Goal: Task Accomplishment & Management: Manage account settings

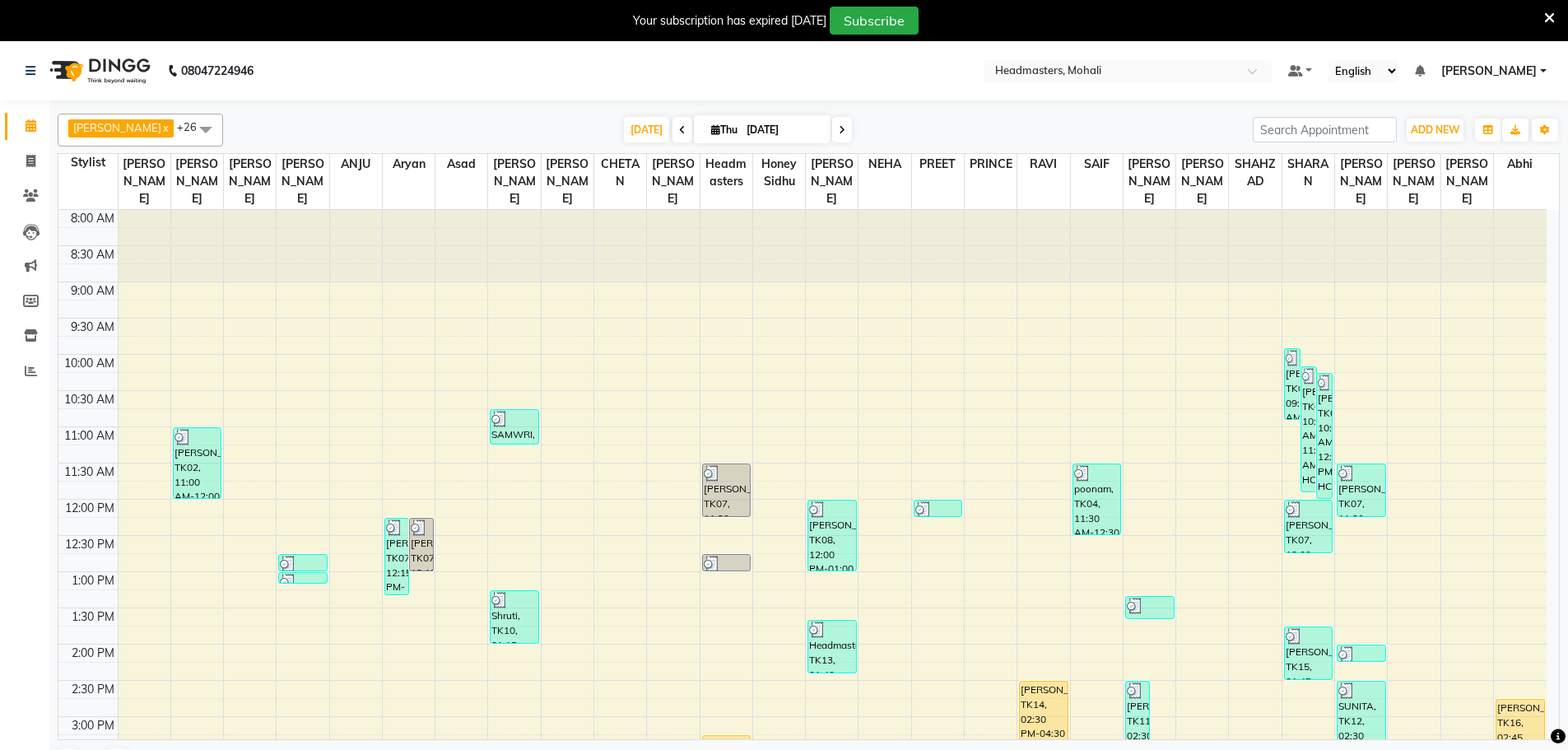
click at [1549, 14] on icon at bounding box center [1549, 19] width 11 height 15
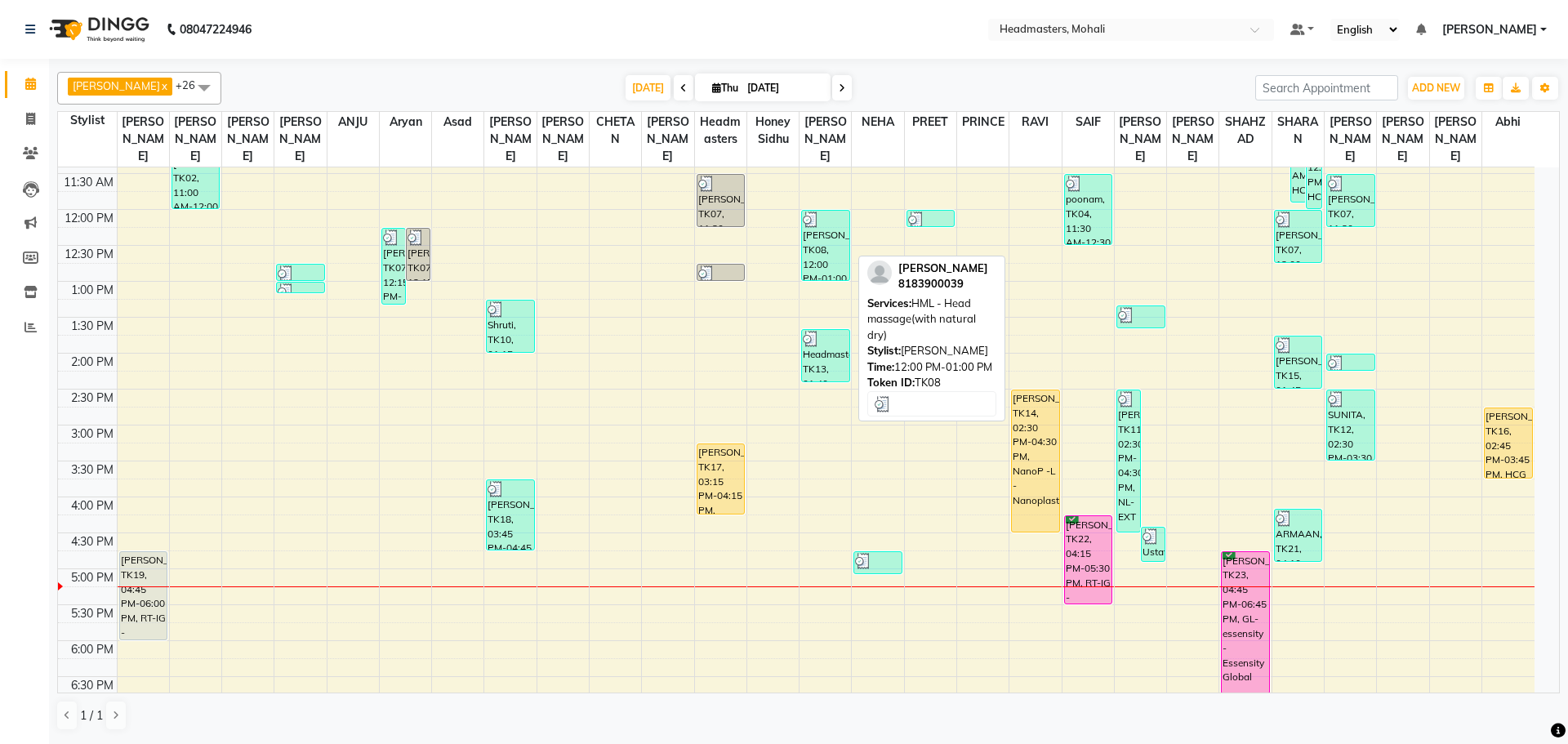
scroll to position [327, 0]
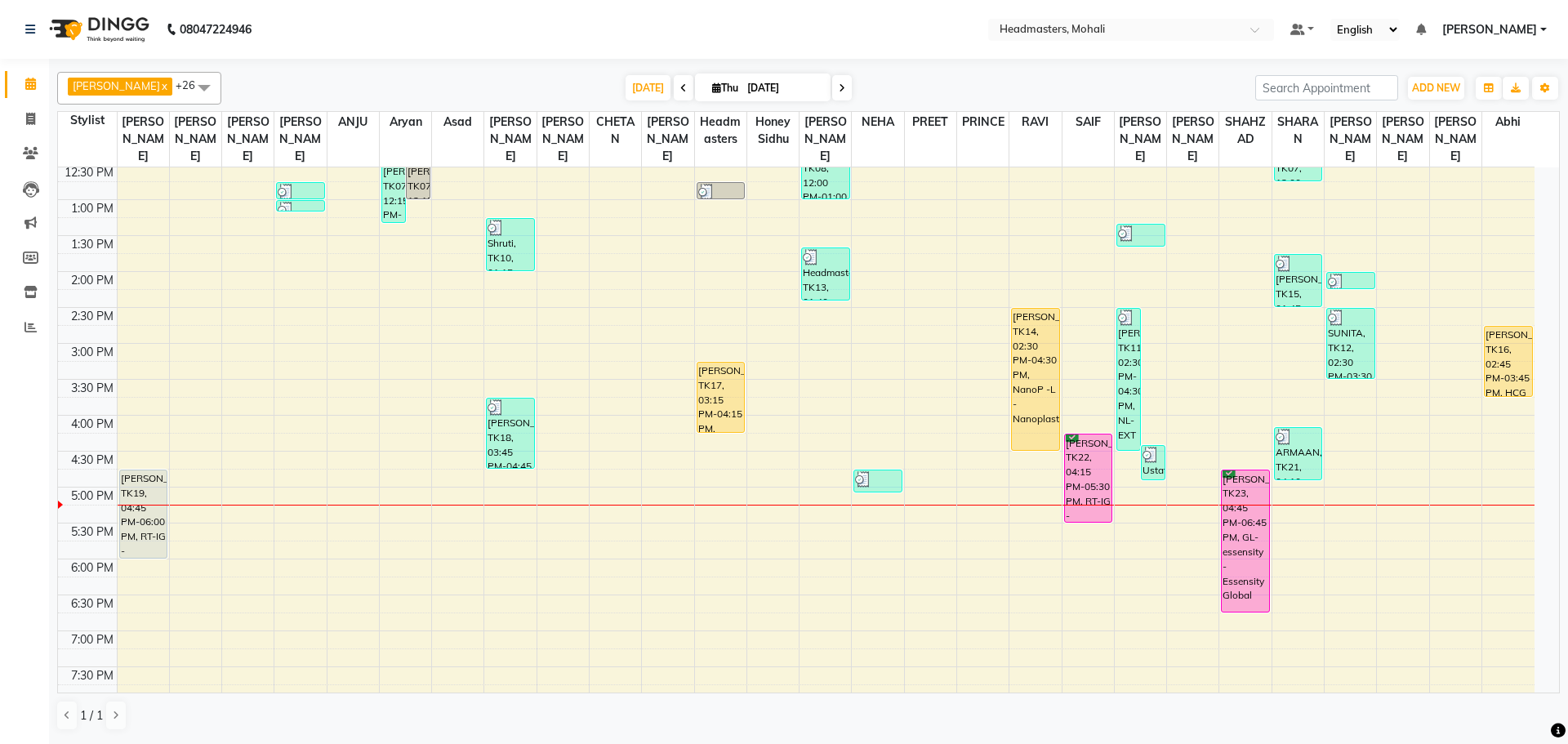
click at [211, 473] on div "8:00 AM 8:30 AM 9:00 AM 9:30 AM 10:00 AM 10:30 AM 11:00 AM 11:30 AM 12:00 PM 12…" at bounding box center [796, 344] width 1477 height 1005
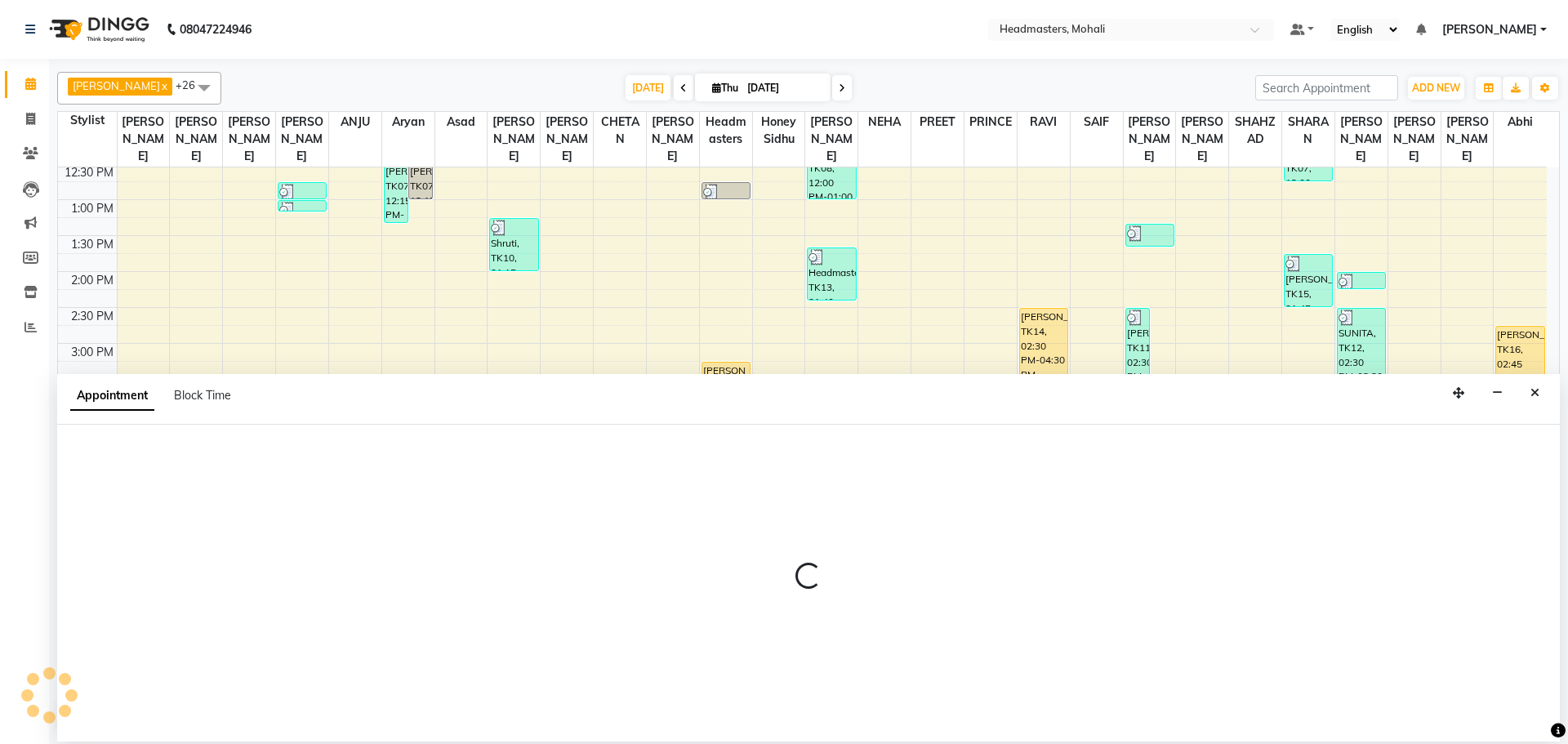
select select "63773"
select select "tentative"
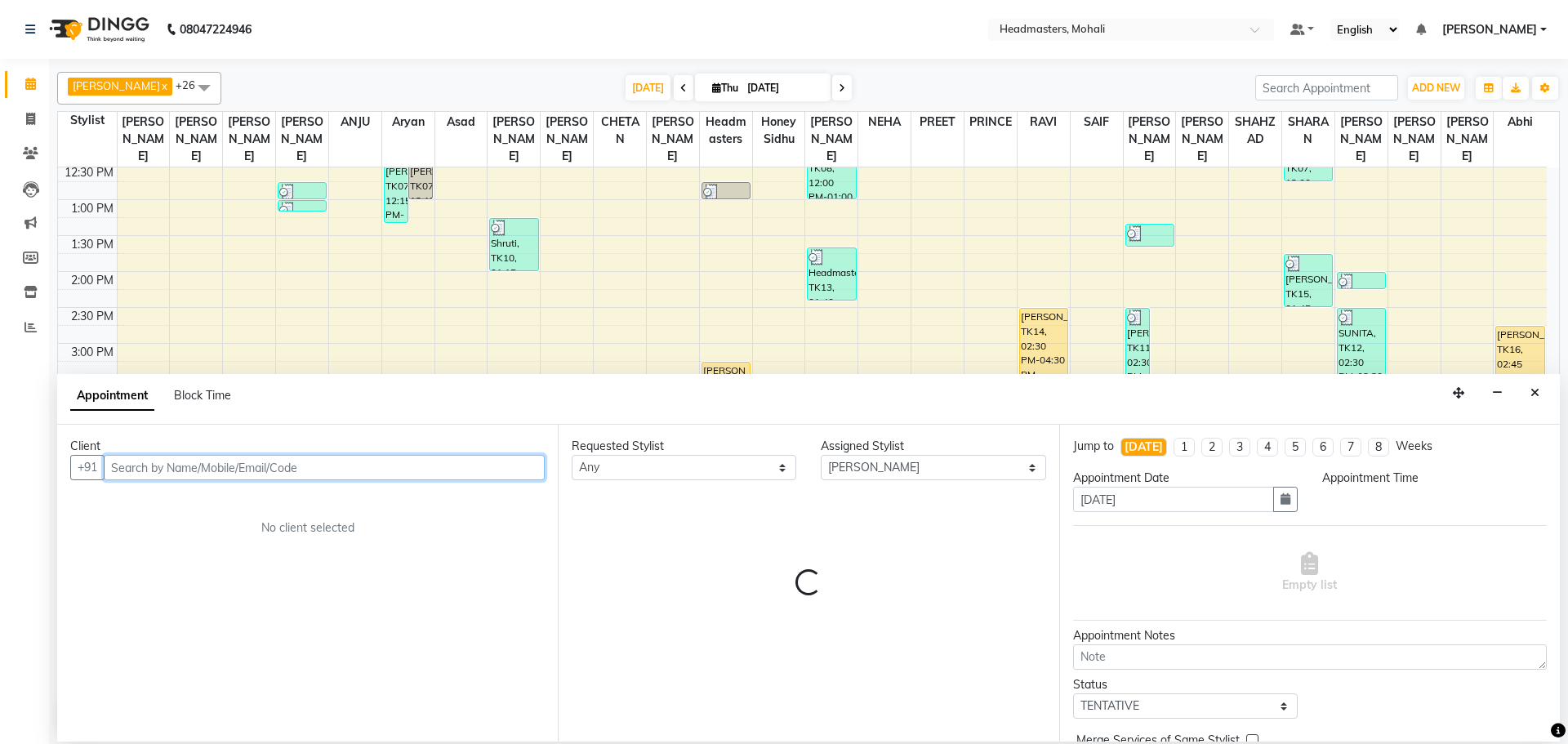
select select "1020"
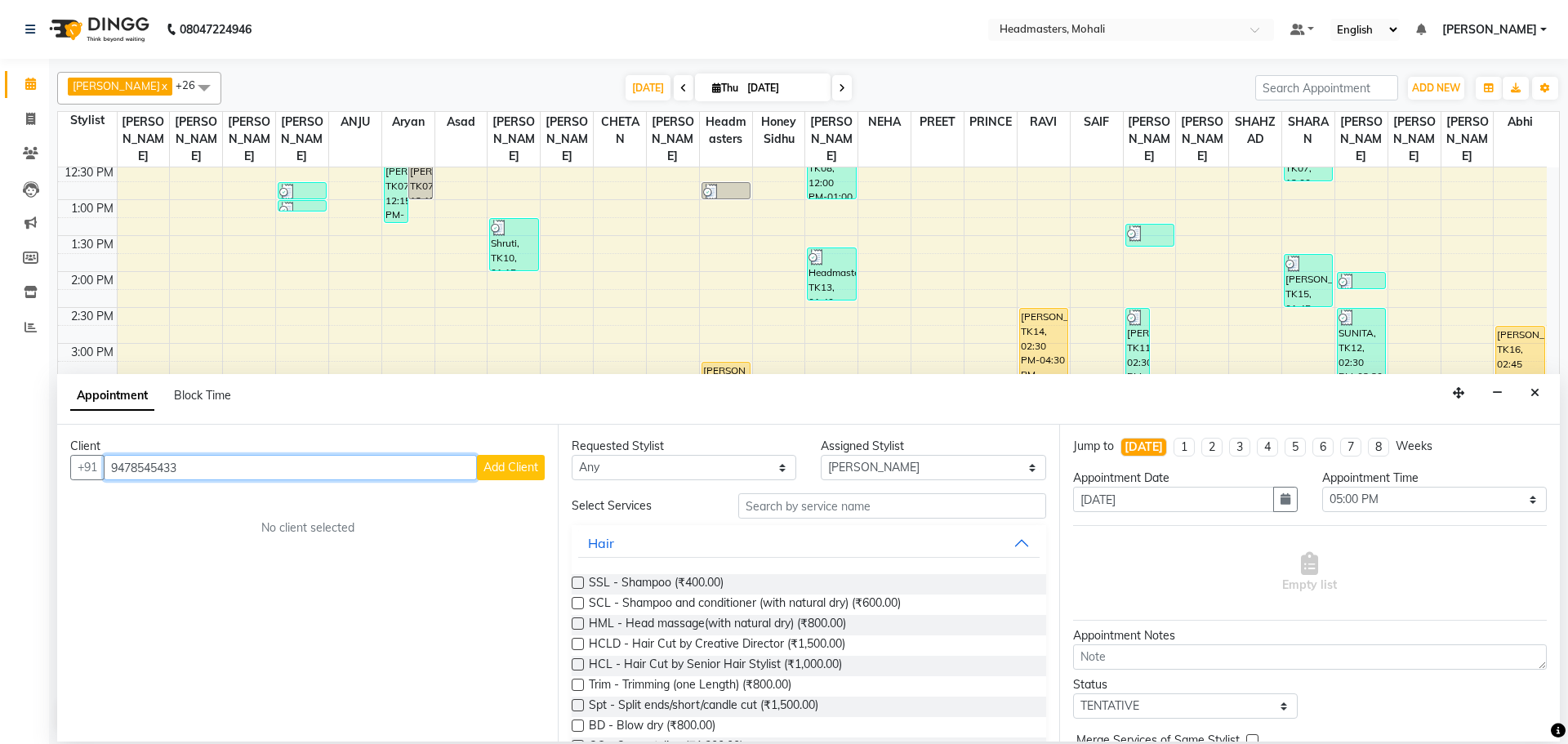
type input "9478545433"
click at [528, 473] on span "Add Client" at bounding box center [511, 467] width 55 height 15
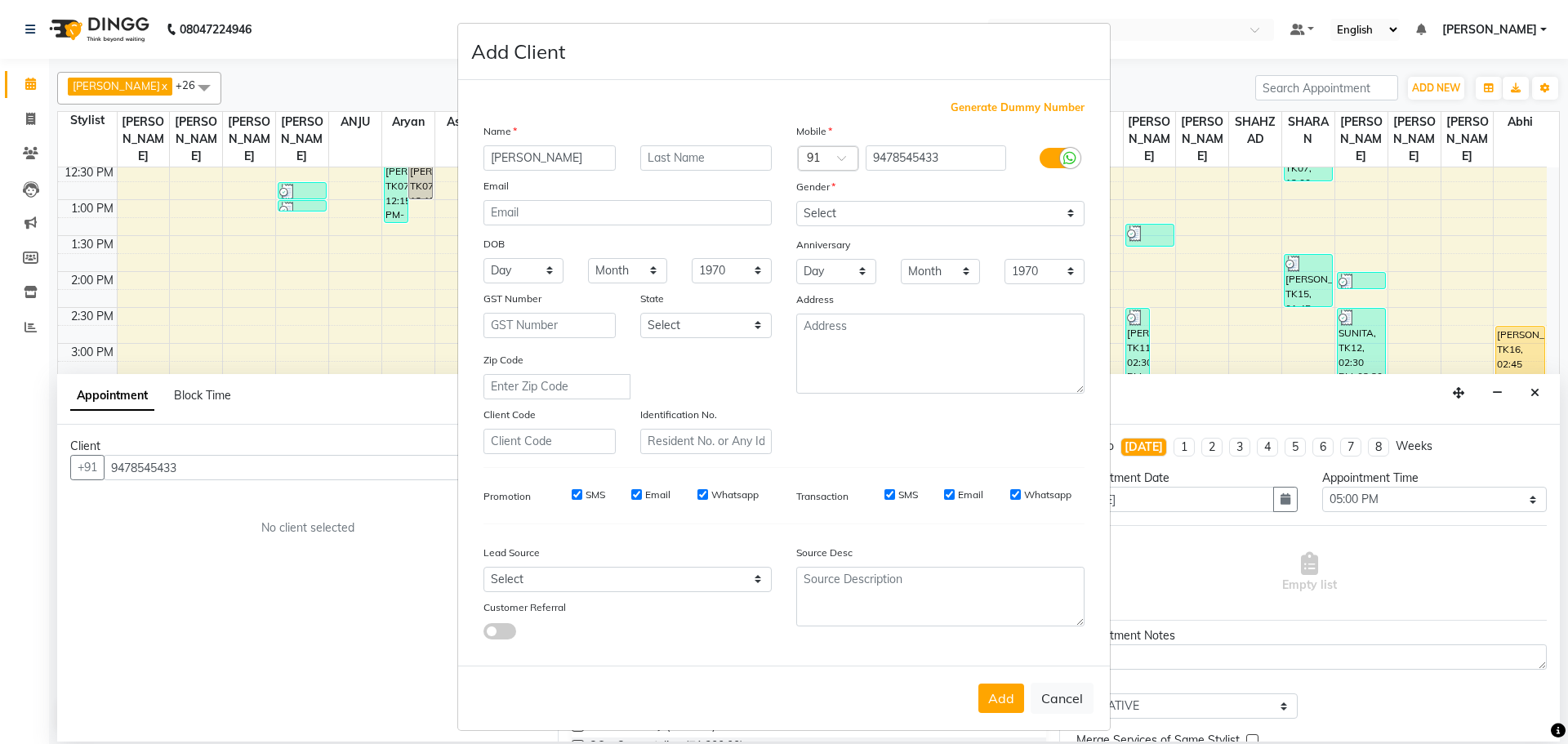
type input "[PERSON_NAME]"
click at [879, 213] on select "Select [DEMOGRAPHIC_DATA] [DEMOGRAPHIC_DATA] Other Prefer Not To Say" at bounding box center [941, 214] width 289 height 26
click at [797, 201] on select "Select [DEMOGRAPHIC_DATA] [DEMOGRAPHIC_DATA] Other Prefer Not To Say" at bounding box center [941, 214] width 289 height 26
click at [832, 209] on select "Select [DEMOGRAPHIC_DATA] [DEMOGRAPHIC_DATA] Other Prefer Not To Say" at bounding box center [941, 214] width 289 height 26
select select "[DEMOGRAPHIC_DATA]"
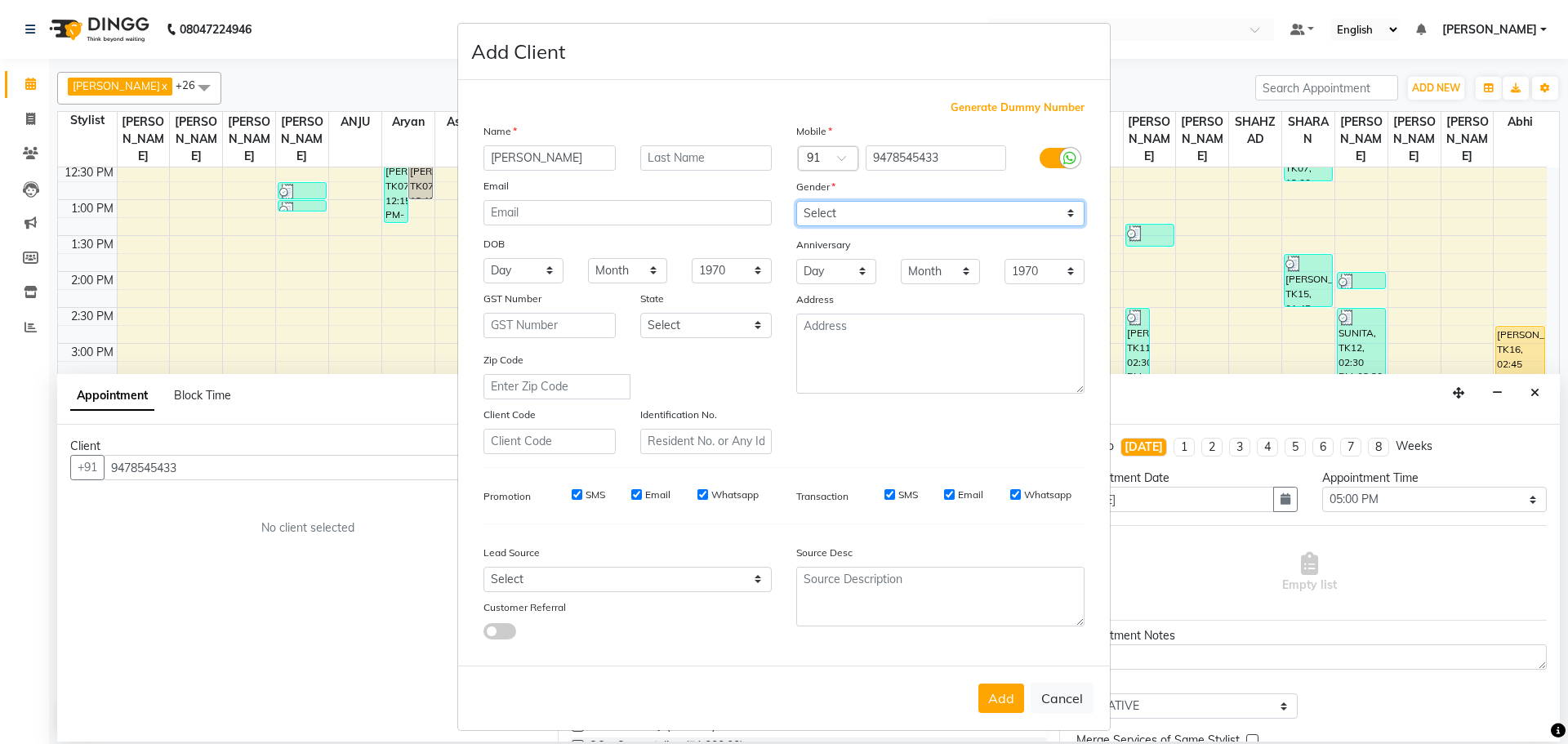
click at [797, 201] on select "Select [DEMOGRAPHIC_DATA] [DEMOGRAPHIC_DATA] Other Prefer Not To Say" at bounding box center [941, 214] width 289 height 26
click at [995, 697] on button "Add" at bounding box center [1002, 698] width 46 height 29
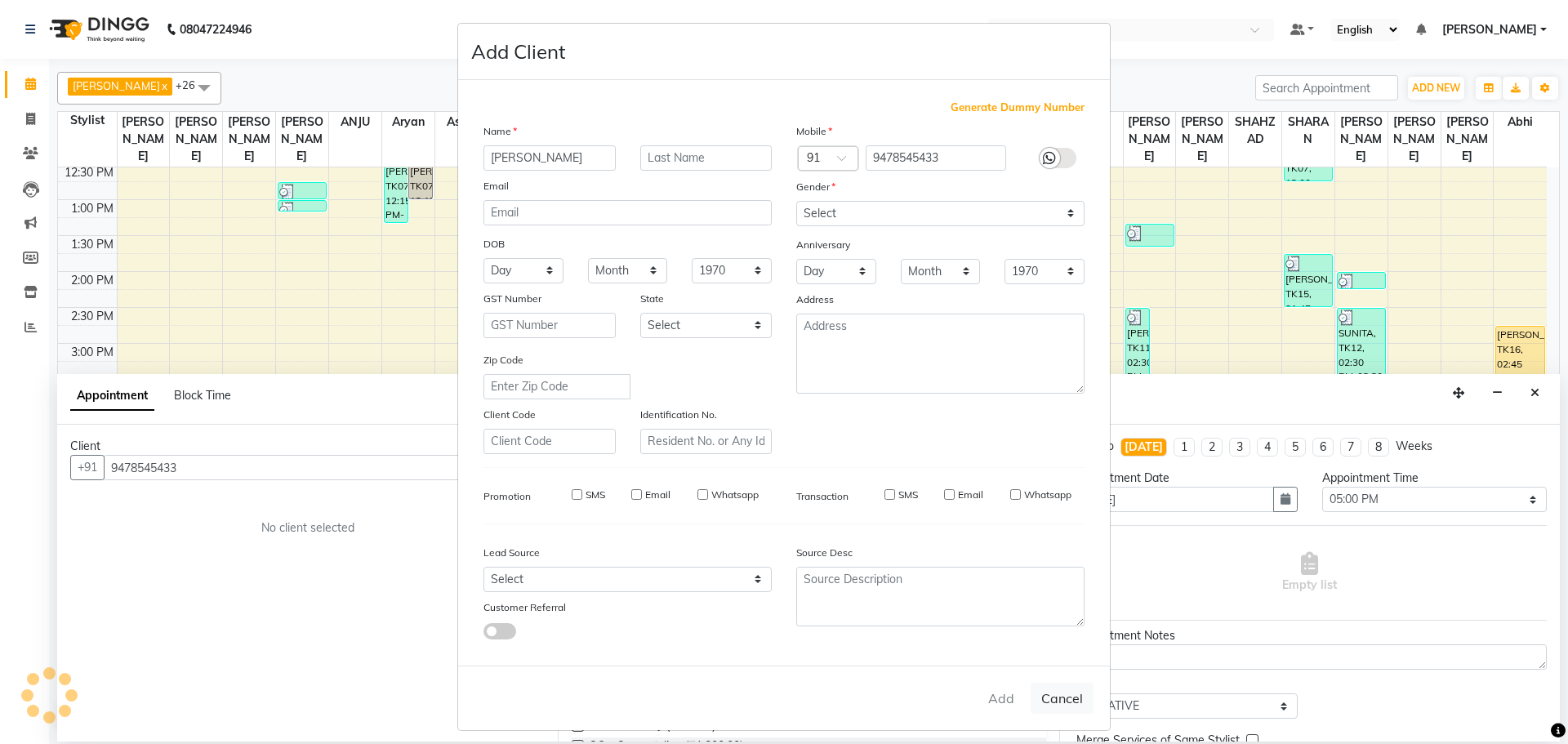
select select
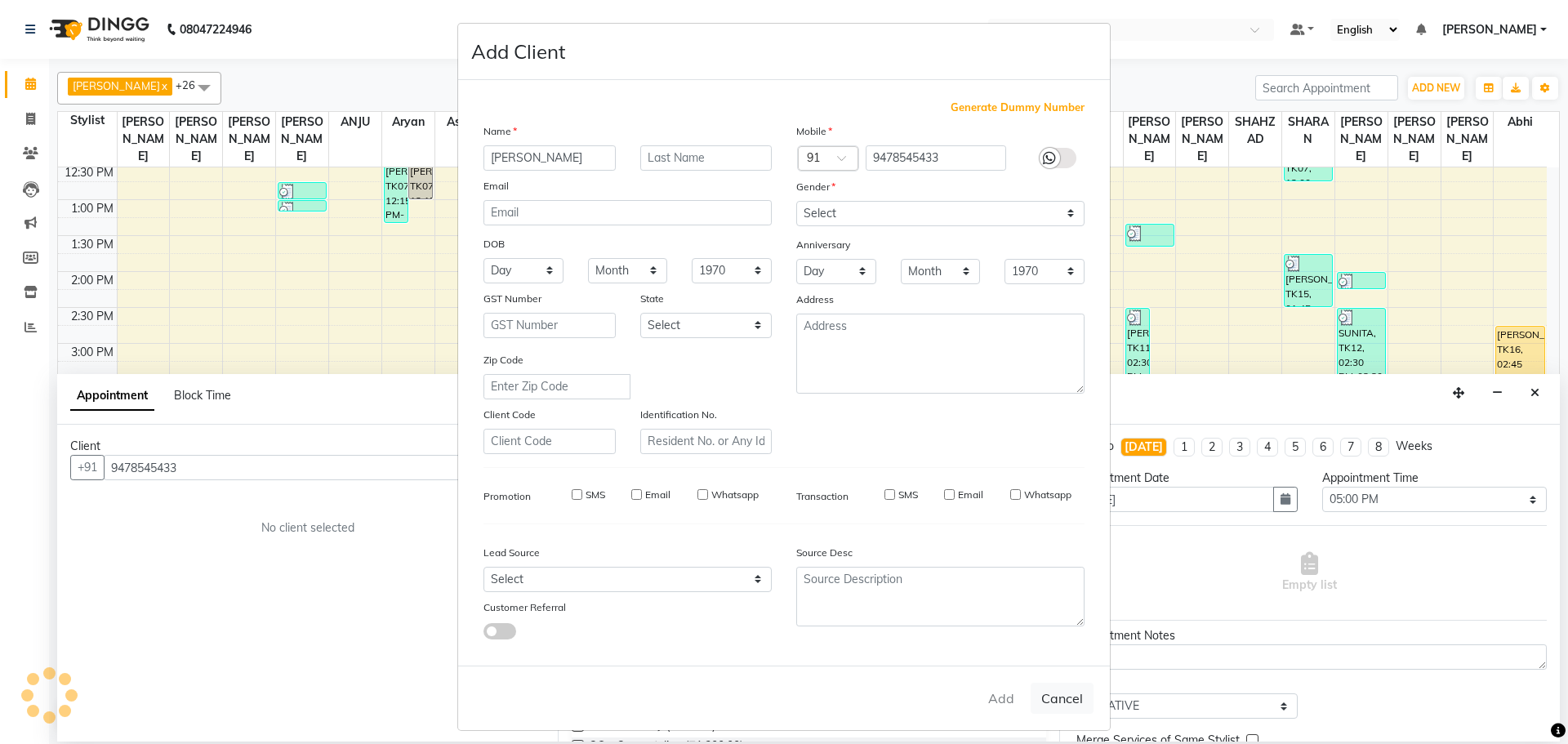
select select
checkbox input "false"
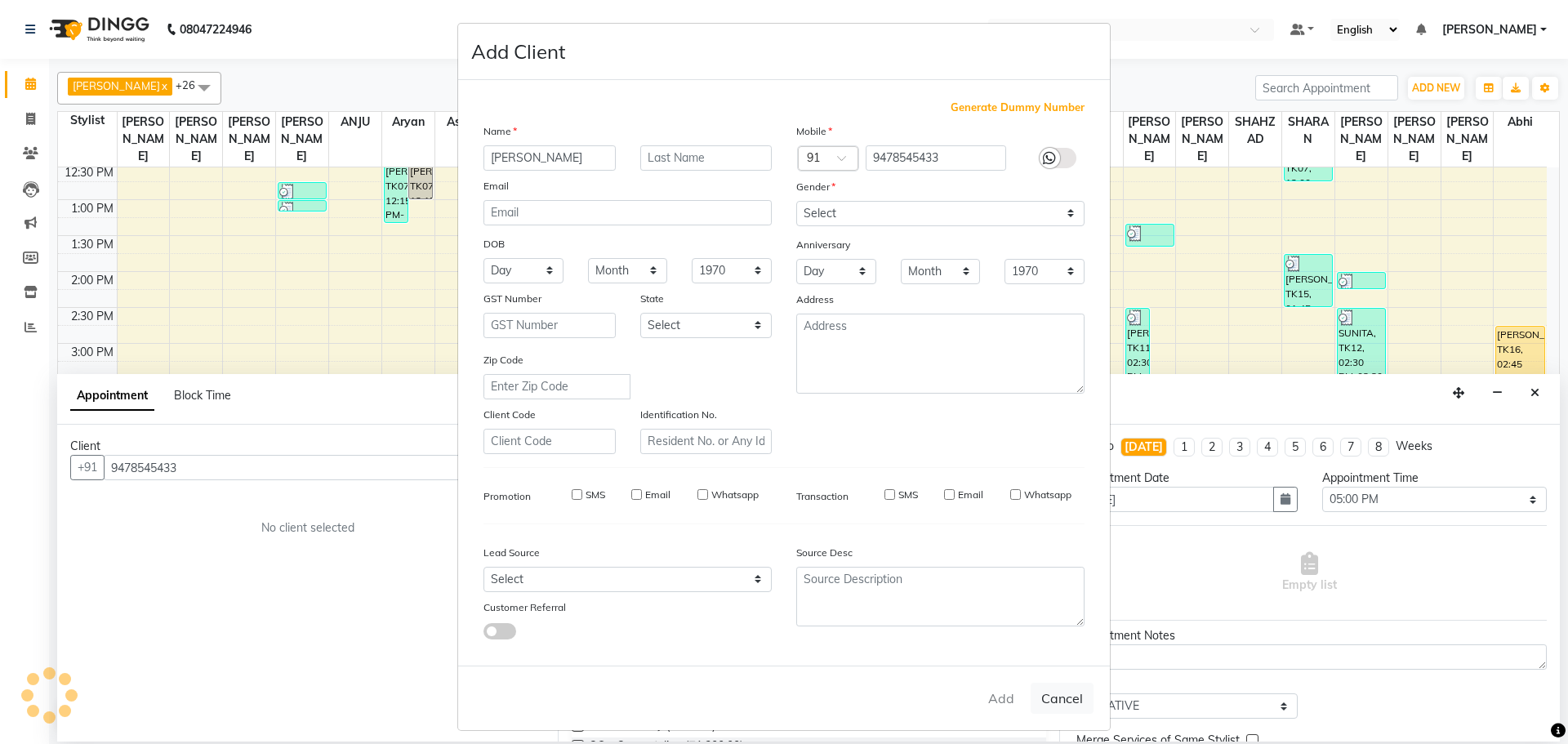
checkbox input "false"
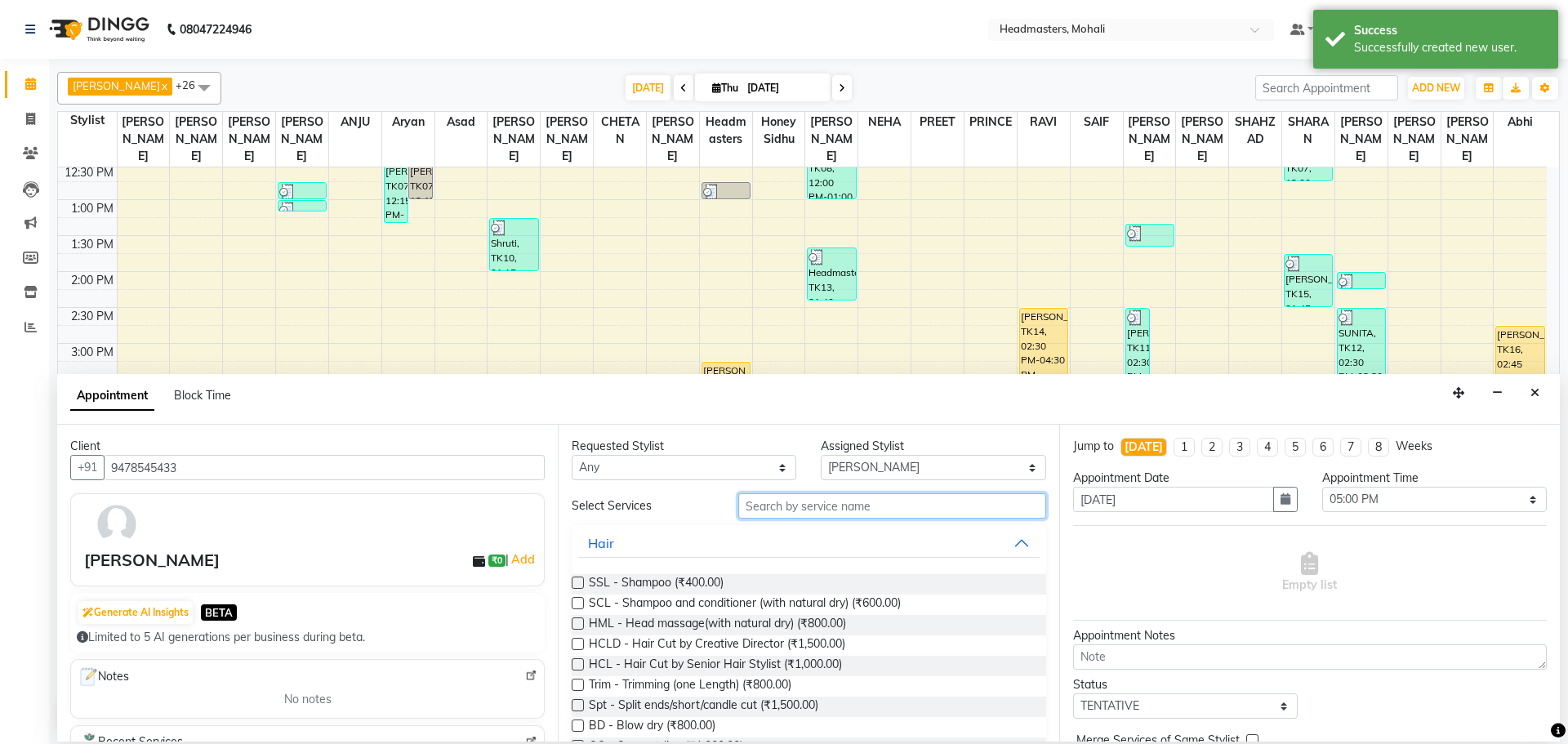
click at [854, 511] on input "text" at bounding box center [892, 506] width 308 height 26
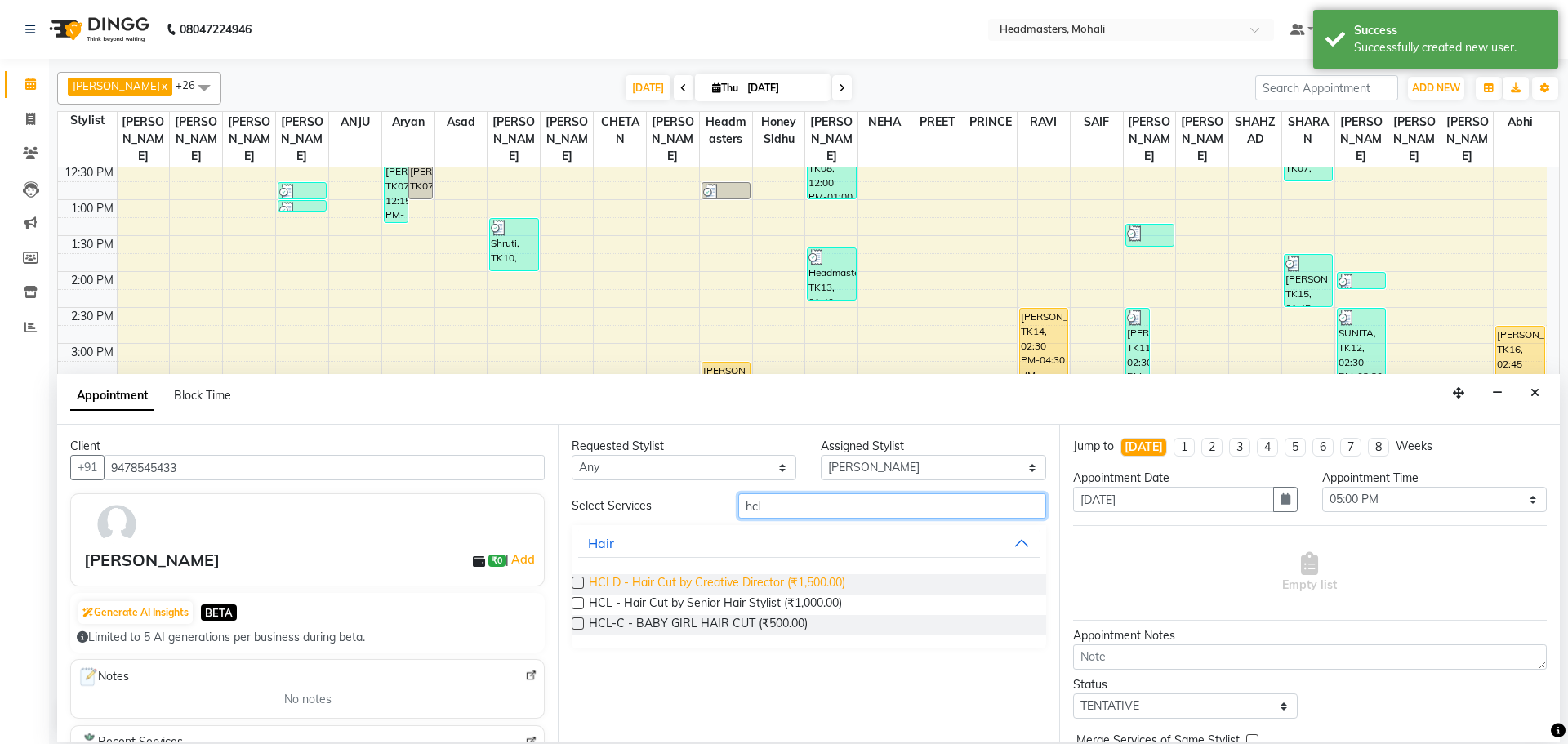
type input "hcl"
click at [823, 589] on span "HCLD - Hair Cut by Creative Director (₹1,500.00)" at bounding box center [717, 584] width 256 height 20
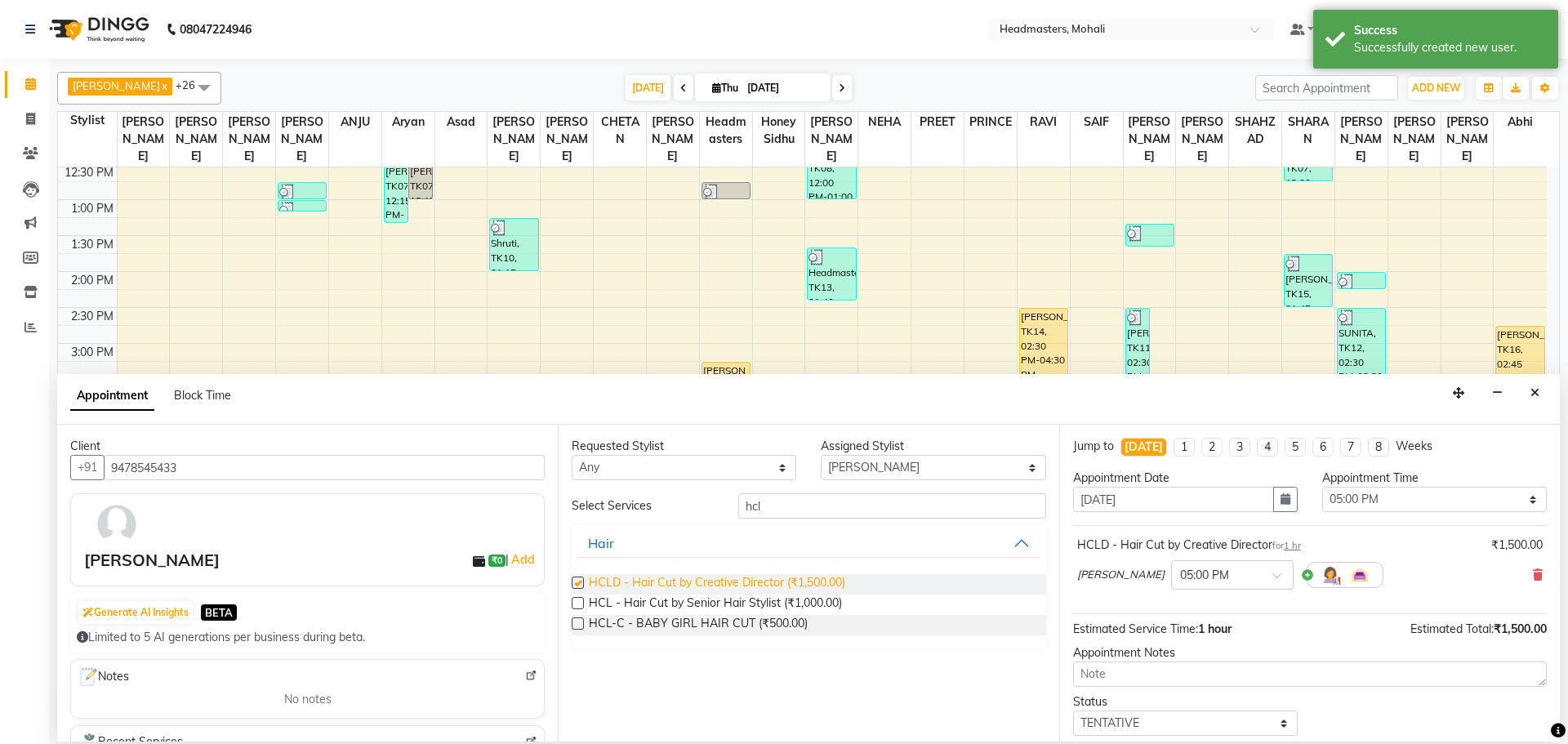
checkbox input "false"
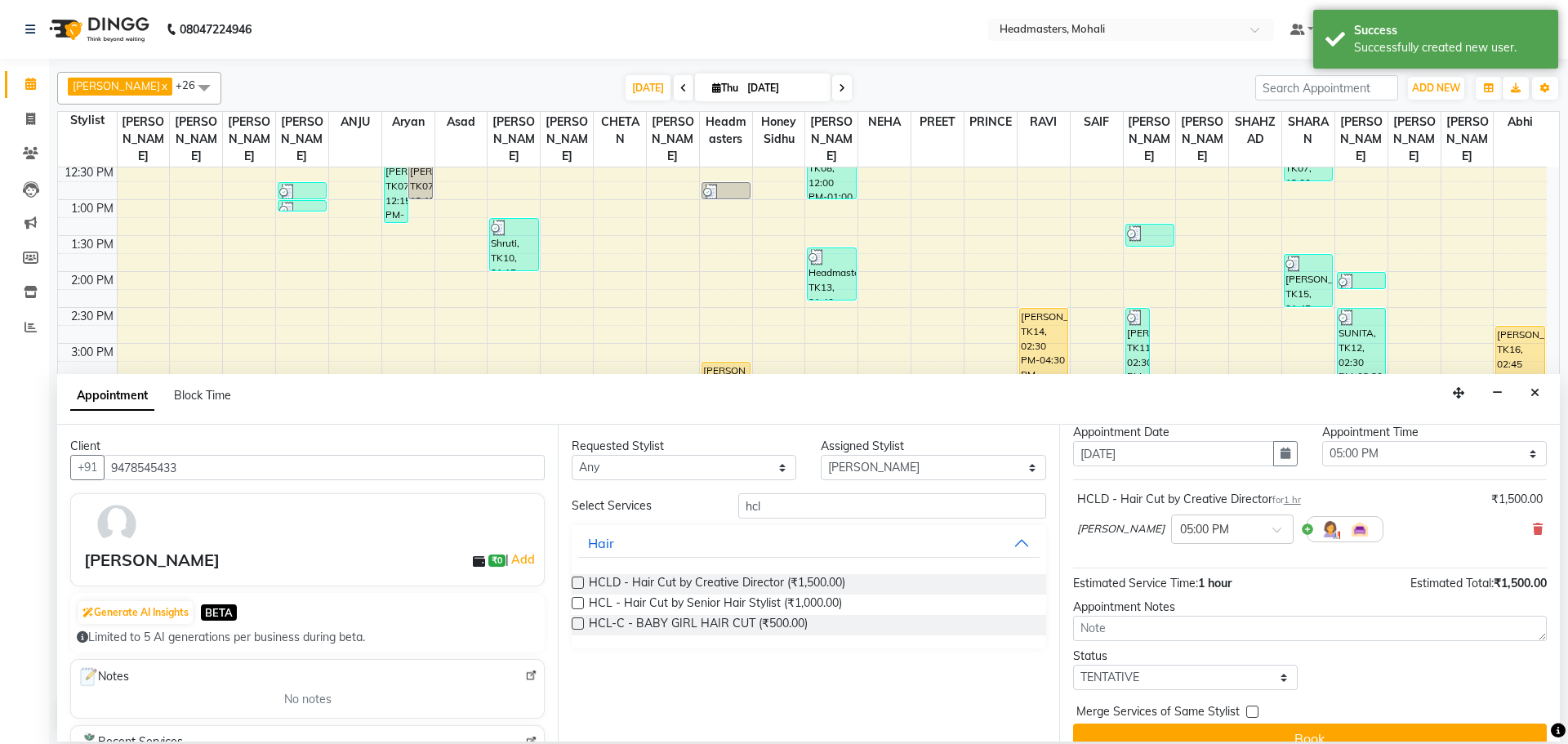
scroll to position [70, 0]
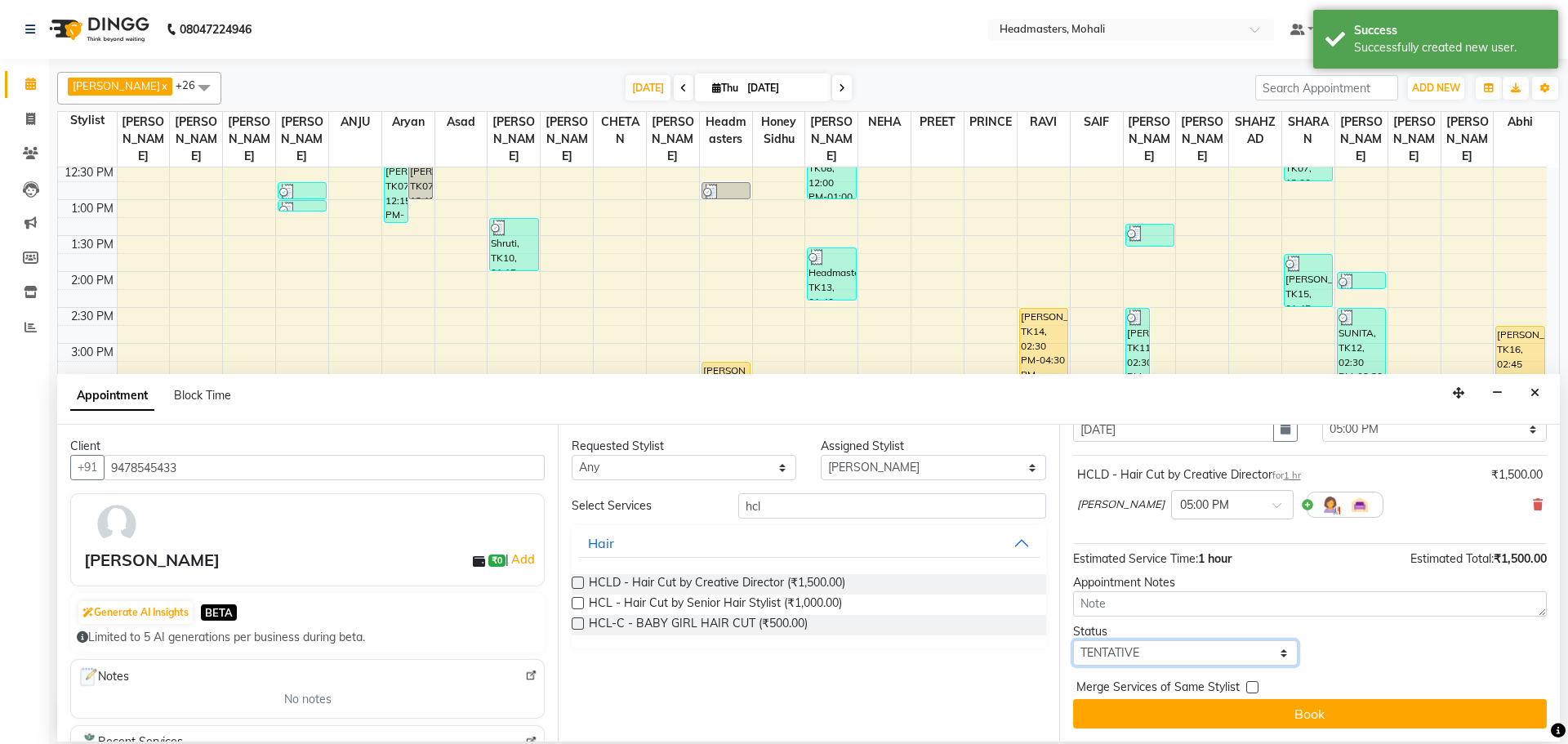
click at [1195, 652] on select "Select TENTATIVE CONFIRM CHECK-IN UPCOMING" at bounding box center [1186, 653] width 224 height 26
select select "confirm booking"
click at [1074, 640] on select "Select TENTATIVE CONFIRM CHECK-IN UPCOMING" at bounding box center [1186, 653] width 224 height 26
click at [1253, 688] on label at bounding box center [1252, 686] width 12 height 12
click at [1253, 688] on input "checkbox" at bounding box center [1252, 689] width 11 height 11
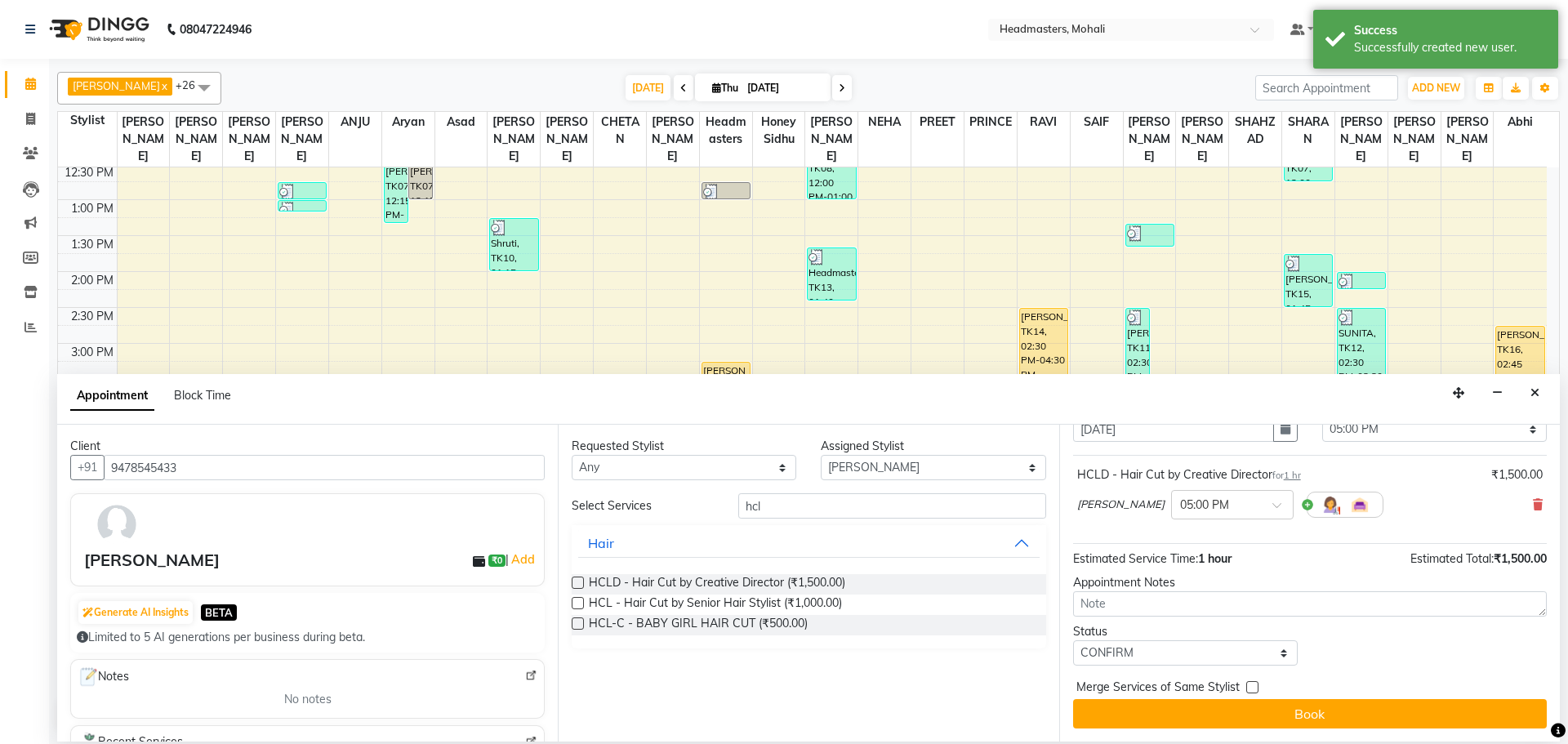
checkbox input "true"
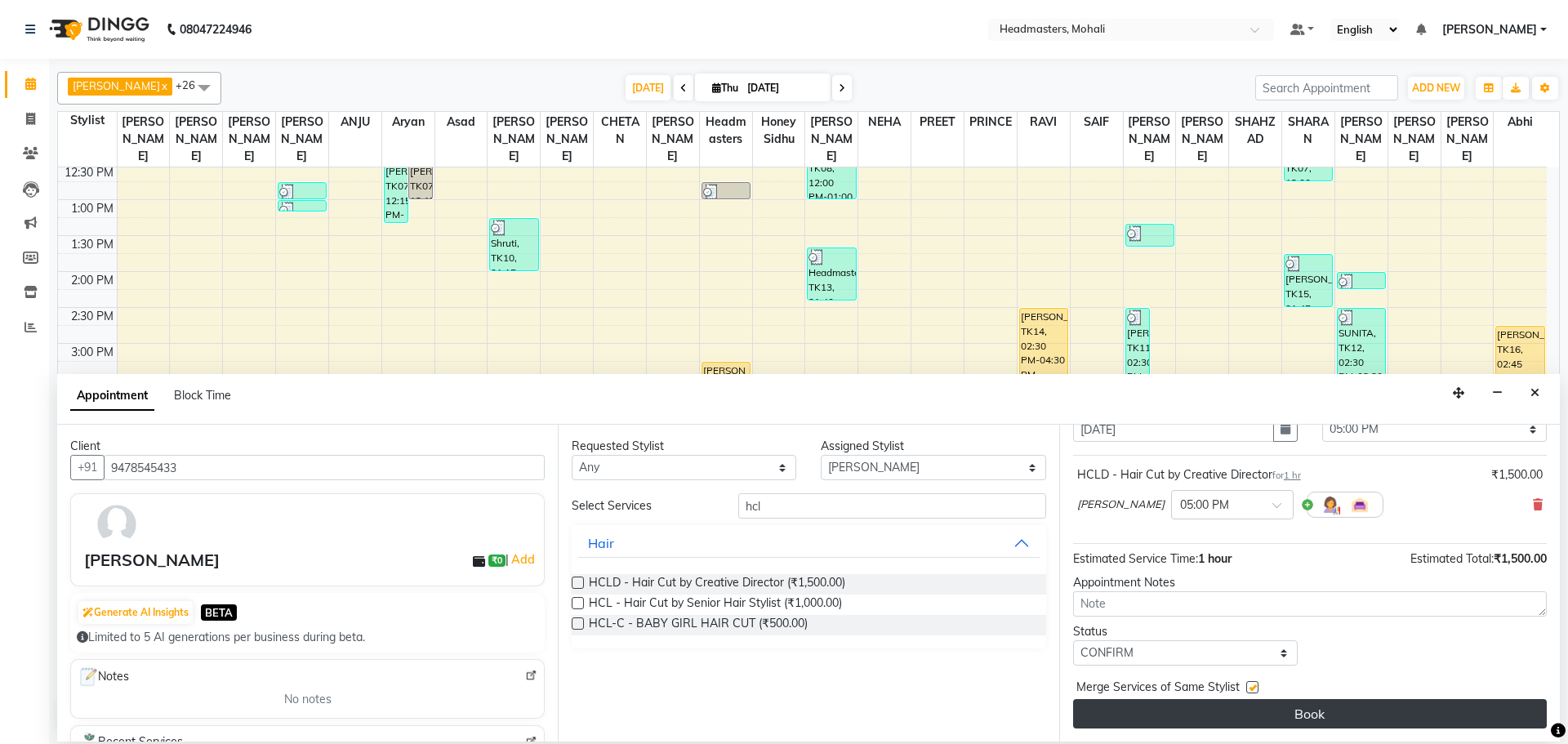
click at [1262, 709] on button "Book" at bounding box center [1310, 714] width 473 height 29
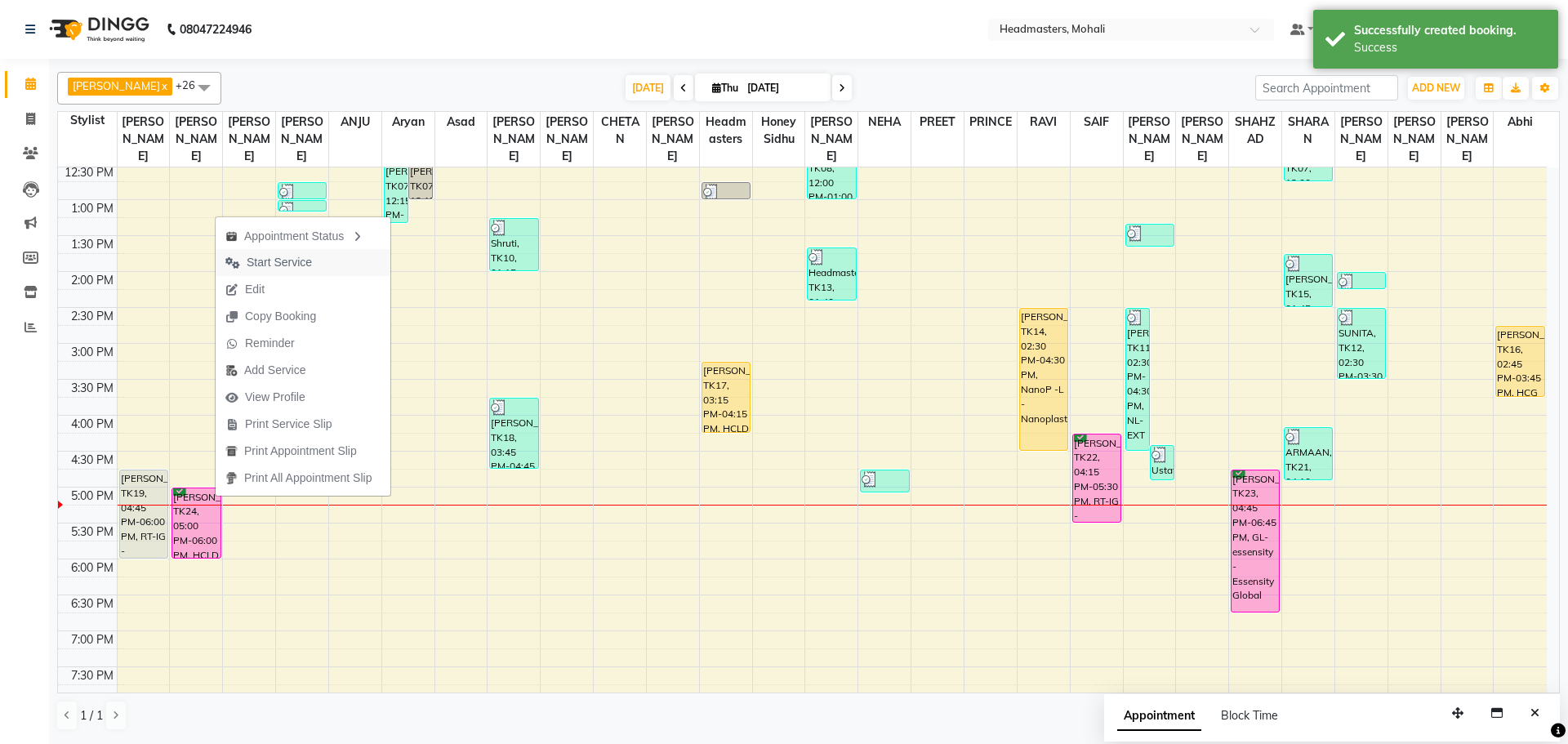
click at [295, 265] on span "Start Service" at bounding box center [278, 262] width 65 height 17
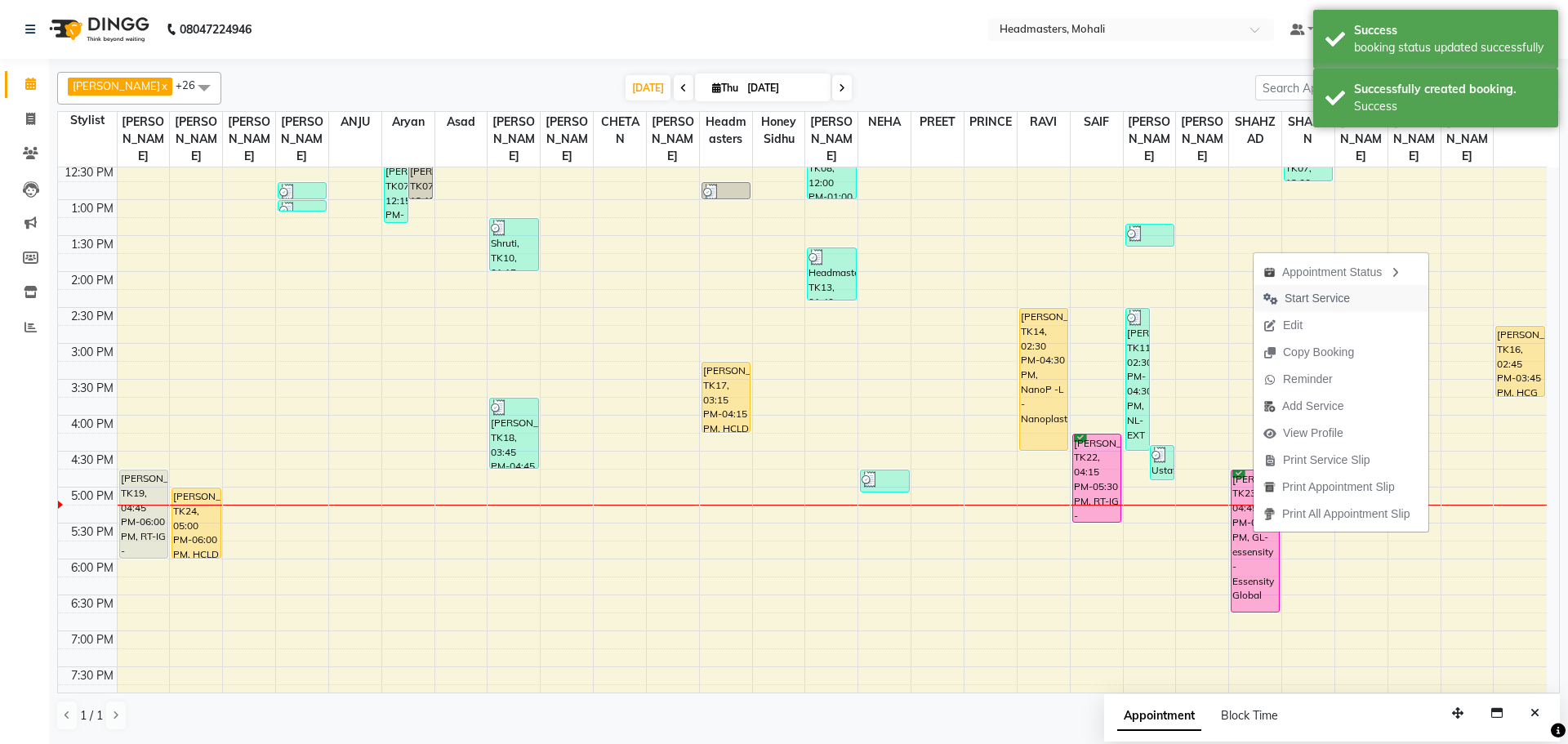
click at [1304, 296] on span "Start Service" at bounding box center [1317, 299] width 65 height 17
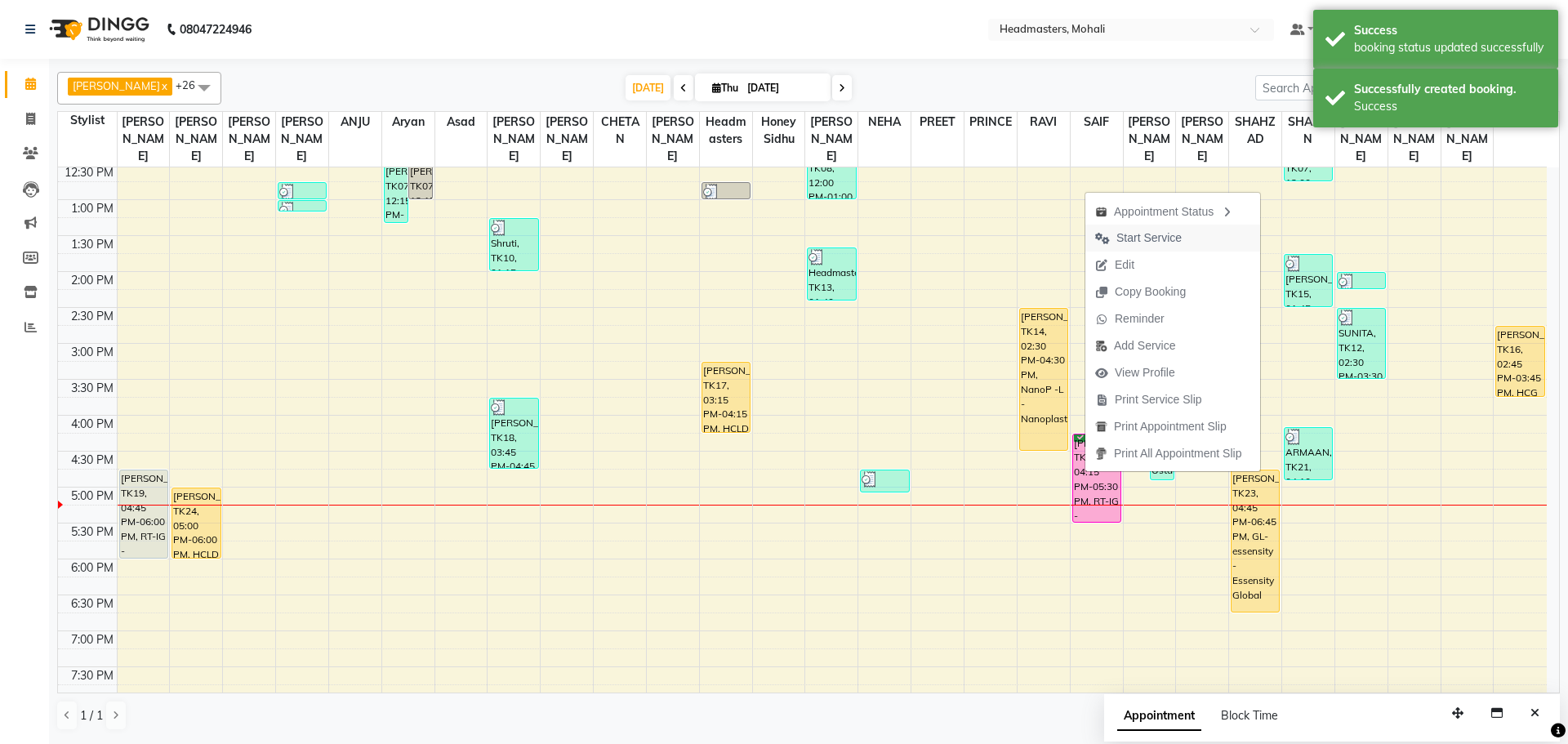
click at [1134, 230] on span "Start Service" at bounding box center [1149, 238] width 65 height 17
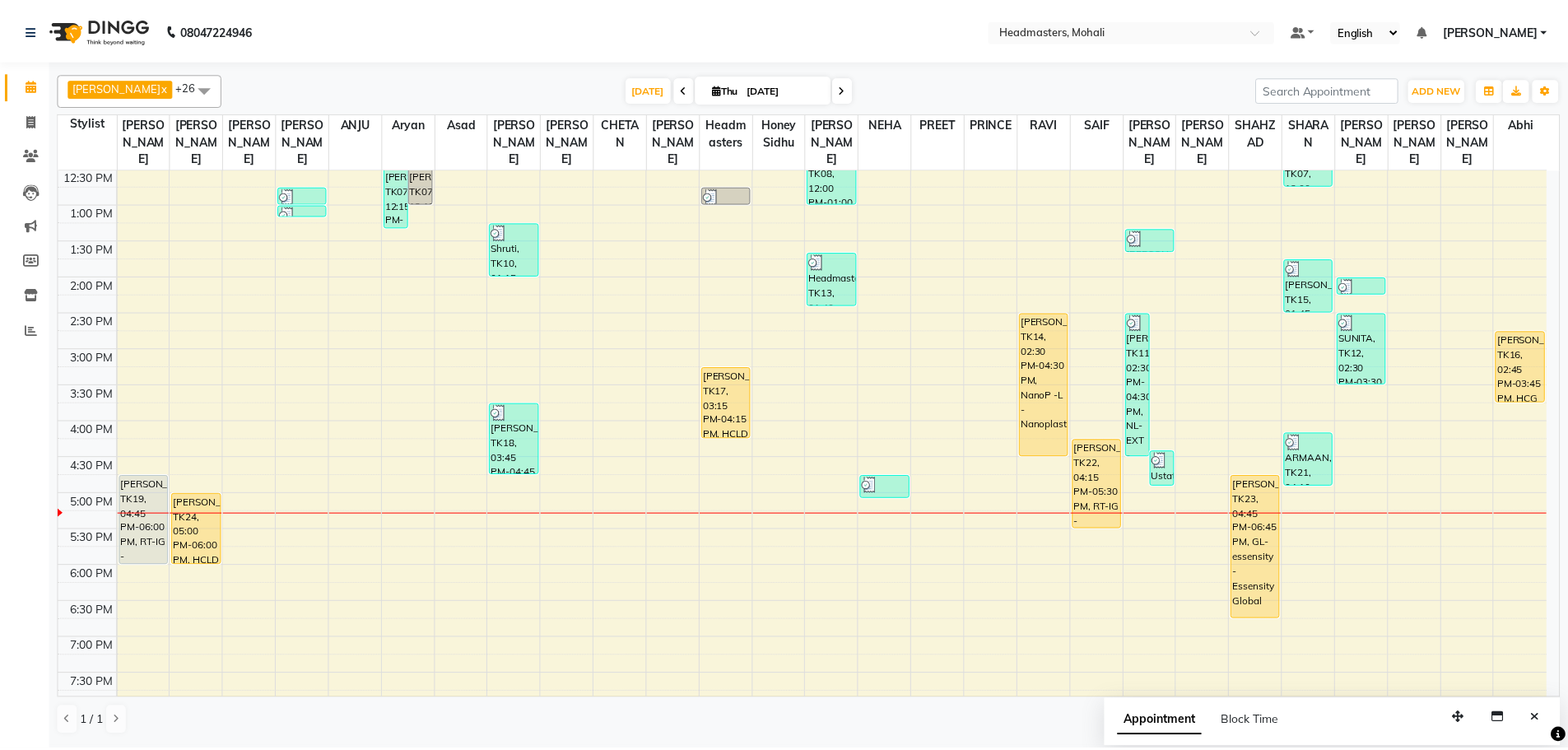
scroll to position [330, 0]
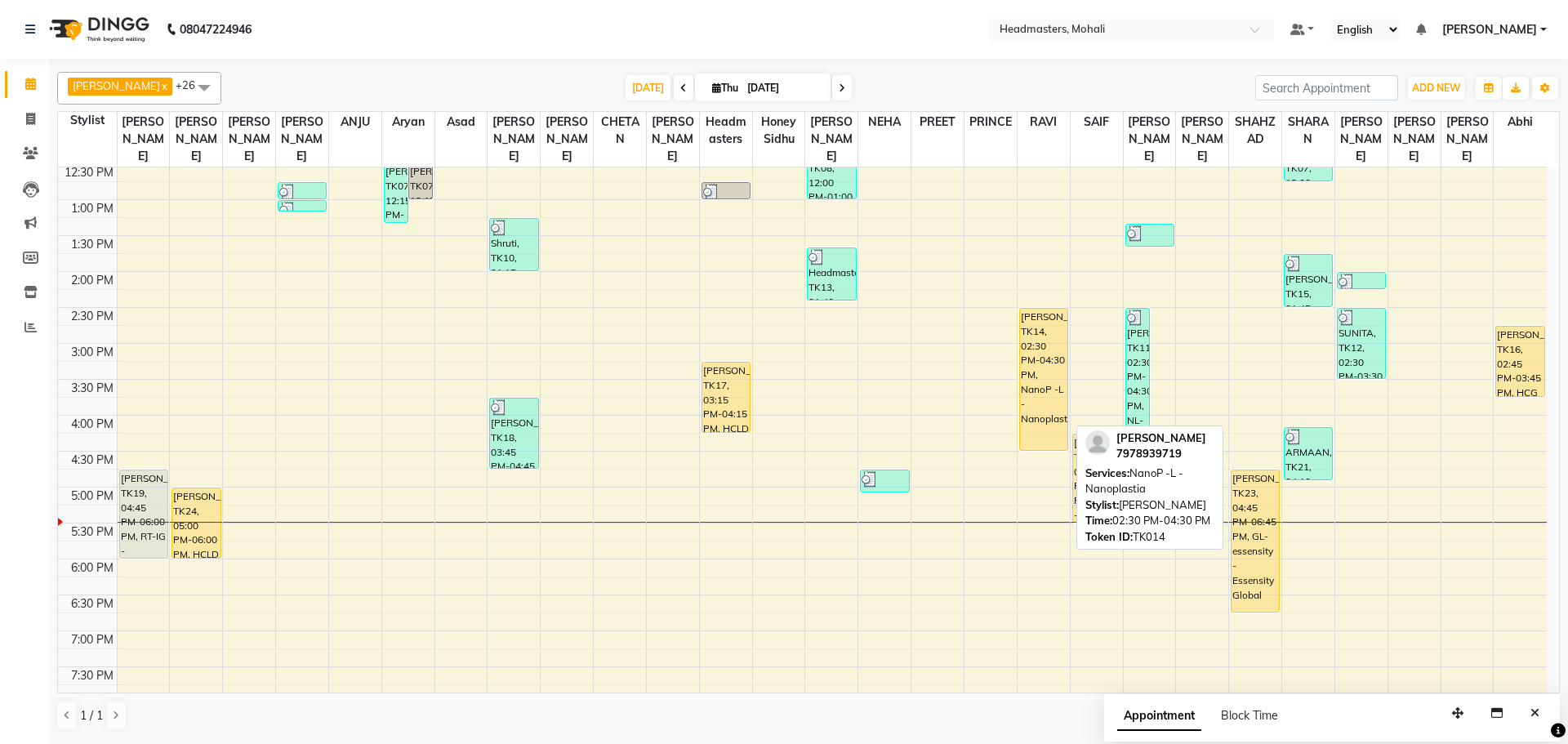
click at [1048, 386] on div "[PERSON_NAME], TK14, 02:30 PM-04:30 PM, NanoP -L - Nanoplastia" at bounding box center [1044, 379] width 48 height 141
select select "1"
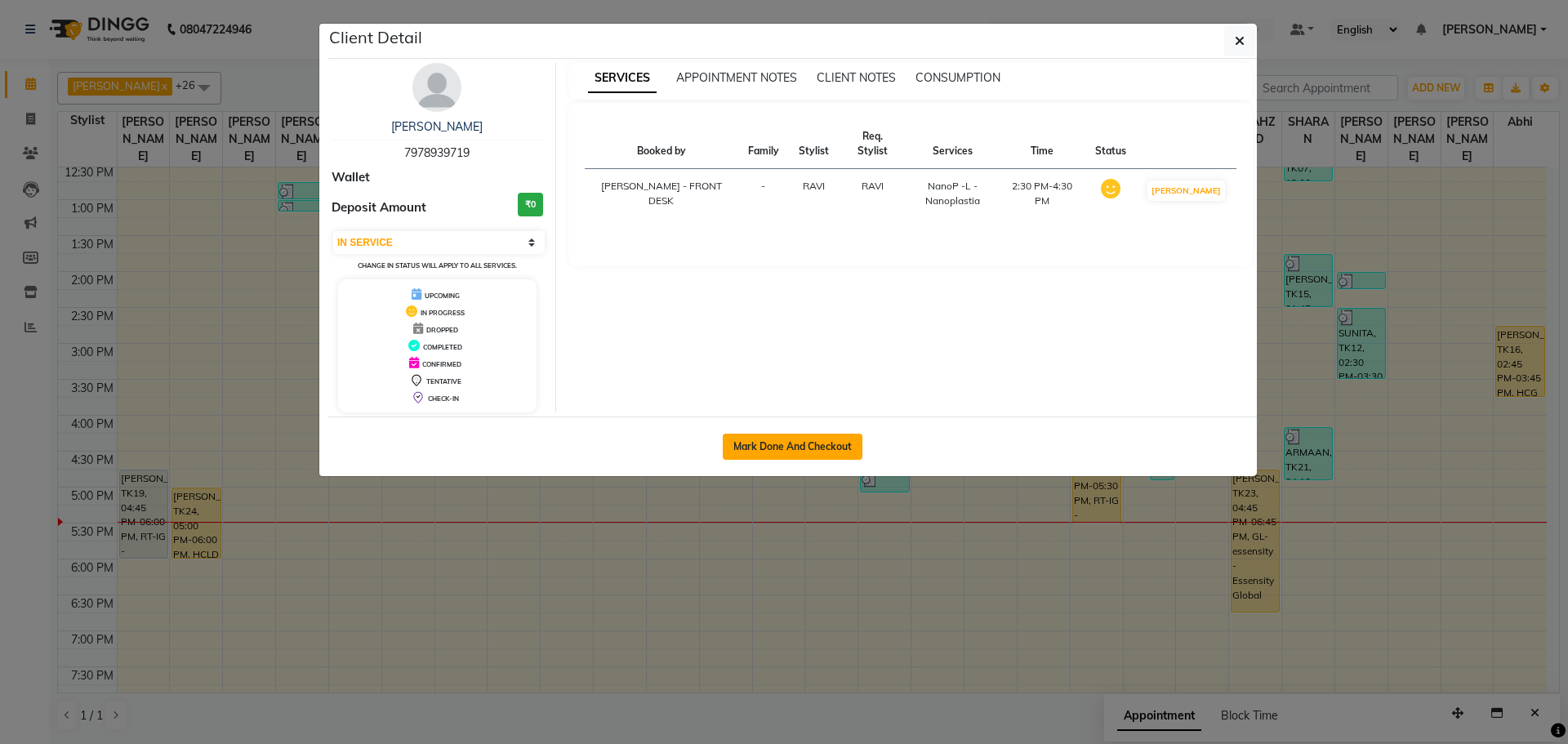
click at [816, 444] on button "Mark Done And Checkout" at bounding box center [793, 446] width 140 height 26
select select "service"
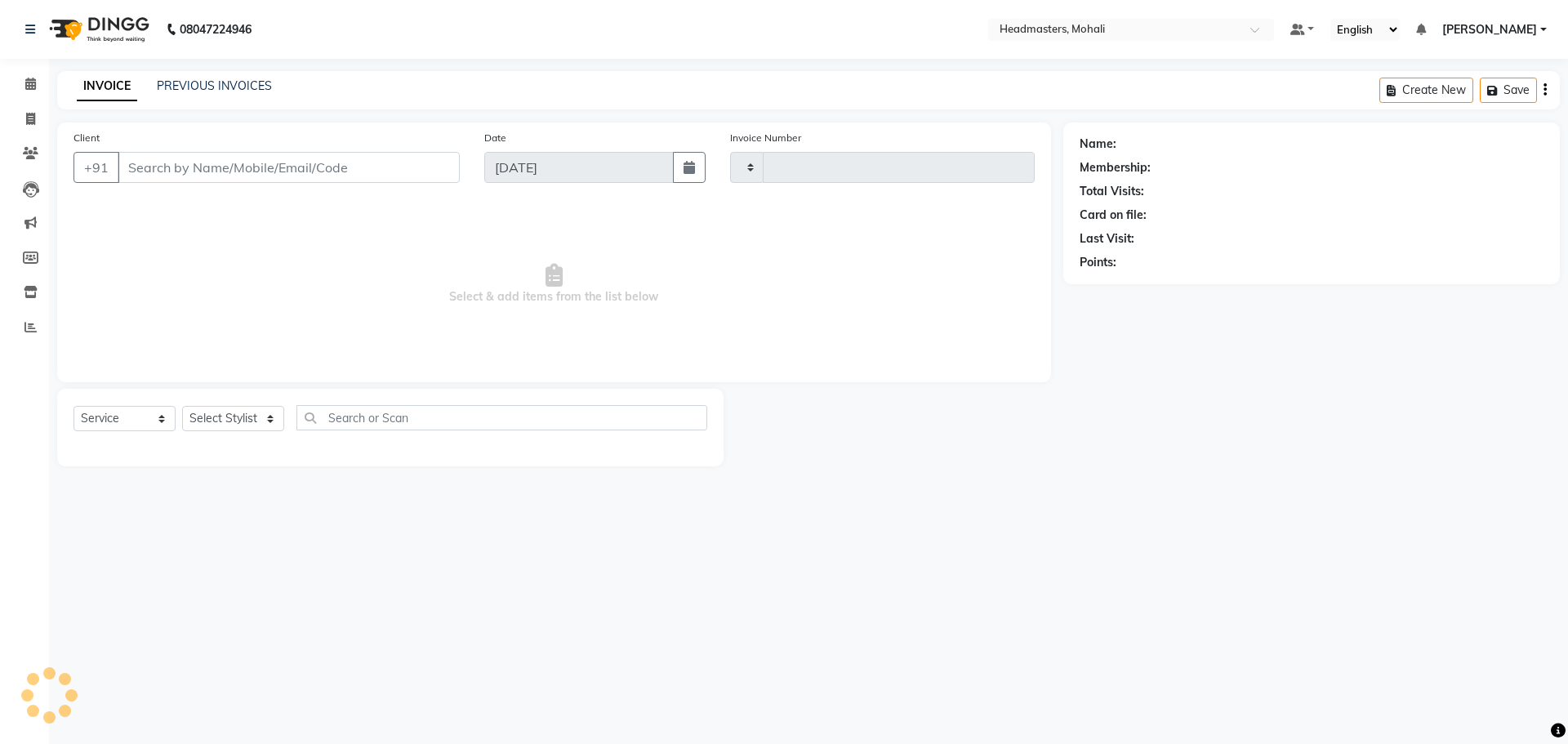
type input "8706"
select select "6604"
type input "7978939719"
select select "51119"
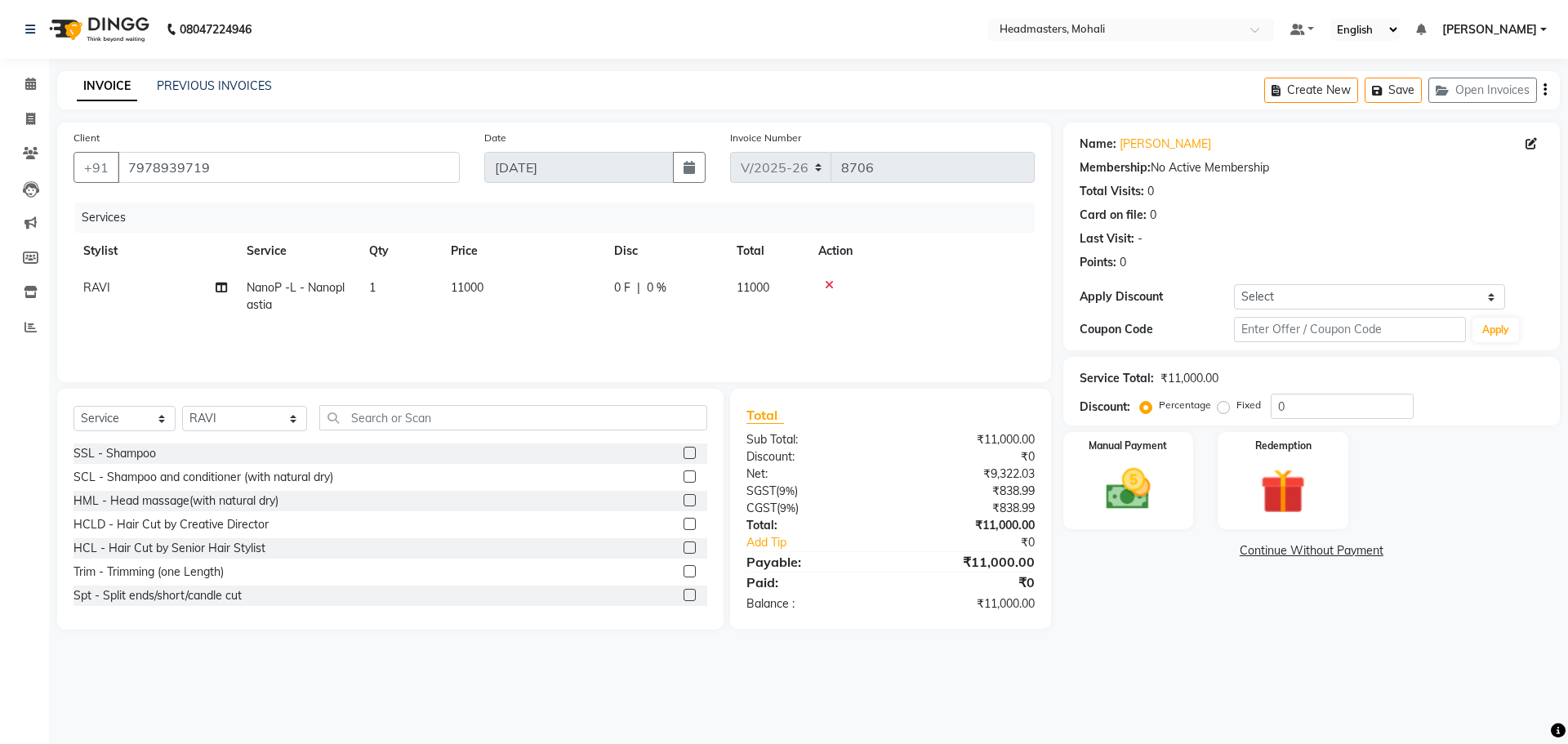
click at [319, 283] on span "NanoP -L - Nanoplastia" at bounding box center [295, 296] width 98 height 32
select select "51119"
click at [357, 297] on span "NanoP -L - Nanoplastia x" at bounding box center [326, 293] width 139 height 17
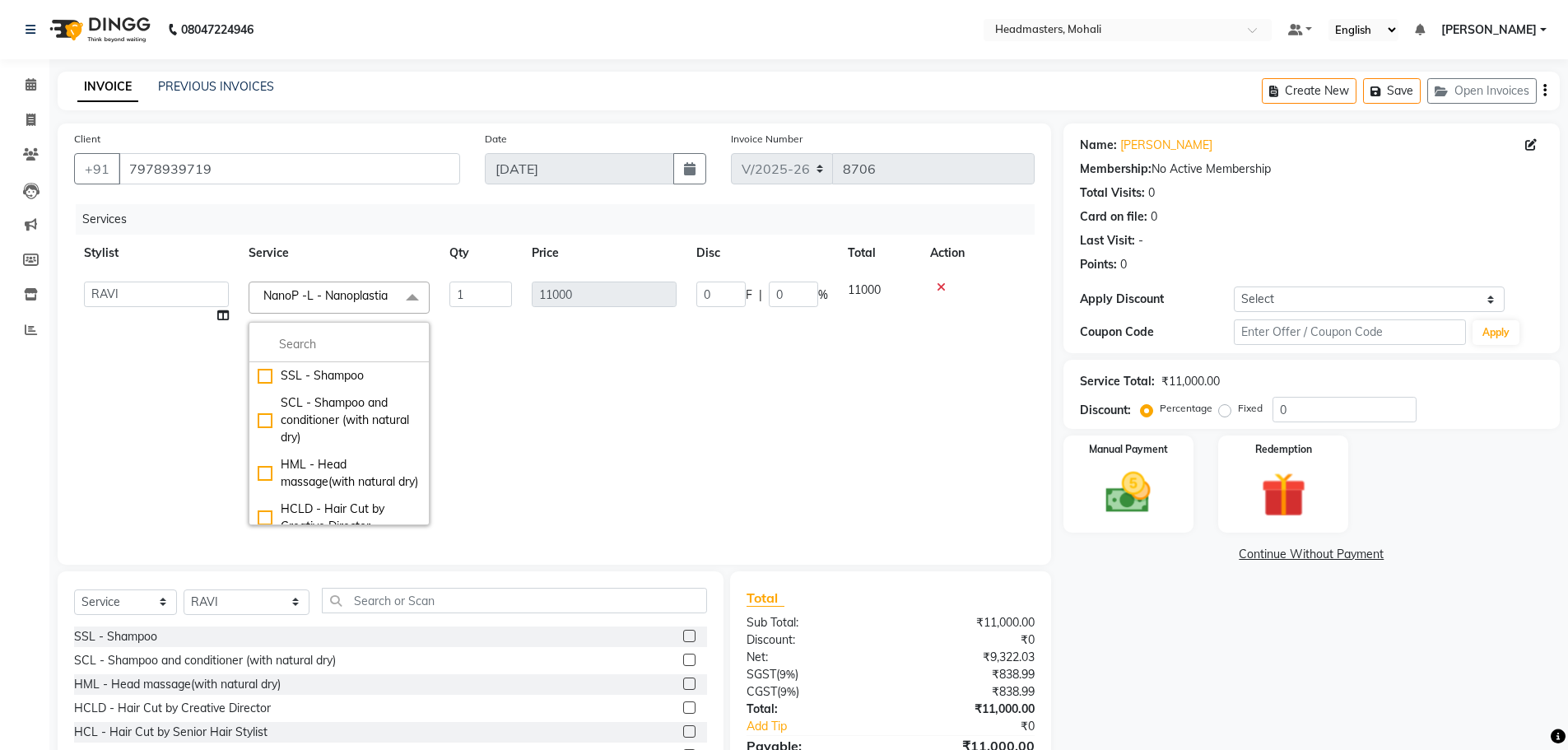
click at [353, 303] on span "NanoP -L - Nanoplastia x" at bounding box center [329, 295] width 140 height 18
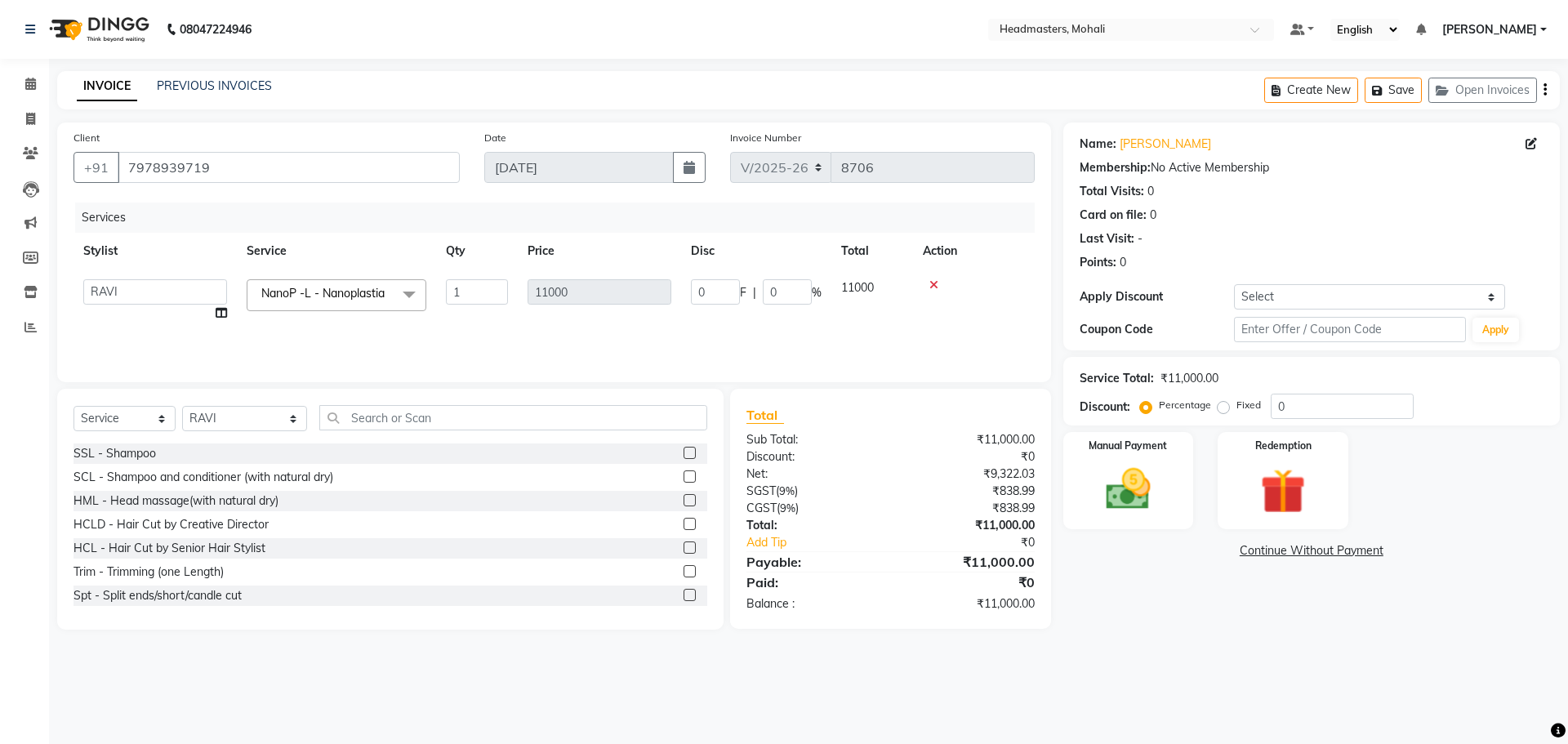
click at [385, 300] on link "x" at bounding box center [389, 293] width 7 height 15
checkbox input "false"
type input "0"
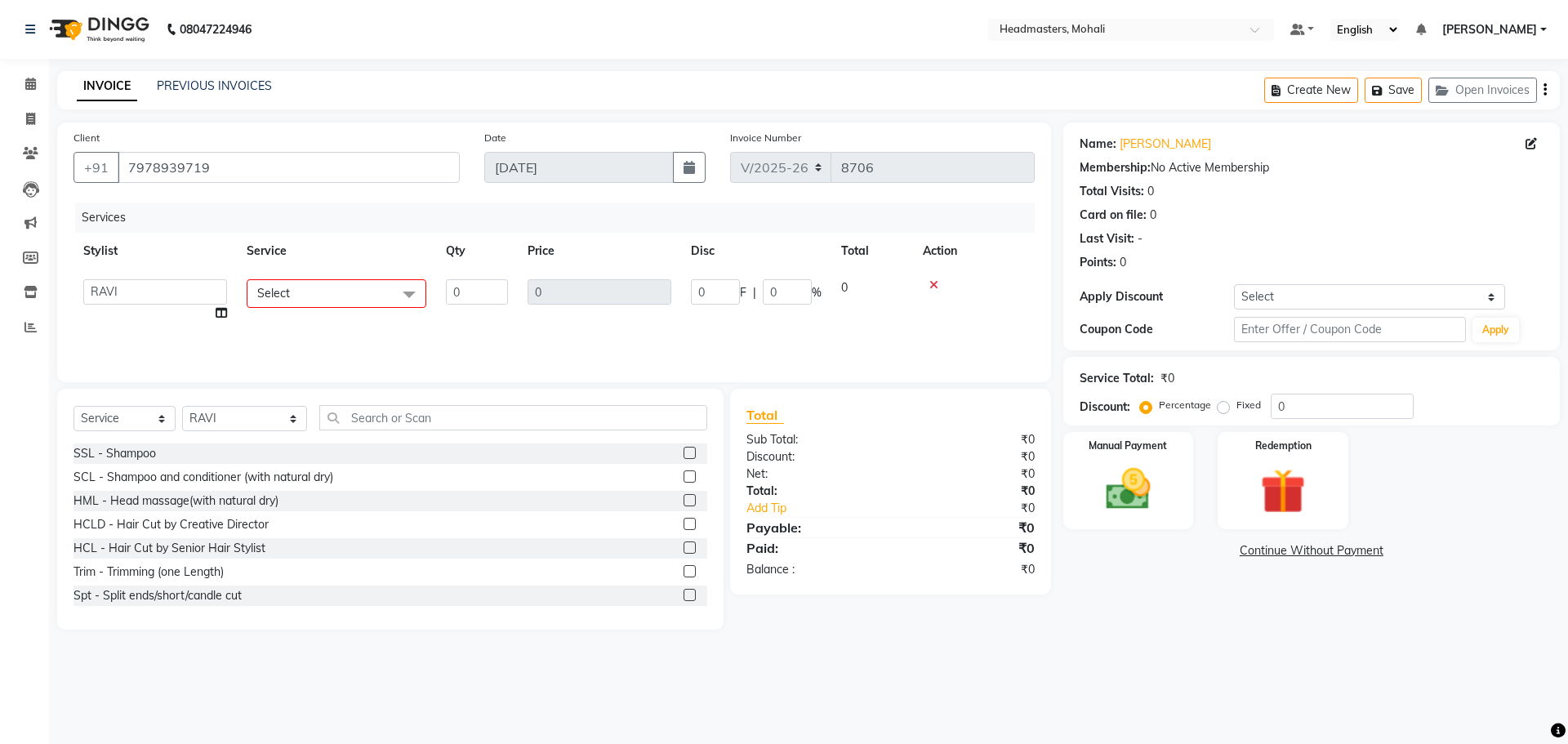
click at [363, 298] on span "Select" at bounding box center [336, 293] width 180 height 28
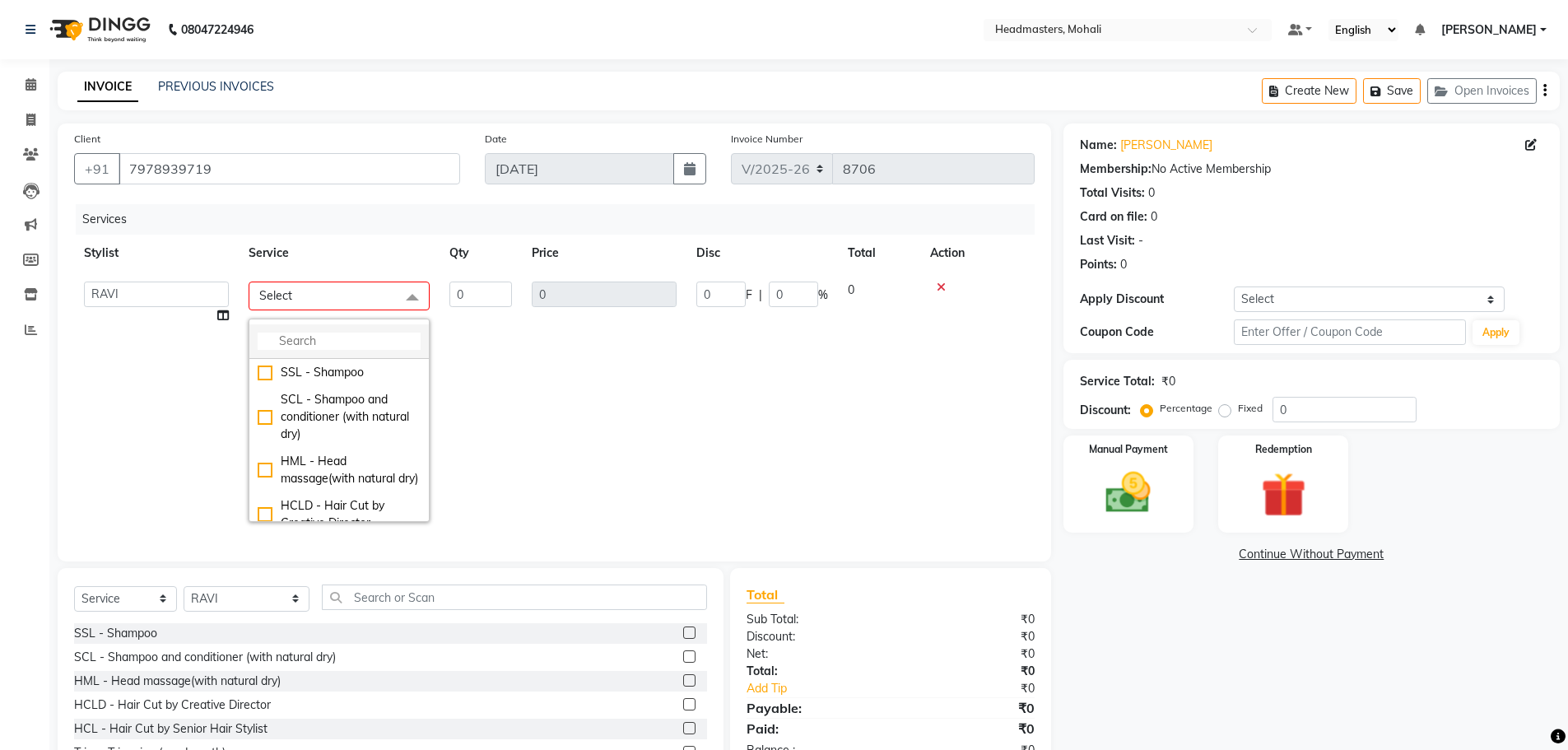
click at [328, 342] on input "multiselect-search" at bounding box center [339, 341] width 163 height 18
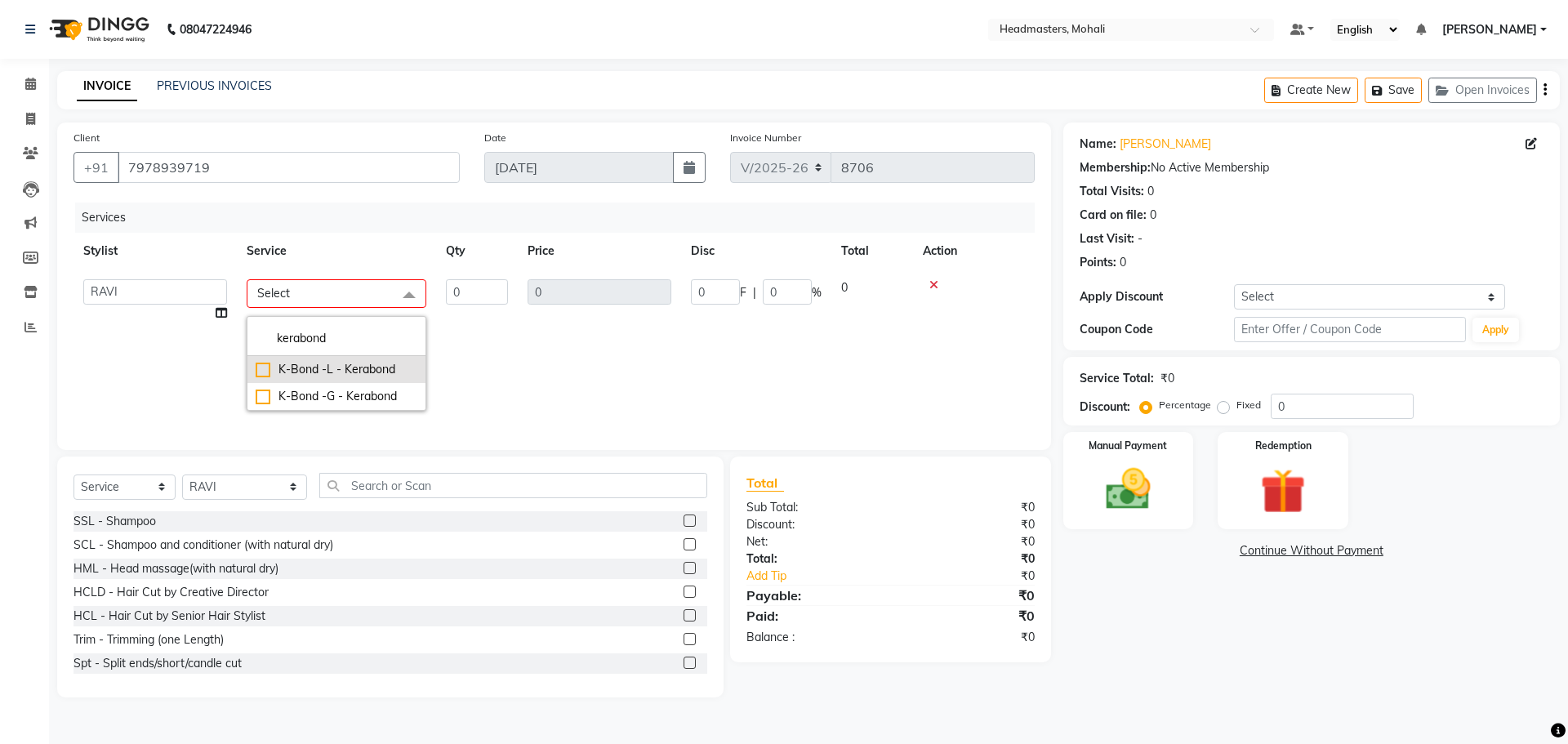
type input "kerabond"
click at [335, 373] on div "K-Bond -L - Kerabond" at bounding box center [336, 369] width 162 height 17
checkbox input "true"
type input "1"
type input "15000"
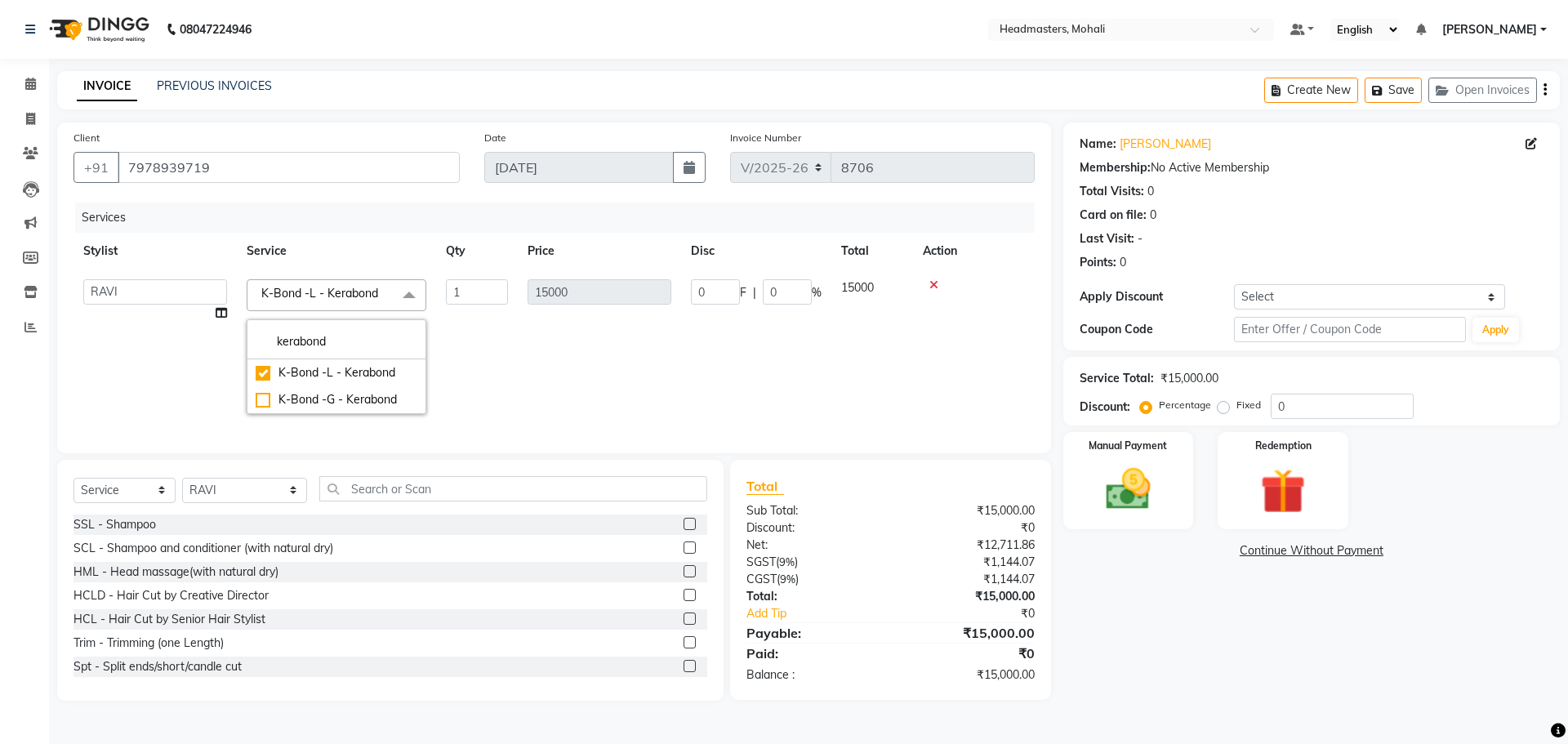
click at [693, 393] on td "0 F | 0 %" at bounding box center [756, 346] width 151 height 154
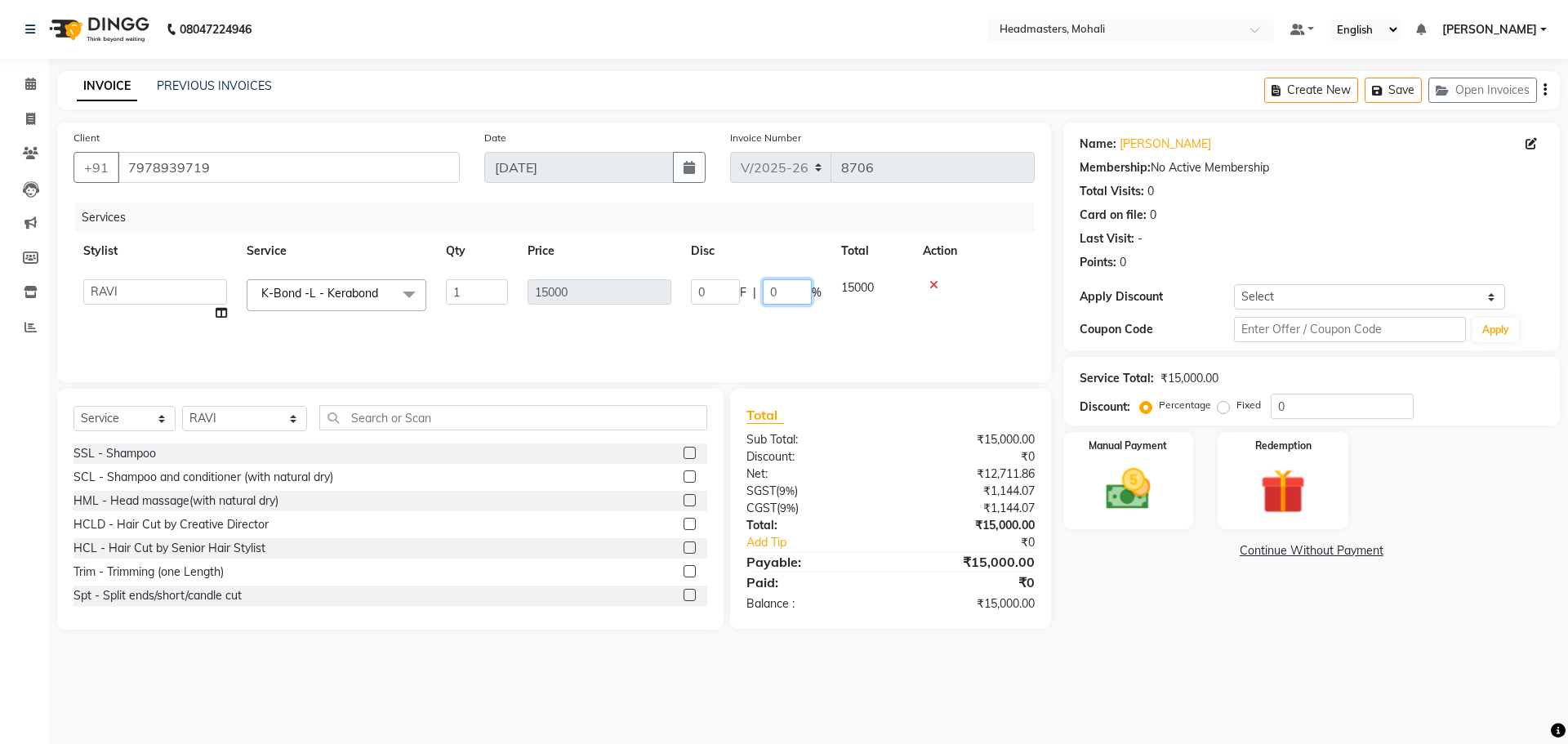
click at [801, 295] on input "0" at bounding box center [787, 292] width 49 height 26
click at [634, 287] on div "0 F | 0 %" at bounding box center [665, 287] width 103 height 17
select select "51119"
click at [720, 291] on input "0" at bounding box center [715, 292] width 49 height 26
type input "08000"
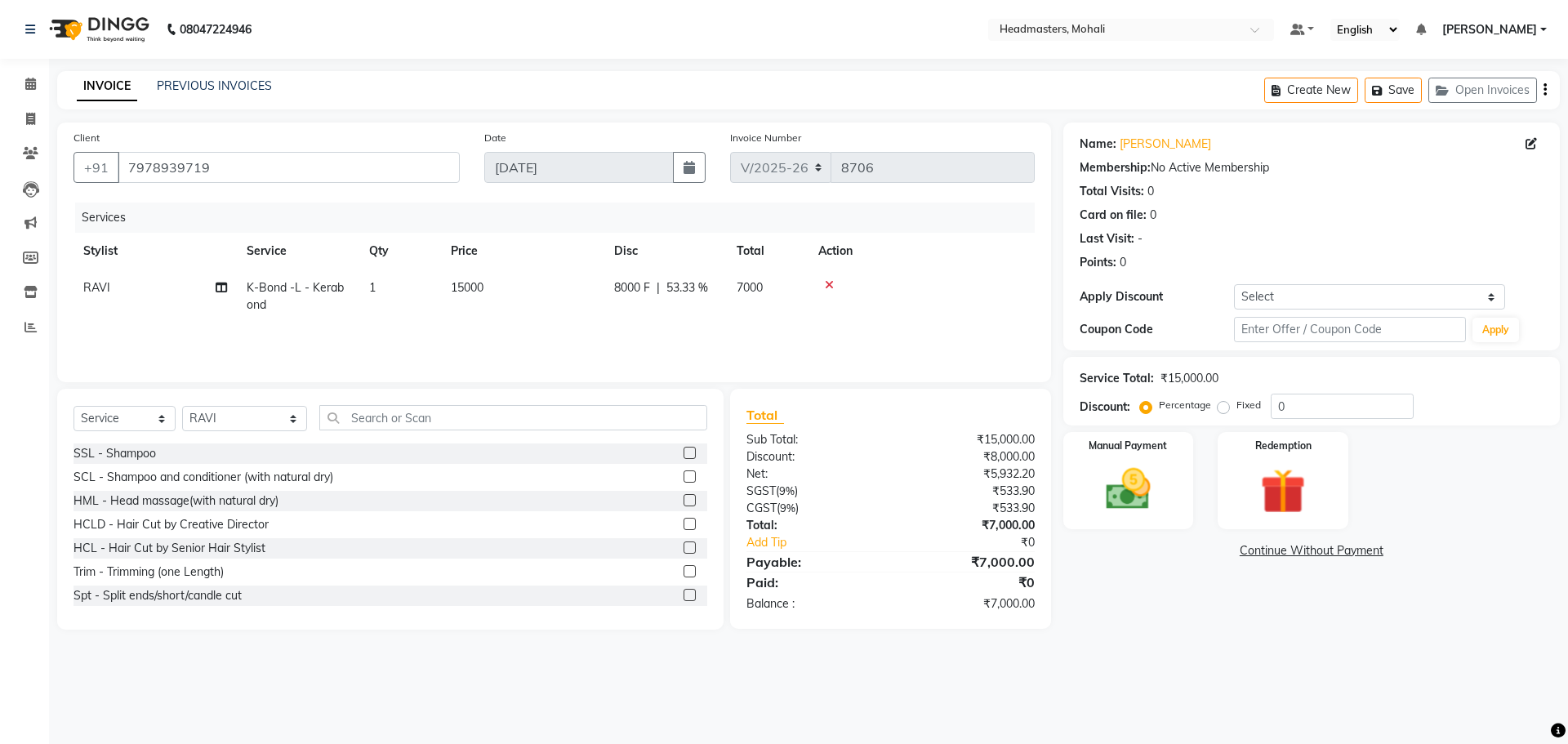
click at [750, 327] on div "Services Stylist Service Qty Price Disc Total Action RAVI K-Bond -L - Kerabond …" at bounding box center [554, 284] width 961 height 163
click at [1128, 480] on img at bounding box center [1129, 489] width 76 height 54
click at [1194, 551] on span "UPI" at bounding box center [1195, 551] width 26 height 18
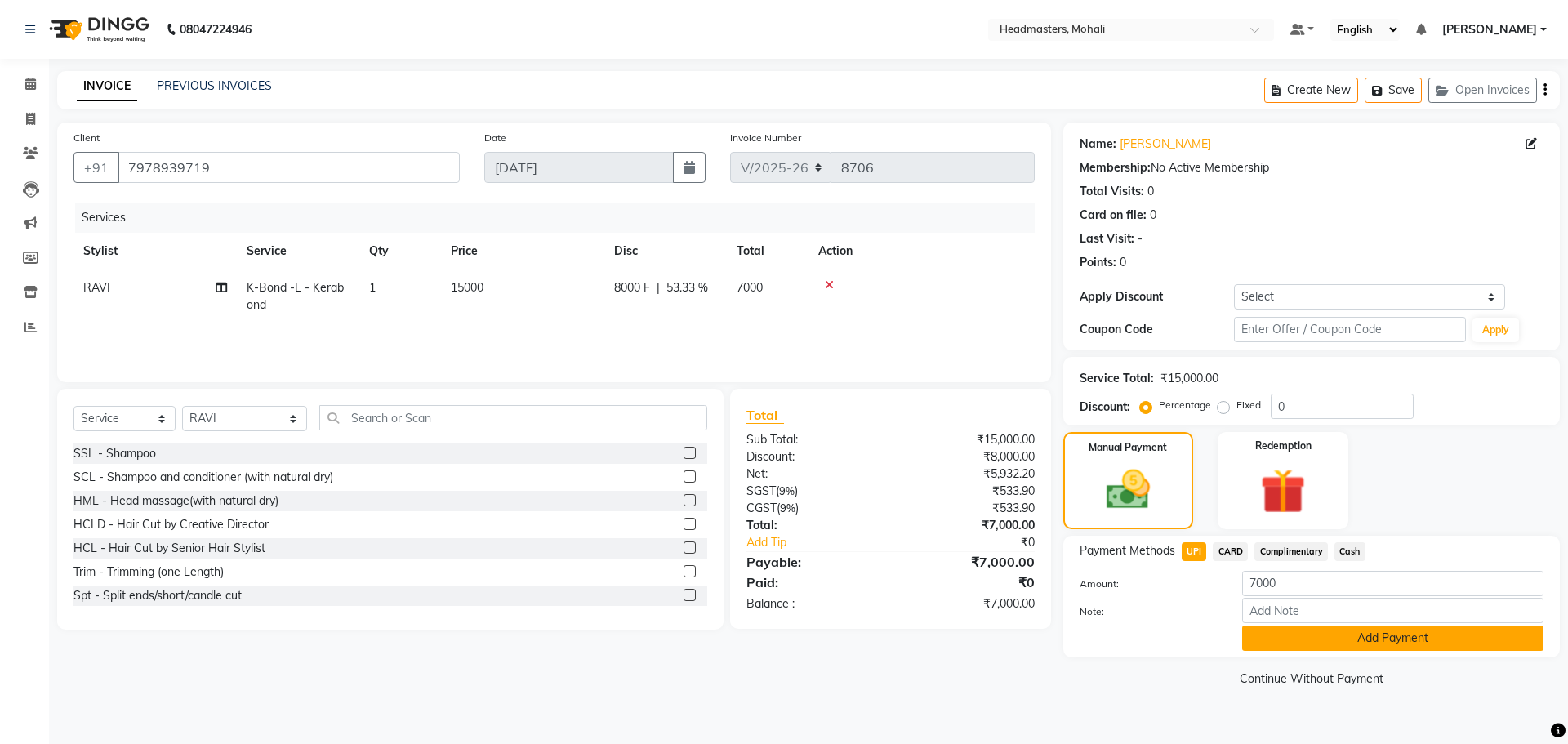
click at [1268, 633] on button "Add Payment" at bounding box center [1393, 638] width 301 height 26
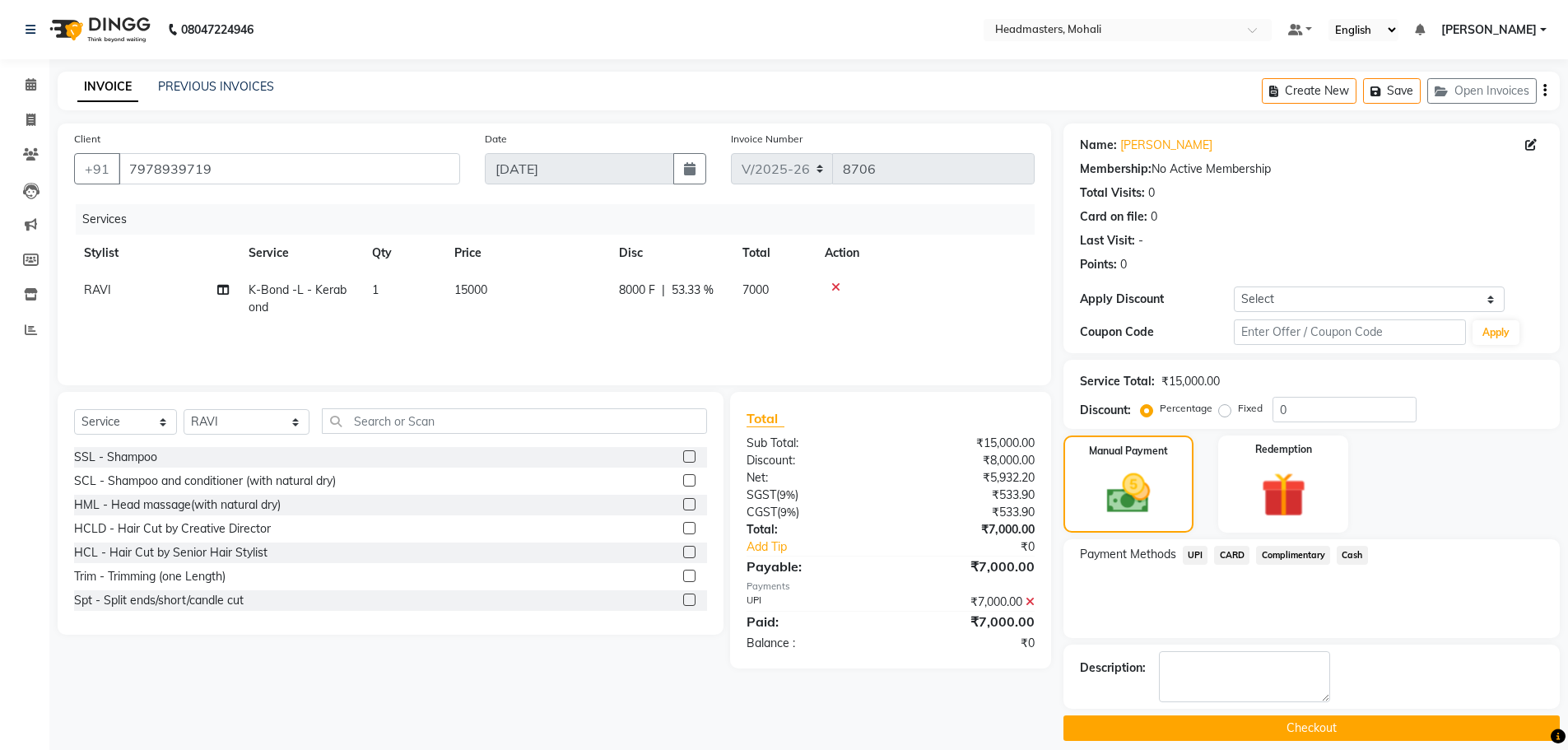
click at [1323, 721] on button "Checkout" at bounding box center [1311, 728] width 496 height 26
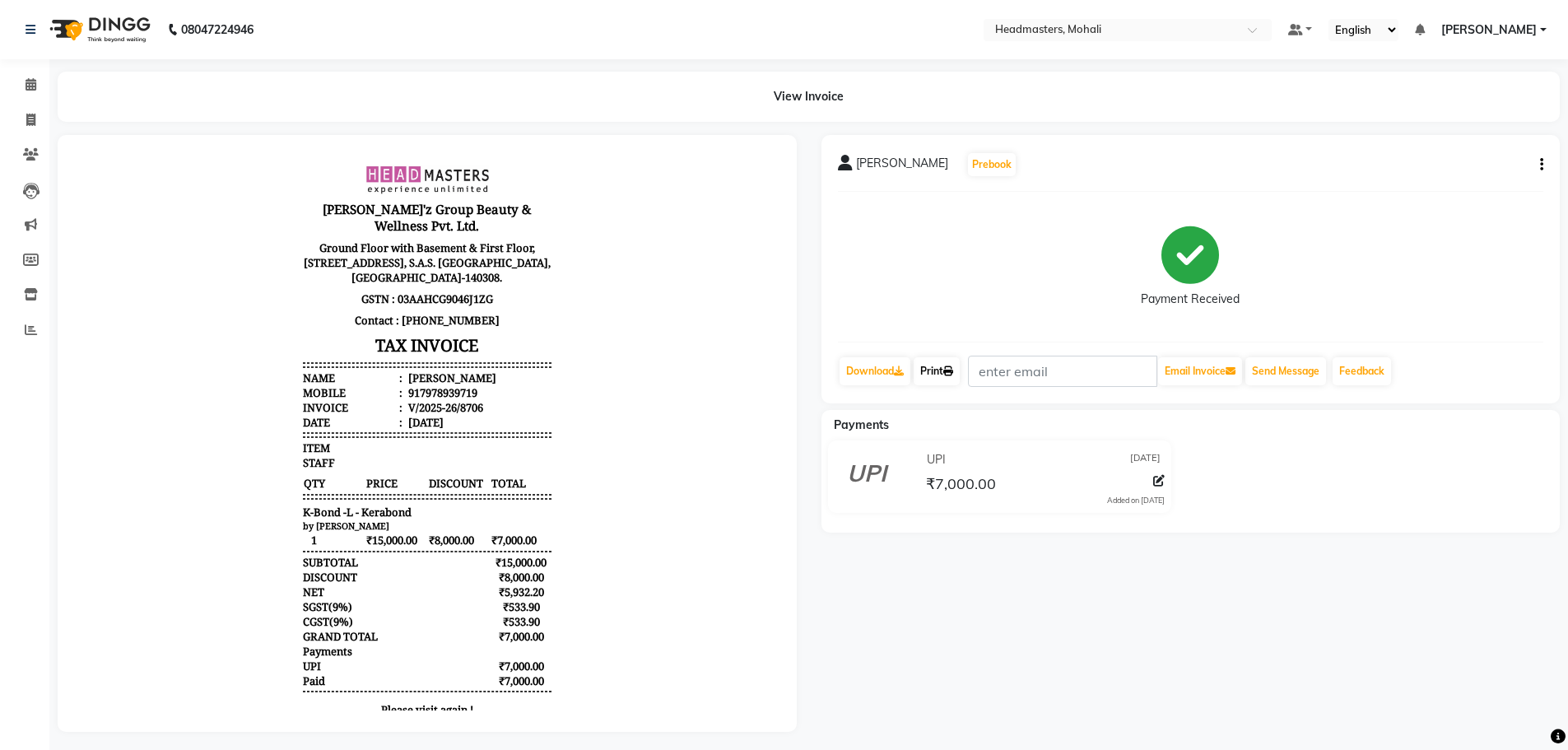
click at [938, 374] on link "Print" at bounding box center [937, 371] width 46 height 28
click at [23, 81] on span at bounding box center [31, 85] width 29 height 19
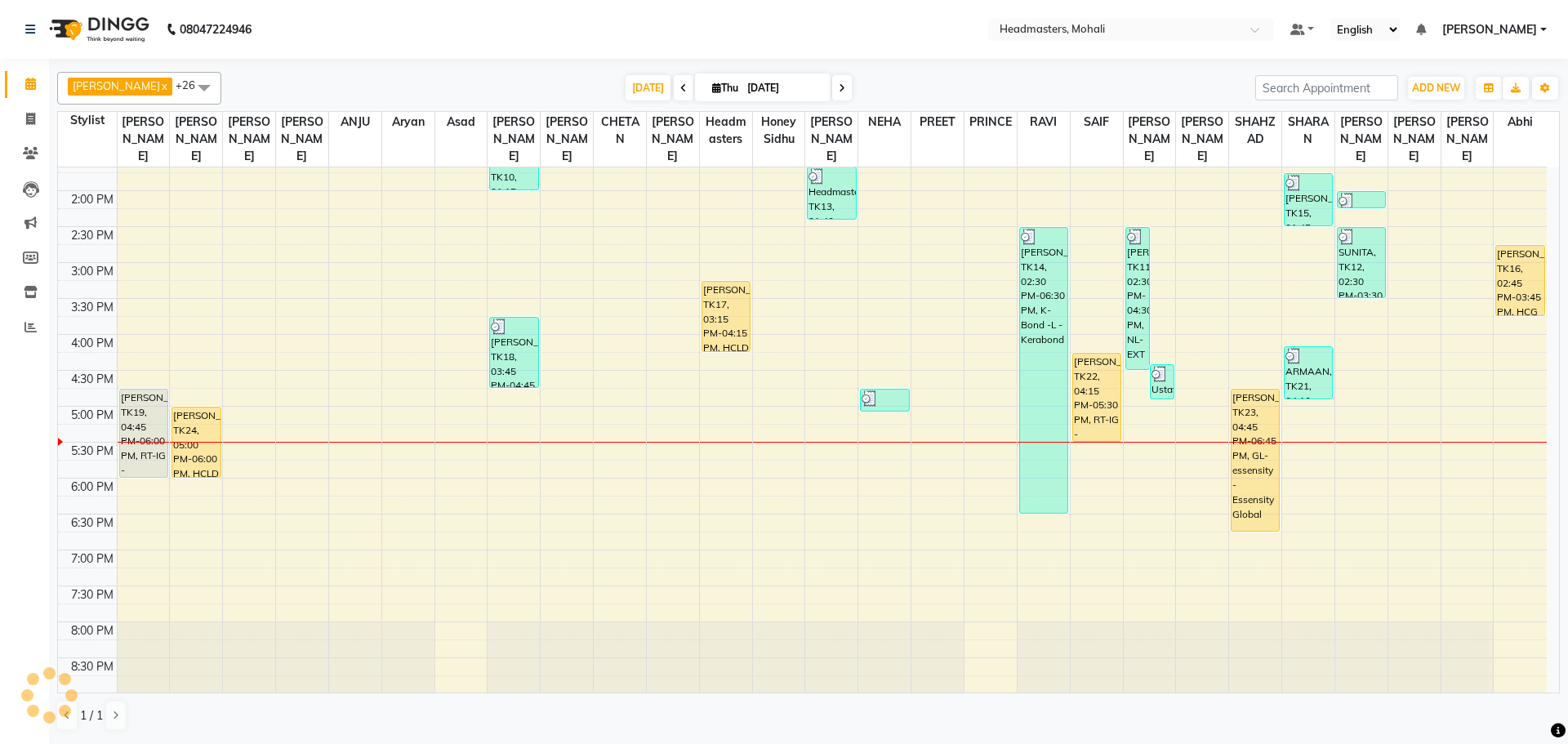
scroll to position [408, 0]
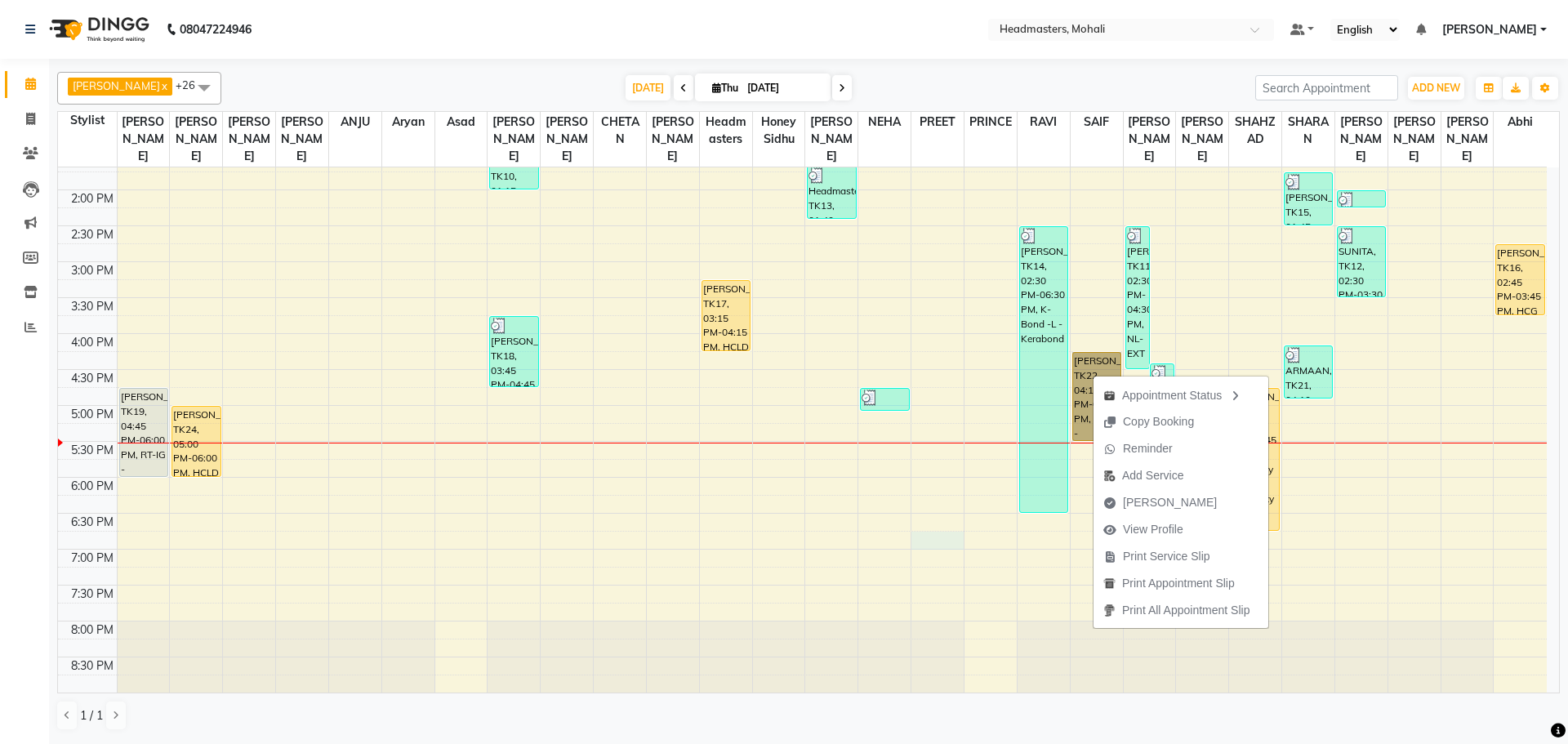
click at [944, 514] on div "8:00 AM 8:30 AM 9:00 AM 9:30 AM 10:00 AM 10:30 AM 11:00 AM 11:30 AM 12:00 PM 12…" at bounding box center [802, 262] width 1489 height 1005
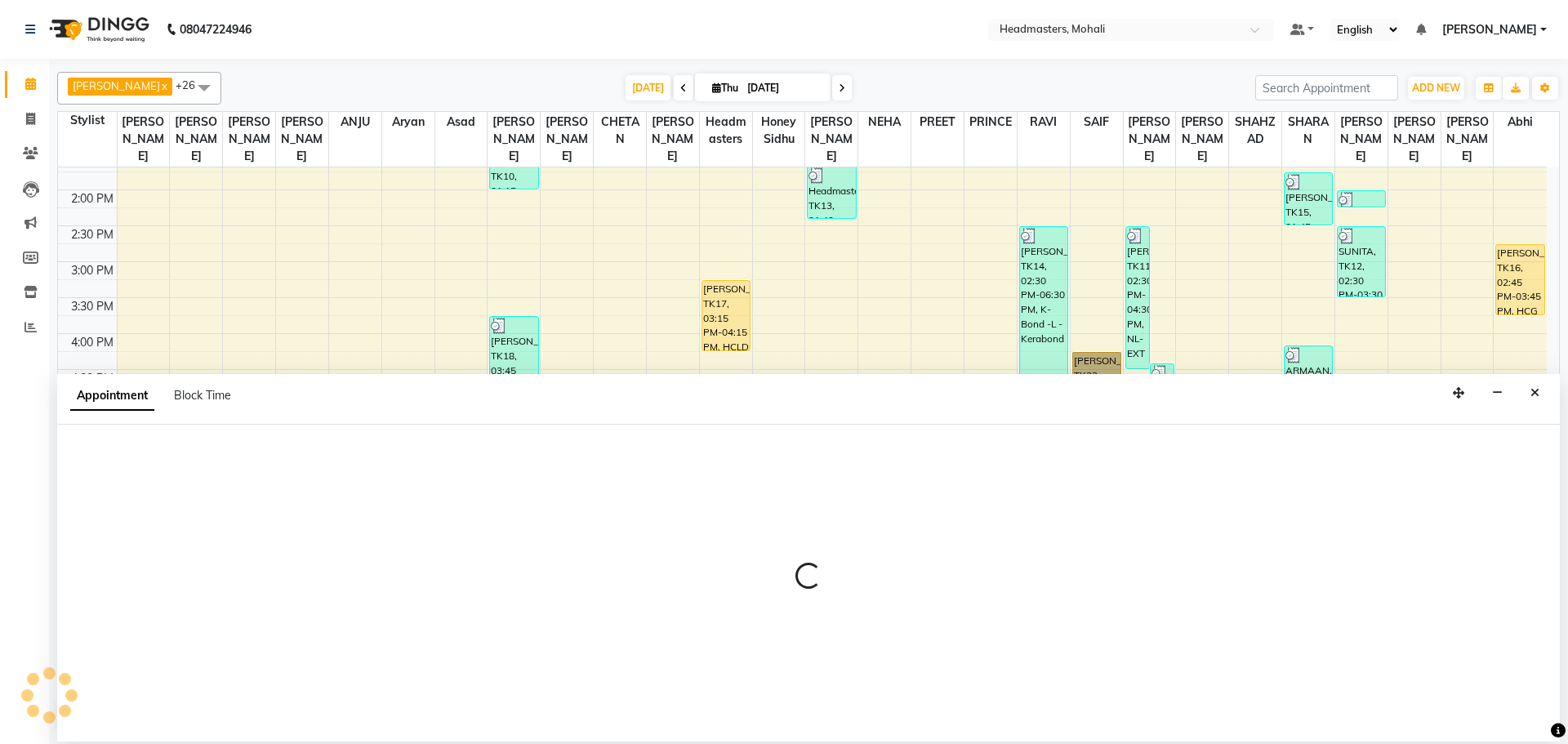
select select "51125"
select select "1125"
select select "tentative"
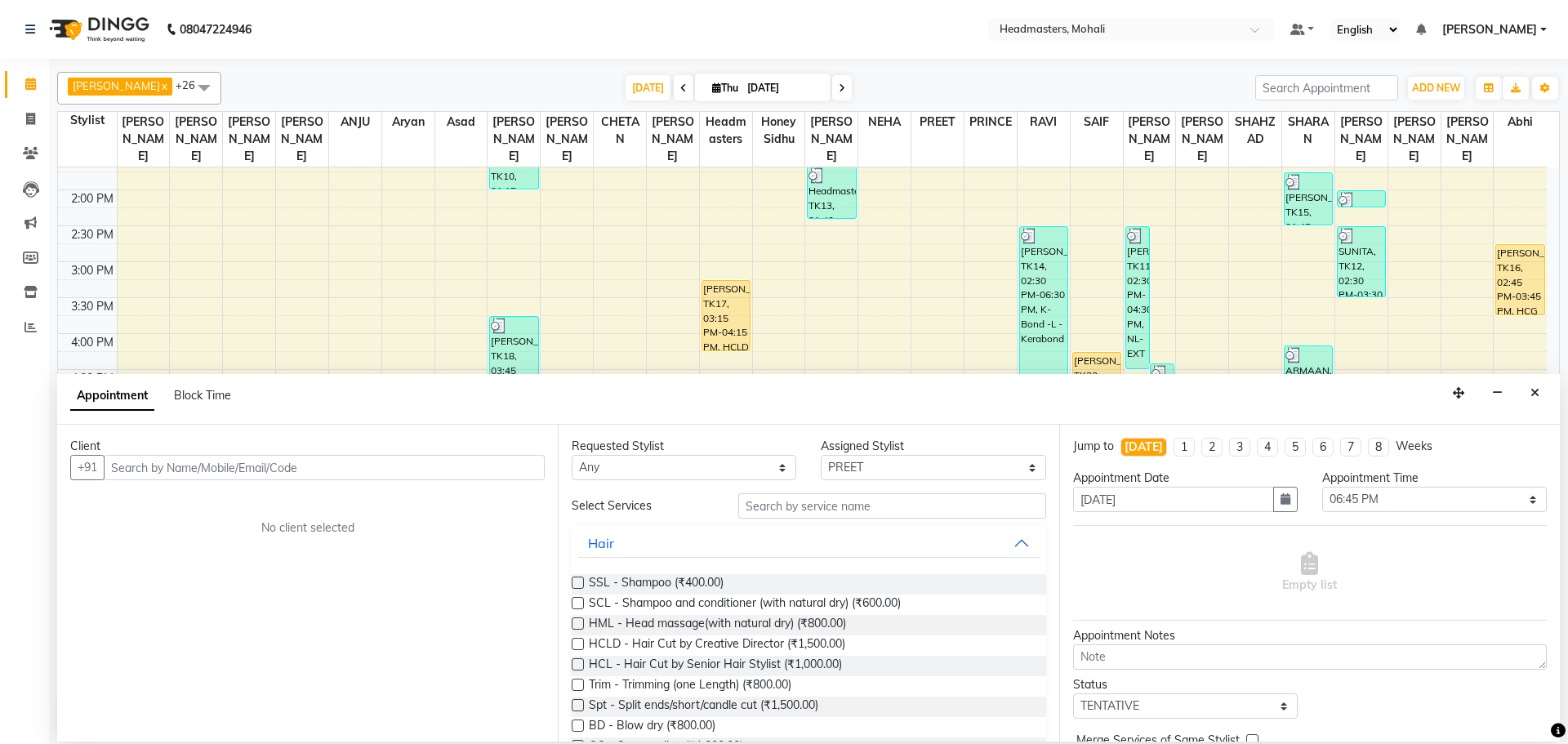
click at [283, 480] on div "Client +91 No client selected" at bounding box center [307, 582] width 501 height 317
click at [286, 467] on input "text" at bounding box center [324, 468] width 441 height 26
type input "8899600001"
click at [507, 471] on span "Add Client" at bounding box center [511, 467] width 55 height 15
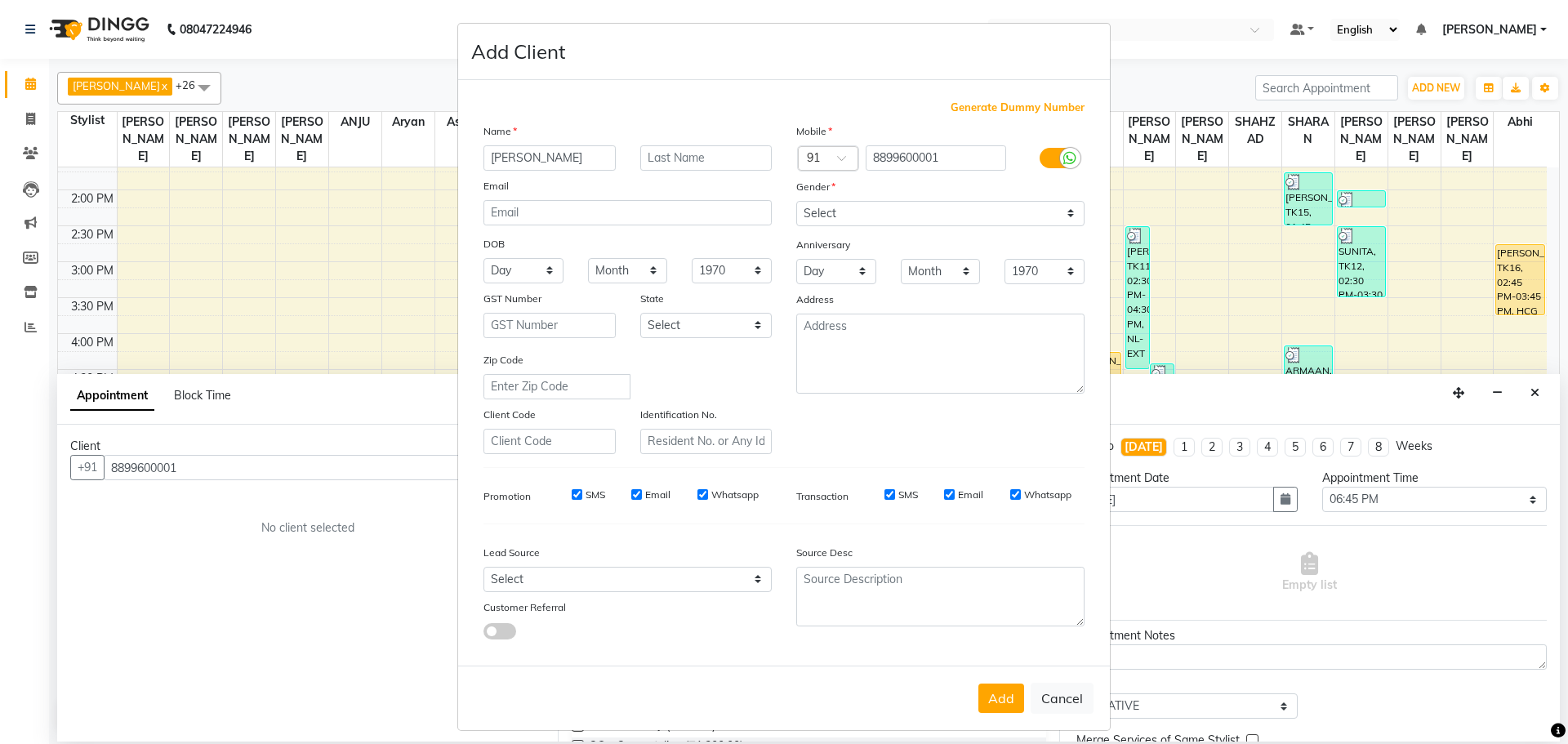
type input "[PERSON_NAME]"
click at [966, 214] on select "Select [DEMOGRAPHIC_DATA] [DEMOGRAPHIC_DATA] Other Prefer Not To Say" at bounding box center [941, 214] width 289 height 26
select select "[DEMOGRAPHIC_DATA]"
click at [797, 201] on select "Select [DEMOGRAPHIC_DATA] [DEMOGRAPHIC_DATA] Other Prefer Not To Say" at bounding box center [941, 214] width 289 height 26
click at [990, 699] on button "Add" at bounding box center [1002, 698] width 46 height 29
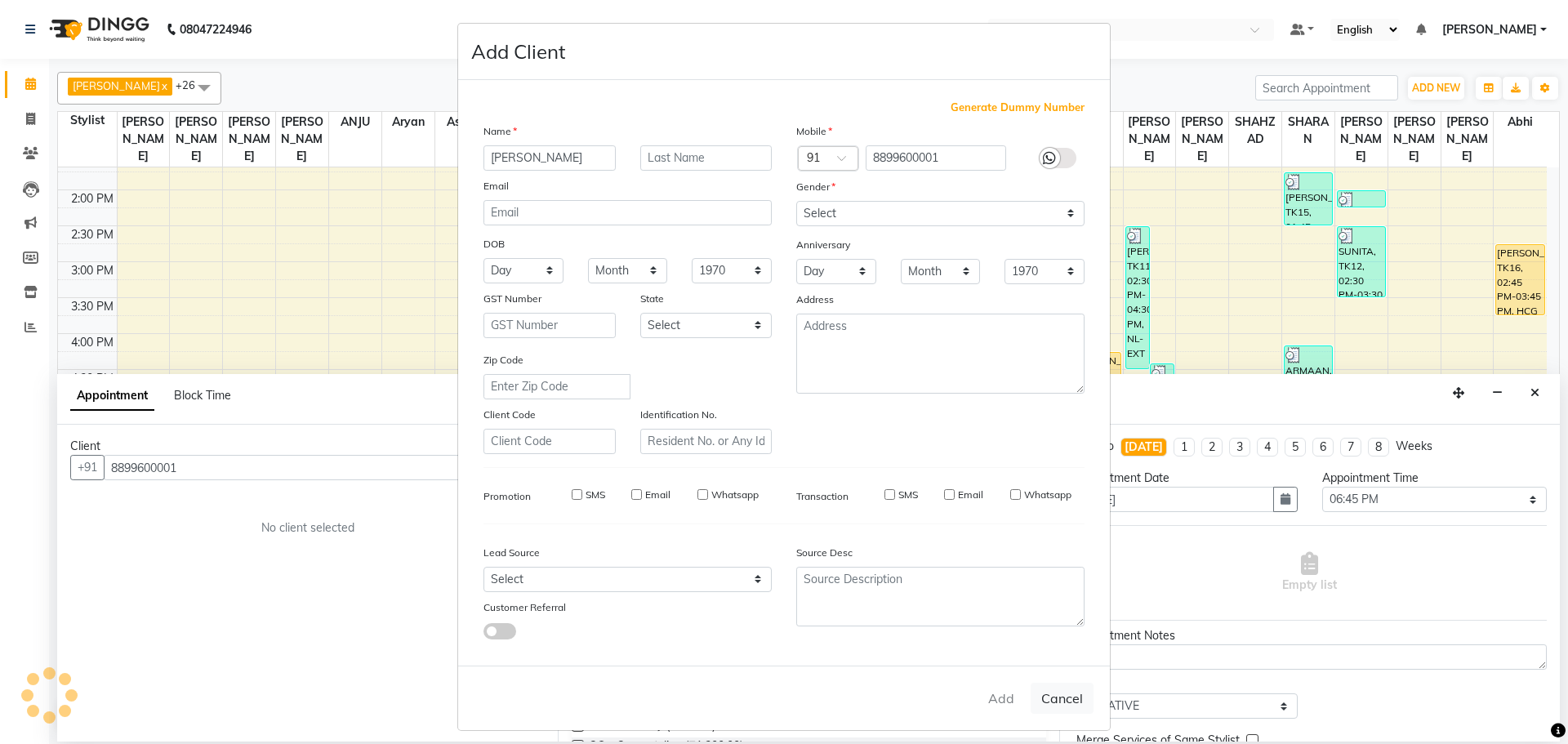
select select
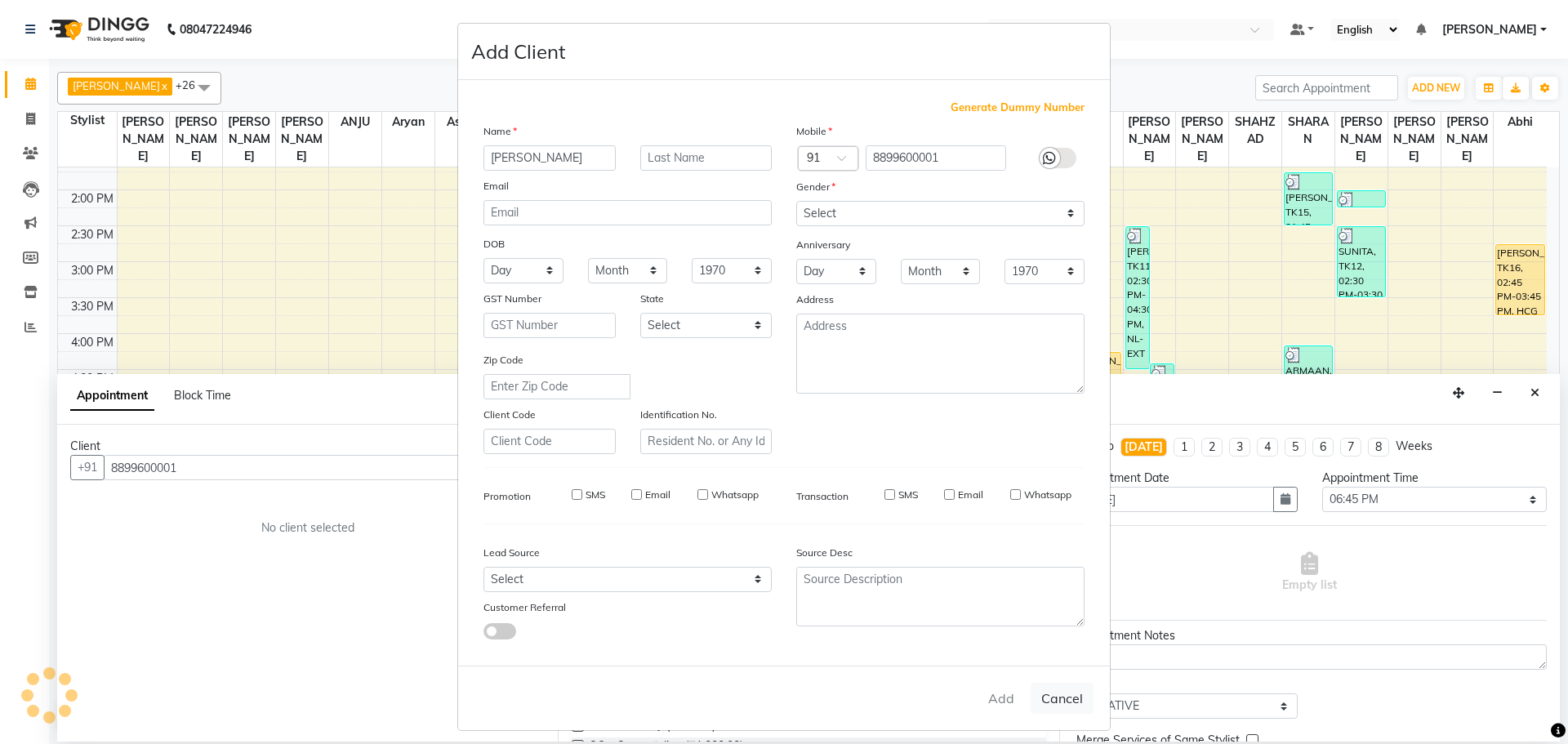
select select
checkbox input "false"
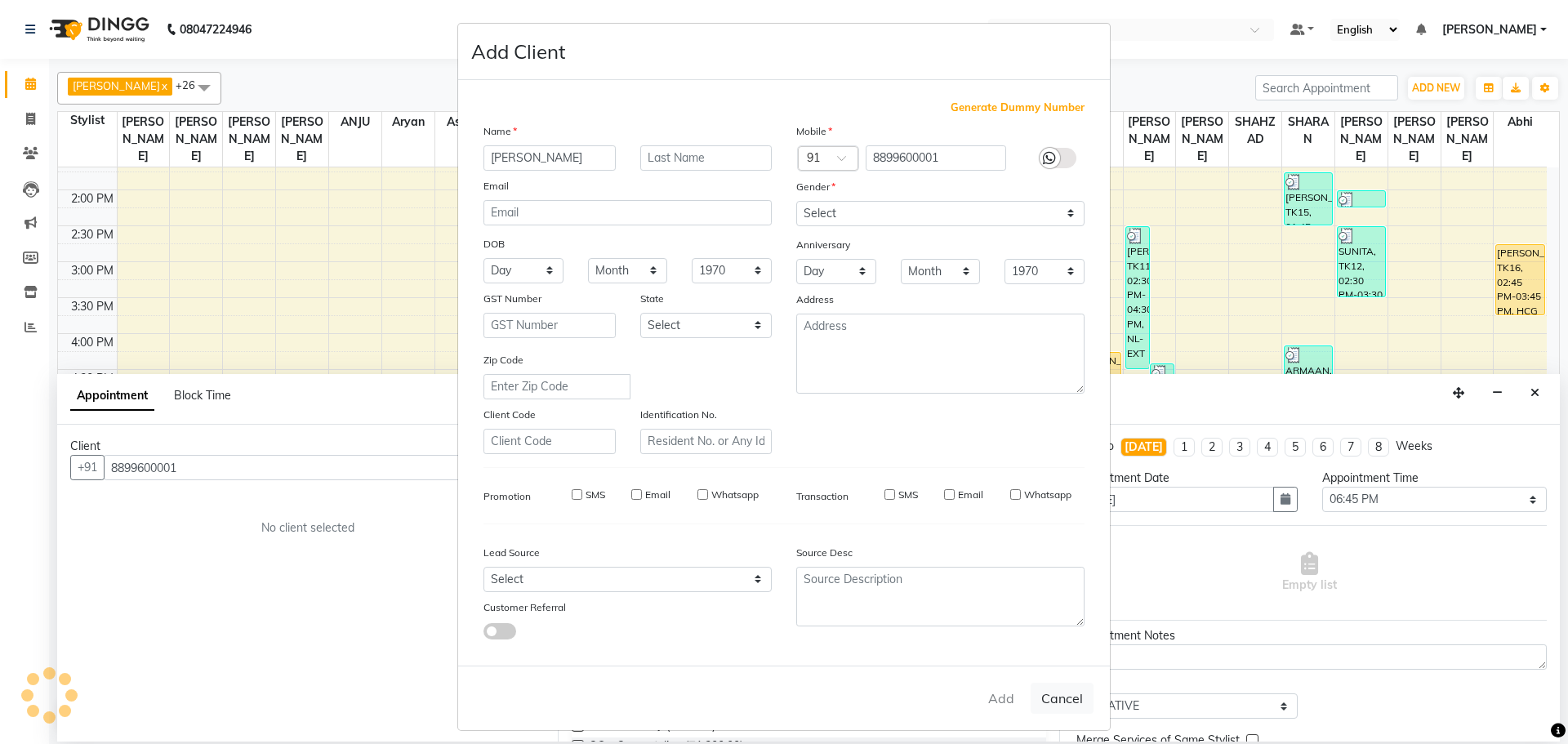
checkbox input "false"
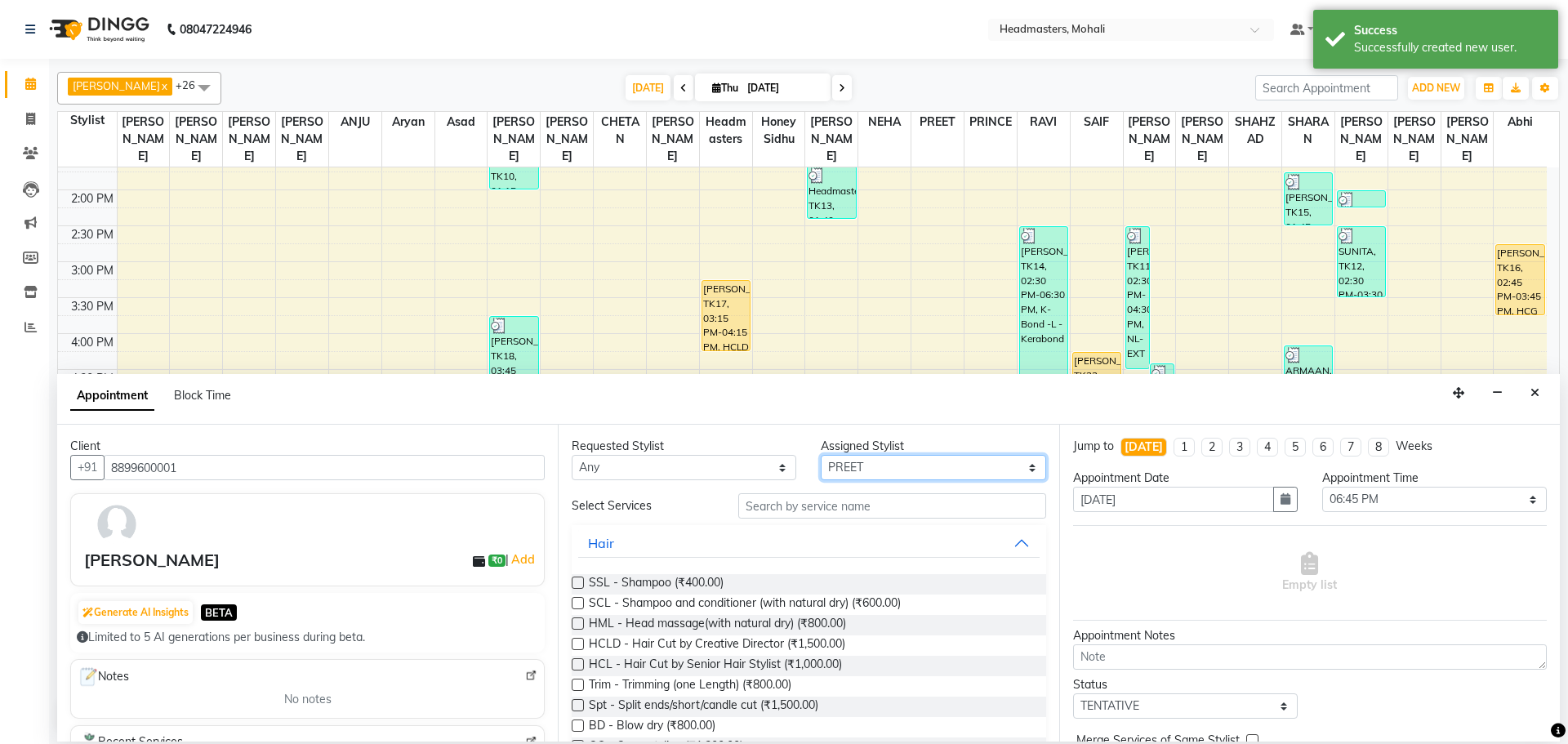
click at [839, 474] on select "Select [PERSON_NAME] [PERSON_NAME] [PERSON_NAME] [PERSON_NAME] [PERSON_NAME] [P…" at bounding box center [933, 468] width 224 height 26
select select "51117"
click at [821, 455] on select "Select [PERSON_NAME] [PERSON_NAME] [PERSON_NAME] [PERSON_NAME] [PERSON_NAME] [P…" at bounding box center [933, 468] width 224 height 26
click at [854, 509] on input "text" at bounding box center [892, 506] width 308 height 26
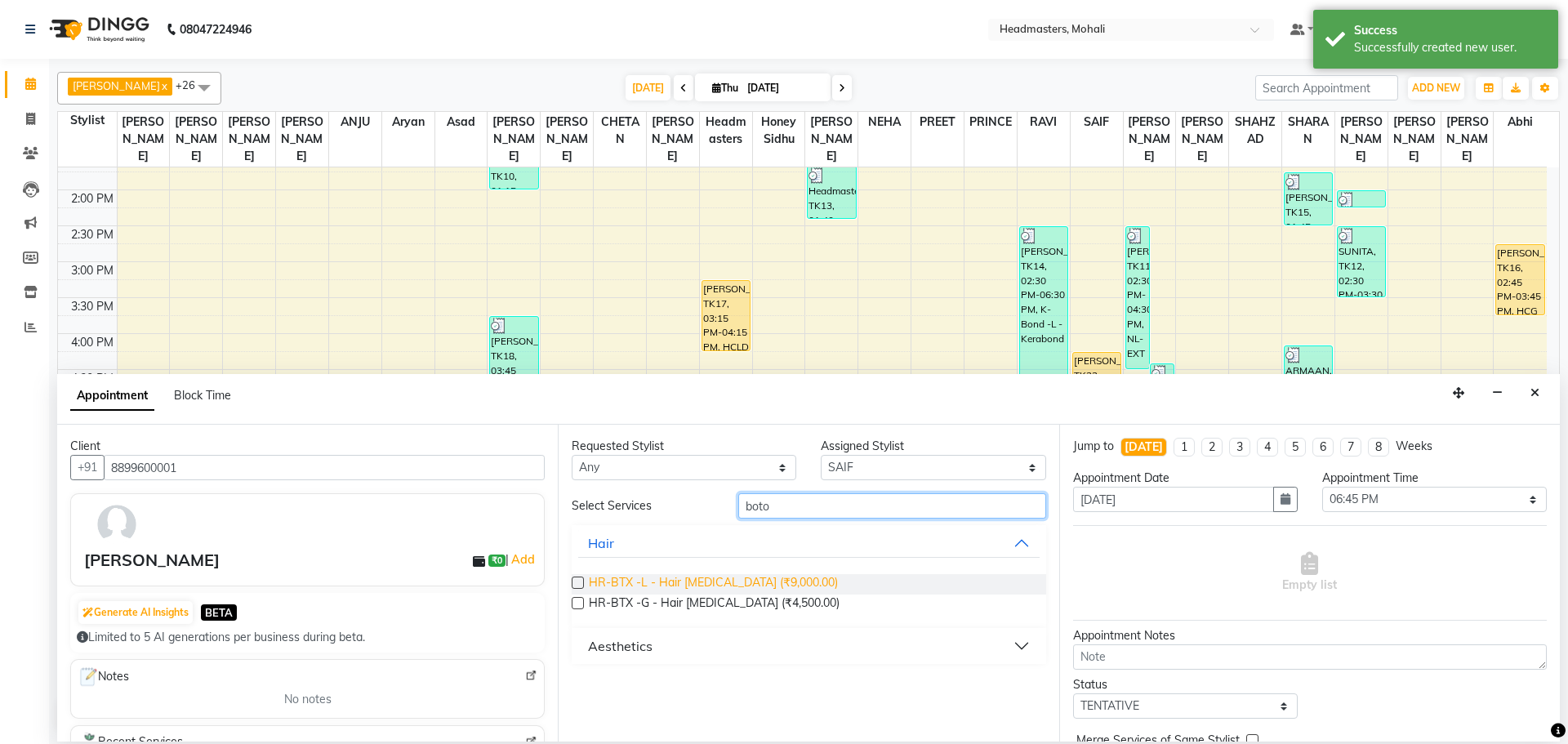
type input "boto"
click at [741, 581] on span "HR-BTX -L - Hair [MEDICAL_DATA] (₹9,000.00)" at bounding box center [713, 584] width 249 height 20
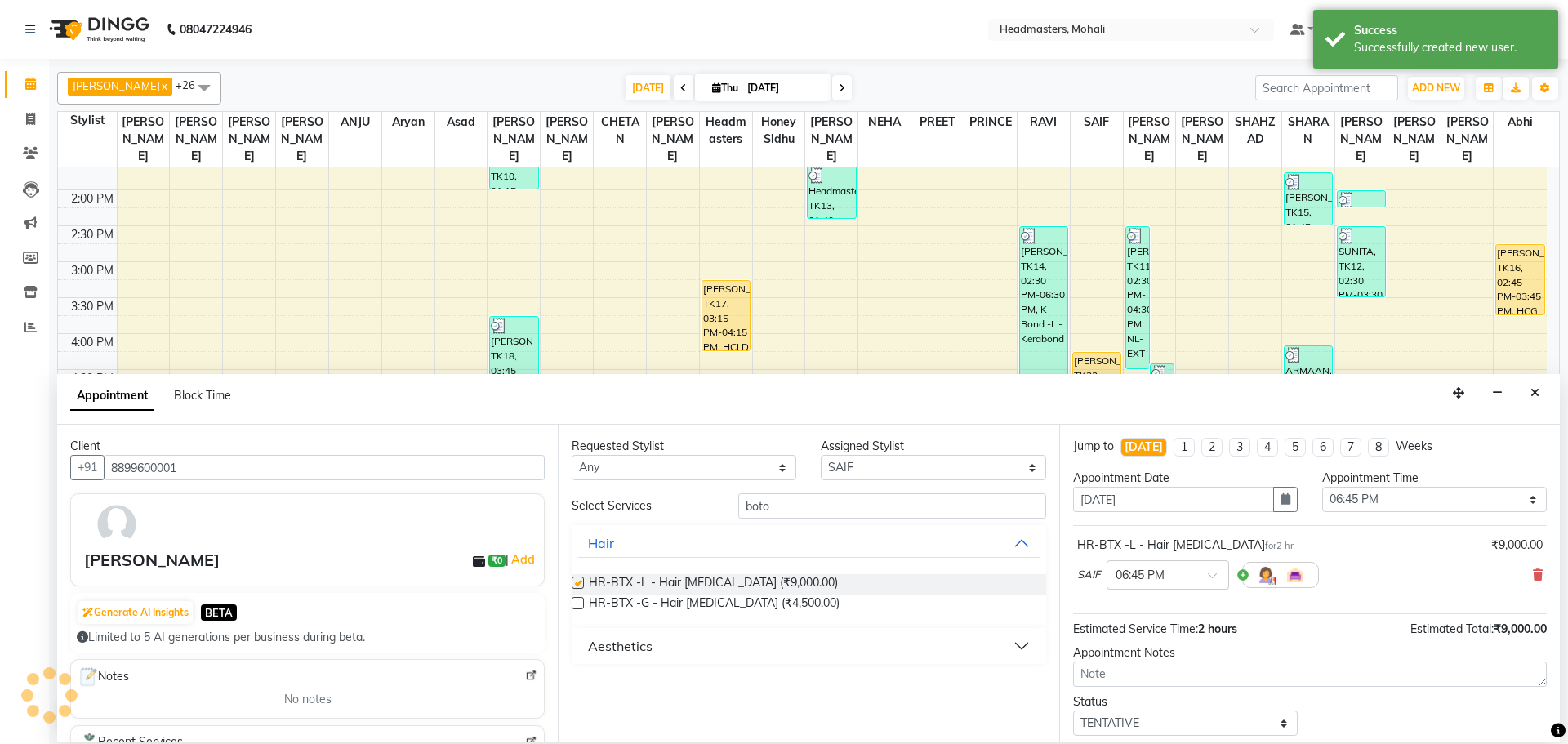
checkbox input "false"
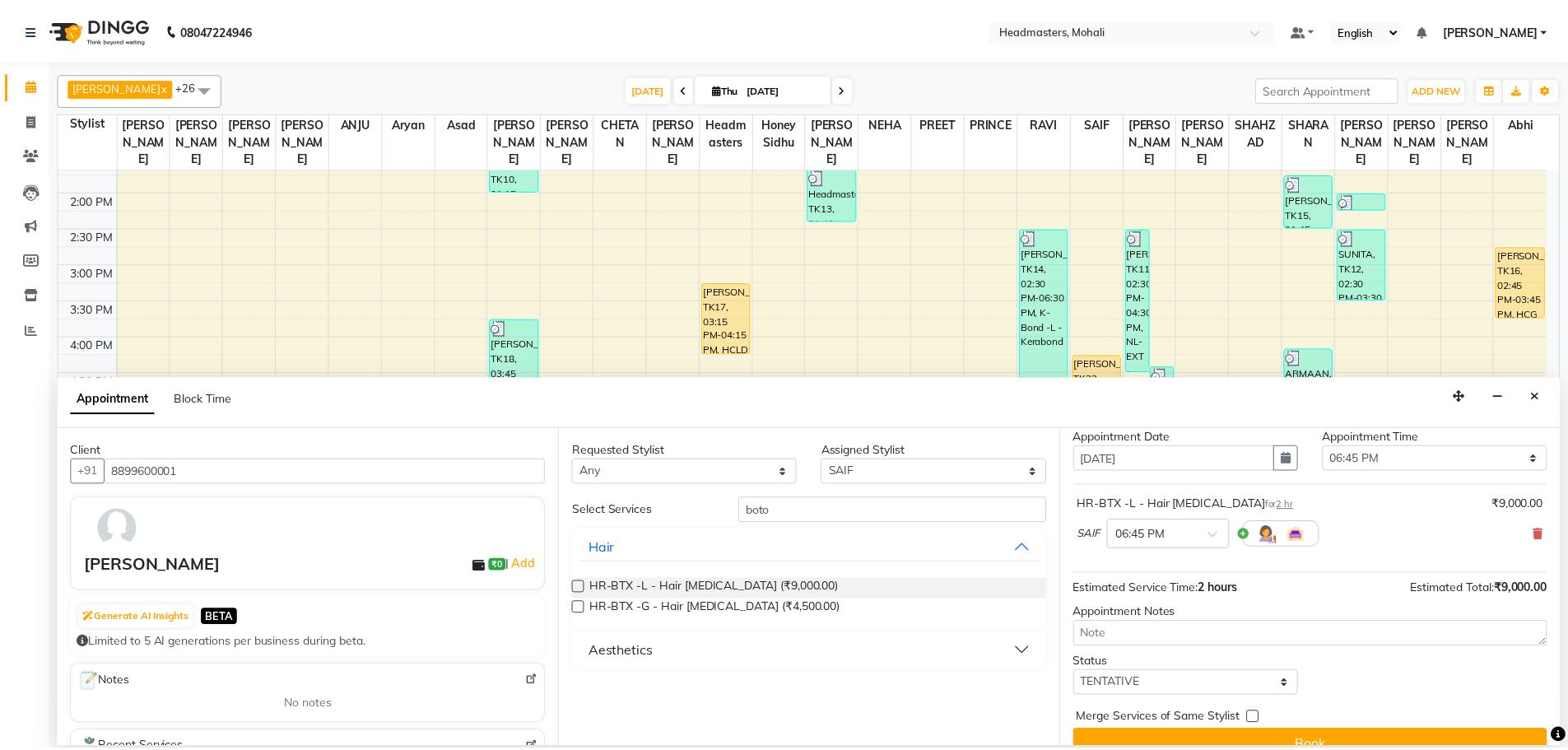
scroll to position [70, 0]
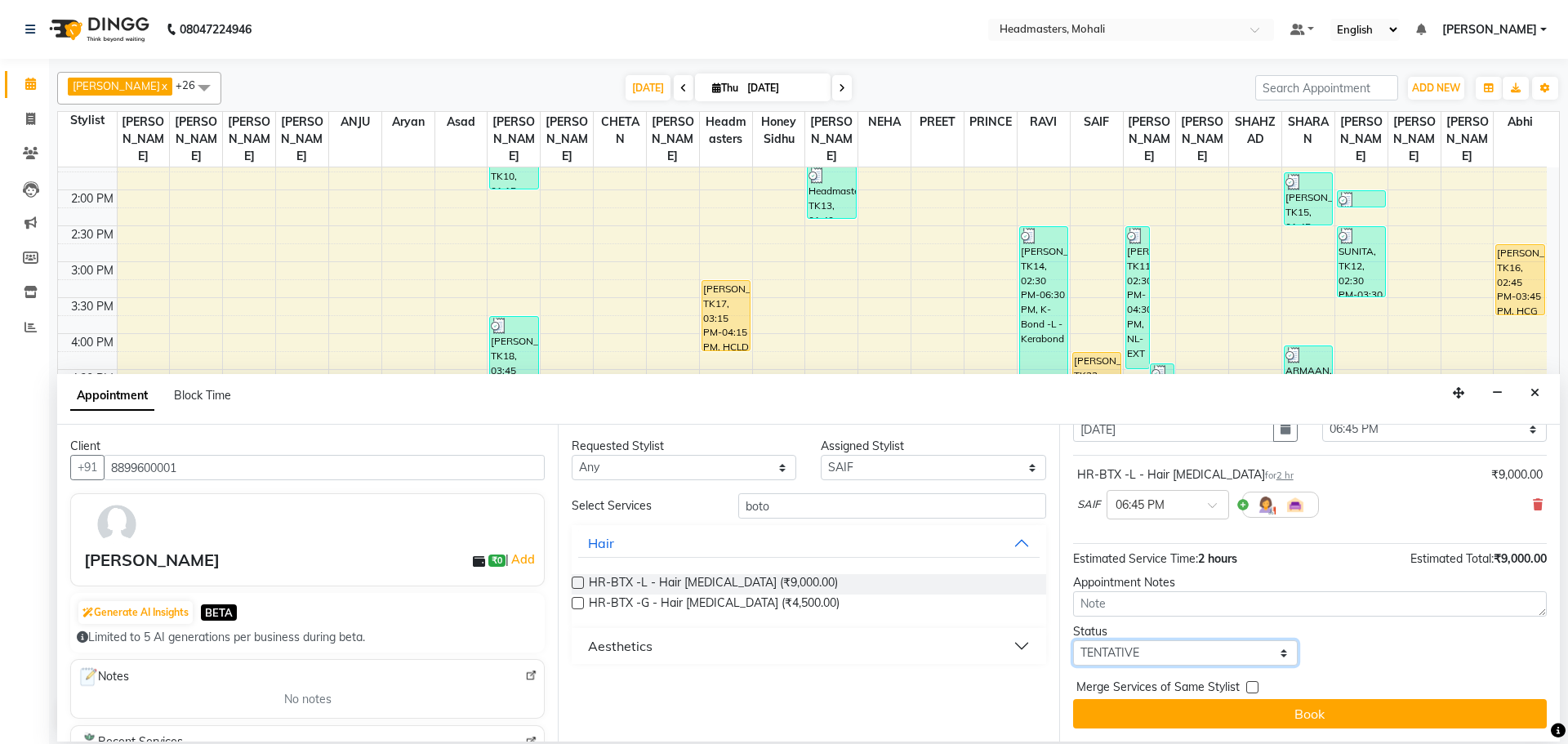
click at [1208, 653] on select "Select TENTATIVE CONFIRM CHECK-IN UPCOMING" at bounding box center [1186, 653] width 224 height 26
select select "confirm booking"
click at [1074, 640] on select "Select TENTATIVE CONFIRM CHECK-IN UPCOMING" at bounding box center [1186, 653] width 224 height 26
click at [1251, 687] on label at bounding box center [1252, 686] width 12 height 12
click at [1251, 687] on input "checkbox" at bounding box center [1252, 689] width 11 height 11
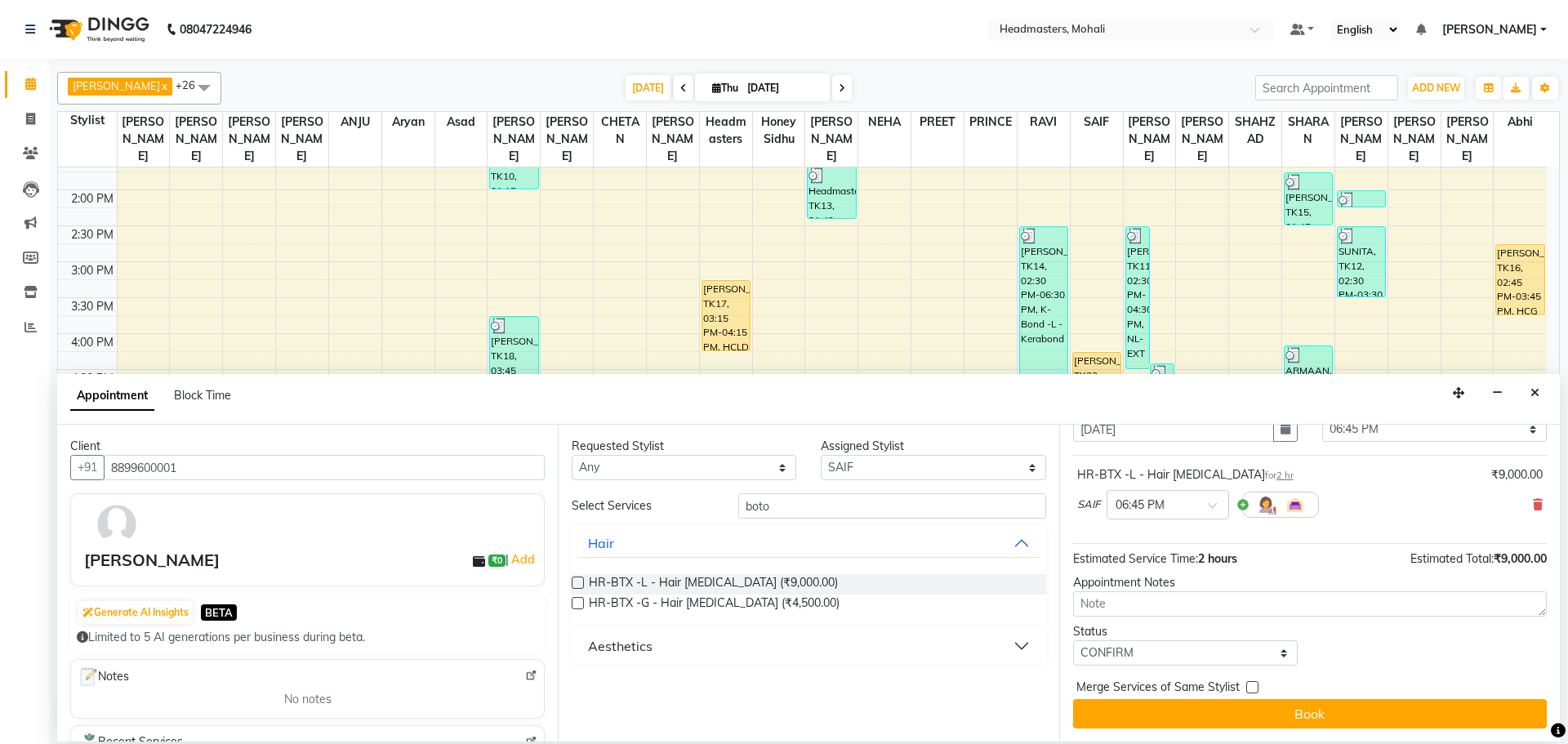
checkbox input "true"
click at [1264, 710] on button "Book" at bounding box center [1310, 714] width 473 height 29
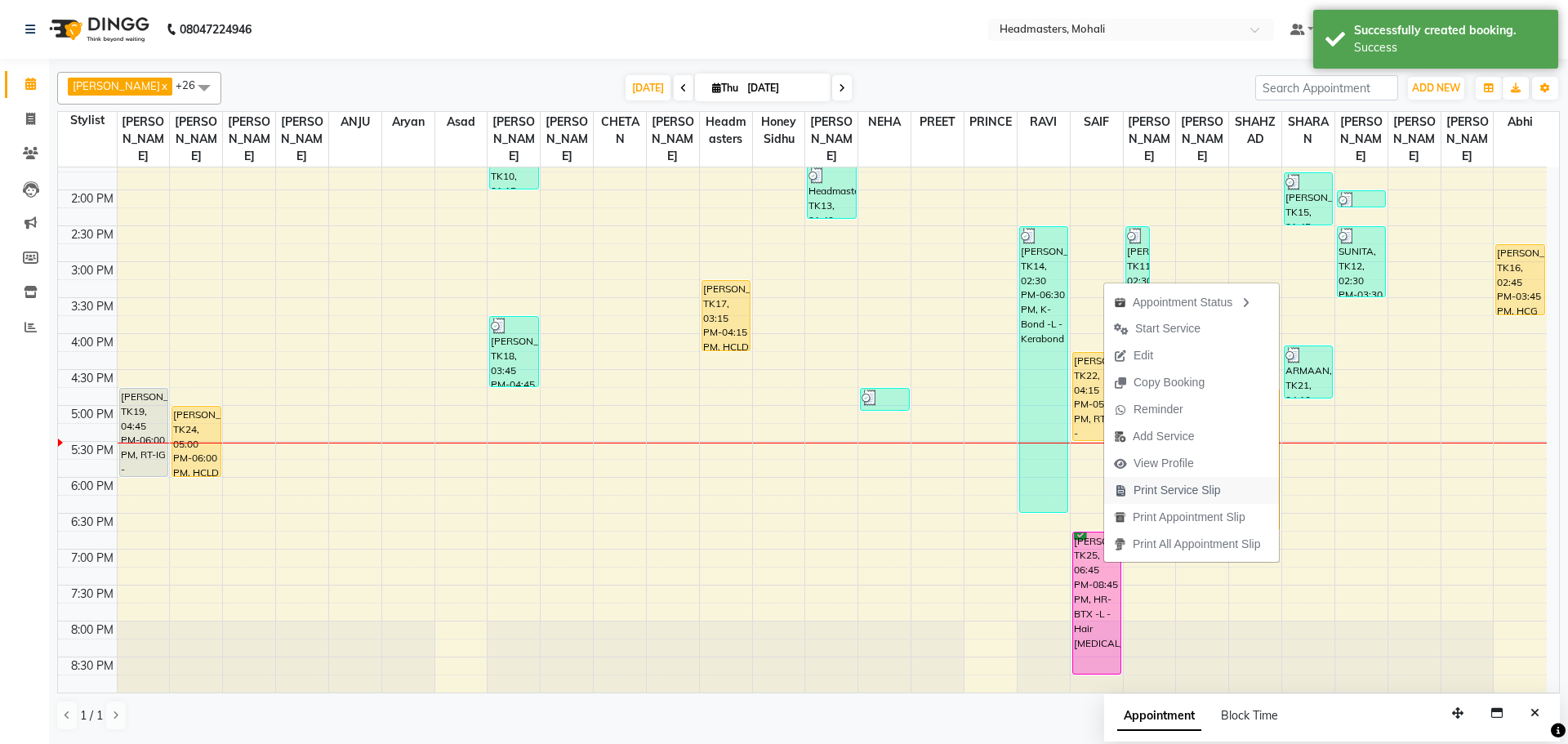
click at [1162, 492] on span "Print Service Slip" at bounding box center [1177, 490] width 87 height 17
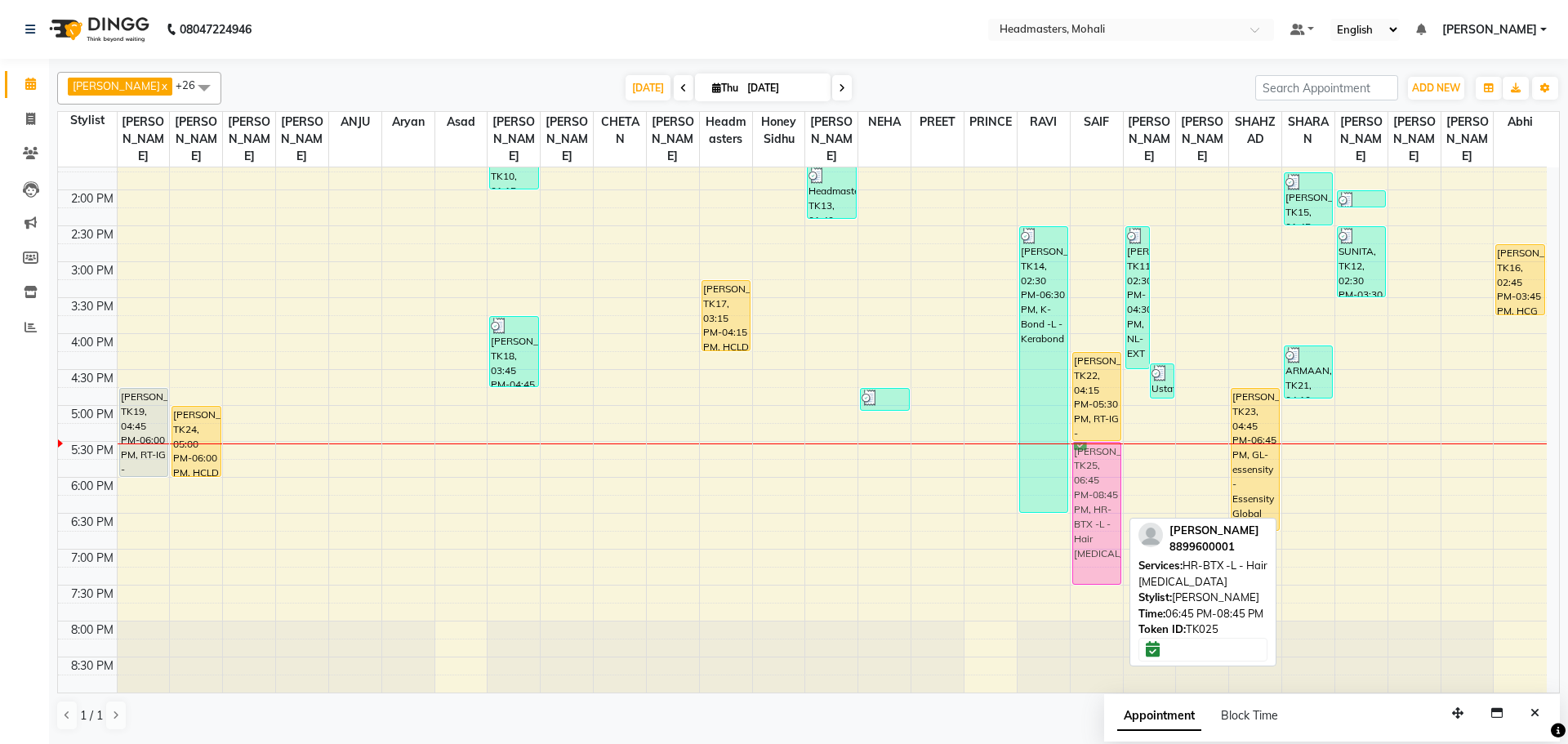
drag, startPoint x: 1090, startPoint y: 544, endPoint x: 1093, endPoint y: 451, distance: 93.0
click at [1093, 451] on div "poonam, TK04, 11:30 AM-12:30 PM, HCL - Hair Cut by Senior Hair Stylist [PERSON_…" at bounding box center [1096, 262] width 52 height 1005
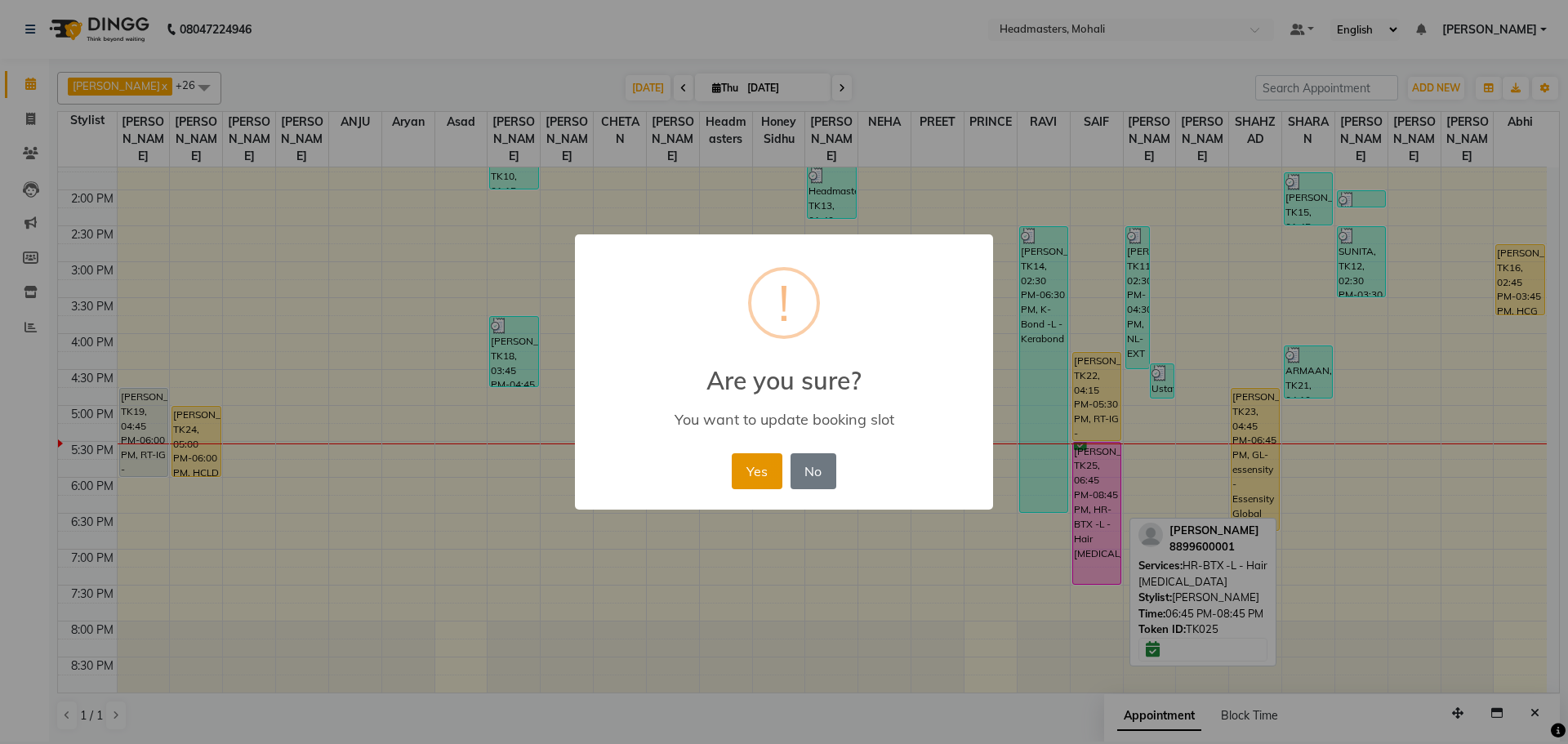
click at [742, 481] on button "Yes" at bounding box center [756, 470] width 50 height 36
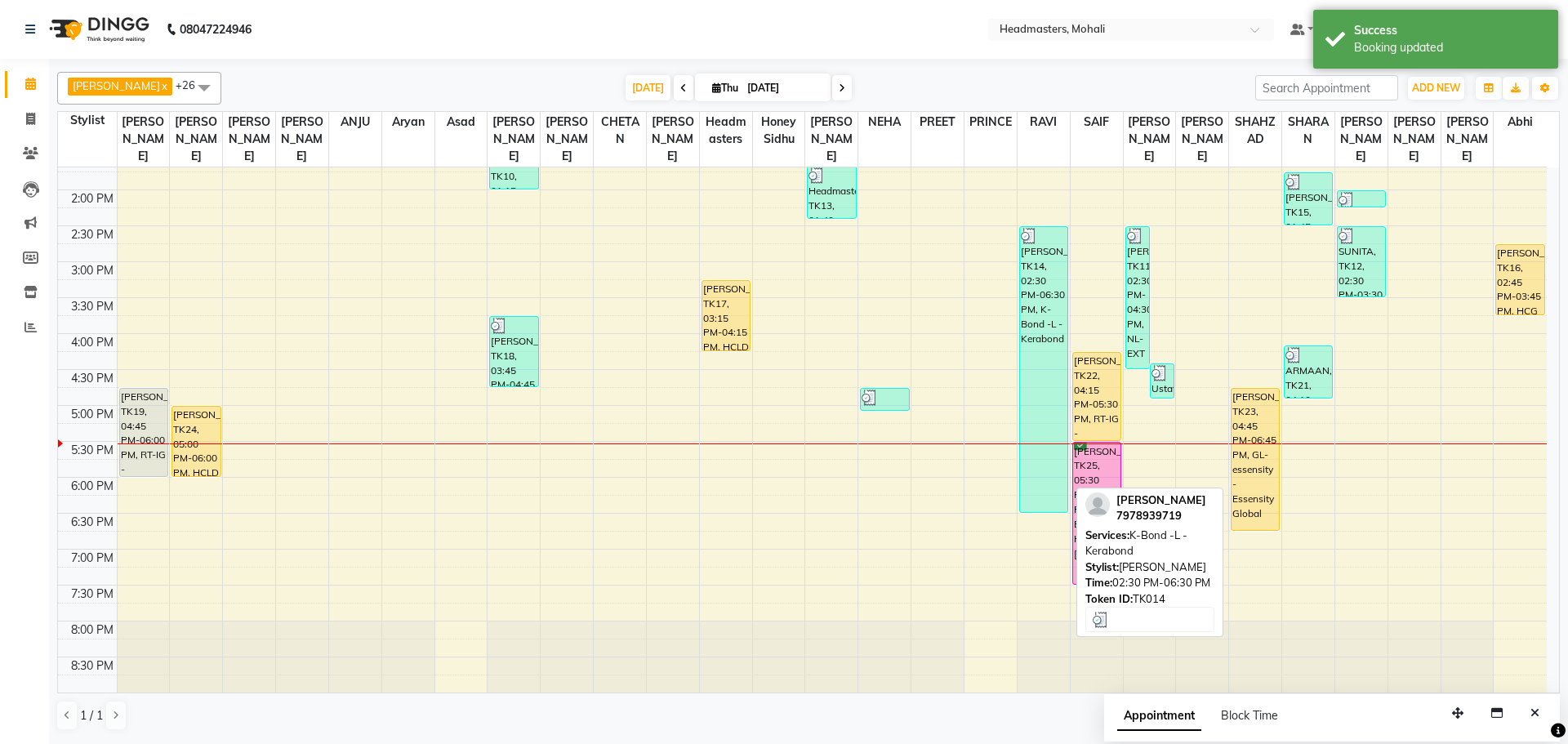
click at [1032, 276] on div "[PERSON_NAME], TK14, 02:30 PM-06:30 PM, K-Bond -L - Kerabond" at bounding box center [1044, 369] width 48 height 285
select select "3"
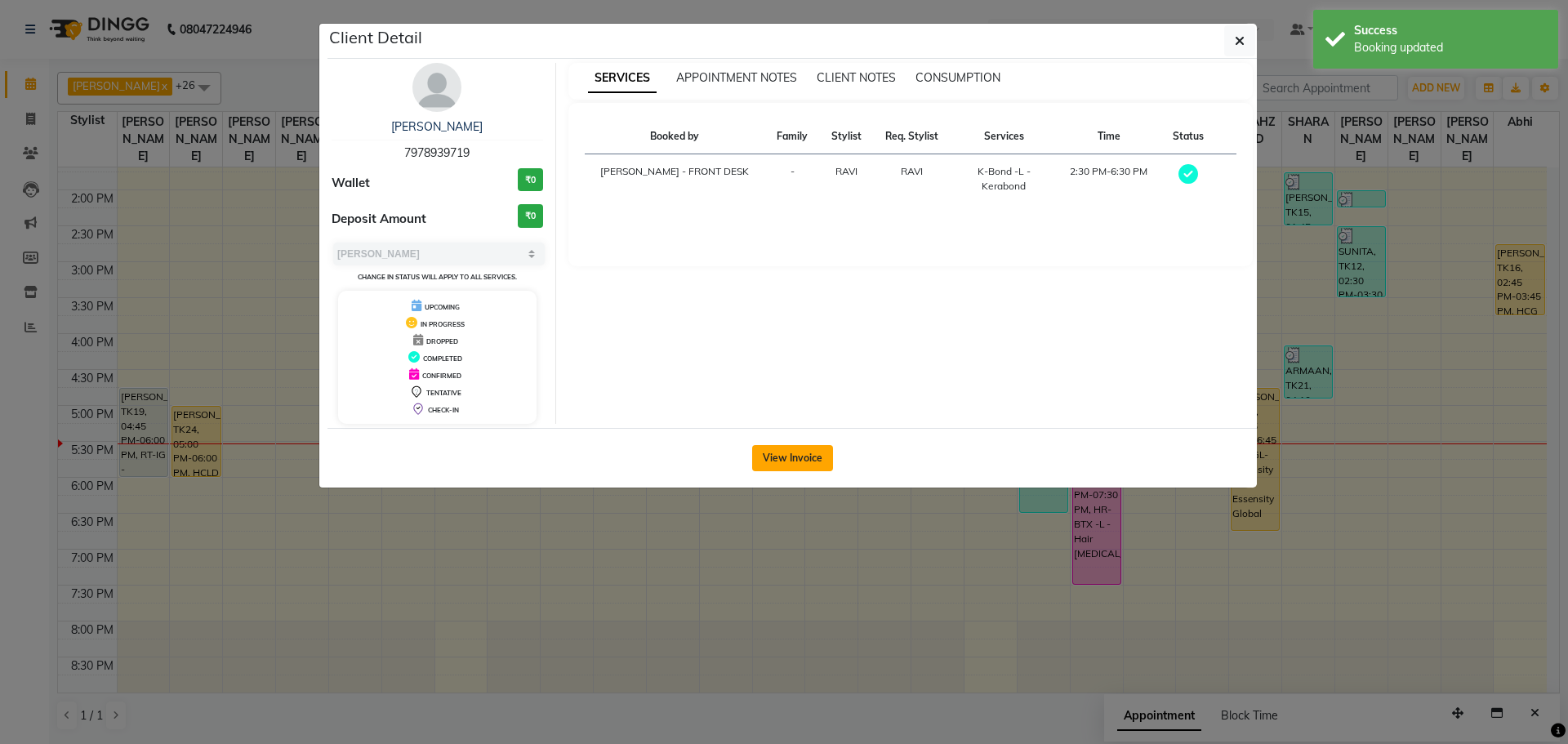
click at [804, 455] on button "View Invoice" at bounding box center [793, 457] width 81 height 26
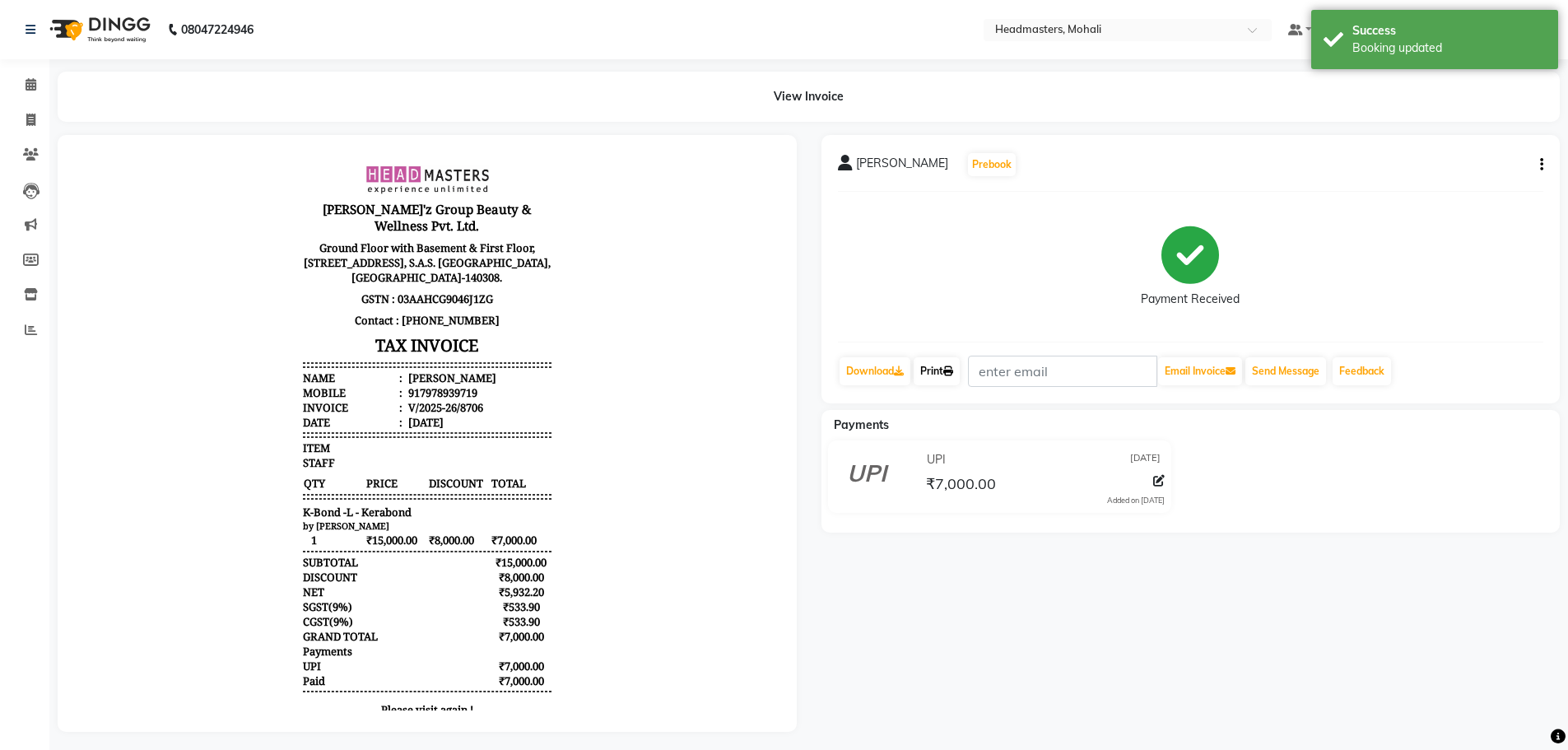
click at [938, 367] on link "Print" at bounding box center [937, 371] width 46 height 28
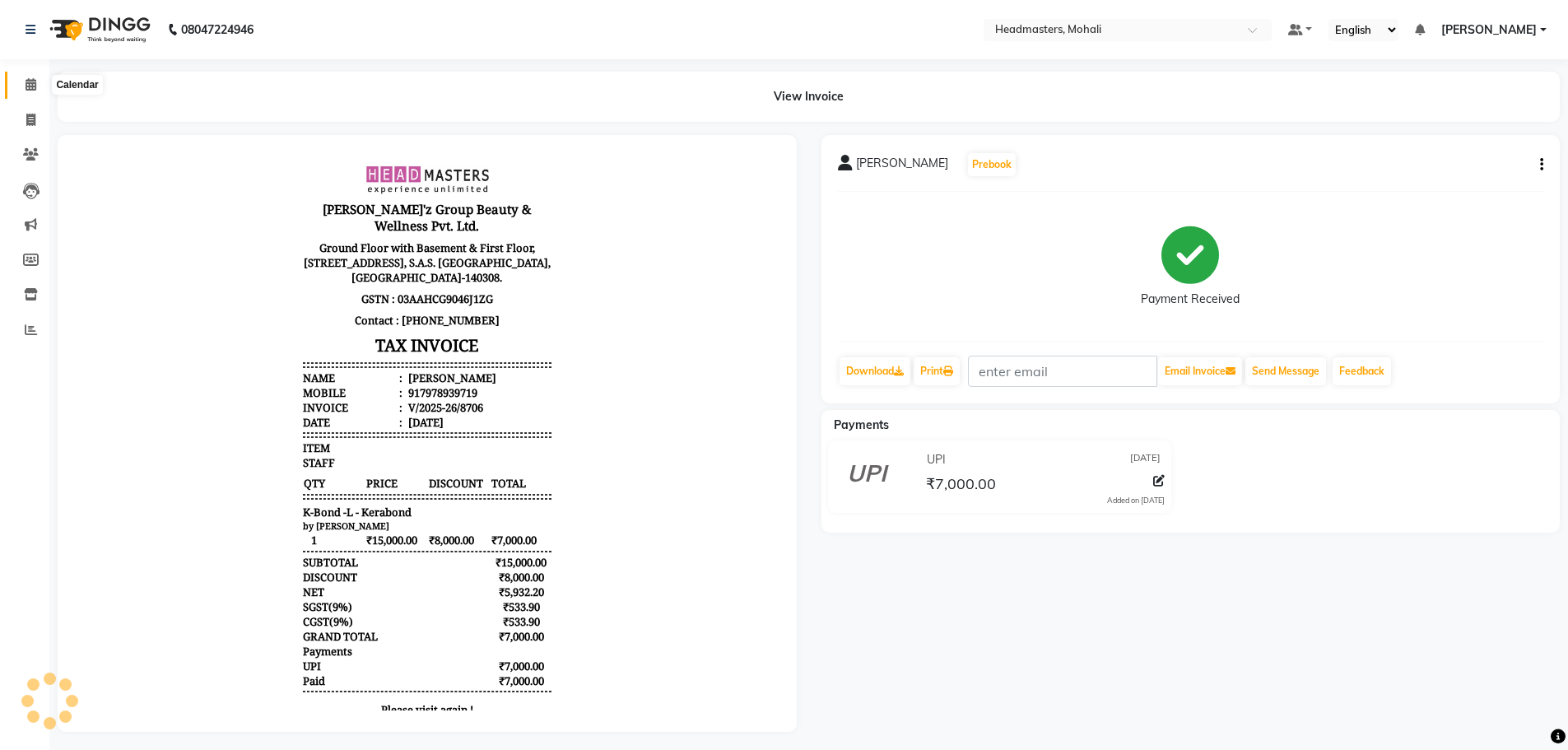
click at [26, 83] on icon at bounding box center [31, 83] width 11 height 12
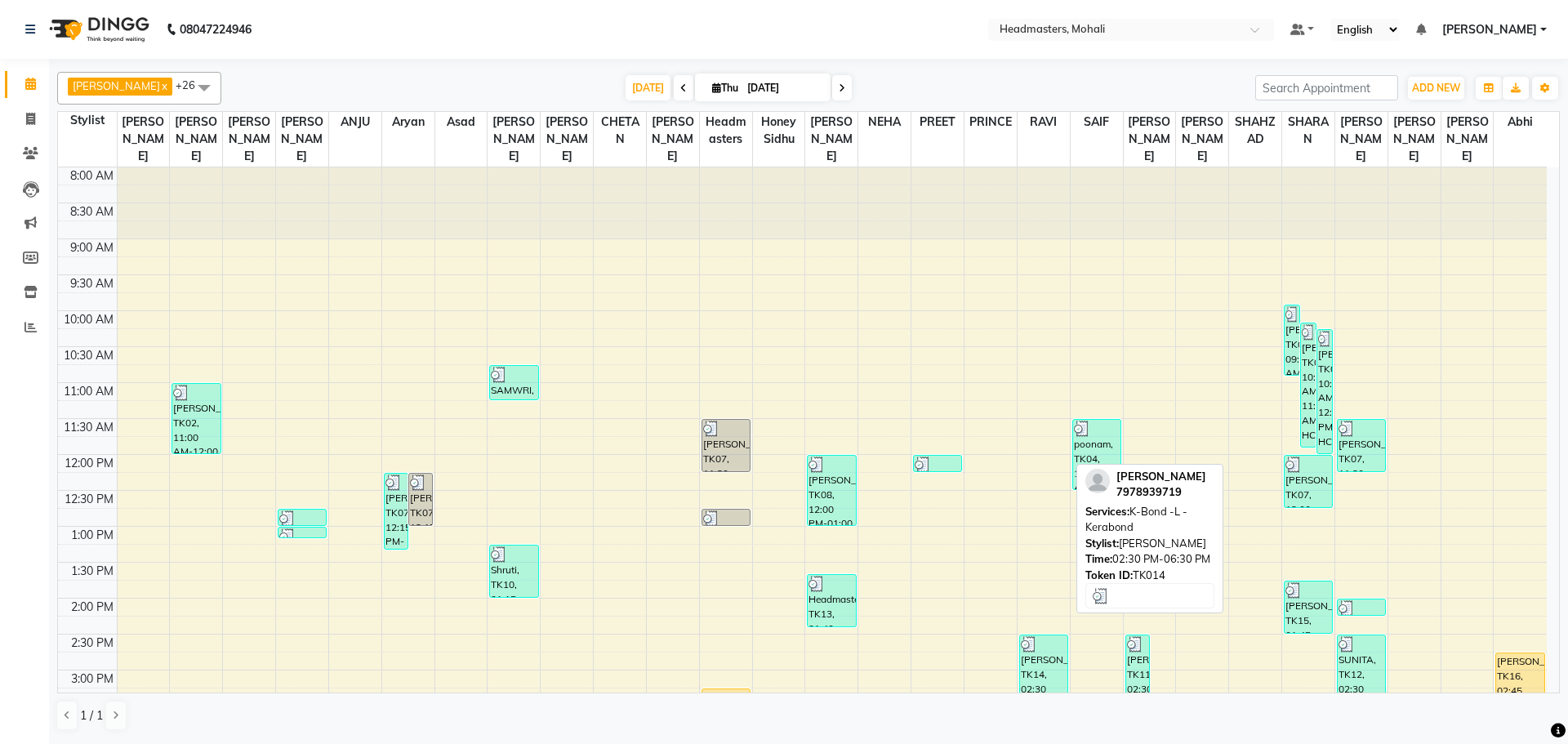
scroll to position [432, 0]
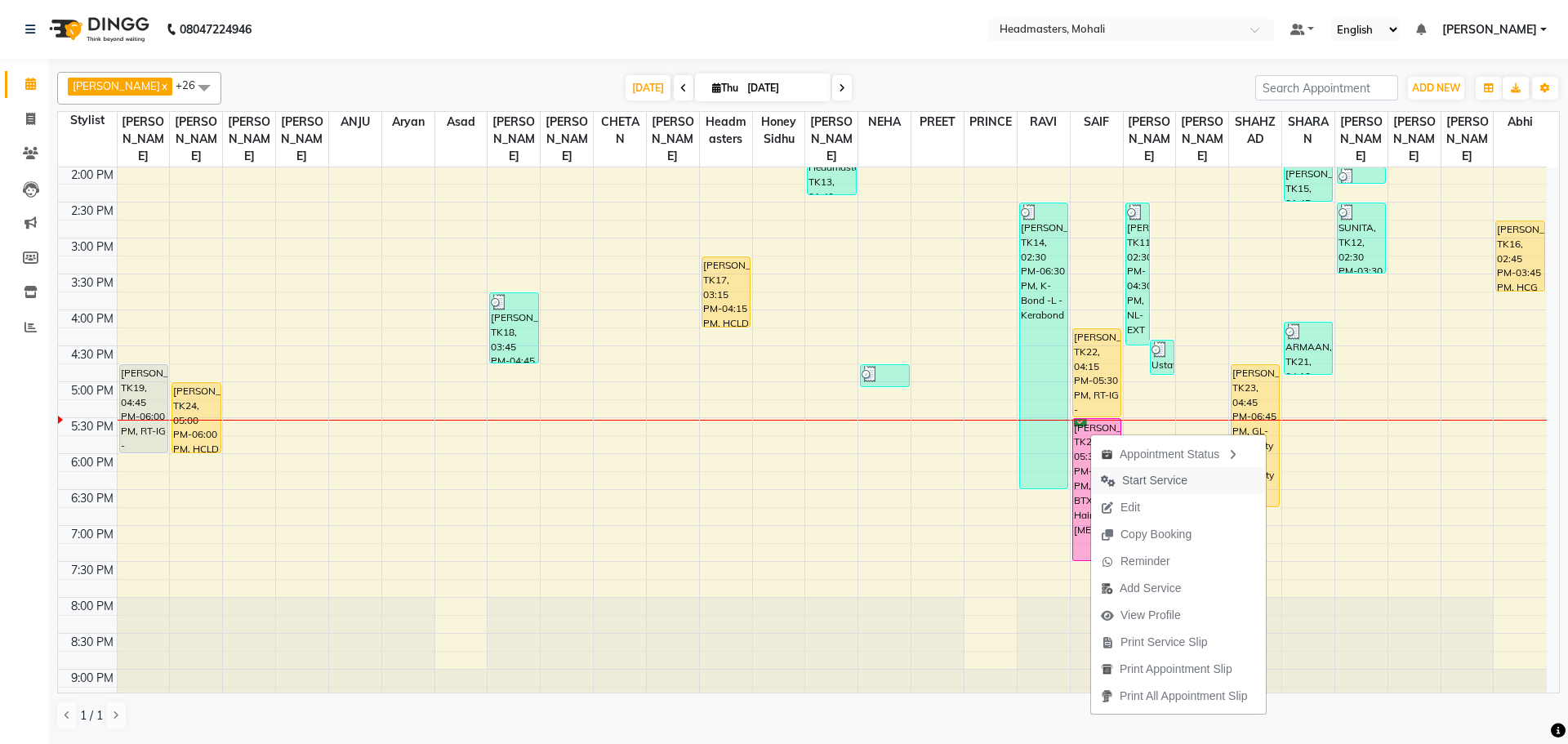
click at [1138, 486] on span "Start Service" at bounding box center [1154, 480] width 65 height 17
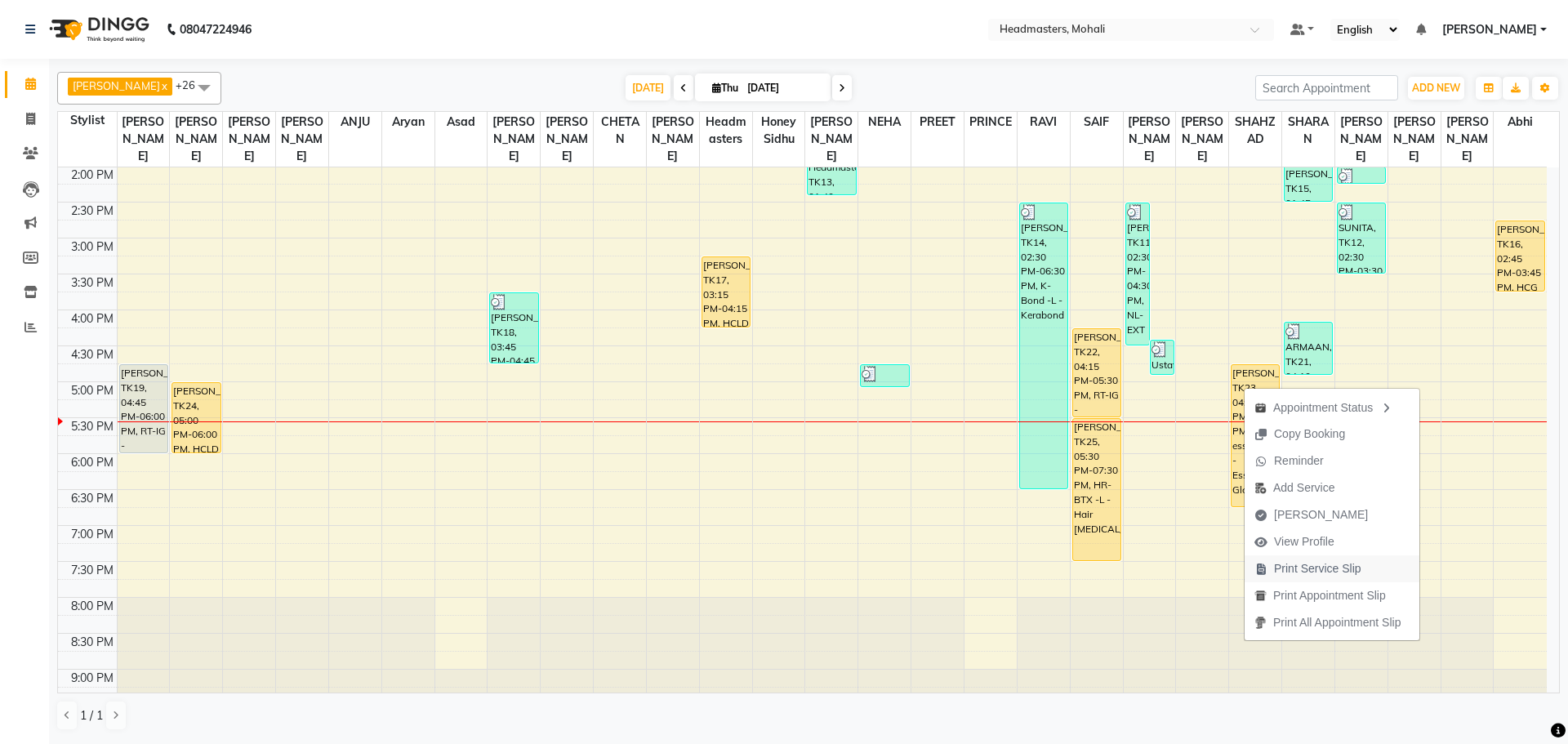
click at [1325, 564] on span "Print Service Slip" at bounding box center [1317, 569] width 87 height 17
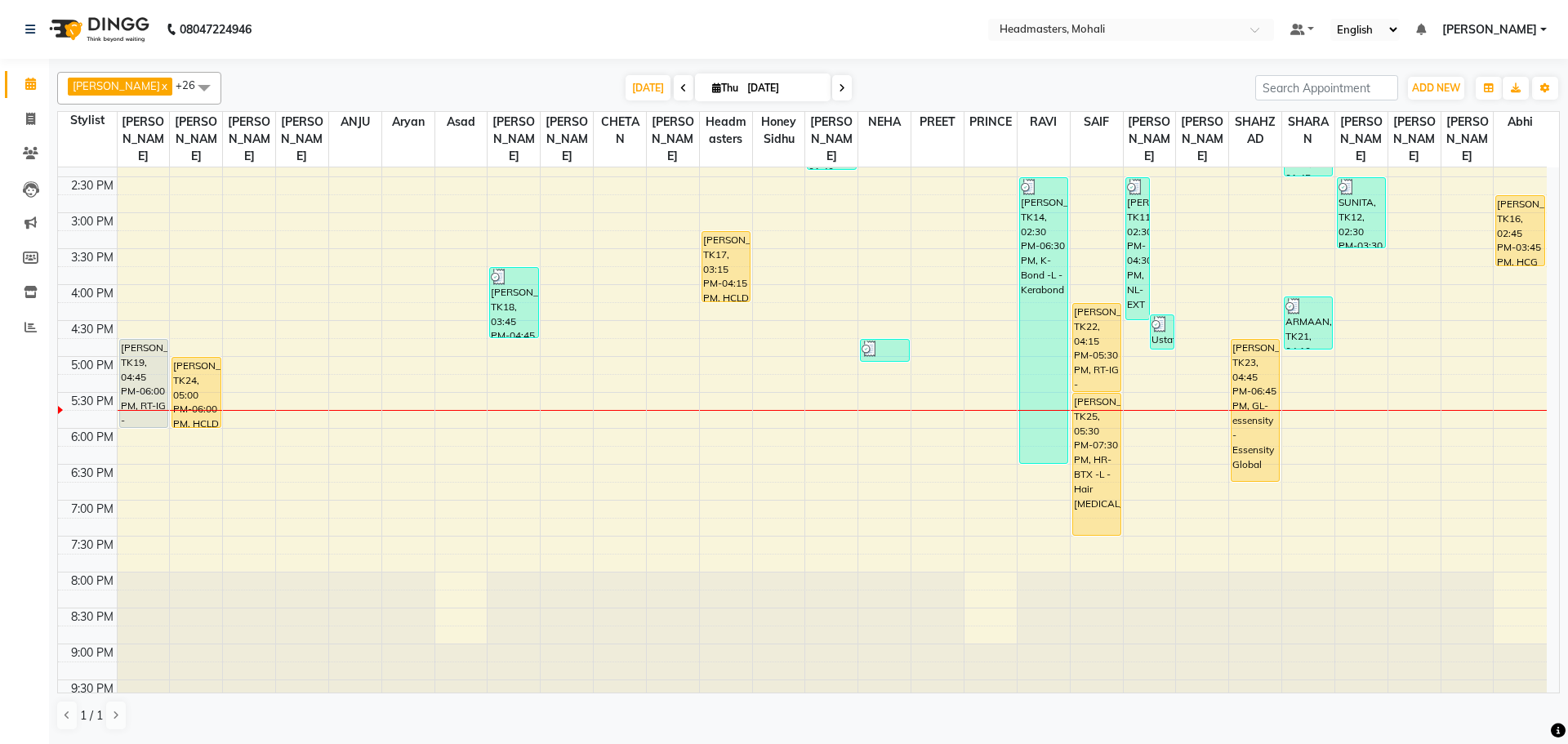
scroll to position [463, 0]
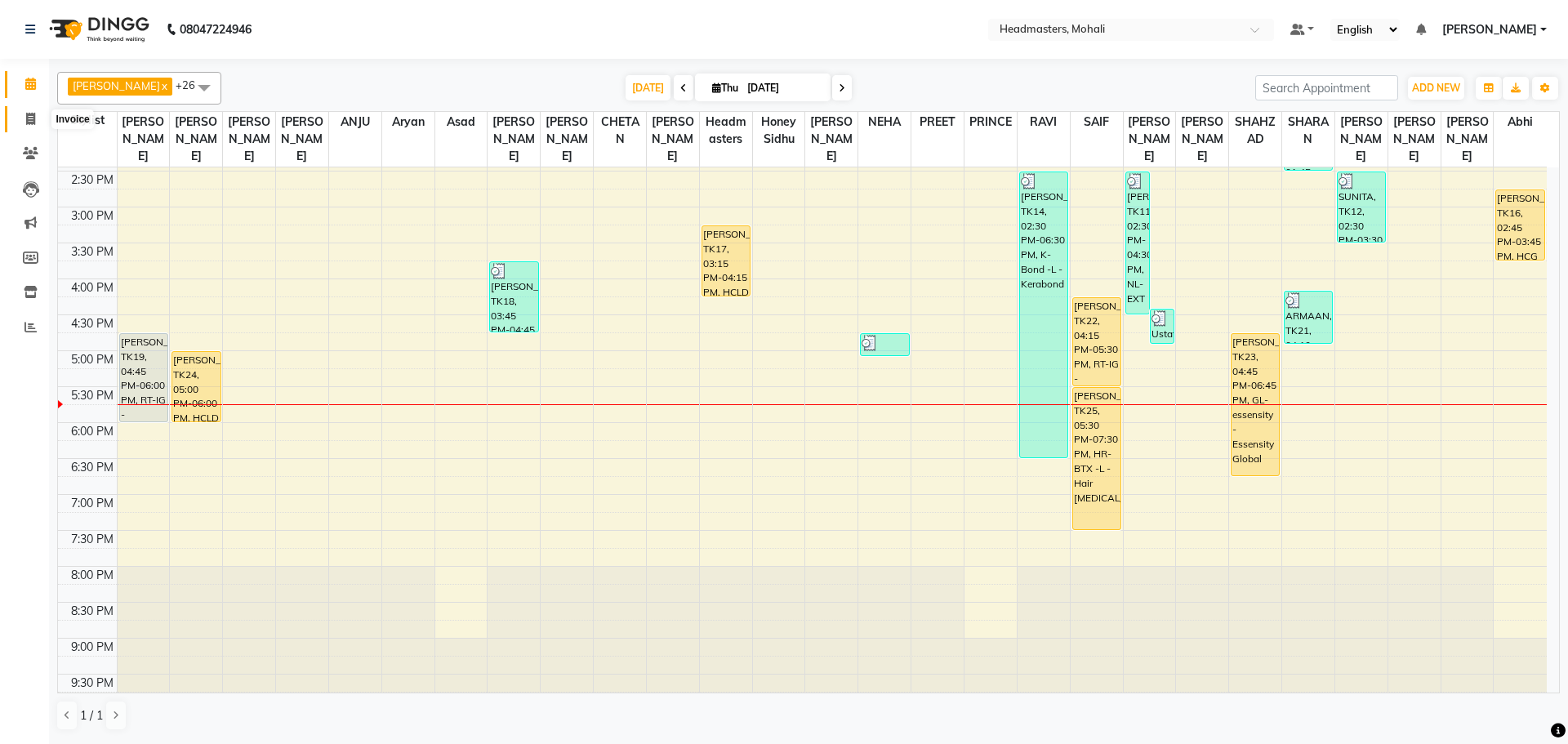
drag, startPoint x: 26, startPoint y: 121, endPoint x: 57, endPoint y: 131, distance: 32.6
click at [26, 121] on icon at bounding box center [30, 118] width 9 height 12
select select "service"
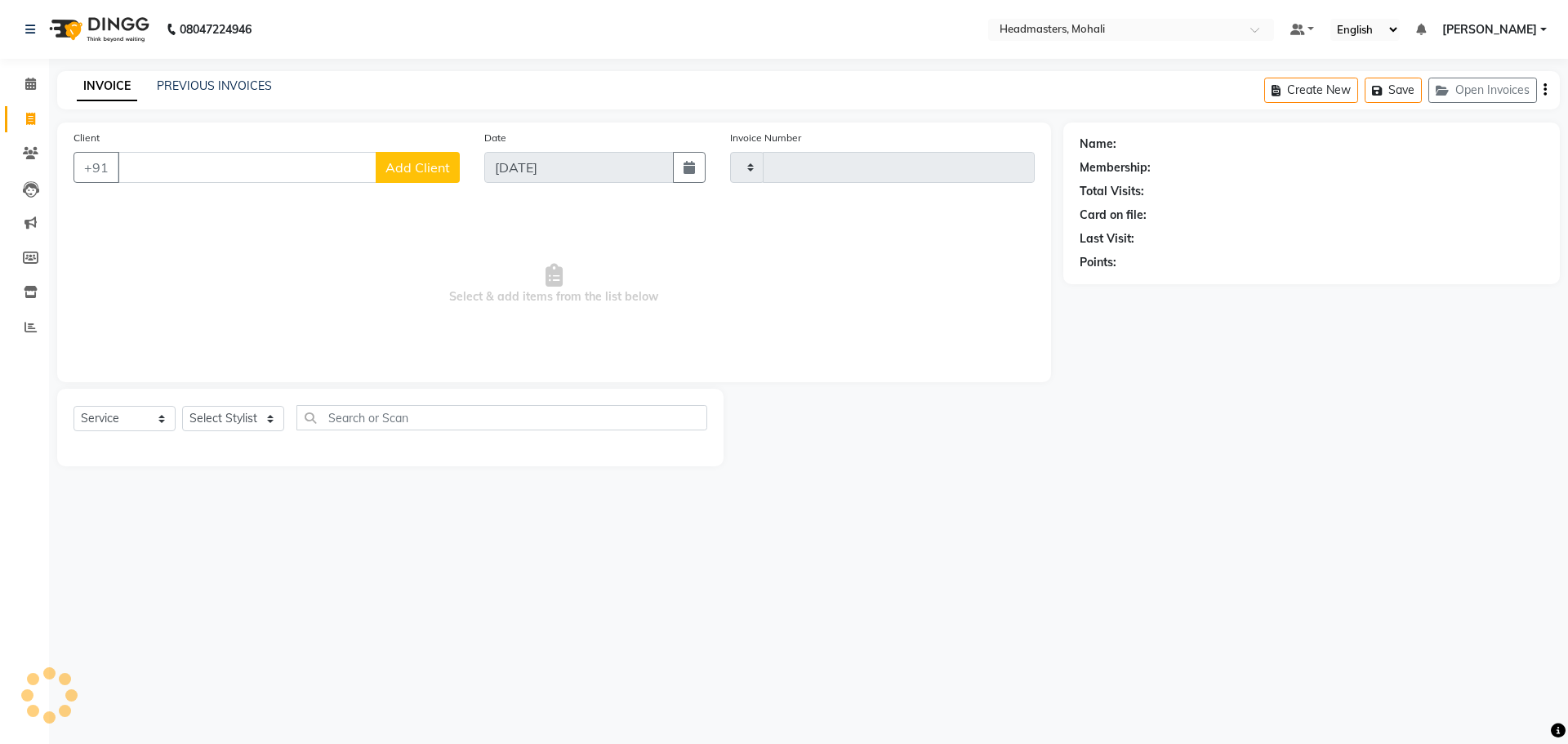
type input "8707"
select select "6604"
click at [144, 176] on input "Client" at bounding box center [247, 167] width 259 height 31
click at [26, 85] on icon at bounding box center [31, 83] width 11 height 12
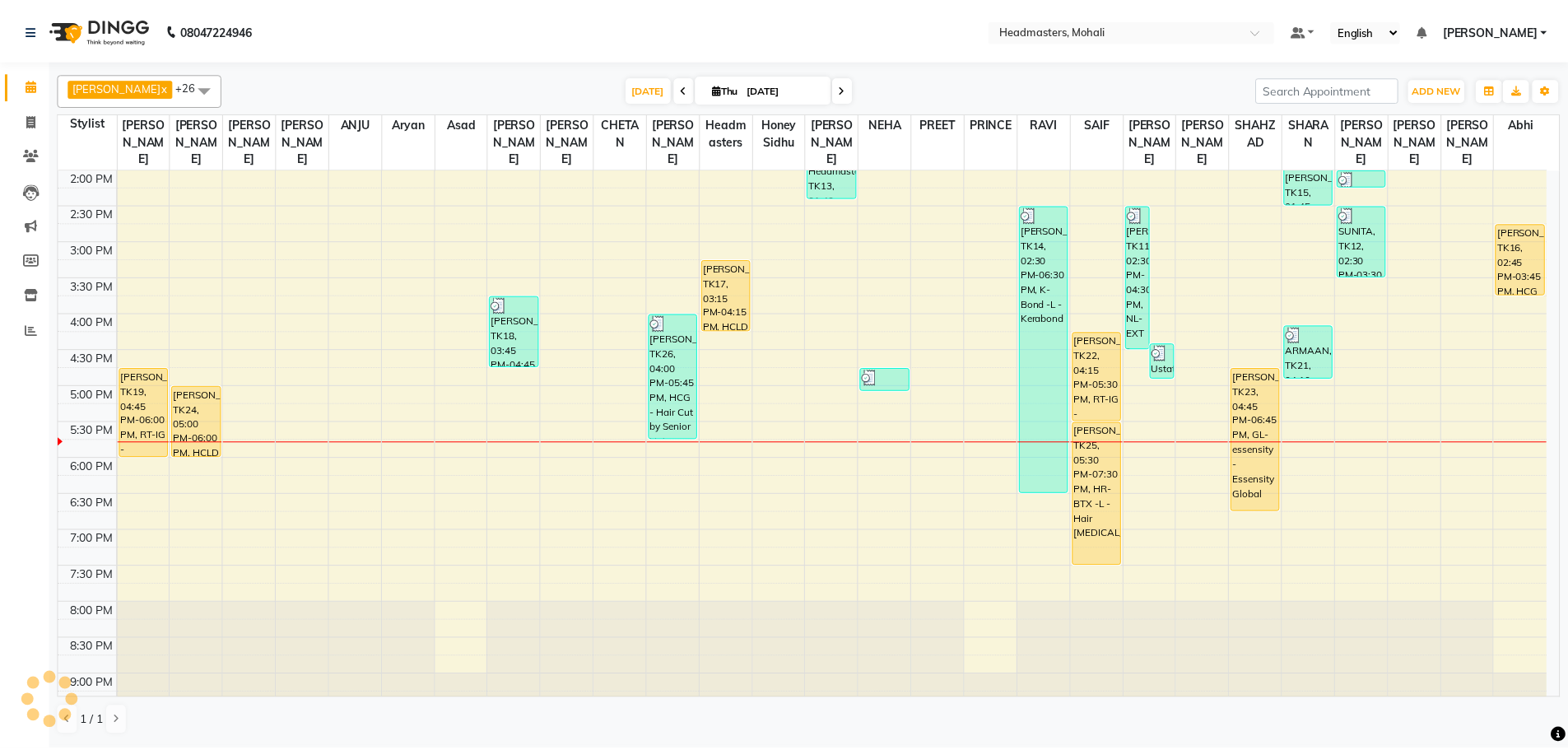
scroll to position [270, 0]
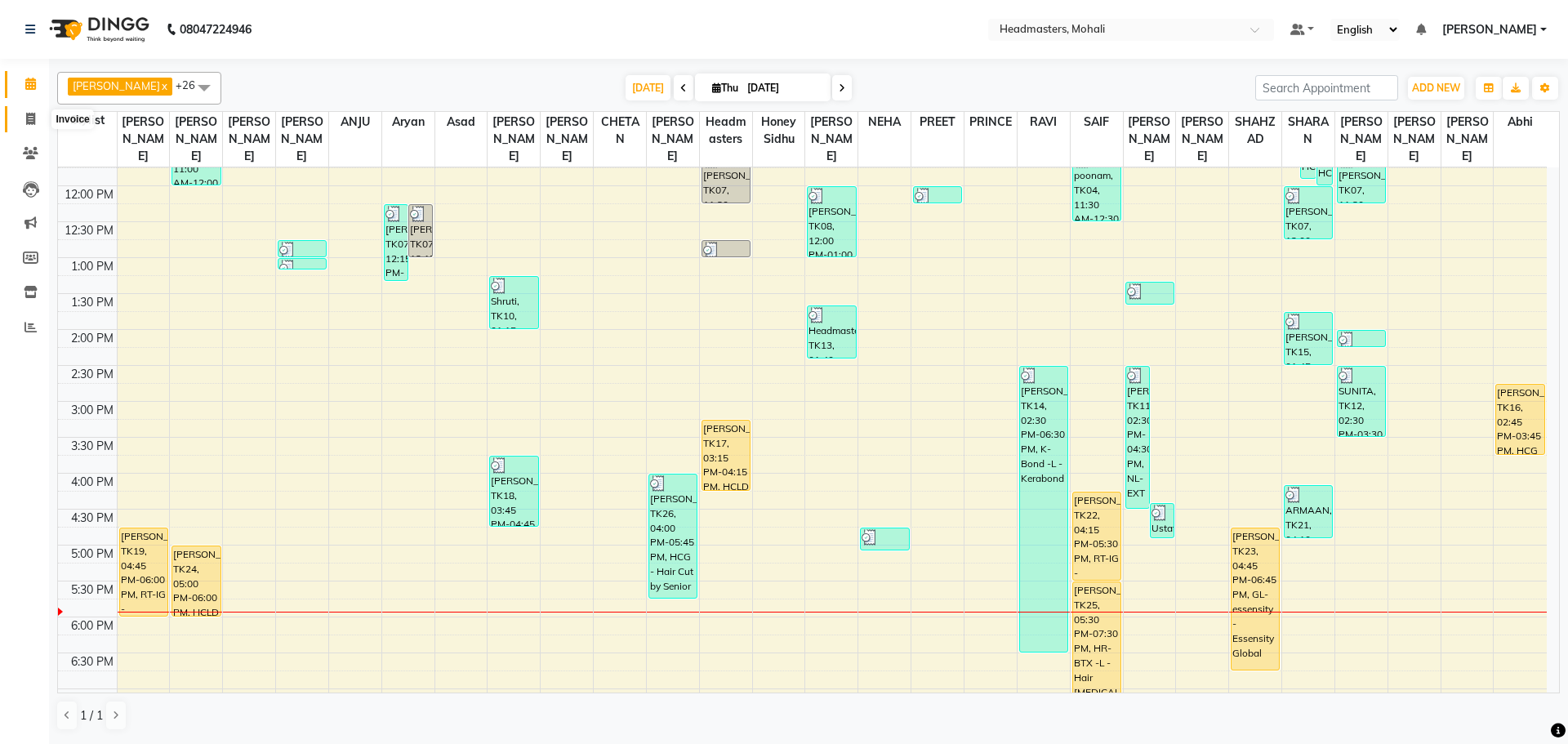
click at [33, 121] on icon at bounding box center [30, 118] width 9 height 12
select select "service"
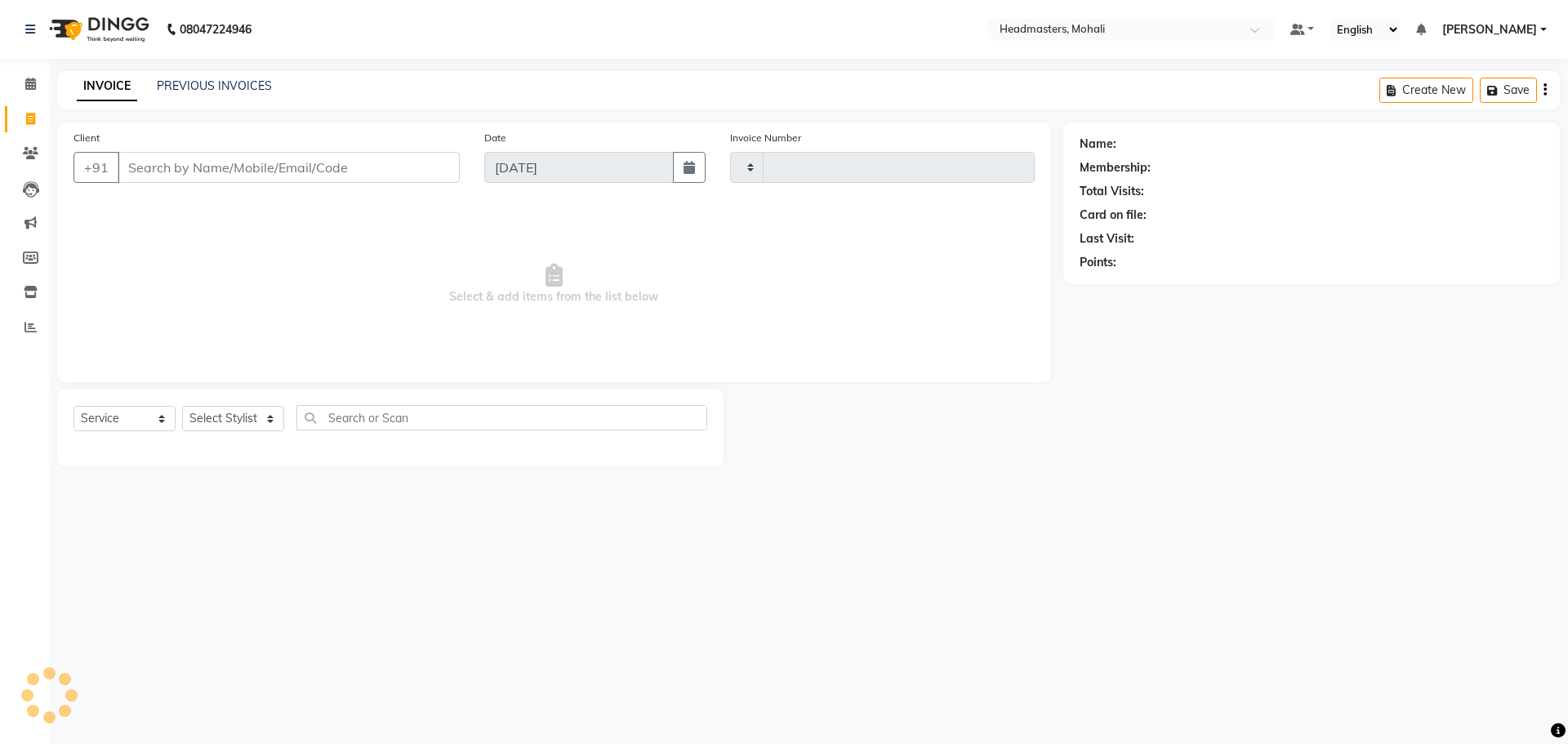
type input "8709"
select select "6604"
click at [169, 168] on input "Client" at bounding box center [289, 167] width 342 height 31
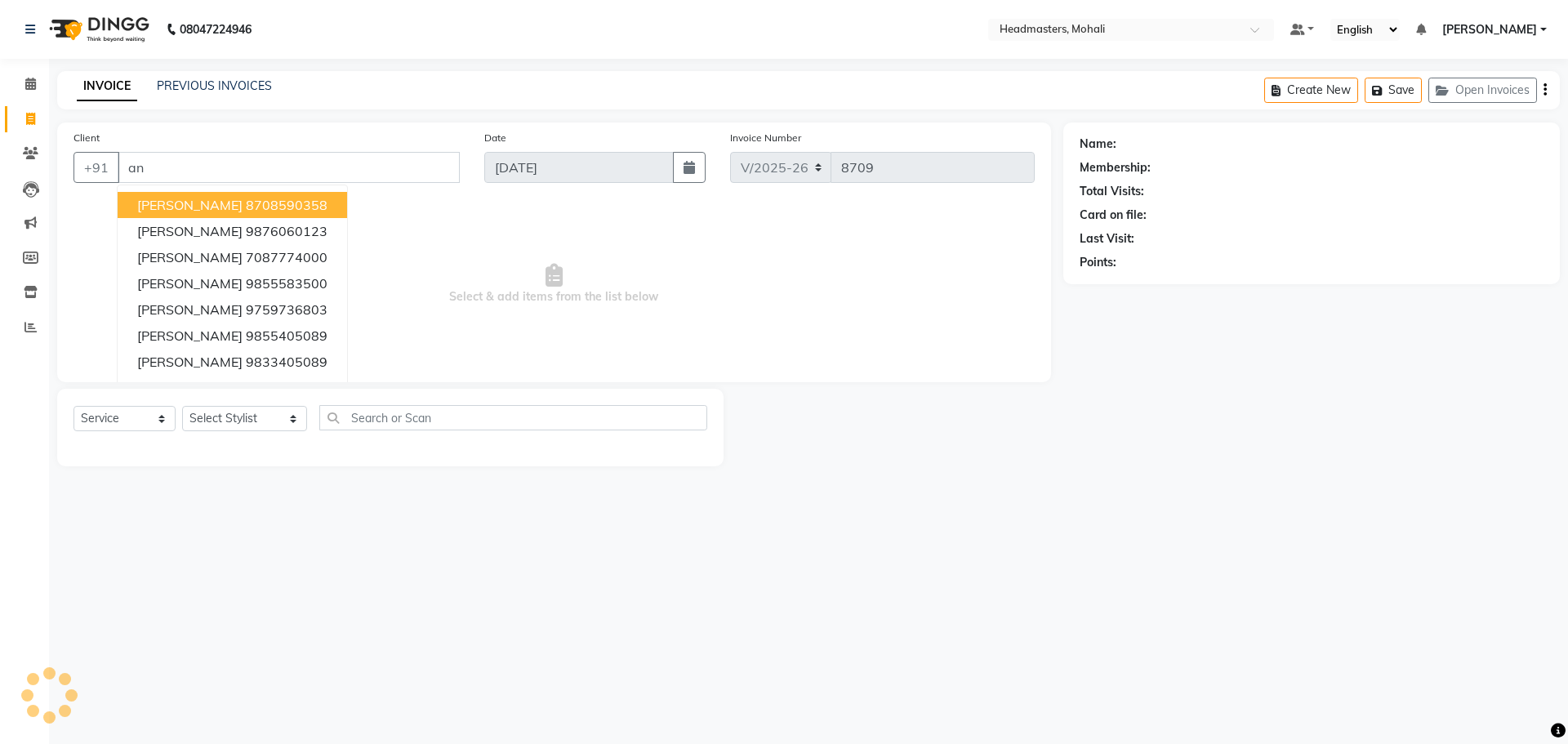
type input "a"
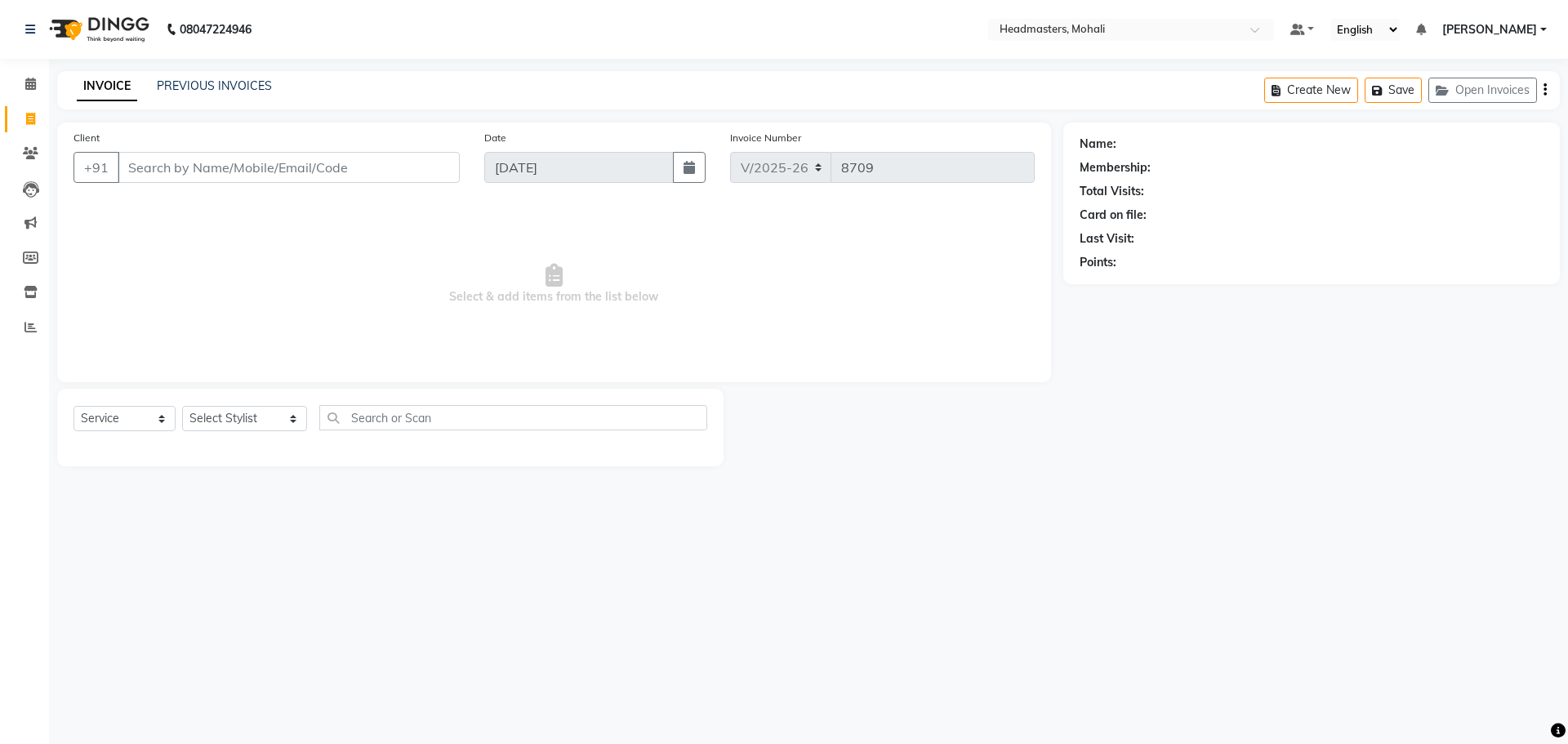
click at [162, 155] on input "Client" at bounding box center [289, 167] width 342 height 31
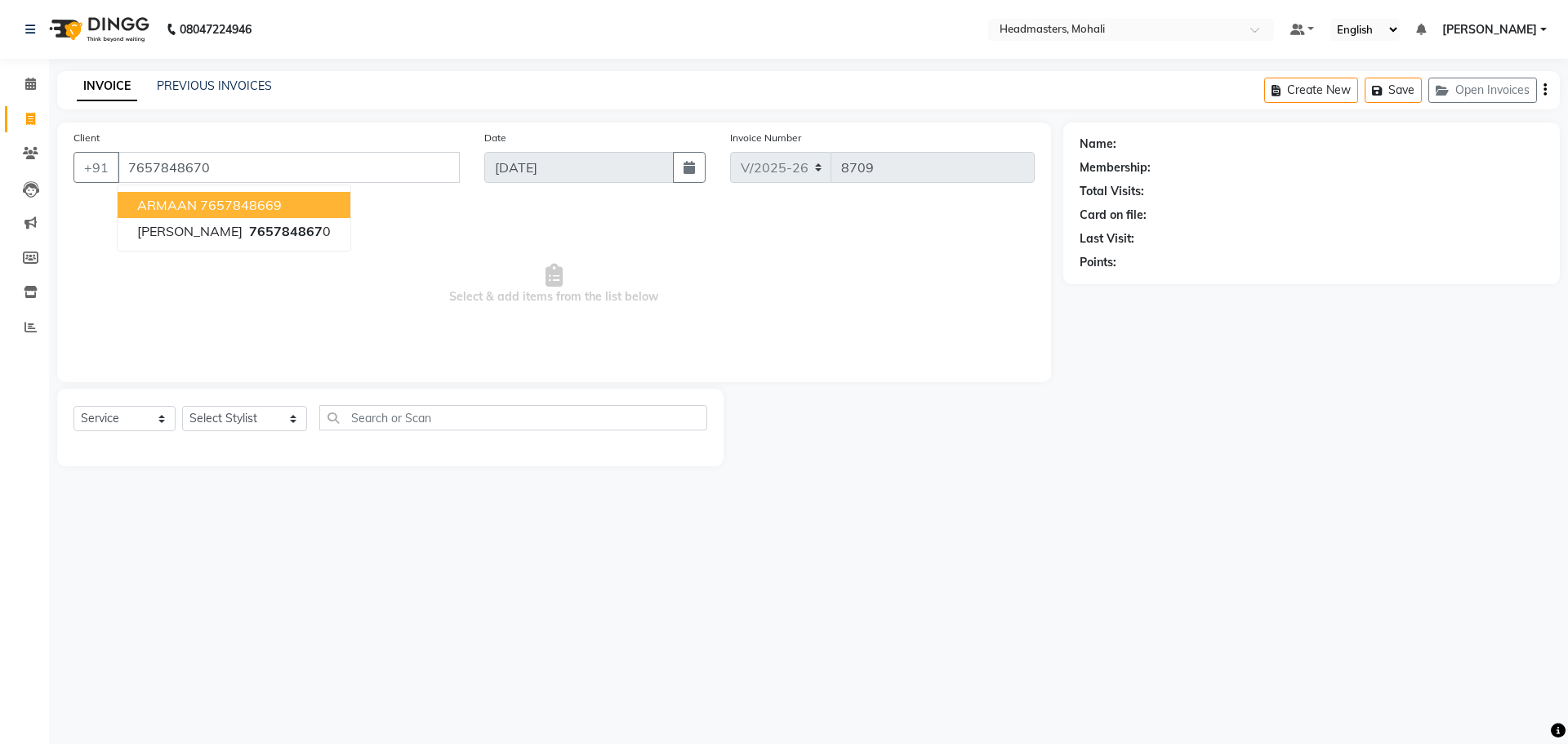
type input "7657848670"
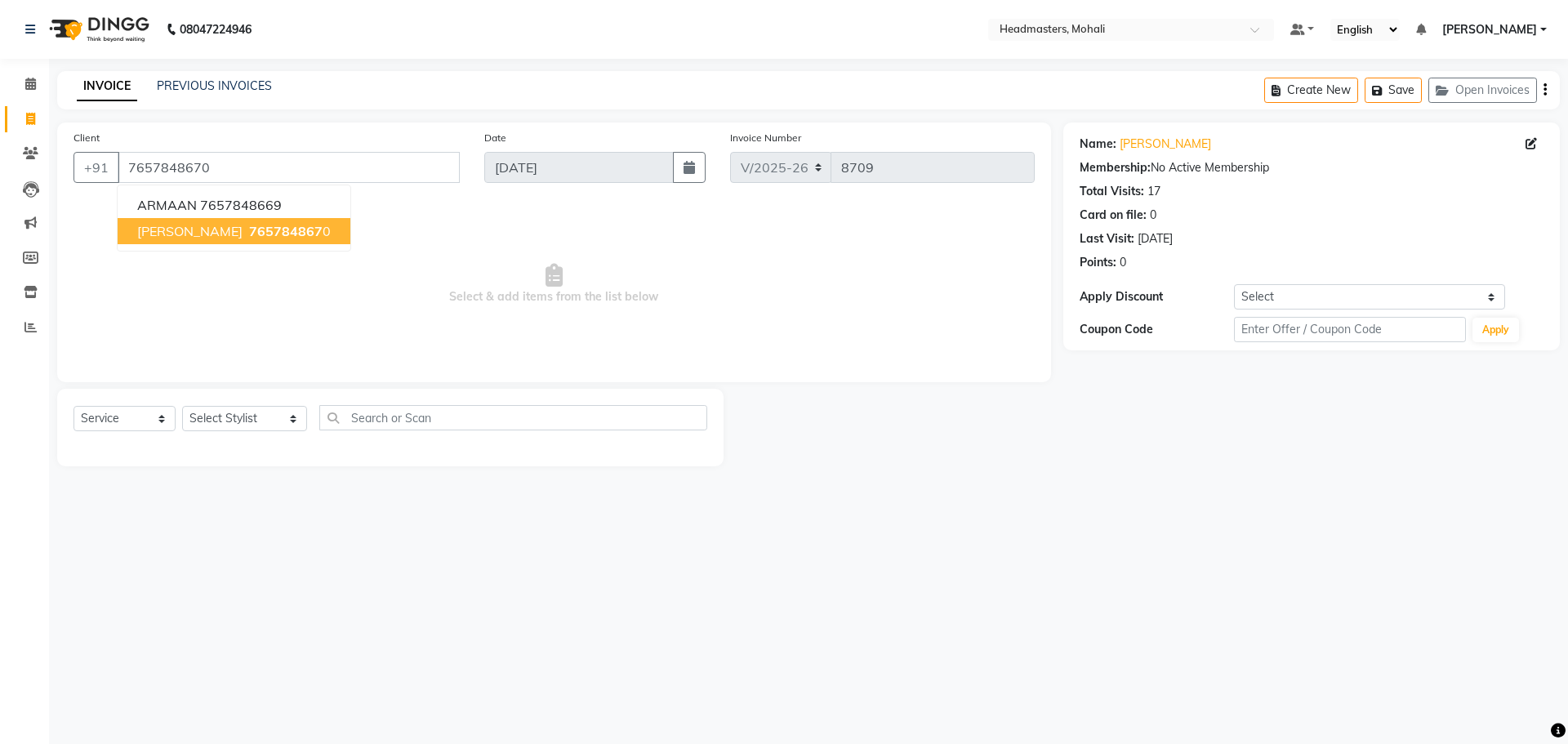
click at [249, 232] on span "765784867" at bounding box center [286, 231] width 74 height 17
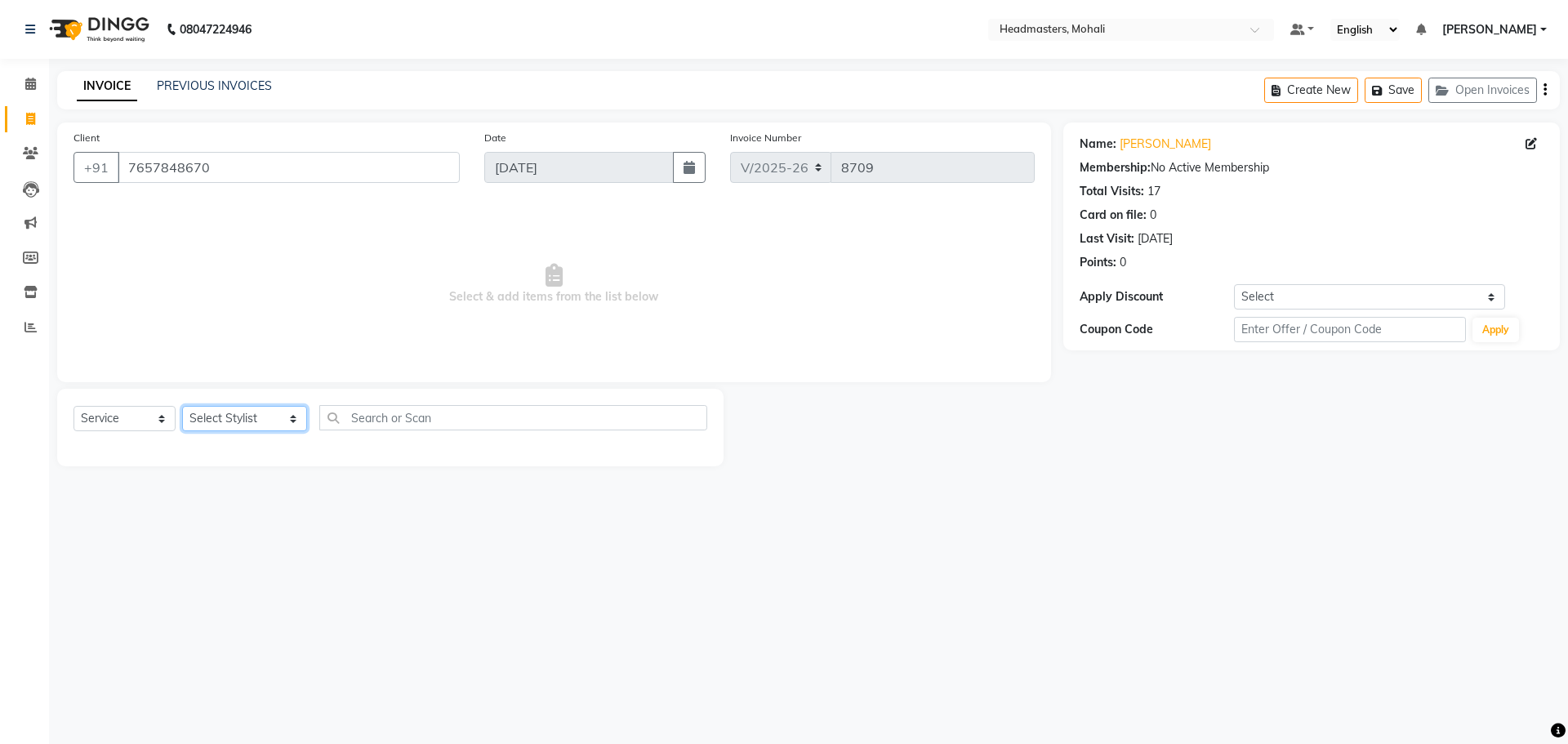
click at [238, 423] on select "Select Stylist [PERSON_NAME] [PERSON_NAME] [PERSON_NAME] [PERSON_NAME] [PERSON_…" at bounding box center [244, 419] width 125 height 26
select select "51124"
click at [182, 406] on select "Select Stylist [PERSON_NAME] [PERSON_NAME] [PERSON_NAME] [PERSON_NAME] [PERSON_…" at bounding box center [244, 419] width 125 height 26
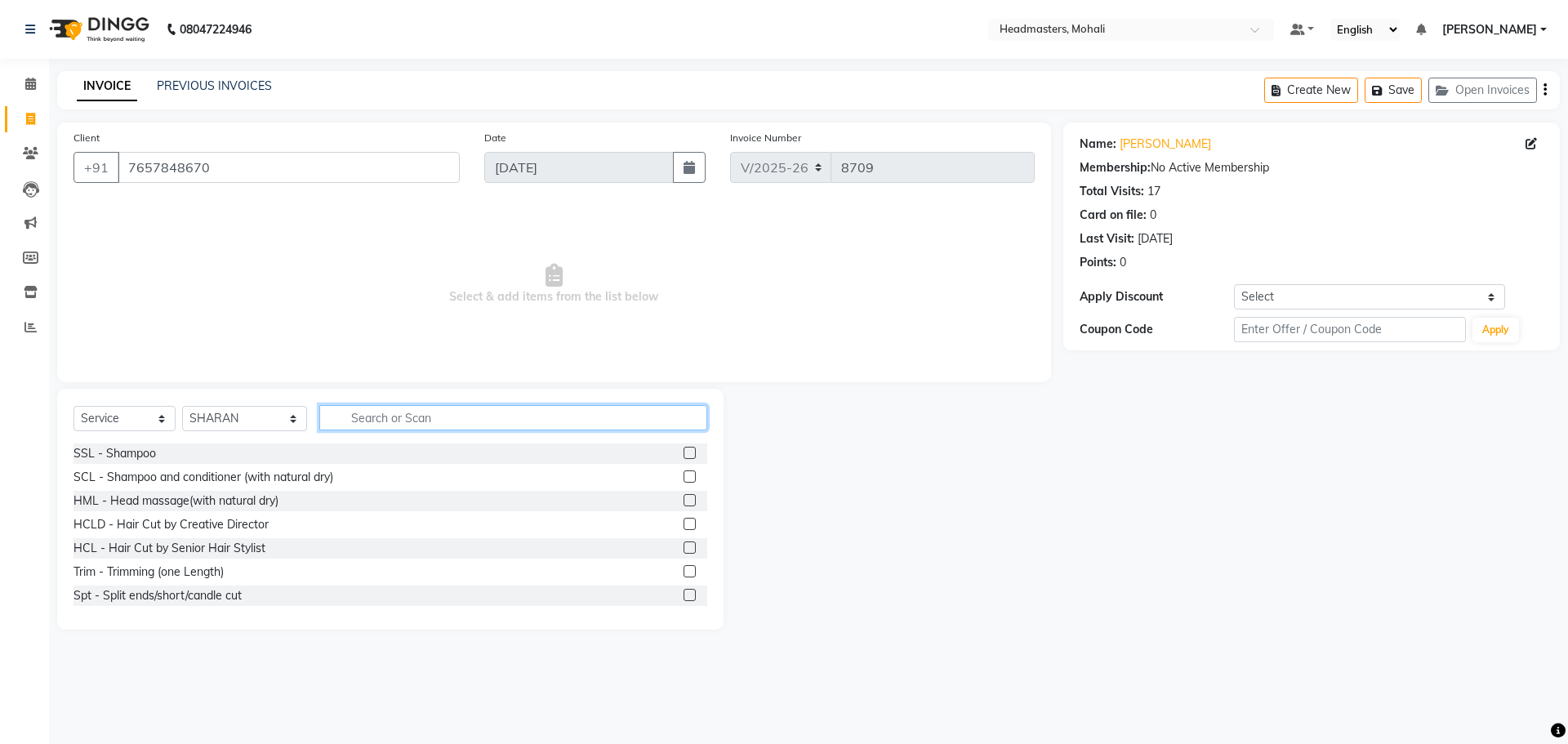
click at [419, 409] on input "text" at bounding box center [514, 418] width 388 height 26
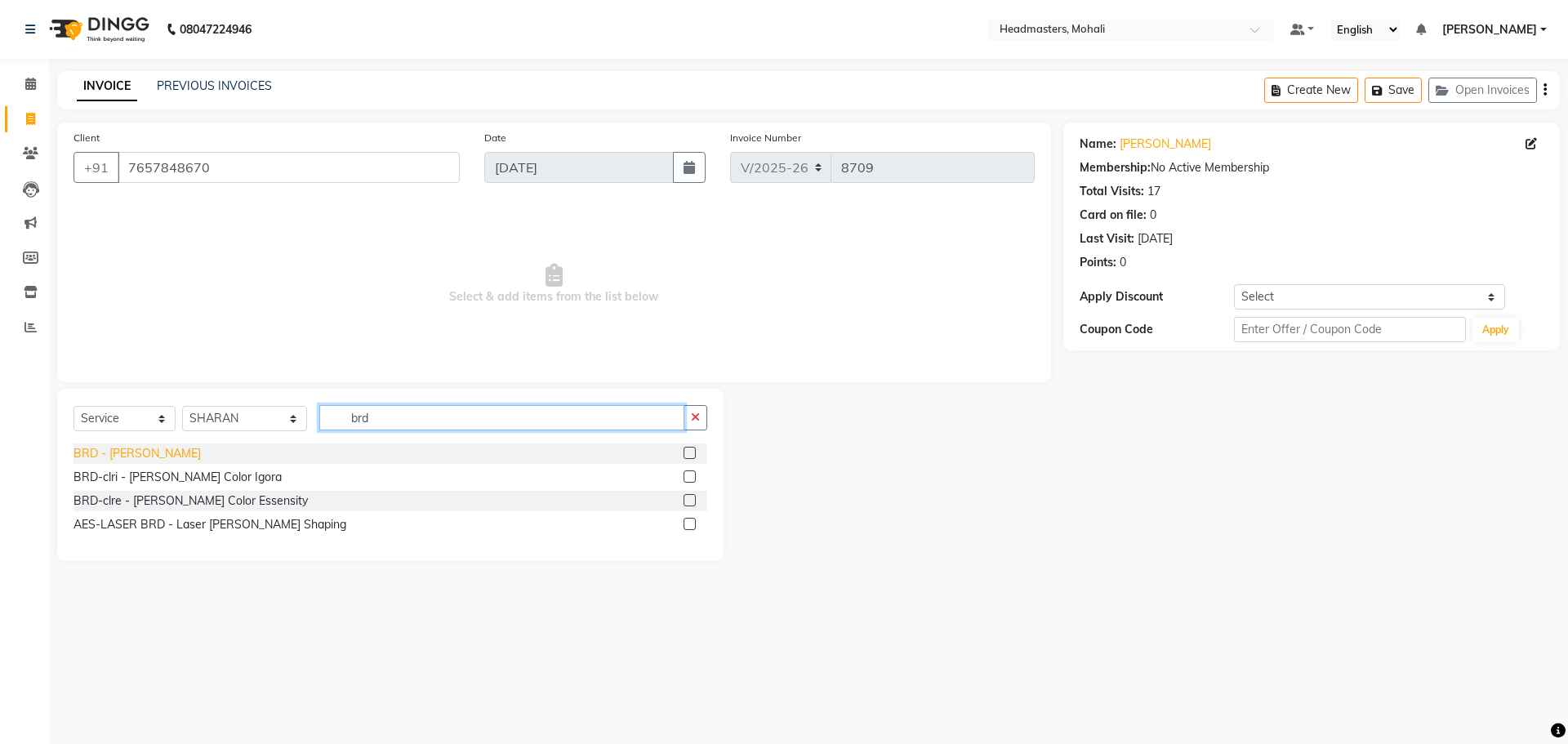
type input "brd"
click at [110, 451] on div "BRD - [PERSON_NAME]" at bounding box center [137, 453] width 128 height 17
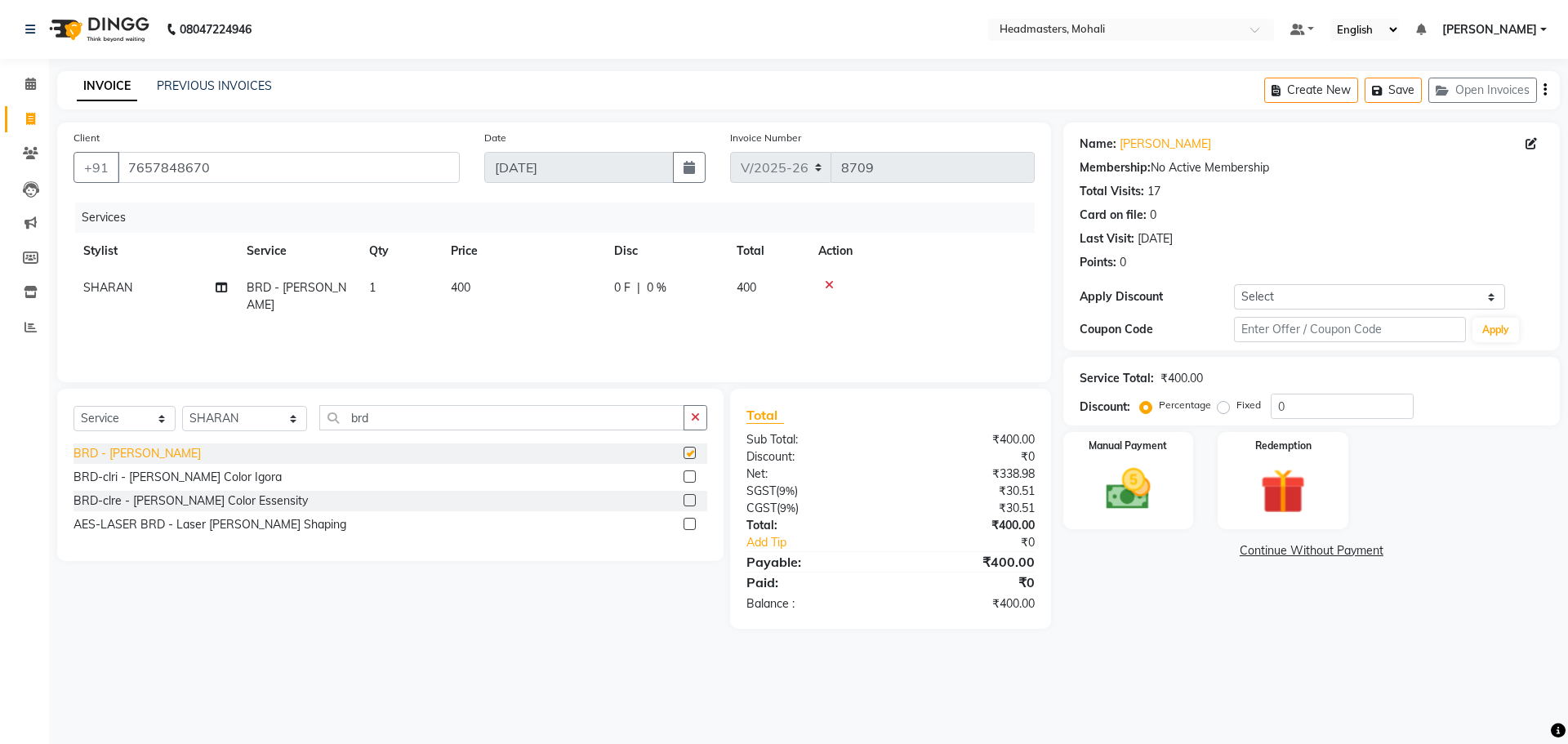
checkbox input "false"
click at [1128, 470] on img at bounding box center [1129, 489] width 76 height 54
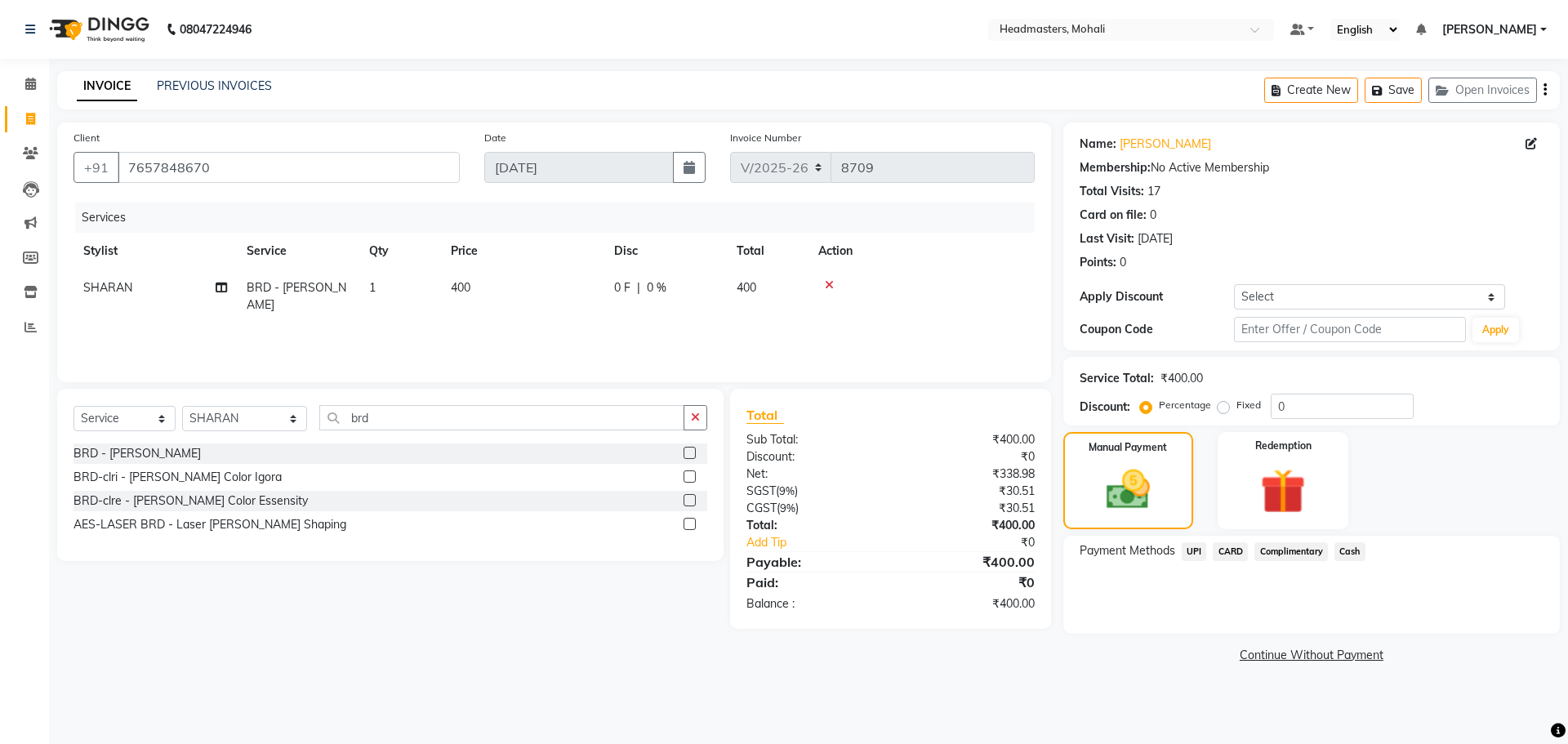
click at [1350, 553] on span "Cash" at bounding box center [1350, 551] width 31 height 18
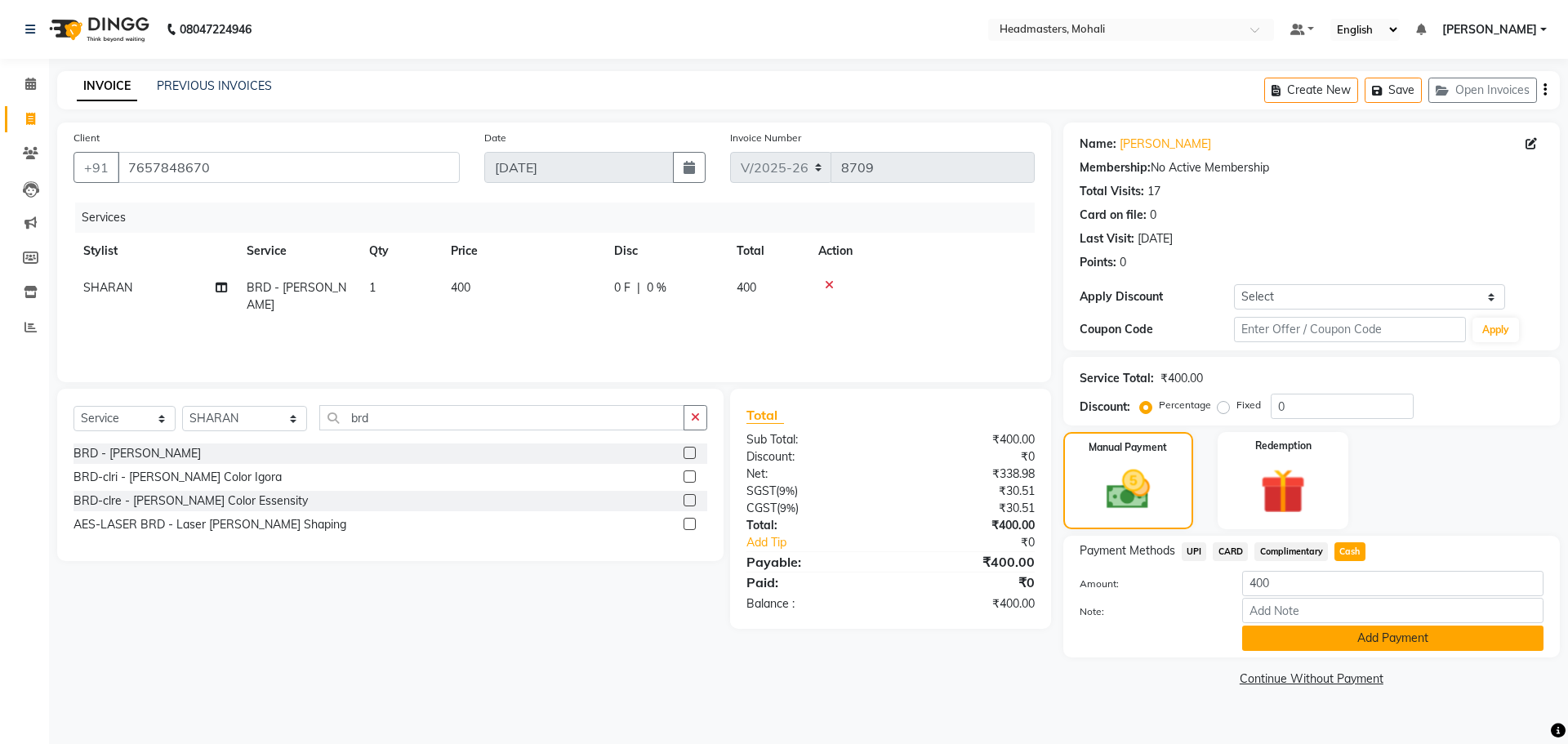
click at [1369, 637] on button "Add Payment" at bounding box center [1393, 638] width 301 height 26
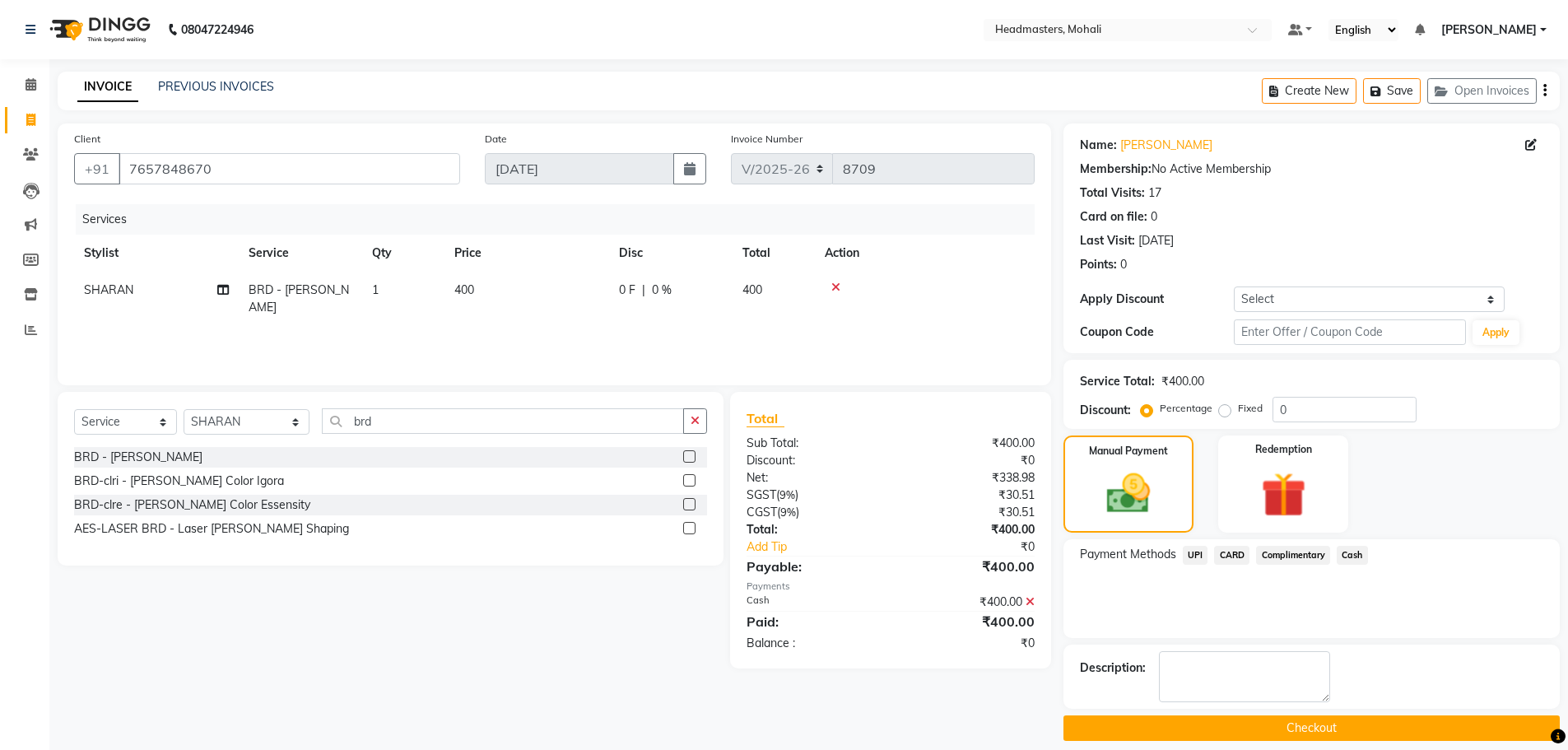
click at [1357, 729] on button "Checkout" at bounding box center [1311, 728] width 496 height 26
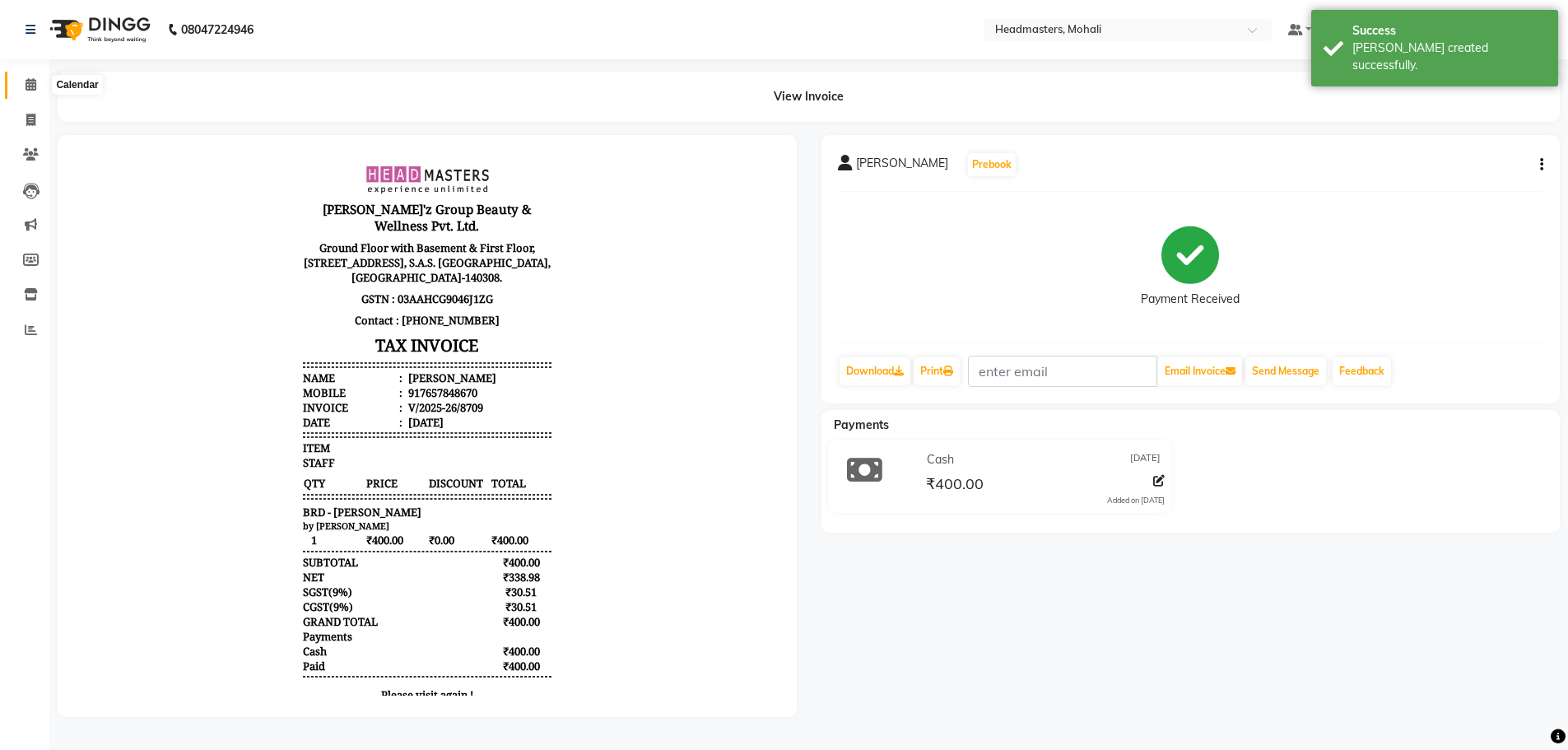
click at [26, 78] on icon at bounding box center [31, 83] width 11 height 12
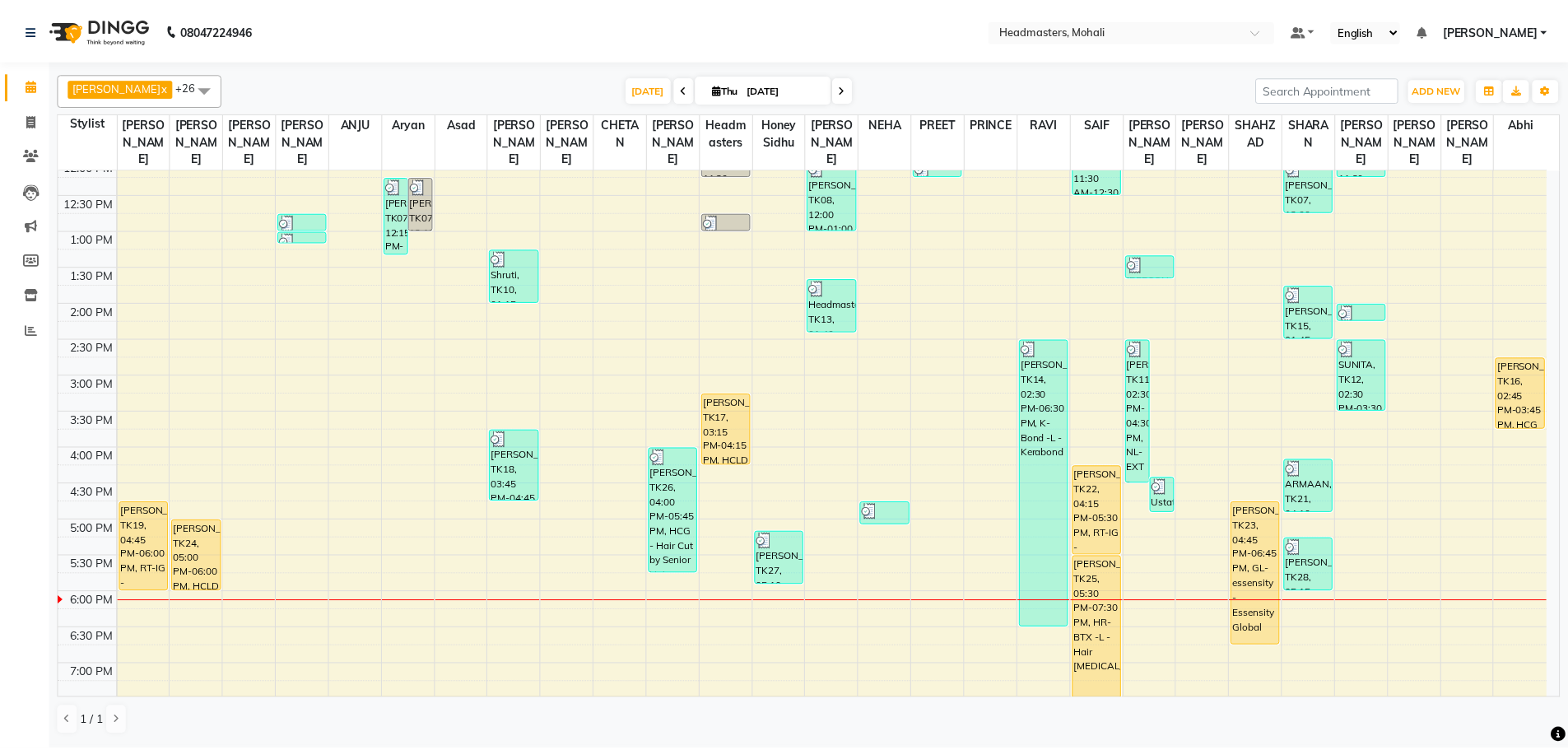
scroll to position [330, 0]
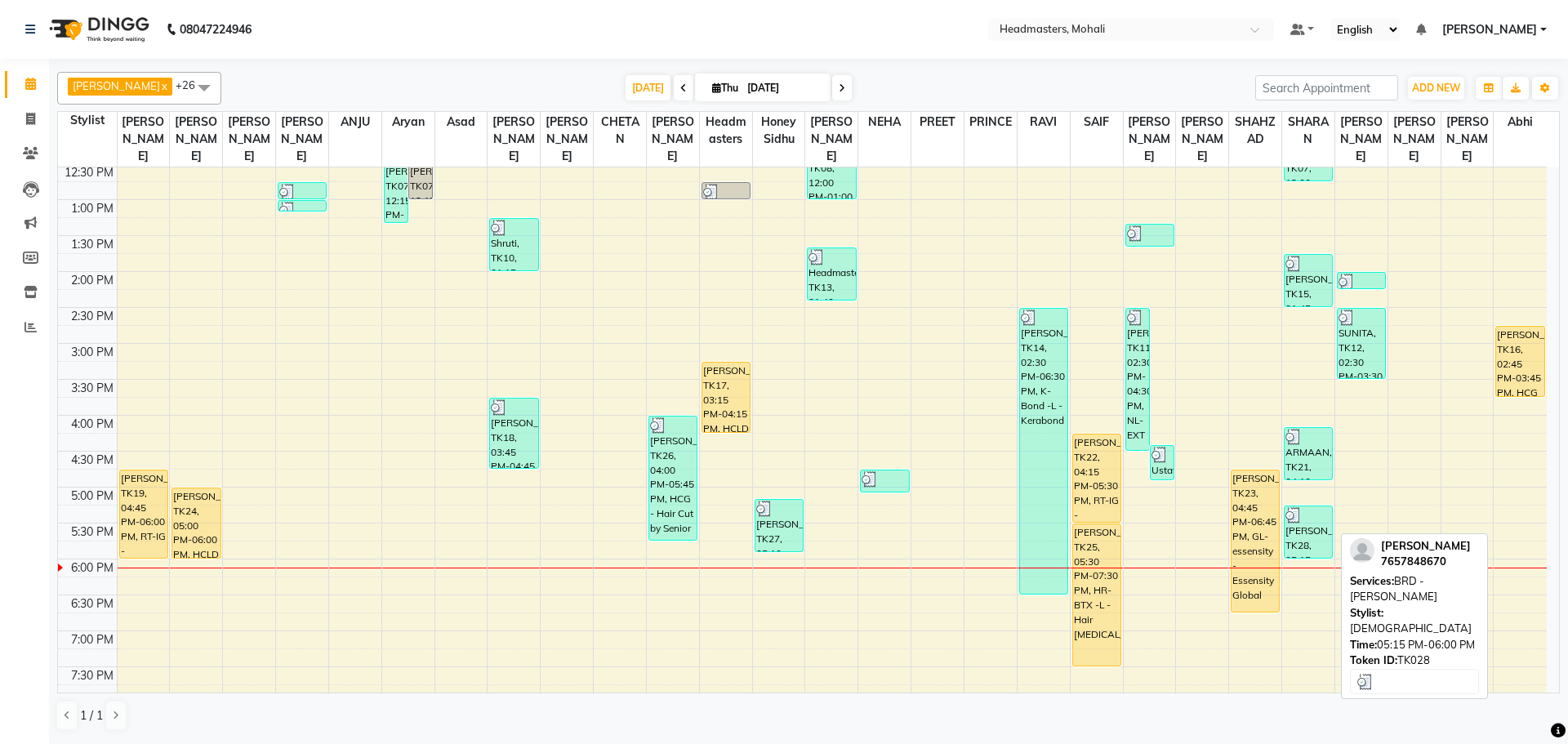
click at [1305, 519] on div "[PERSON_NAME], TK28, 05:15 PM-06:00 PM, BRD - [PERSON_NAME]" at bounding box center [1309, 532] width 48 height 51
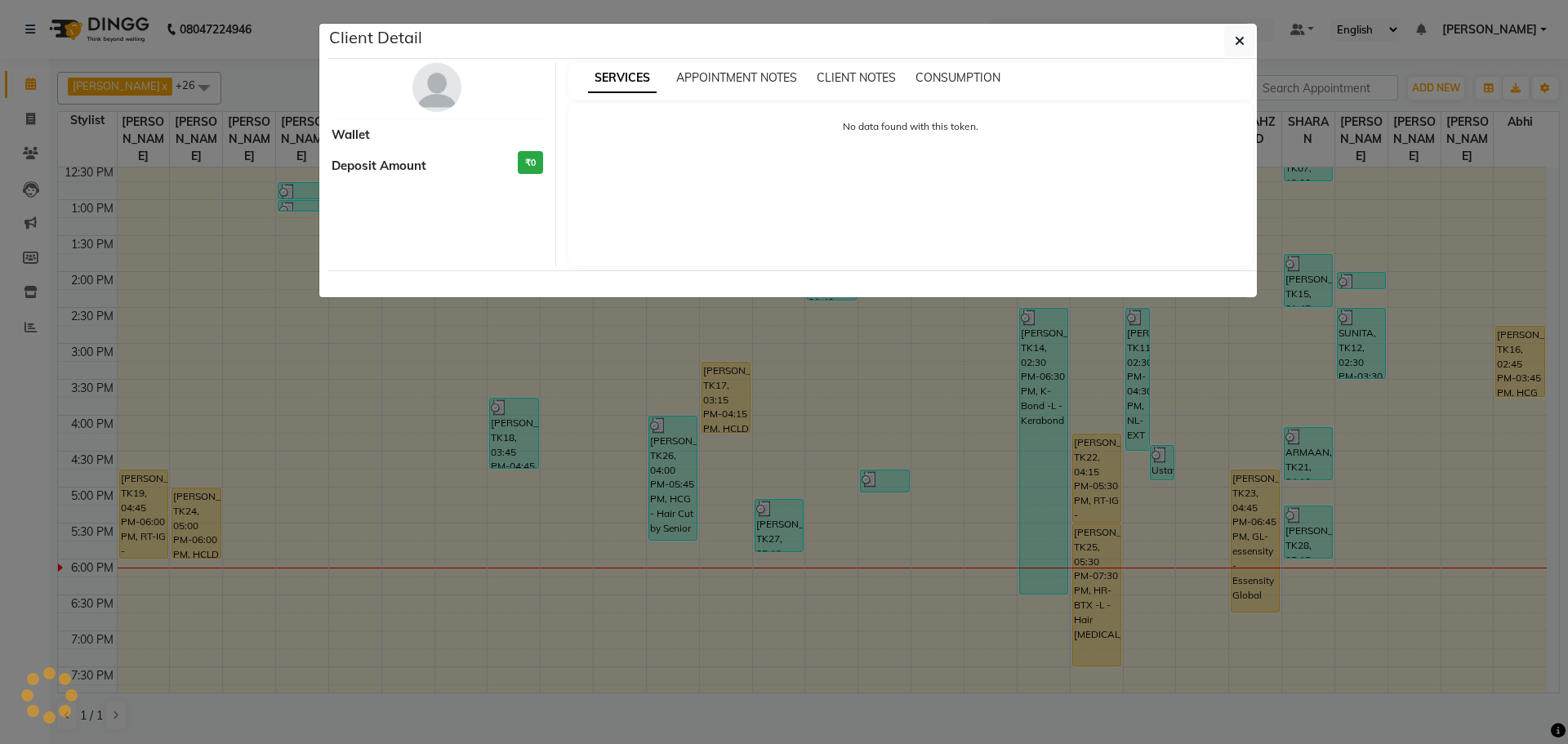
select select "3"
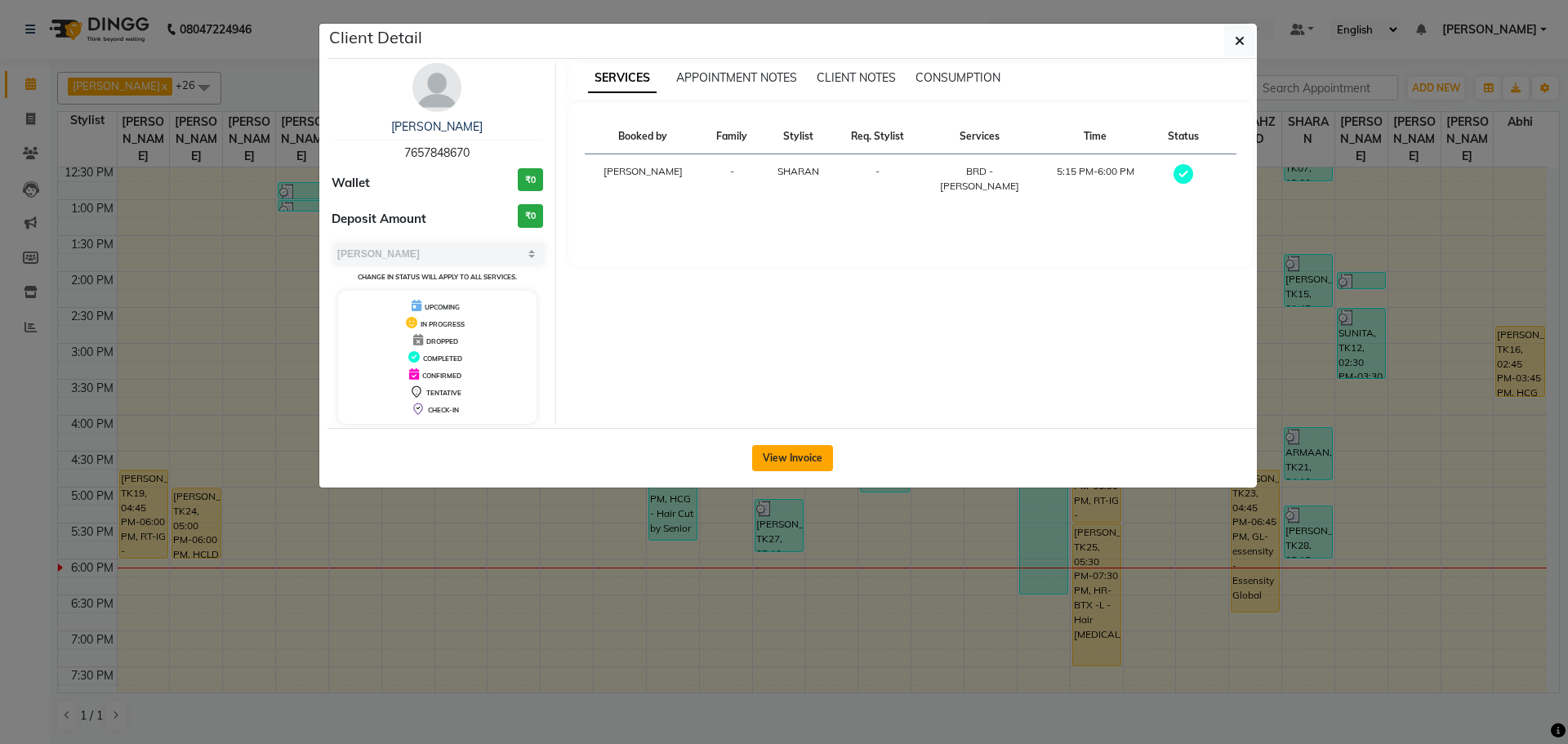
click at [778, 457] on button "View Invoice" at bounding box center [793, 457] width 81 height 26
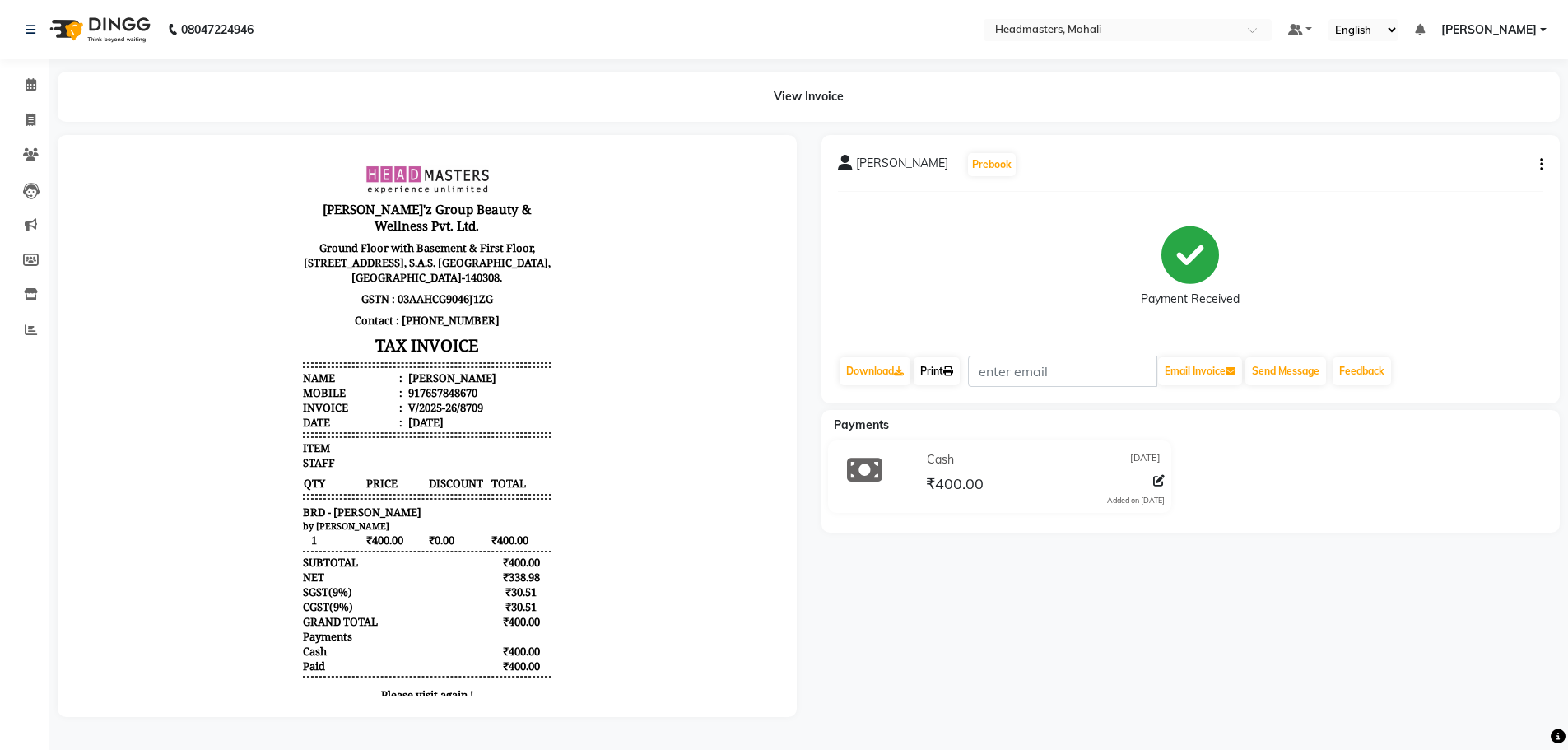
click at [943, 373] on link "Print" at bounding box center [937, 371] width 46 height 28
click at [26, 79] on icon at bounding box center [31, 83] width 11 height 12
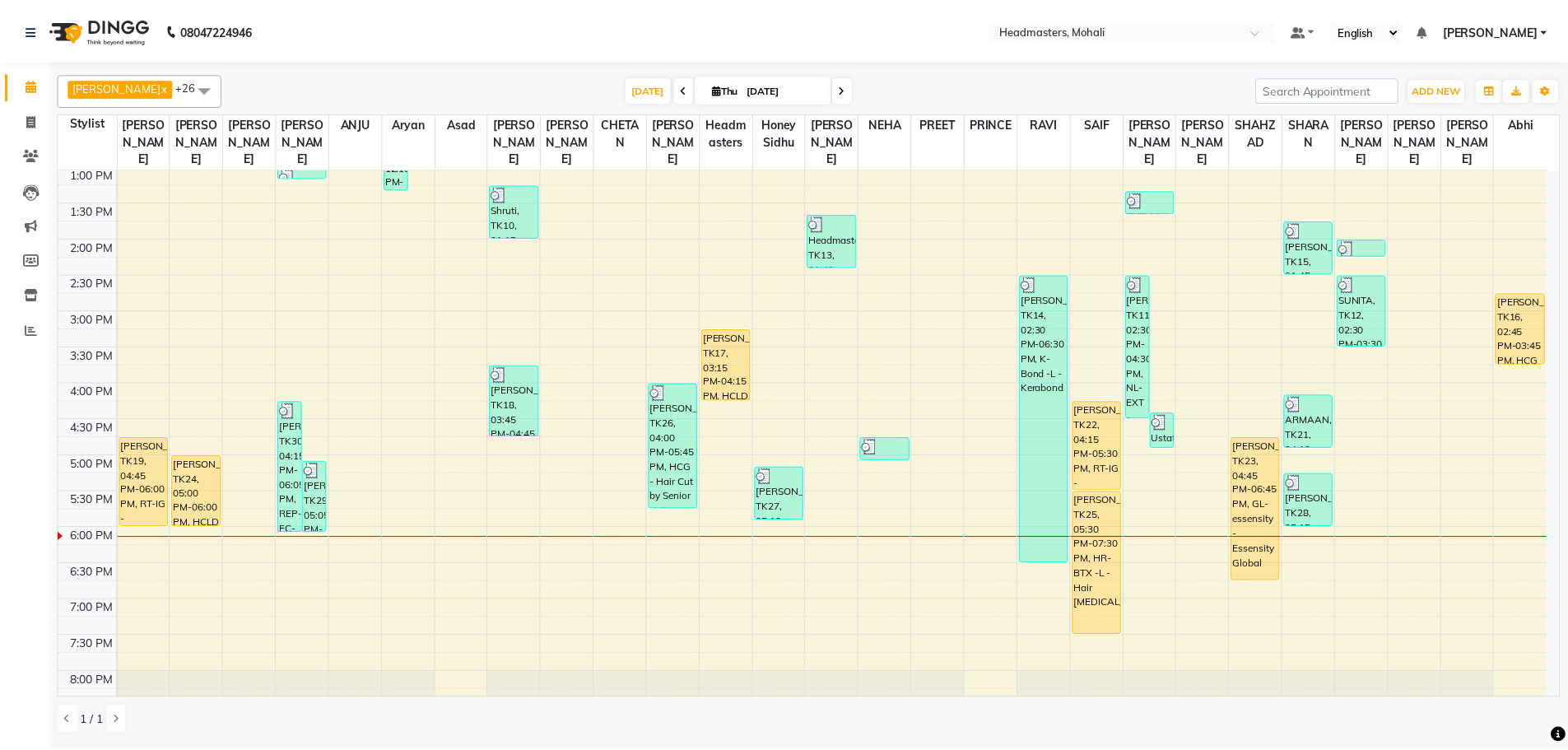
scroll to position [467, 0]
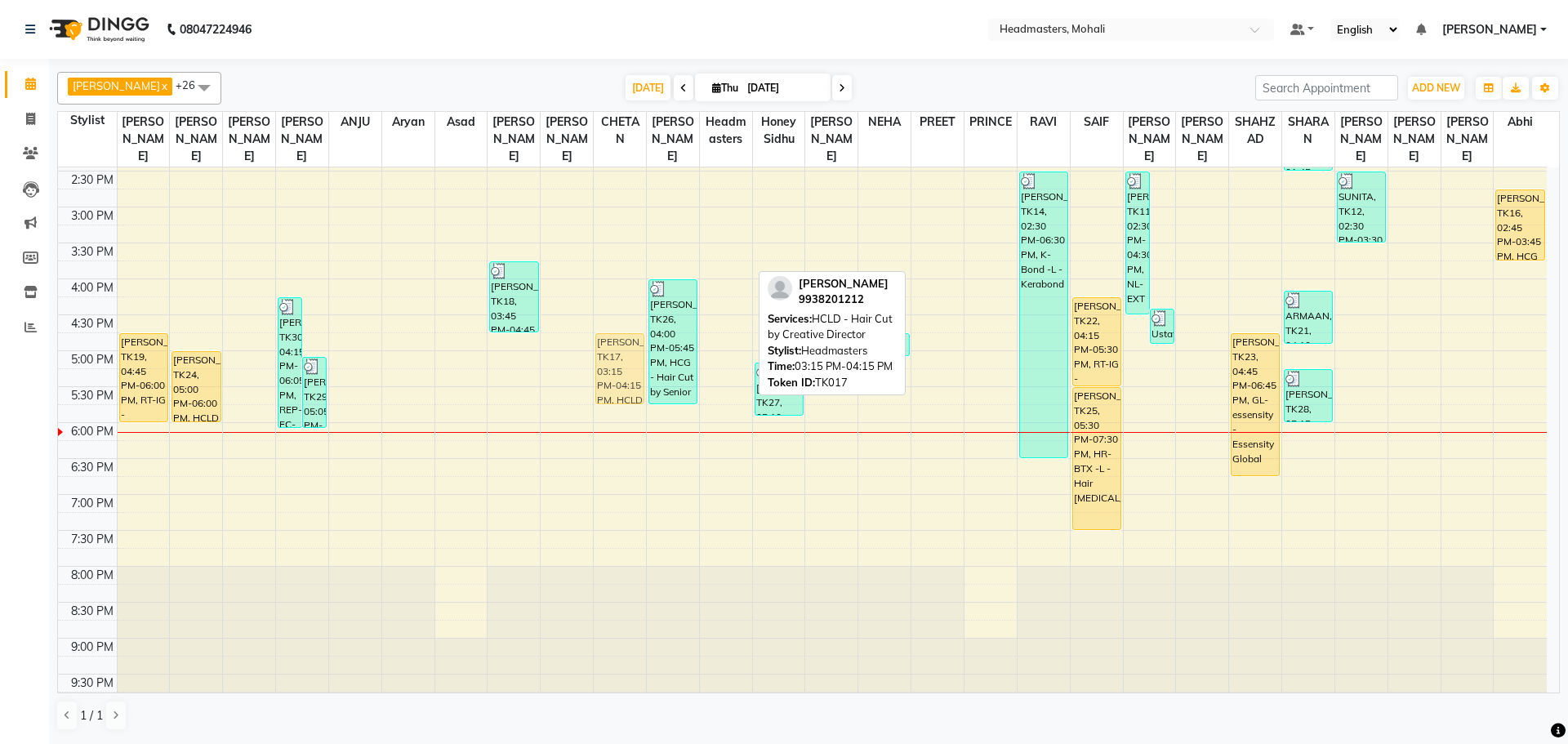
drag, startPoint x: 731, startPoint y: 258, endPoint x: 623, endPoint y: 377, distance: 160.7
click at [623, 377] on tr "[PERSON_NAME], TK19, 04:45 PM-06:00 PM, RT-IG - Igora Root Touchup(one inch onl…" at bounding box center [802, 207] width 1489 height 1005
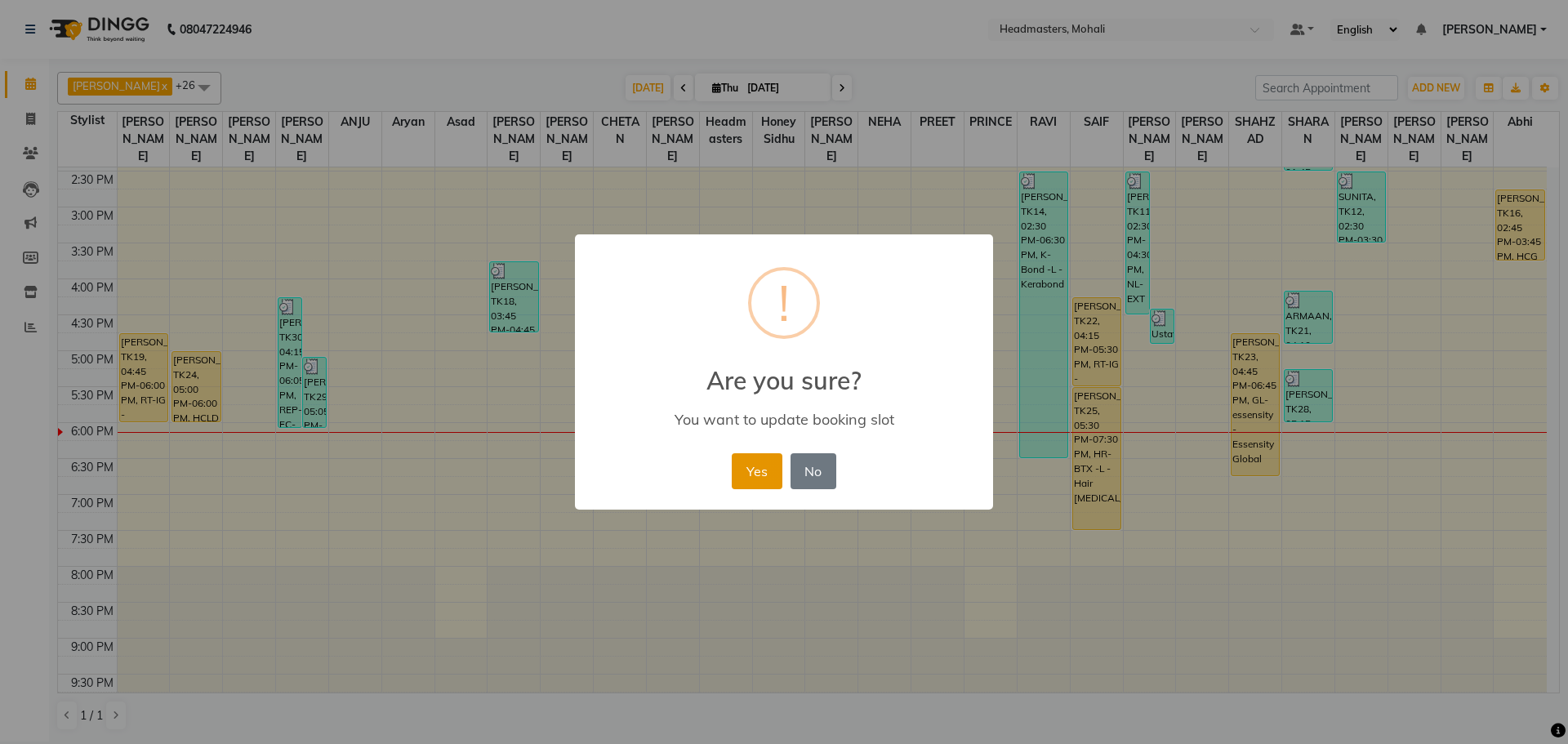
click at [767, 473] on button "Yes" at bounding box center [756, 470] width 50 height 36
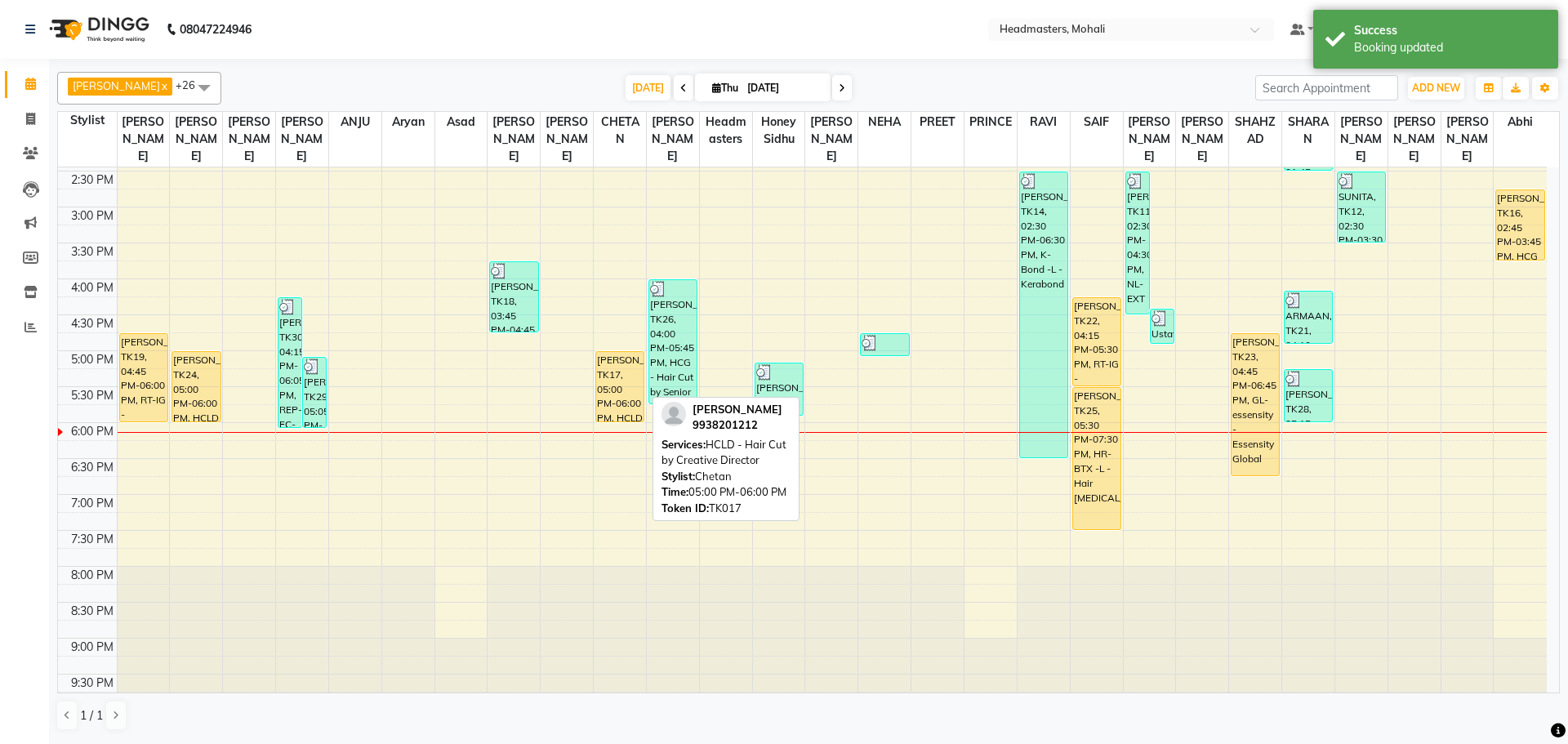
click at [613, 368] on div "[PERSON_NAME], TK17, 05:00 PM-06:00 PM, HCLD - Hair Cut by Creative Director" at bounding box center [620, 387] width 48 height 70
select select "1"
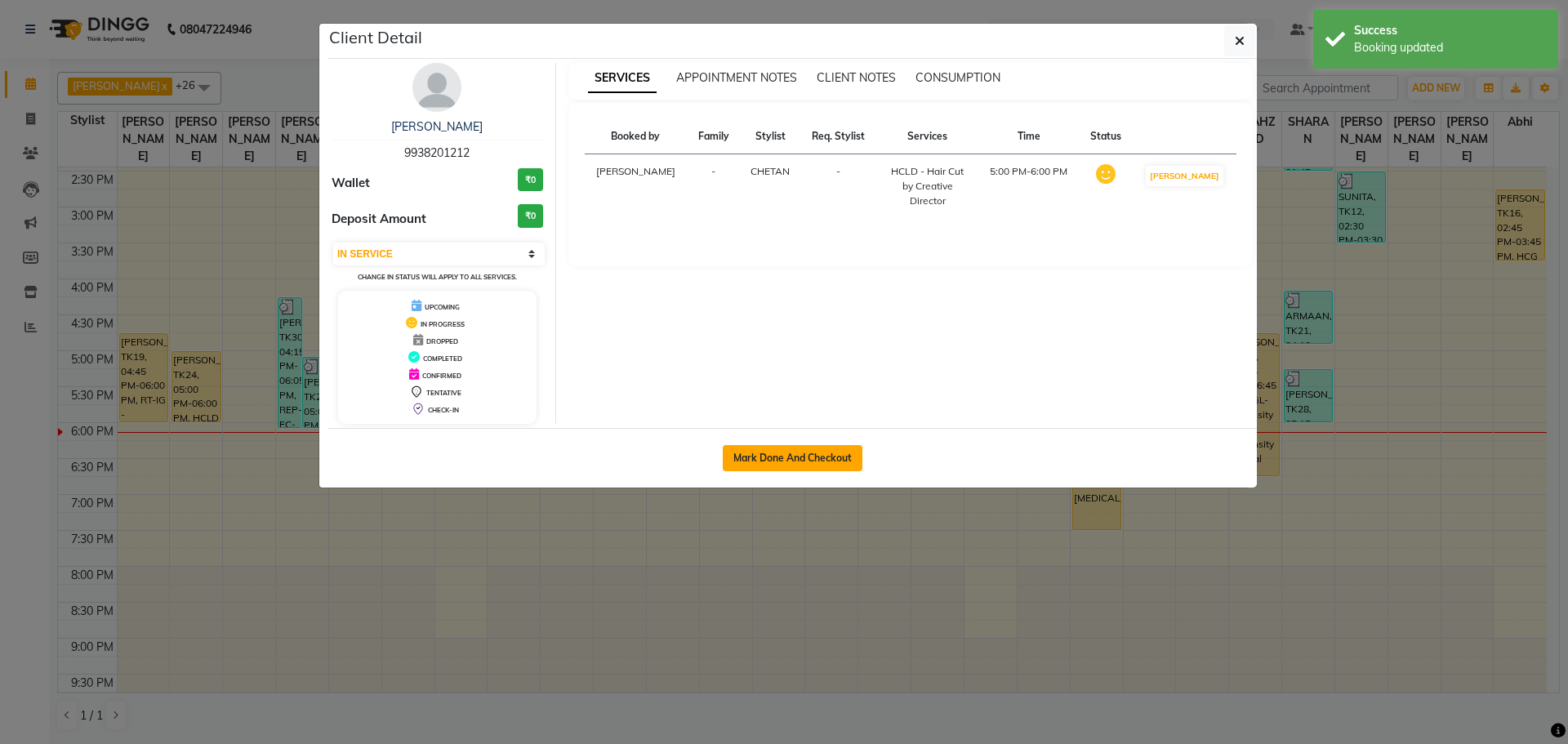
click at [767, 454] on button "Mark Done And Checkout" at bounding box center [793, 457] width 140 height 26
select select "service"
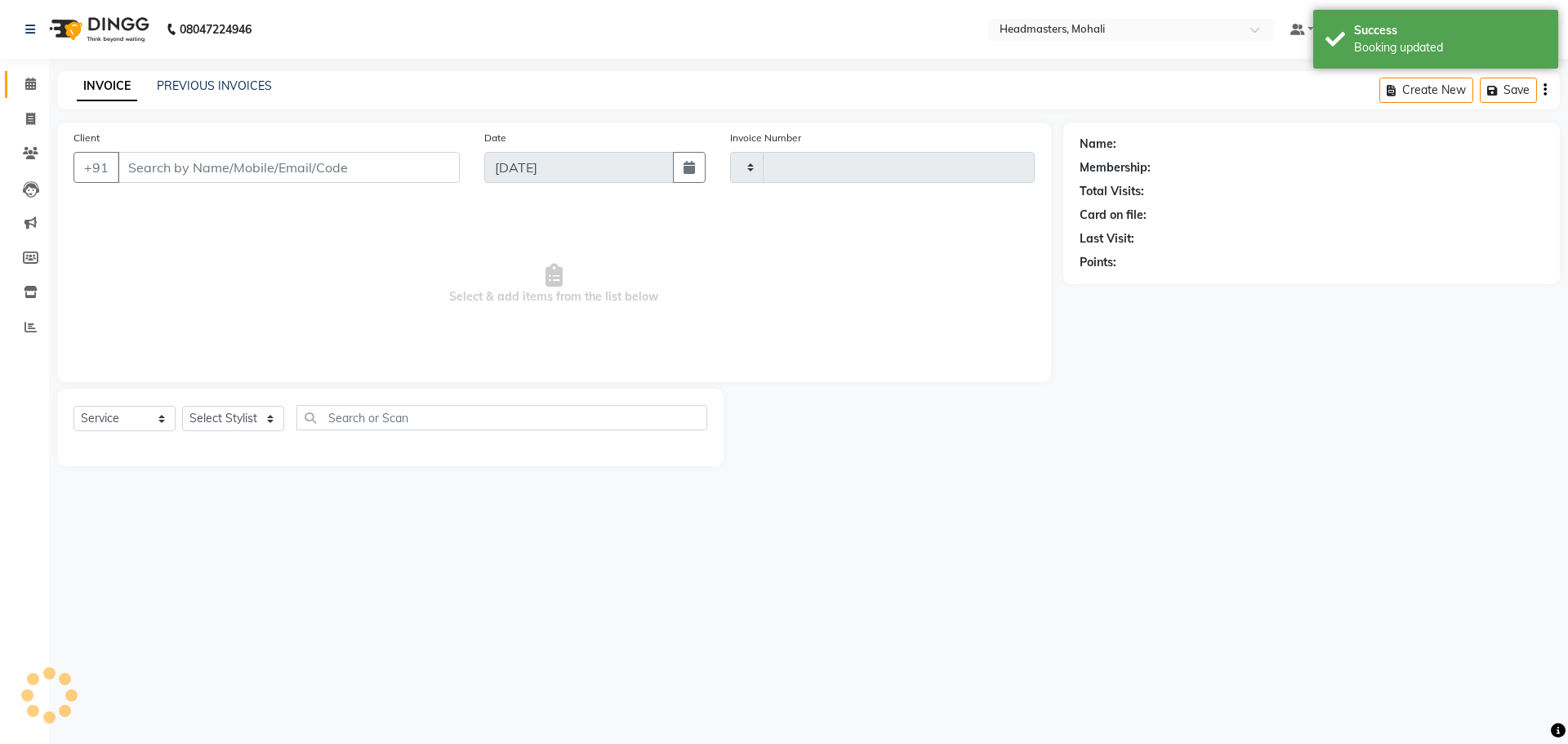
type input "8713"
select select "6604"
type input "9938201212"
select select "51386"
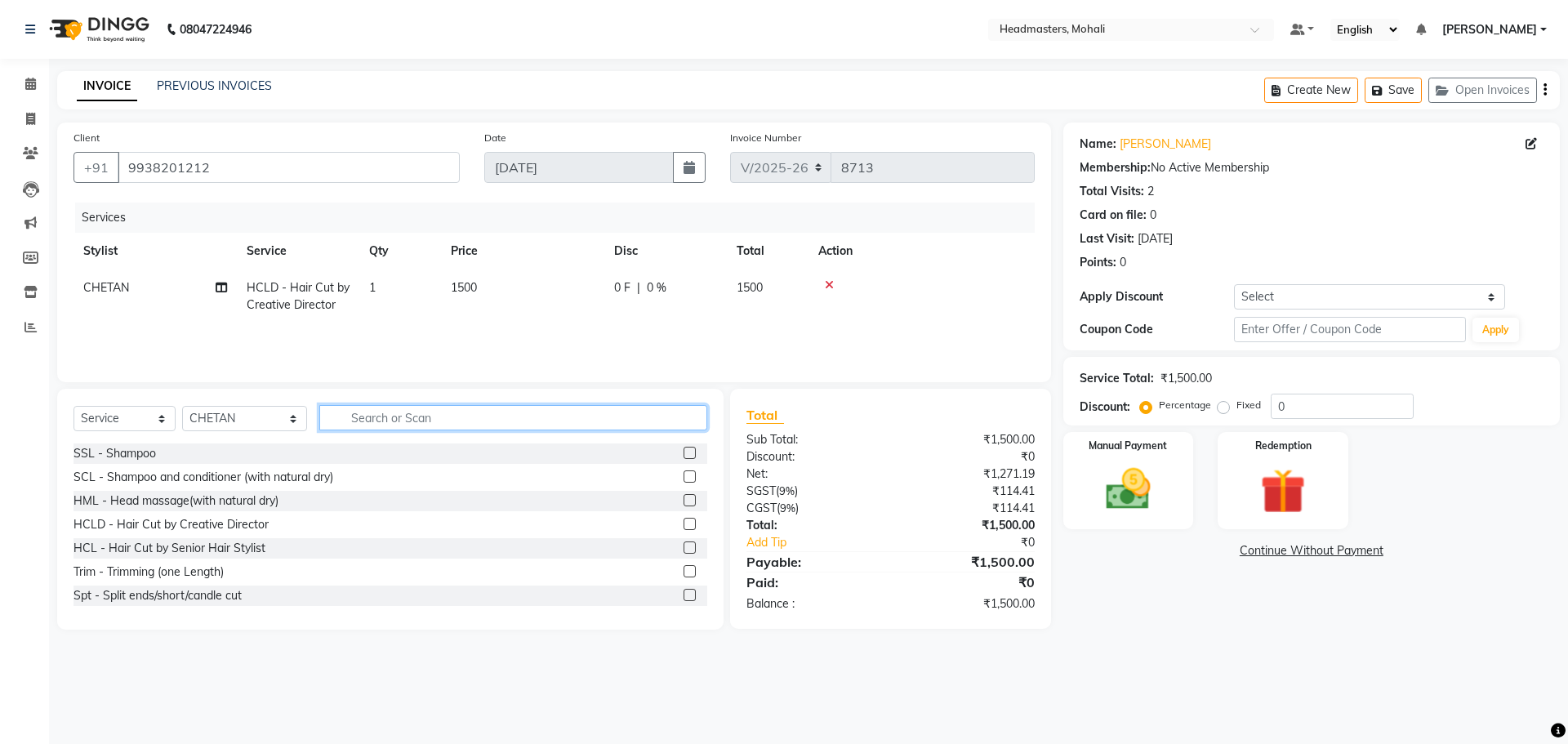
click at [359, 411] on input "text" at bounding box center [514, 418] width 388 height 26
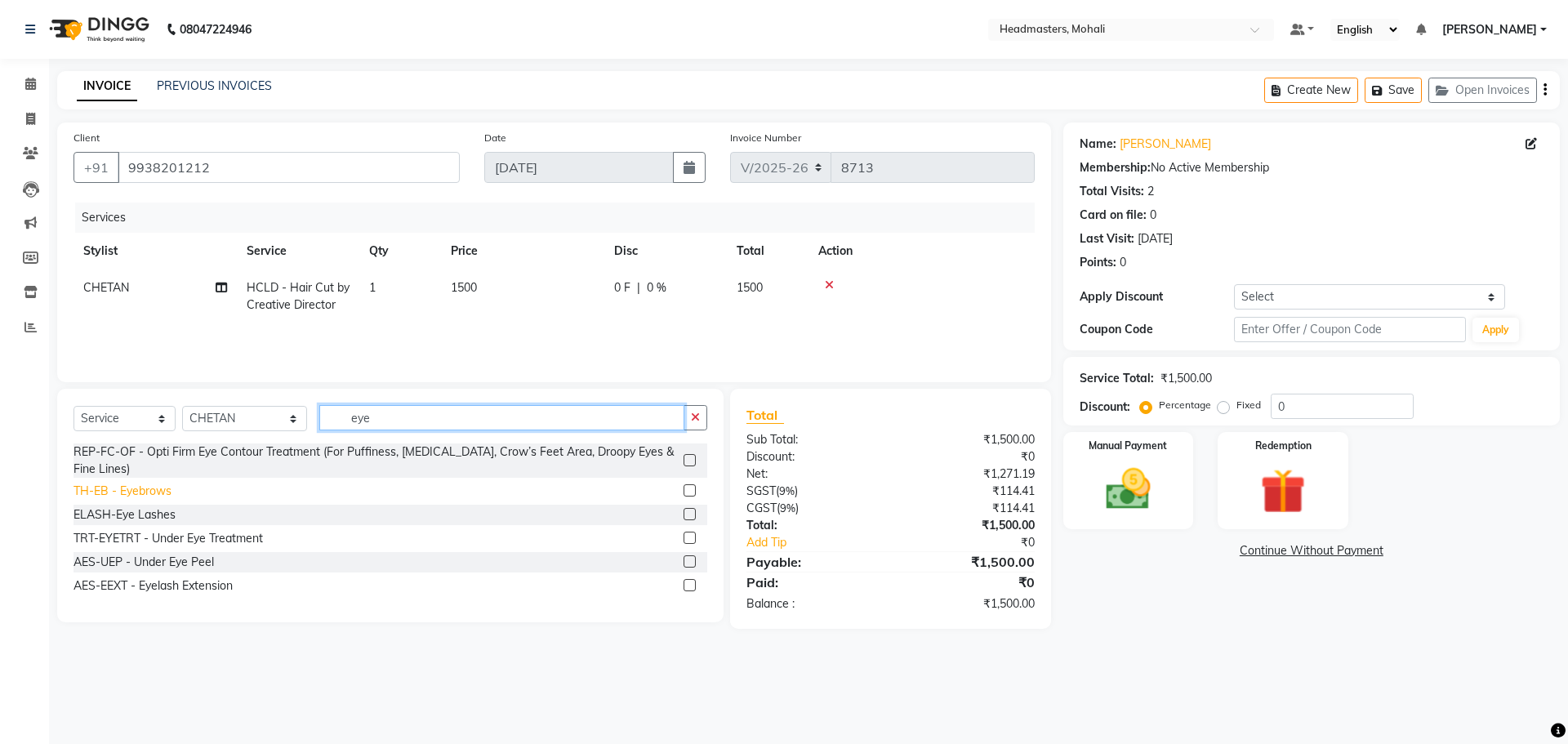
type input "eye"
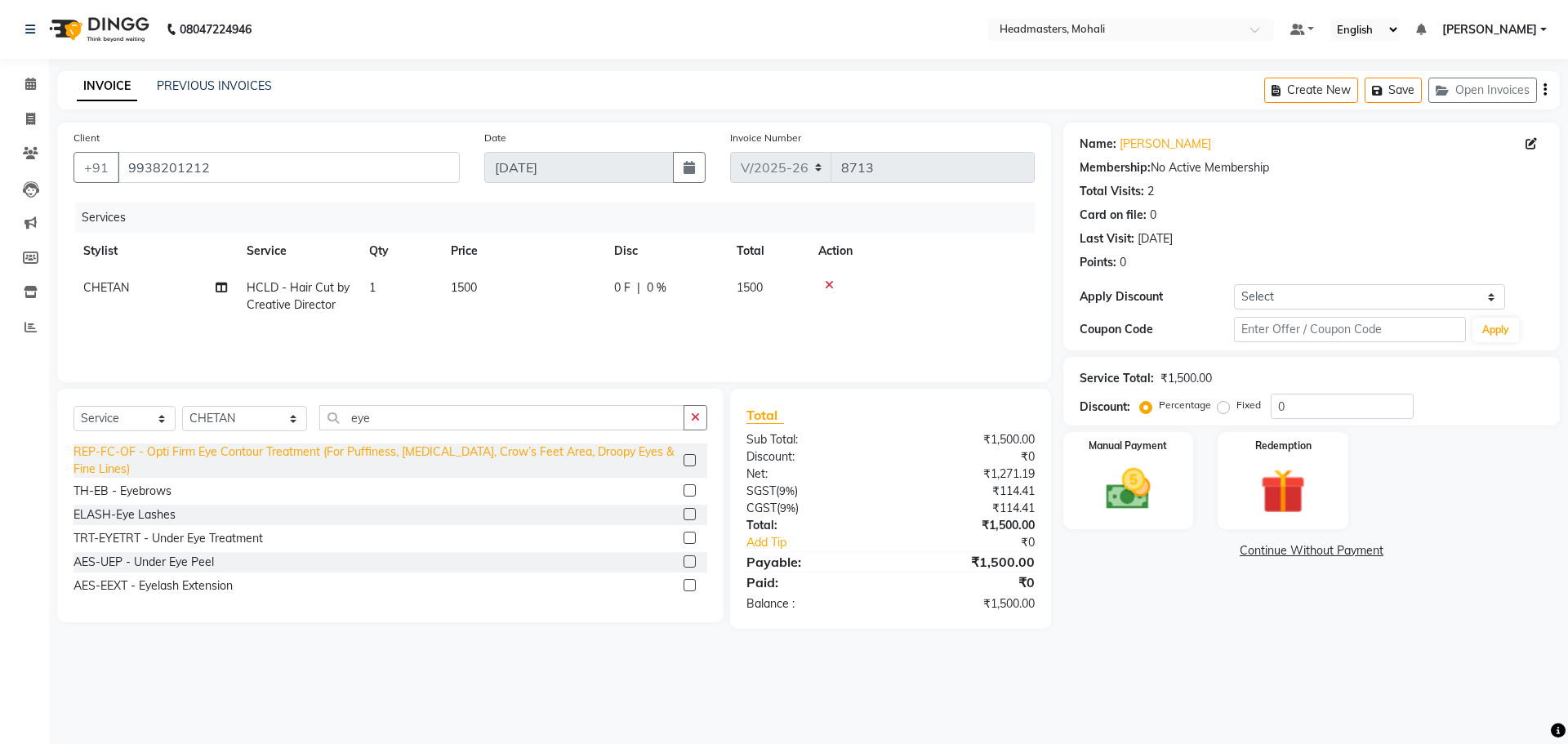
drag, startPoint x: 143, startPoint y: 491, endPoint x: 281, endPoint y: 465, distance: 140.4
click at [146, 489] on div "TH-EB - Eyebrows" at bounding box center [122, 490] width 98 height 17
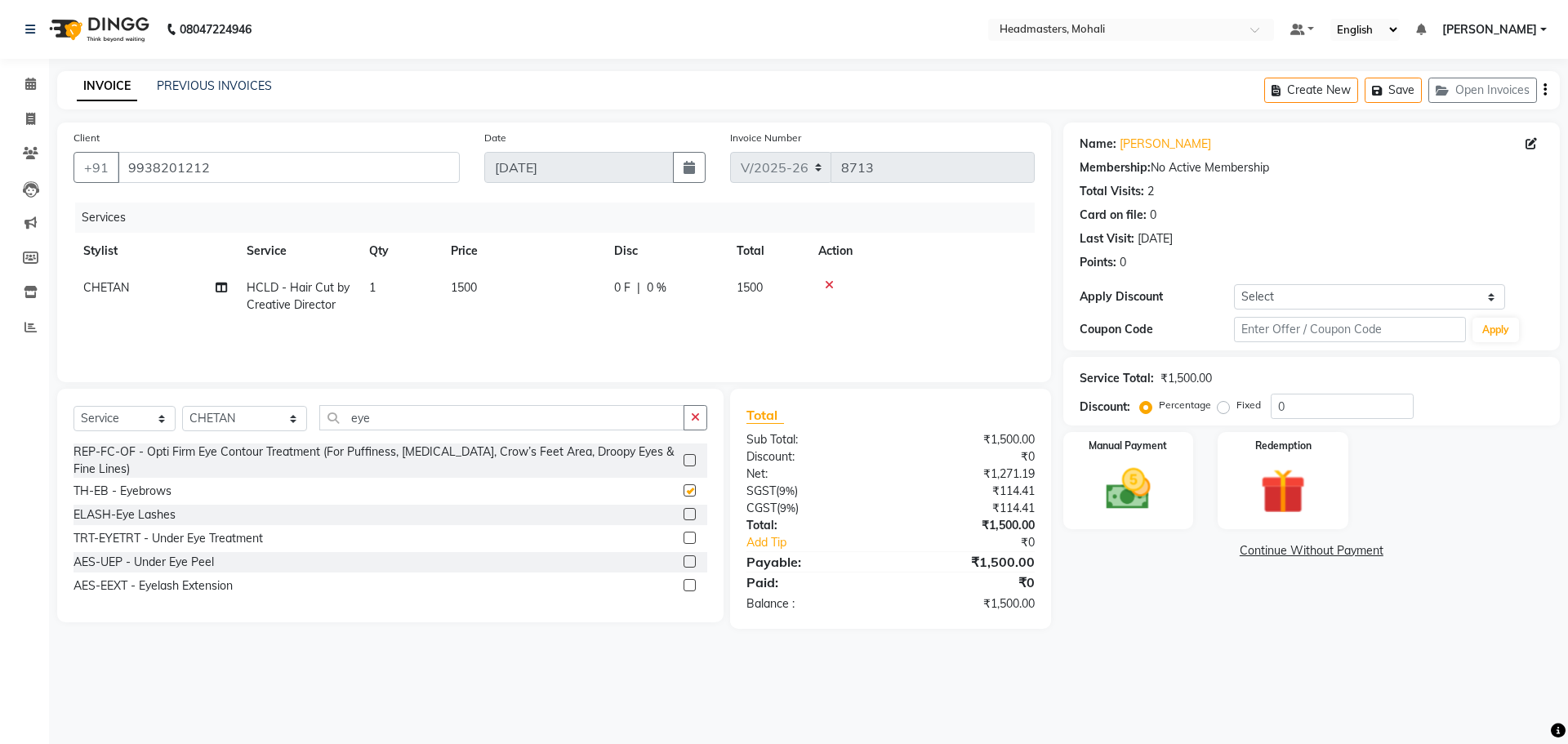
checkbox input "false"
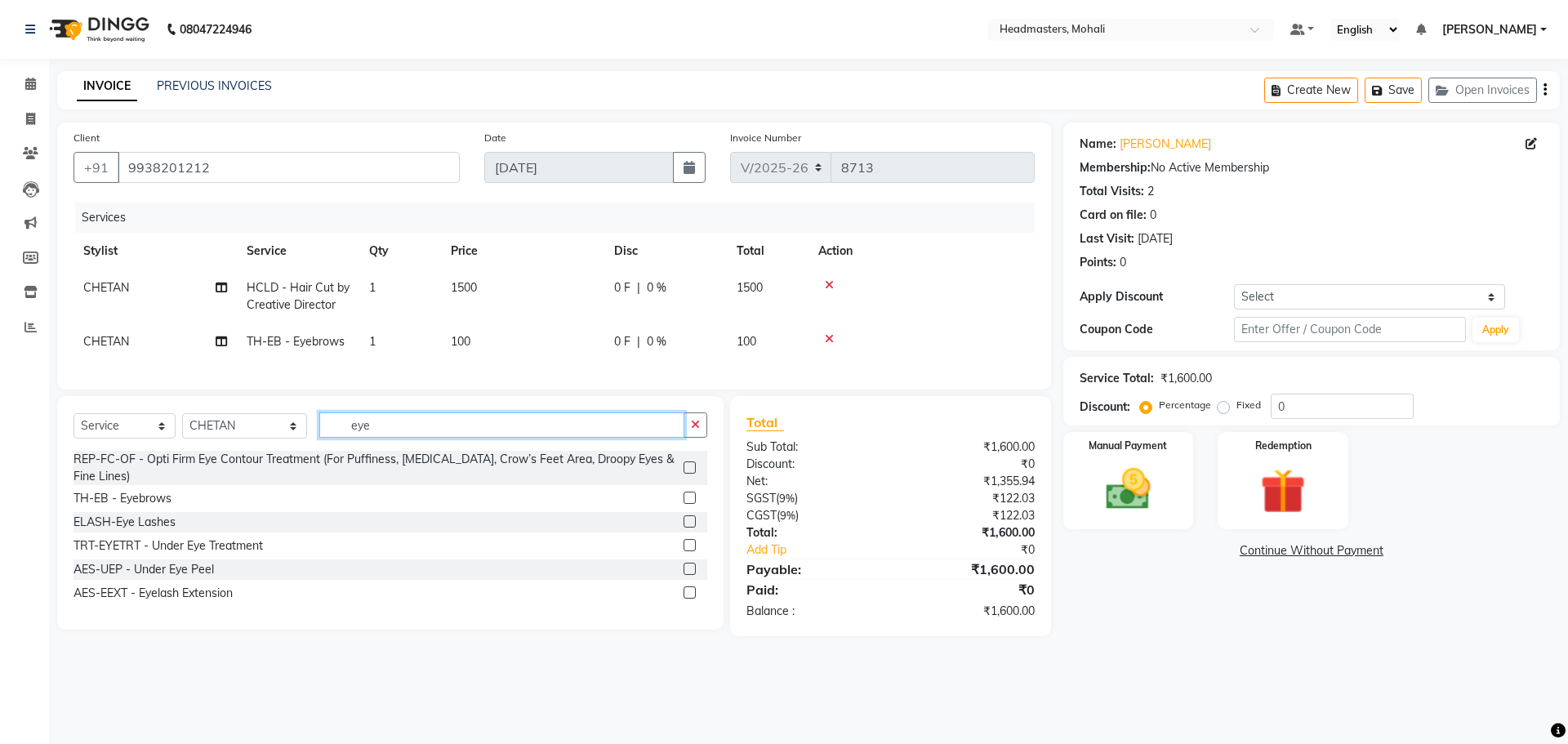
click at [386, 437] on input "eye" at bounding box center [502, 425] width 365 height 26
type input "e"
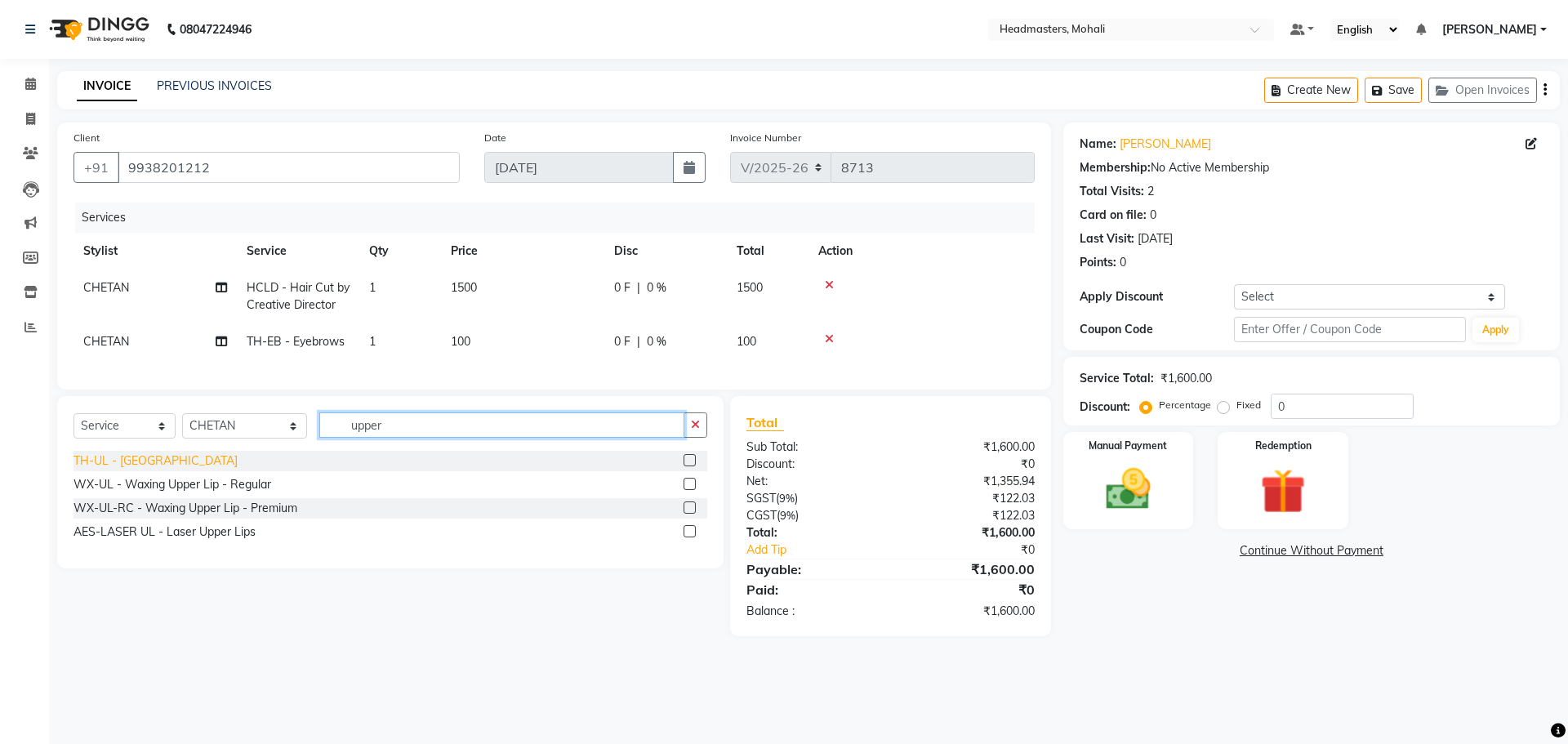
type input "upper"
click at [129, 469] on div "TH-UL - [GEOGRAPHIC_DATA]" at bounding box center [155, 460] width 165 height 17
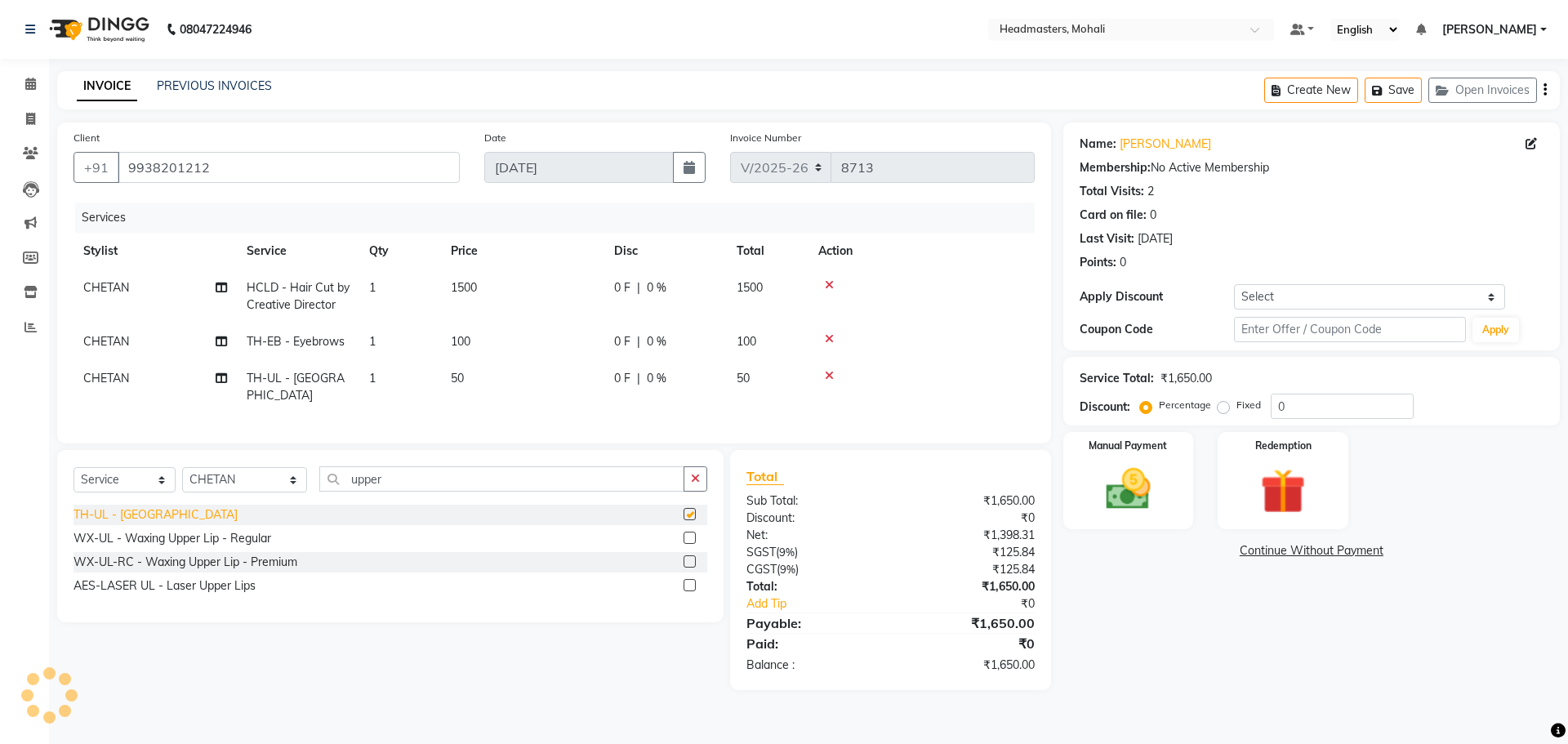
checkbox input "false"
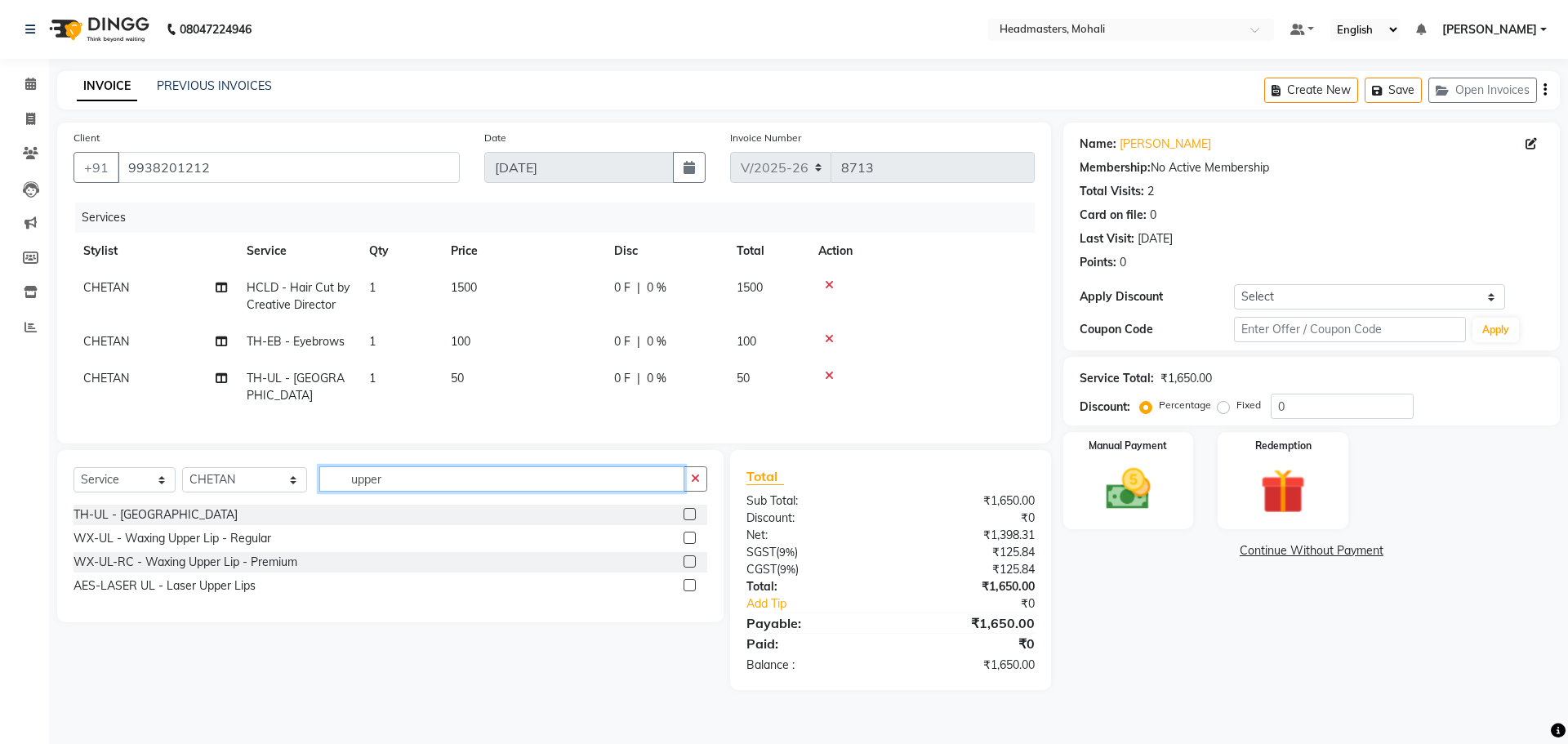
click at [384, 479] on input "upper" at bounding box center [502, 479] width 365 height 26
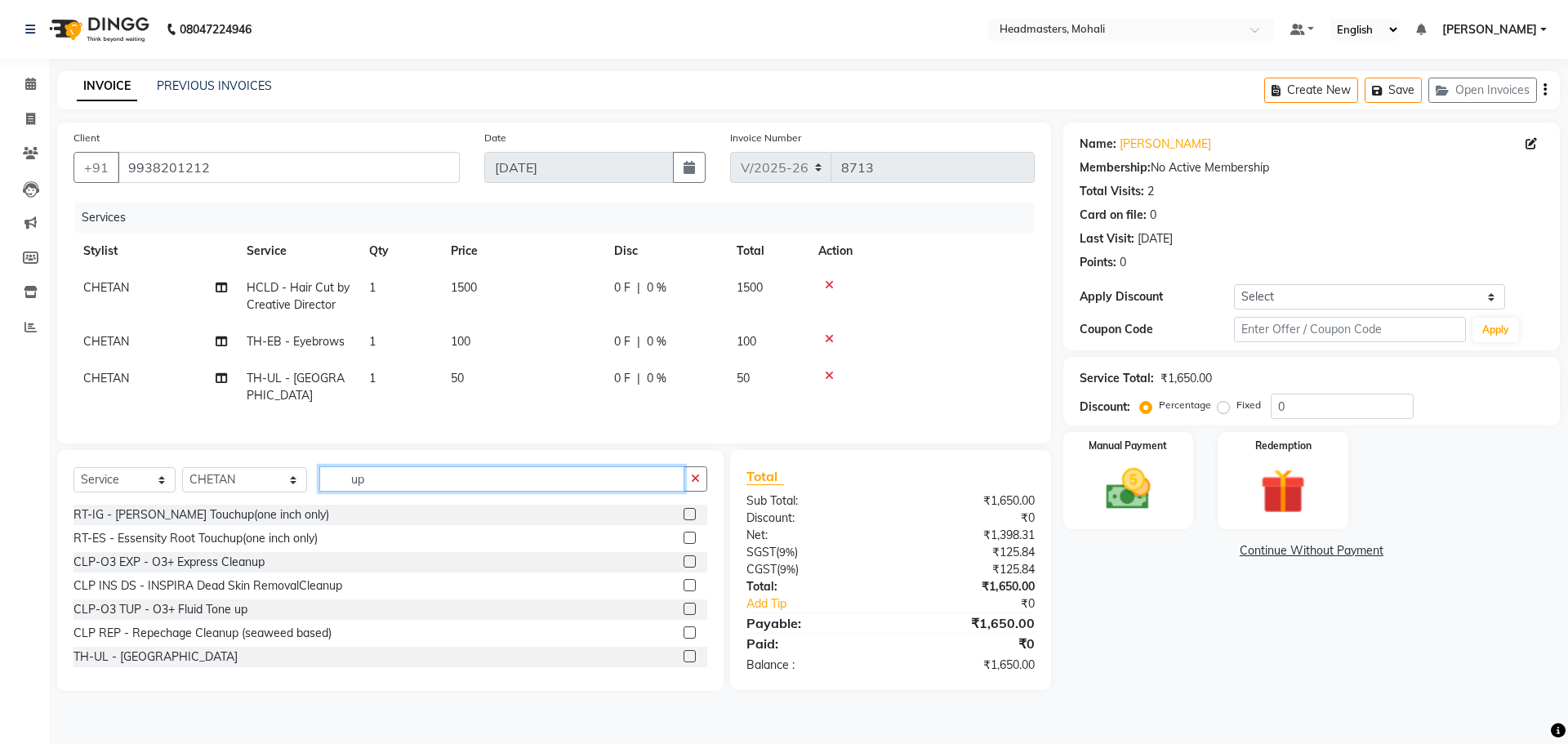
type input "u"
type input "glo"
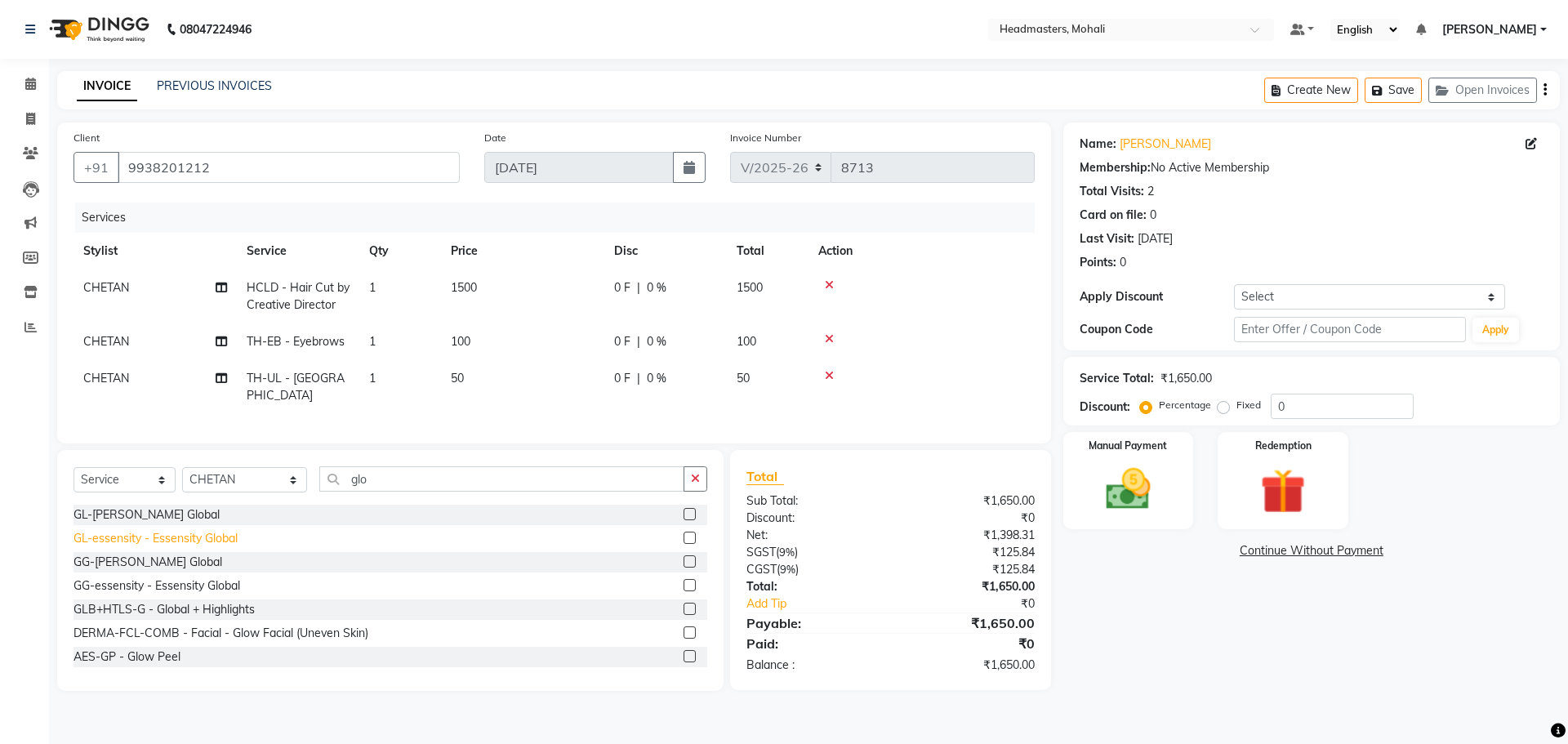
click at [232, 530] on div "GL-essensity - Essensity Global" at bounding box center [155, 538] width 165 height 17
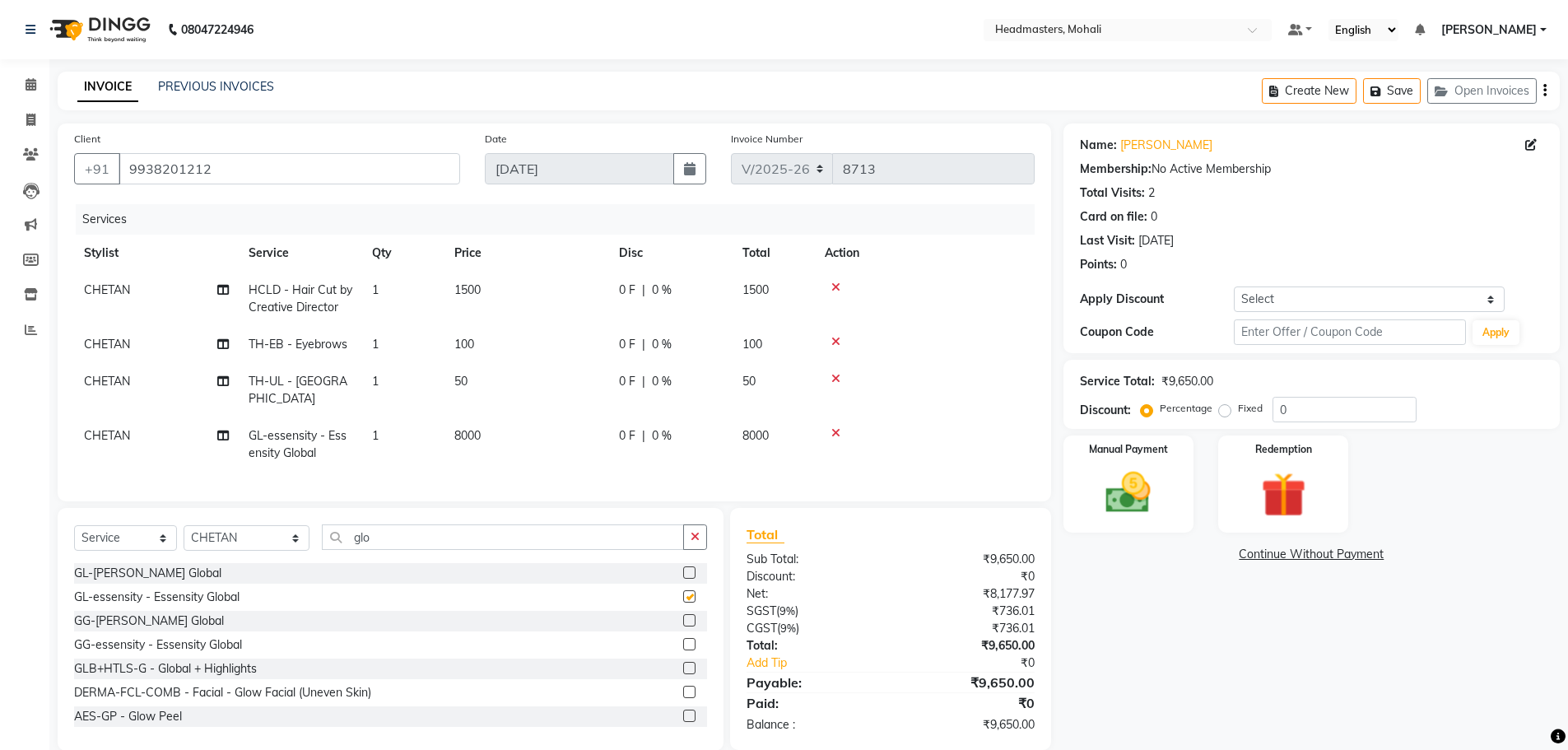
checkbox input "false"
click at [650, 427] on td "0 F | 0 %" at bounding box center [671, 444] width 123 height 55
select select "51386"
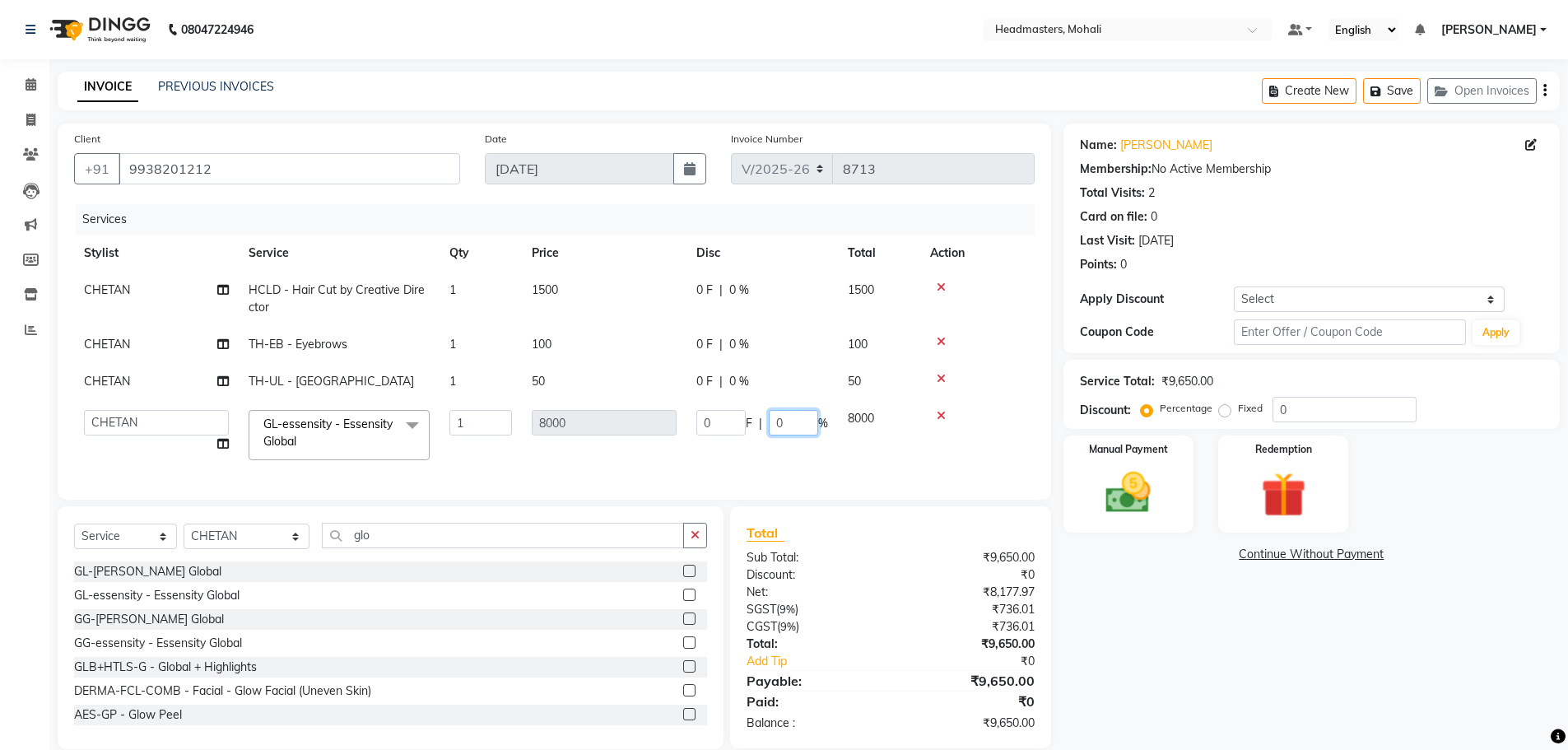
click at [803, 425] on input "0" at bounding box center [793, 423] width 49 height 26
type input "050"
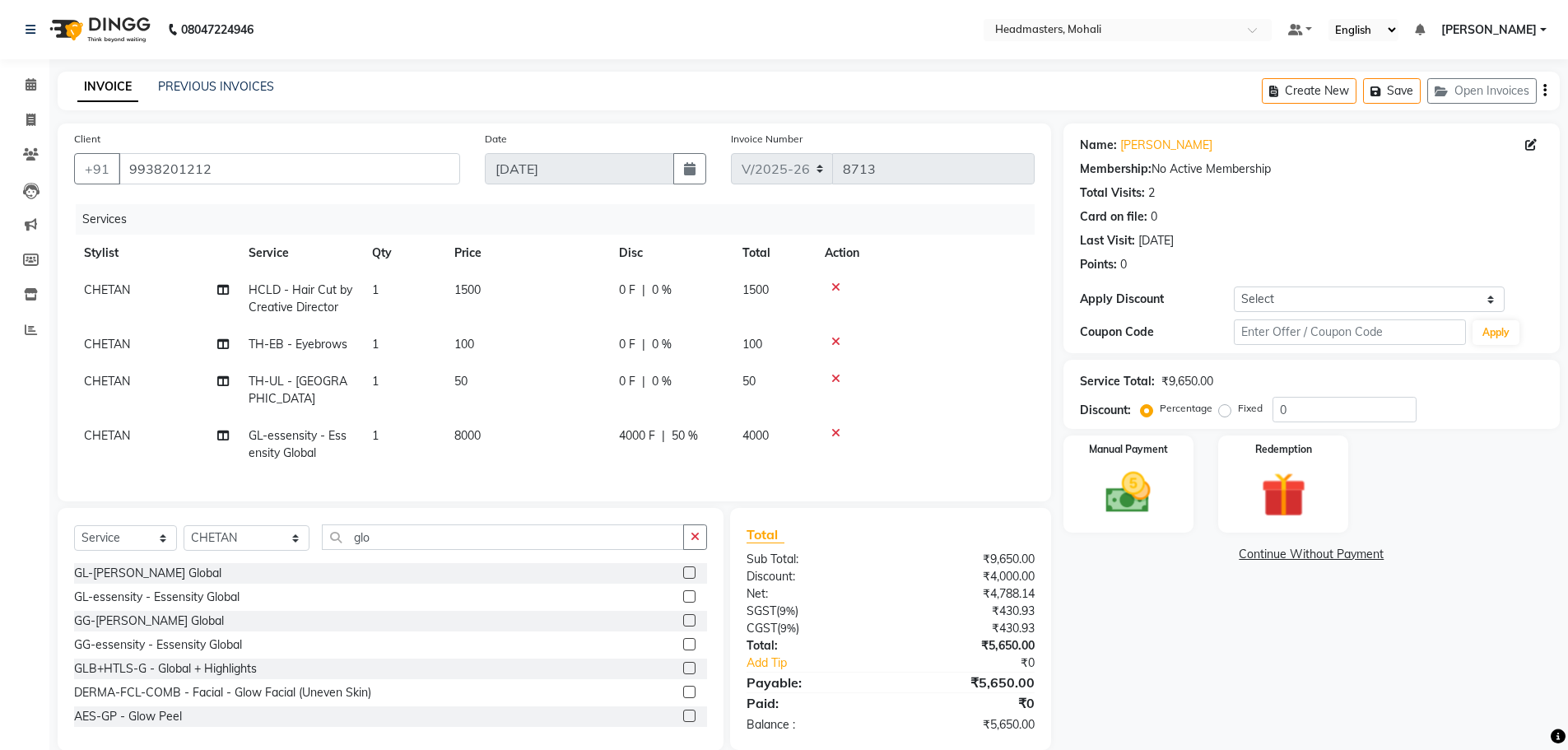
click at [832, 450] on tr "CHETAN GL-essensity - Essensity Global 1 8000 4000 F | 50 % 4000" at bounding box center [554, 444] width 960 height 55
click at [659, 278] on td "0 F | 0 %" at bounding box center [671, 298] width 123 height 55
select select "51386"
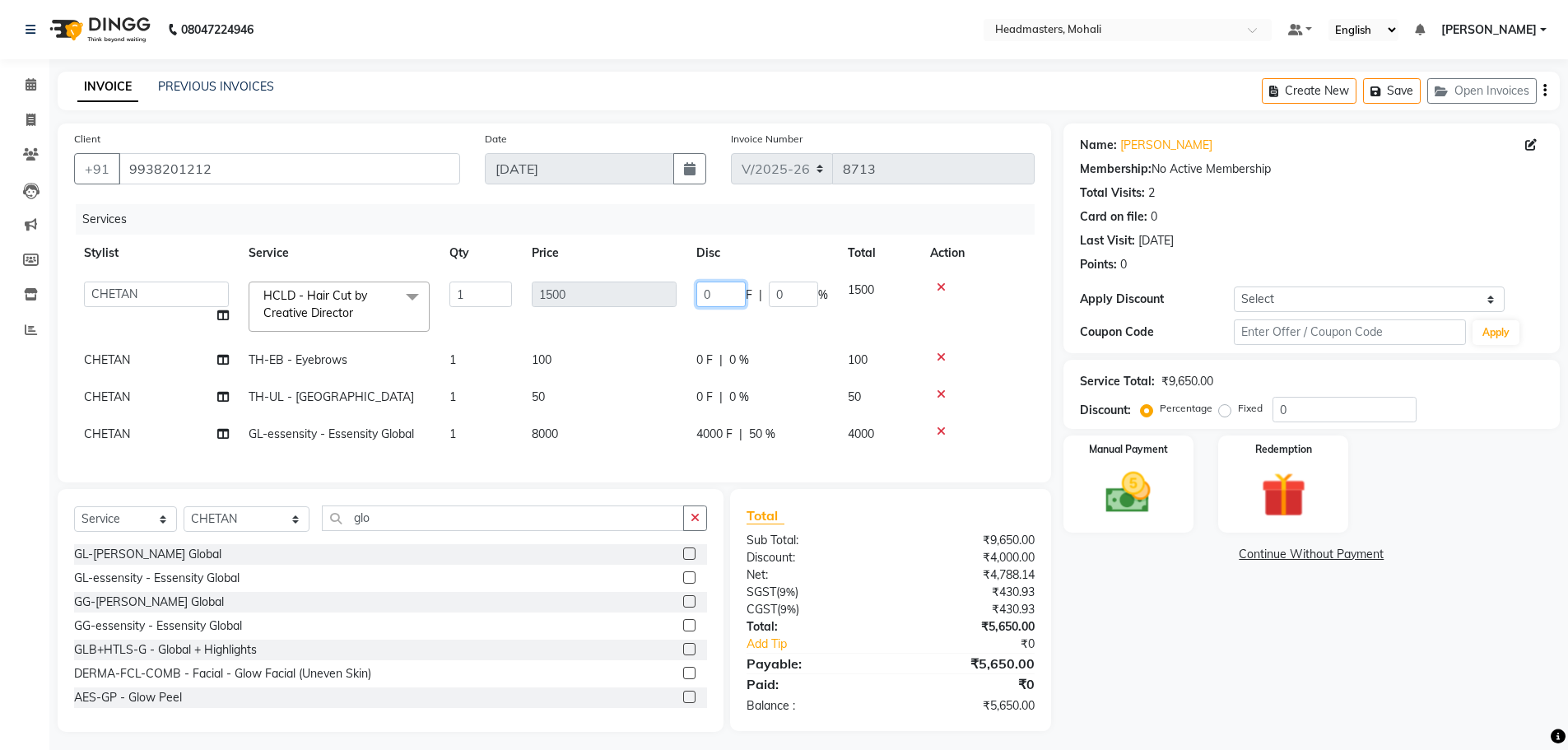
click at [726, 297] on input "0" at bounding box center [721, 294] width 49 height 26
type input "0500"
click at [798, 326] on tbody "[PERSON_NAME] [PERSON_NAME] [PERSON_NAME] [PERSON_NAME] [PERSON_NAME] [PERSON_N…" at bounding box center [554, 362] width 960 height 181
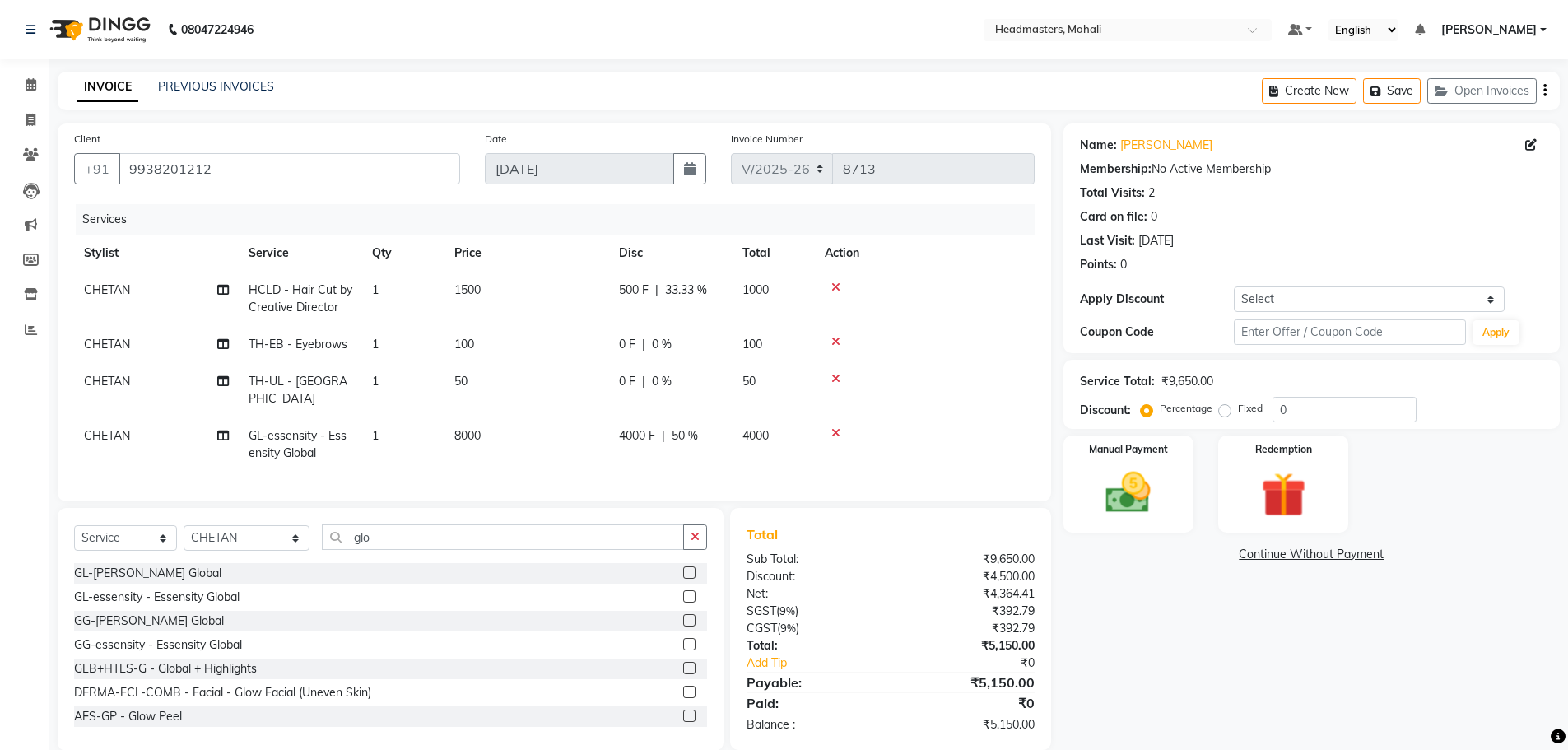
scroll to position [20, 0]
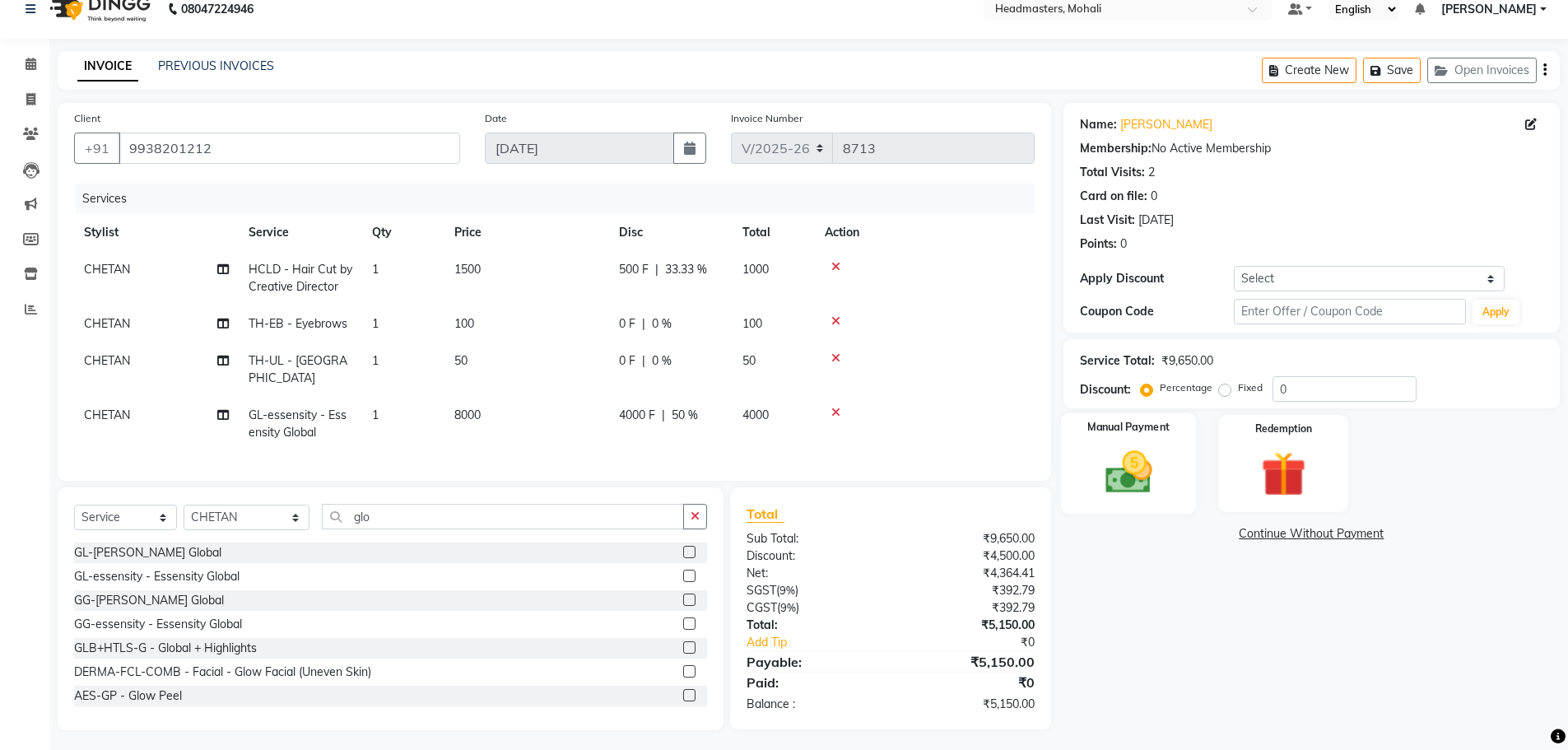
click at [1117, 481] on img at bounding box center [1129, 472] width 76 height 54
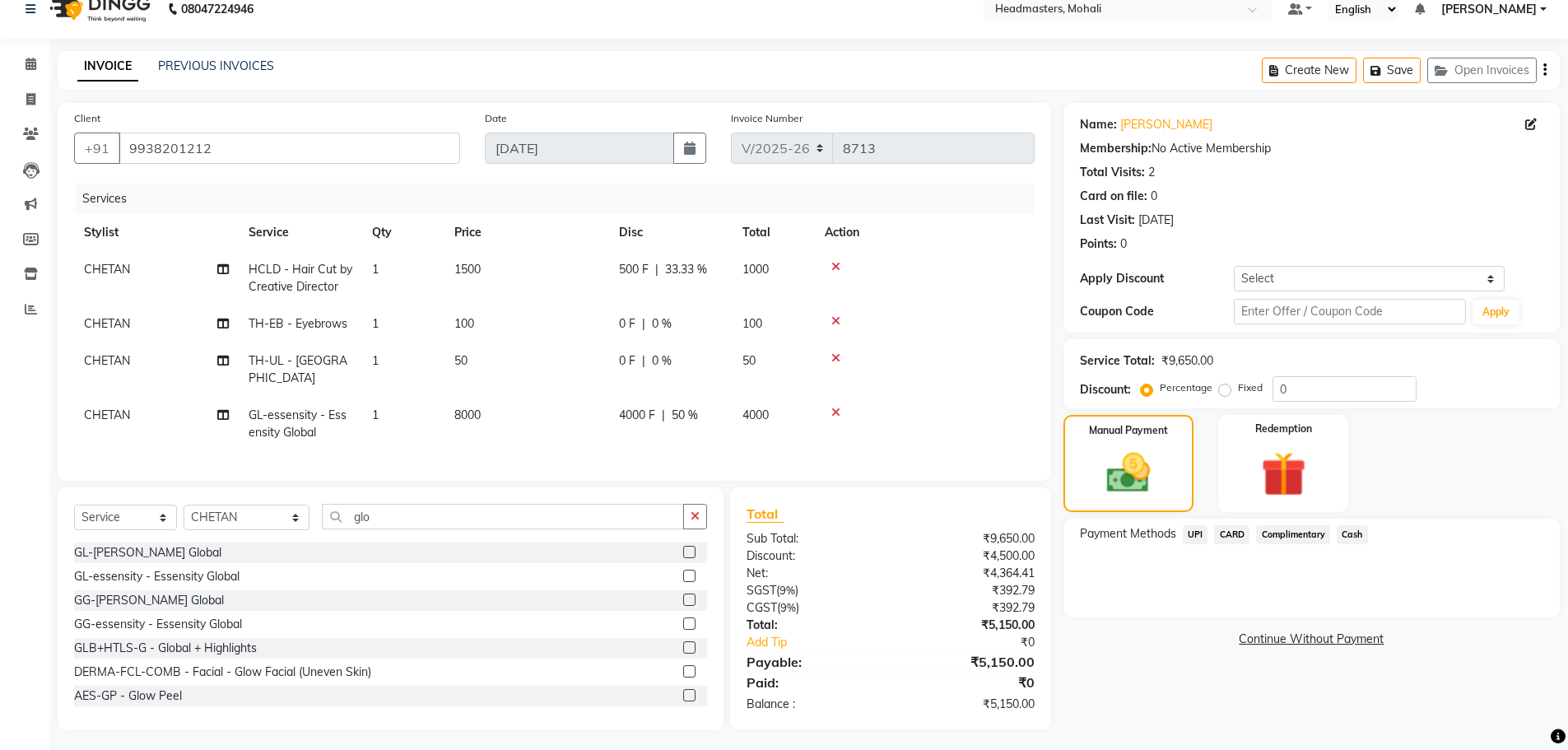
click at [1195, 534] on span "UPI" at bounding box center [1196, 534] width 26 height 19
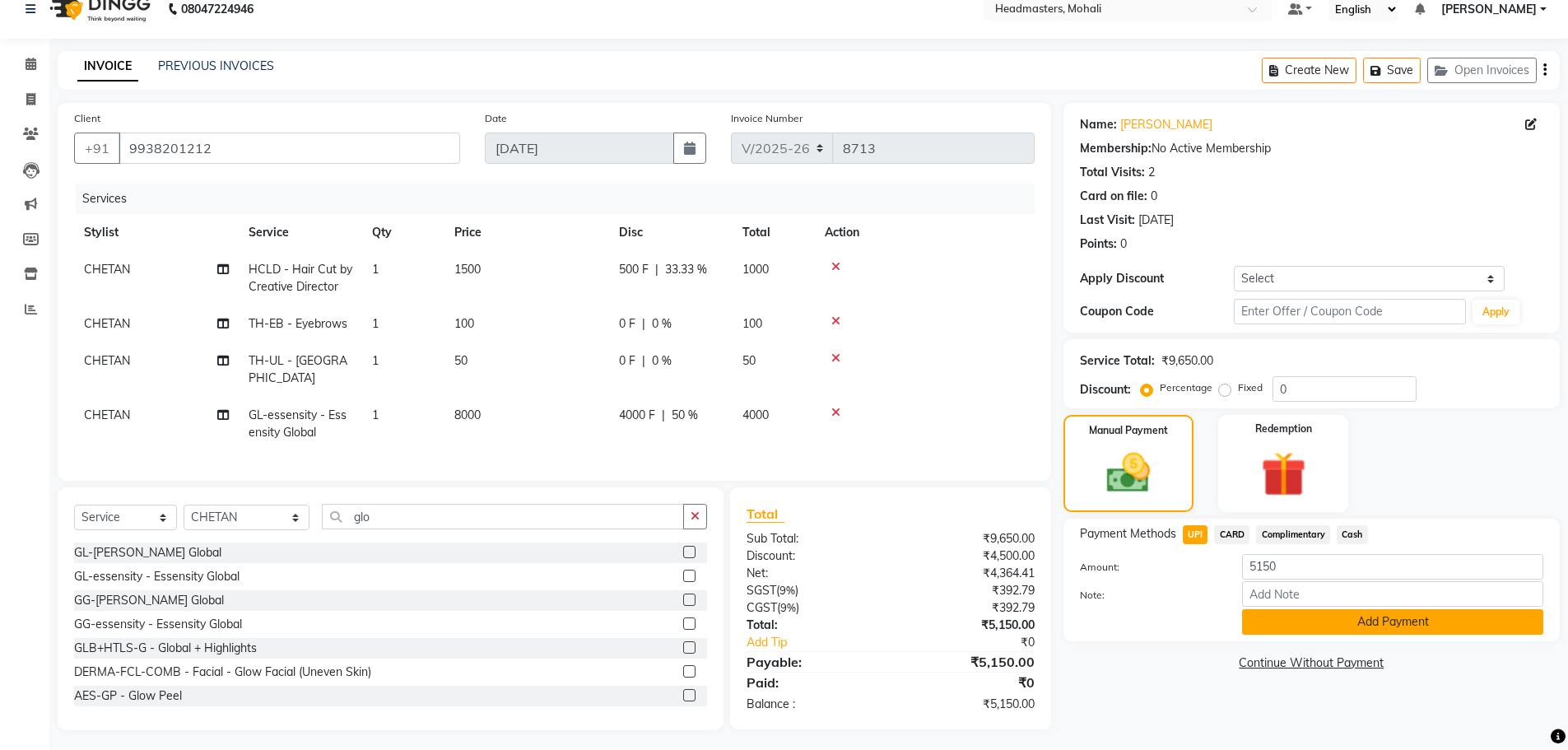
click at [1289, 627] on button "Add Payment" at bounding box center [1392, 622] width 301 height 26
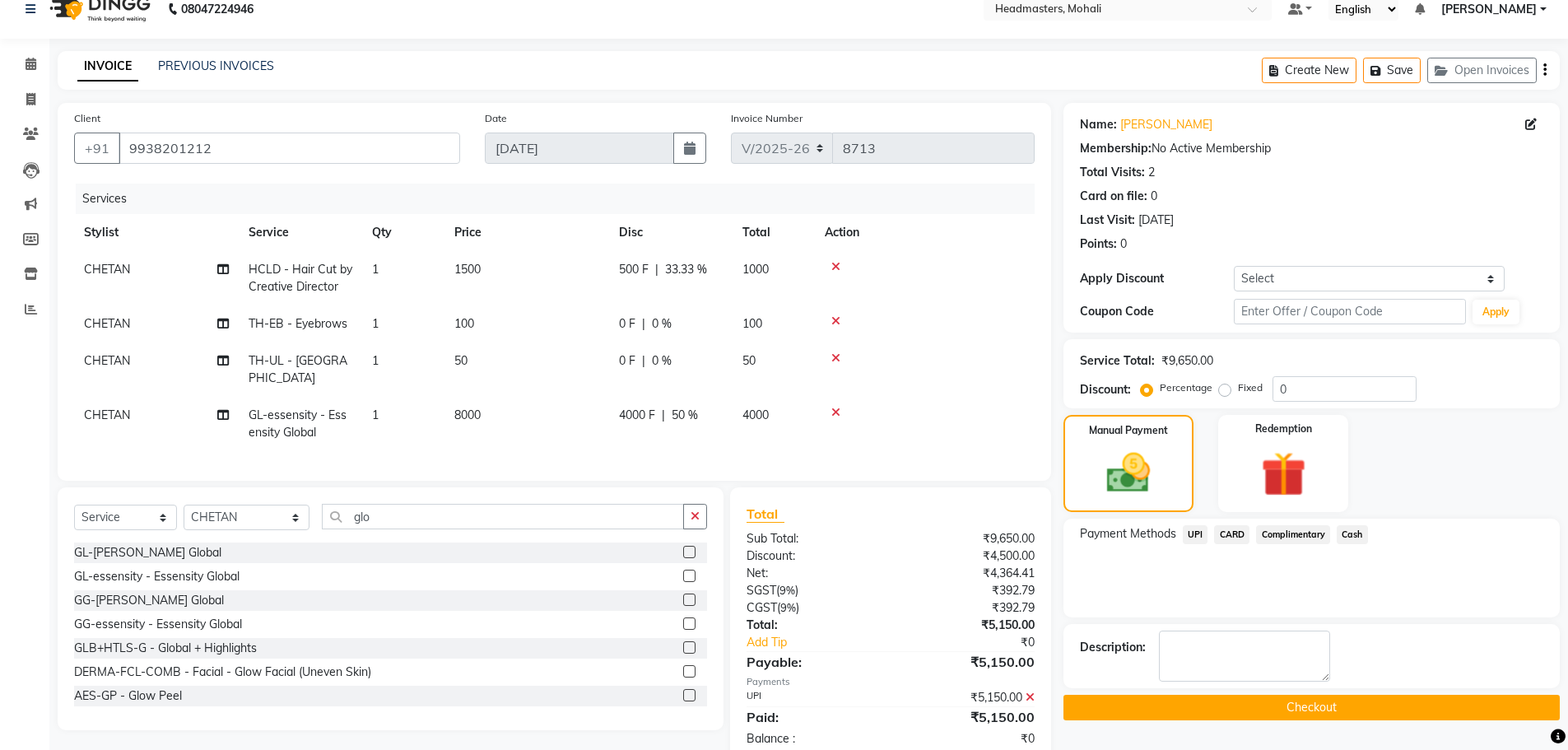
click at [1313, 700] on button "Checkout" at bounding box center [1311, 707] width 496 height 26
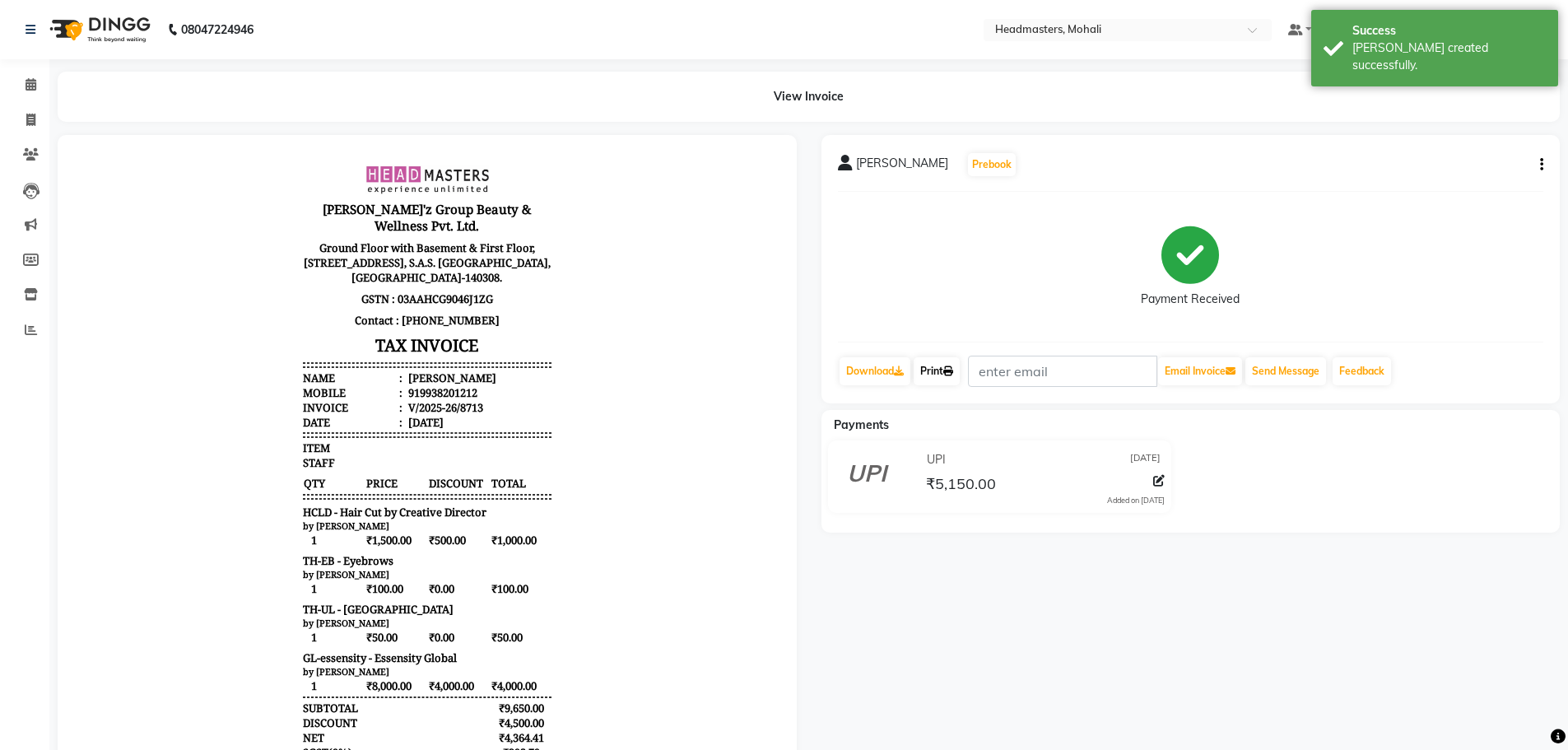
click at [943, 381] on link "Print" at bounding box center [937, 371] width 46 height 28
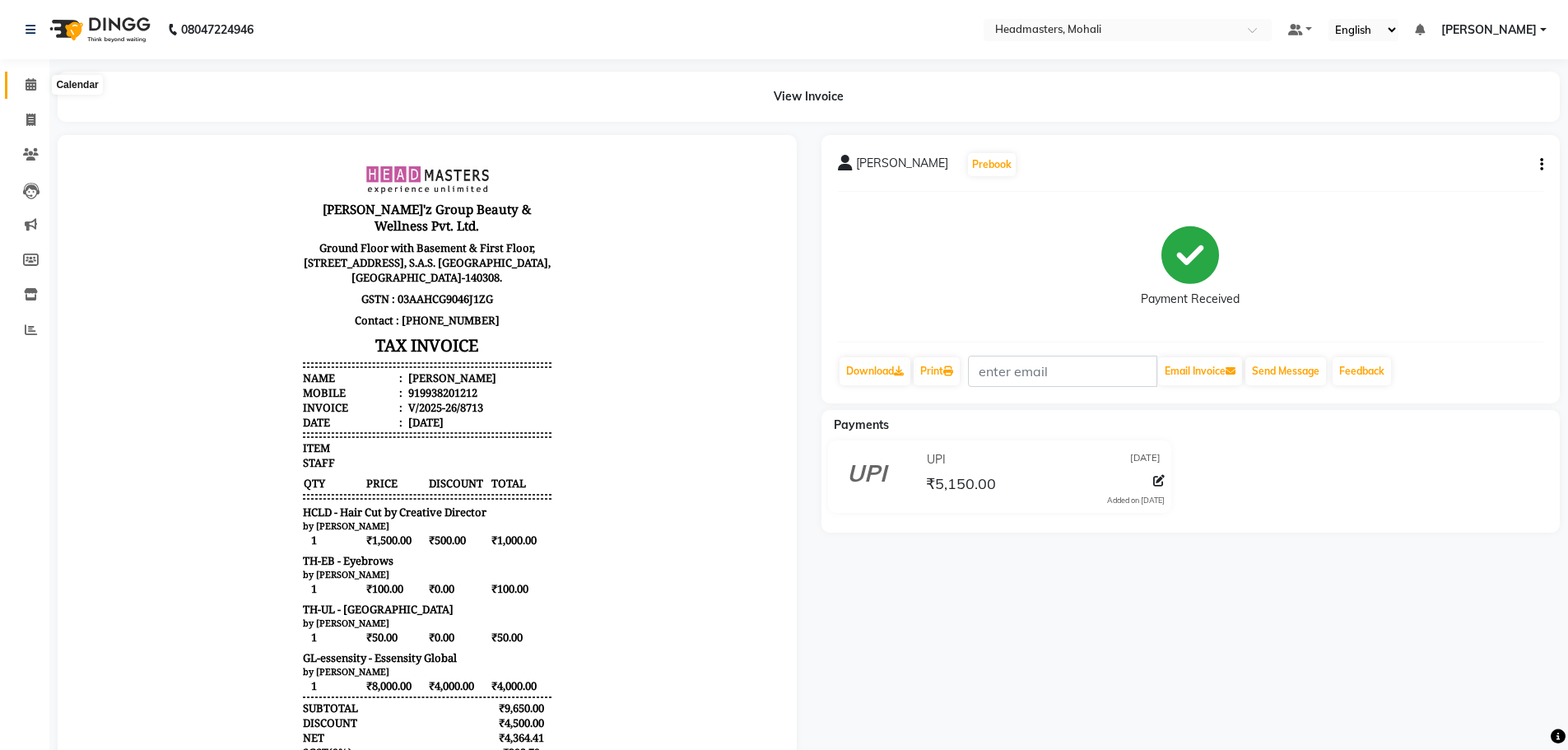
click at [33, 85] on icon at bounding box center [31, 83] width 11 height 12
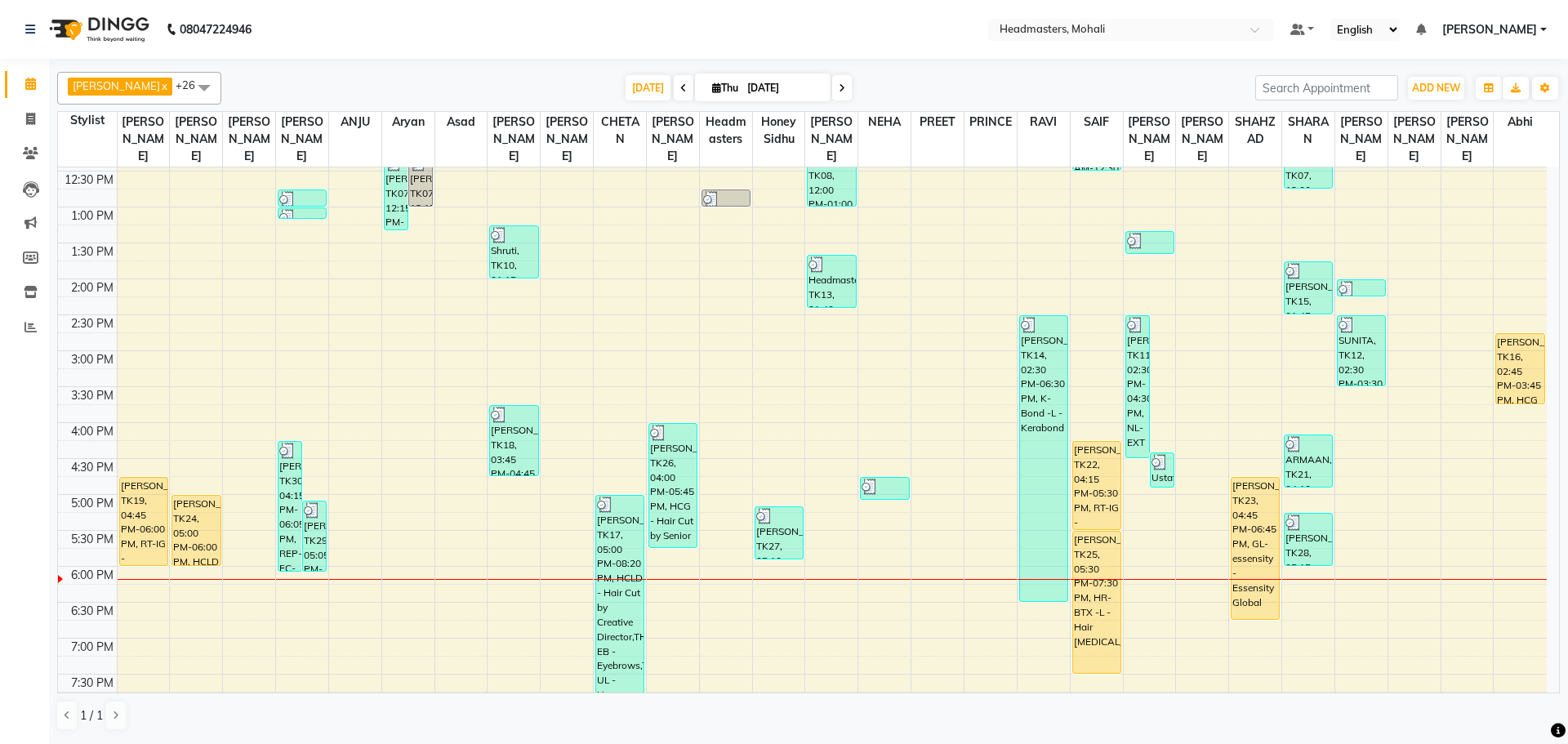
scroll to position [327, 0]
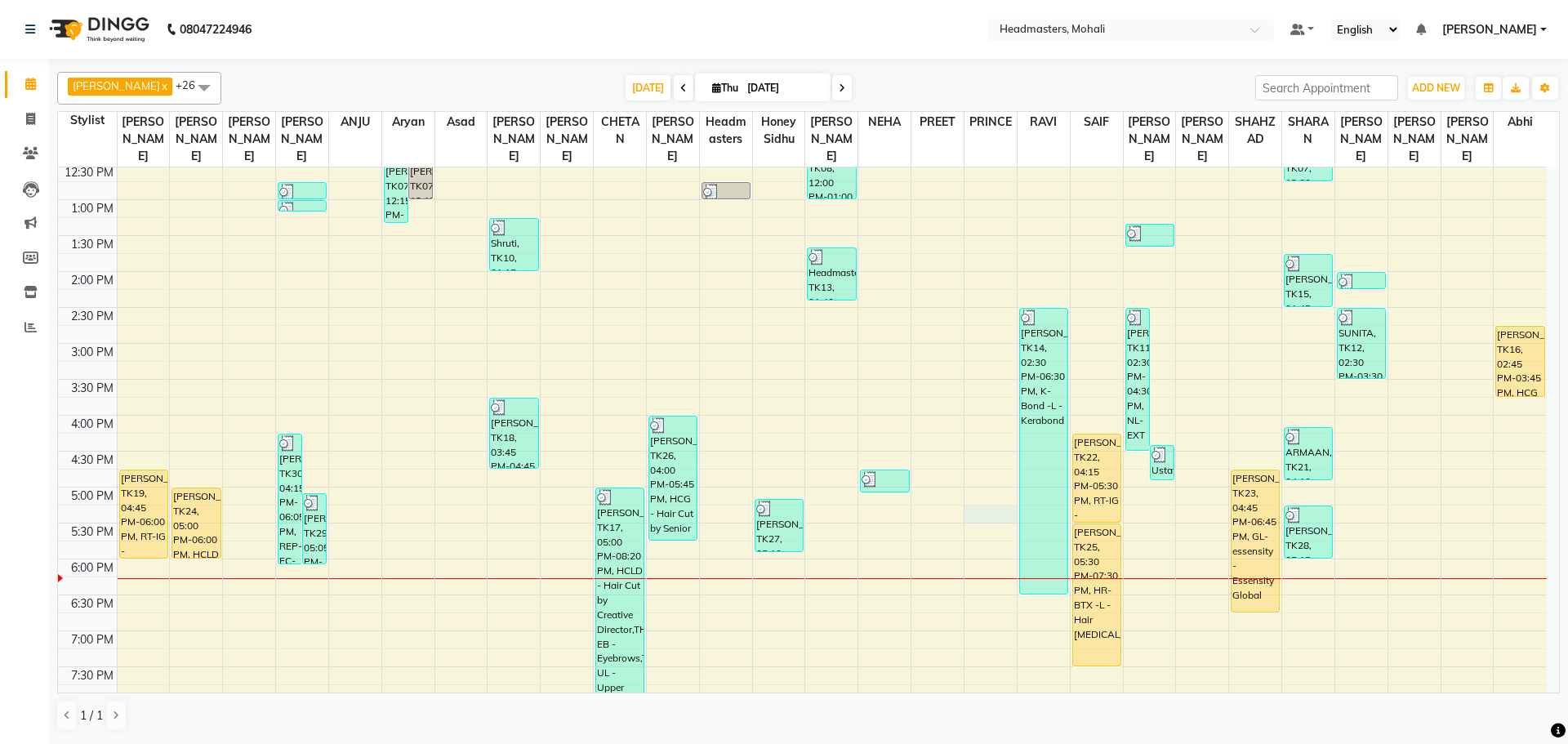
click at [971, 498] on div "8:00 AM 8:30 AM 9:00 AM 9:30 AM 10:00 AM 10:30 AM 11:00 AM 11:30 AM 12:00 PM 12…" at bounding box center [802, 344] width 1489 height 1005
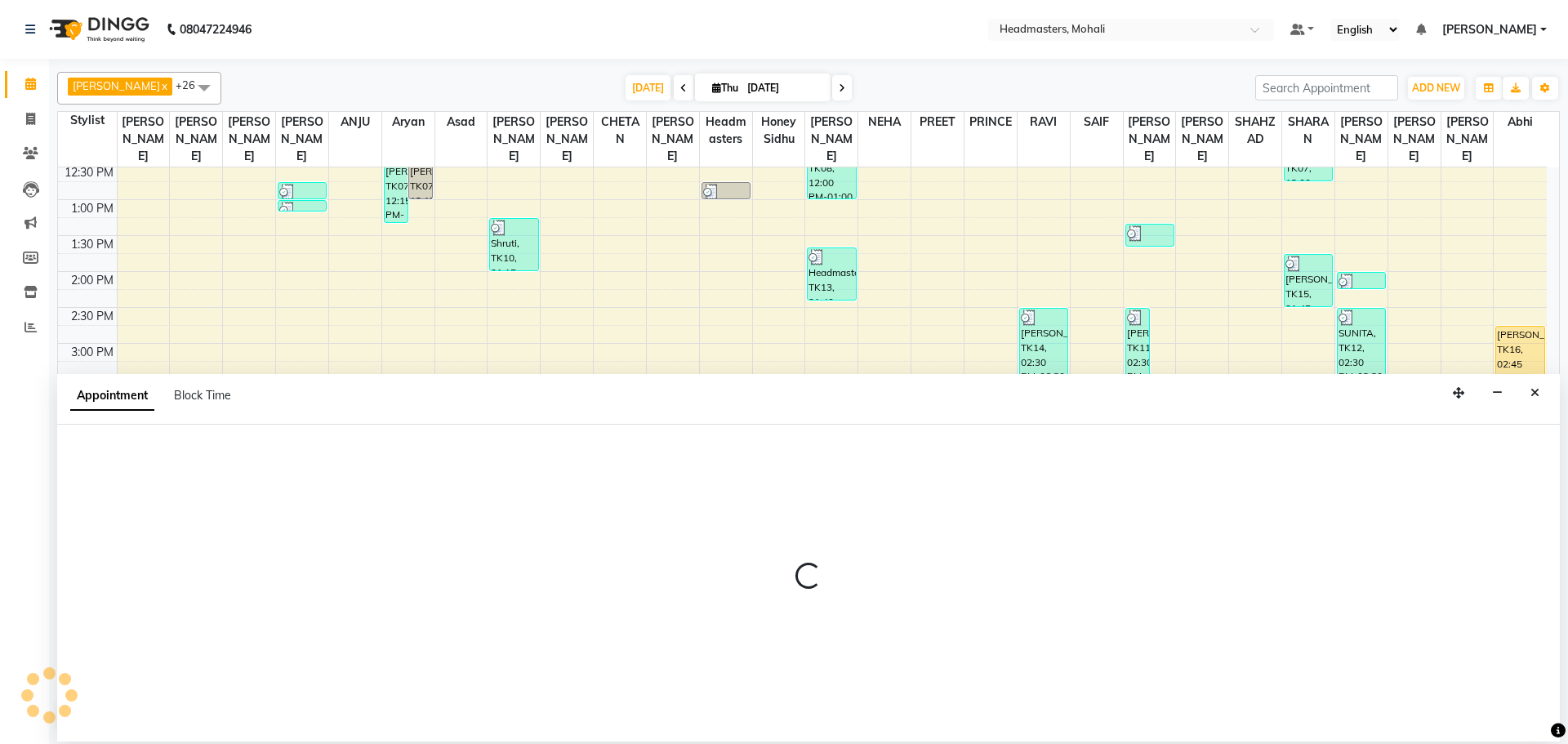
select select "87500"
select select "tentative"
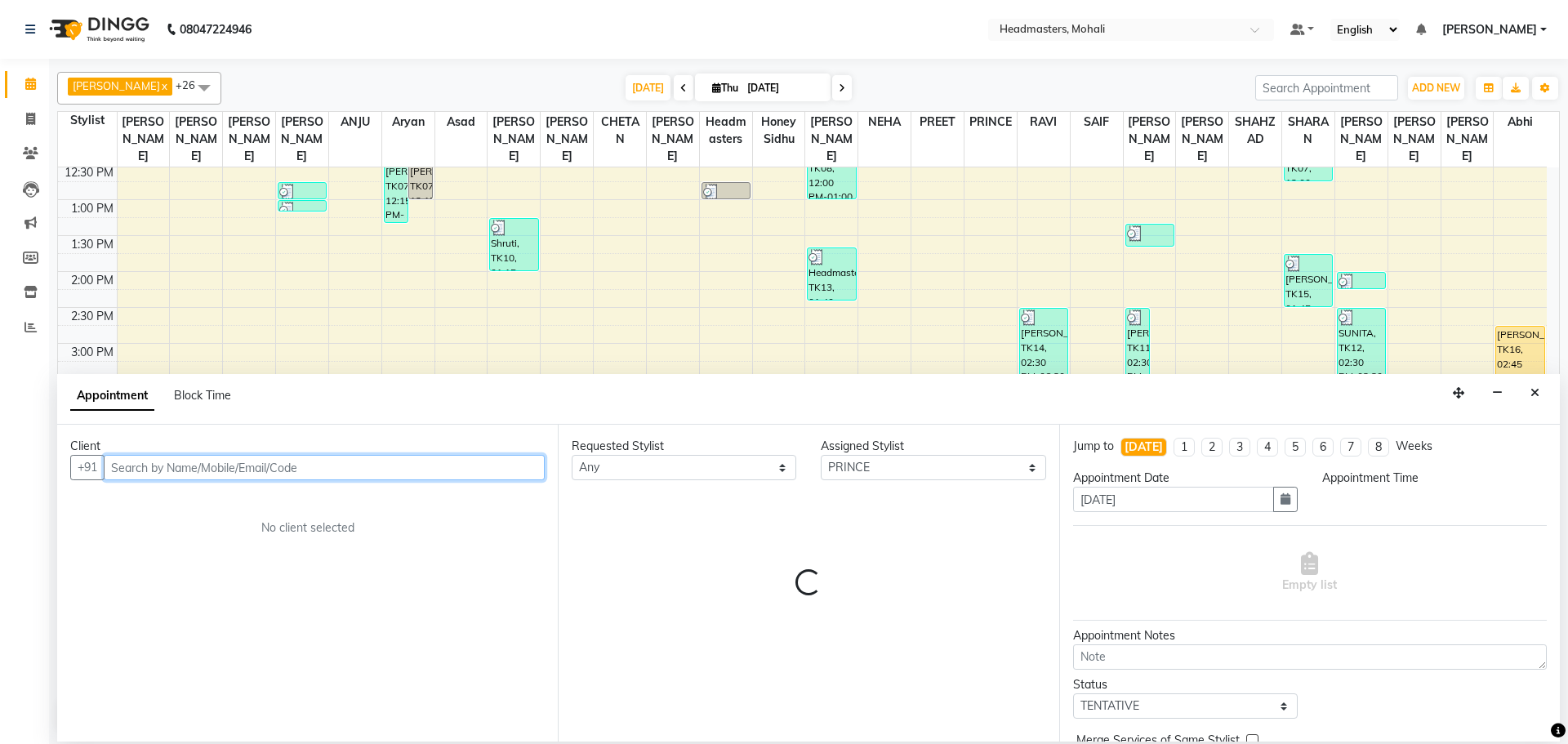
select select "1035"
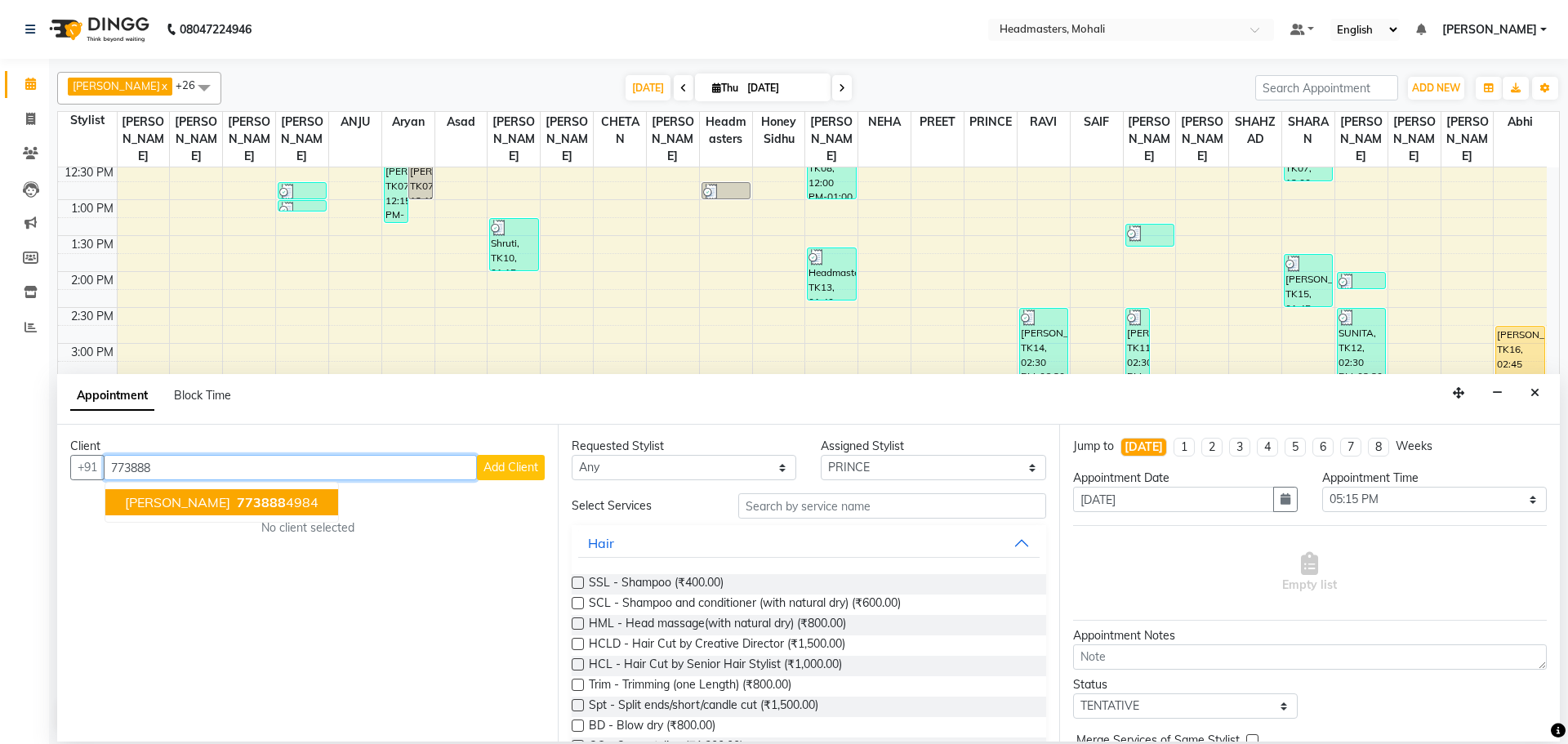
click at [237, 500] on span "773888" at bounding box center [261, 502] width 49 height 17
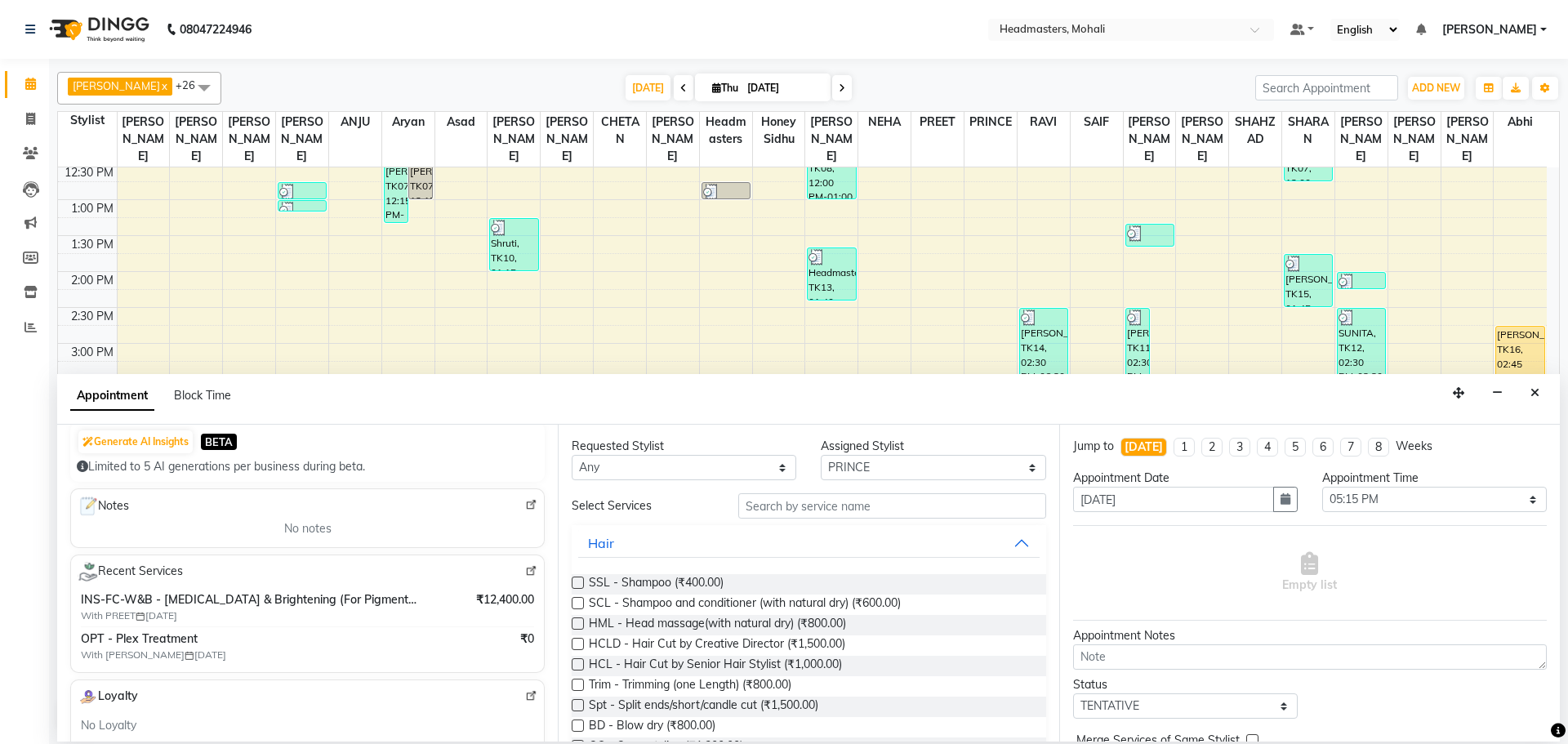
scroll to position [245, 0]
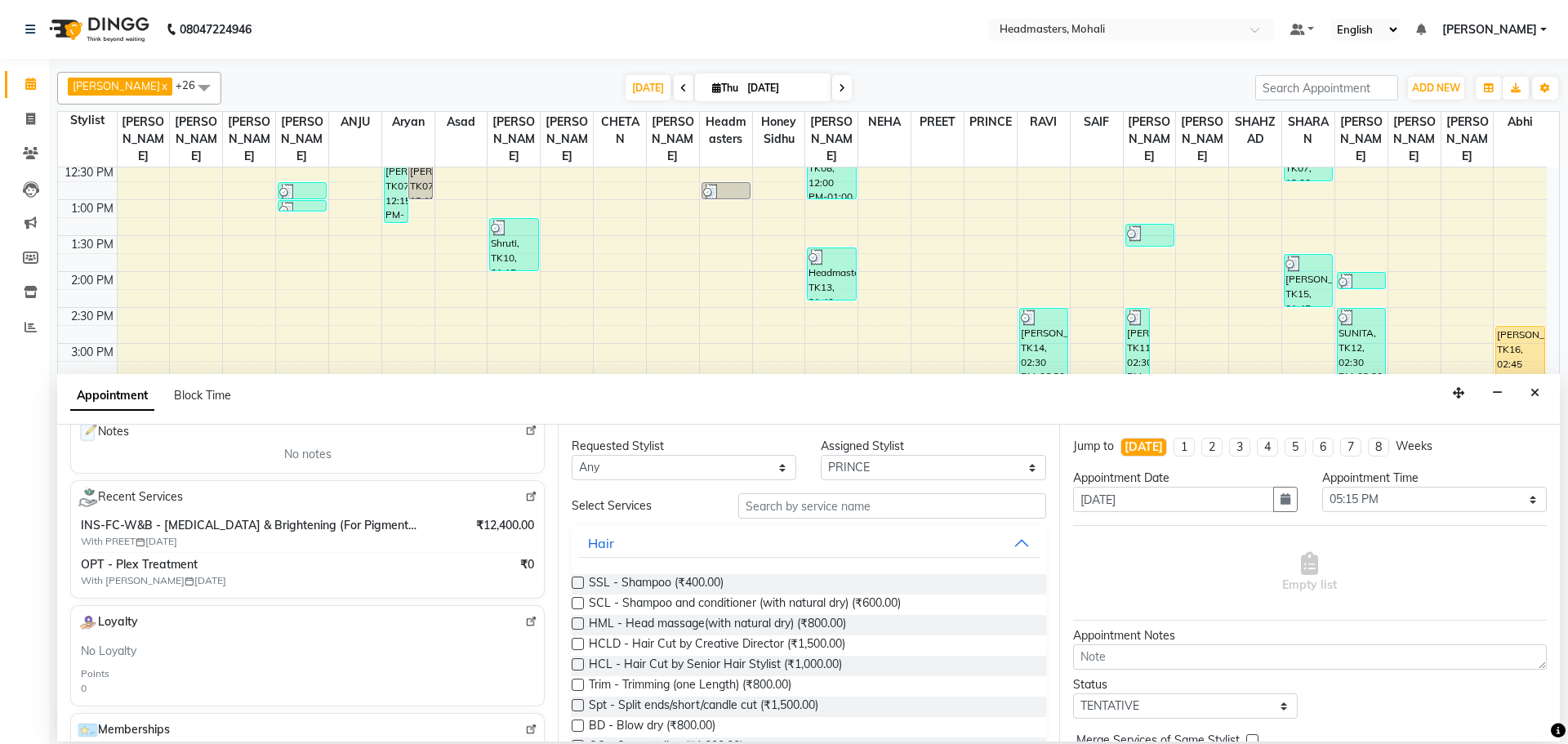
type input "7738884984"
drag, startPoint x: 800, startPoint y: 445, endPoint x: 828, endPoint y: 419, distance: 38.2
click at [805, 439] on div "Requested Stylist Any [PERSON_NAME] [PERSON_NAME] [PERSON_NAME] [PERSON_NAME] […" at bounding box center [809, 458] width 498 height 42
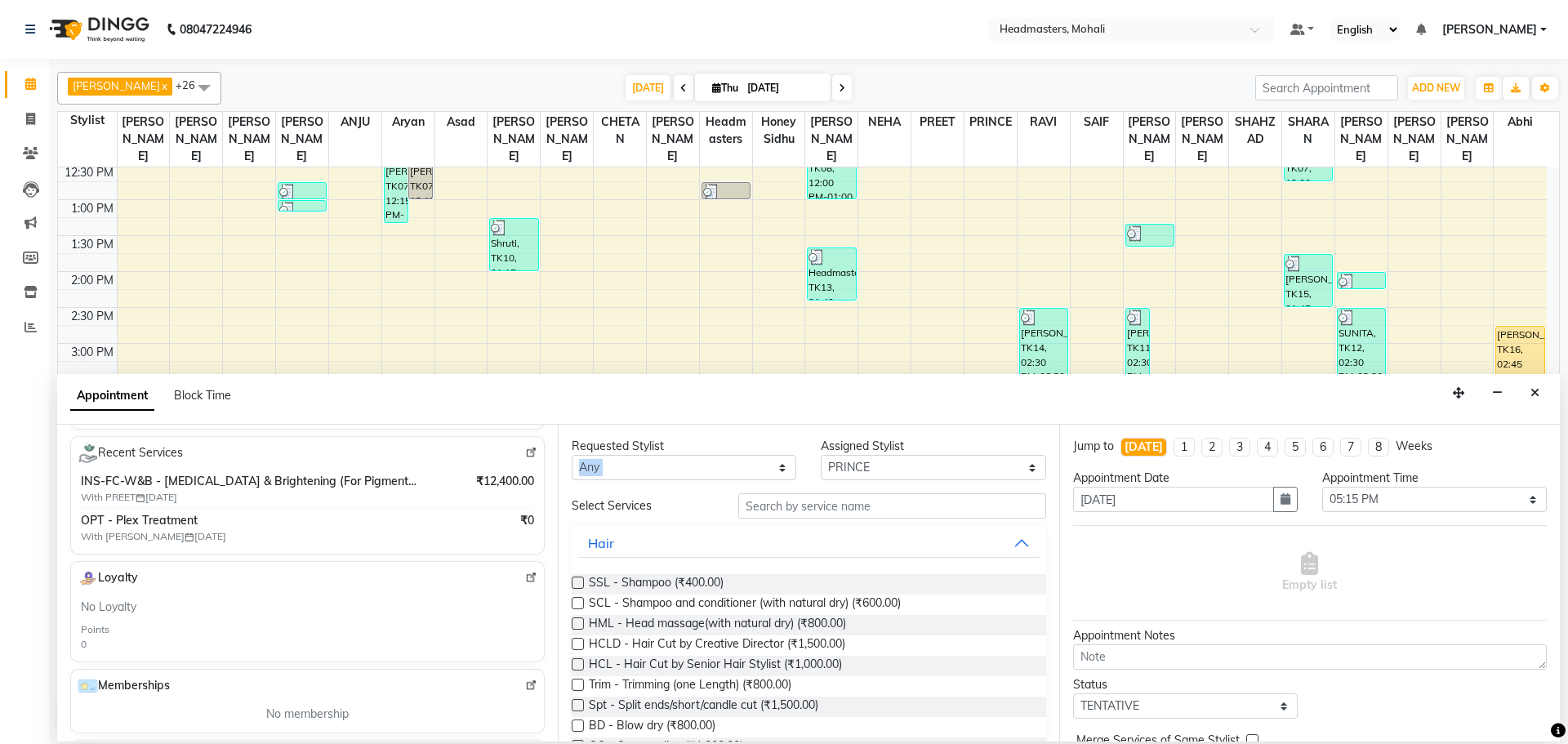
scroll to position [163, 0]
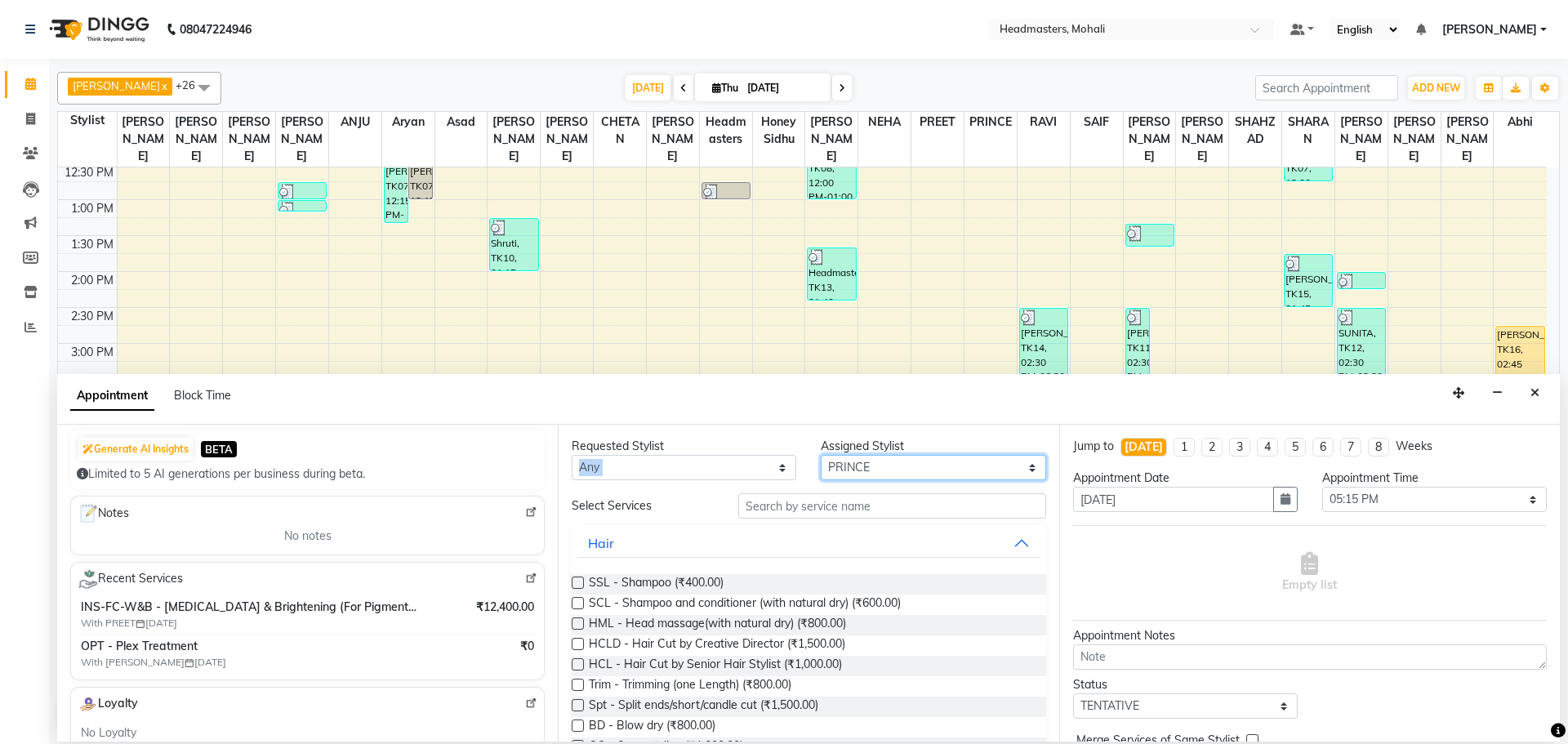
click at [880, 471] on select "Select [PERSON_NAME] [PERSON_NAME] [PERSON_NAME] [PERSON_NAME] [PERSON_NAME] [P…" at bounding box center [933, 468] width 224 height 26
select select "51119"
click at [821, 455] on select "Select [PERSON_NAME] [PERSON_NAME] [PERSON_NAME] [PERSON_NAME] [PERSON_NAME] [P…" at bounding box center [933, 468] width 224 height 26
click at [882, 508] on input "text" at bounding box center [892, 506] width 308 height 26
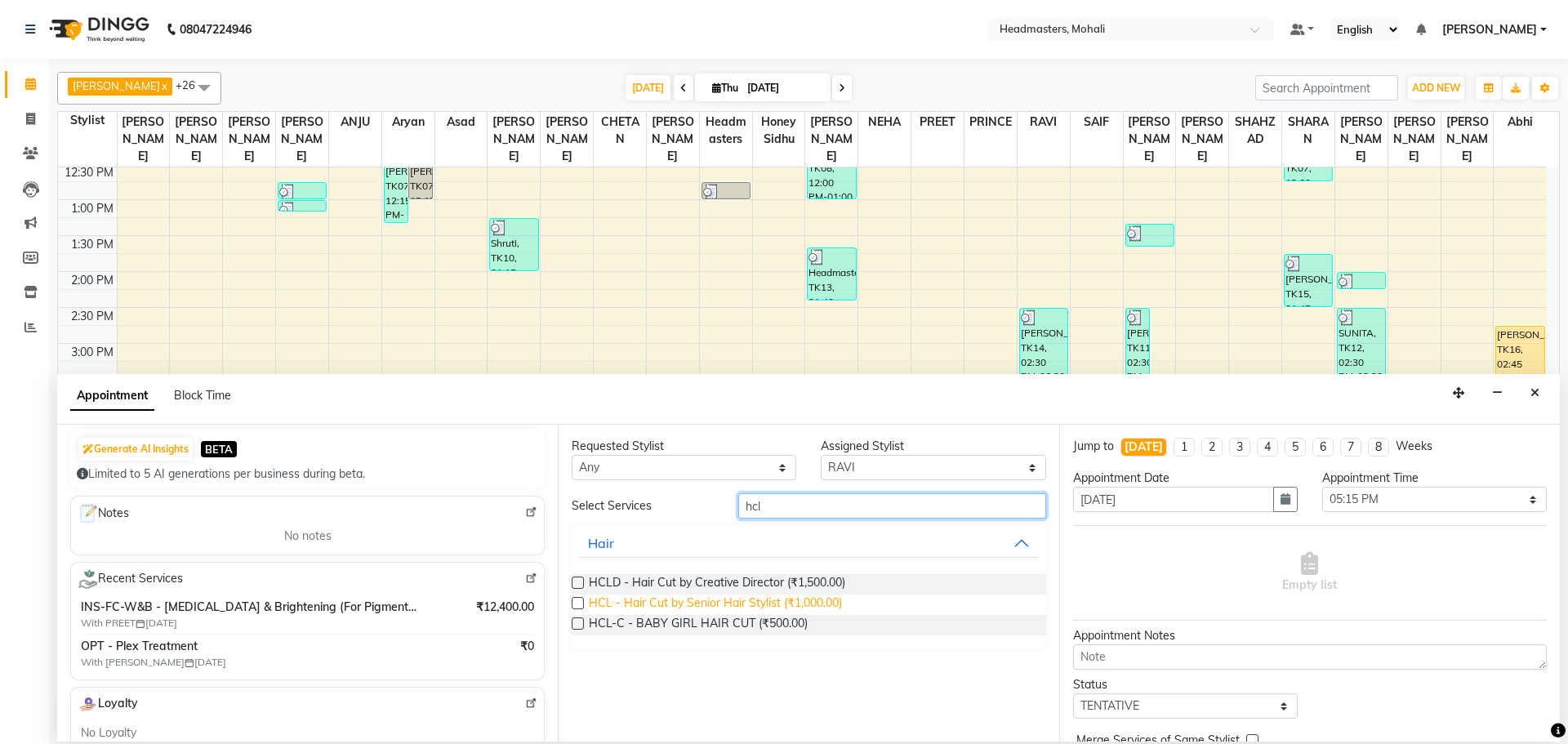
type input "hcl"
click at [828, 603] on span "HCL - Hair Cut by Senior Hair Stylist (₹1,000.00)" at bounding box center [716, 604] width 254 height 20
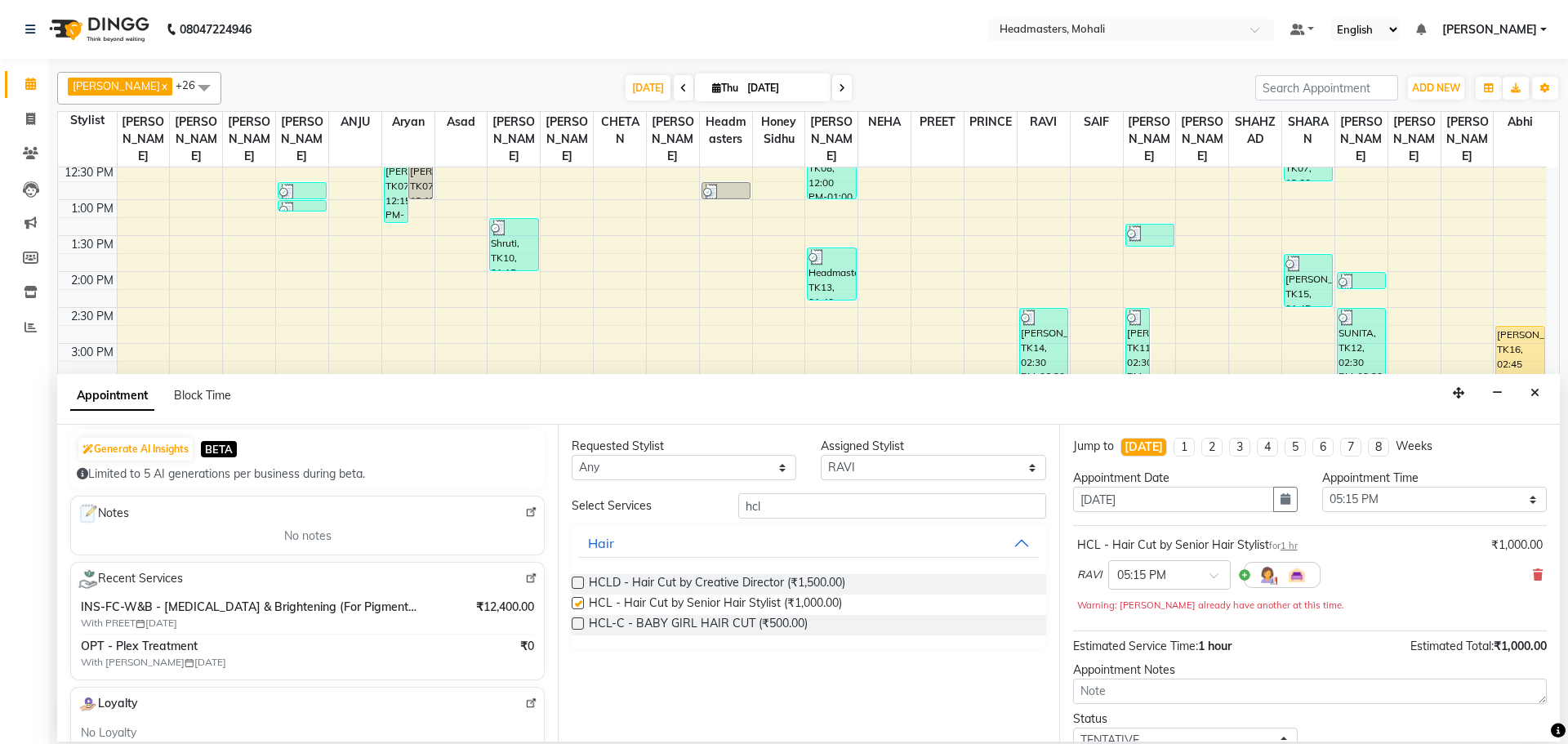
checkbox input "false"
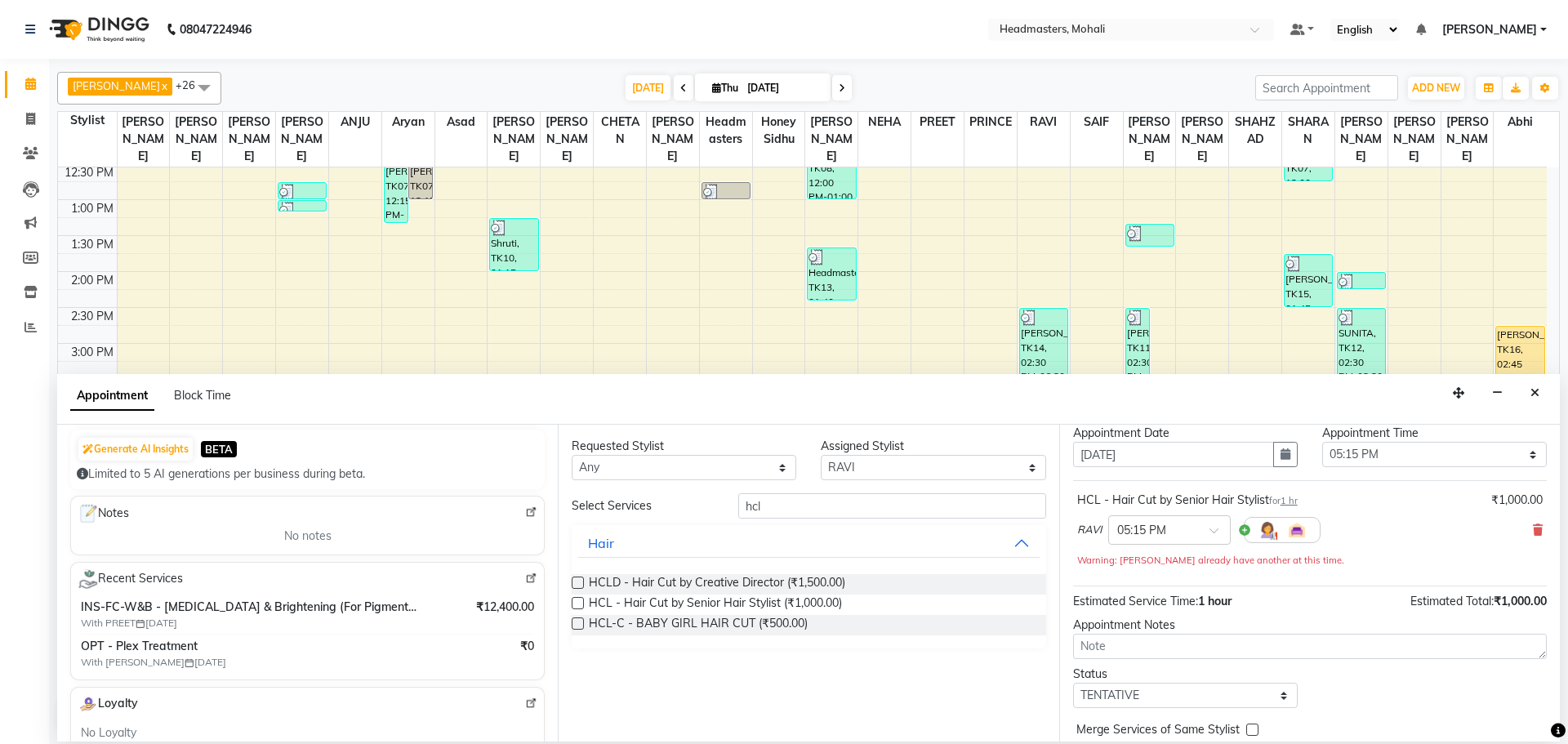
scroll to position [87, 0]
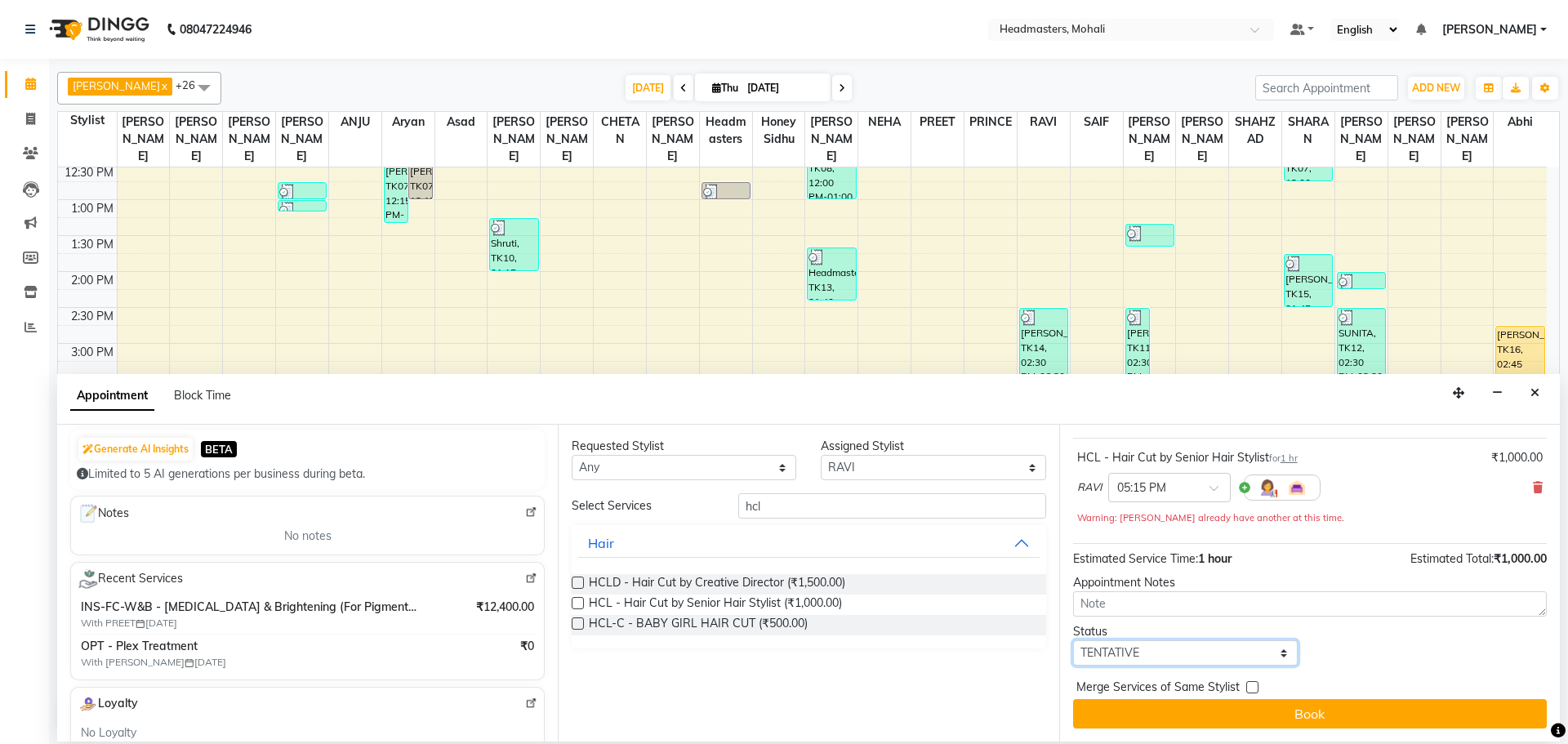
drag, startPoint x: 1221, startPoint y: 651, endPoint x: 1217, endPoint y: 643, distance: 8.9
click at [1221, 651] on select "Select TENTATIVE CONFIRM CHECK-IN UPCOMING" at bounding box center [1186, 653] width 224 height 26
select select "confirm booking"
click at [1074, 640] on select "Select TENTATIVE CONFIRM CHECK-IN UPCOMING" at bounding box center [1186, 653] width 224 height 26
click at [1252, 685] on label at bounding box center [1252, 686] width 12 height 12
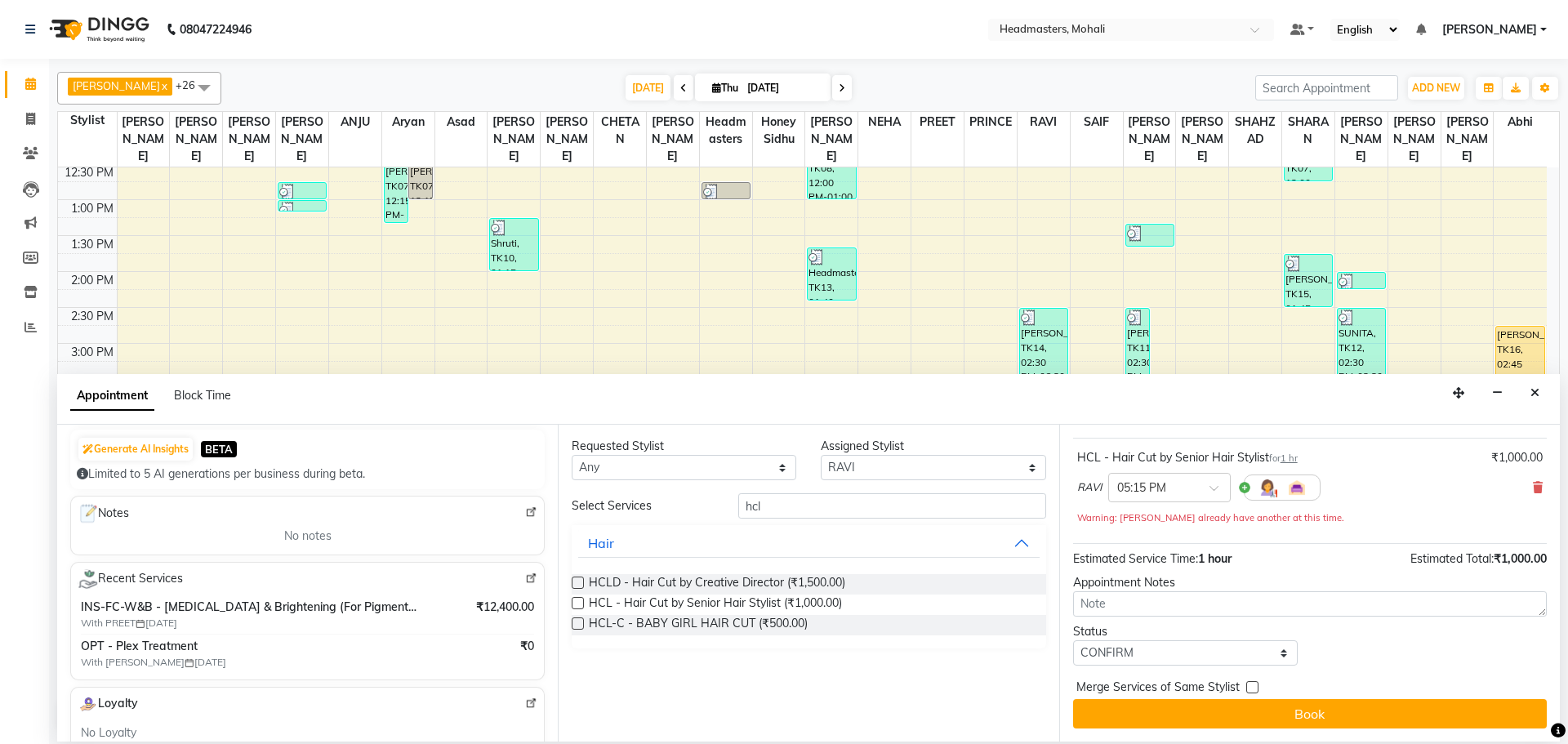
click at [1252, 685] on input "checkbox" at bounding box center [1252, 689] width 11 height 11
checkbox input "true"
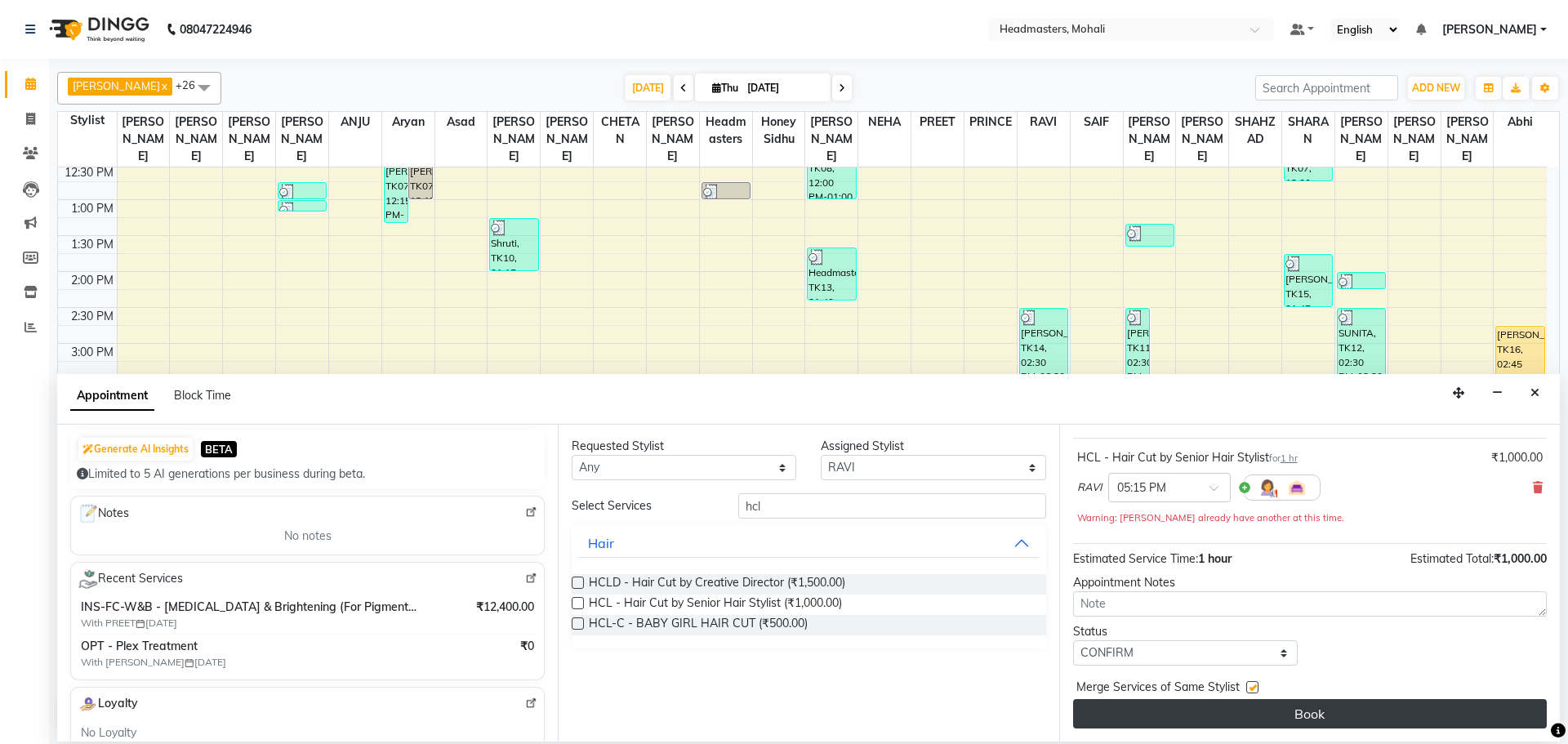
click at [1263, 716] on button "Book" at bounding box center [1310, 714] width 473 height 29
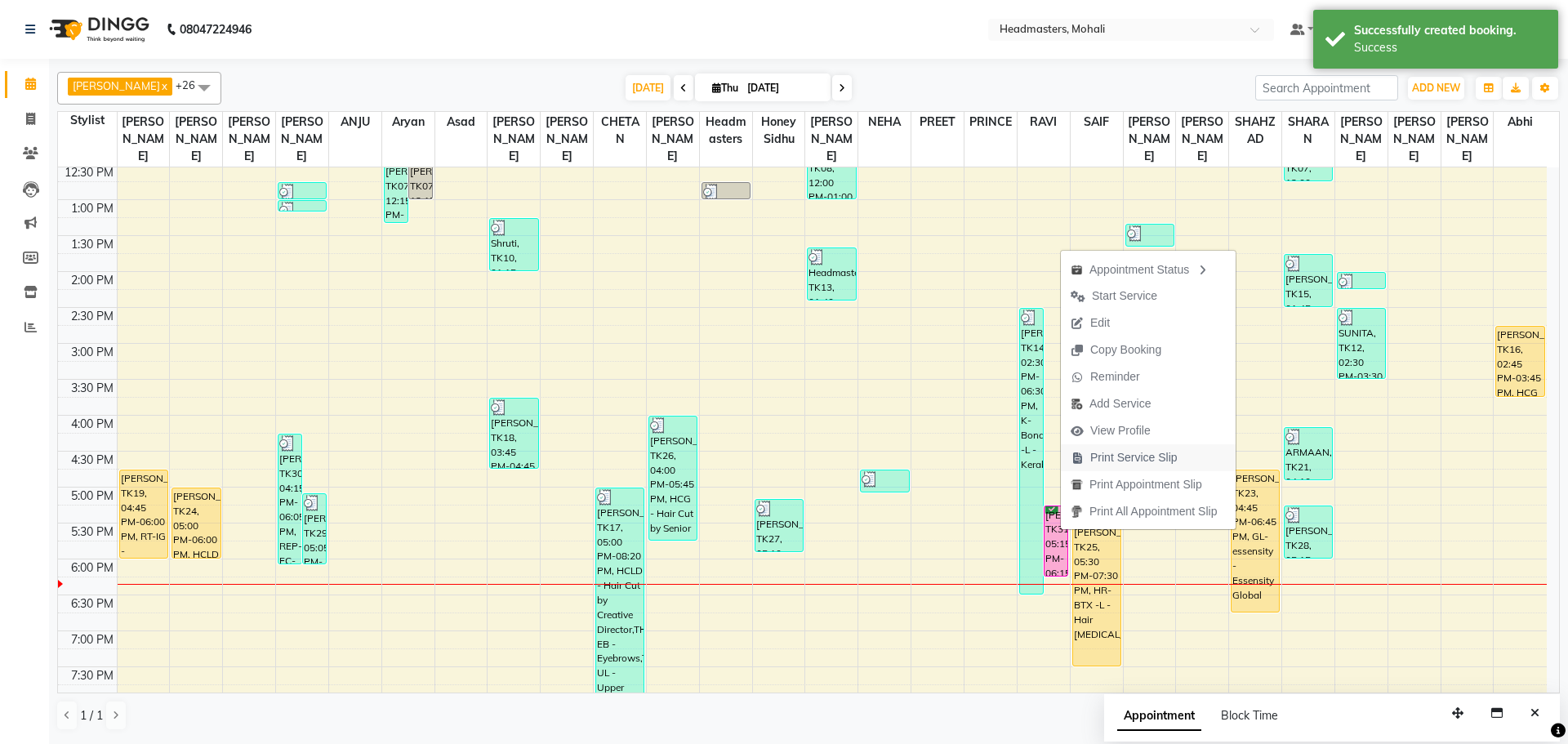
click at [1095, 451] on span "Print Service Slip" at bounding box center [1134, 457] width 87 height 17
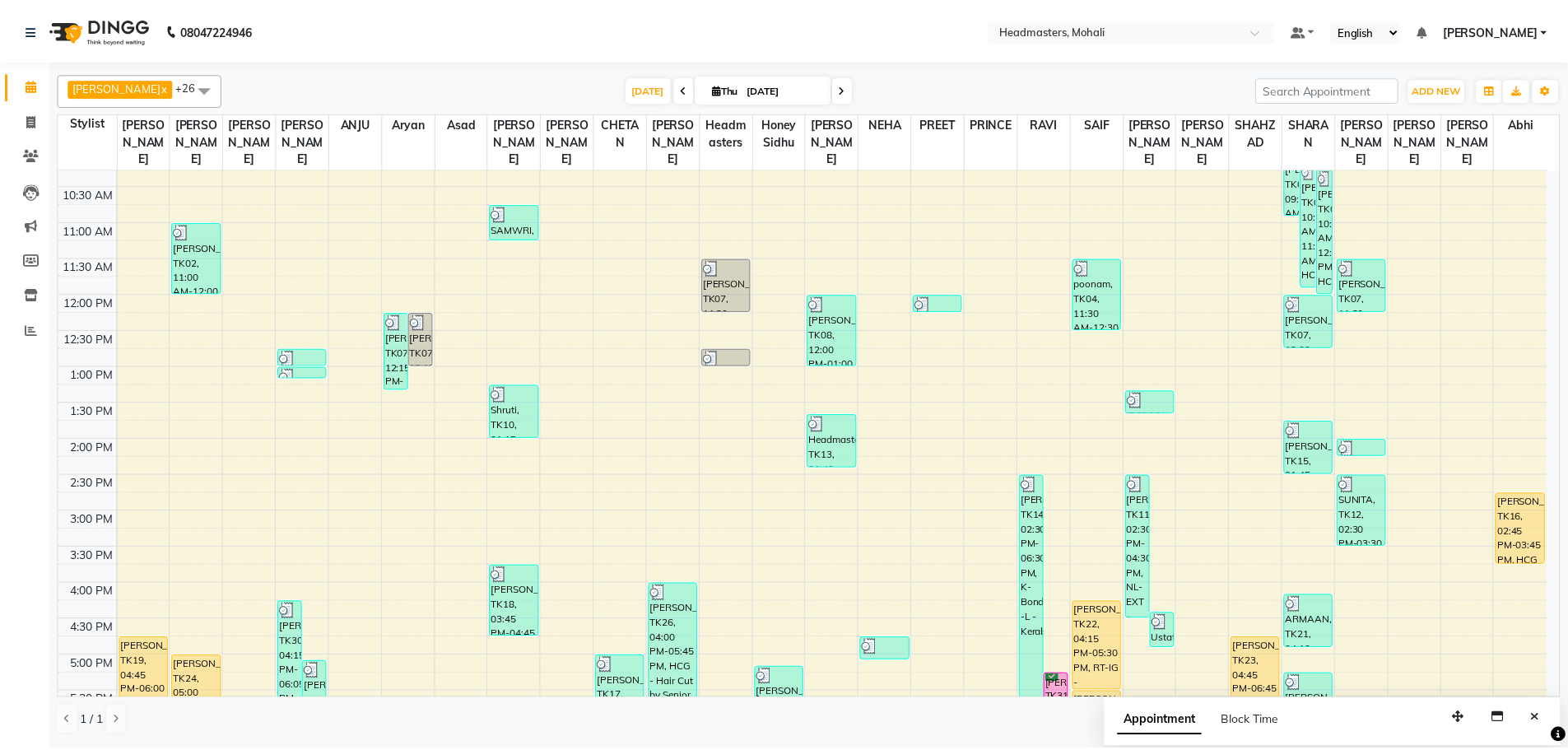
scroll to position [247, 0]
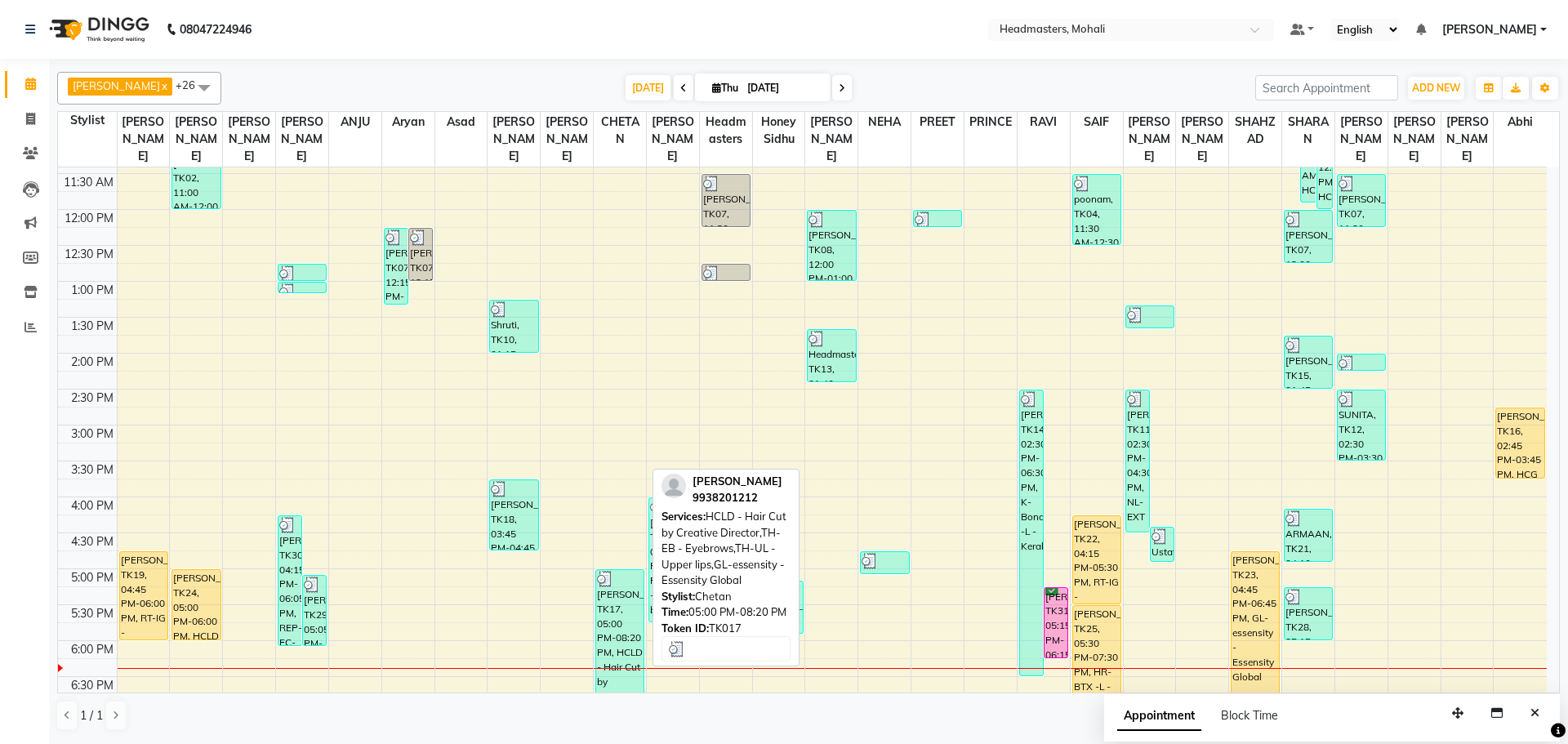
click at [616, 620] on div "[PERSON_NAME], TK17, 05:00 PM-08:20 PM, HCLD - Hair Cut by Creative Director,TH…" at bounding box center [620, 688] width 48 height 237
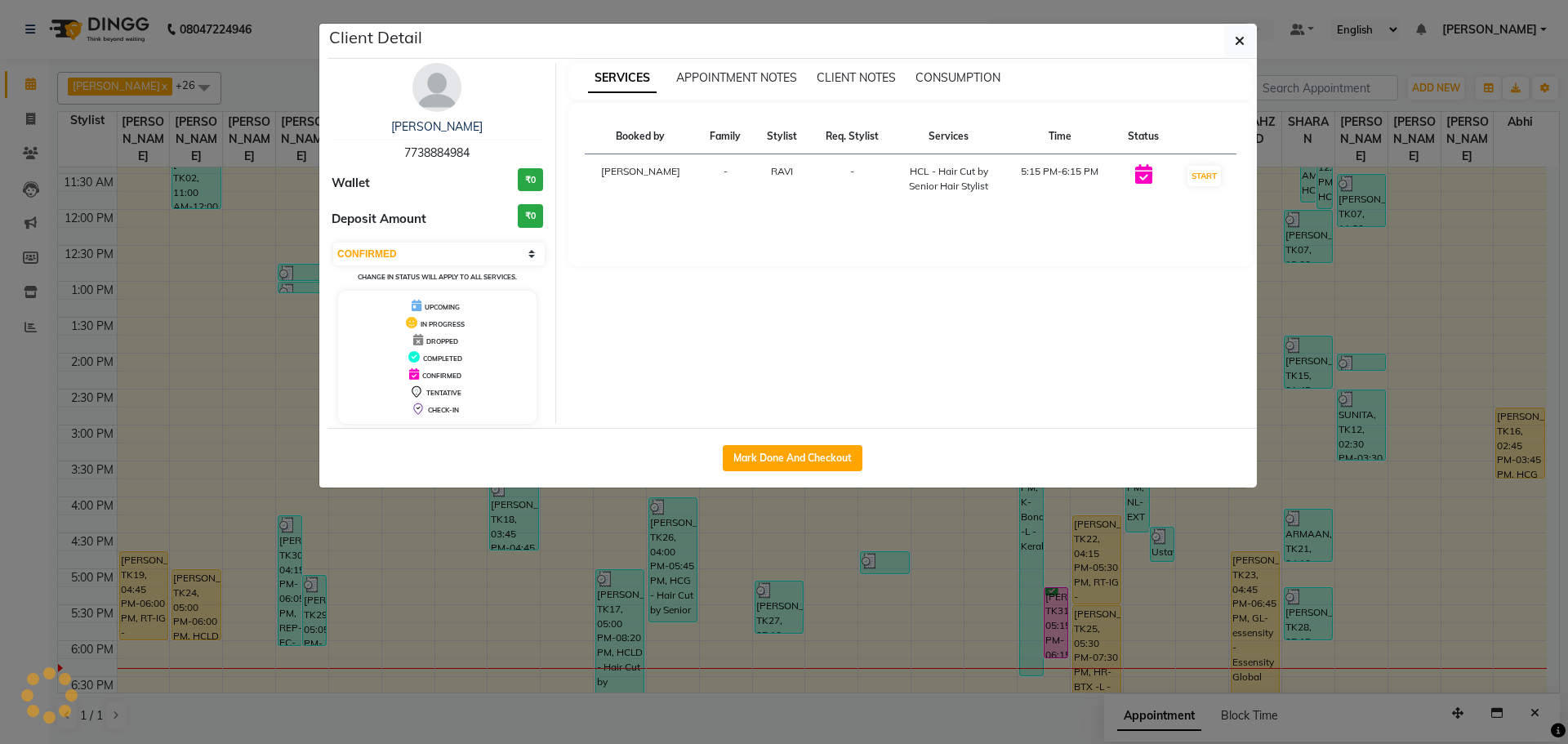
select select "3"
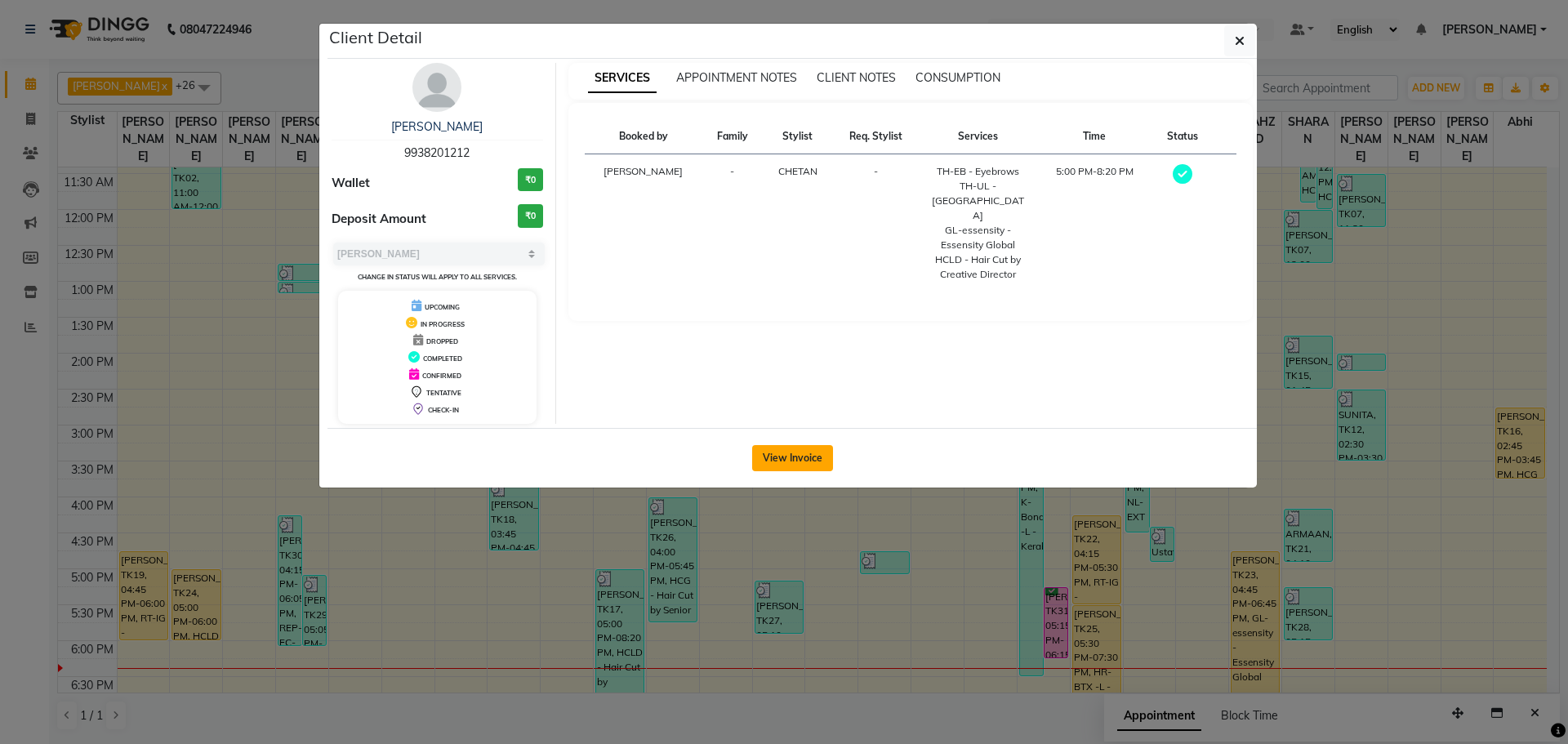
click at [794, 460] on button "View Invoice" at bounding box center [793, 457] width 81 height 26
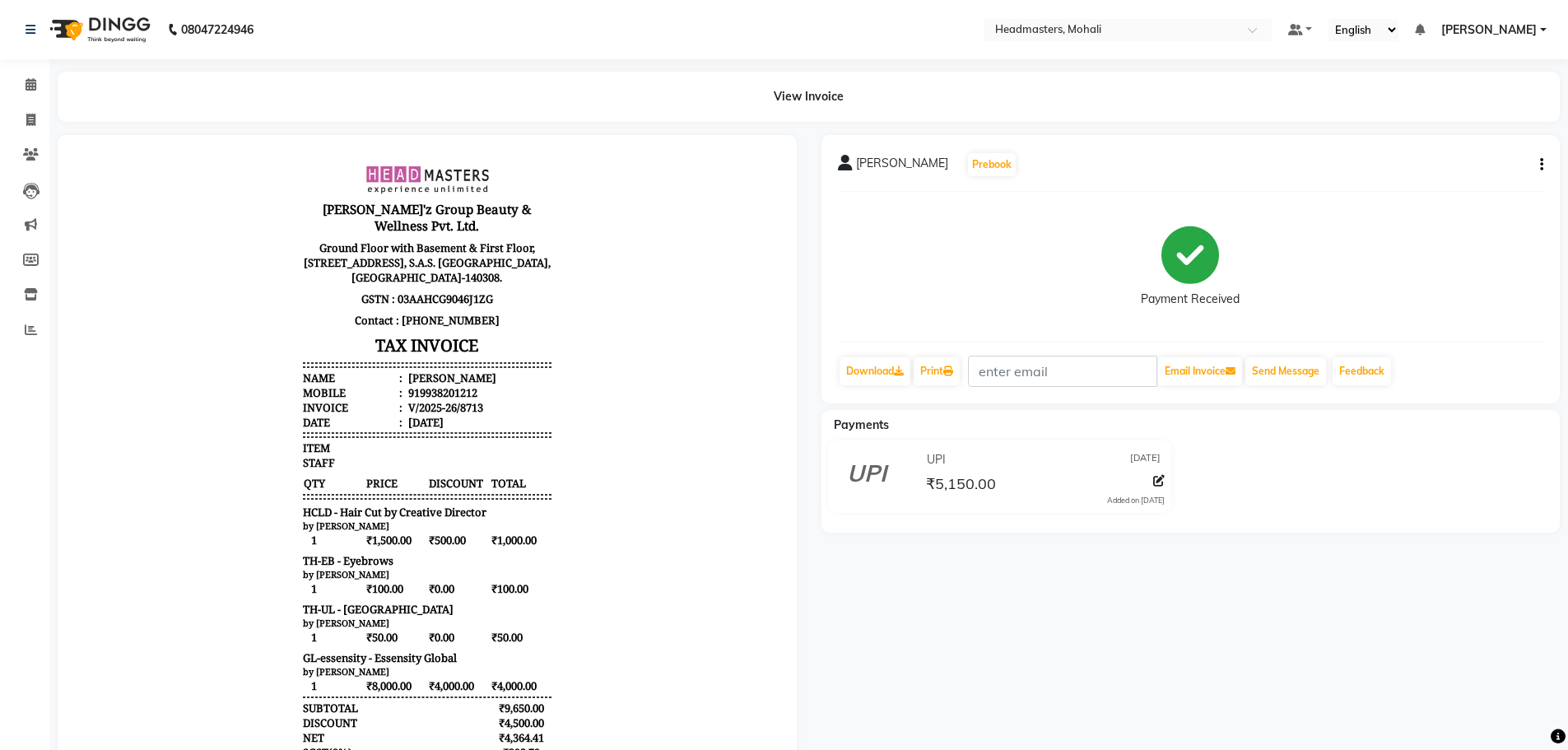
click at [1541, 165] on icon "button" at bounding box center [1542, 165] width 4 height 1
click at [1481, 171] on div "Edit Item Staff" at bounding box center [1460, 175] width 113 height 20
select select
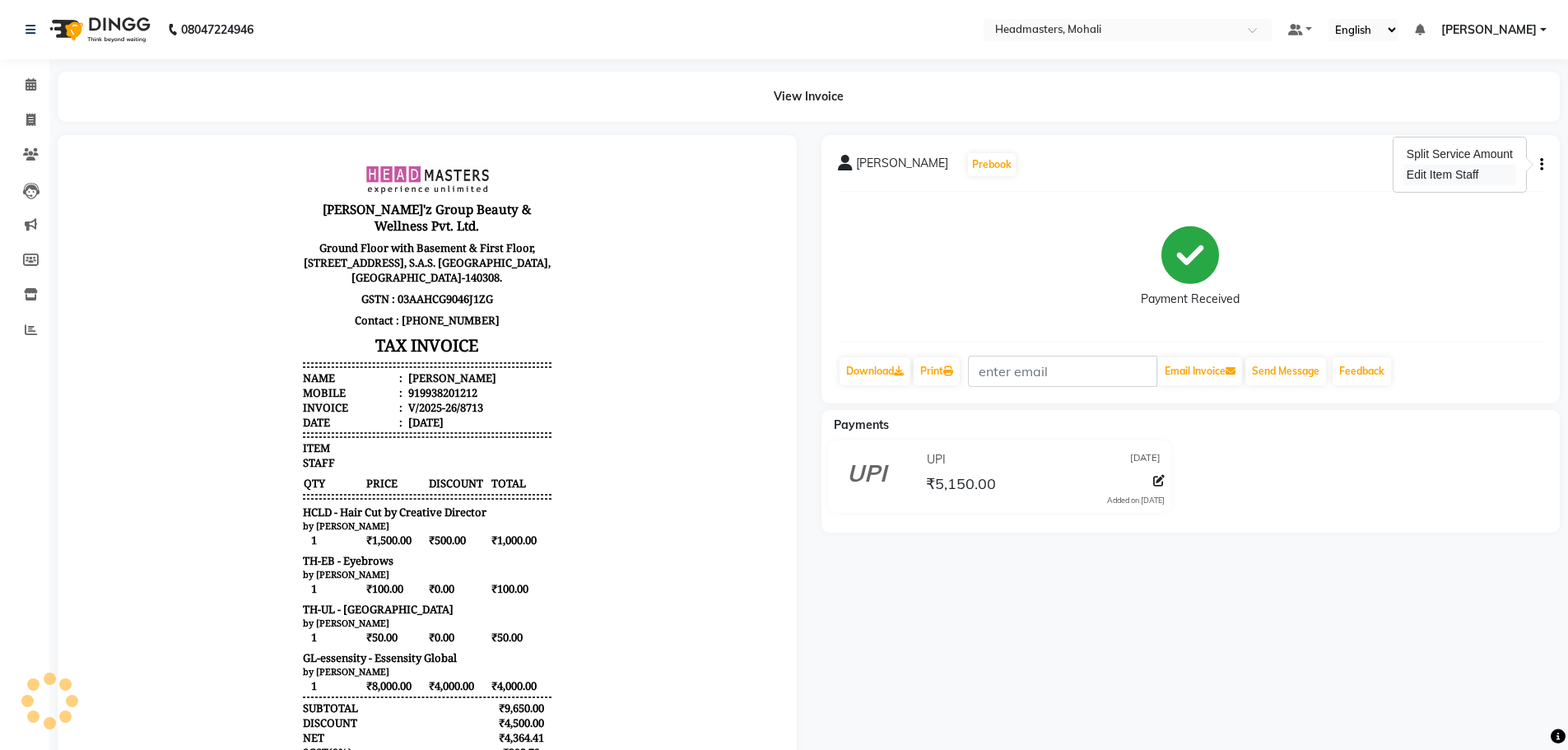
select select
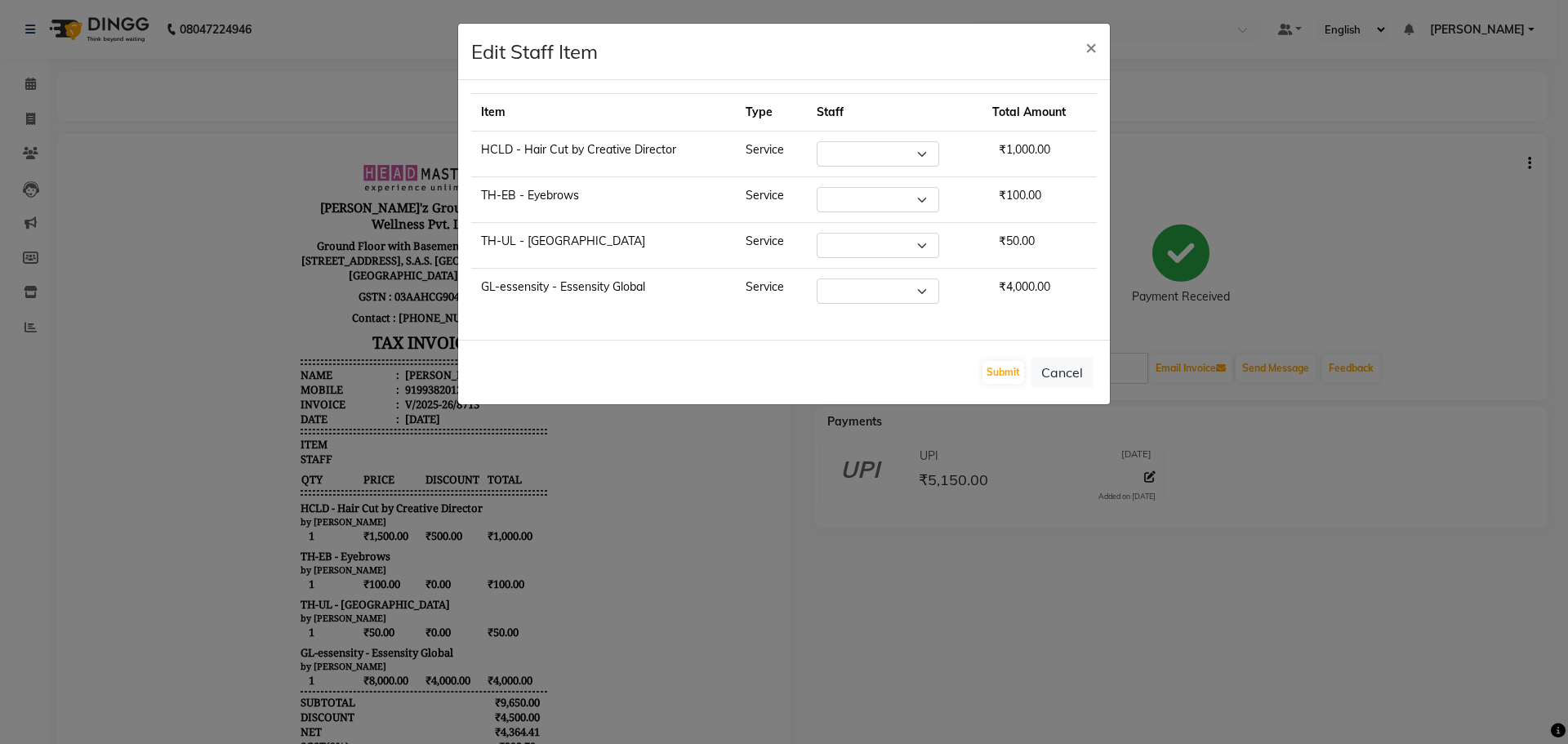
select select "51386"
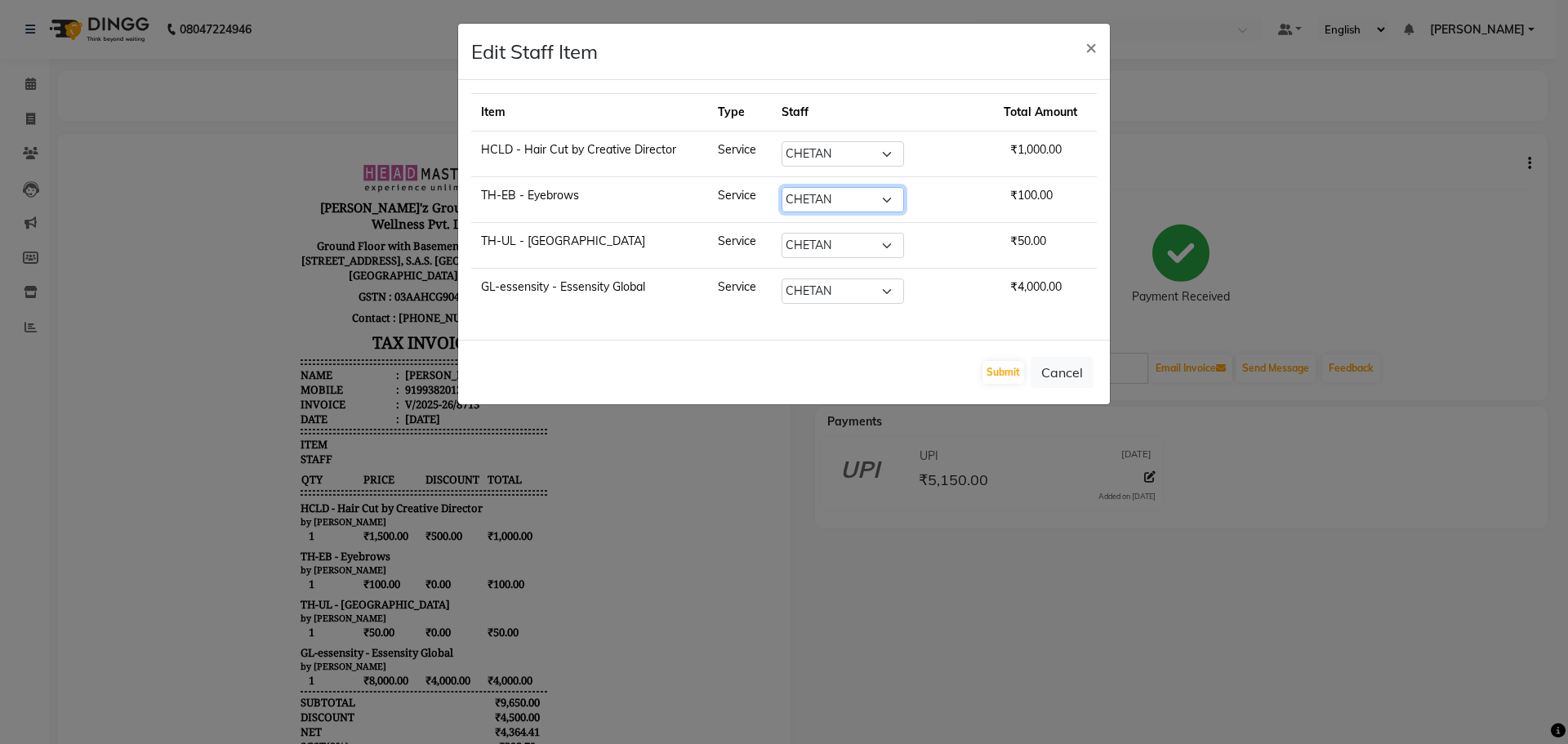
click at [863, 189] on select "Select [PERSON_NAME] [PERSON_NAME] [PERSON_NAME] [PERSON_NAME] [PERSON_NAME] [P…" at bounding box center [843, 200] width 122 height 26
select select "51129"
click at [812, 187] on select "Select [PERSON_NAME] [PERSON_NAME] [PERSON_NAME] [PERSON_NAME] [PERSON_NAME] [P…" at bounding box center [843, 200] width 122 height 26
click at [872, 239] on select "Select [PERSON_NAME] [PERSON_NAME] [PERSON_NAME] [PERSON_NAME] [PERSON_NAME] [P…" at bounding box center [843, 245] width 122 height 26
select select "51129"
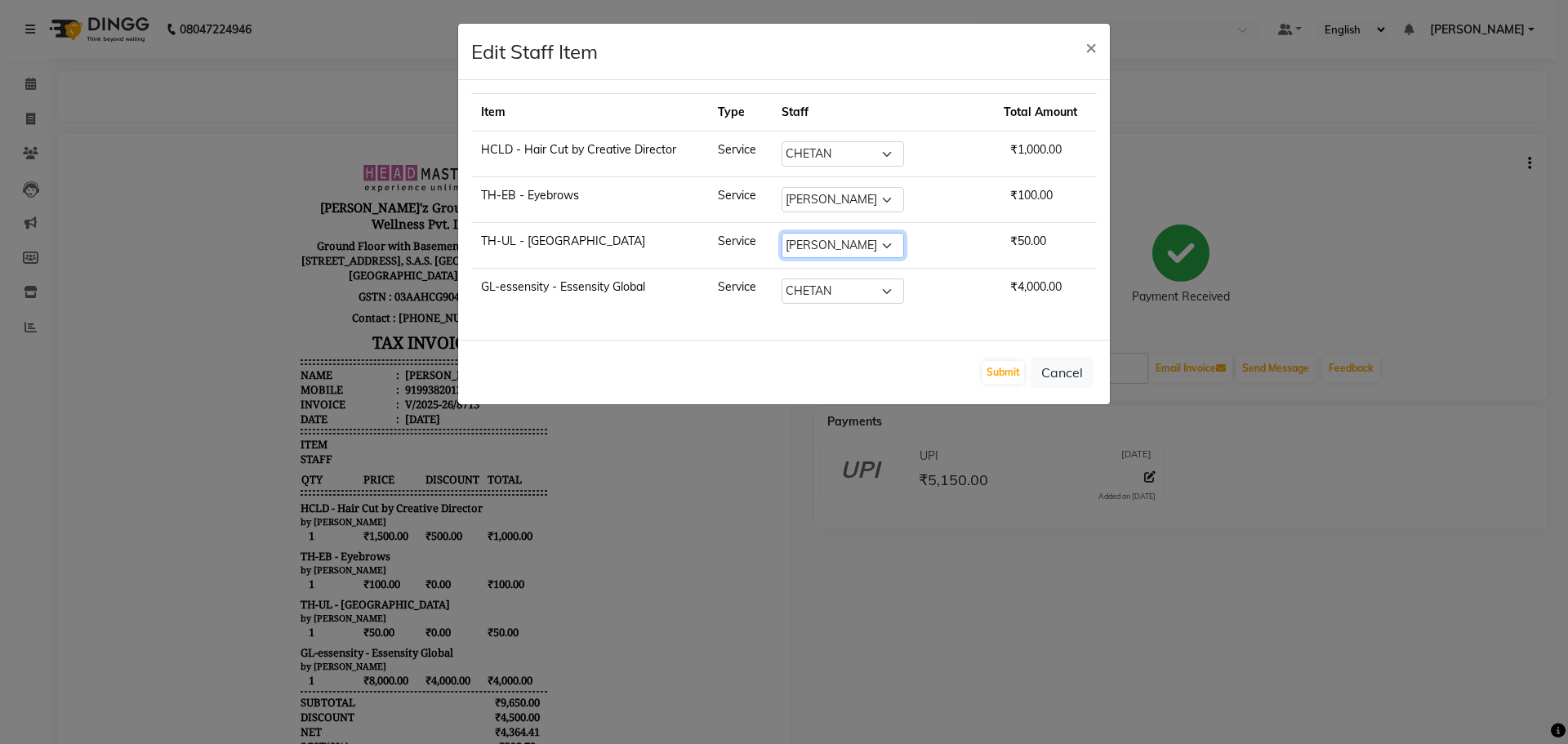
click at [812, 232] on select "Select [PERSON_NAME] [PERSON_NAME] [PERSON_NAME] [PERSON_NAME] [PERSON_NAME] [P…" at bounding box center [843, 245] width 122 height 26
click at [858, 289] on select "Select [PERSON_NAME] [PERSON_NAME] [PERSON_NAME] [PERSON_NAME] [PERSON_NAME] [P…" at bounding box center [843, 291] width 122 height 26
select select "51129"
click at [812, 278] on select "Select [PERSON_NAME] [PERSON_NAME] [PERSON_NAME] [PERSON_NAME] [PERSON_NAME] [P…" at bounding box center [843, 291] width 122 height 26
click at [991, 374] on button "Submit" at bounding box center [1003, 372] width 41 height 23
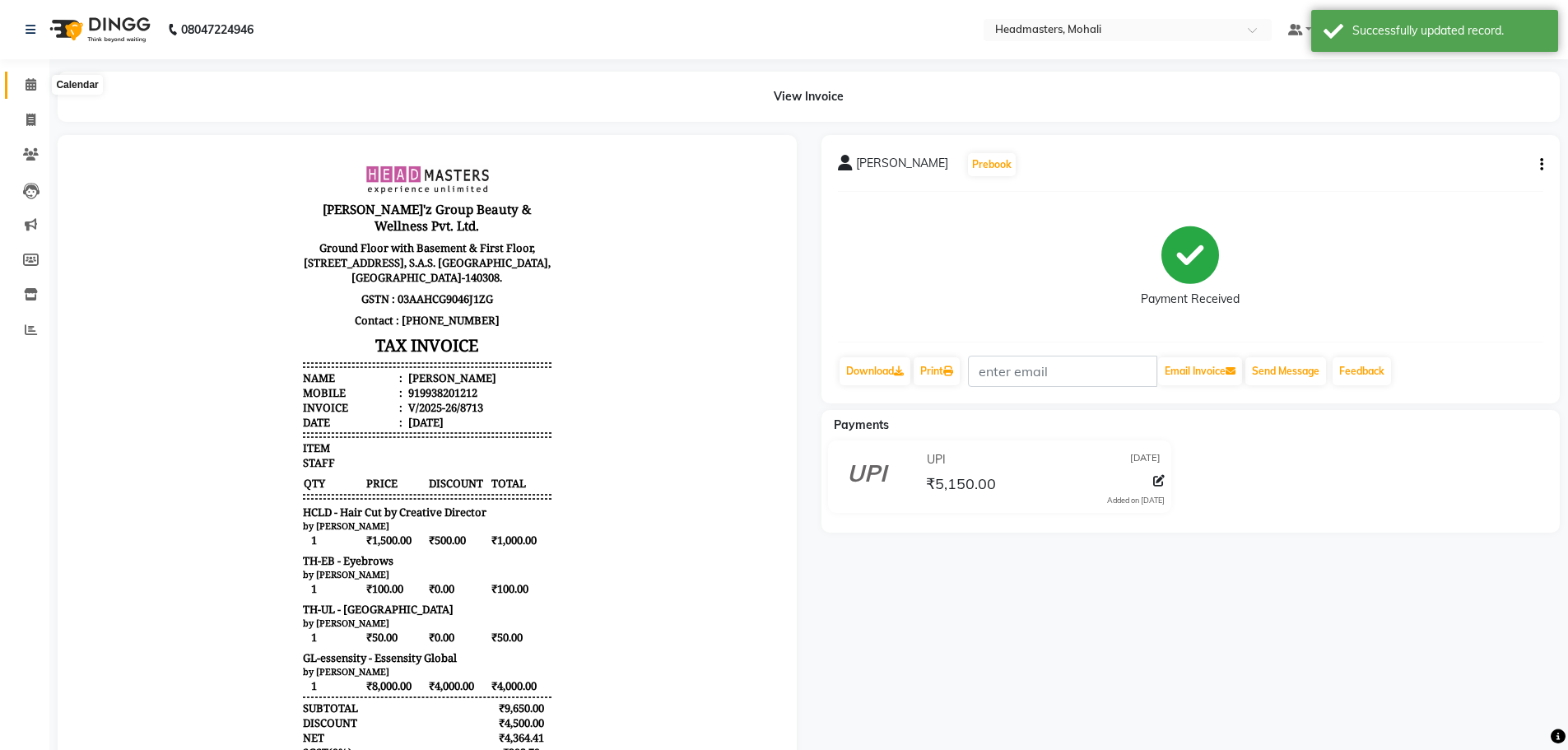
click at [30, 82] on icon at bounding box center [31, 83] width 11 height 12
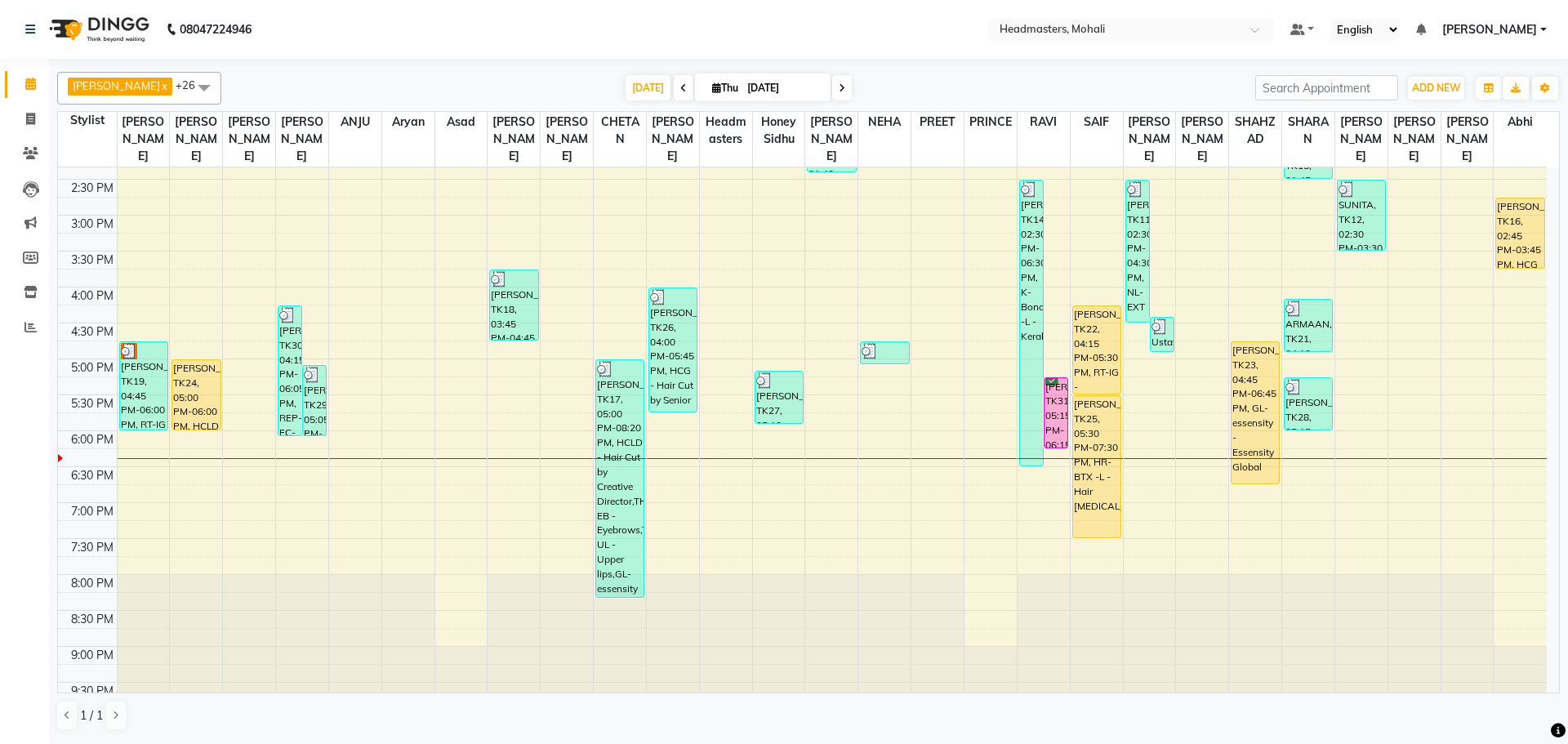
scroll to position [463, 0]
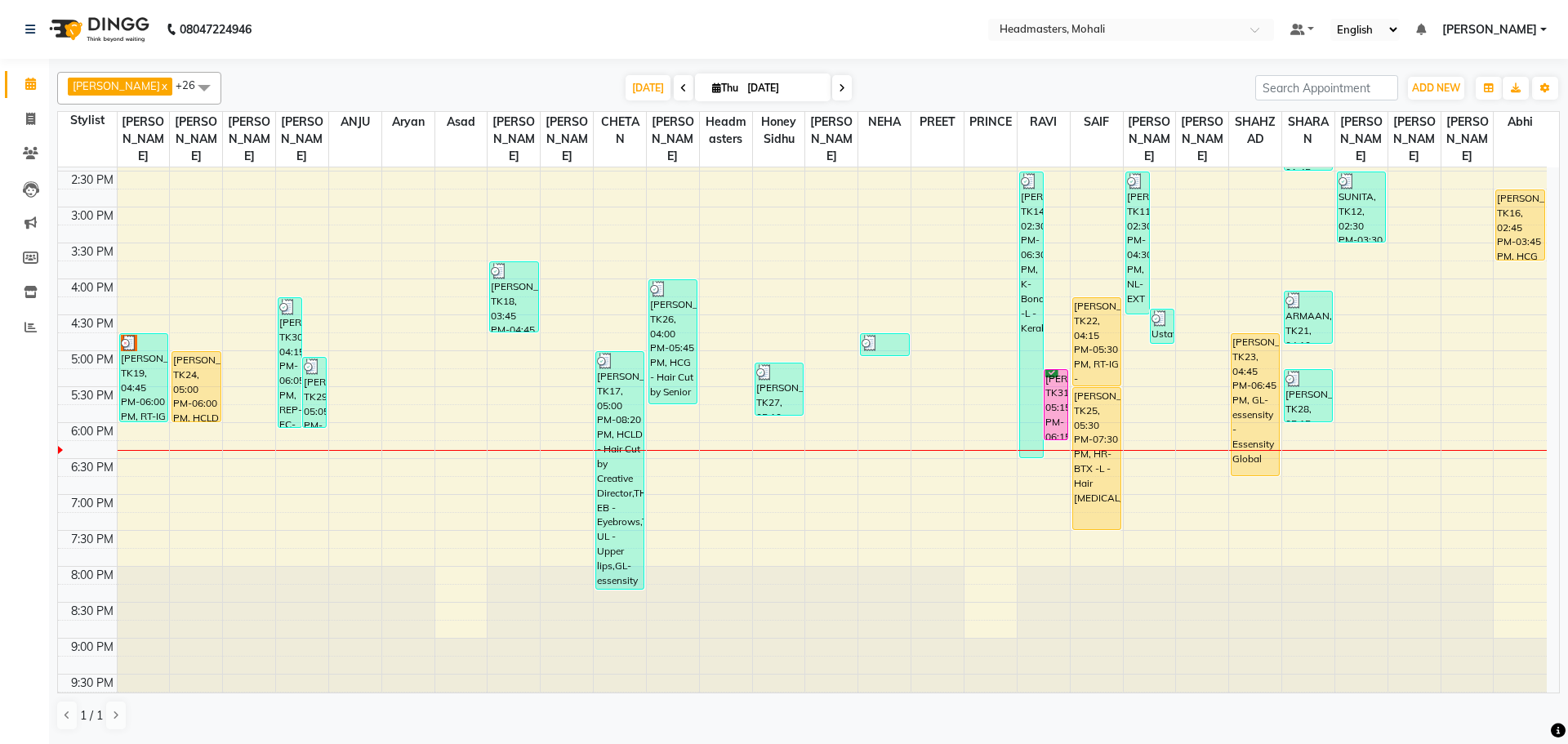
click at [931, 441] on div "8:00 AM 8:30 AM 9:00 AM 9:30 AM 10:00 AM 10:30 AM 11:00 AM 11:30 AM 12:00 PM 12…" at bounding box center [802, 207] width 1489 height 1005
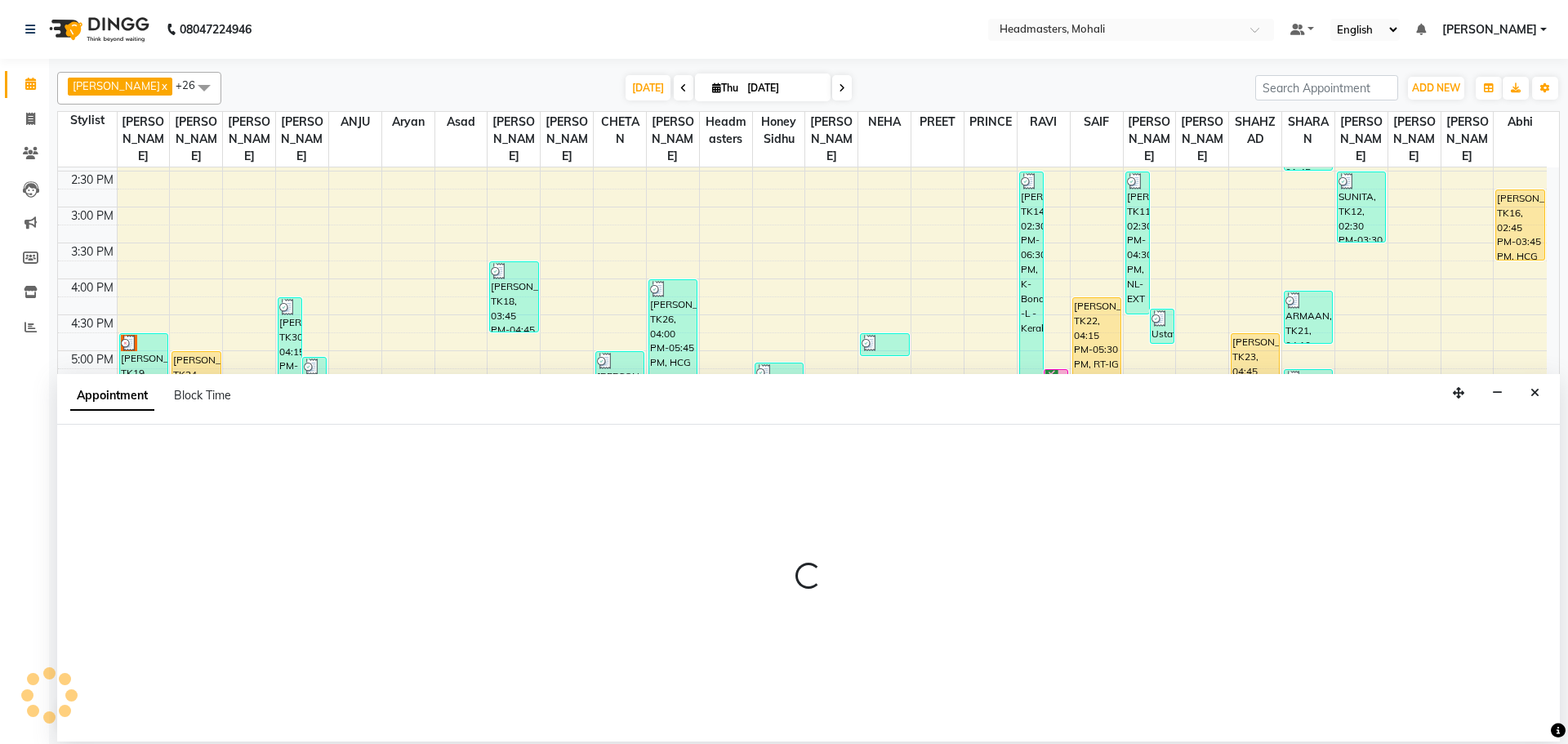
select select "51125"
select select "tentative"
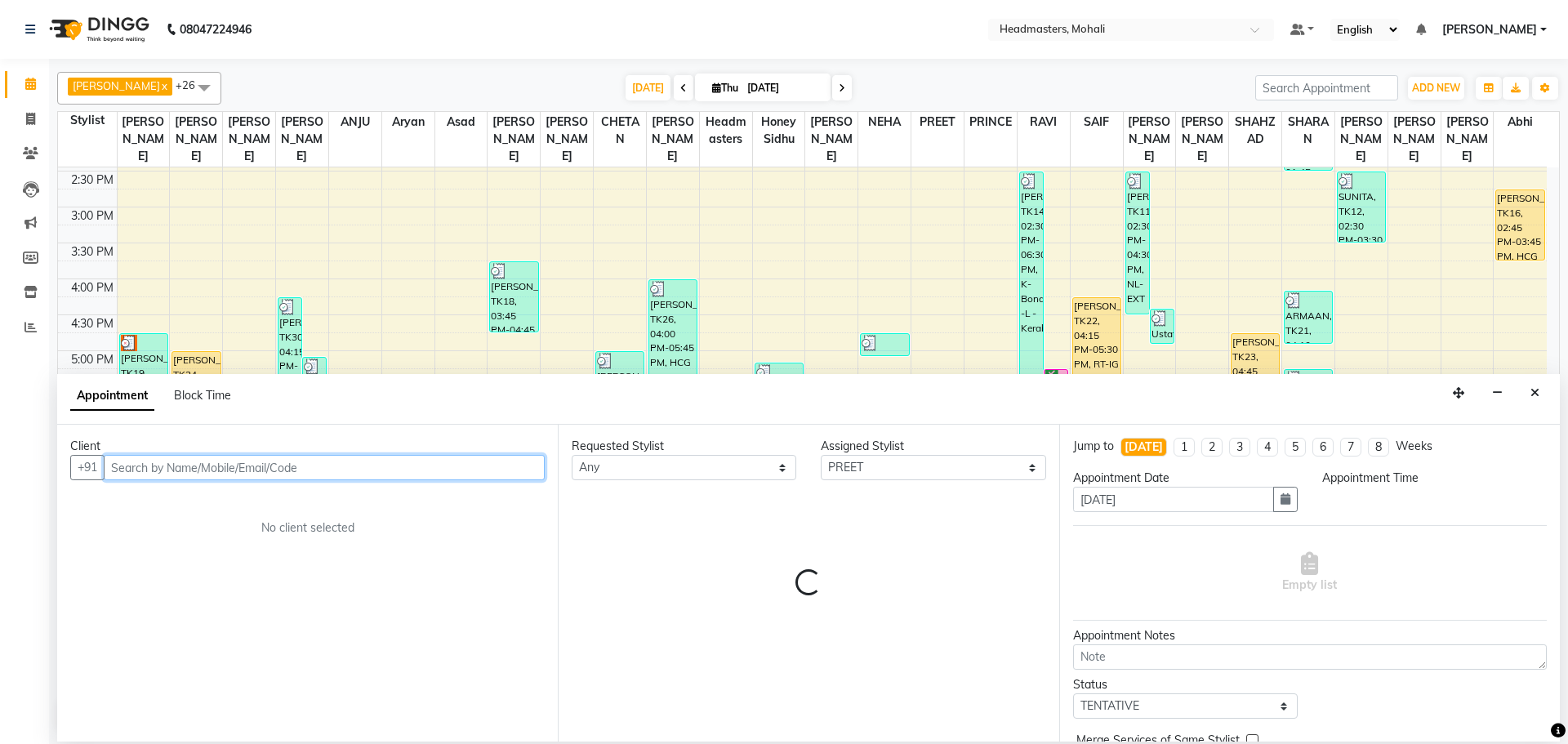
select select "1095"
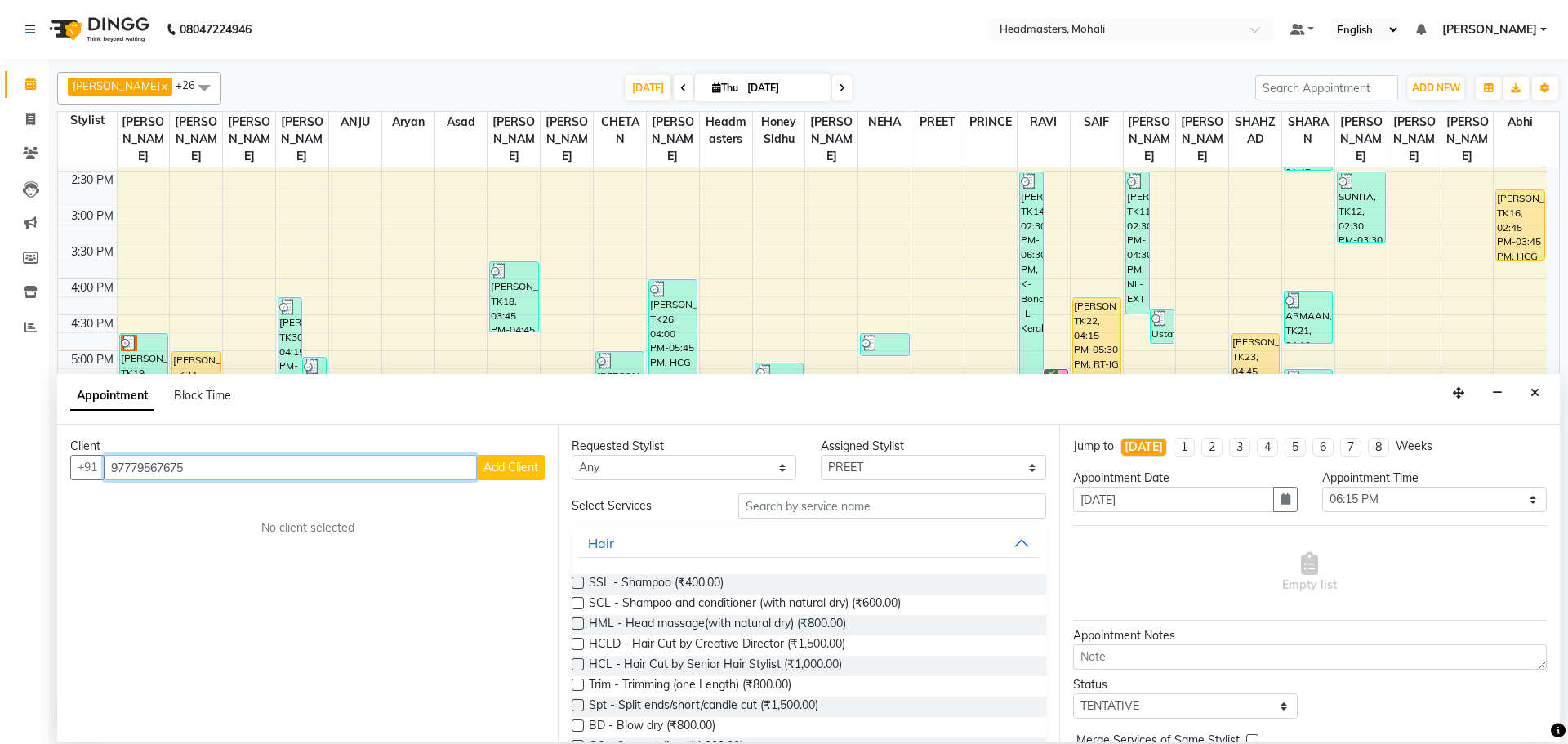
click at [134, 466] on input "97779567675" at bounding box center [290, 468] width 373 height 26
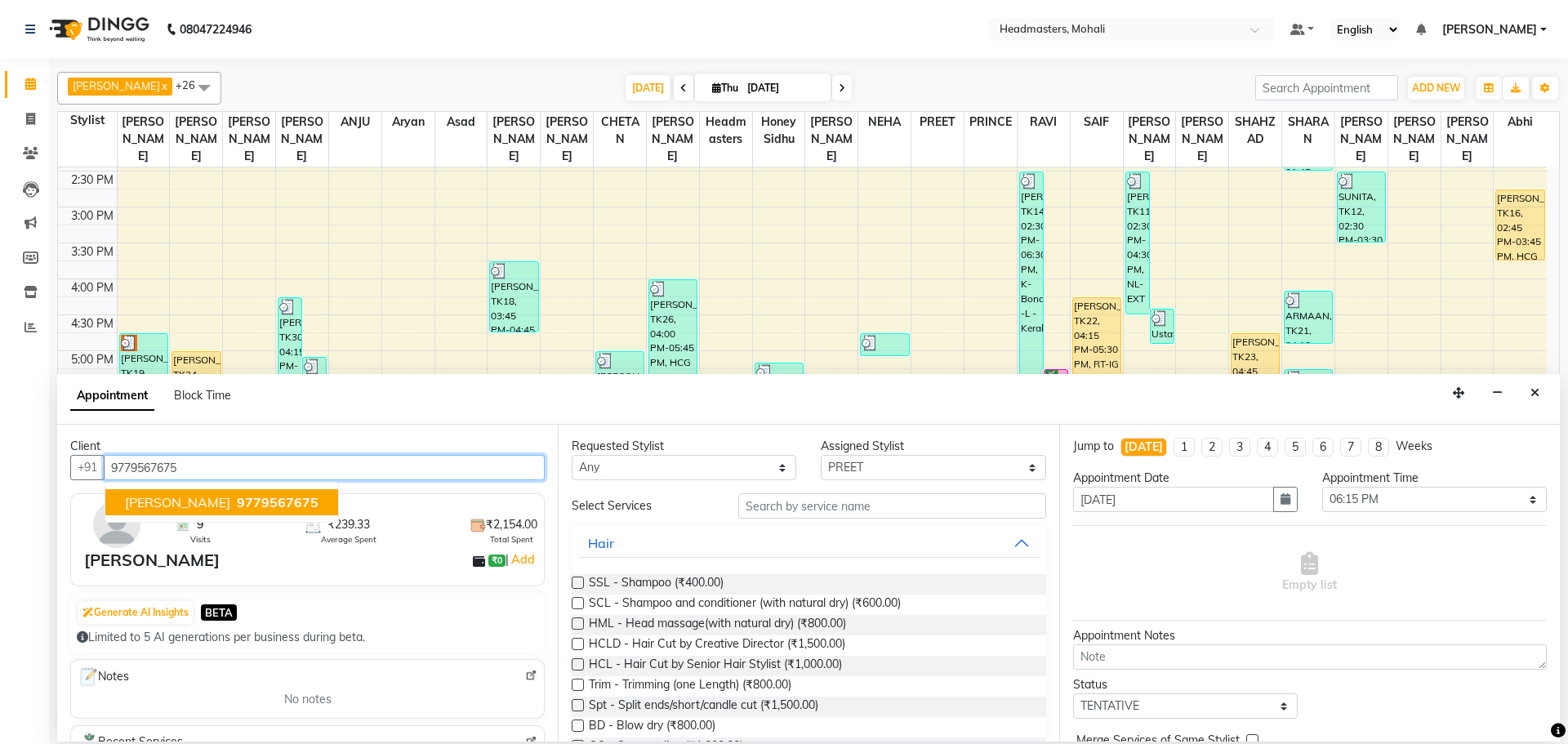
click at [237, 502] on span "9779567675" at bounding box center [278, 502] width 82 height 17
type input "9779567675"
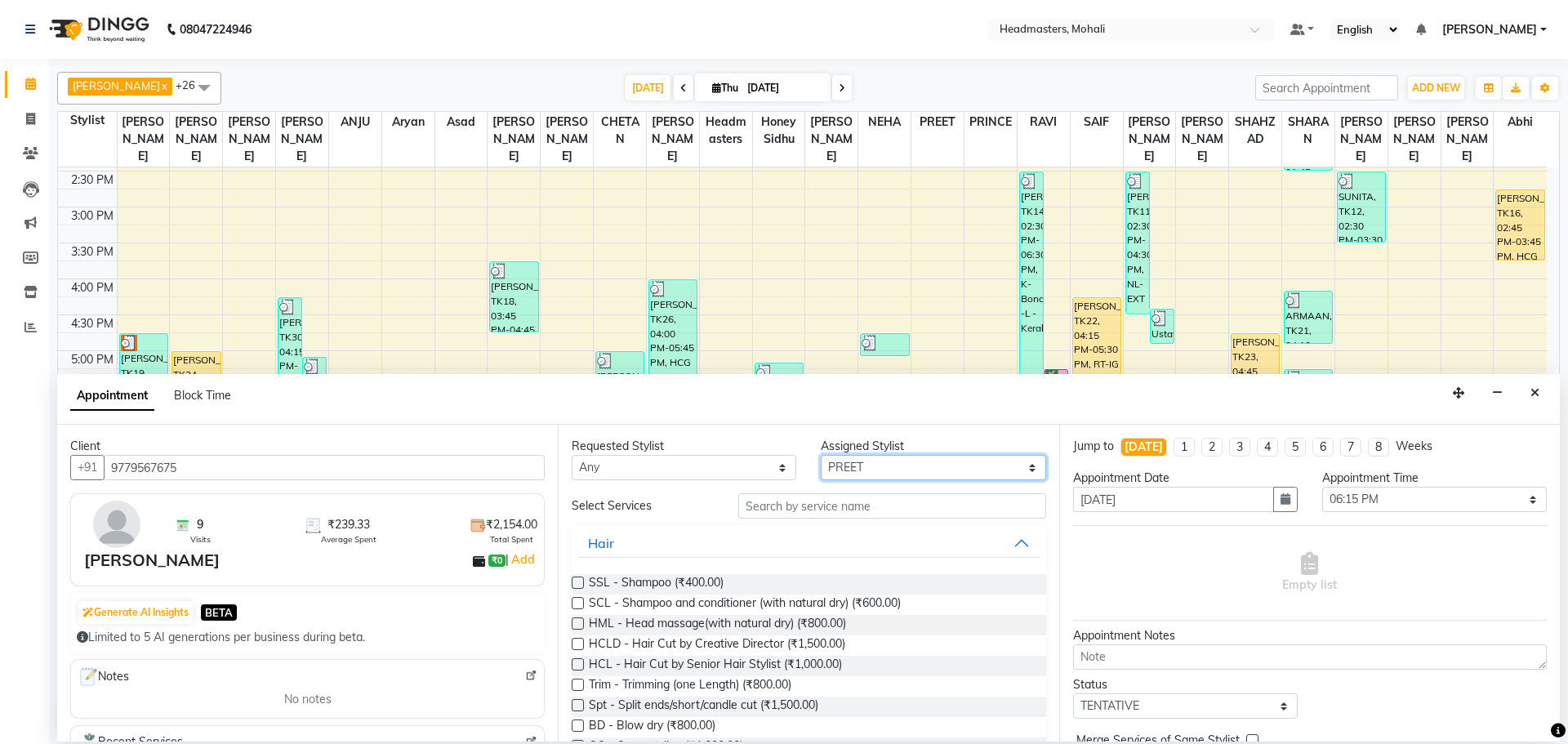
click at [873, 462] on select "Select [PERSON_NAME] [PERSON_NAME] [PERSON_NAME] [PERSON_NAME] [PERSON_NAME] [P…" at bounding box center [933, 468] width 224 height 26
select select "61208"
click at [821, 455] on select "Select [PERSON_NAME] [PERSON_NAME] [PERSON_NAME] [PERSON_NAME] [PERSON_NAME] [P…" at bounding box center [933, 468] width 224 height 26
click at [835, 510] on input "text" at bounding box center [892, 506] width 308 height 26
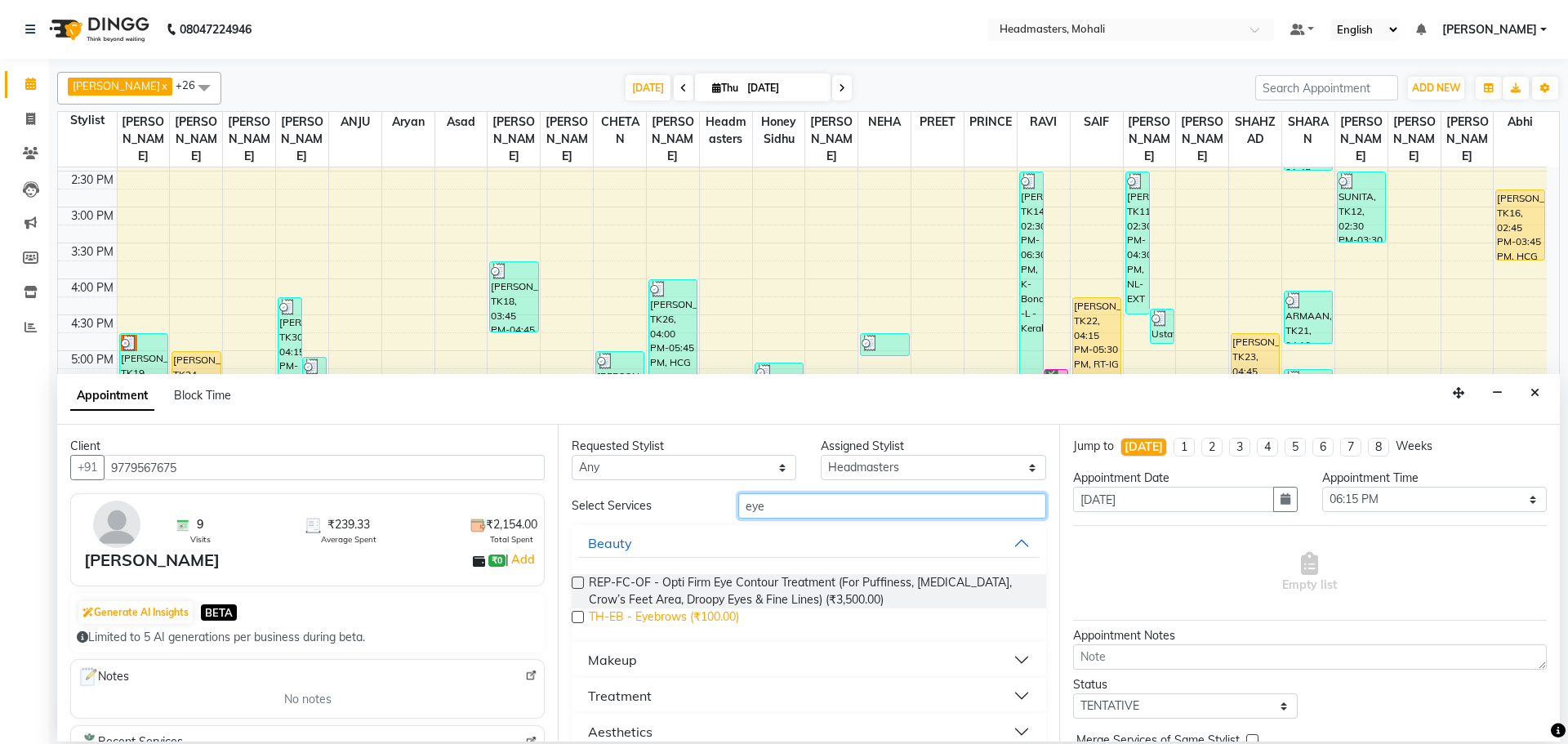
type input "eye"
click at [684, 613] on span "TH-EB - Eyebrows (₹100.00)" at bounding box center [665, 618] width 151 height 20
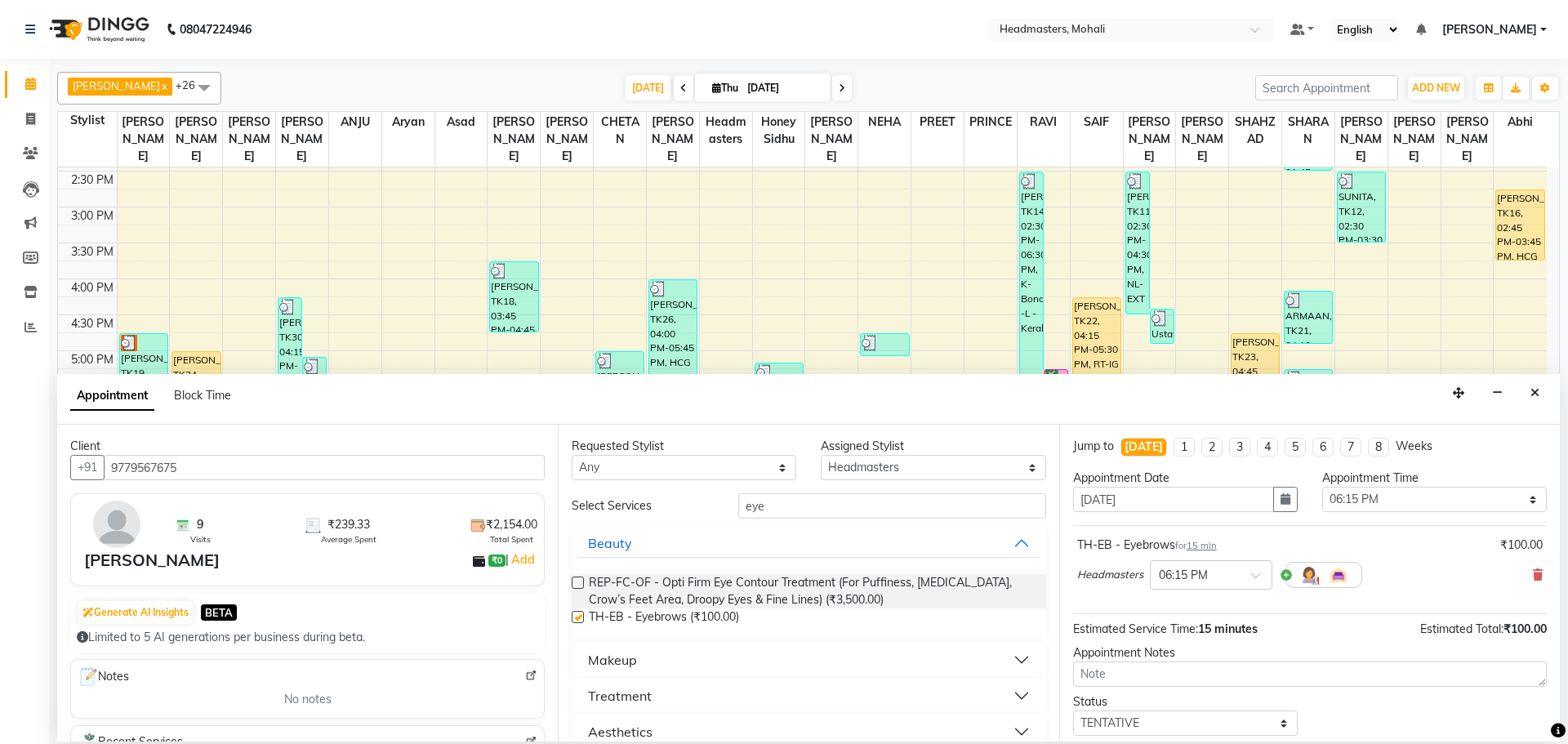
checkbox input "false"
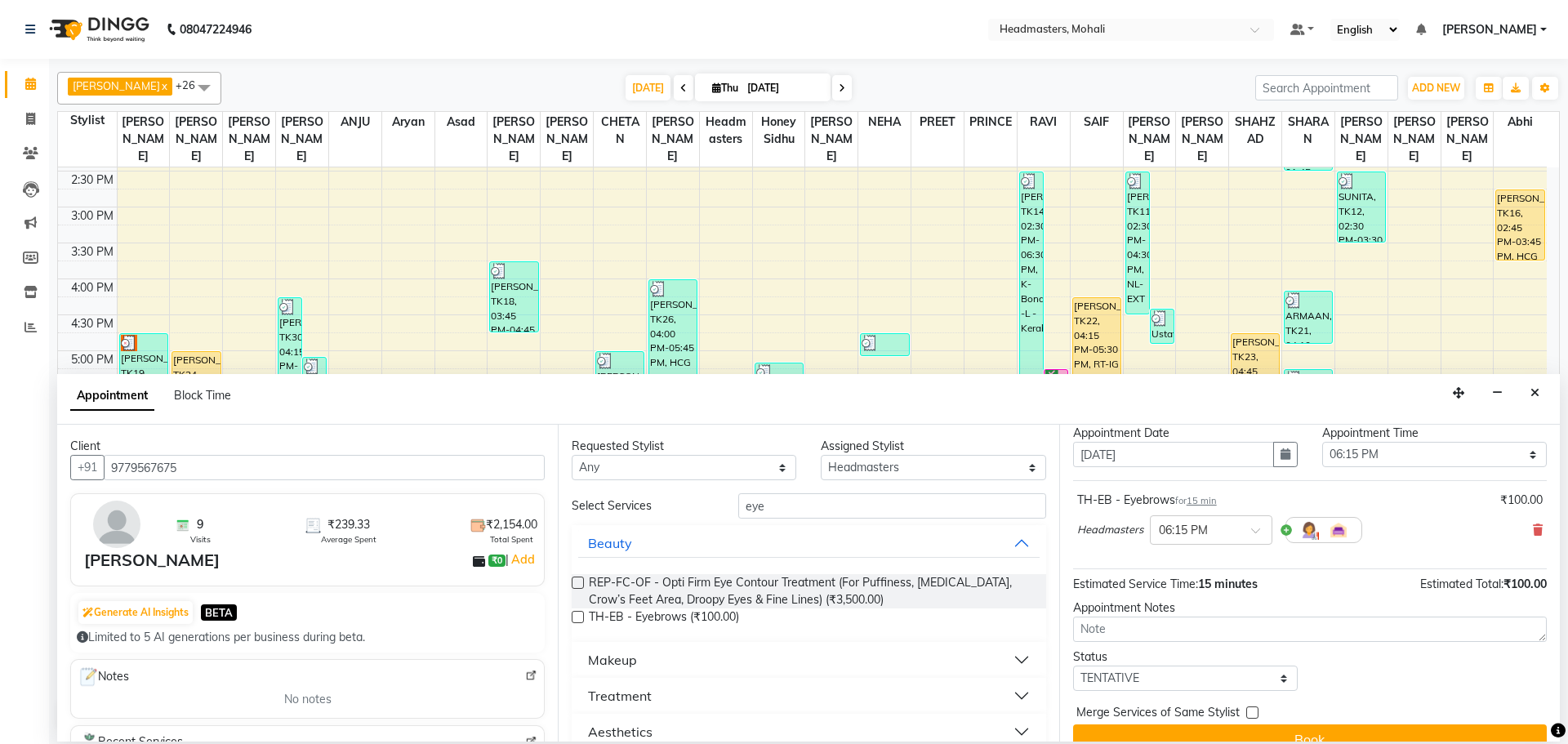
scroll to position [70, 0]
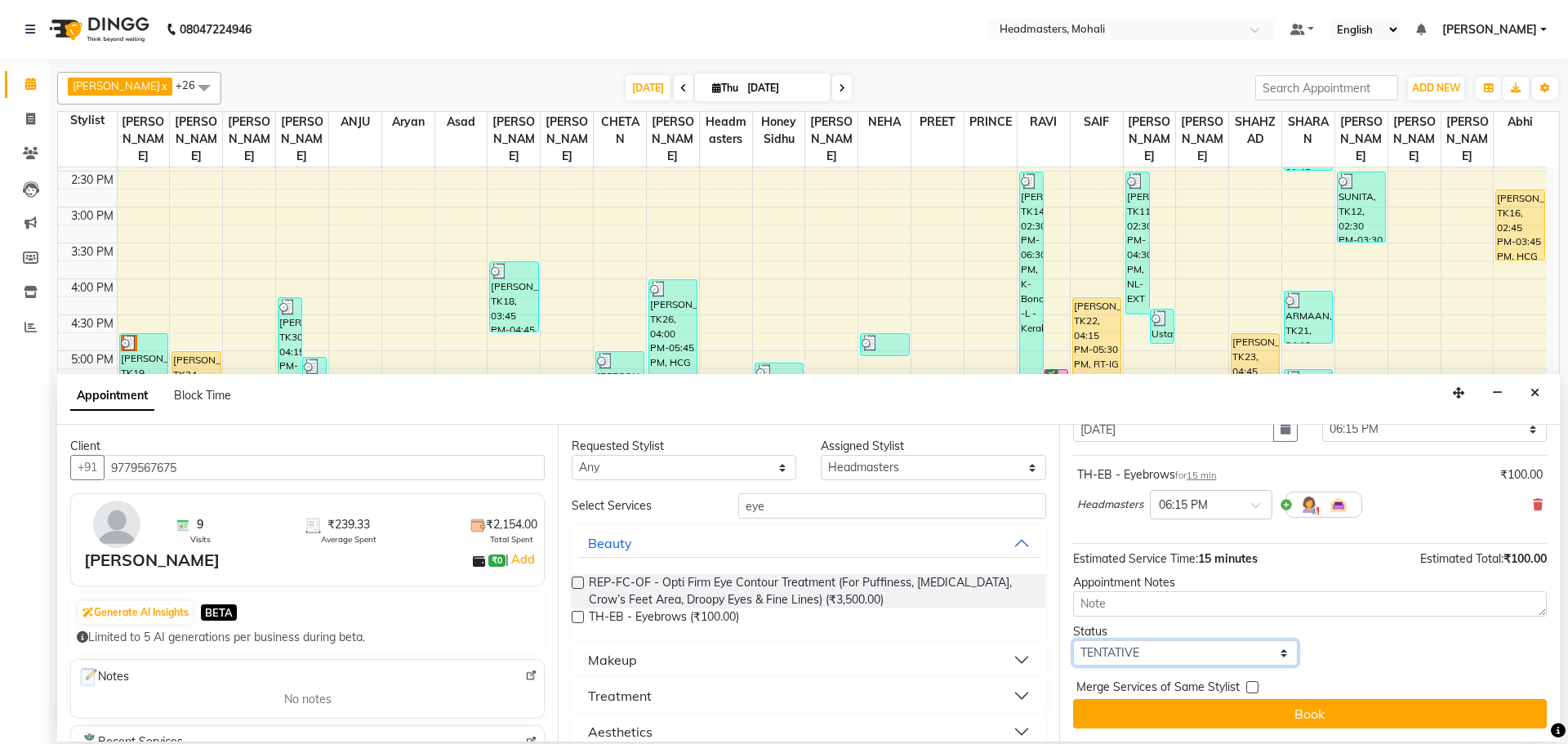
click at [1106, 649] on select "Select TENTATIVE CONFIRM CHECK-IN UPCOMING" at bounding box center [1186, 653] width 224 height 26
select select "confirm booking"
click at [1074, 640] on select "Select TENTATIVE CONFIRM CHECK-IN UPCOMING" at bounding box center [1186, 653] width 224 height 26
click at [1246, 687] on label at bounding box center [1252, 686] width 12 height 12
click at [1246, 687] on input "checkbox" at bounding box center [1252, 689] width 11 height 11
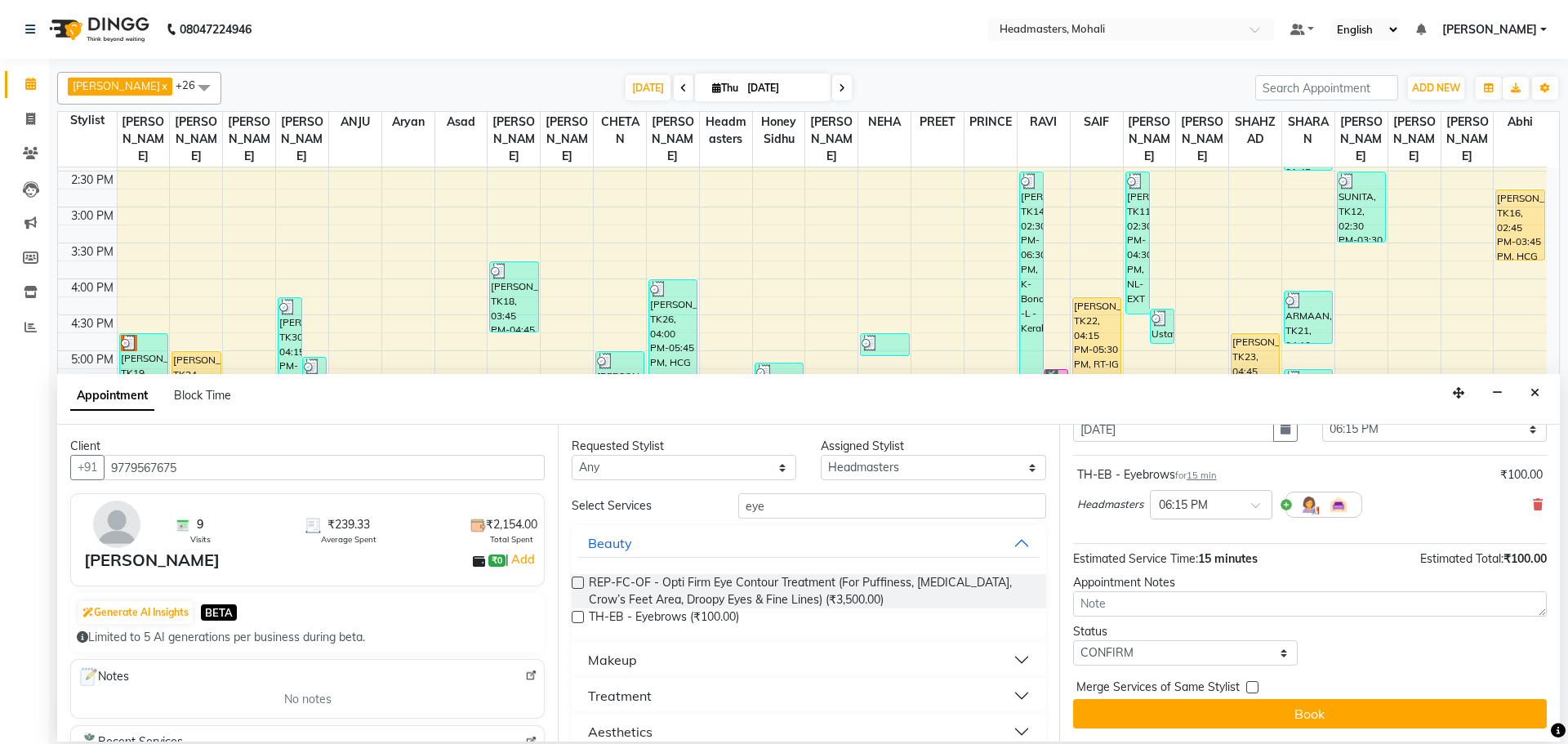
checkbox input "true"
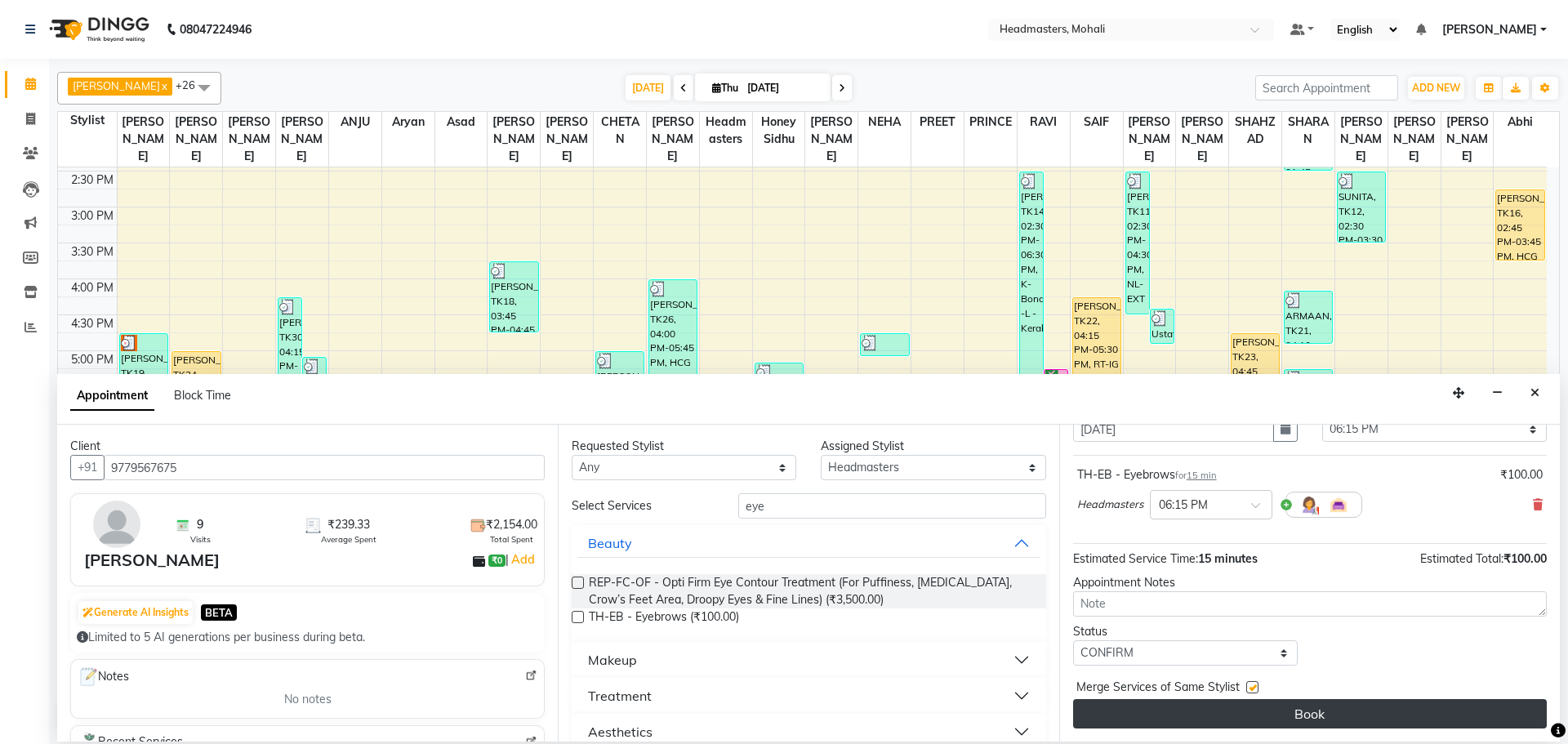
click at [1261, 708] on button "Book" at bounding box center [1310, 714] width 473 height 29
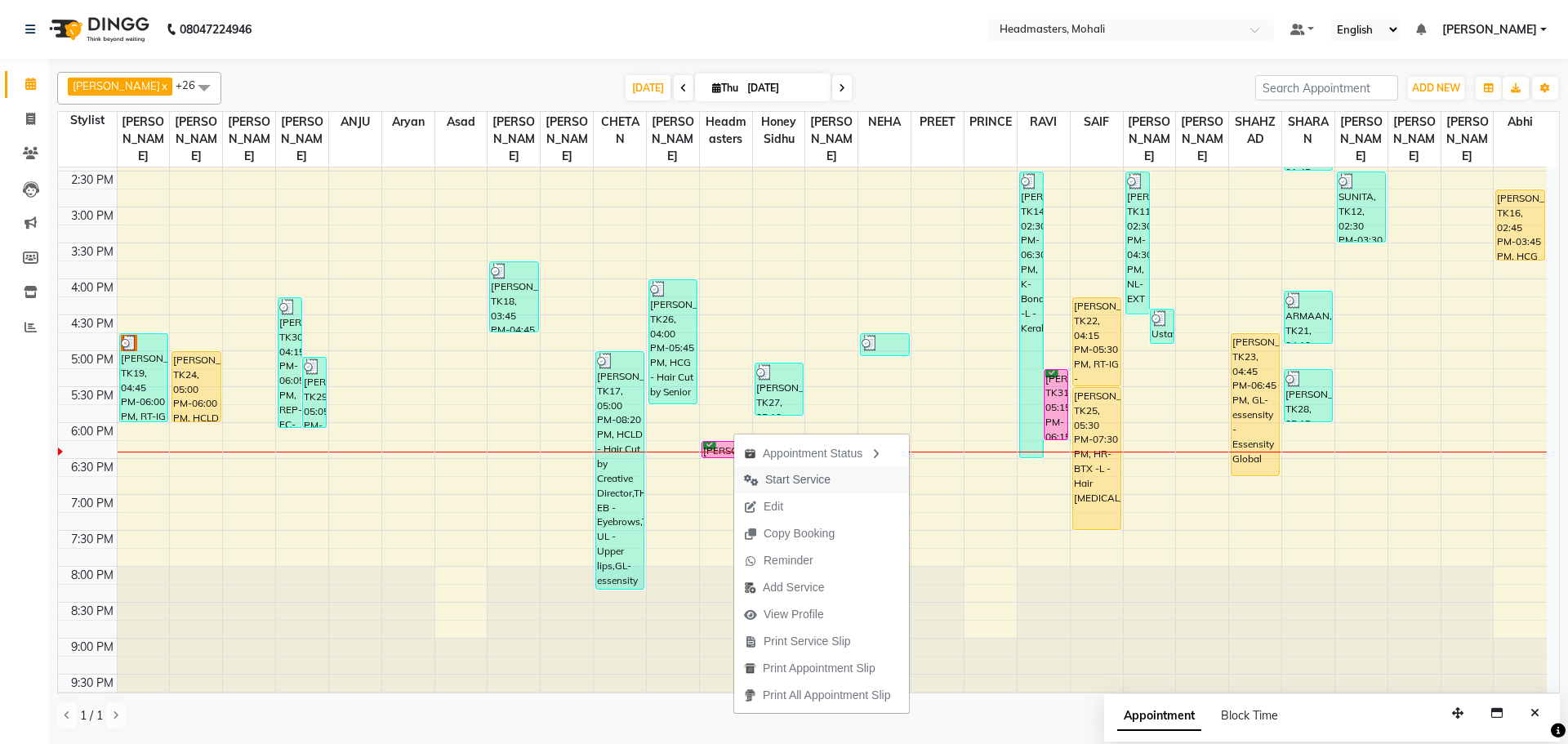
click at [779, 475] on span "Start Service" at bounding box center [798, 479] width 65 height 17
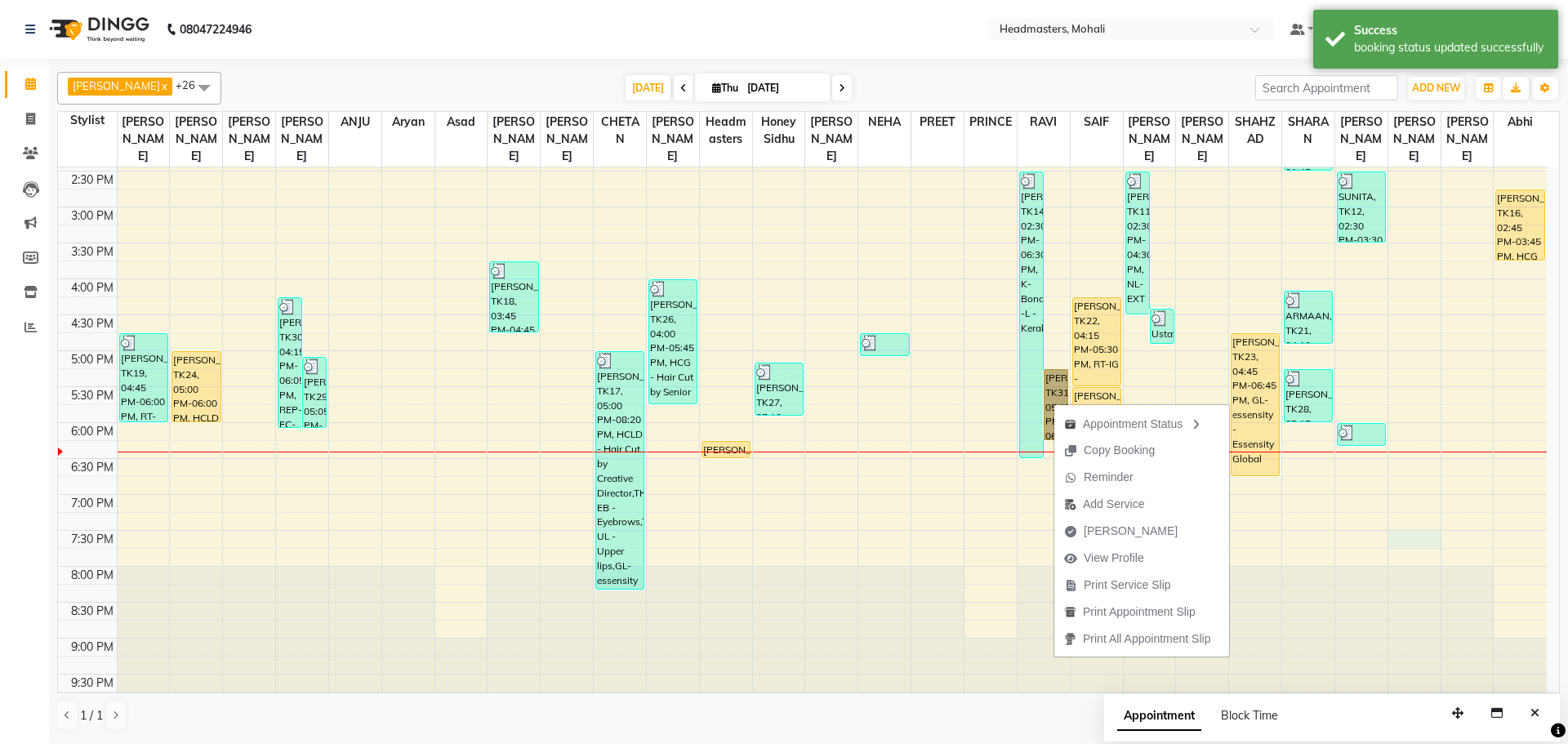
click at [1434, 522] on div "8:00 AM 8:30 AM 9:00 AM 9:30 AM 10:00 AM 10:30 AM 11:00 AM 11:30 AM 12:00 PM 12…" at bounding box center [802, 207] width 1489 height 1005
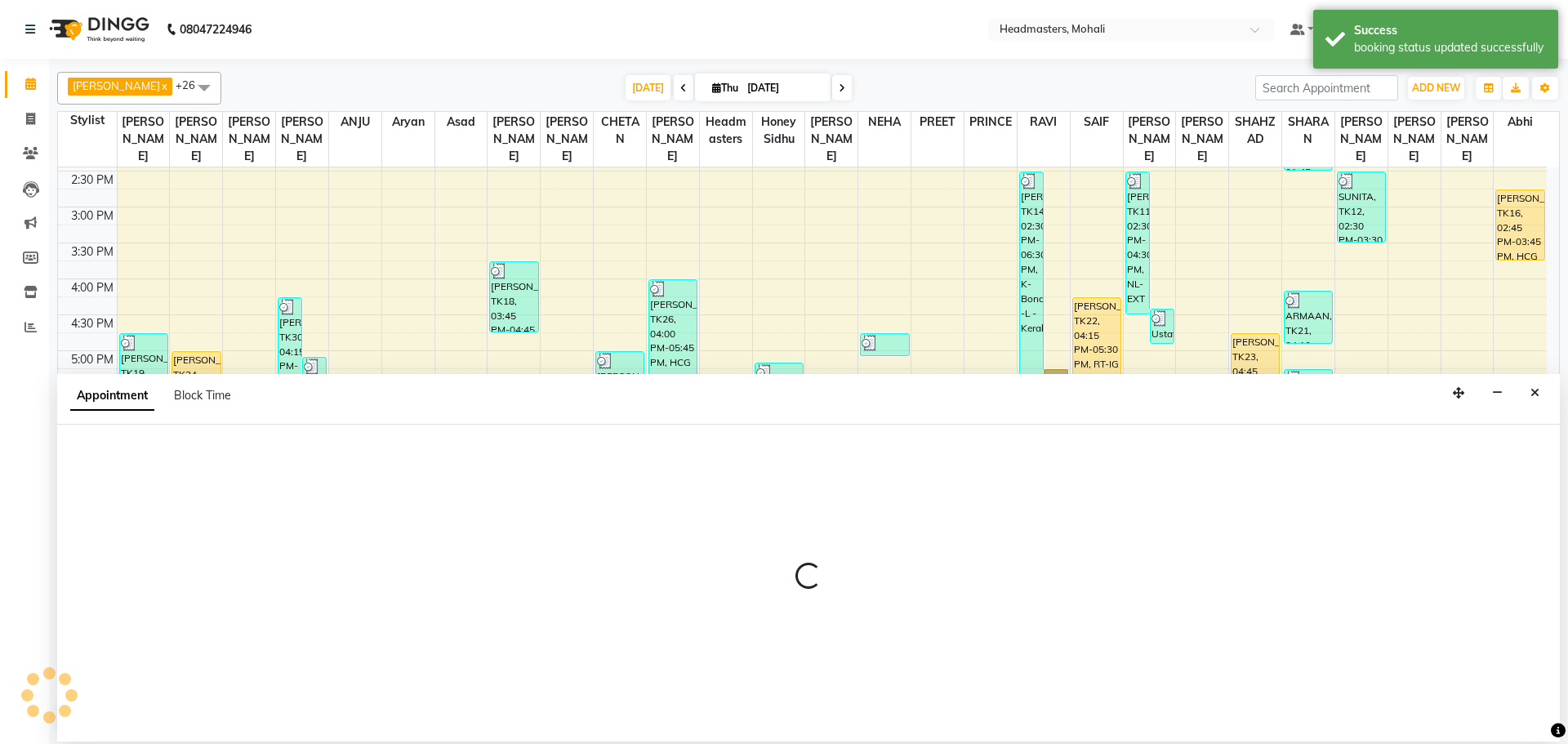
select select "51673"
select select "tentative"
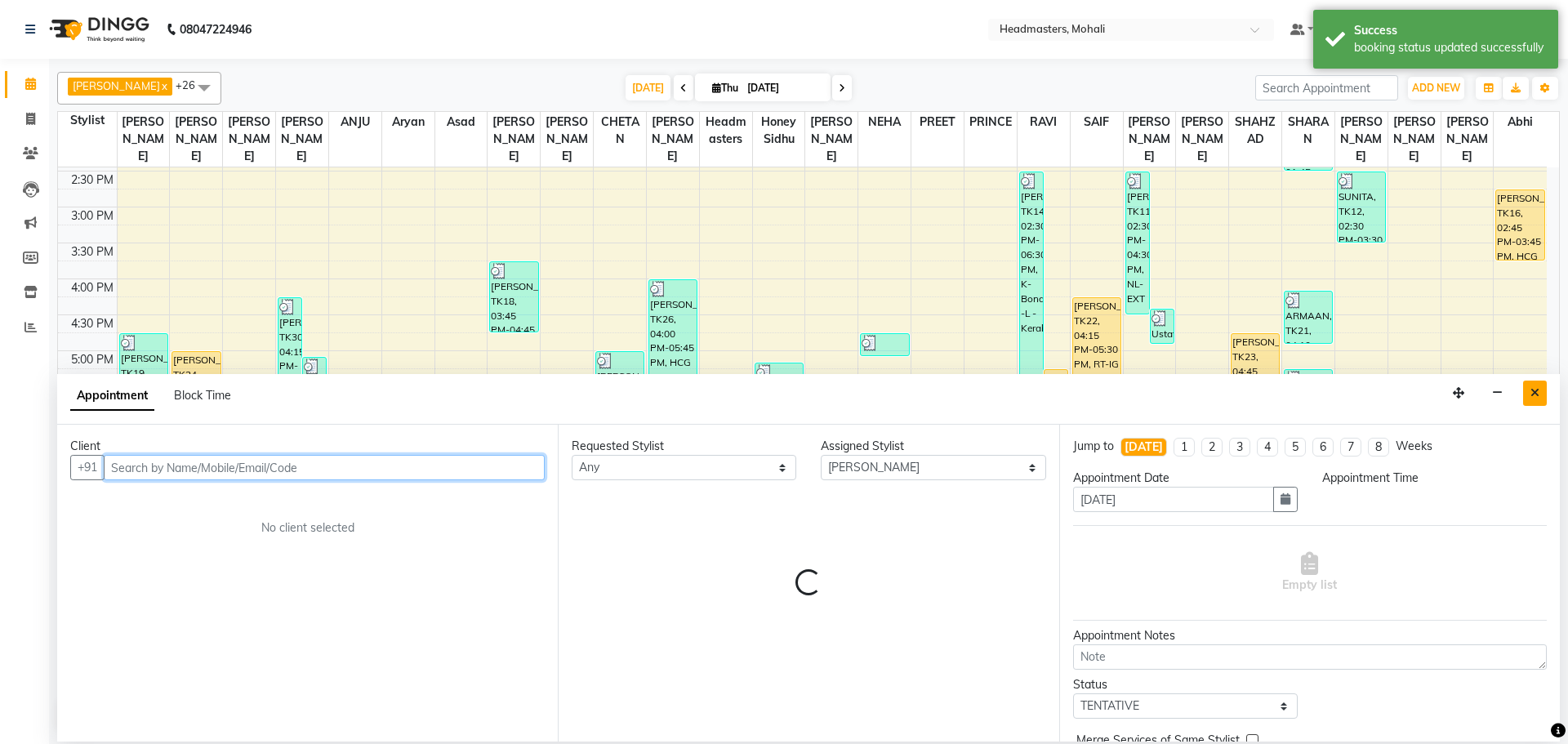
select select "1170"
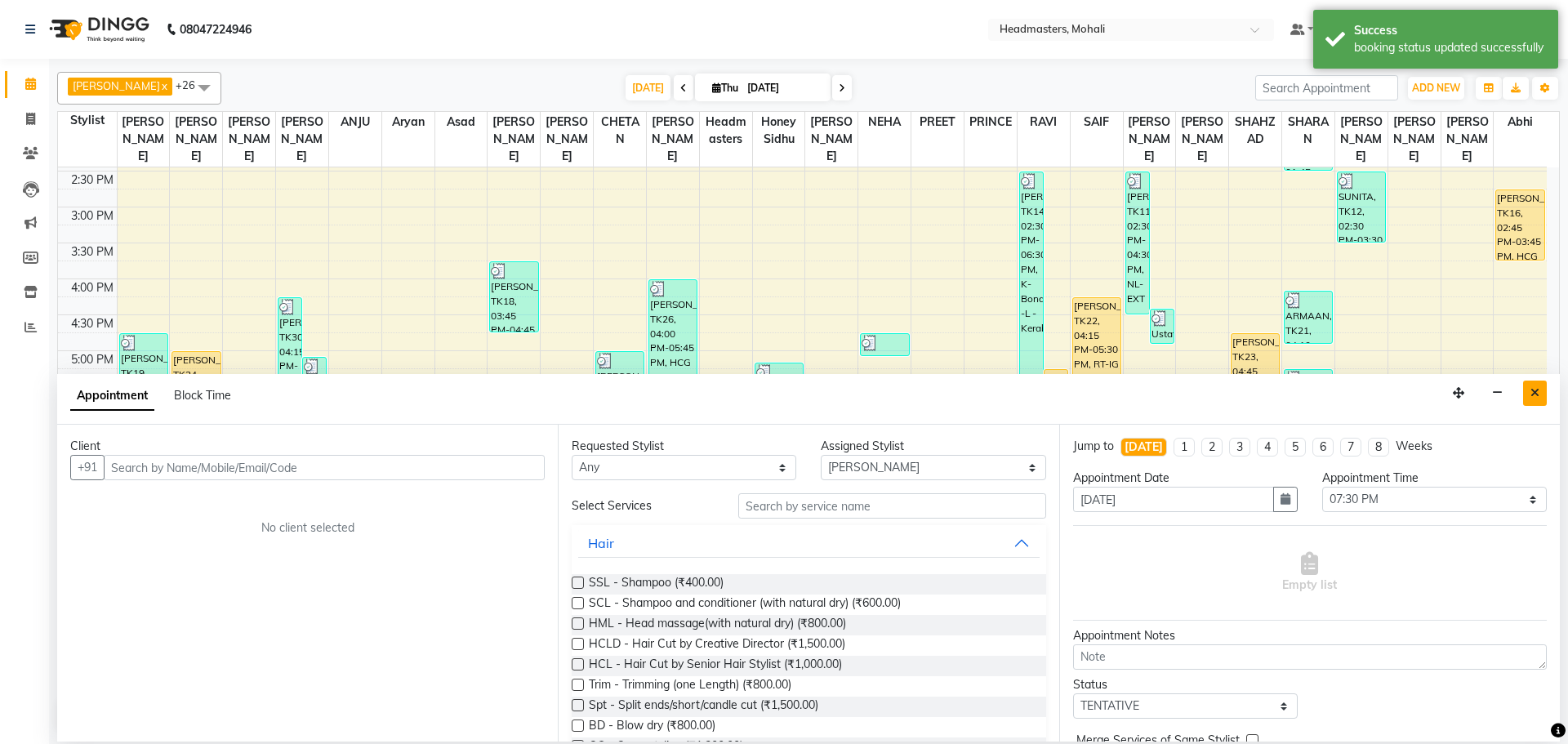
click at [1538, 388] on icon "Close" at bounding box center [1536, 392] width 9 height 11
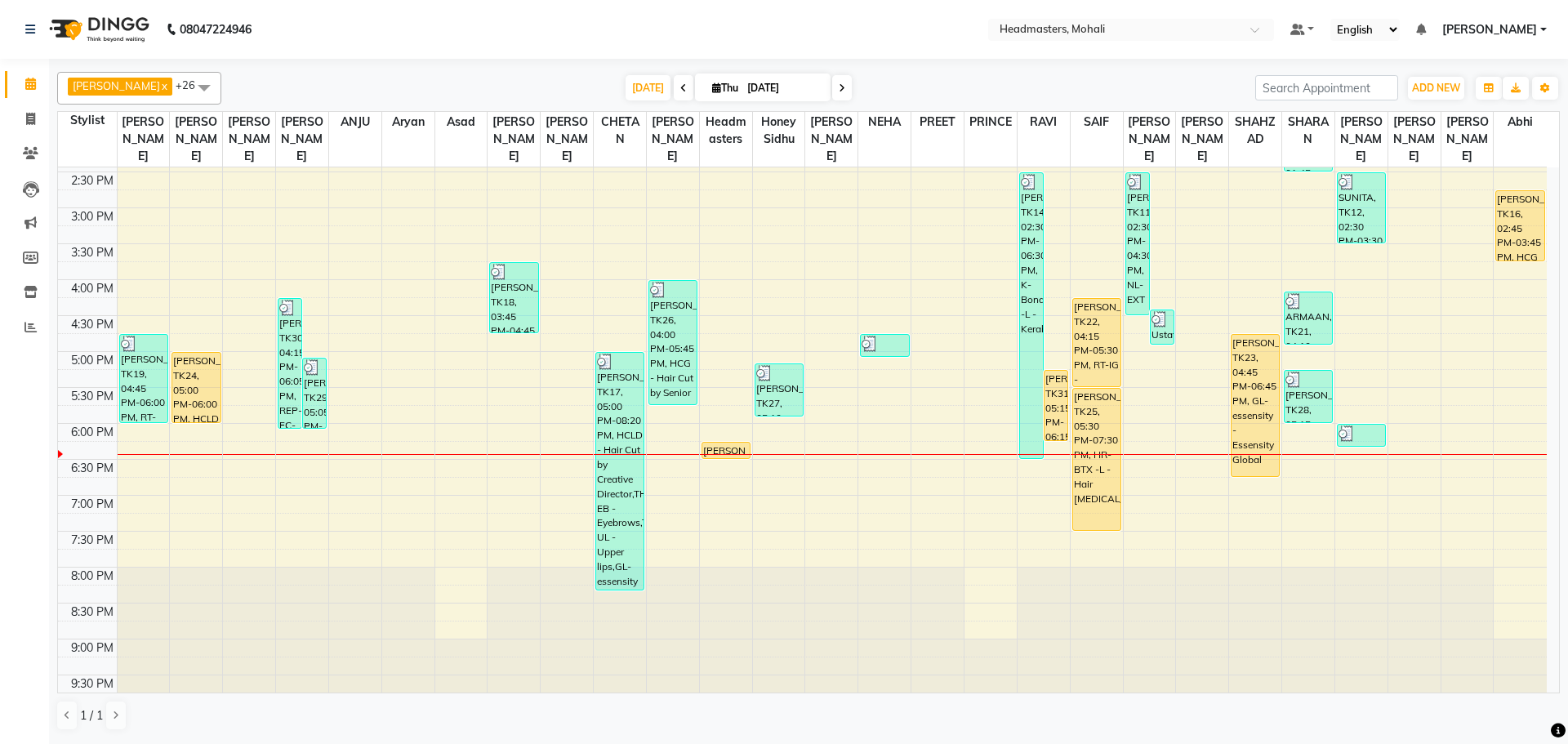
scroll to position [463, 0]
click at [1243, 496] on div "8:00 AM 8:30 AM 9:00 AM 9:30 AM 10:00 AM 10:30 AM 11:00 AM 11:30 AM 12:00 PM 12…" at bounding box center [802, 207] width 1489 height 1005
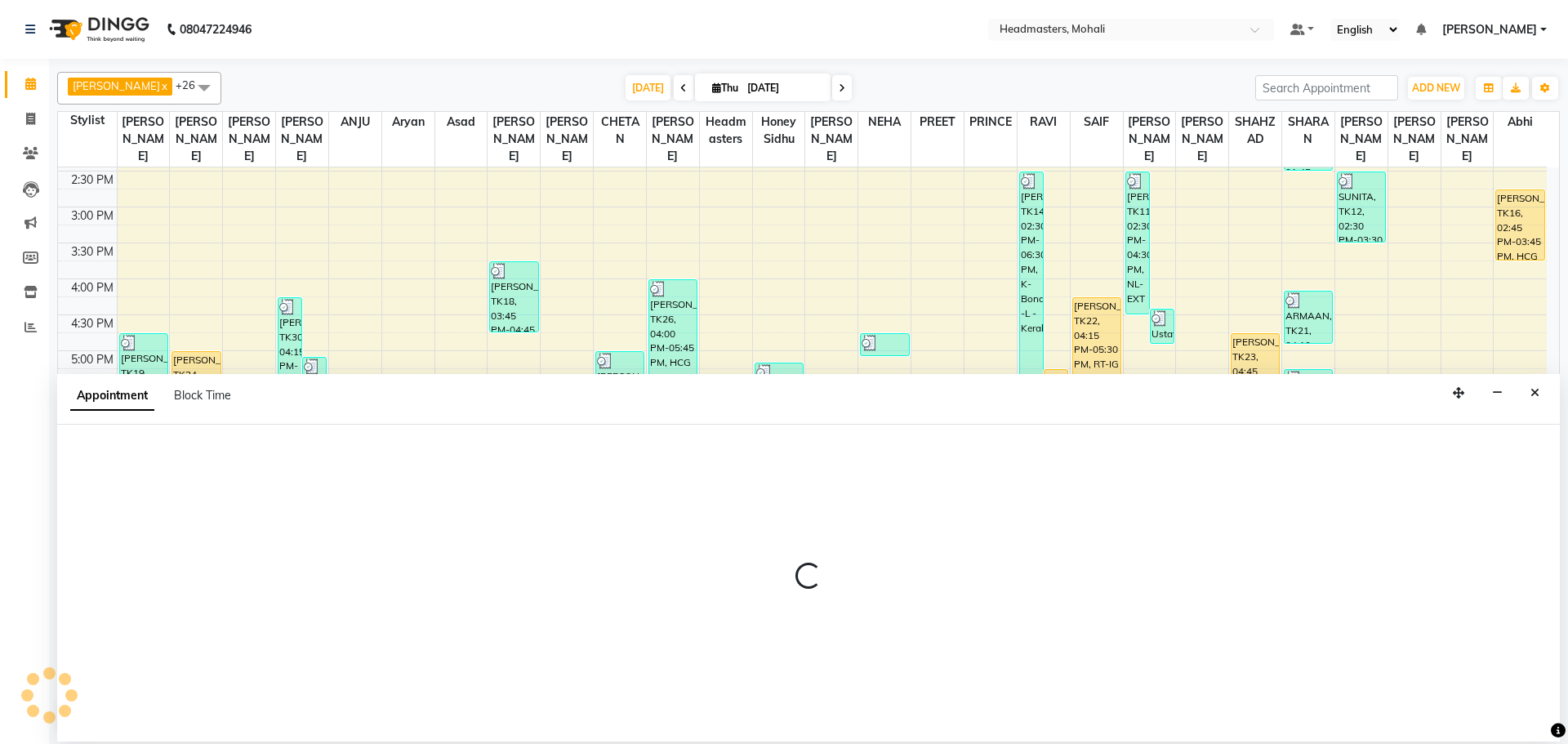
select select "51116"
select select "tentative"
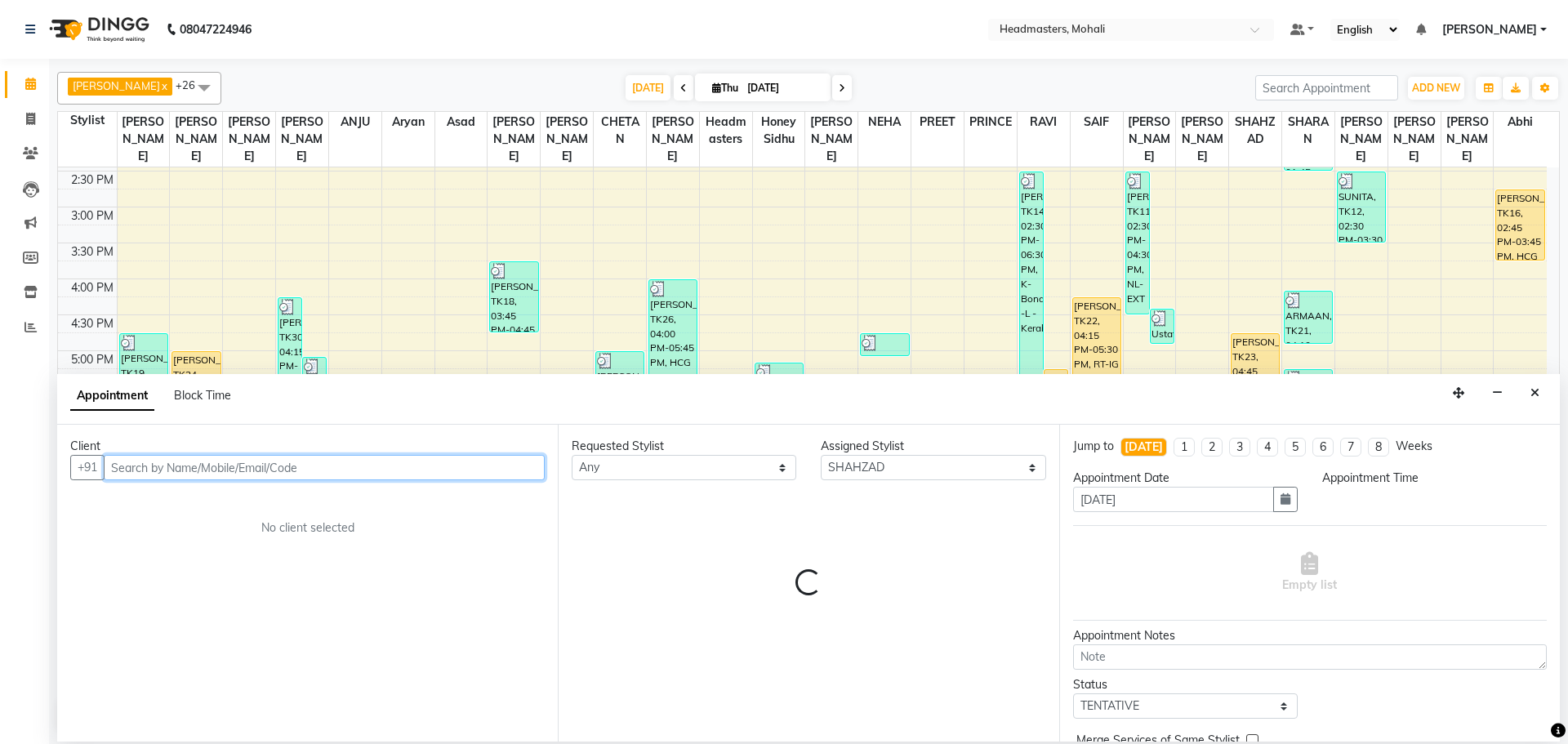
select select "1155"
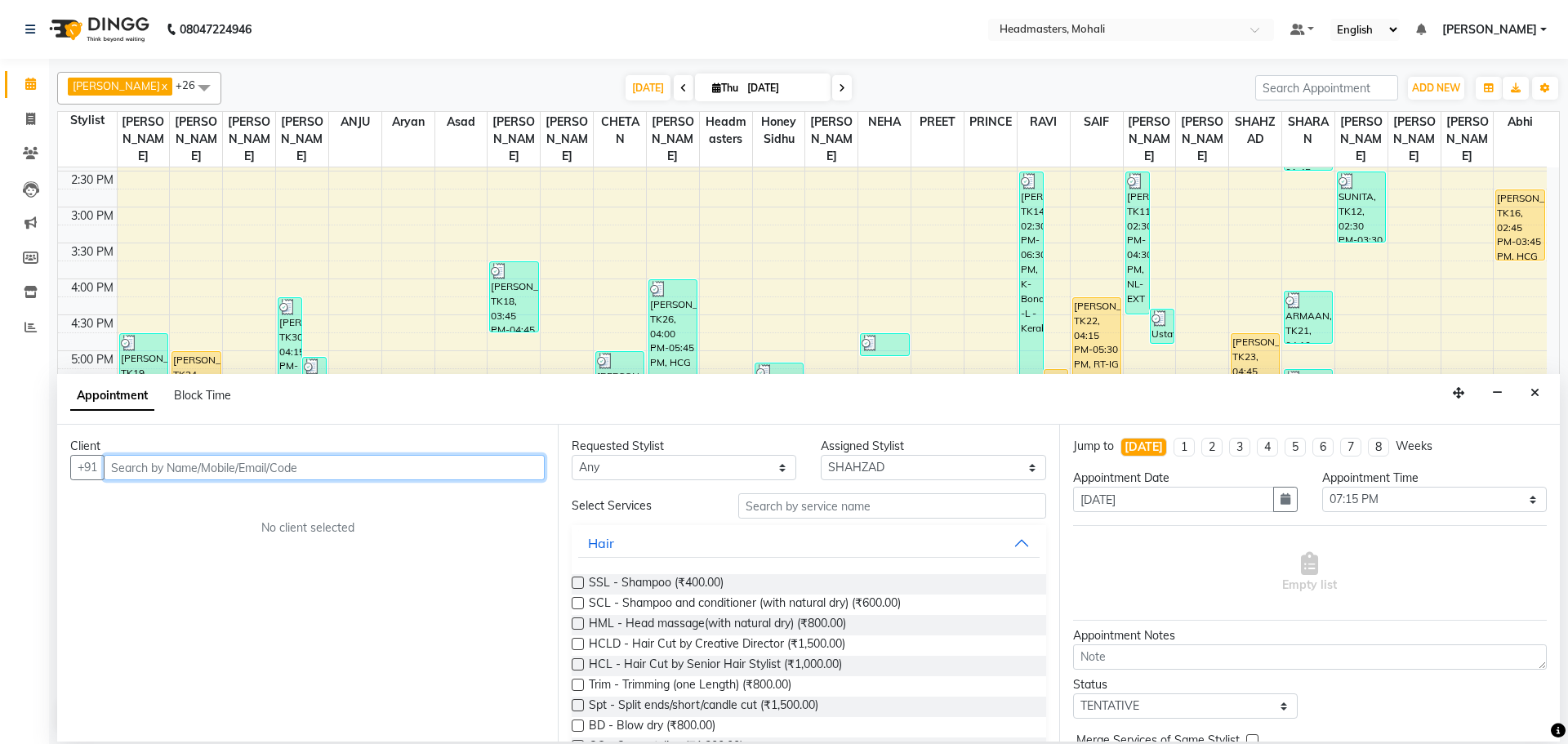
click at [117, 460] on input "text" at bounding box center [324, 468] width 441 height 26
type input "7009170819"
click at [517, 460] on span "Add Client" at bounding box center [511, 467] width 55 height 15
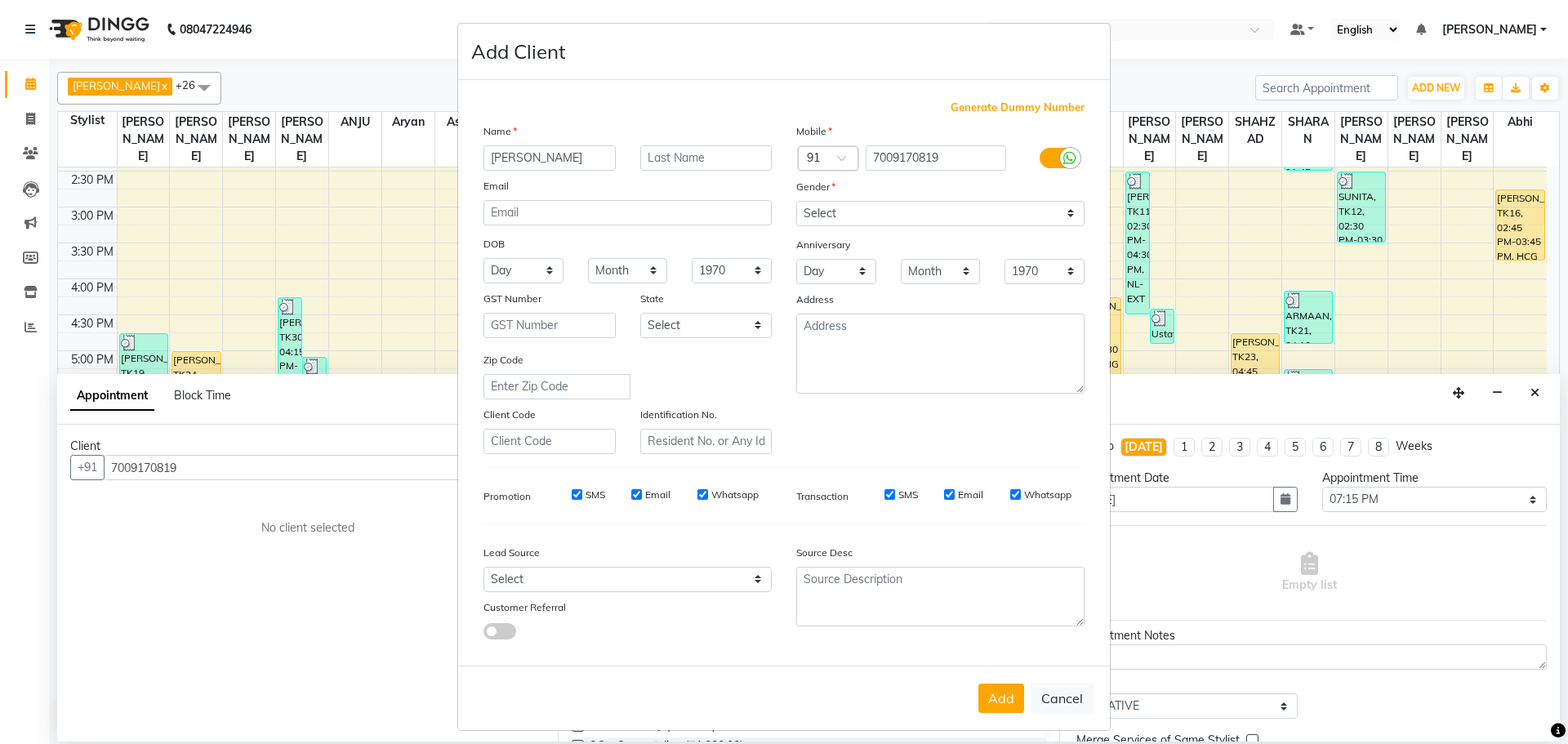
type input "[PERSON_NAME]"
click at [848, 212] on select "Select [DEMOGRAPHIC_DATA] [DEMOGRAPHIC_DATA] Other Prefer Not To Say" at bounding box center [941, 214] width 289 height 26
select select "[DEMOGRAPHIC_DATA]"
click at [797, 201] on select "Select [DEMOGRAPHIC_DATA] [DEMOGRAPHIC_DATA] Other Prefer Not To Say" at bounding box center [941, 214] width 289 height 26
click at [1001, 686] on button "Add" at bounding box center [1002, 698] width 46 height 29
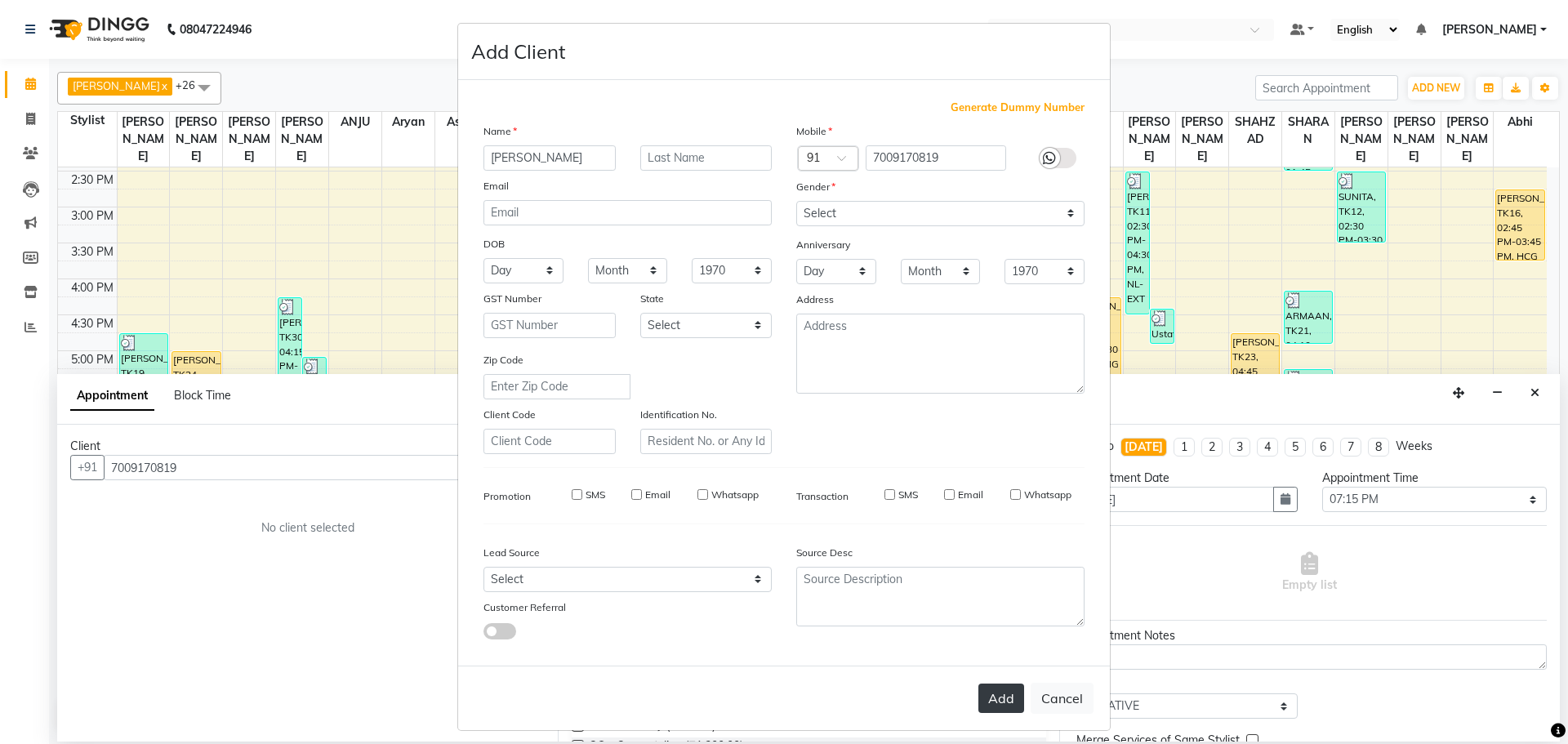
select select
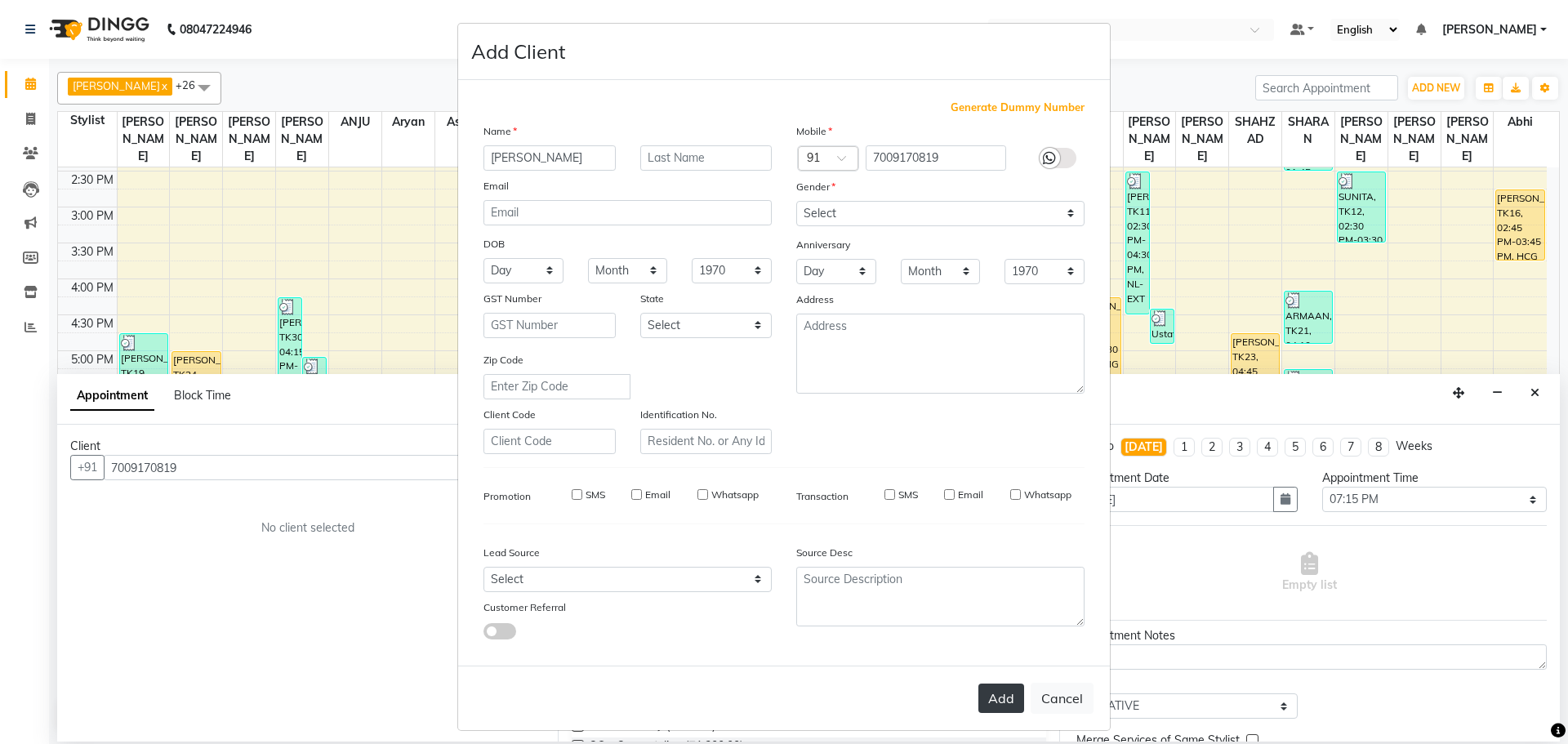
select select
checkbox input "false"
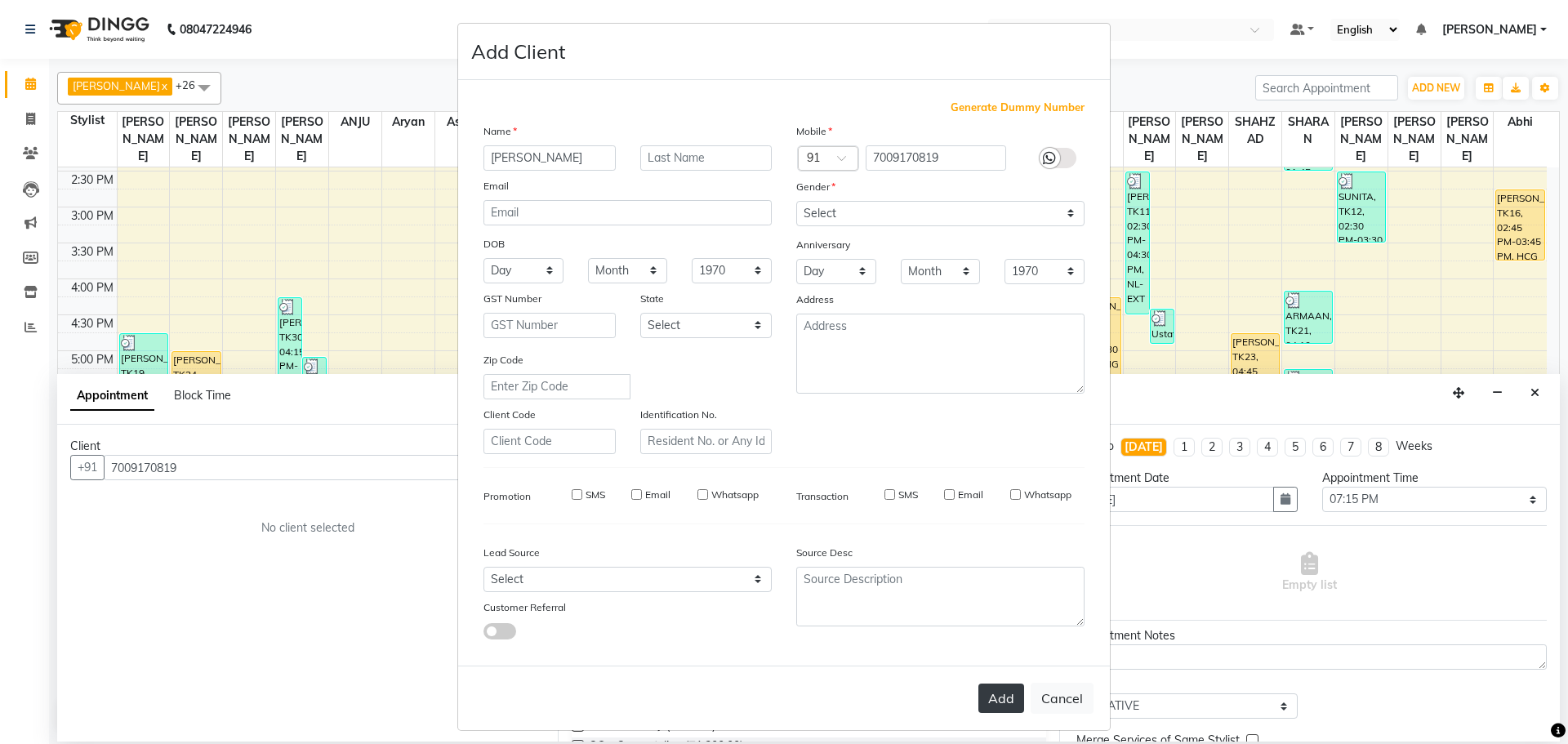
checkbox input "false"
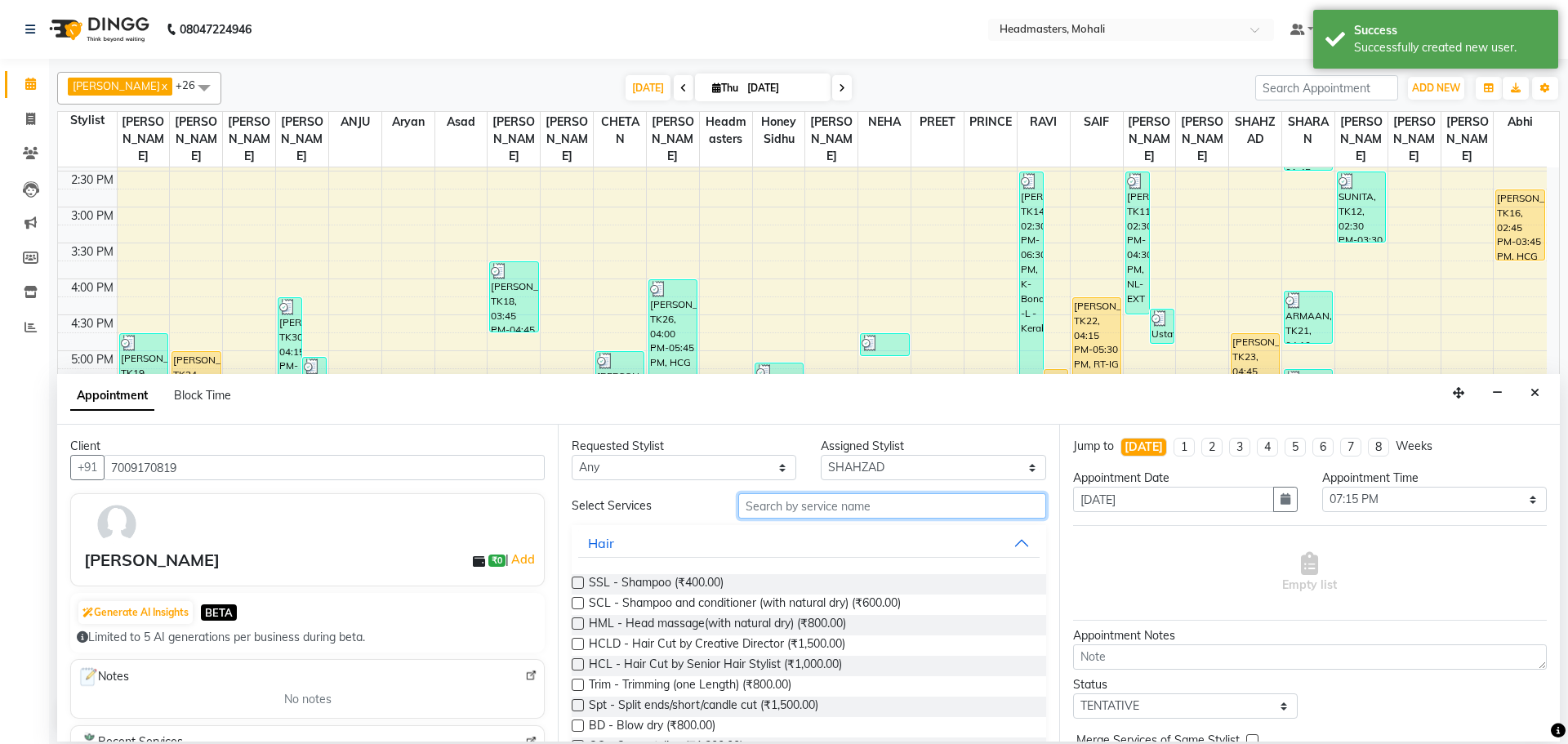
click at [841, 498] on input "text" at bounding box center [892, 506] width 308 height 26
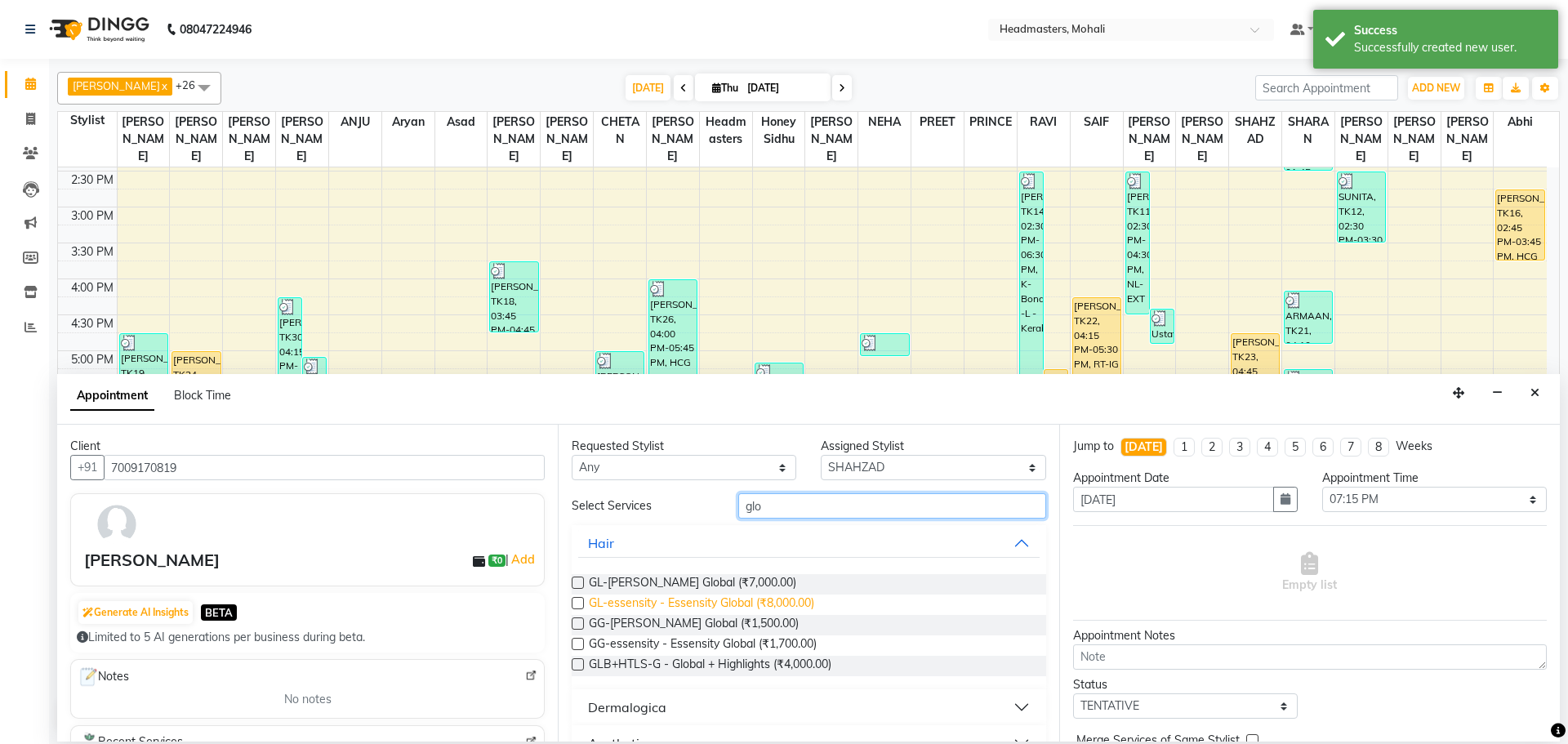
type input "glo"
click at [799, 606] on span "GL-essensity - Essensity Global (₹8,000.00)" at bounding box center [701, 604] width 225 height 20
checkbox input "false"
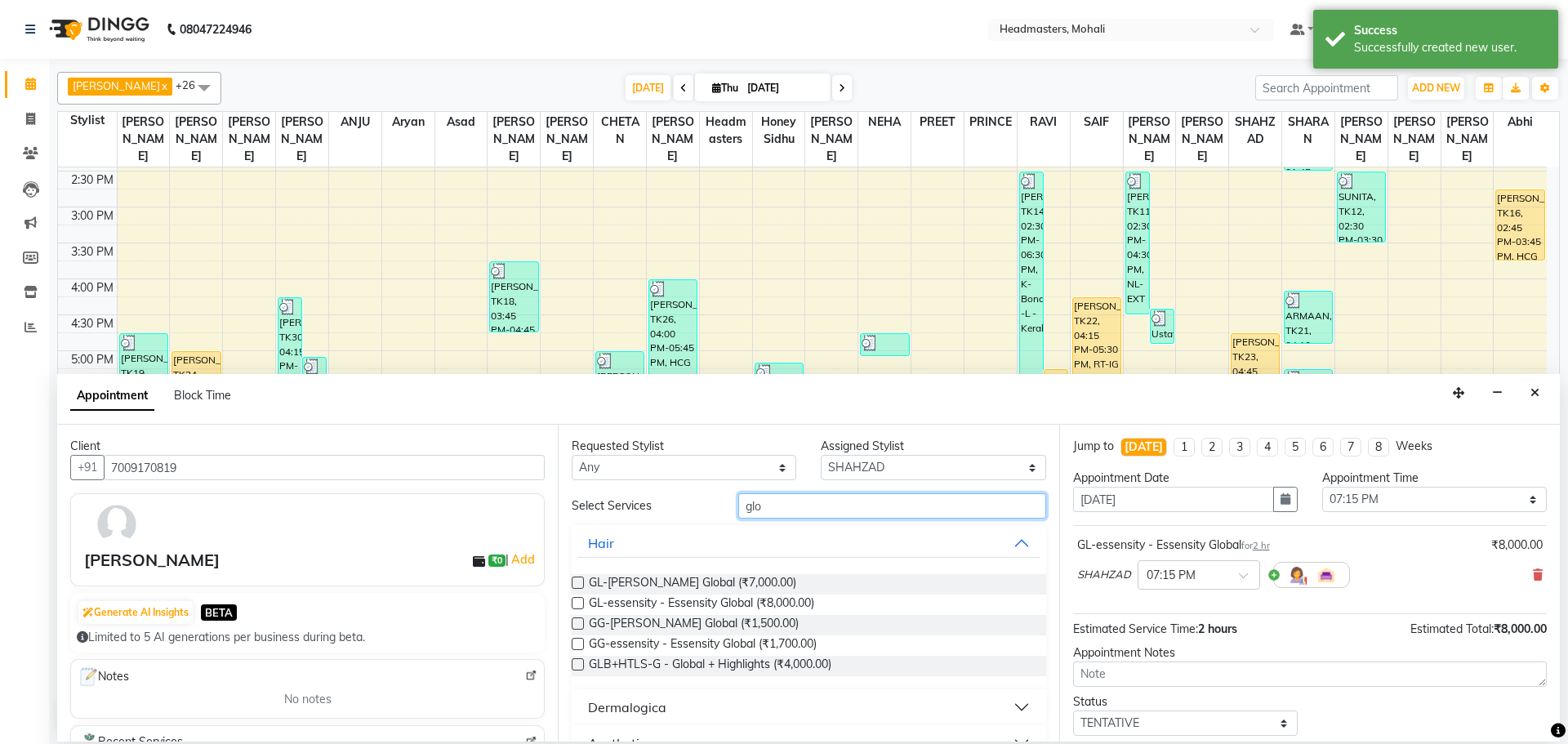
click at [810, 500] on input "glo" at bounding box center [892, 506] width 308 height 26
type input "g"
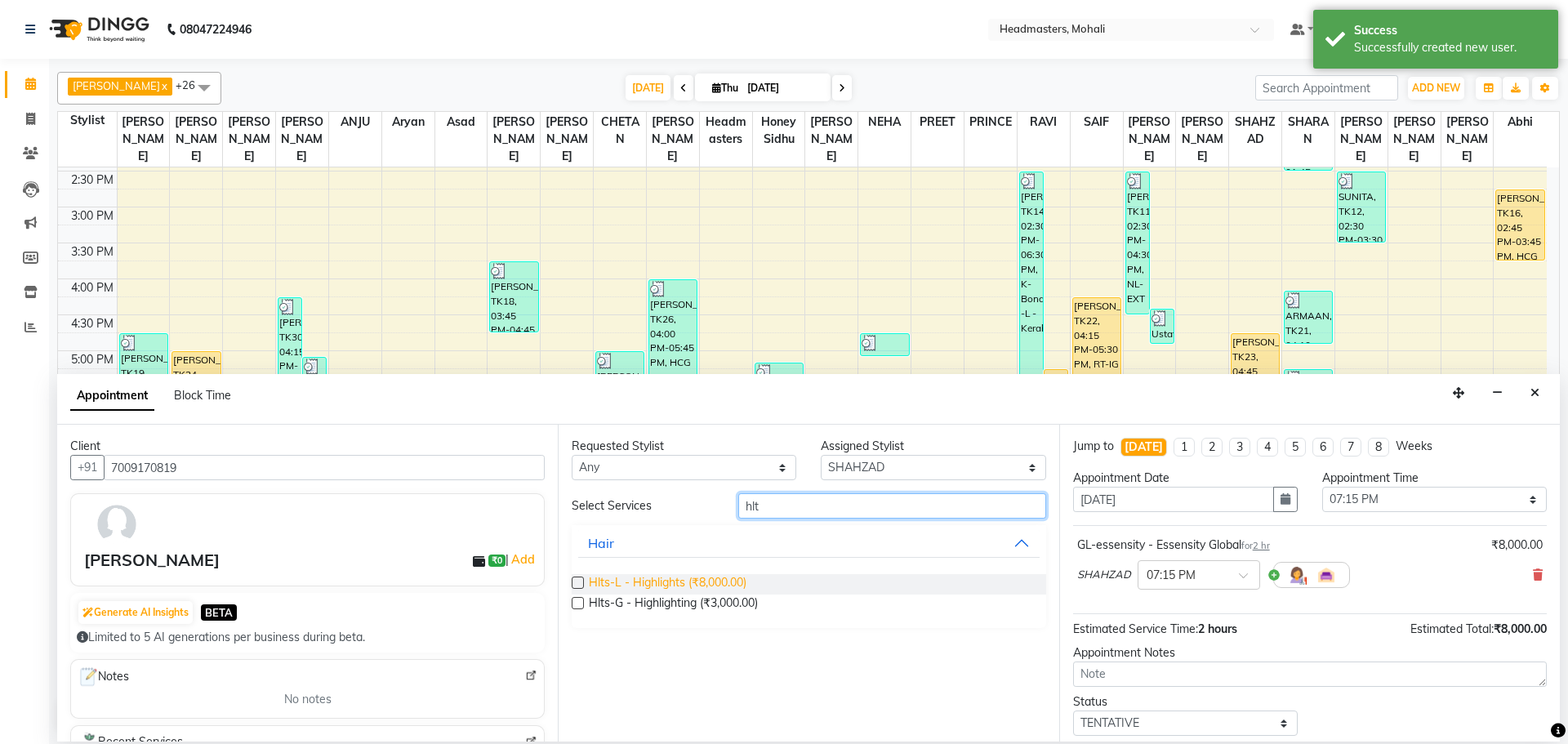
type input "hlt"
drag, startPoint x: 701, startPoint y: 579, endPoint x: 947, endPoint y: 573, distance: 246.1
click at [703, 579] on span "Hlts-L - Highlights (₹8,000.00)" at bounding box center [668, 584] width 158 height 20
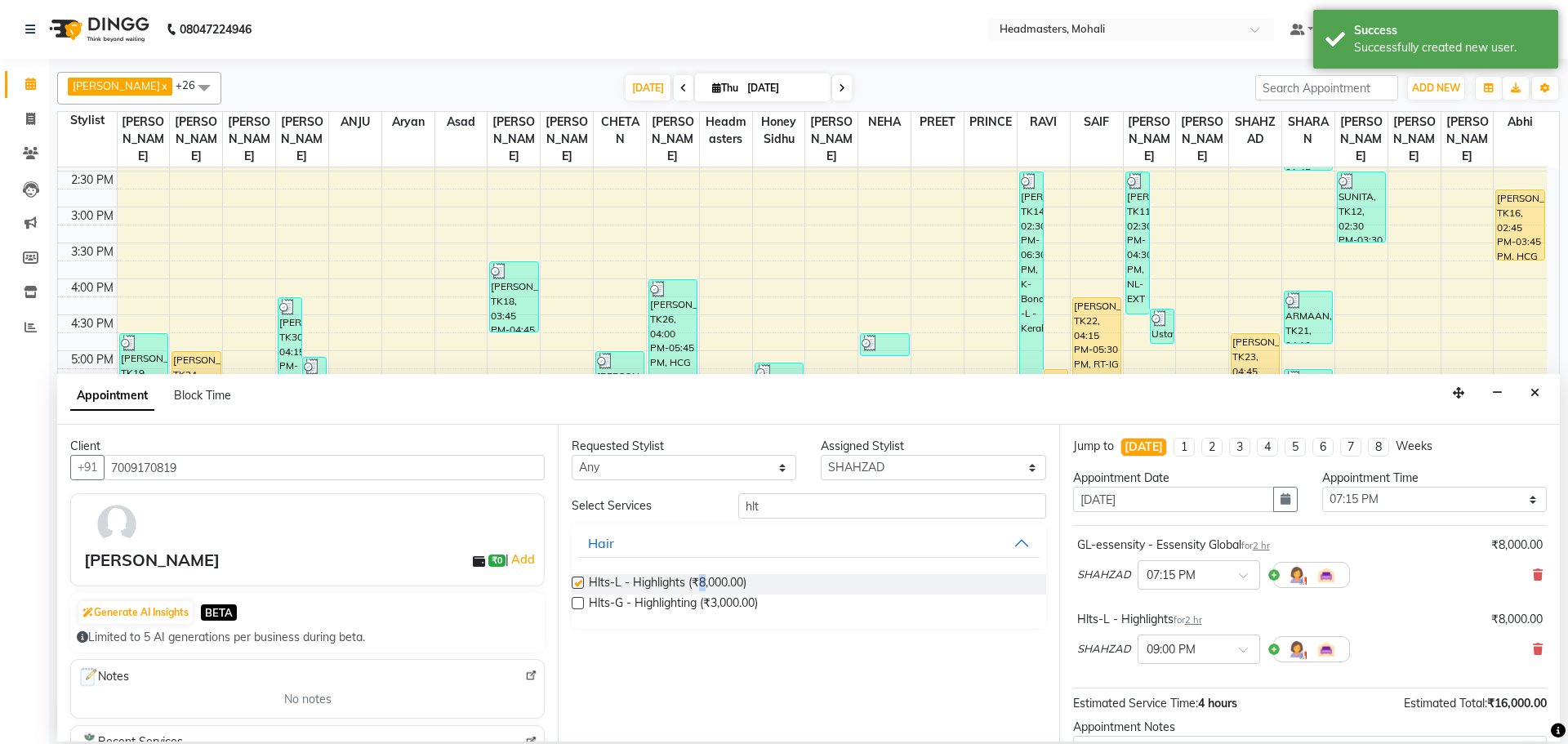
checkbox input "false"
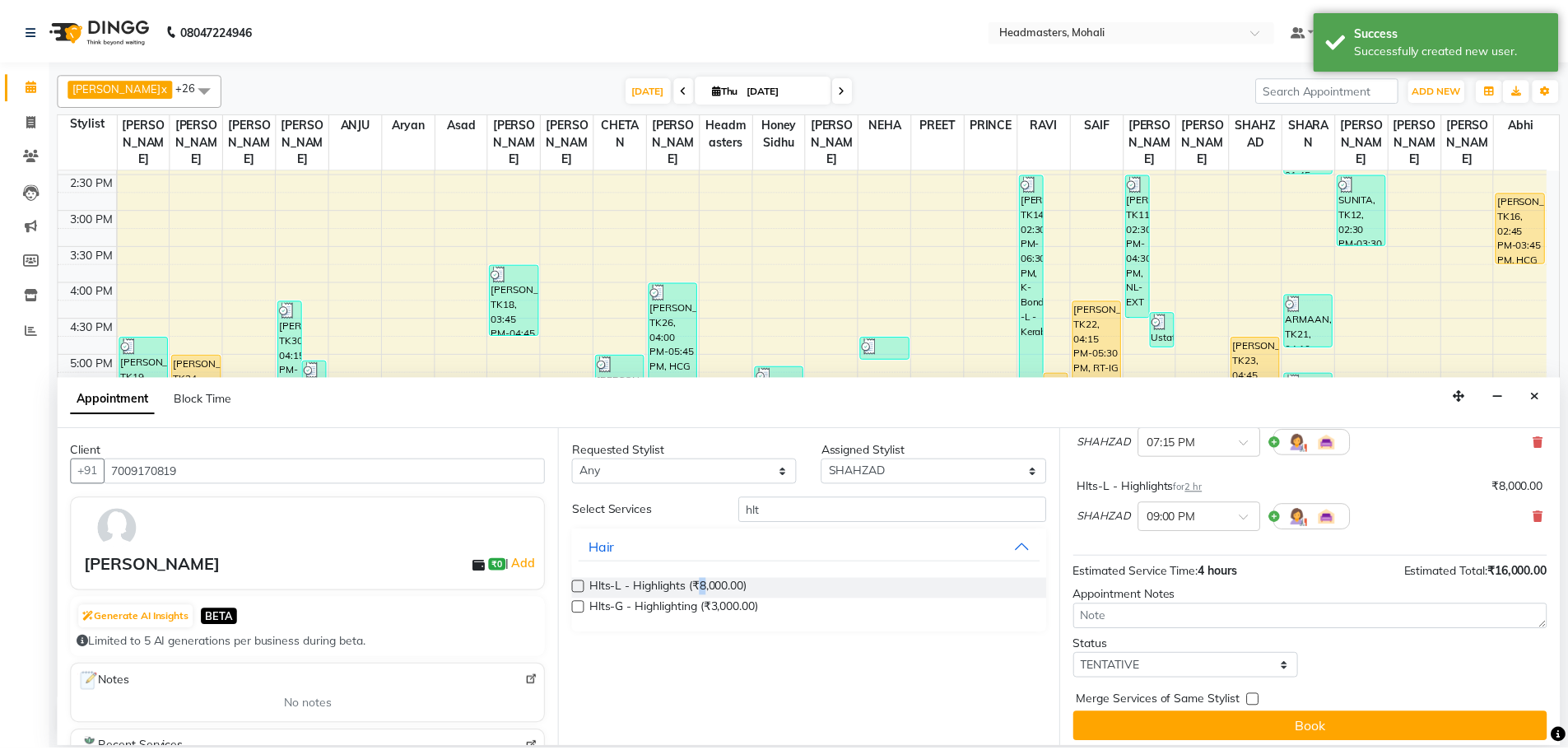
scroll to position [145, 0]
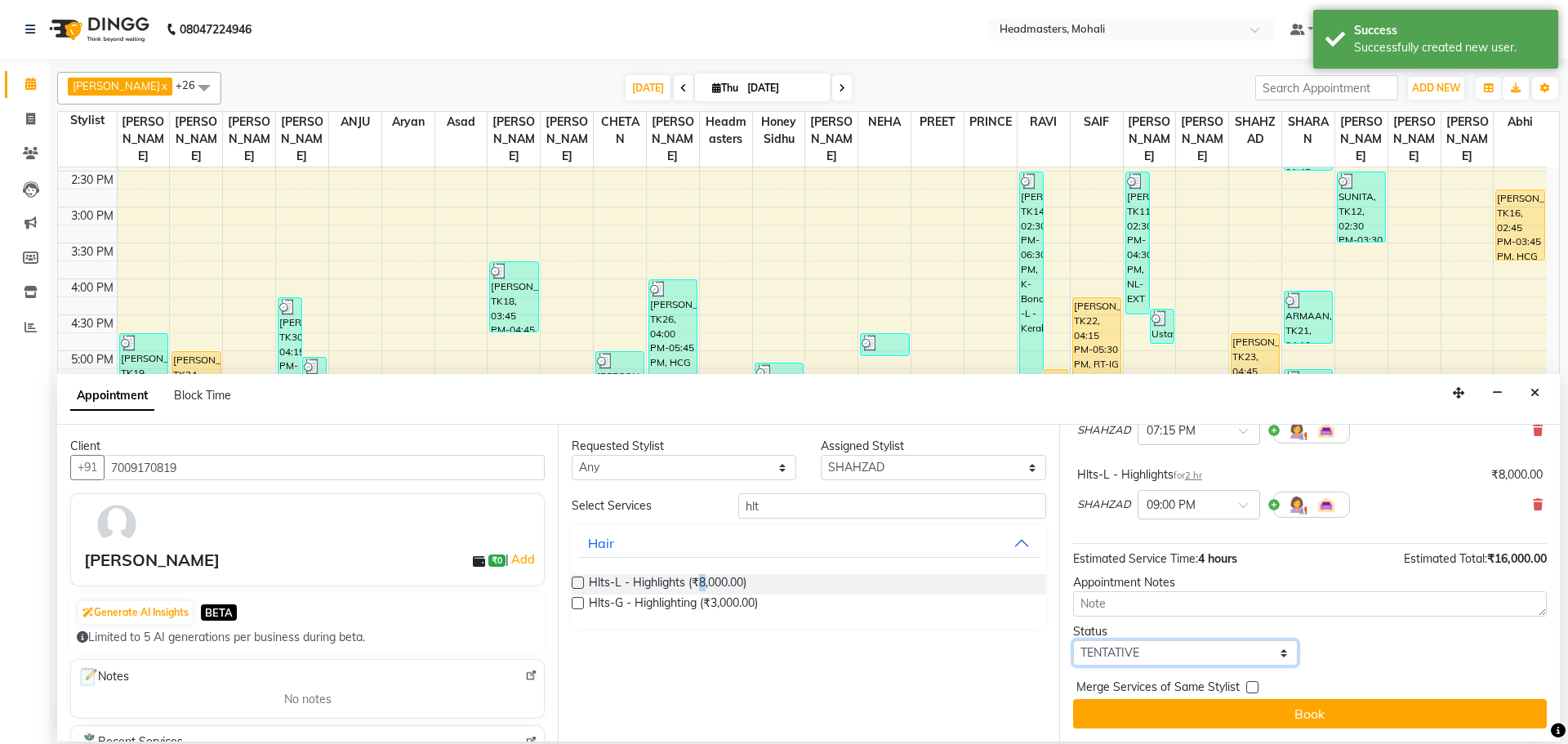
click at [1161, 653] on select "Select TENTATIVE CONFIRM CHECK-IN UPCOMING" at bounding box center [1186, 653] width 224 height 26
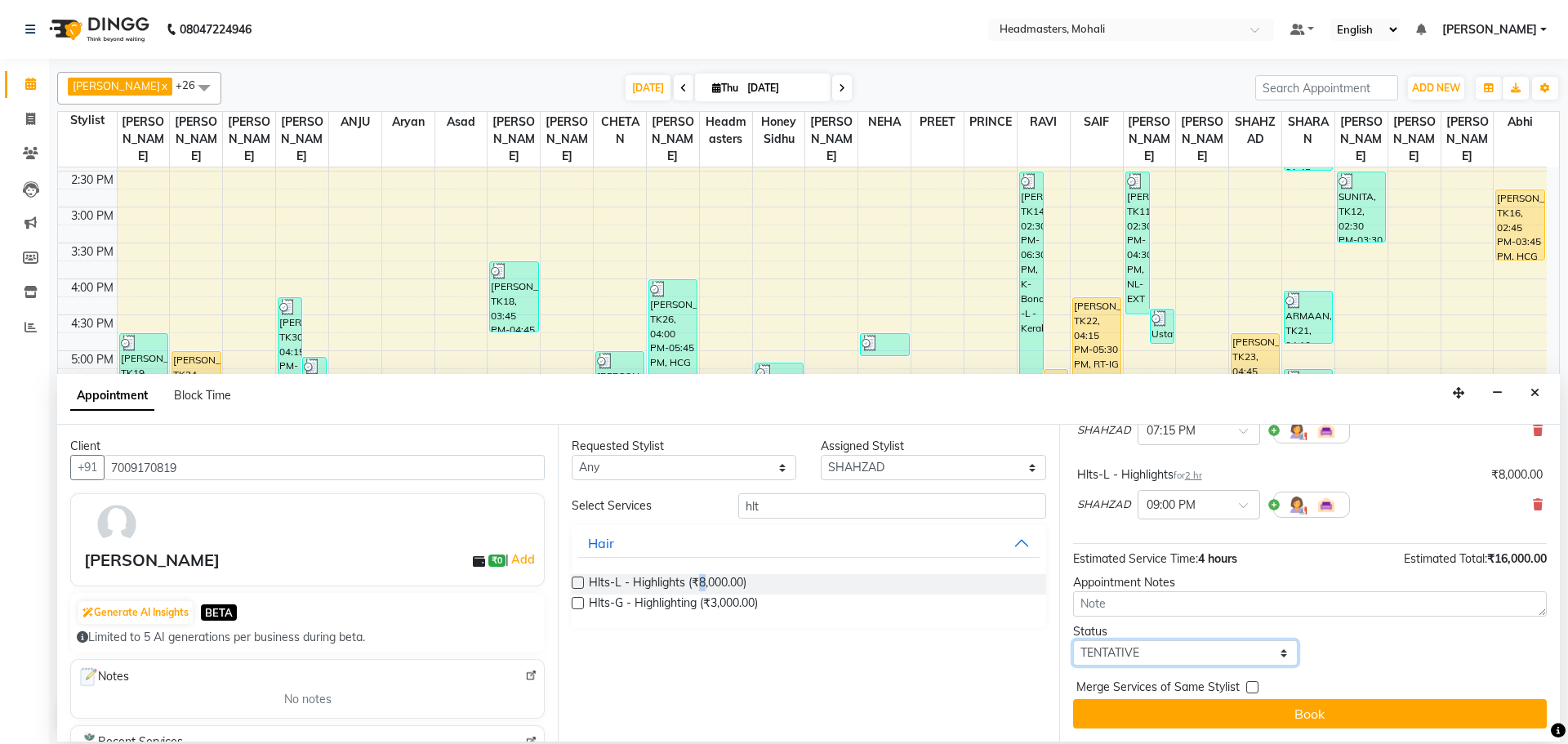
select select "confirm booking"
click at [1074, 640] on select "Select TENTATIVE CONFIRM CHECK-IN UPCOMING" at bounding box center [1186, 653] width 224 height 26
click at [1246, 690] on label at bounding box center [1252, 686] width 12 height 12
click at [1246, 690] on input "checkbox" at bounding box center [1252, 689] width 11 height 11
checkbox input "true"
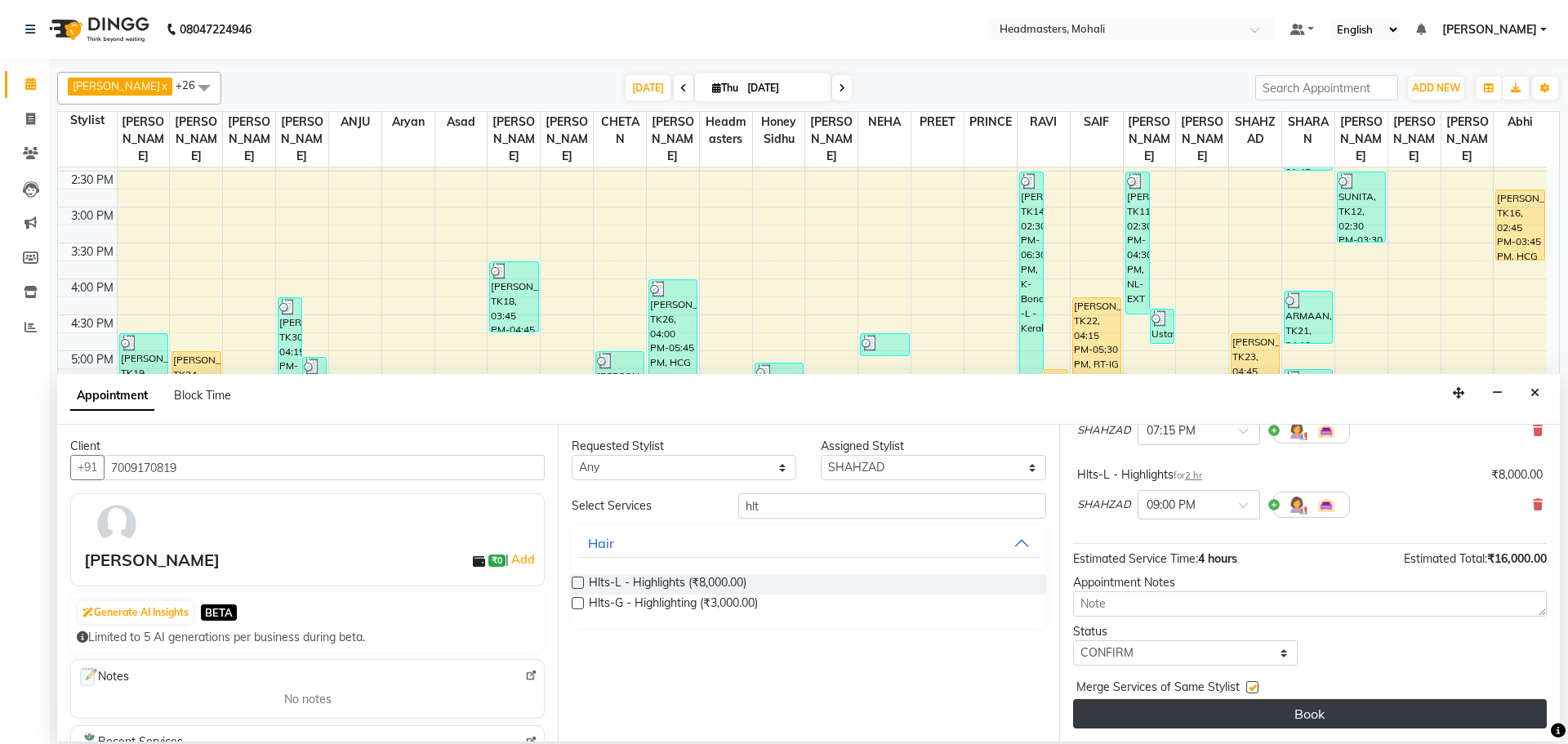
click at [1262, 709] on button "Book" at bounding box center [1310, 714] width 473 height 29
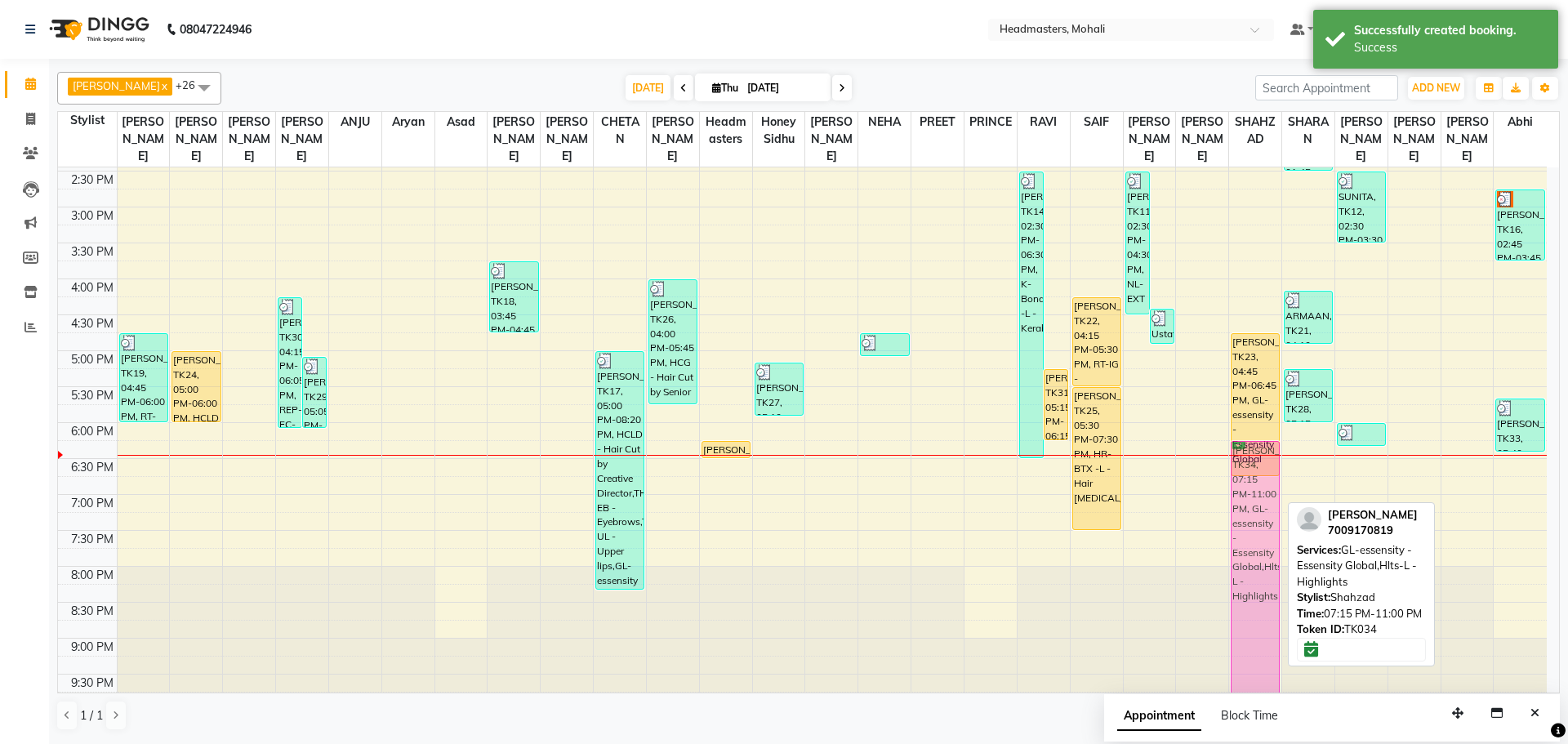
drag, startPoint x: 1258, startPoint y: 524, endPoint x: 1256, endPoint y: 455, distance: 69.0
click at [1256, 455] on div "[PERSON_NAME], TK23, 04:45 PM-06:45 PM, GL-essensity - Essensity Global [PERSON…" at bounding box center [1256, 207] width 52 height 1005
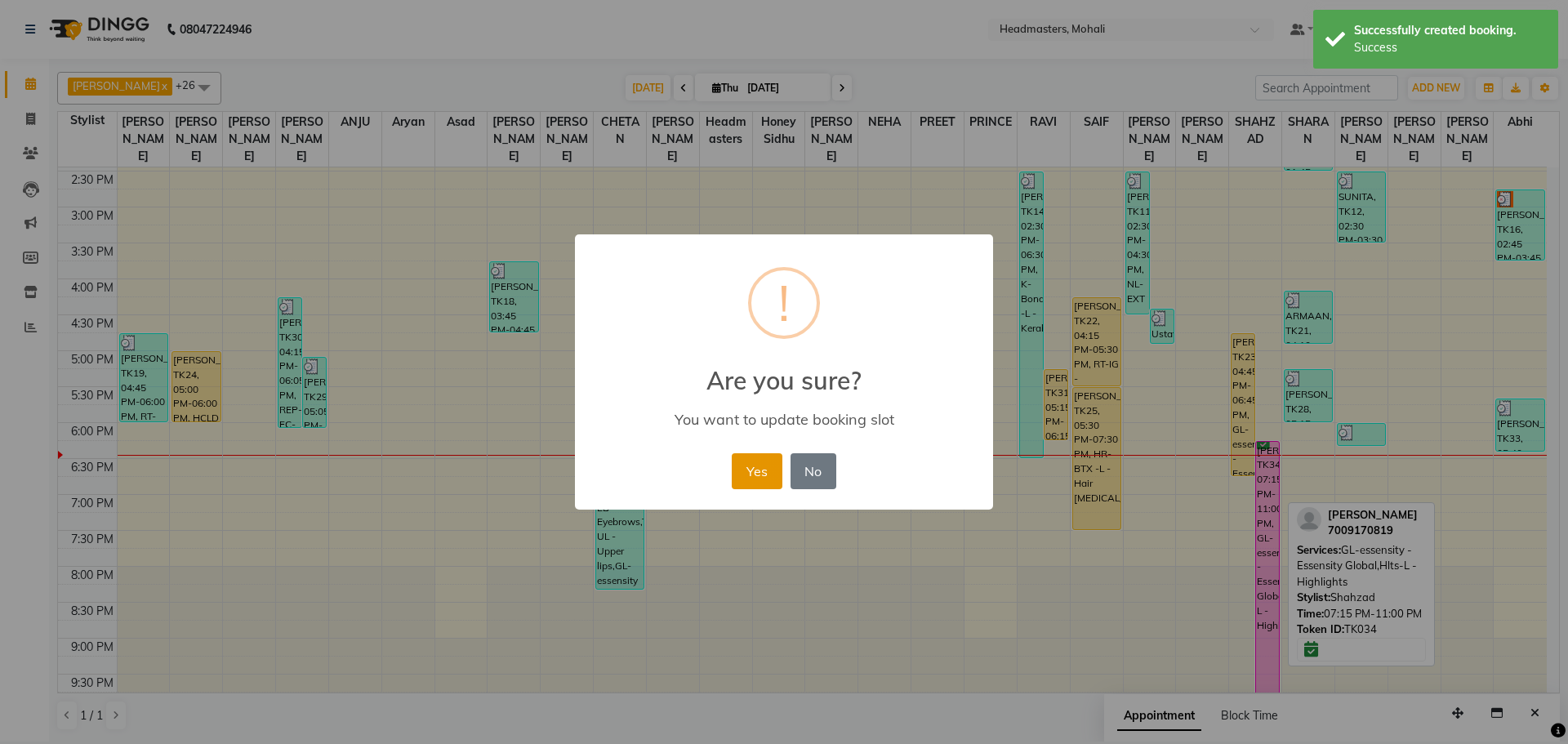
click at [759, 466] on button "Yes" at bounding box center [756, 470] width 50 height 36
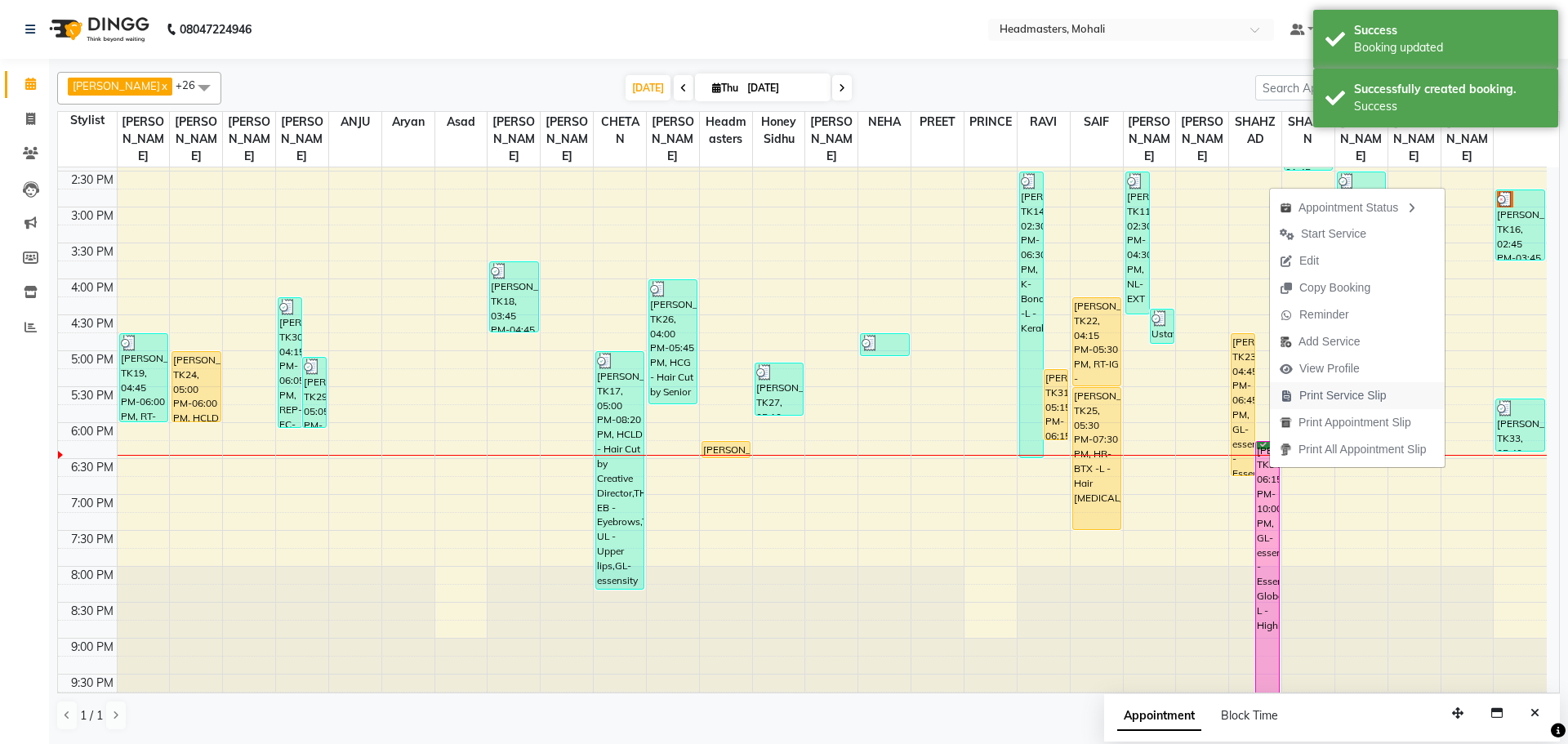
click at [1311, 394] on span "Print Service Slip" at bounding box center [1343, 395] width 87 height 17
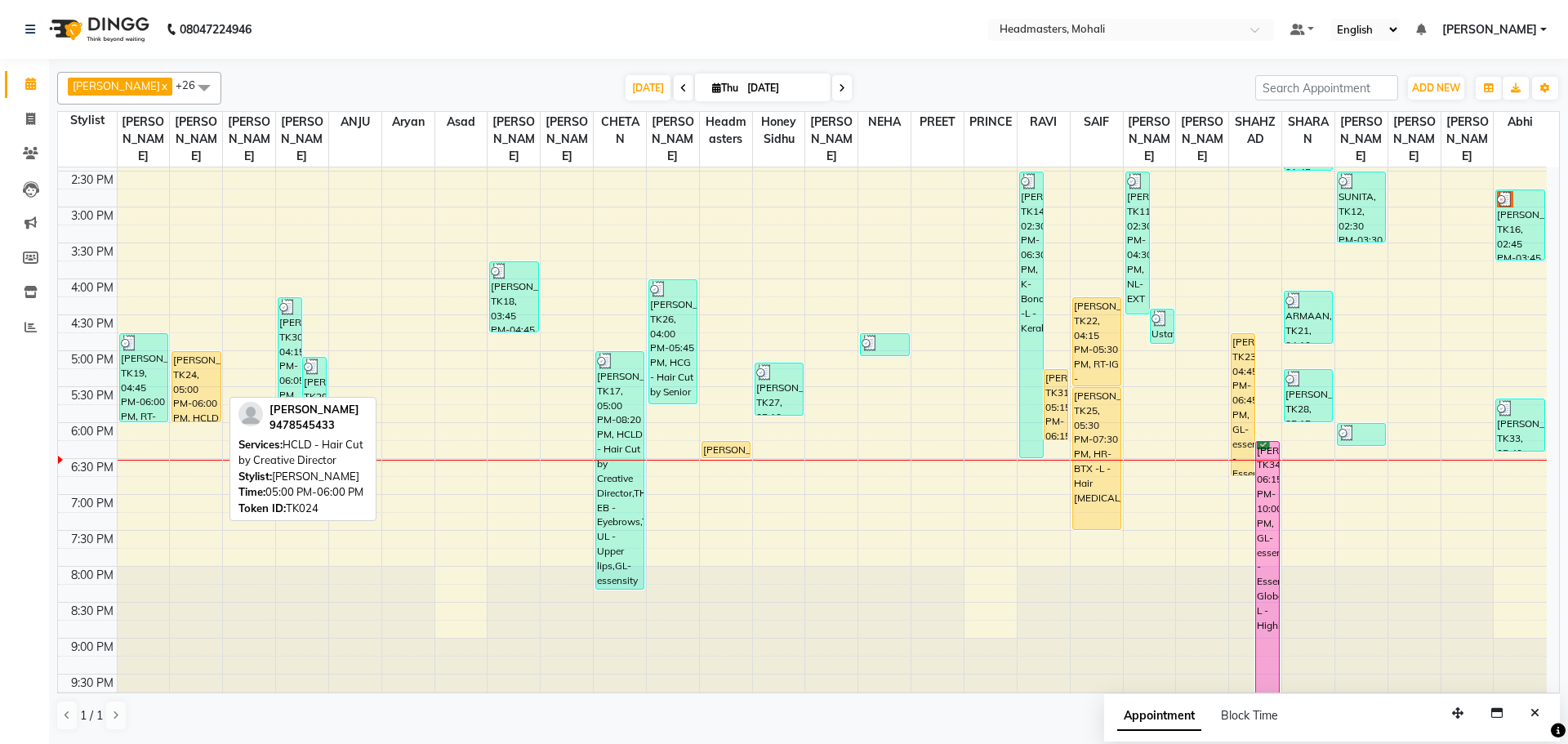
click at [203, 376] on div "[PERSON_NAME], TK24, 05:00 PM-06:00 PM, HCLD - Hair Cut by Creative Director" at bounding box center [197, 387] width 48 height 70
select select "1"
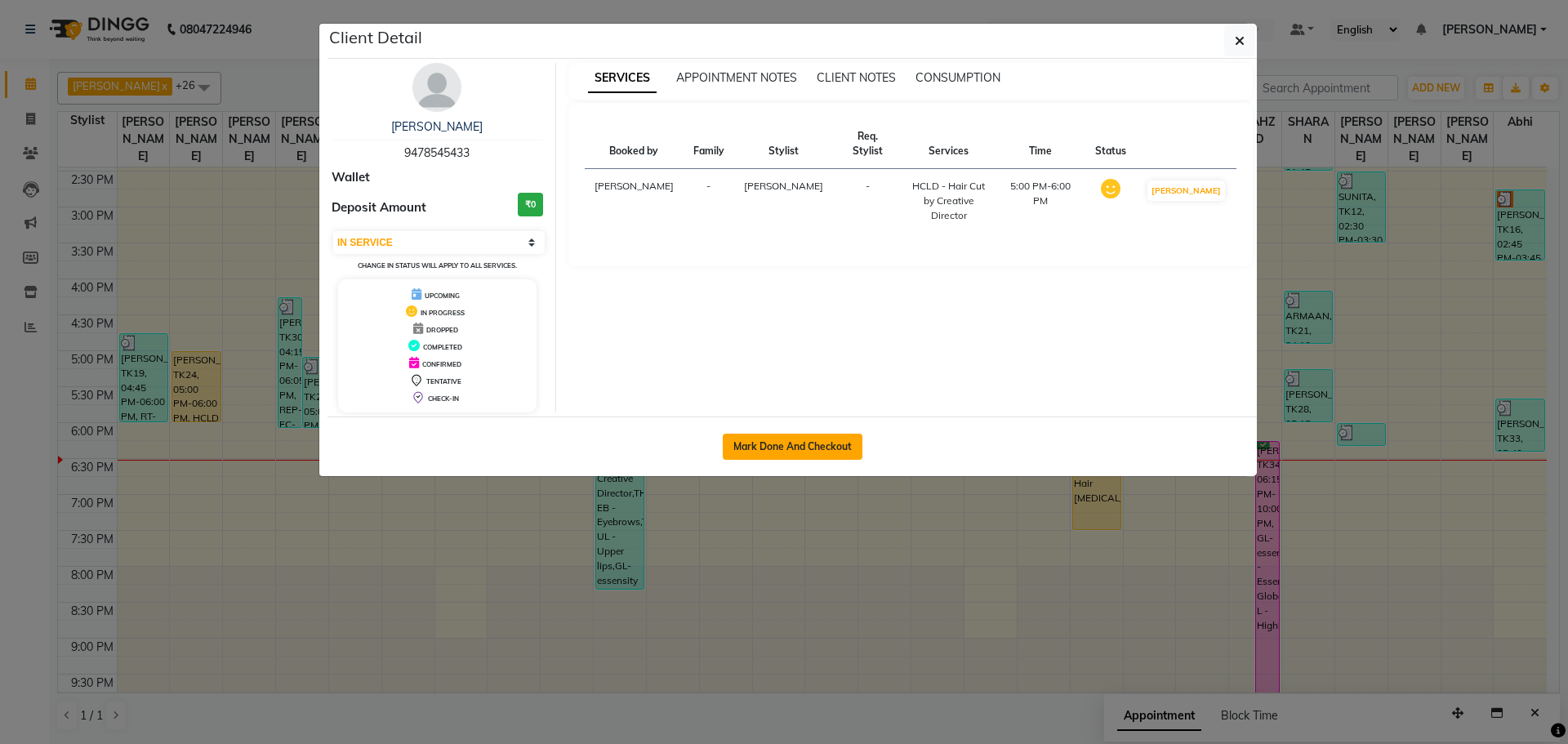
click at [752, 447] on button "Mark Done And Checkout" at bounding box center [793, 446] width 140 height 26
select select "service"
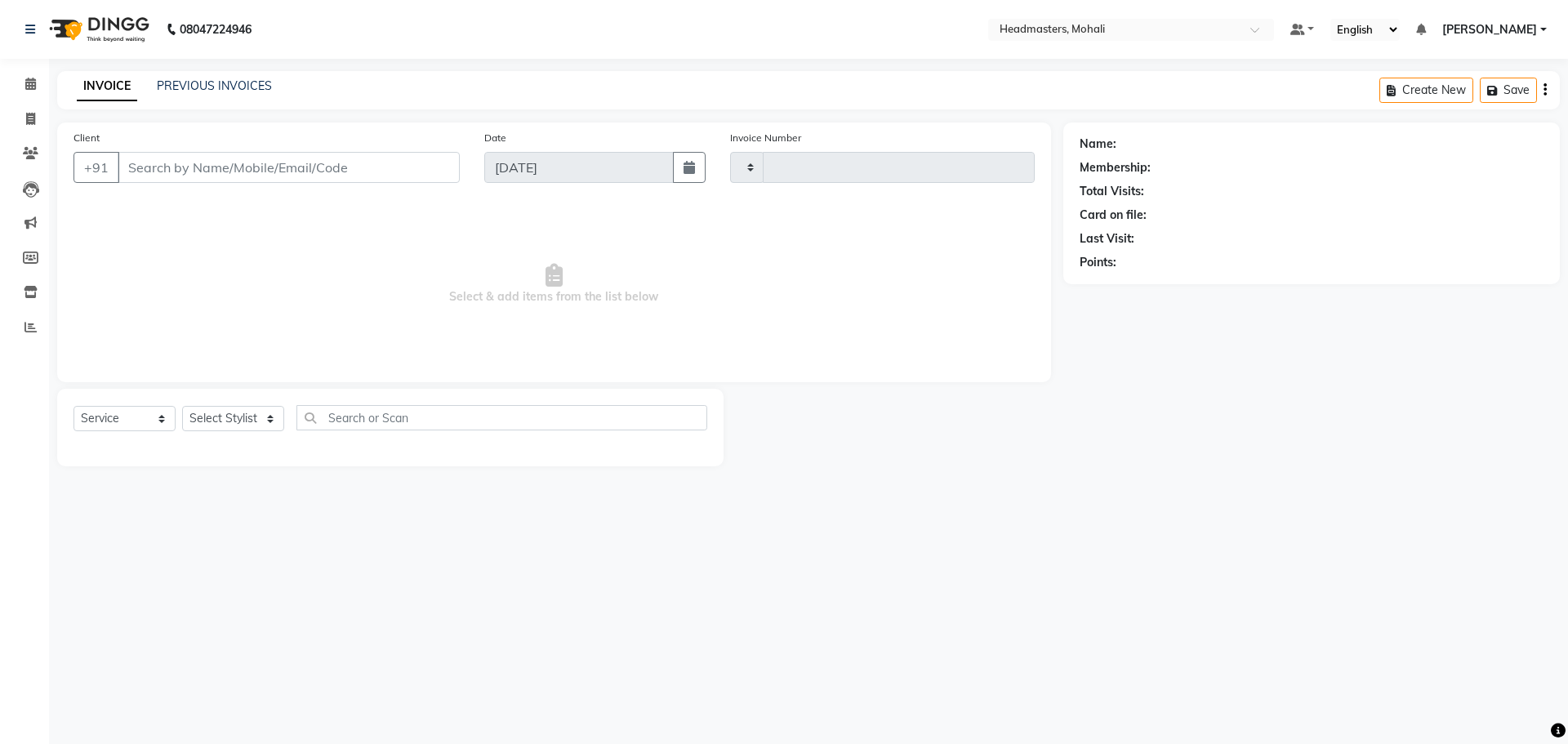
type input "8717"
select select "6604"
type input "9478545433"
select select "63773"
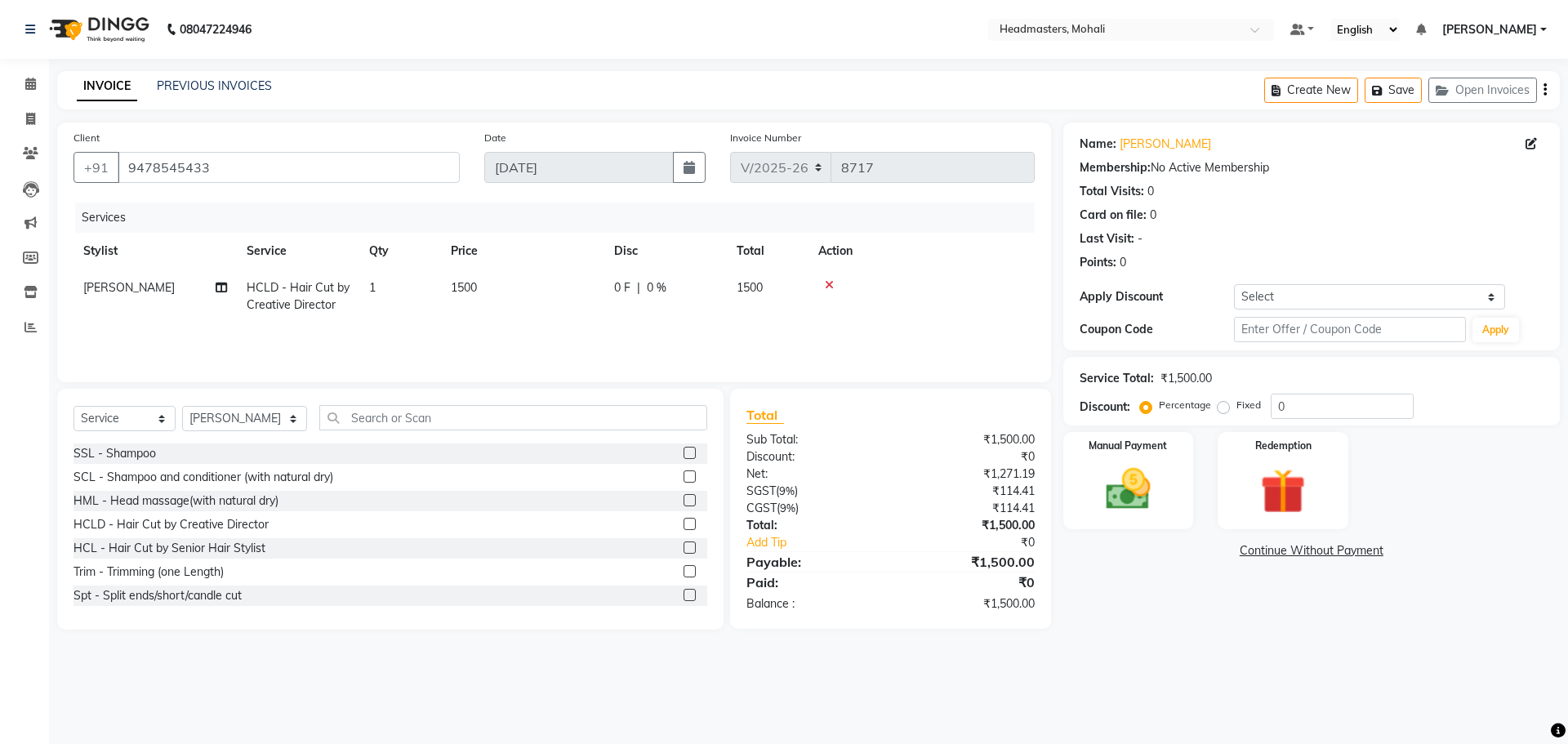
click at [289, 293] on span "HCLD - Hair Cut by Creative Director" at bounding box center [298, 296] width 103 height 32
select select "63773"
click at [298, 297] on span "HCLD - Hair Cut by Creative Director" at bounding box center [312, 301] width 103 height 32
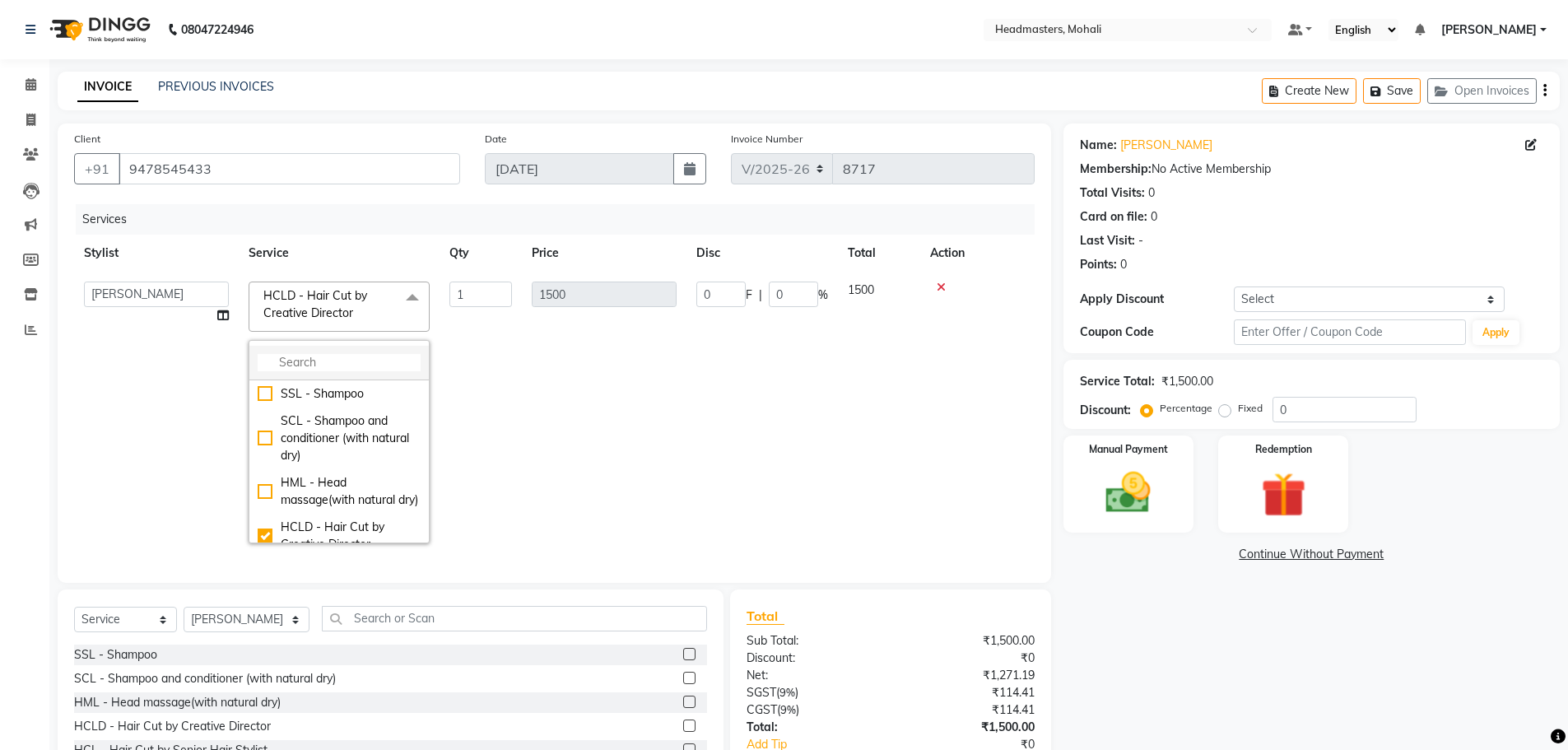
click at [316, 363] on input "multiselect-search" at bounding box center [339, 362] width 163 height 18
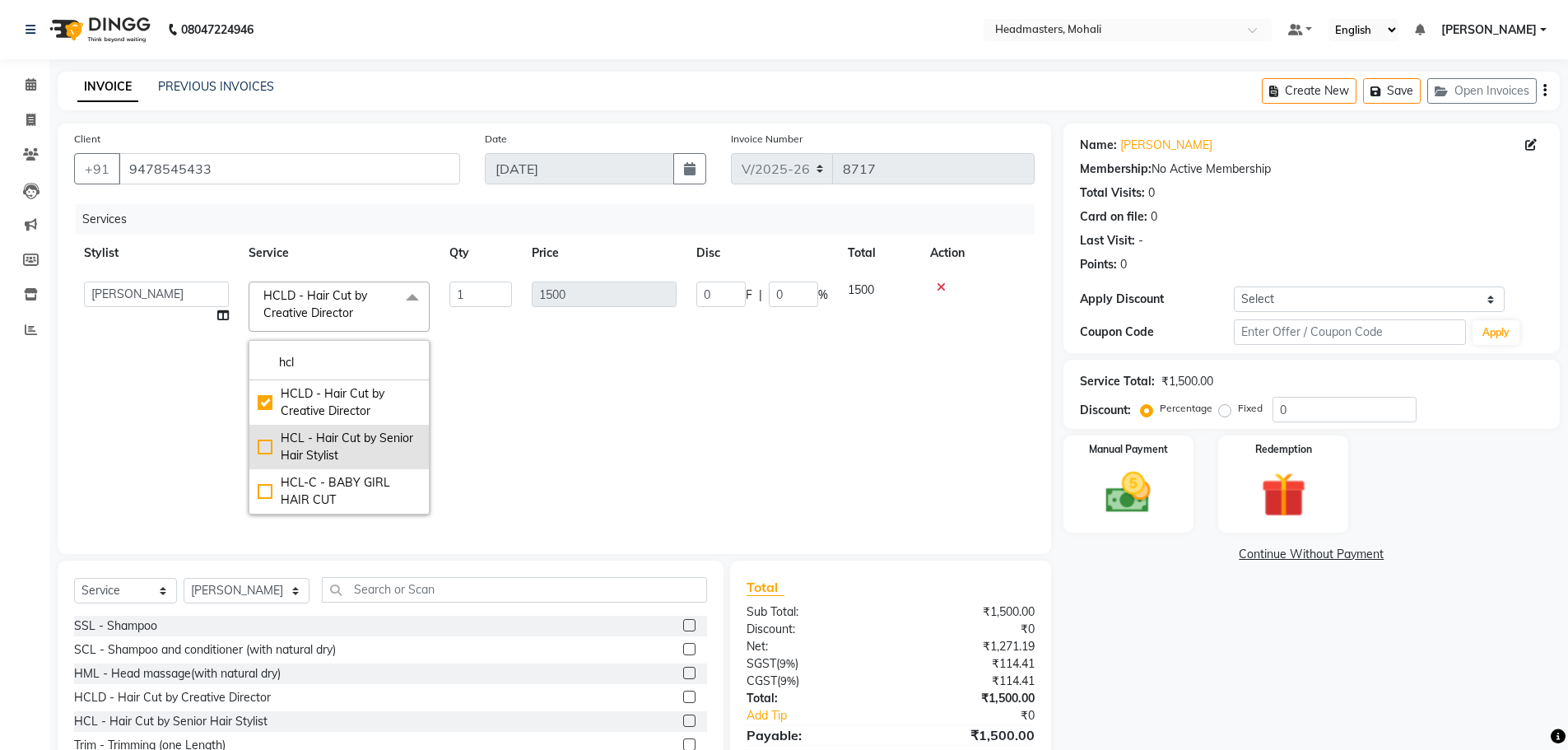
type input "hcl"
click at [346, 440] on div "HCL - Hair Cut by Senior Hair Stylist" at bounding box center [339, 446] width 163 height 34
checkbox input "false"
checkbox input "true"
type input "1000"
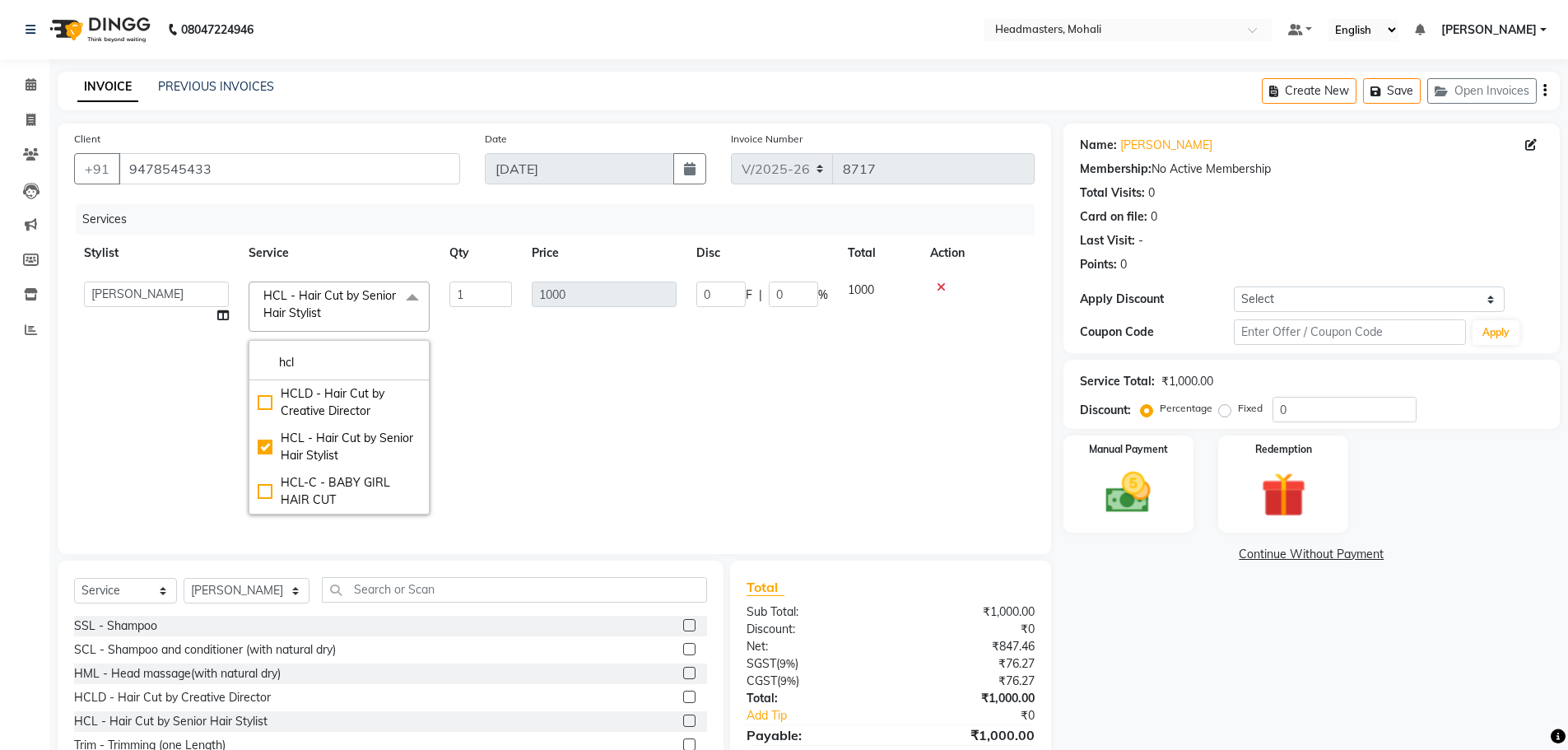
click at [647, 418] on td "1000" at bounding box center [604, 397] width 165 height 253
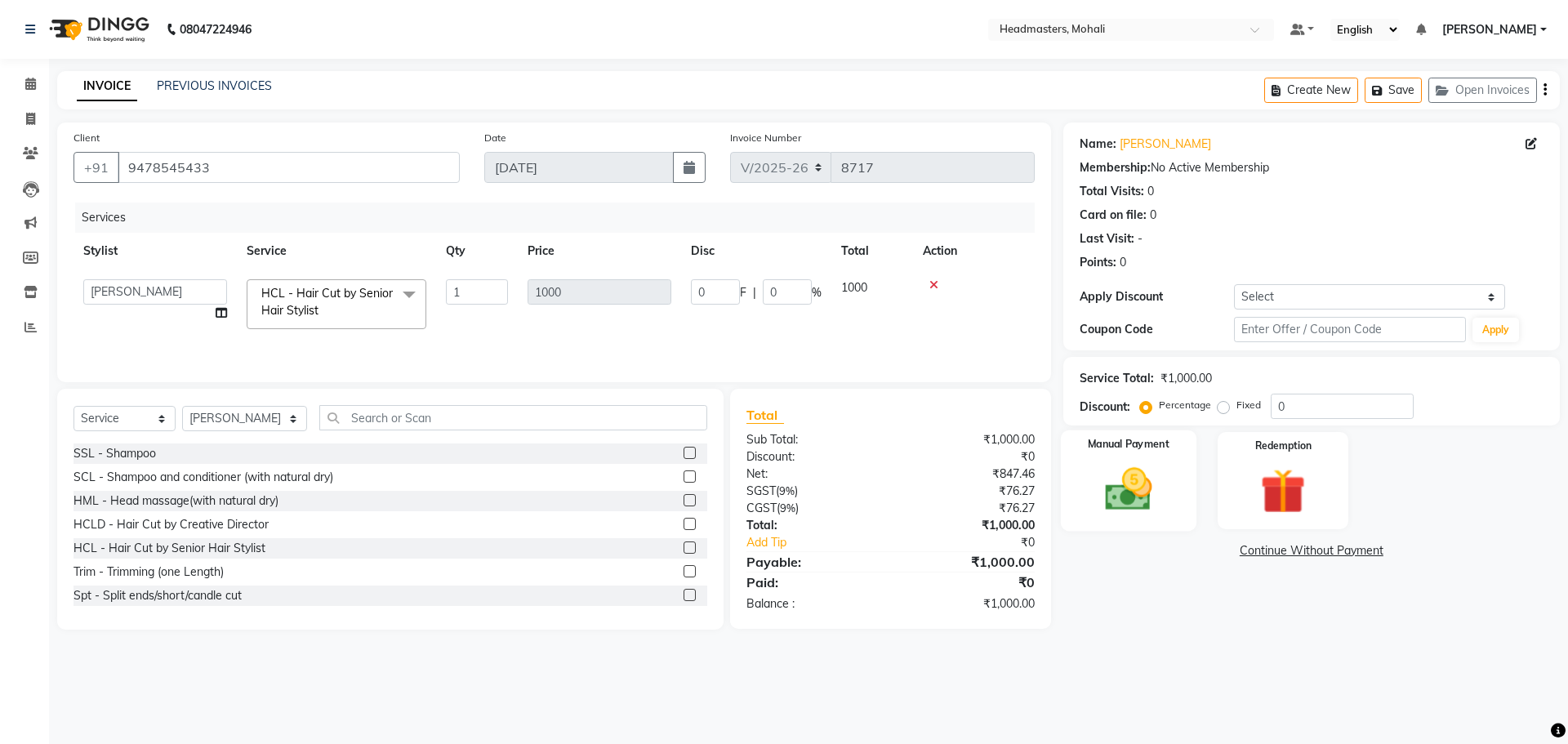
click at [1139, 478] on img at bounding box center [1129, 489] width 76 height 54
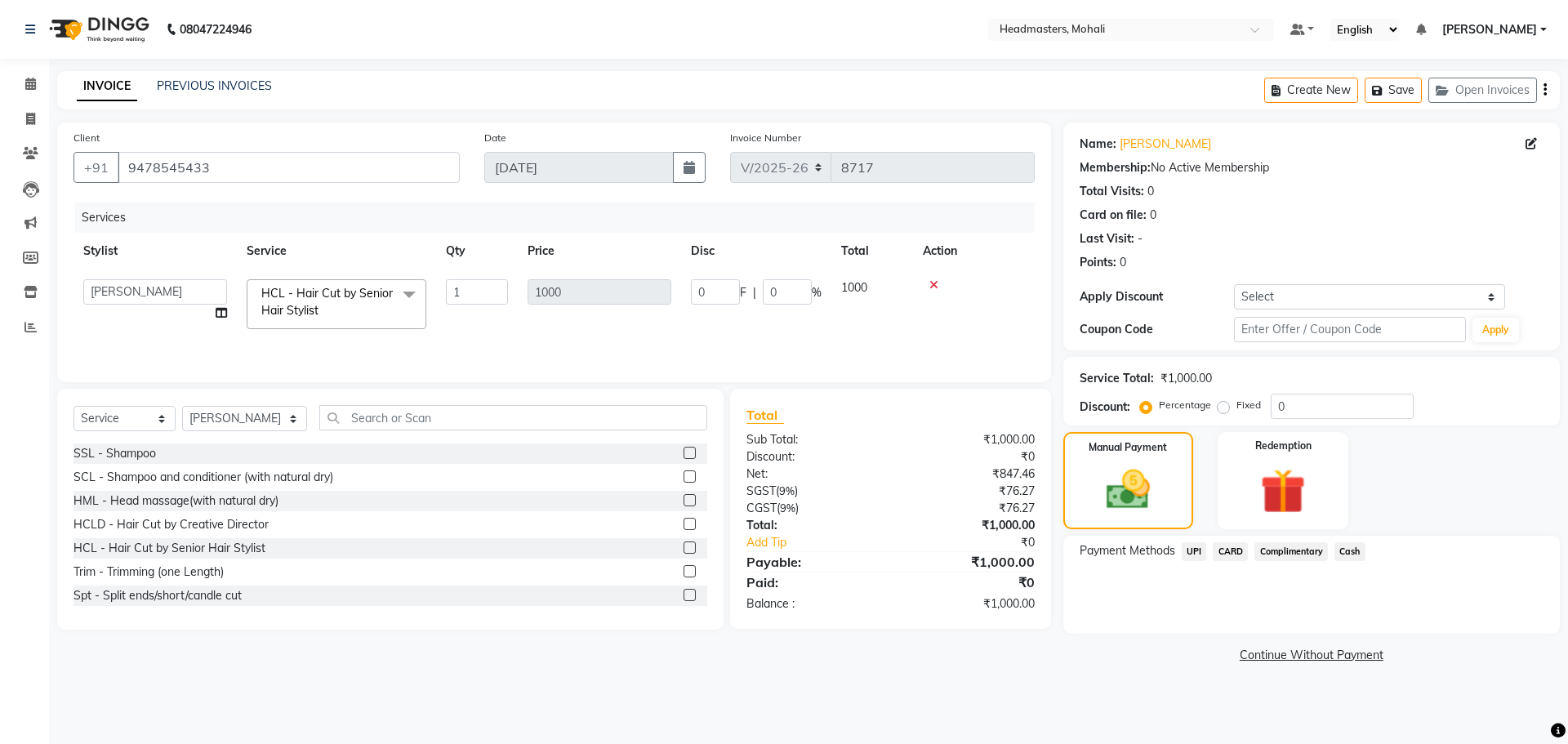
click at [1197, 546] on span "UPI" at bounding box center [1195, 551] width 26 height 18
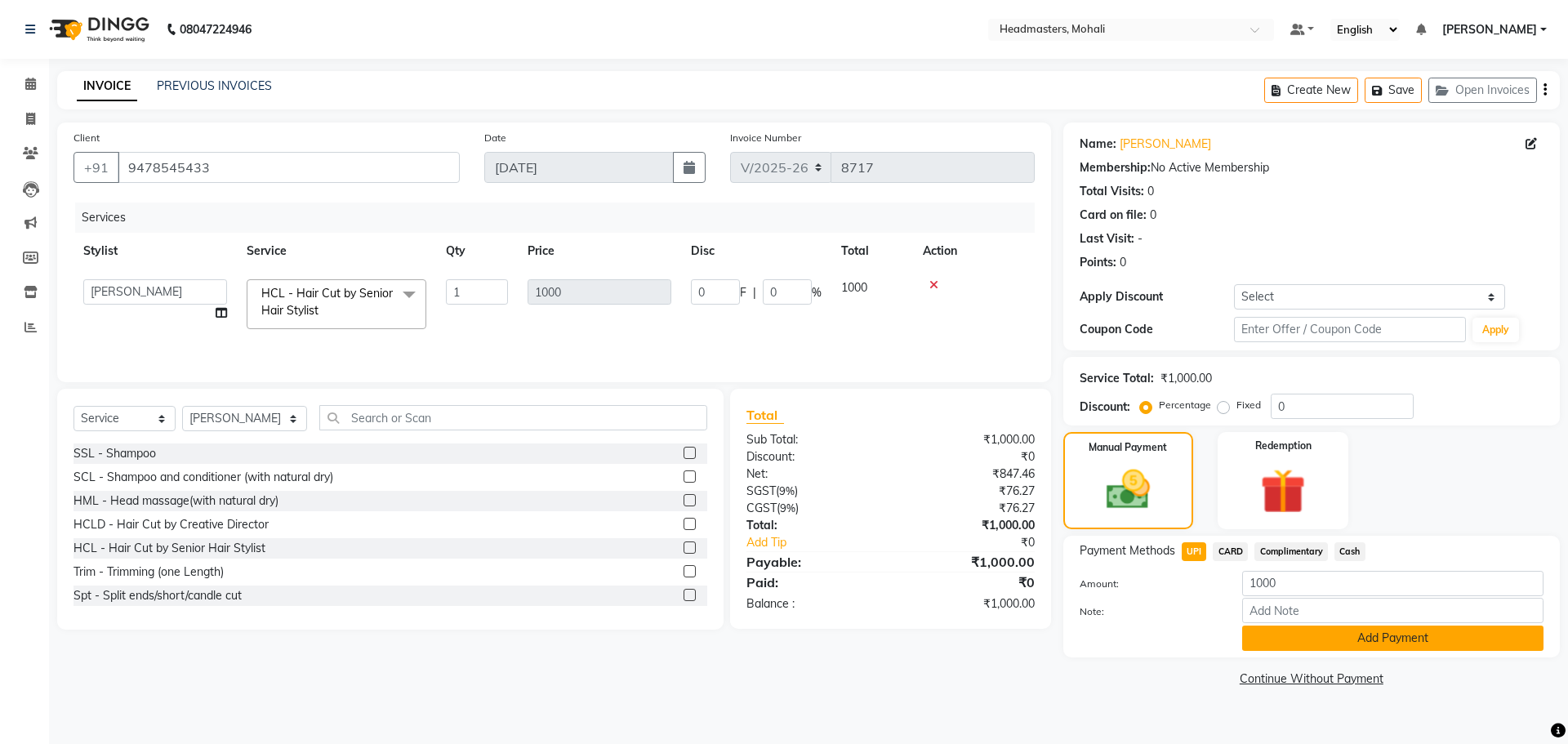
click at [1317, 642] on button "Add Payment" at bounding box center [1393, 638] width 301 height 26
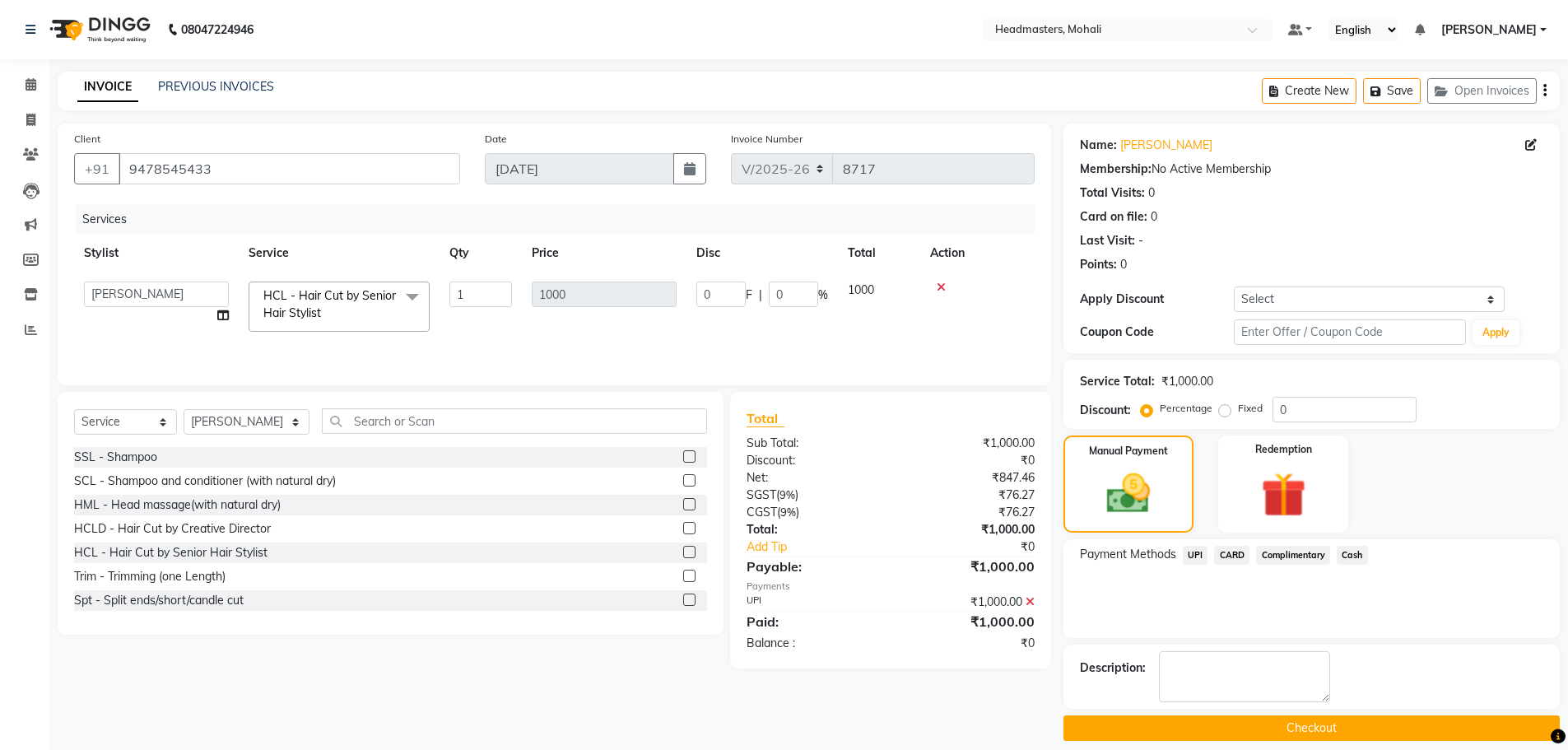
click at [1324, 729] on button "Checkout" at bounding box center [1311, 728] width 496 height 26
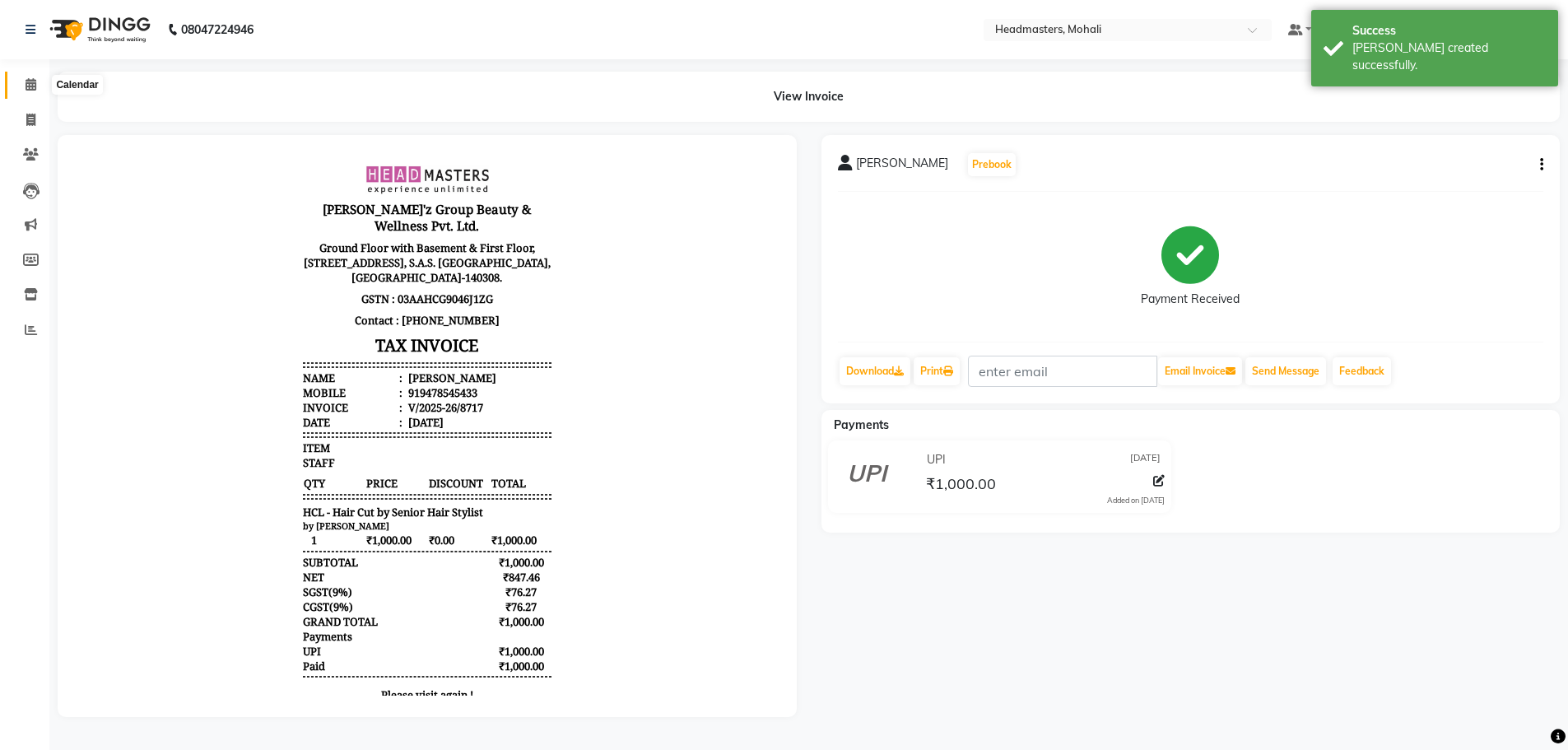
click at [33, 84] on icon at bounding box center [31, 83] width 11 height 12
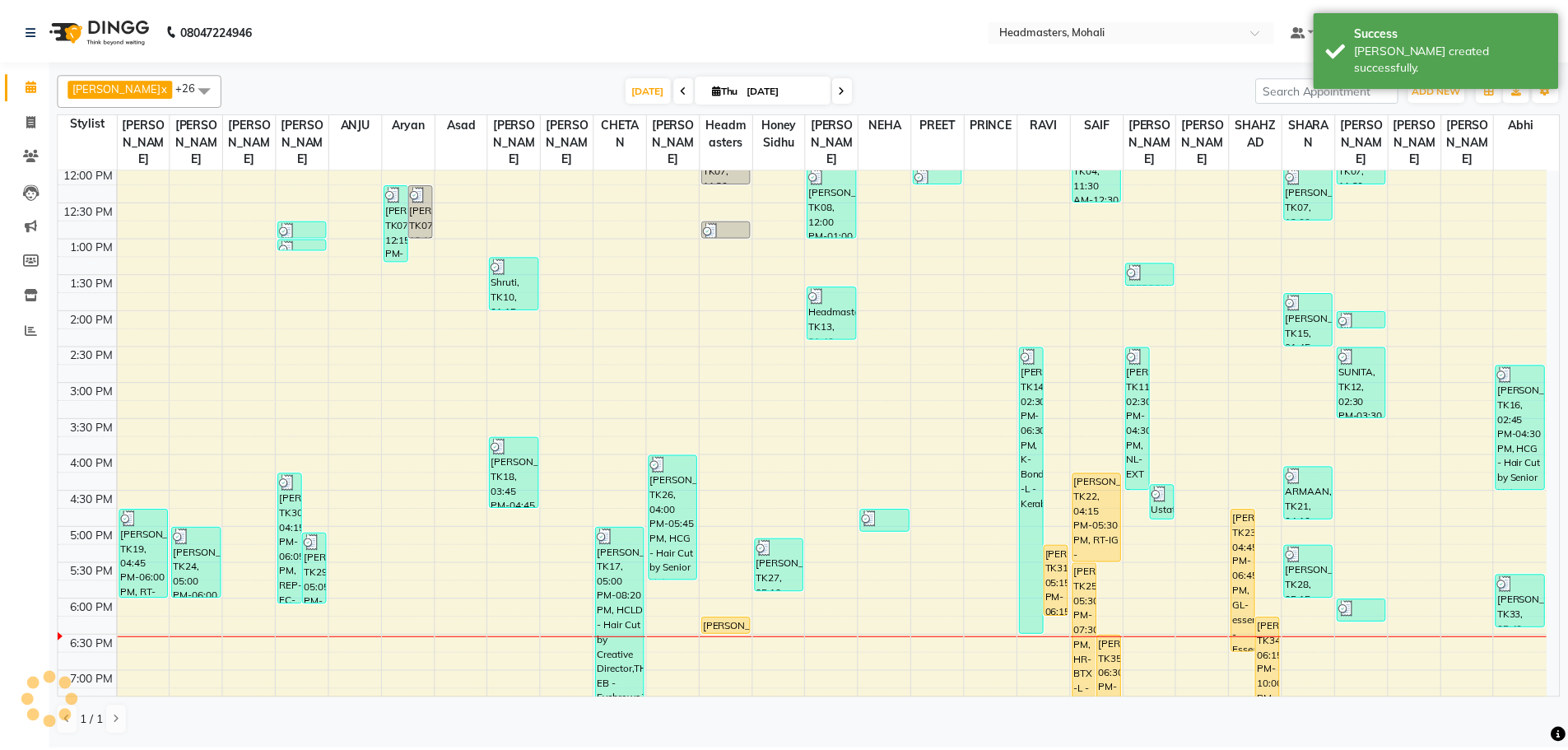
scroll to position [334, 0]
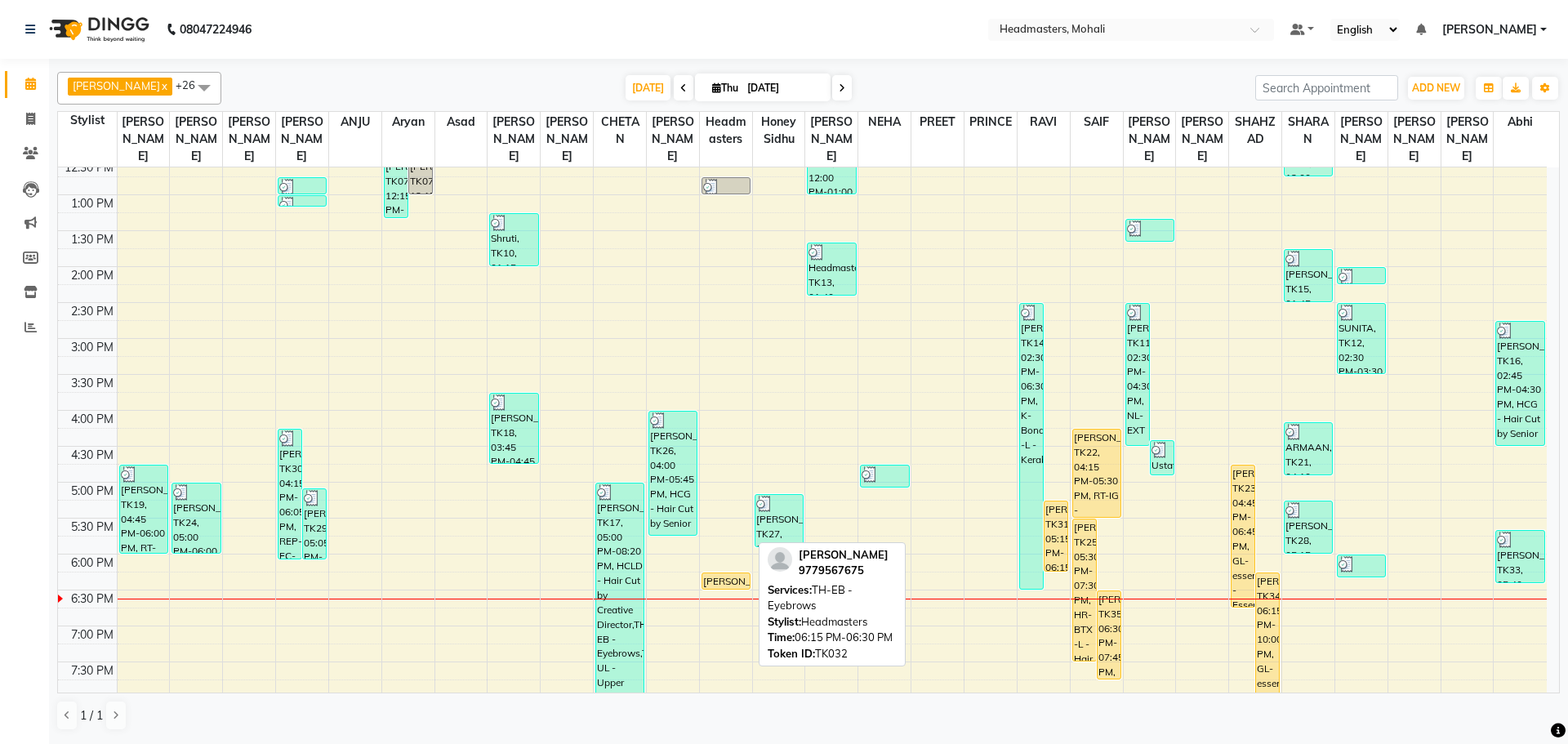
click at [723, 585] on div at bounding box center [726, 588] width 48 height 6
select select "1"
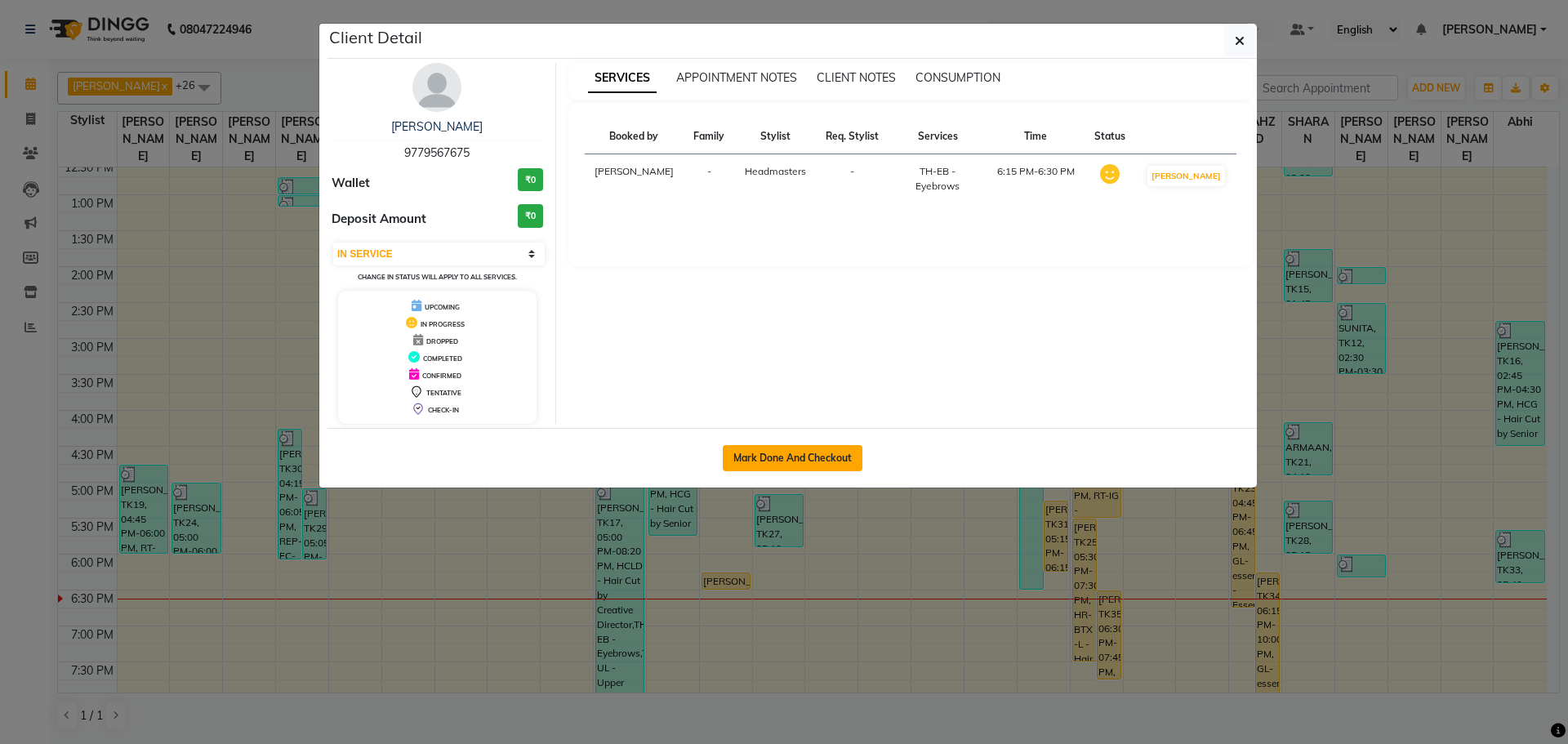
click at [812, 459] on button "Mark Done And Checkout" at bounding box center [793, 457] width 140 height 26
select select "service"
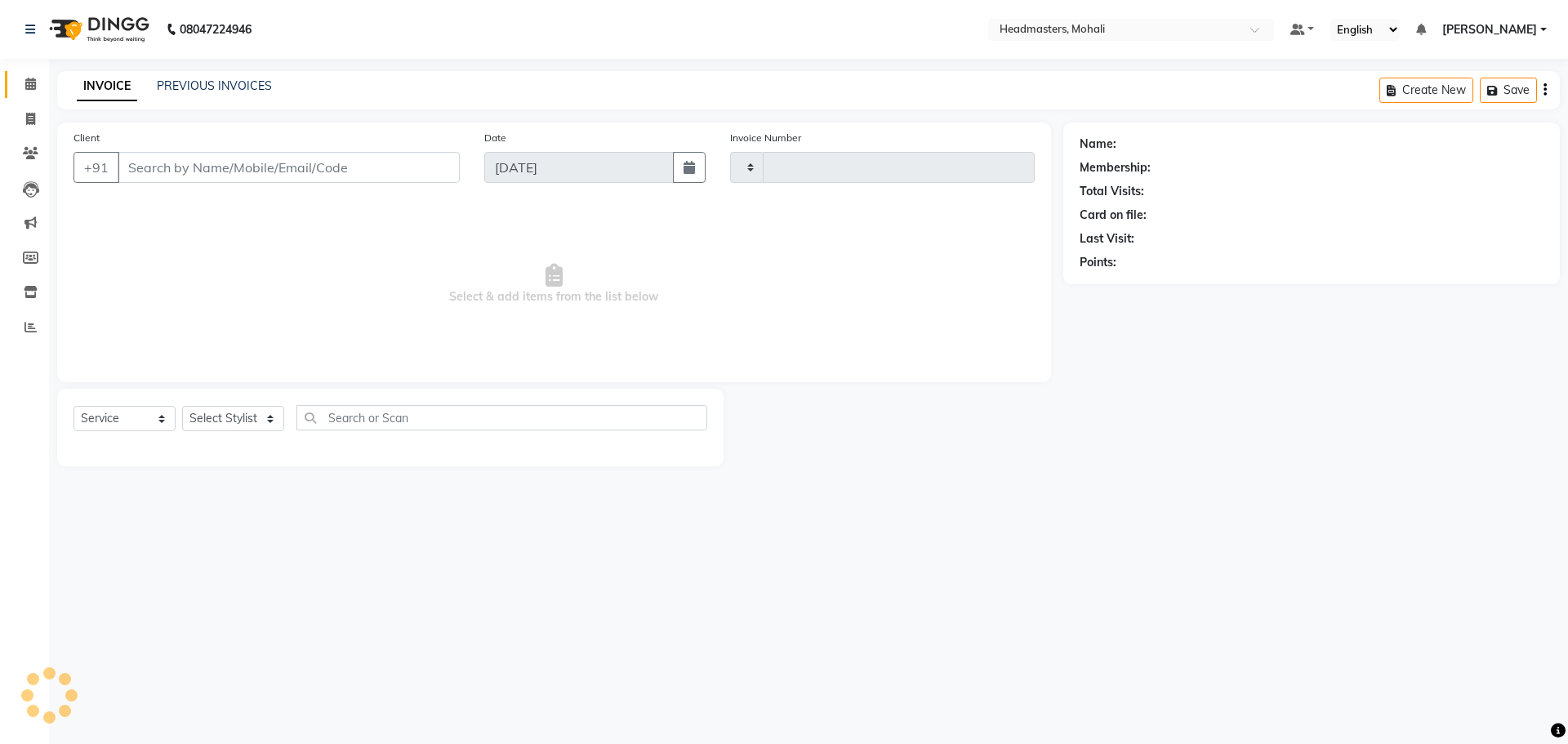
type input "8718"
select select "6604"
type input "9779567675"
select select "61208"
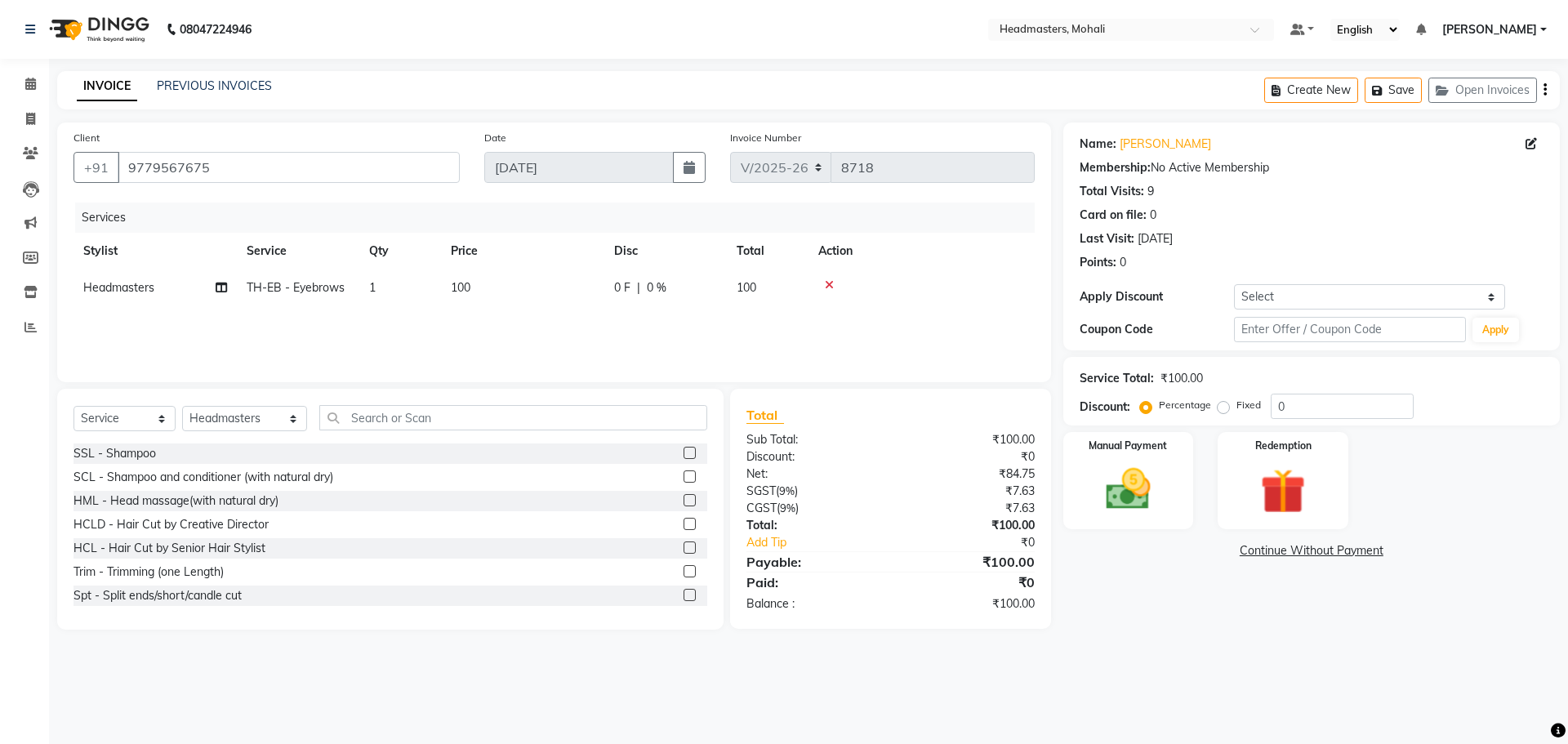
click at [128, 283] on span "Headmasters" at bounding box center [119, 287] width 71 height 15
select select "61208"
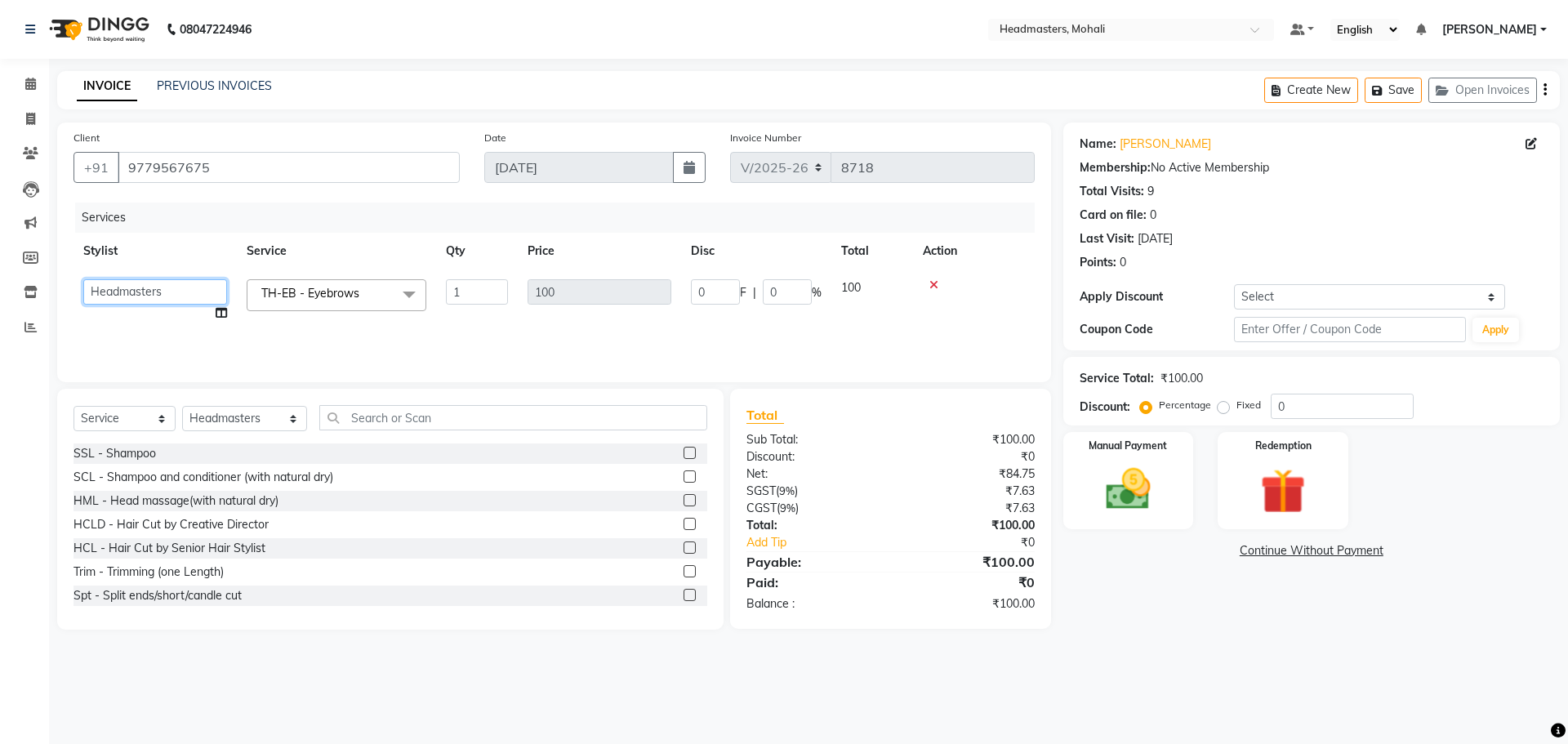
click at [133, 290] on select "[PERSON_NAME] [PERSON_NAME] [PERSON_NAME] [PERSON_NAME] [PERSON_NAME] [PERSON_N…" at bounding box center [155, 292] width 143 height 26
select select "51129"
click at [439, 418] on input "text" at bounding box center [514, 418] width 388 height 26
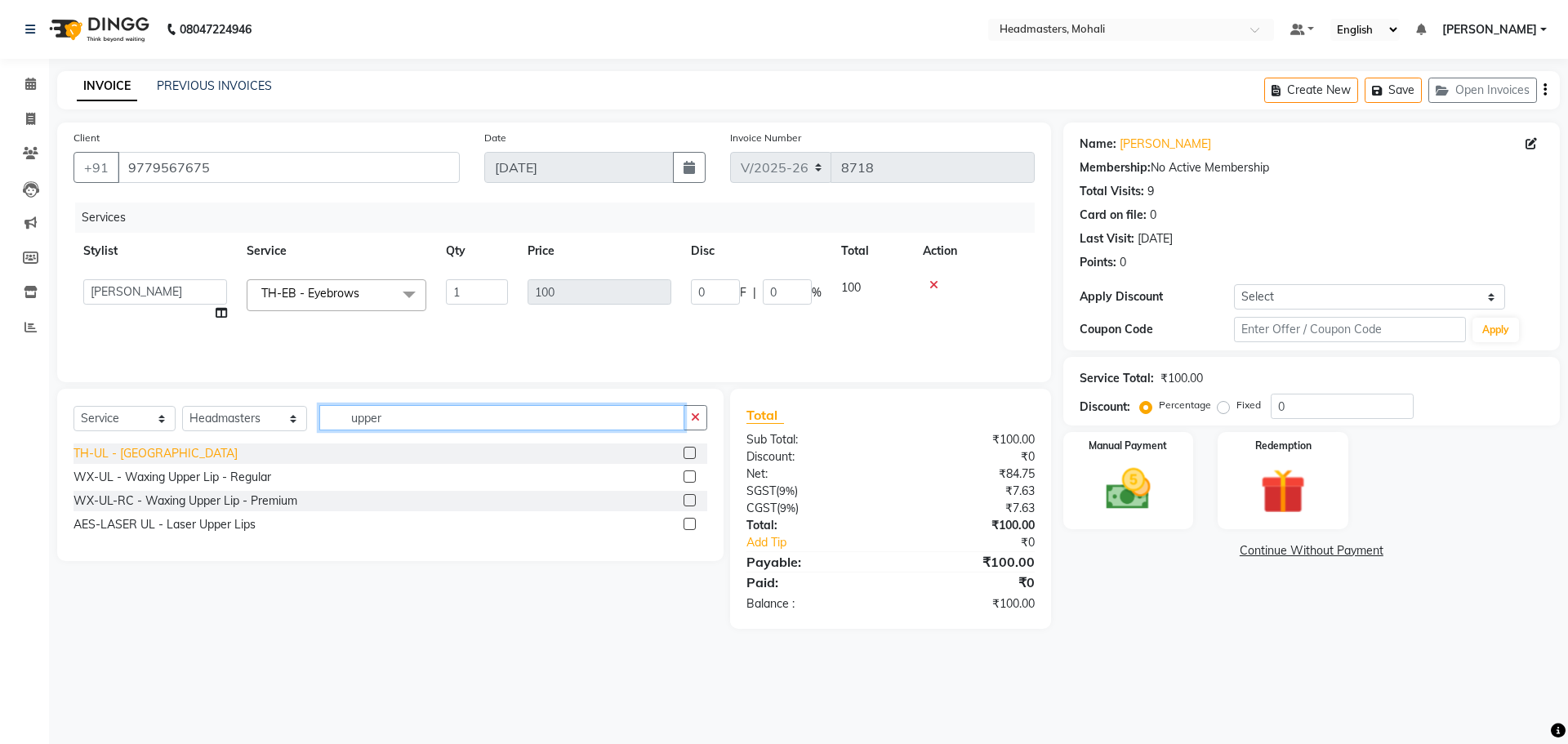
type input "upper"
click at [129, 457] on div "TH-UL - [GEOGRAPHIC_DATA]" at bounding box center [155, 453] width 165 height 17
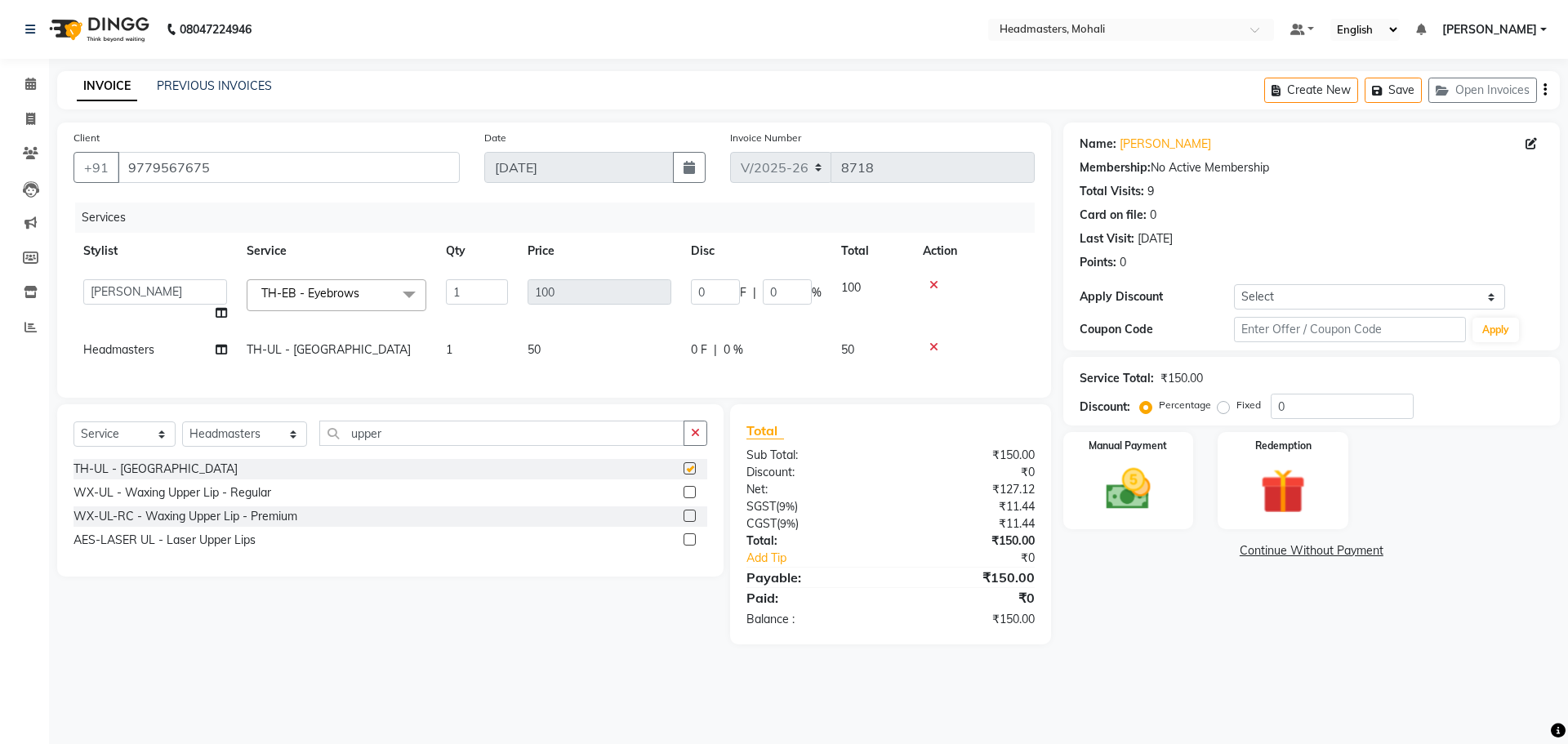
checkbox input "false"
click at [385, 438] on input "upper" at bounding box center [502, 434] width 365 height 26
type input "u"
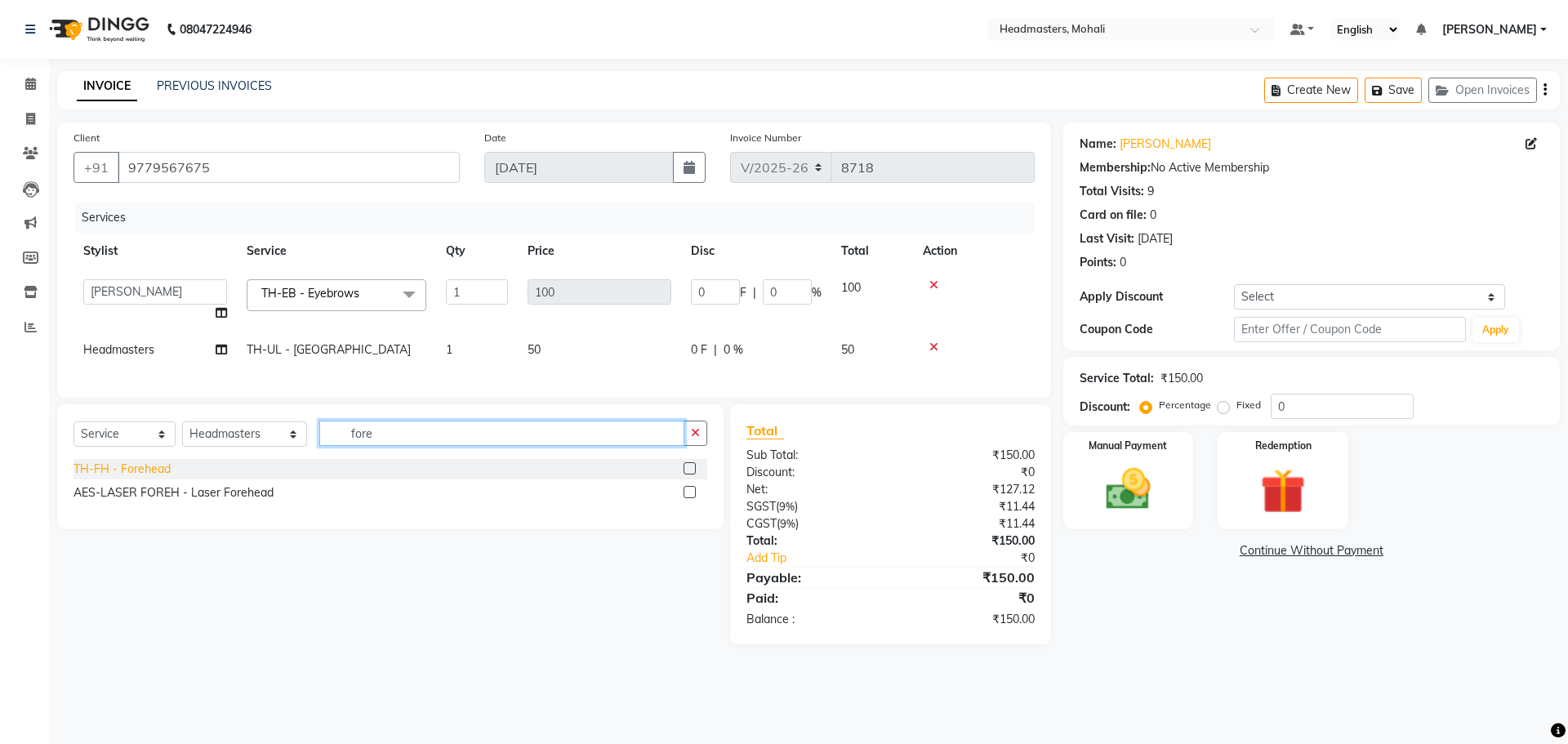
type input "fore"
click at [138, 478] on div "TH-FH - Forehead" at bounding box center [122, 468] width 97 height 17
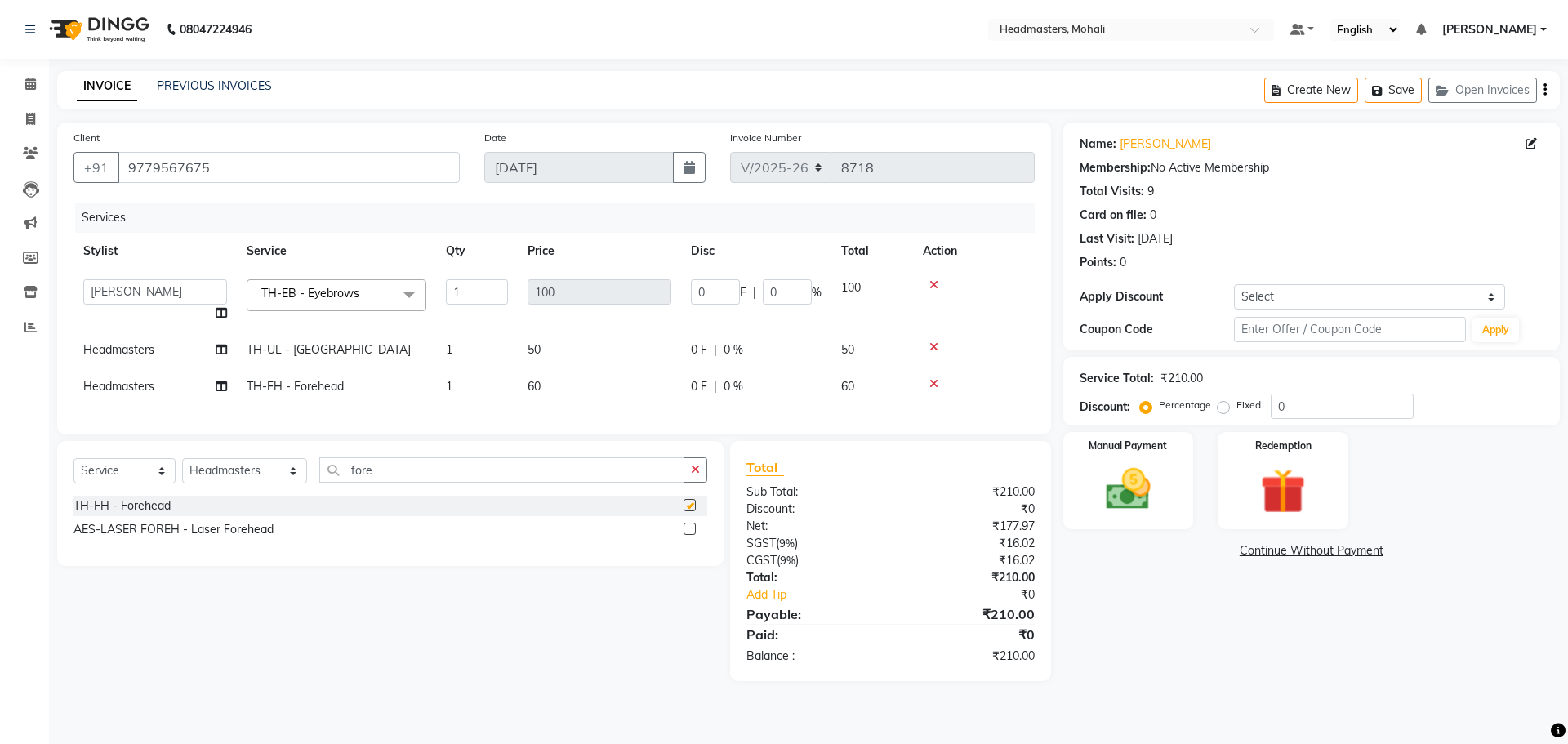
checkbox input "false"
click at [142, 350] on span "Headmasters" at bounding box center [119, 349] width 71 height 15
select select "61208"
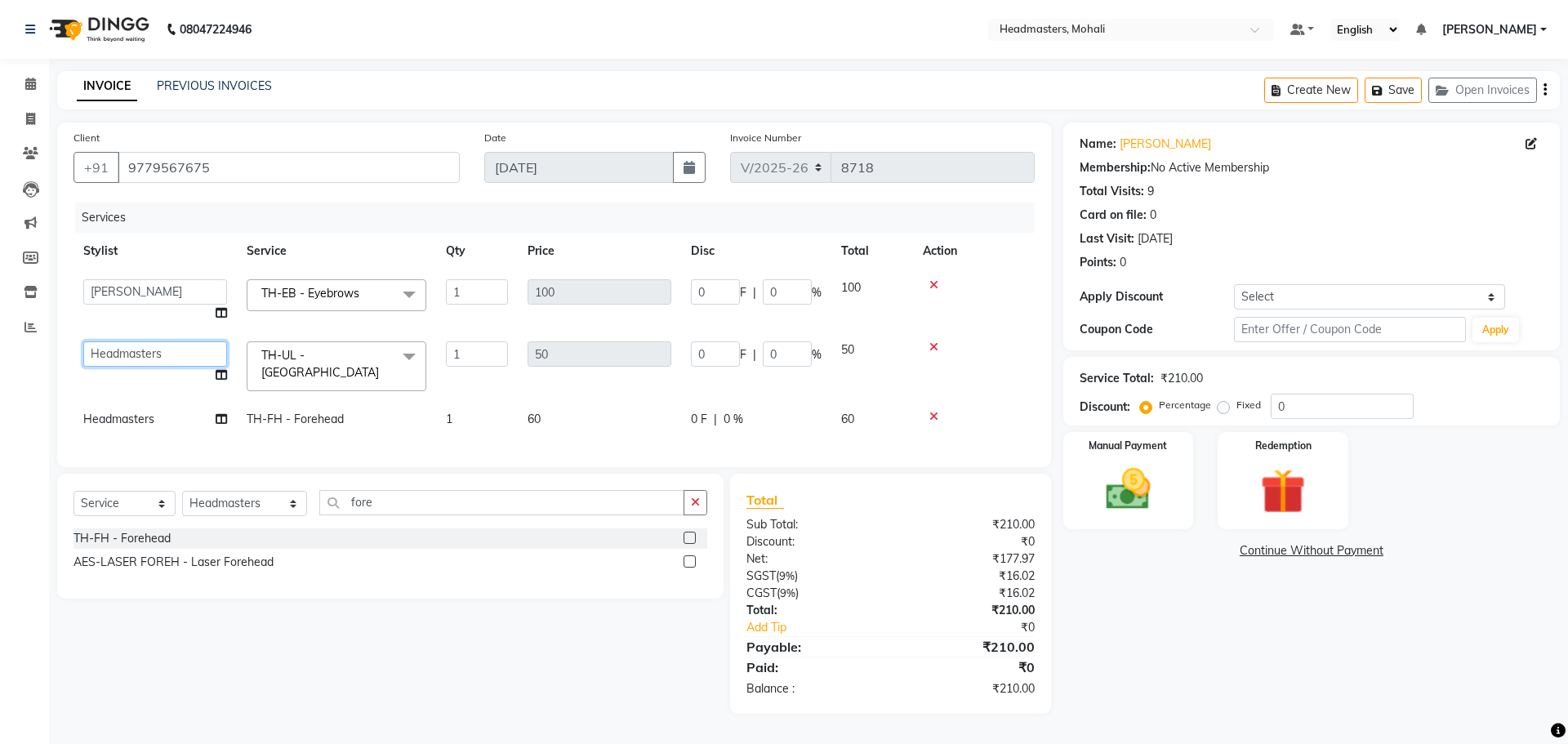
click at [145, 351] on select "[PERSON_NAME] [PERSON_NAME] [PERSON_NAME] [PERSON_NAME] [PERSON_NAME] [PERSON_N…" at bounding box center [155, 355] width 143 height 26
select select "51129"
click at [126, 416] on span "Headmasters" at bounding box center [119, 419] width 71 height 15
select select "61208"
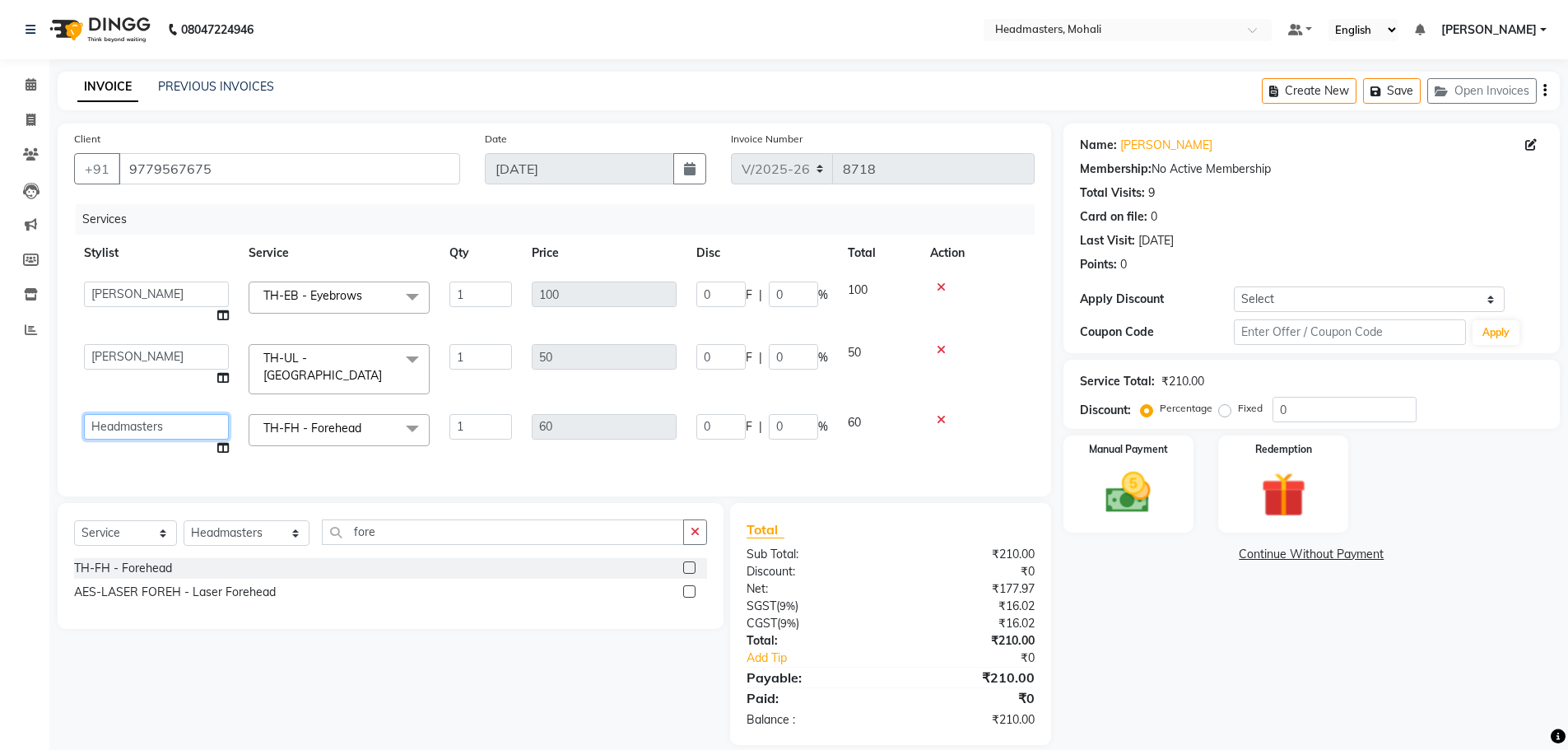
click at [127, 419] on select "[PERSON_NAME] [PERSON_NAME] [PERSON_NAME] [PERSON_NAME] [PERSON_NAME] [PERSON_N…" at bounding box center [157, 427] width 144 height 26
select select "51109"
click at [144, 414] on select "[PERSON_NAME] [PERSON_NAME] [PERSON_NAME] [PERSON_NAME] [PERSON_NAME] [PERSON_N…" at bounding box center [157, 427] width 144 height 26
select select "51129"
click at [712, 418] on input "0" at bounding box center [721, 427] width 49 height 26
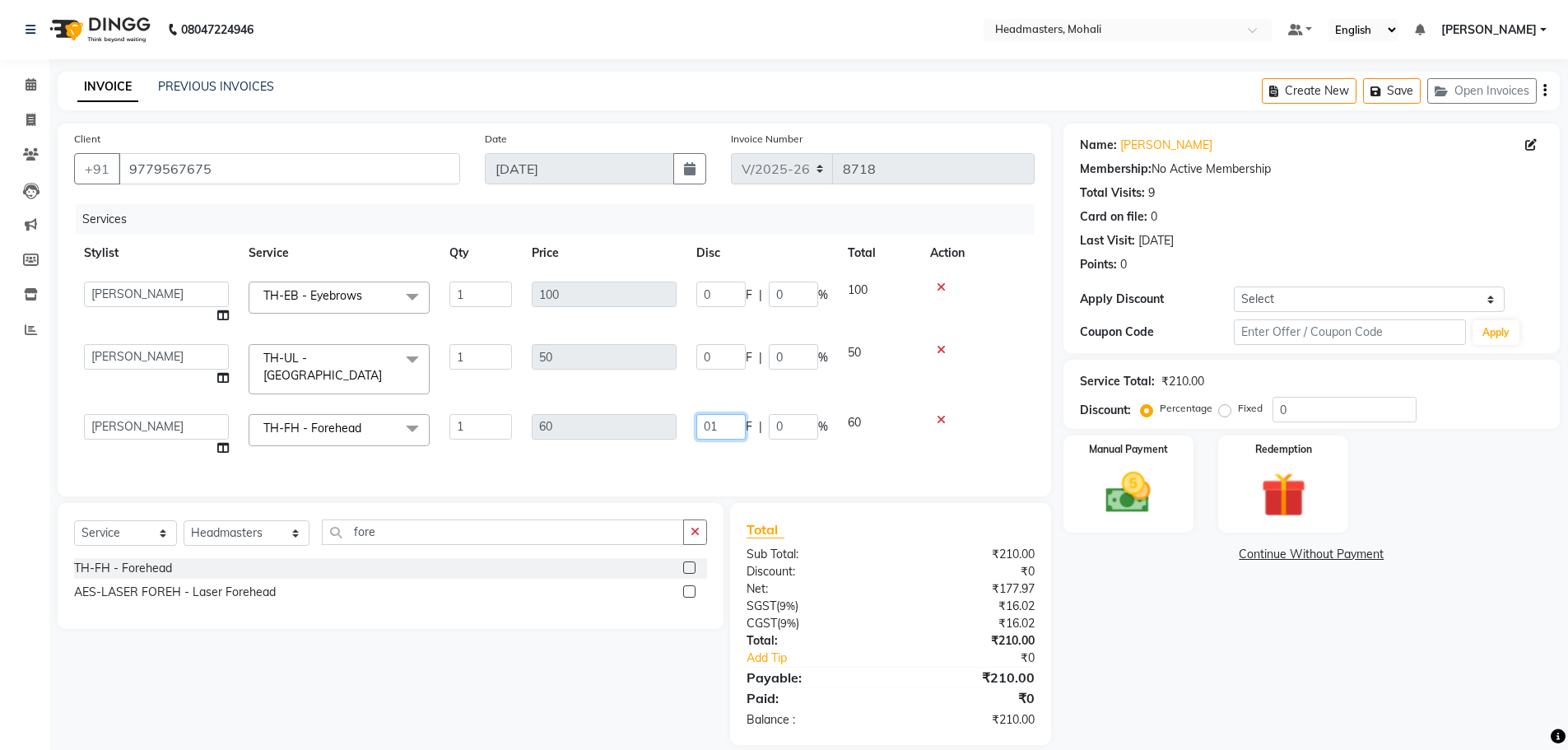
type input "010"
click at [735, 462] on div "Client [PHONE_NUMBER] Date [DATE] Invoice Number V/[PHONE_NUMBER] Services Styl…" at bounding box center [558, 309] width 1002 height 373
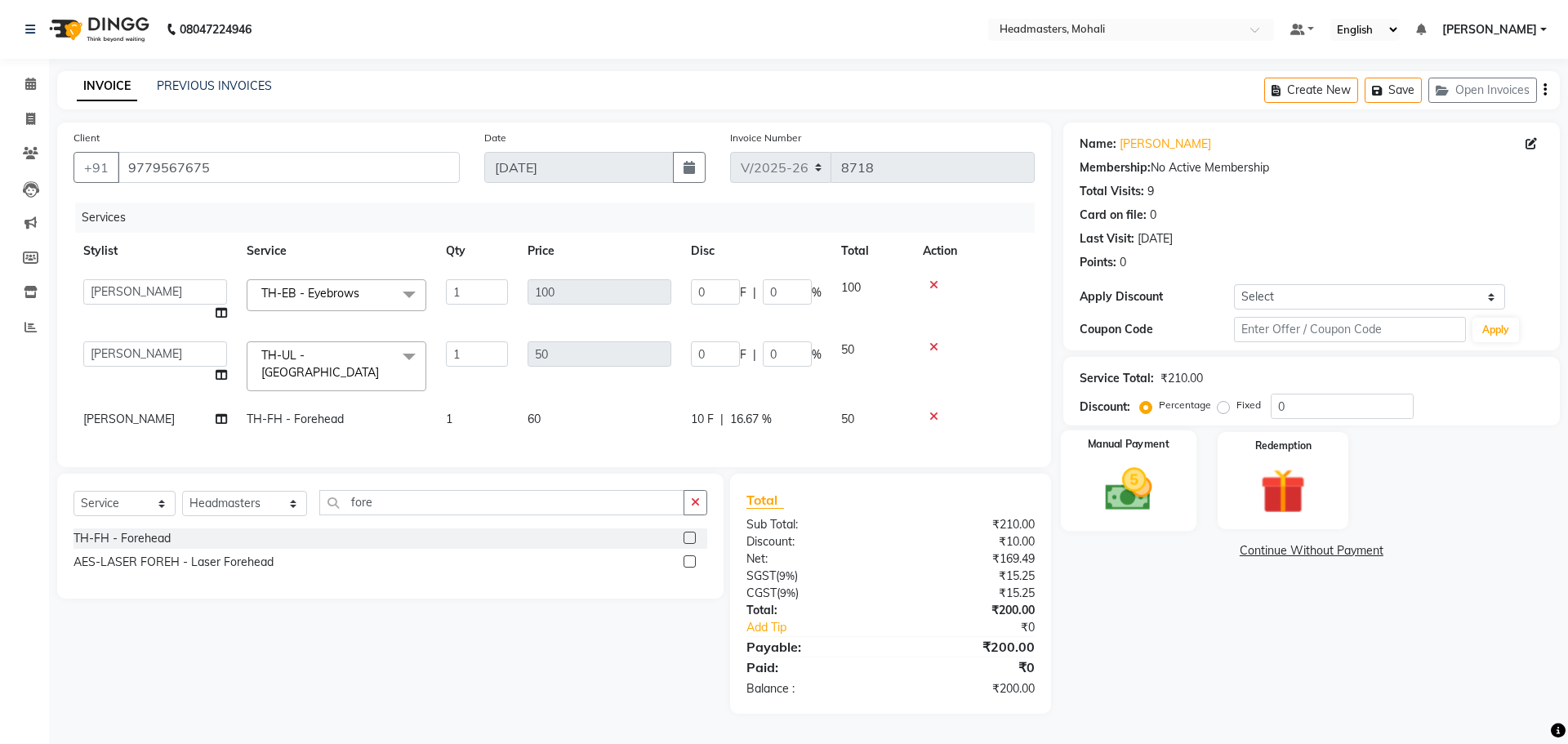
click at [1143, 483] on img at bounding box center [1129, 489] width 76 height 54
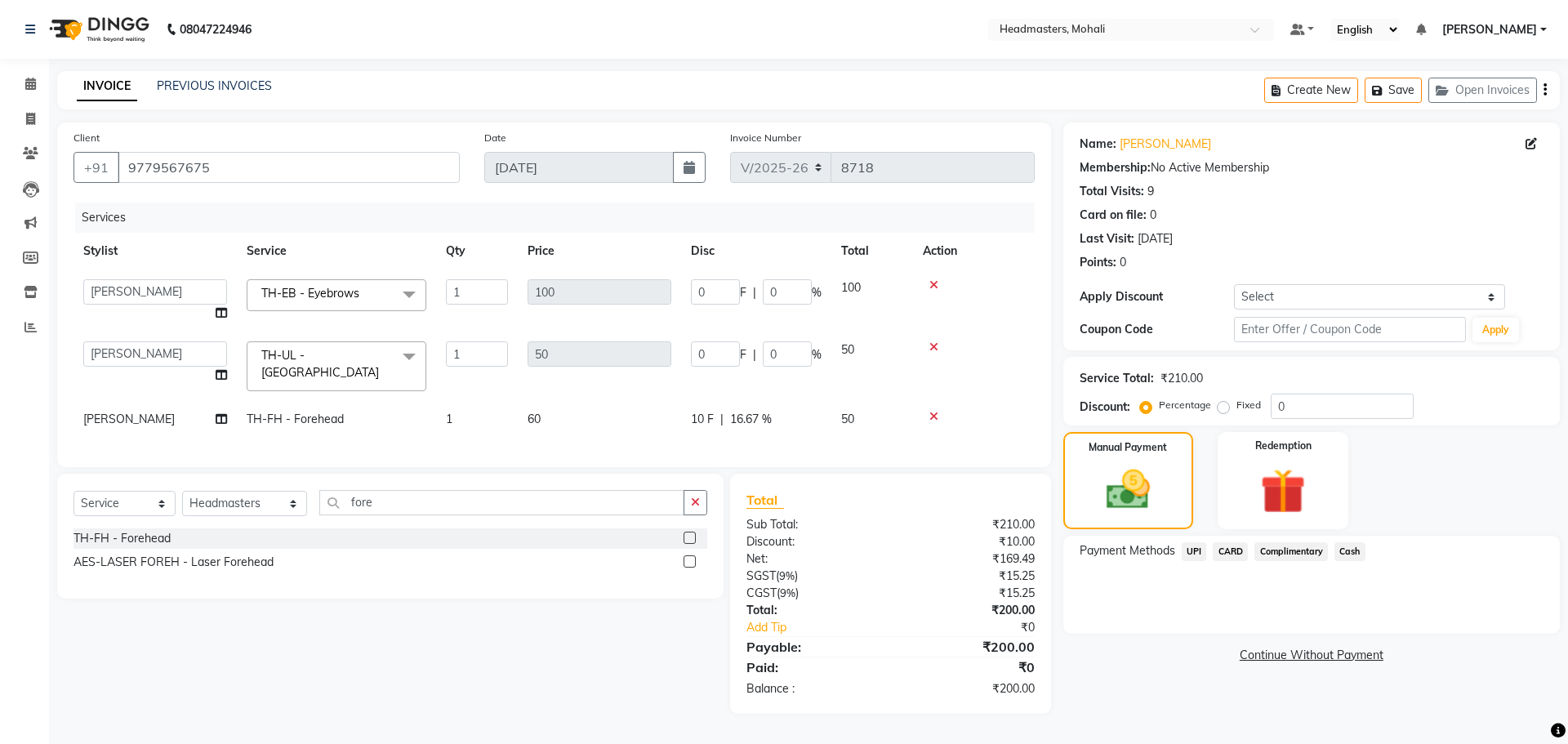
click at [1188, 547] on span "UPI" at bounding box center [1195, 551] width 26 height 18
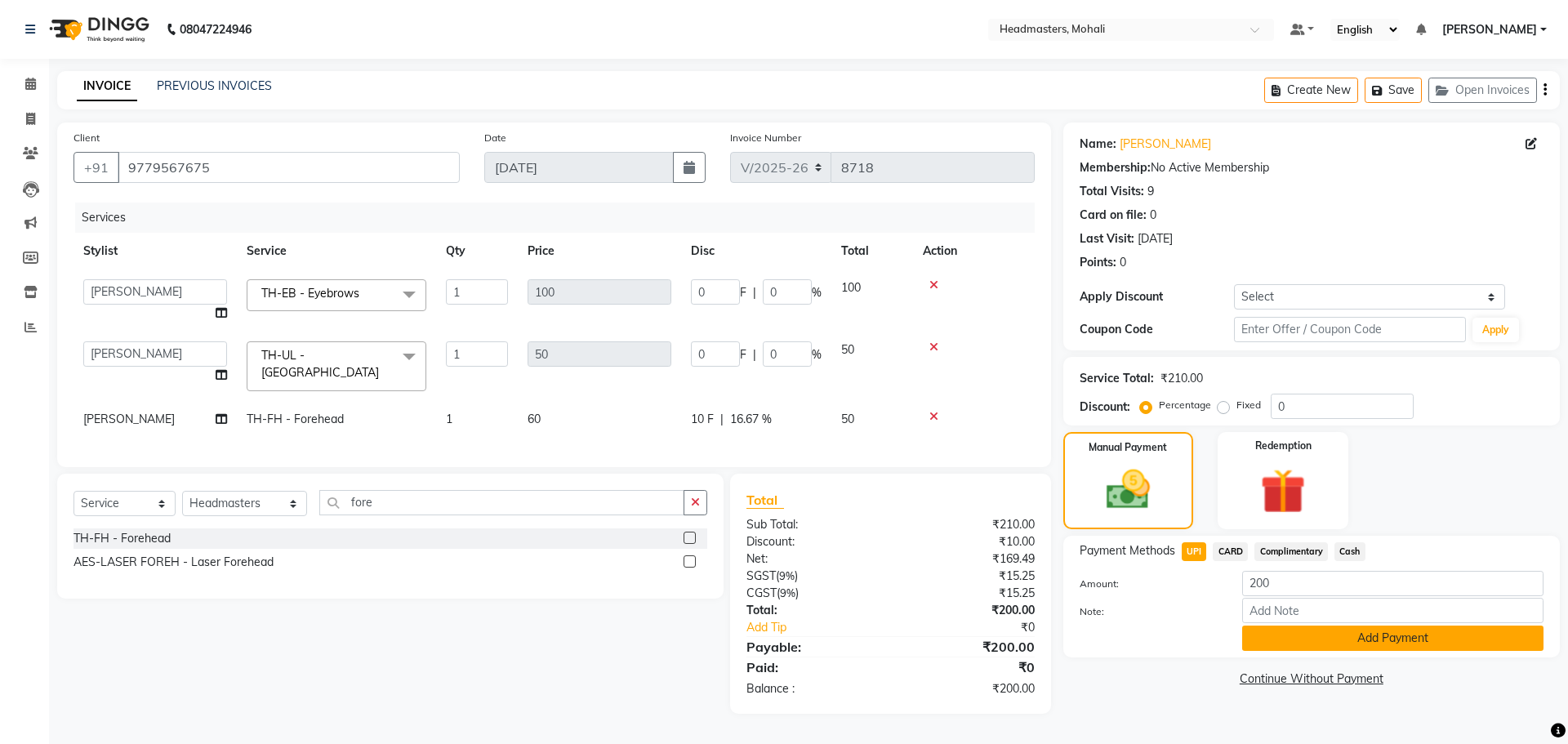
click at [1340, 643] on button "Add Payment" at bounding box center [1393, 638] width 301 height 26
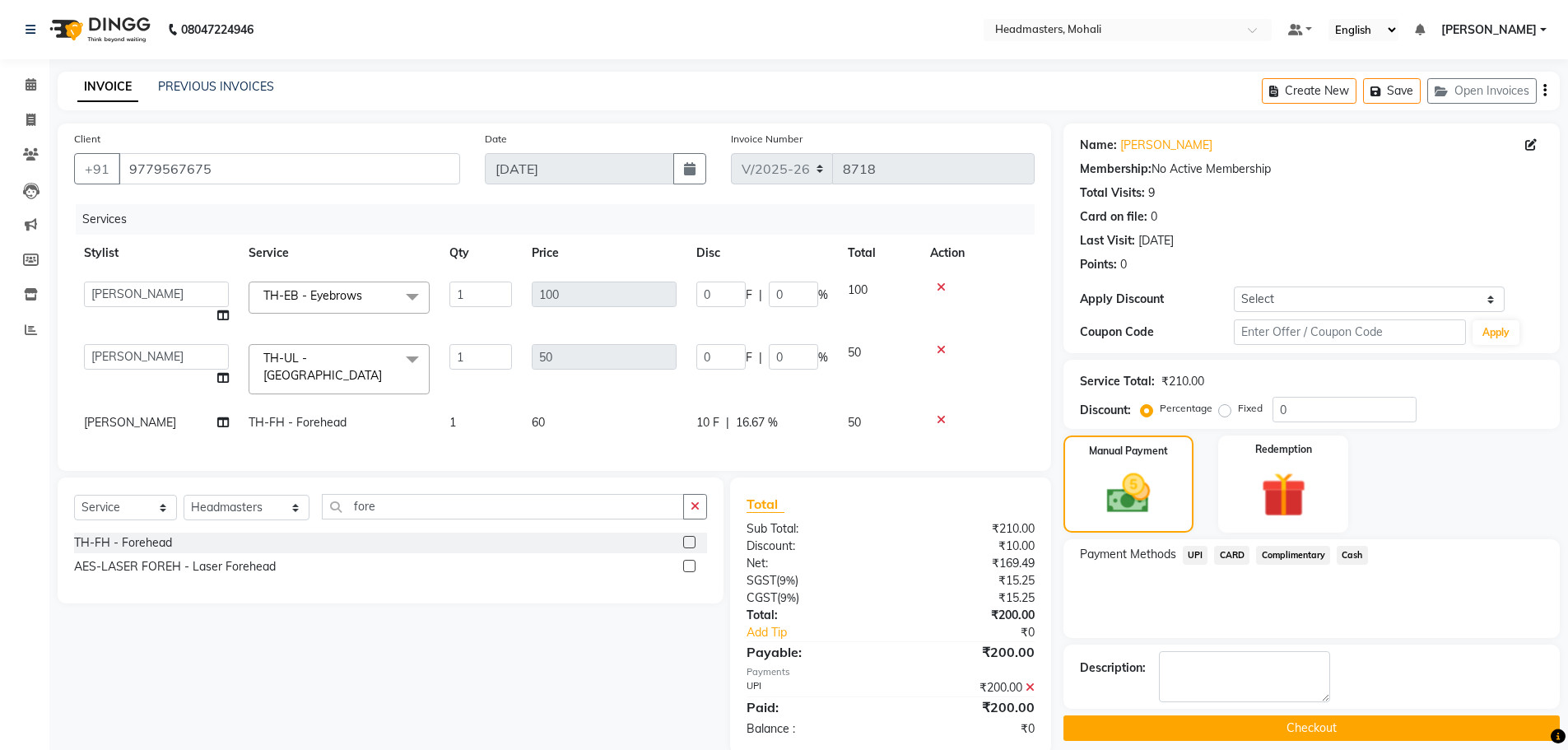
click at [1328, 729] on button "Checkout" at bounding box center [1311, 728] width 496 height 26
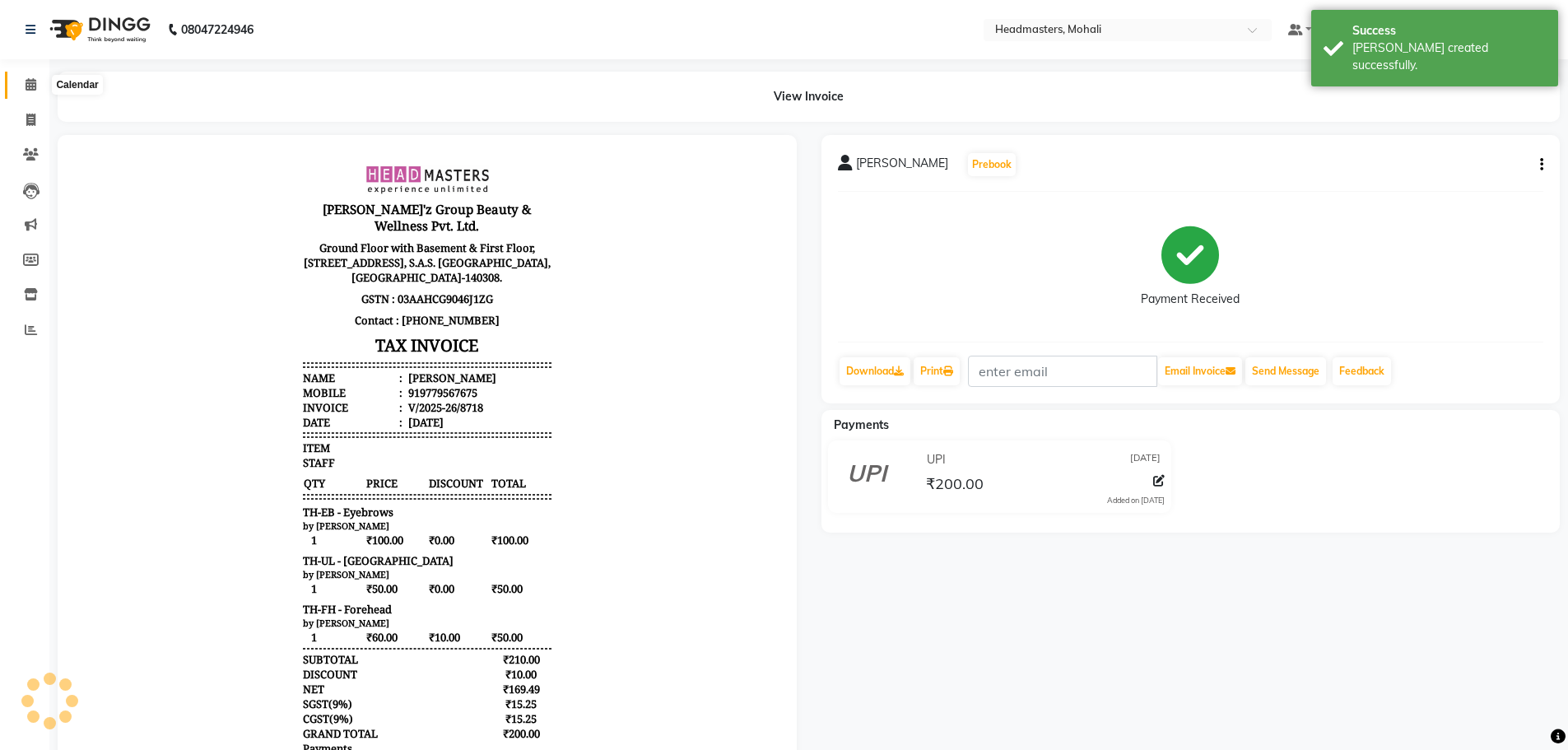
click at [26, 88] on icon at bounding box center [31, 83] width 11 height 12
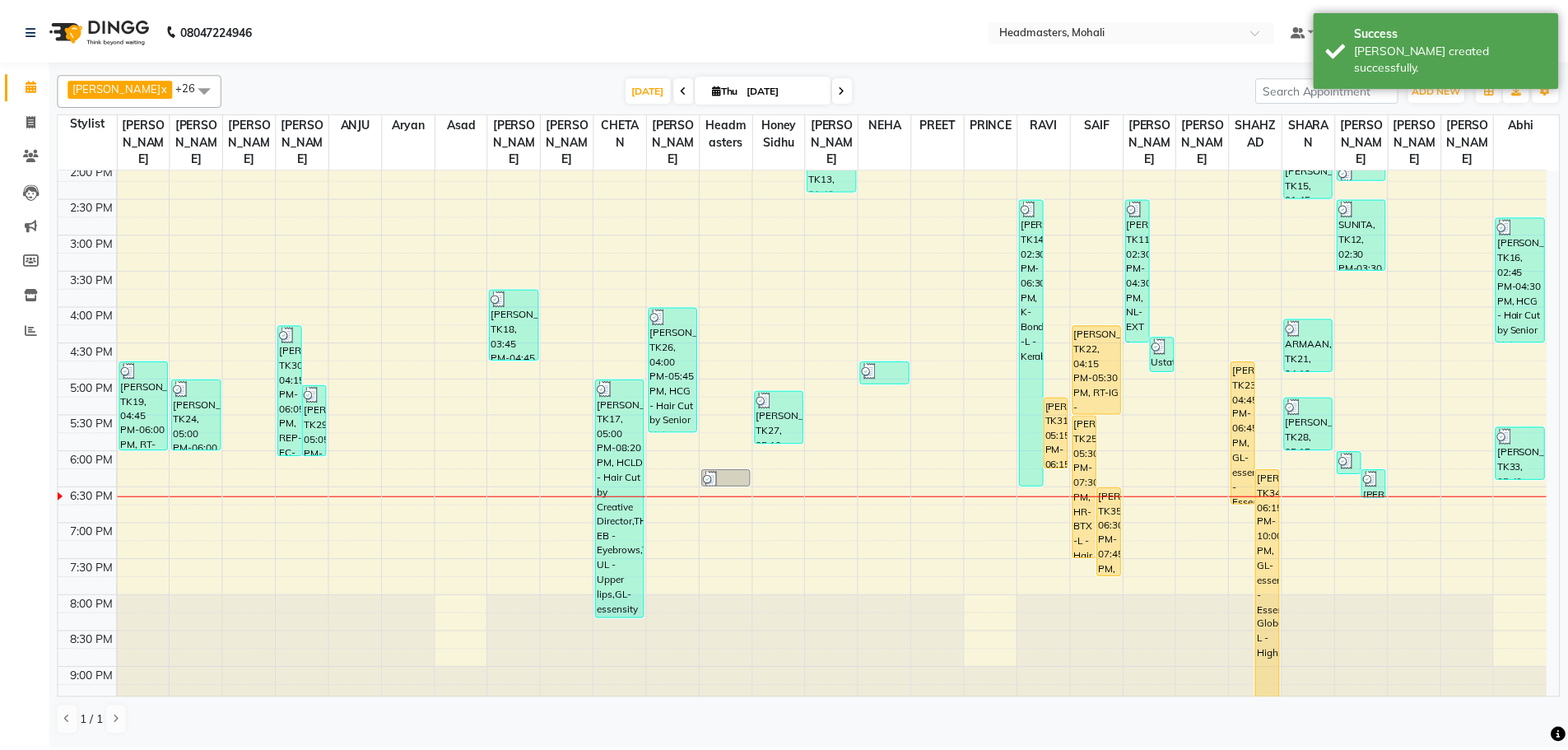
scroll to position [467, 0]
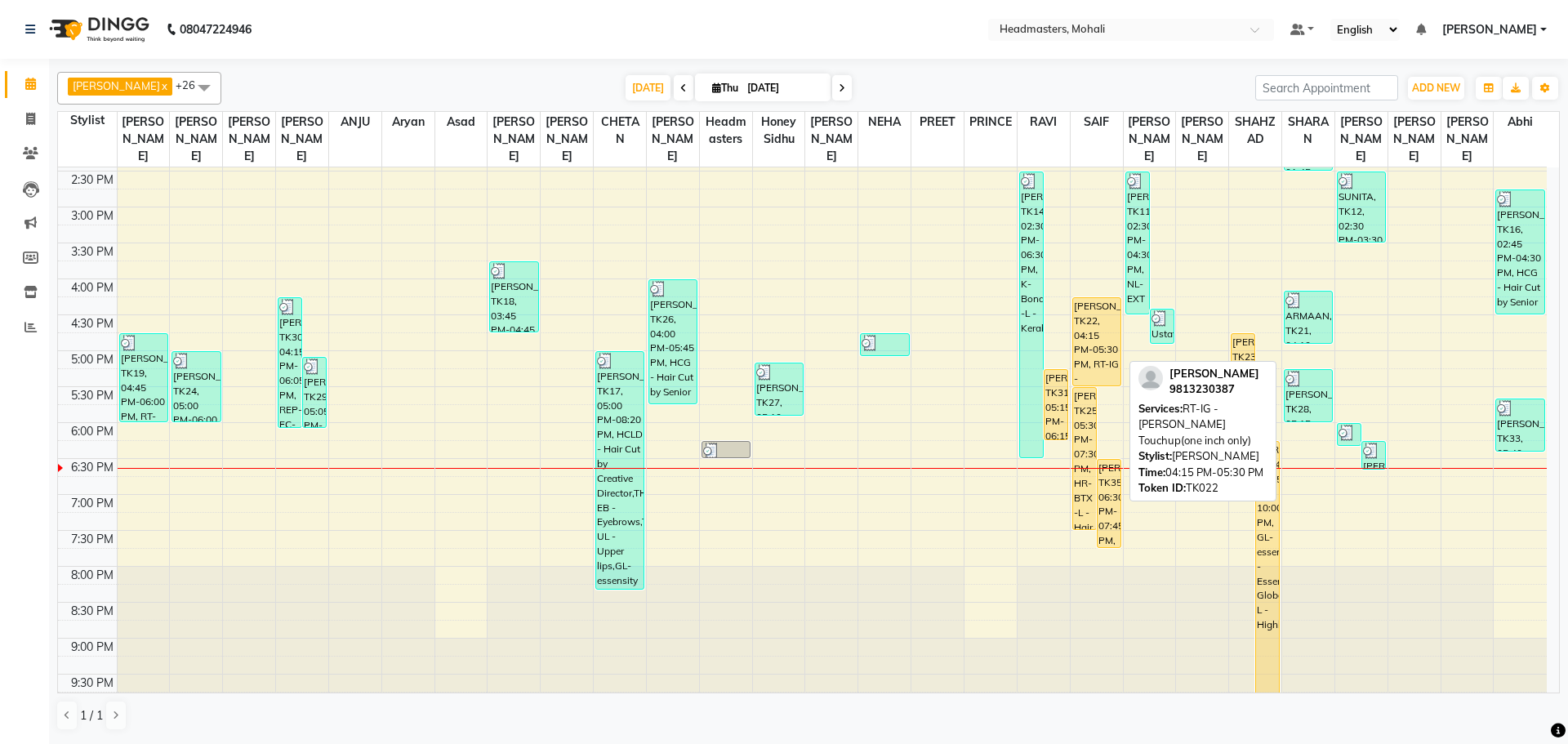
click at [1091, 321] on div "[PERSON_NAME], TK22, 04:15 PM-05:30 PM, RT-IG - [PERSON_NAME] Touchup(one inch …" at bounding box center [1097, 341] width 48 height 87
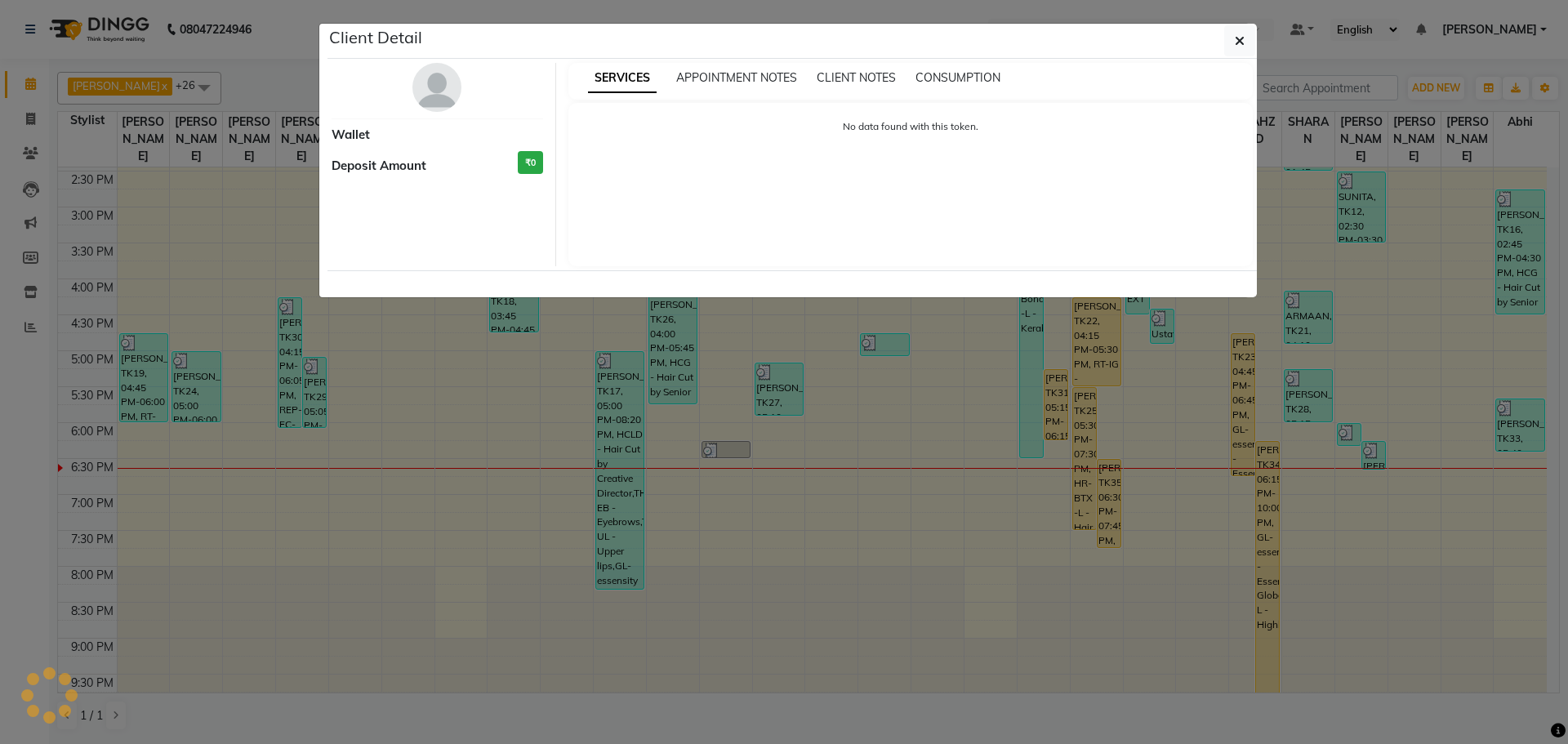
select select "1"
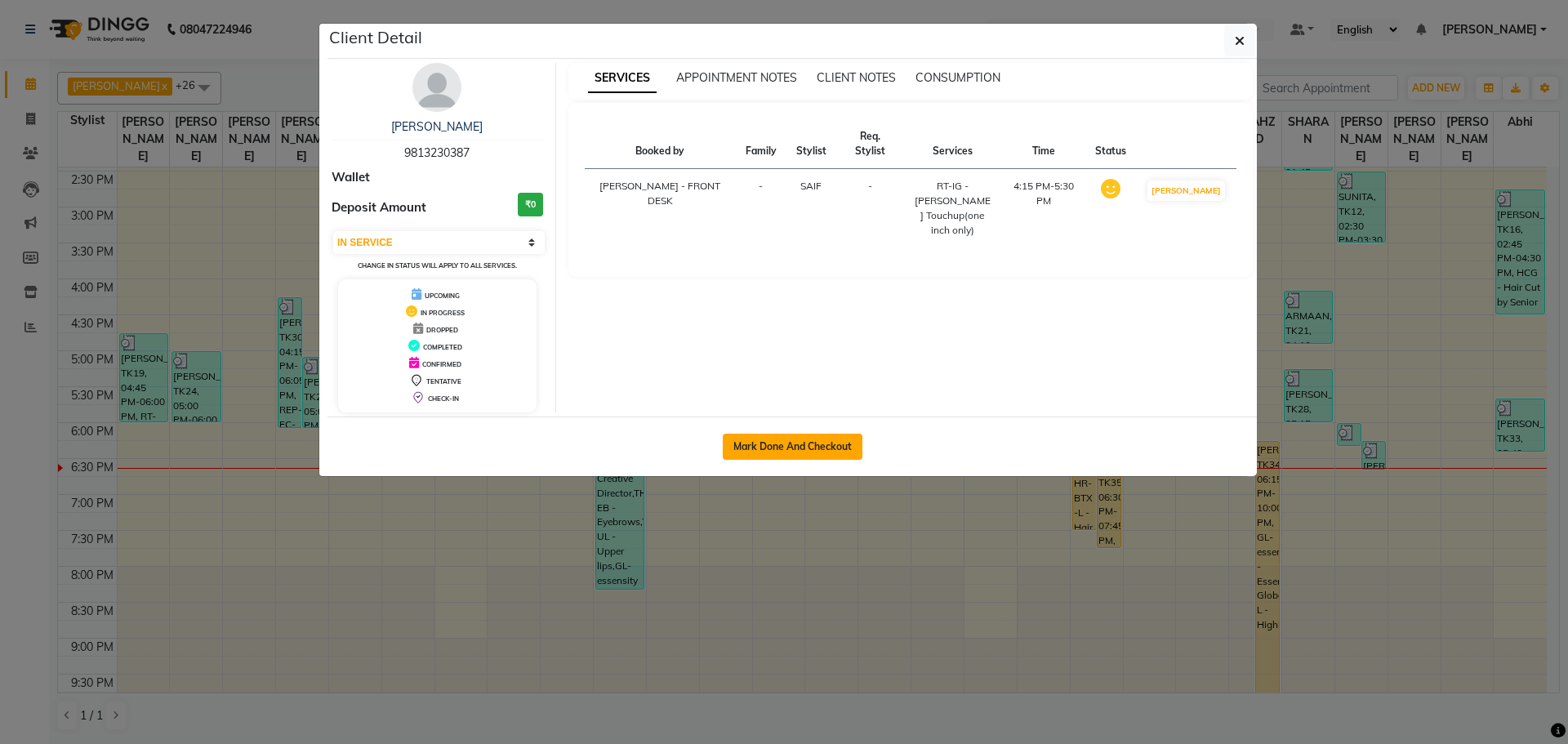
click at [812, 441] on button "Mark Done And Checkout" at bounding box center [793, 446] width 140 height 26
select select "service"
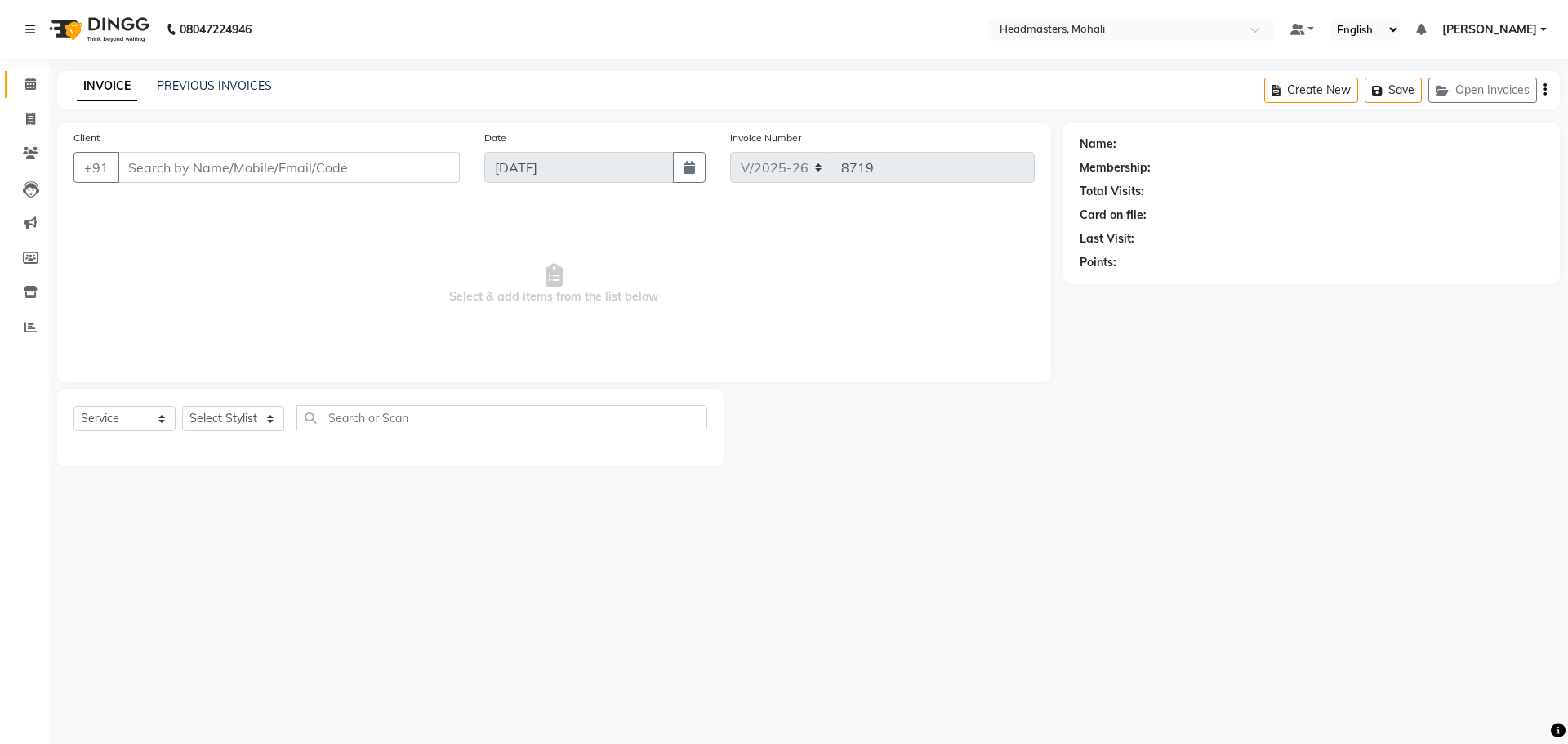
type input "9813230387"
select select "51117"
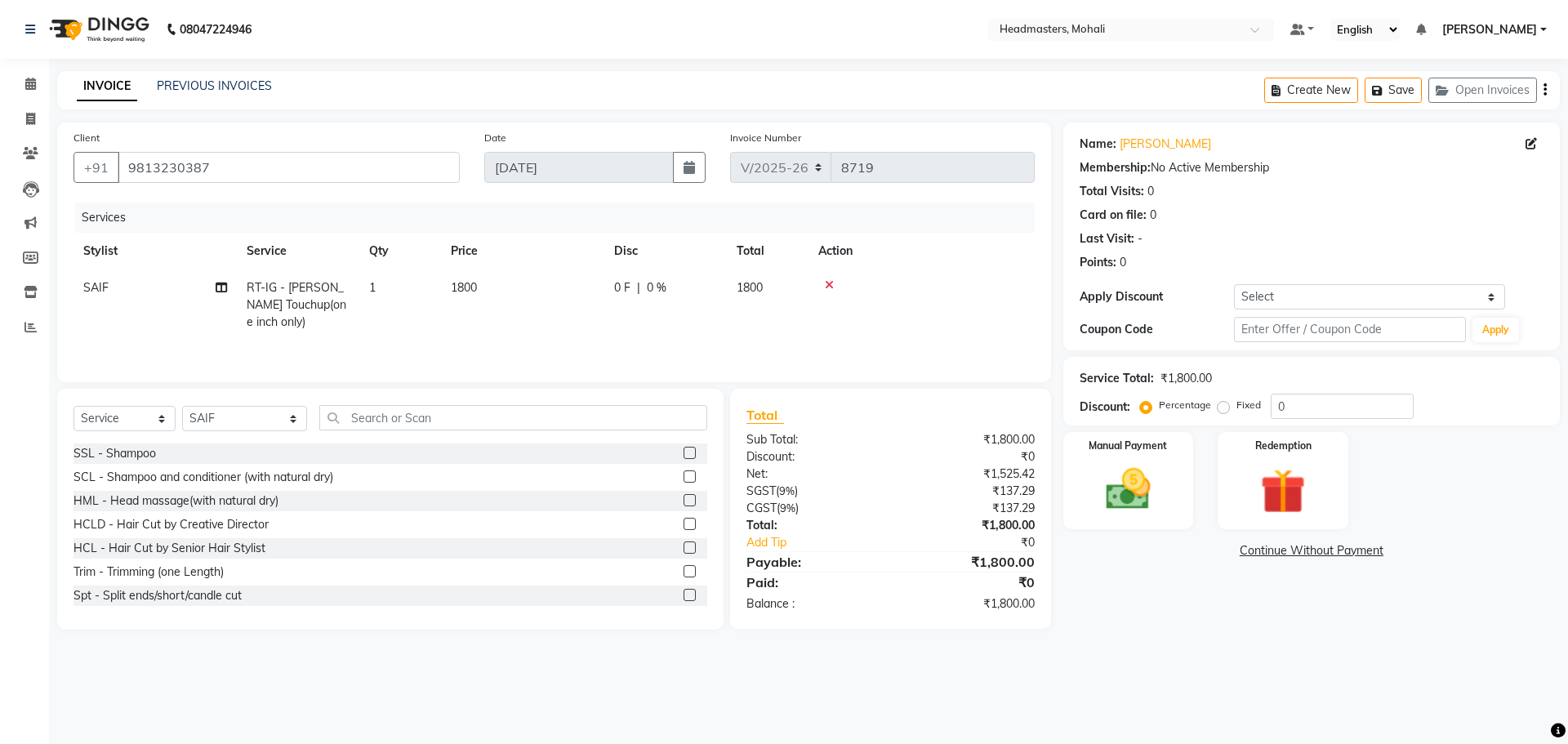
click at [303, 290] on span "RT-IG - [PERSON_NAME] Touchup(one inch only)" at bounding box center [296, 304] width 99 height 49
select select "51117"
click at [295, 298] on span "RT-IG - [PERSON_NAME] Touchup(one inch only)" at bounding box center [327, 301] width 133 height 32
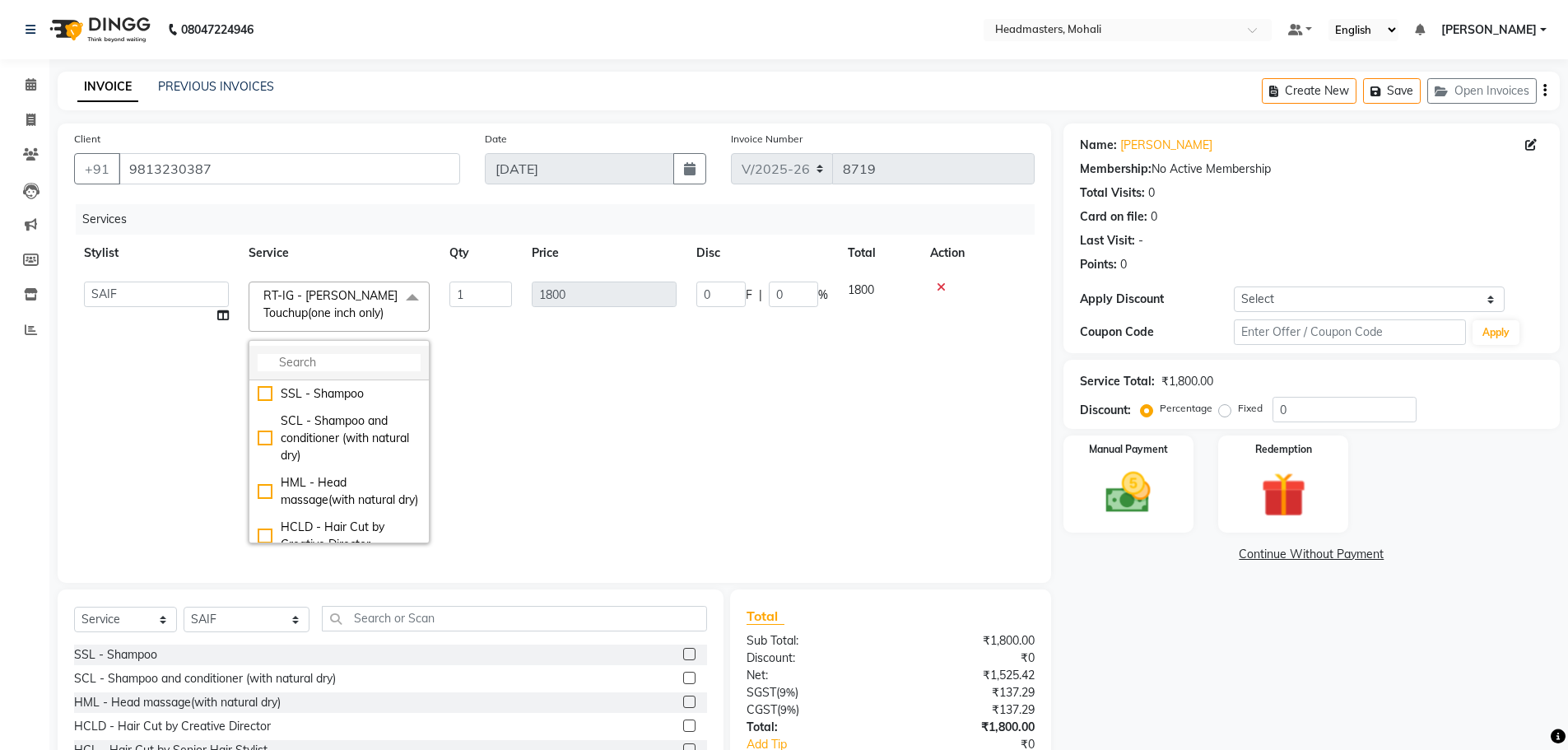
click at [295, 369] on input "multiselect-search" at bounding box center [339, 362] width 163 height 18
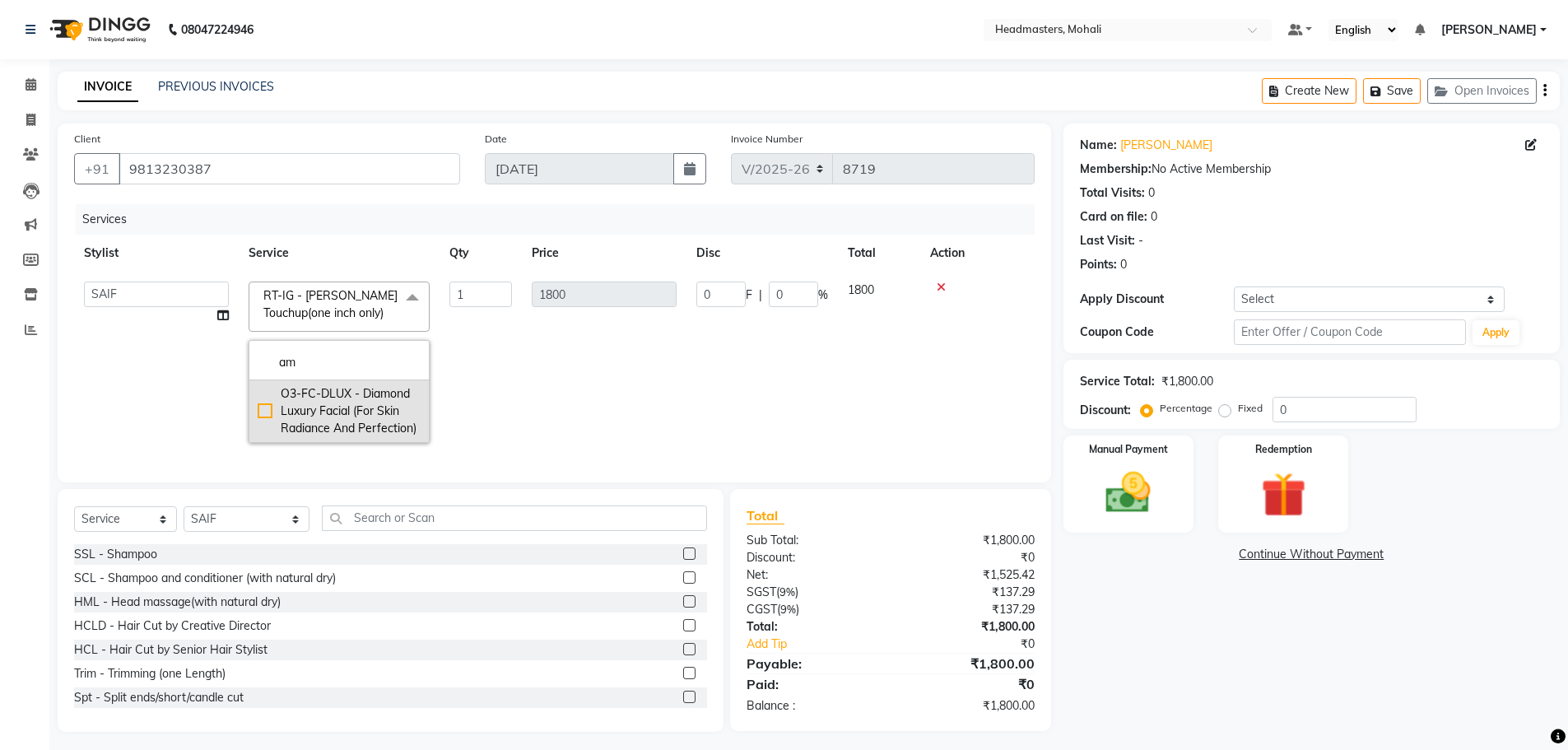
type input "a"
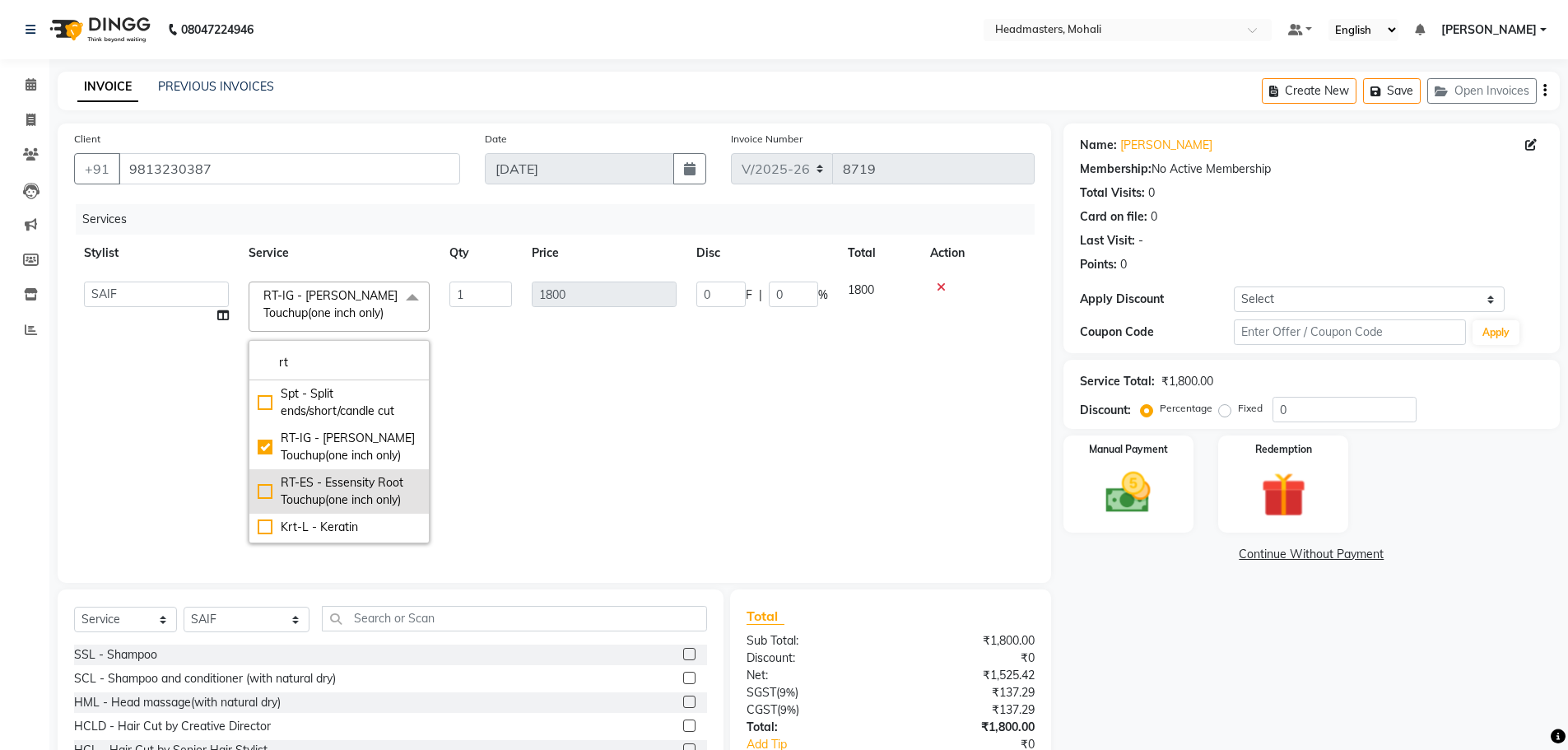
type input "rt"
drag, startPoint x: 327, startPoint y: 487, endPoint x: 359, endPoint y: 477, distance: 33.5
click at [334, 483] on div "RT-ES - Essensity Root Touchup(one inch only)" at bounding box center [339, 491] width 163 height 34
type input "2000"
checkbox input "false"
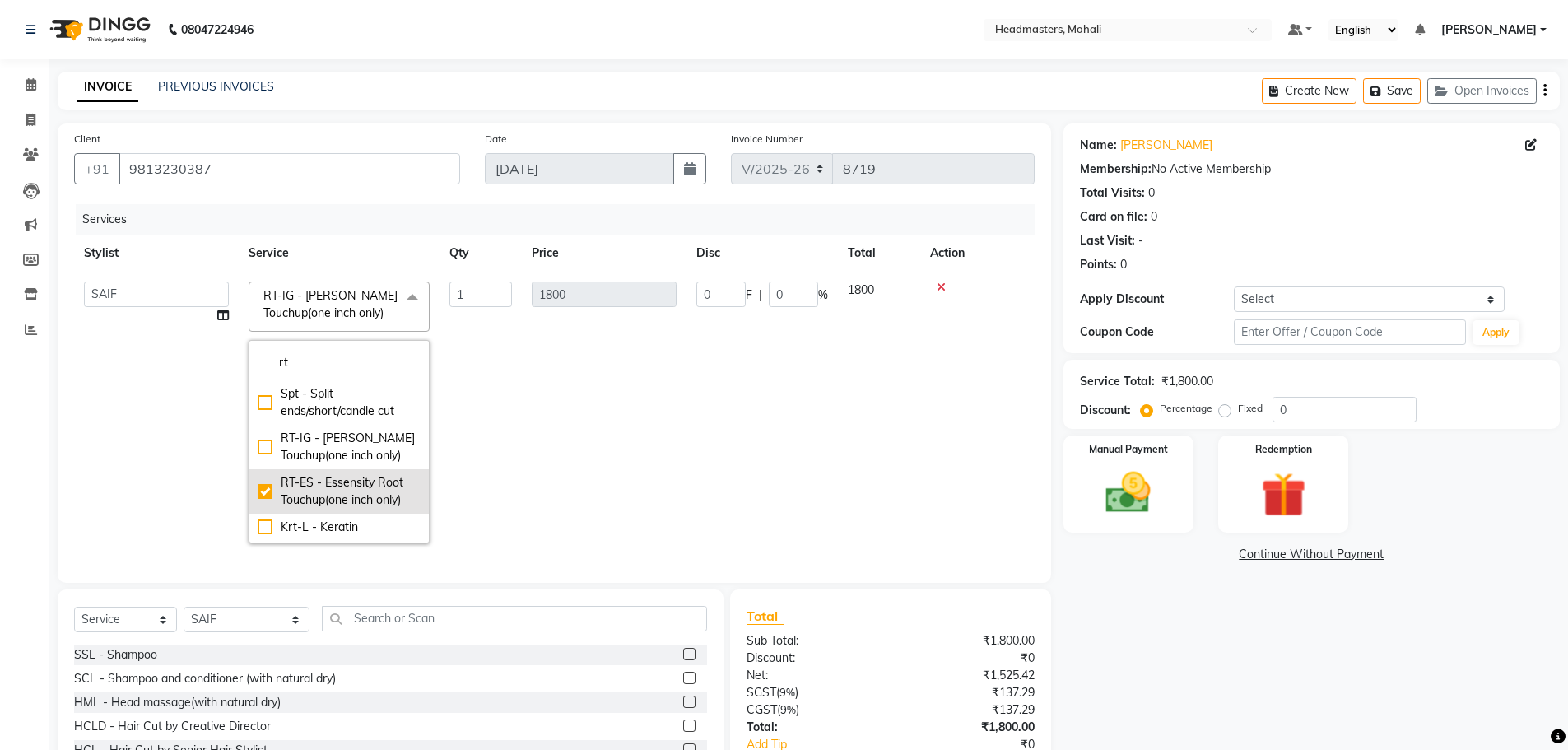
checkbox input "true"
click at [754, 401] on td "0 F | 0 %" at bounding box center [762, 412] width 152 height 281
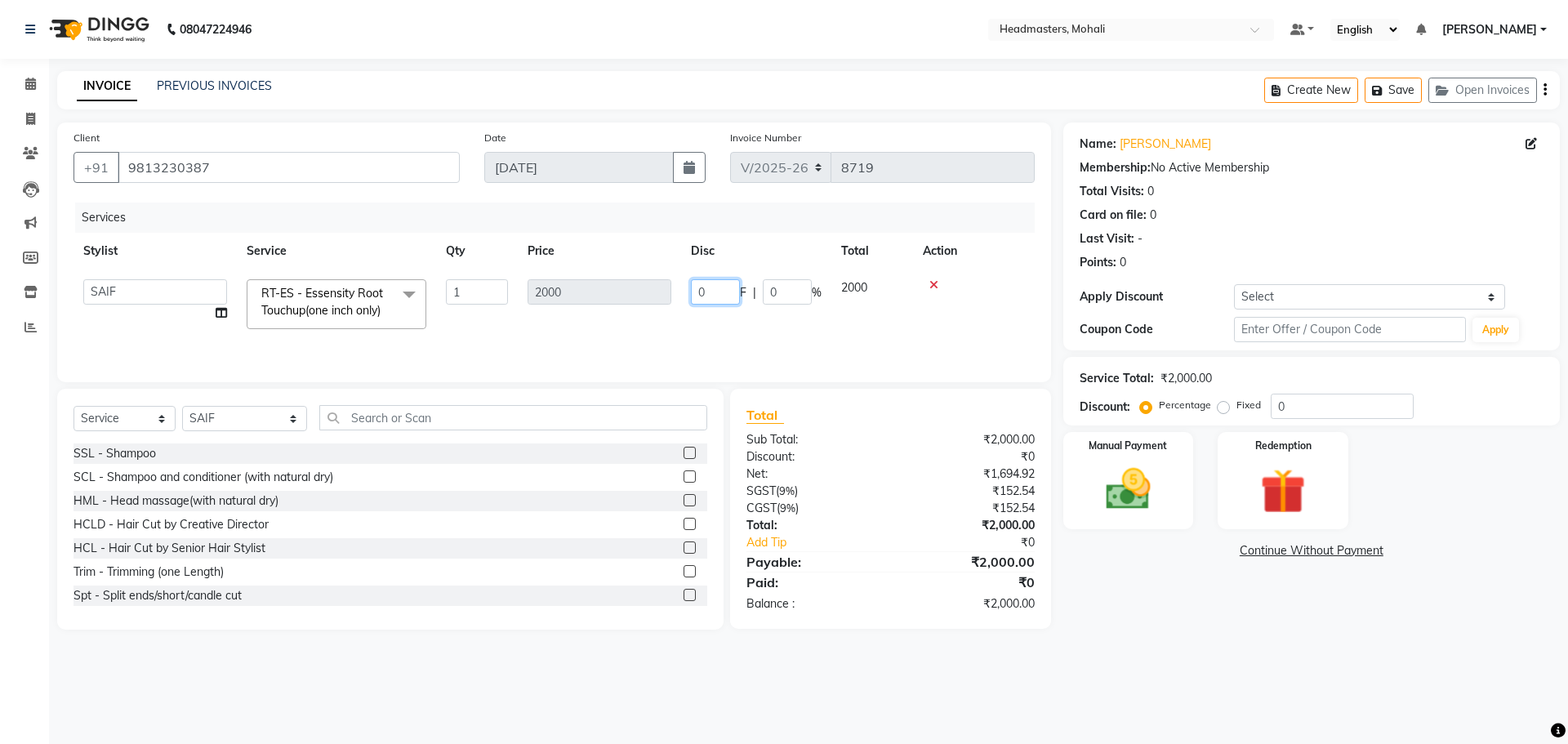
click at [719, 283] on input "0" at bounding box center [715, 292] width 49 height 26
type input "0400"
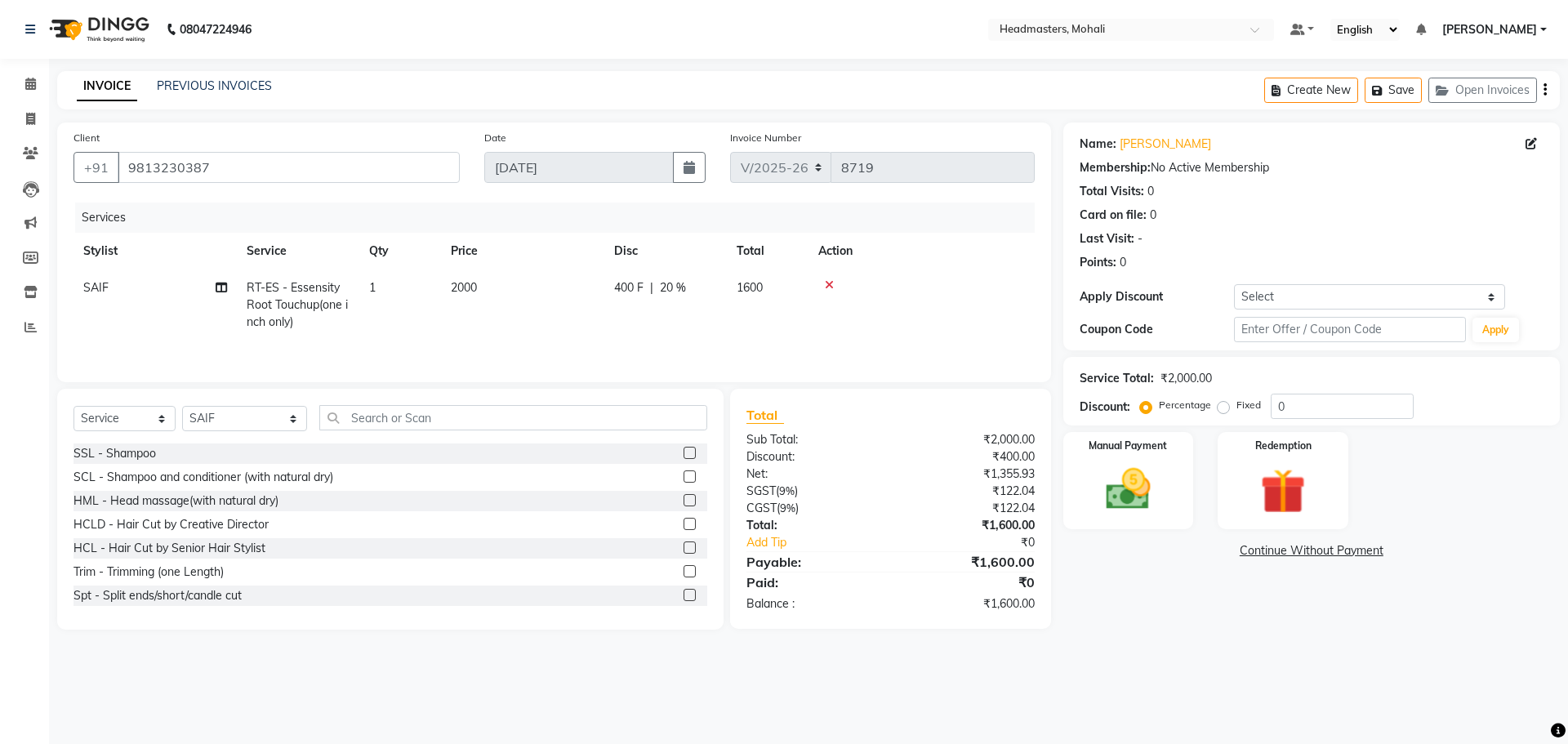
click at [819, 331] on tr "SAIF RT-ES - Essensity Root Touchup(one inch only) 1 2000 400 F | 20 % 1600" at bounding box center [554, 304] width 961 height 71
click at [1114, 483] on img at bounding box center [1129, 489] width 76 height 54
click at [1199, 547] on span "UPI" at bounding box center [1195, 551] width 26 height 18
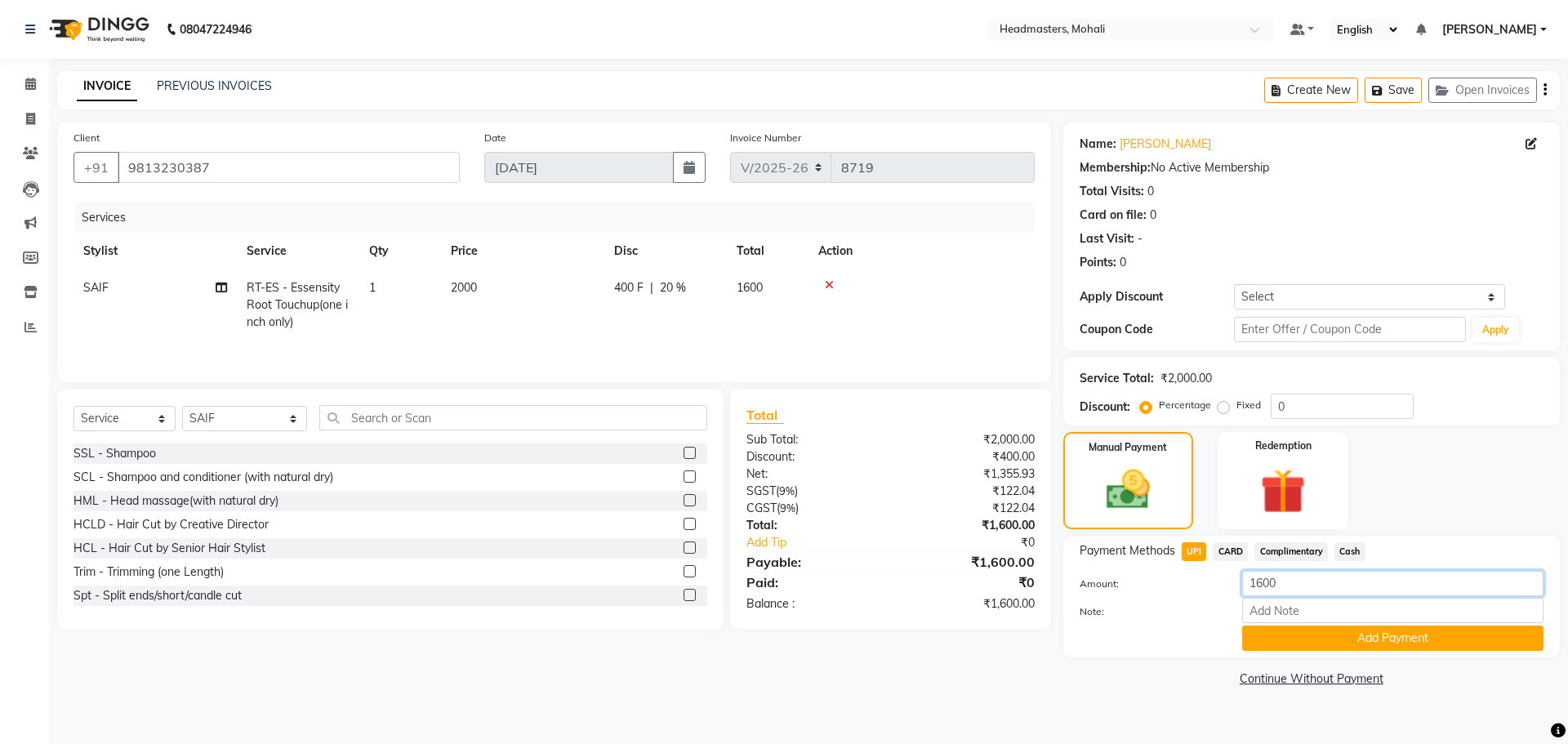
click at [1261, 582] on input "1600" at bounding box center [1393, 583] width 301 height 26
type input "100"
click at [1297, 636] on button "Add Payment" at bounding box center [1393, 638] width 301 height 26
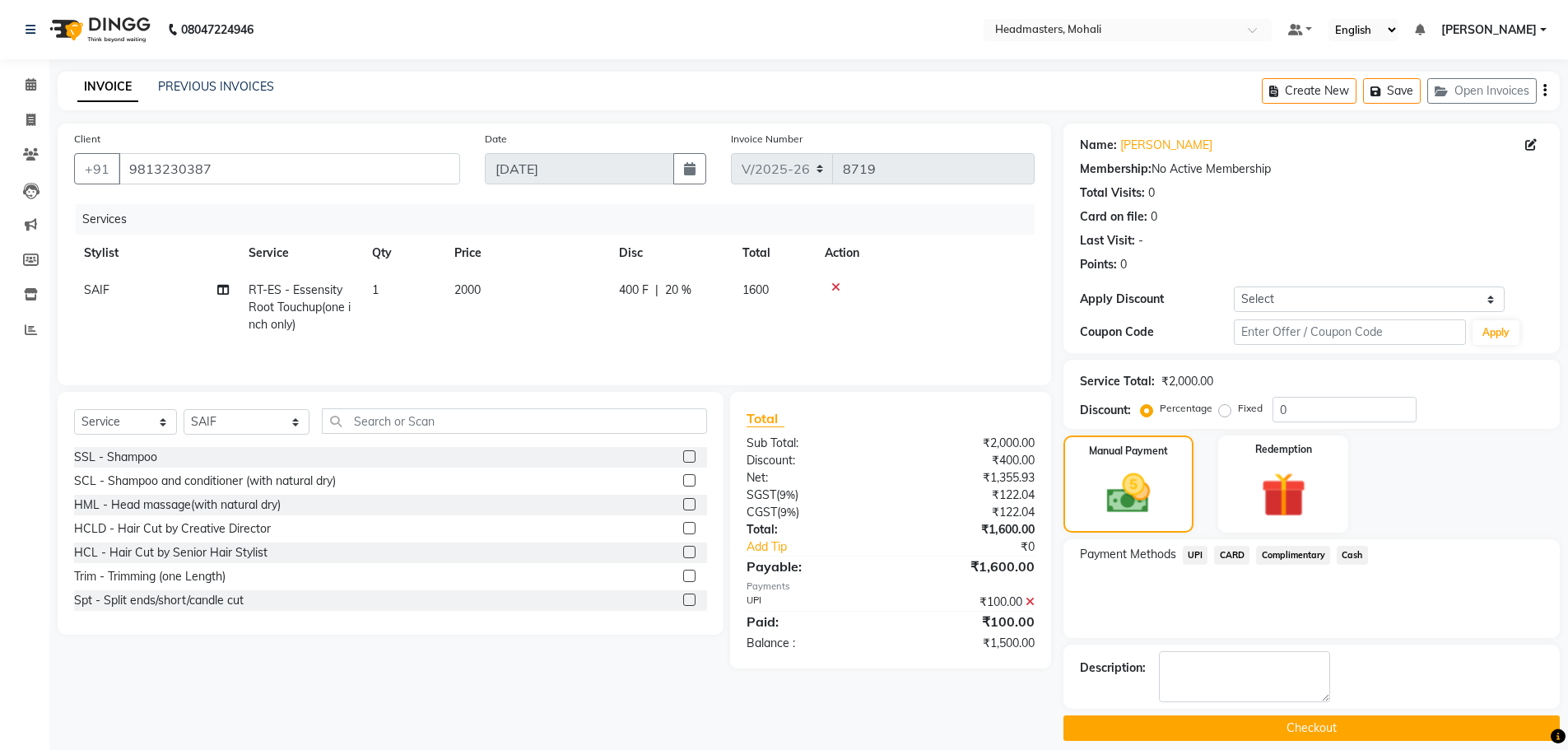
click at [1348, 557] on span "Cash" at bounding box center [1352, 555] width 31 height 19
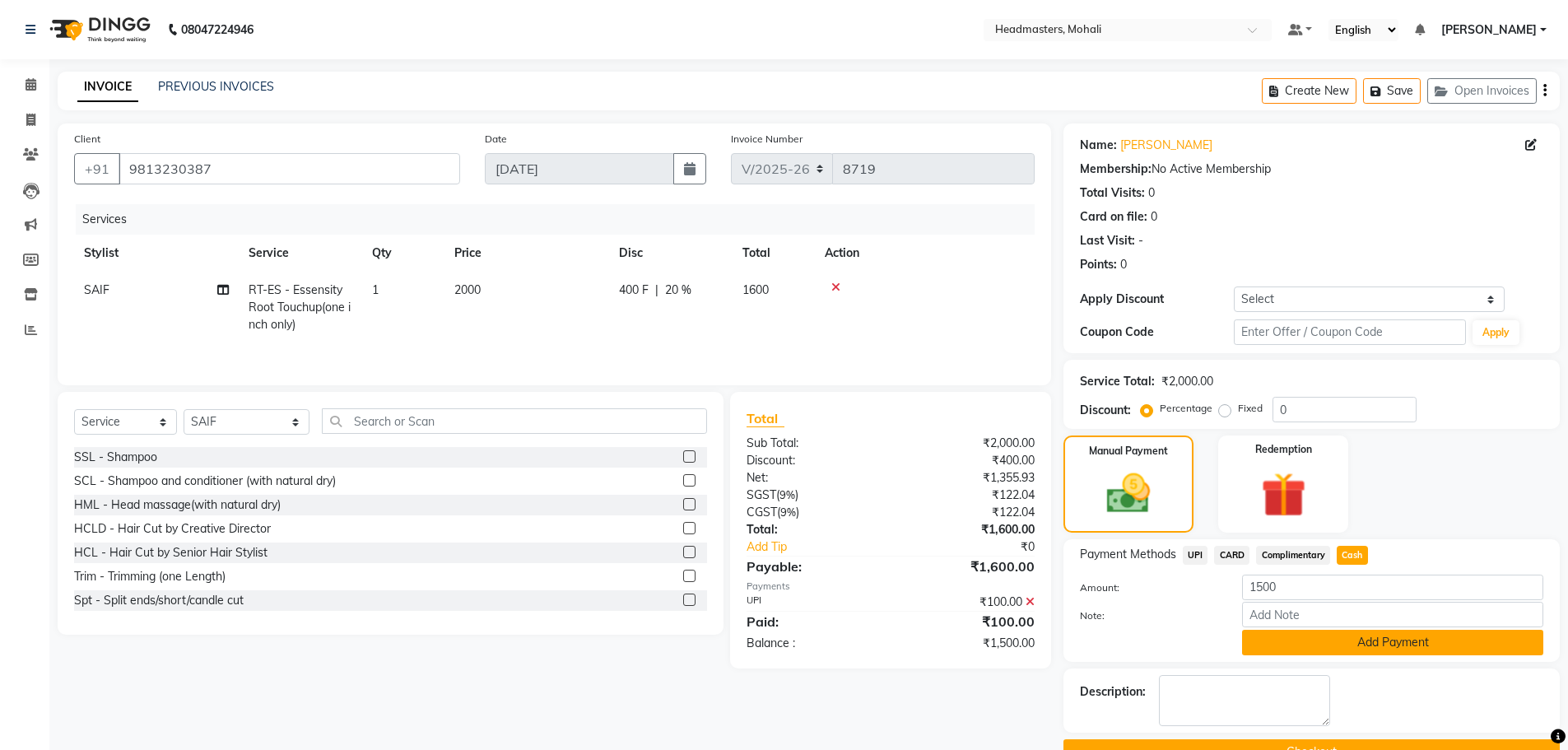
click at [1327, 639] on button "Add Payment" at bounding box center [1392, 643] width 301 height 26
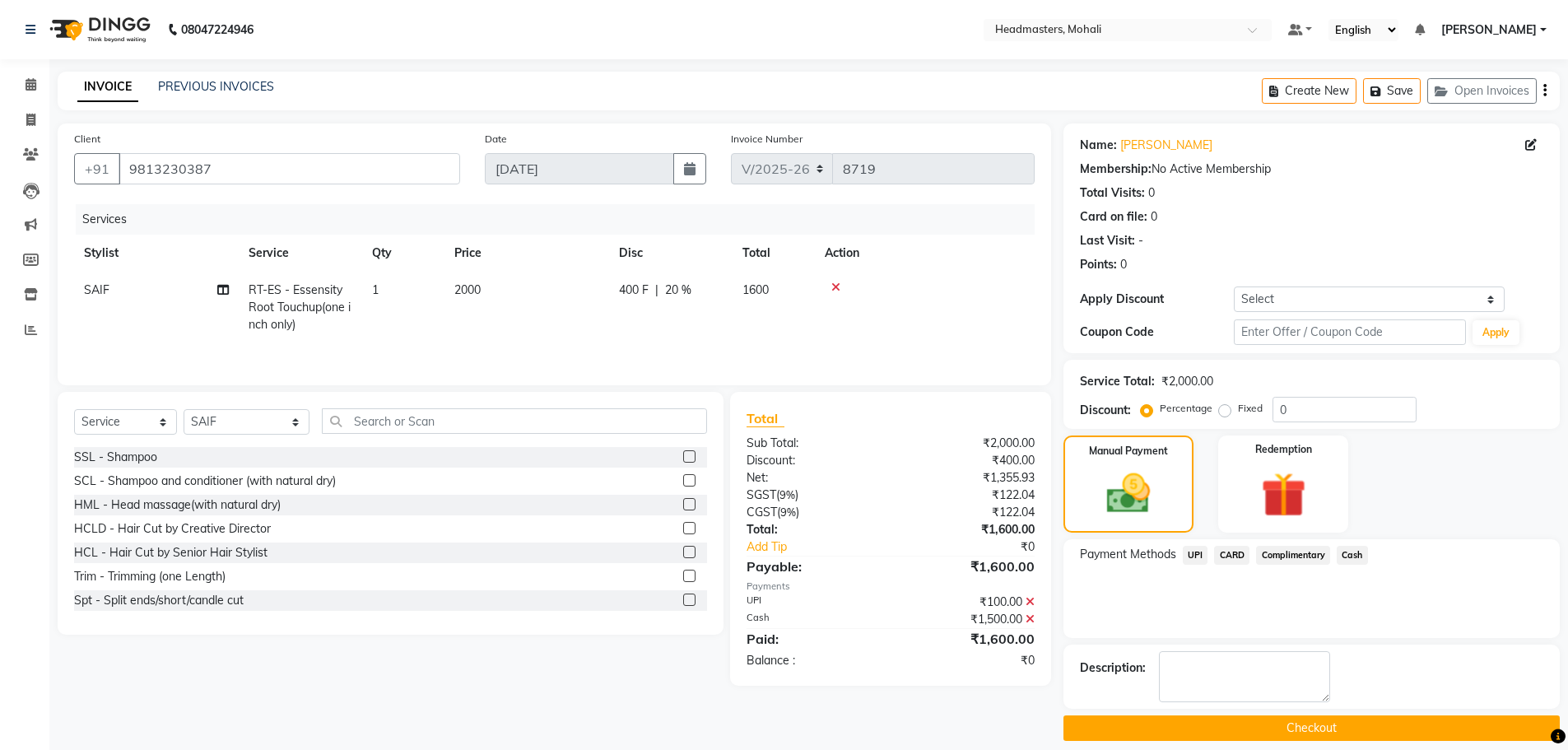
click at [1290, 729] on button "Checkout" at bounding box center [1311, 728] width 496 height 26
click at [1297, 726] on button "Checkout" at bounding box center [1311, 728] width 496 height 26
click at [1321, 735] on button "Checkout" at bounding box center [1311, 728] width 496 height 26
click at [1327, 731] on button "Checkout" at bounding box center [1311, 728] width 496 height 26
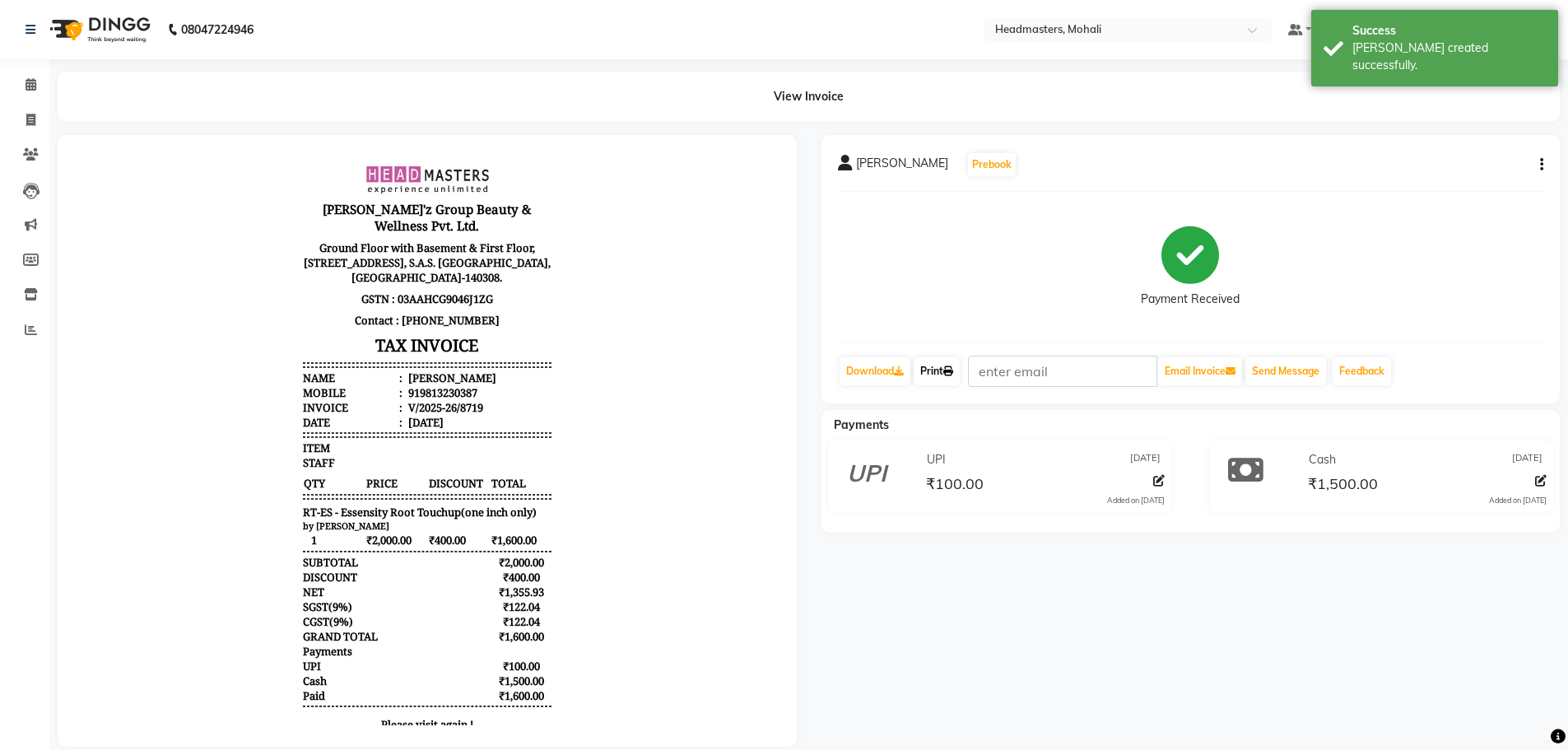
click at [931, 367] on link "Print" at bounding box center [937, 371] width 46 height 28
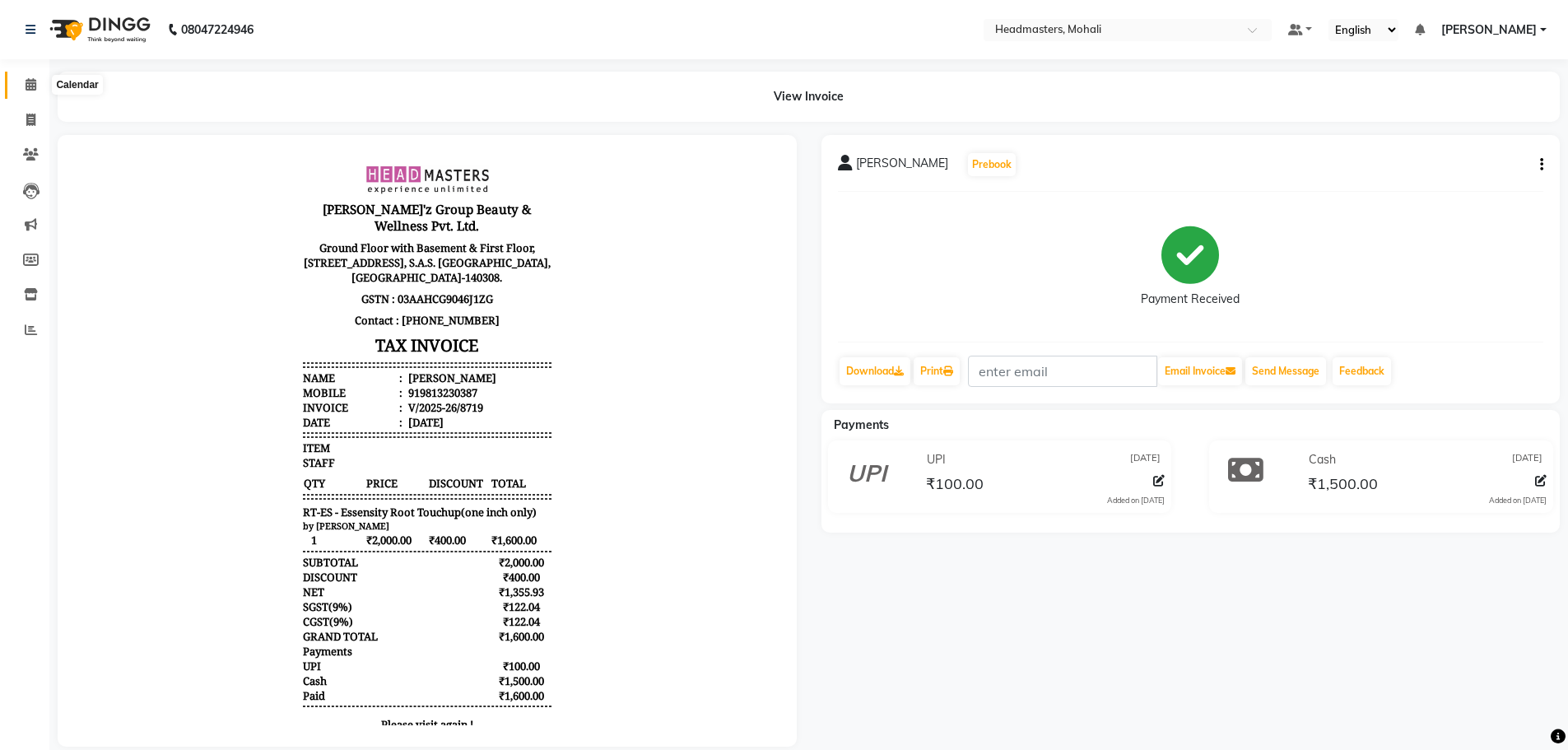
click at [36, 82] on icon at bounding box center [31, 83] width 11 height 12
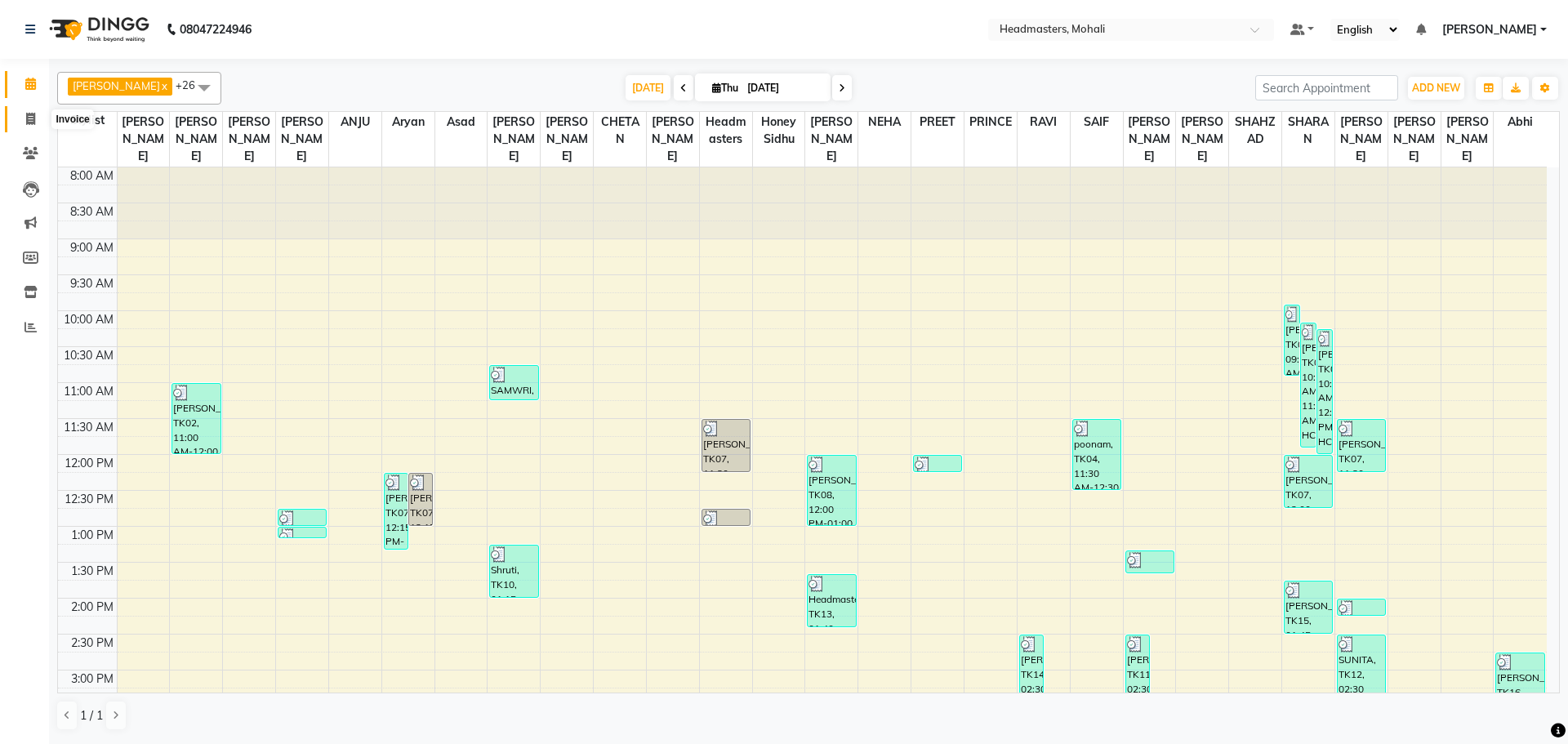
drag, startPoint x: 33, startPoint y: 116, endPoint x: 41, endPoint y: 126, distance: 12.8
click at [33, 116] on icon at bounding box center [30, 118] width 9 height 12
select select "service"
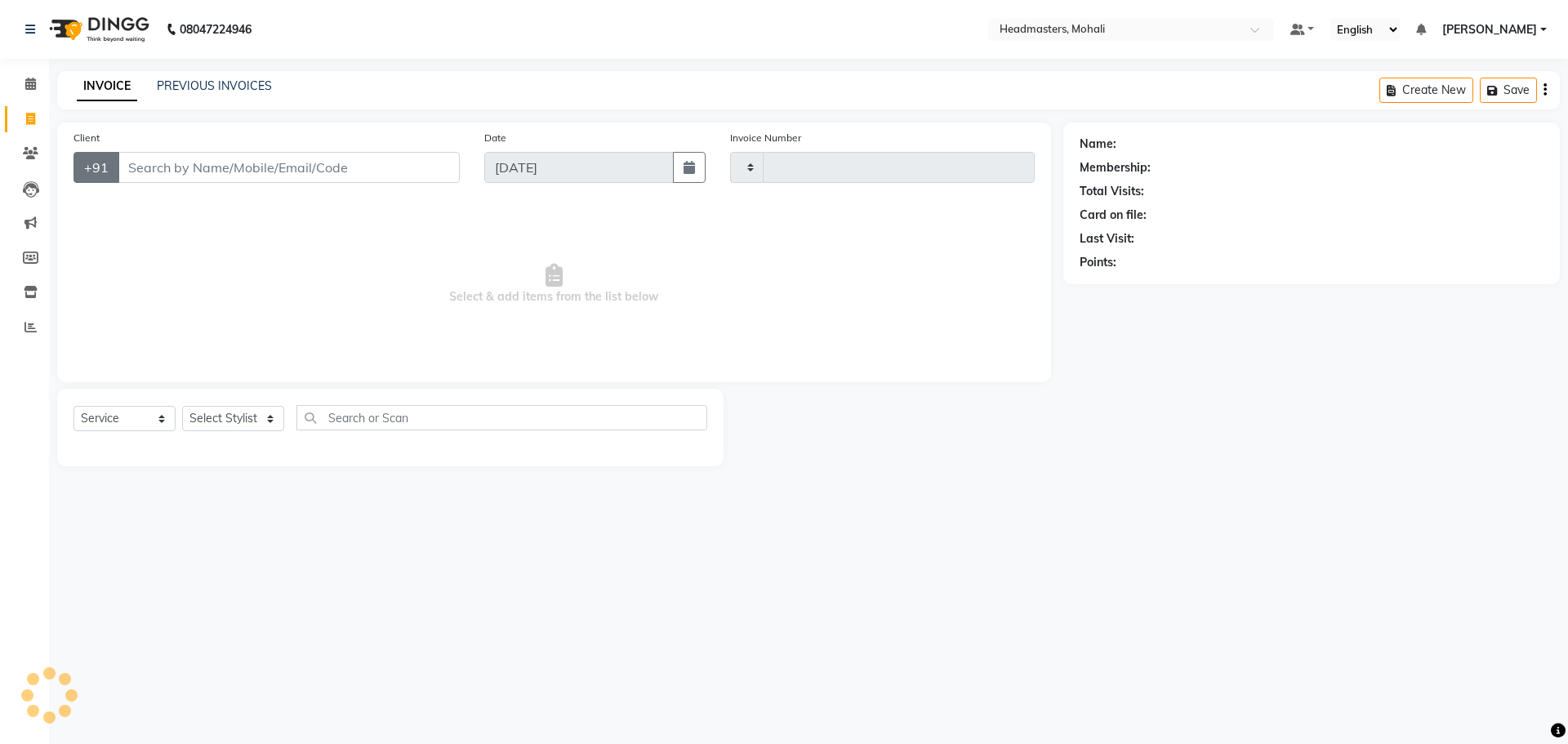
type input "8720"
select select "6604"
click at [153, 168] on input "Client" at bounding box center [289, 167] width 342 height 31
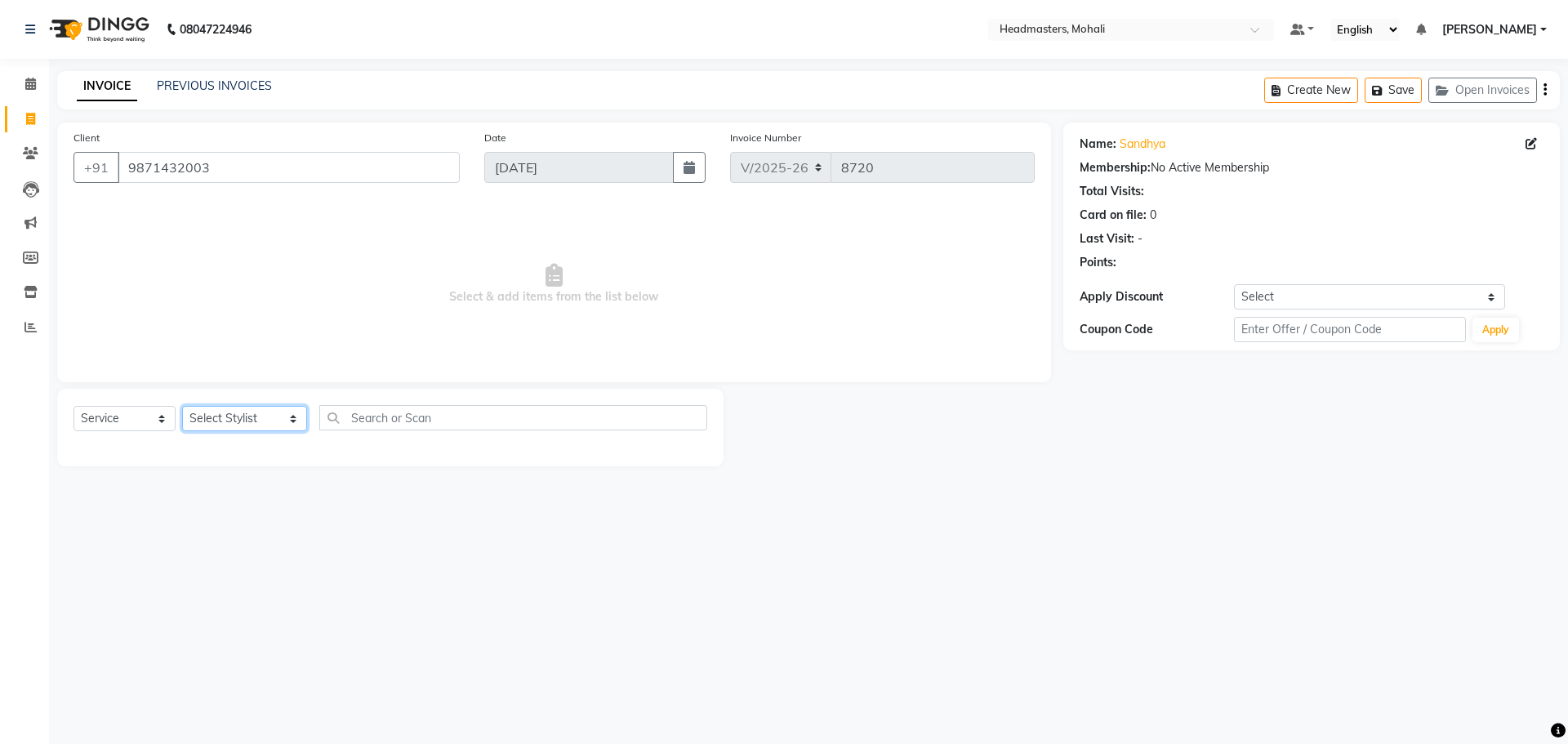
click at [244, 429] on select "Select Stylist [PERSON_NAME] [PERSON_NAME] [PERSON_NAME] [PERSON_NAME] [PERSON_…" at bounding box center [244, 419] width 125 height 26
click at [108, 423] on select "Select Service Product Membership Package Voucher Prepaid Gift Card" at bounding box center [124, 419] width 102 height 26
click at [74, 406] on select "Select Service Product Membership Package Voucher Prepaid Gift Card" at bounding box center [124, 419] width 102 height 26
click at [210, 415] on select "Select Stylist [PERSON_NAME] [PERSON_NAME] [PERSON_NAME] [PERSON_NAME] [PERSON_…" at bounding box center [244, 419] width 125 height 26
click at [182, 406] on select "Select Stylist [PERSON_NAME] [PERSON_NAME] [PERSON_NAME] [PERSON_NAME] [PERSON_…" at bounding box center [244, 419] width 125 height 26
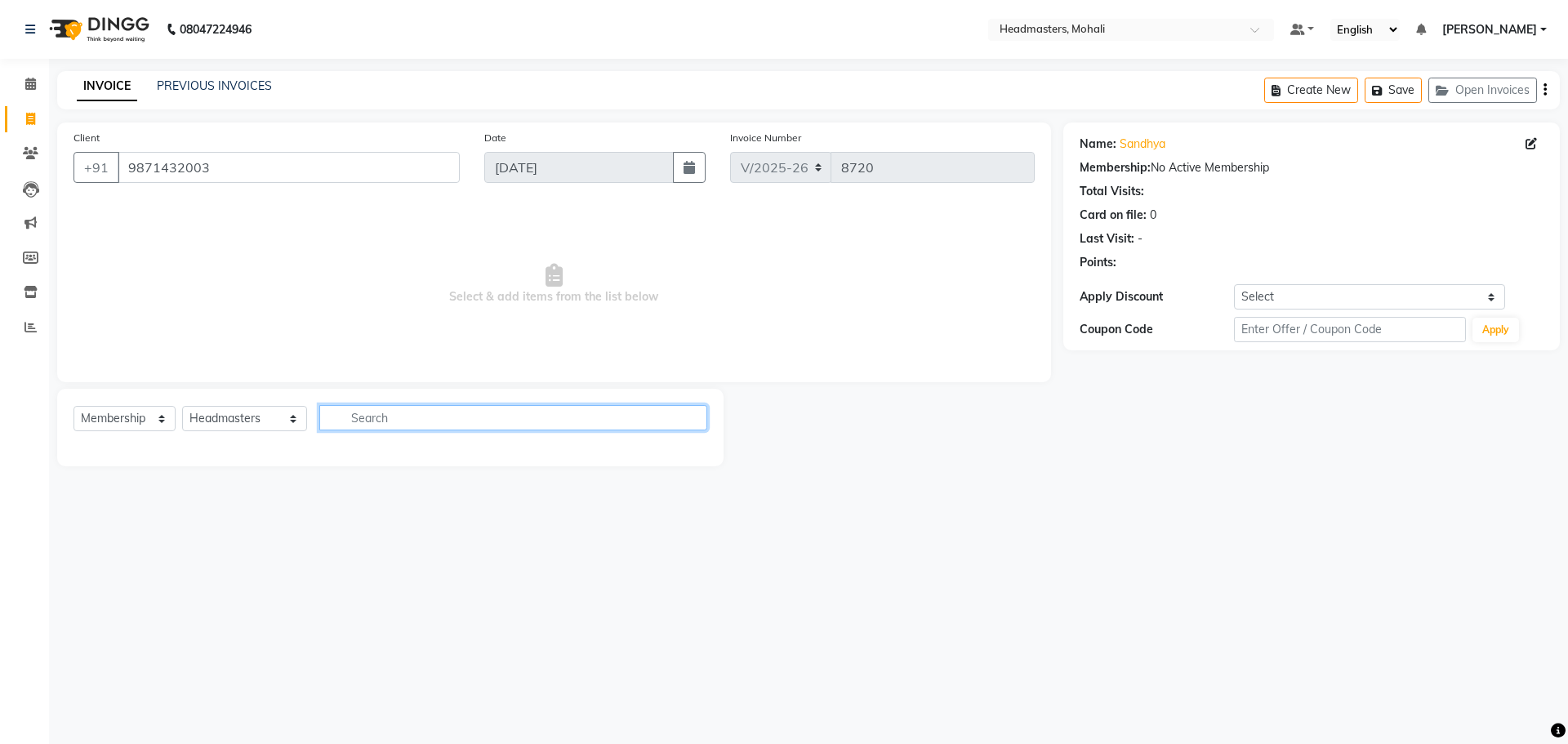
click at [396, 418] on input "text" at bounding box center [514, 418] width 388 height 26
click at [379, 421] on input "text" at bounding box center [514, 418] width 388 height 26
click at [141, 420] on select "Select Service Product Membership Package Voucher Prepaid Gift Card" at bounding box center [124, 419] width 102 height 26
click at [74, 406] on select "Select Service Product Membership Package Voucher Prepaid Gift Card" at bounding box center [124, 419] width 102 height 26
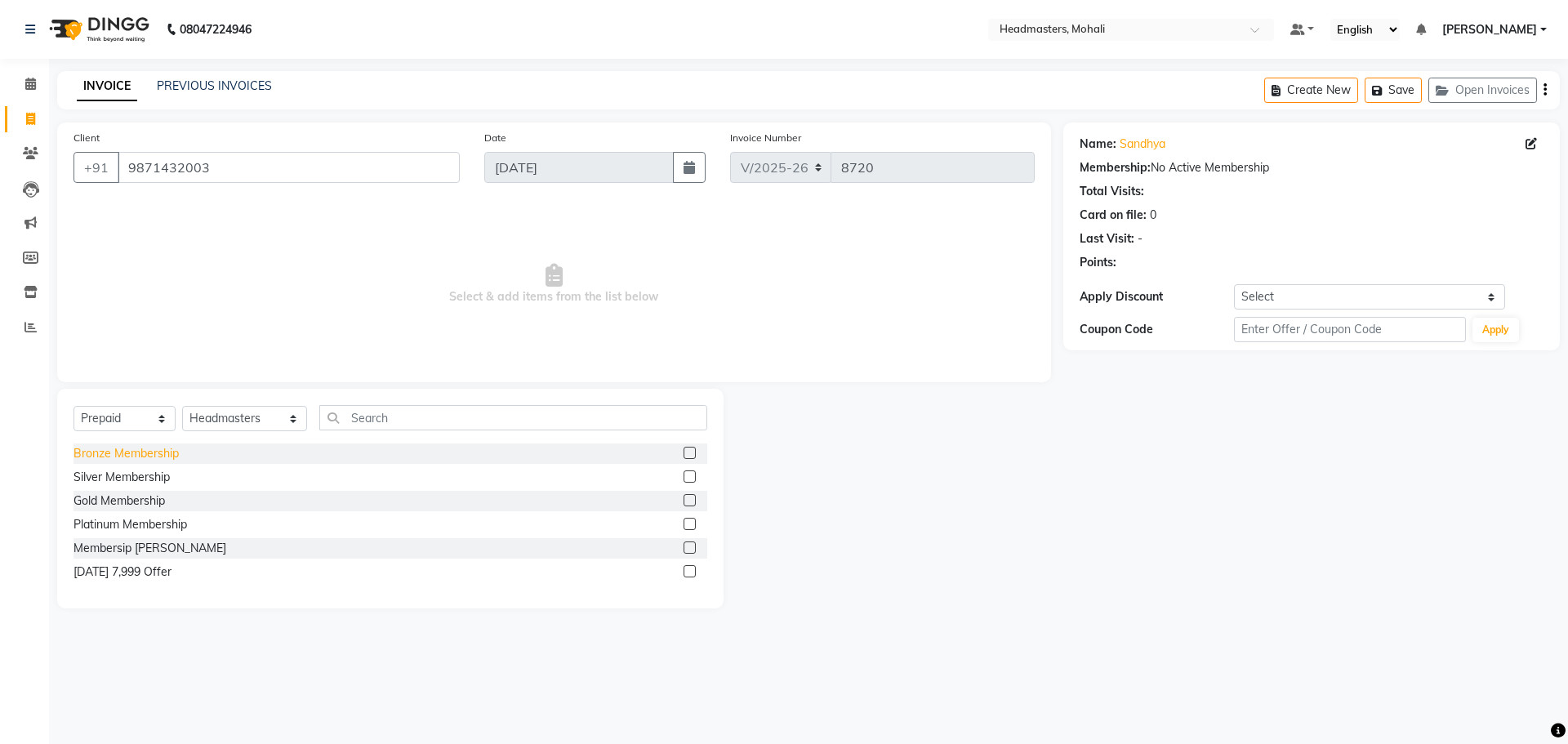
click at [165, 456] on div "Bronze Membership" at bounding box center [126, 453] width 106 height 17
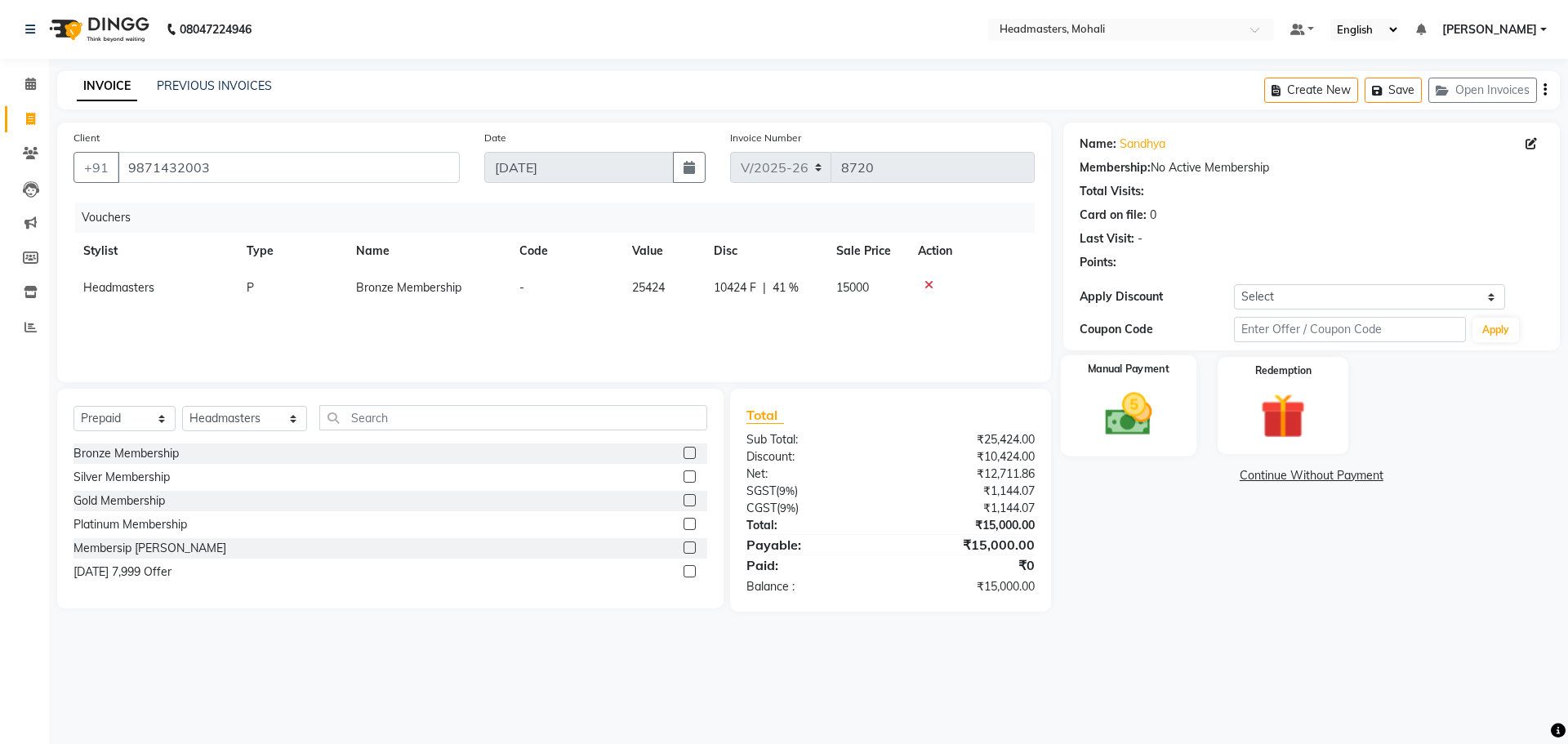
click at [1134, 429] on img at bounding box center [1129, 413] width 76 height 54
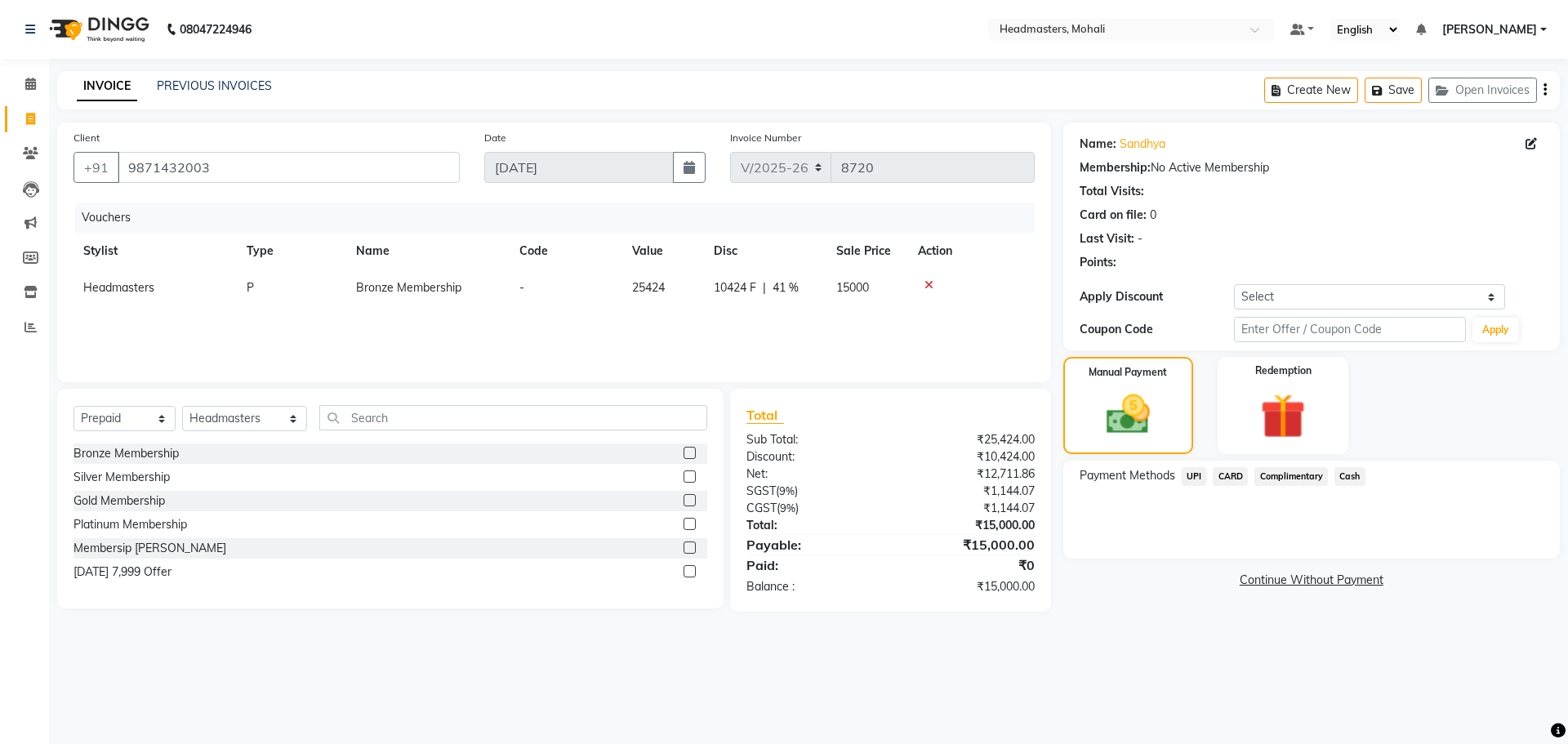
click at [1193, 469] on span "UPI" at bounding box center [1195, 476] width 26 height 18
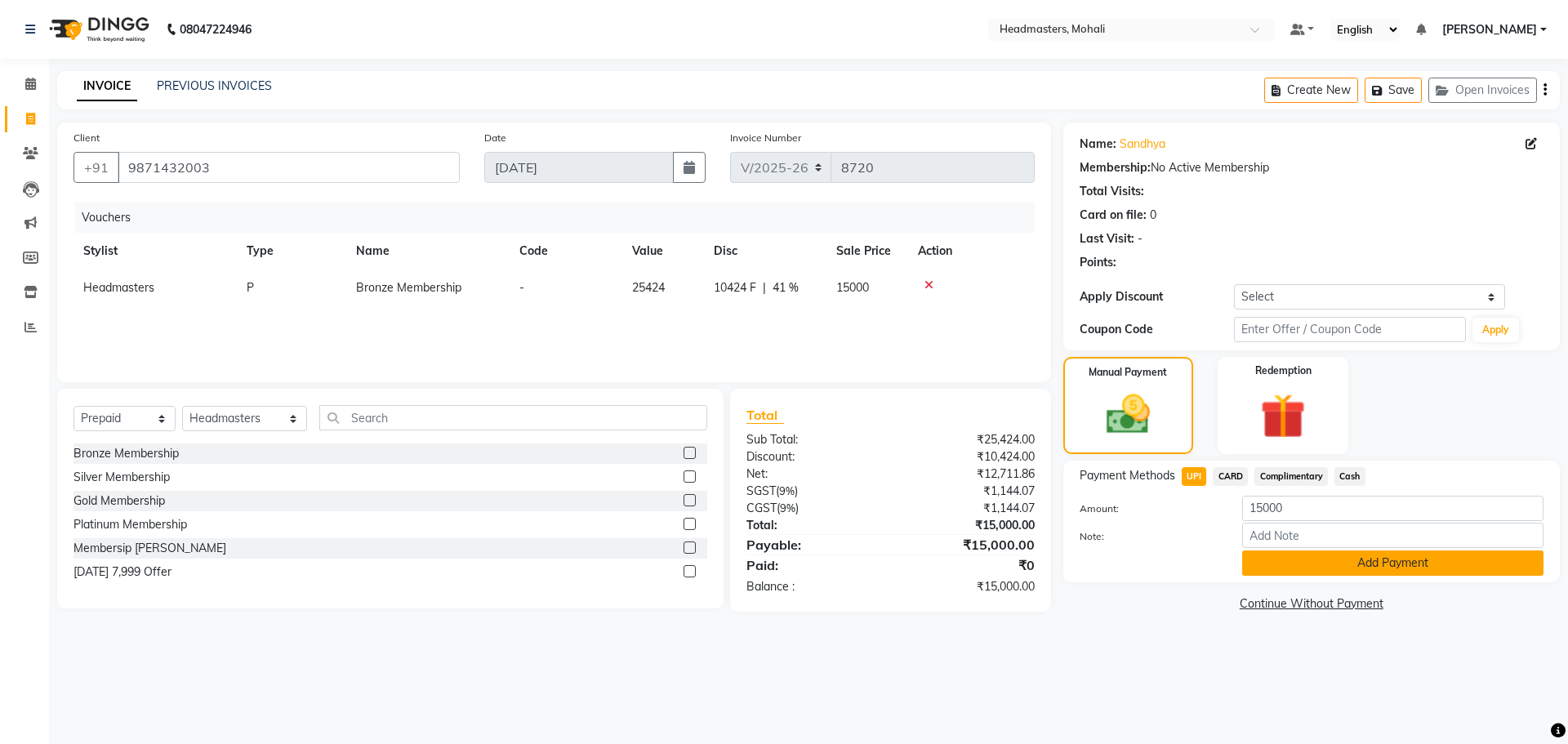
click at [1311, 558] on button "Add Payment" at bounding box center [1393, 563] width 301 height 26
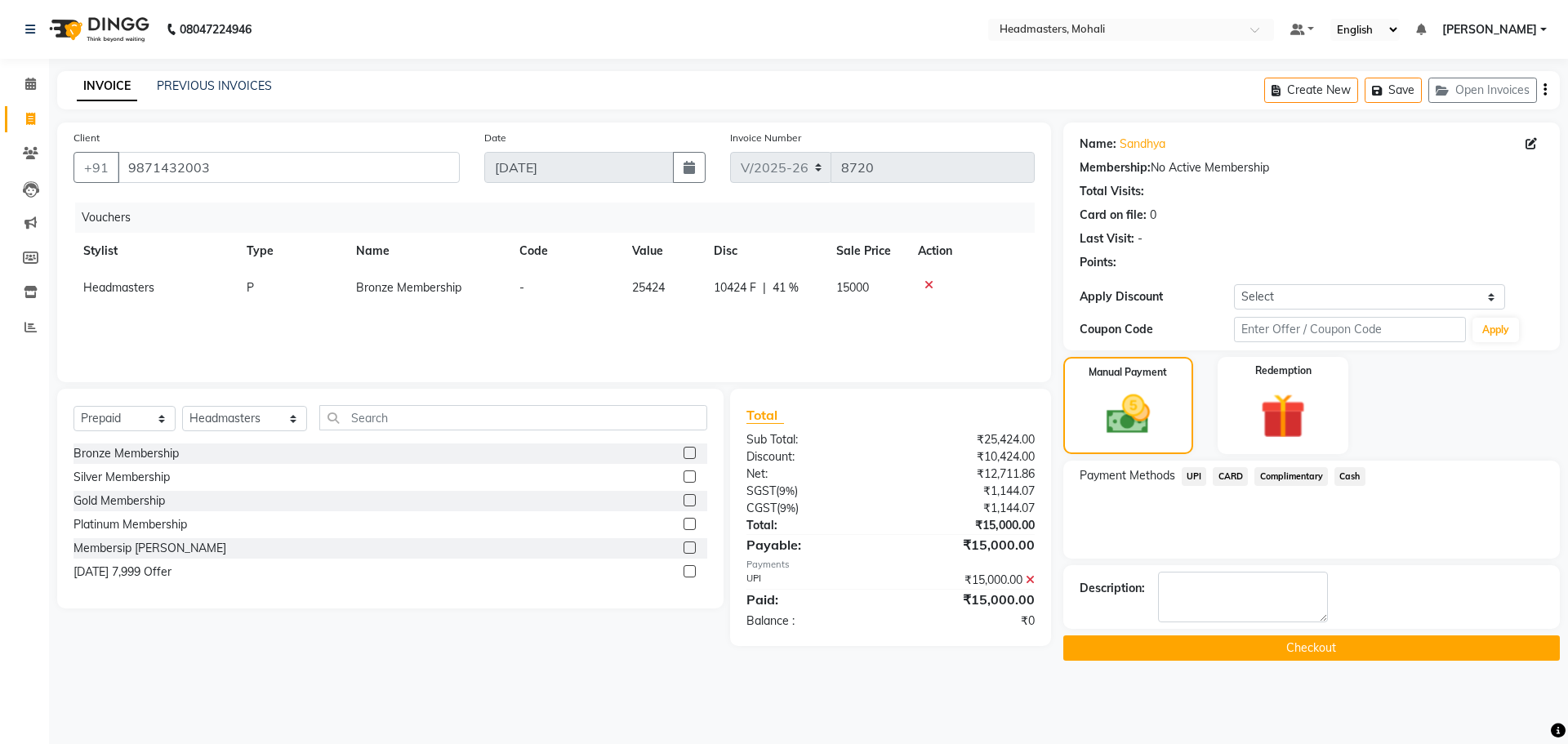
click at [1309, 644] on button "Checkout" at bounding box center [1312, 648] width 496 height 26
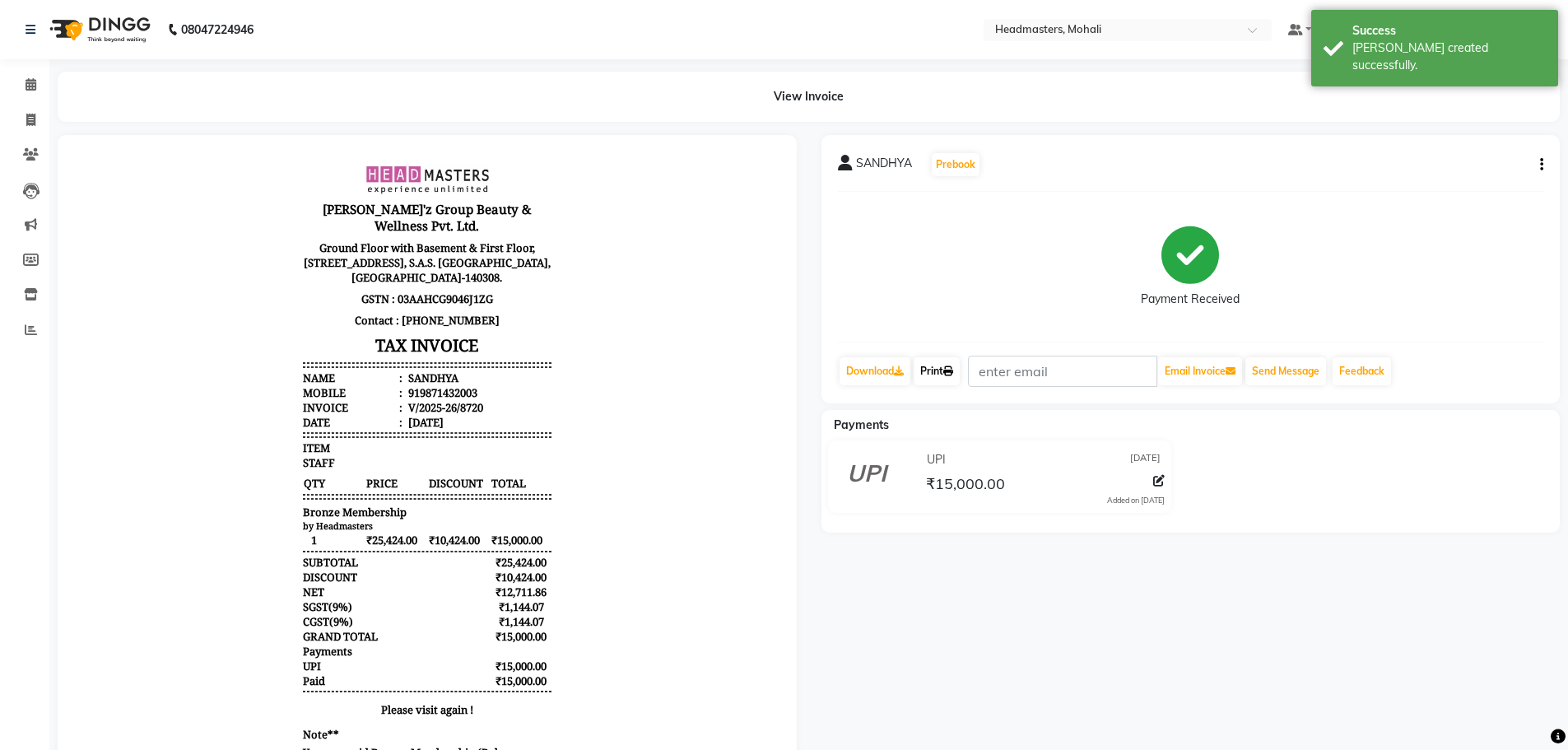
click at [945, 373] on link "Print" at bounding box center [937, 371] width 46 height 28
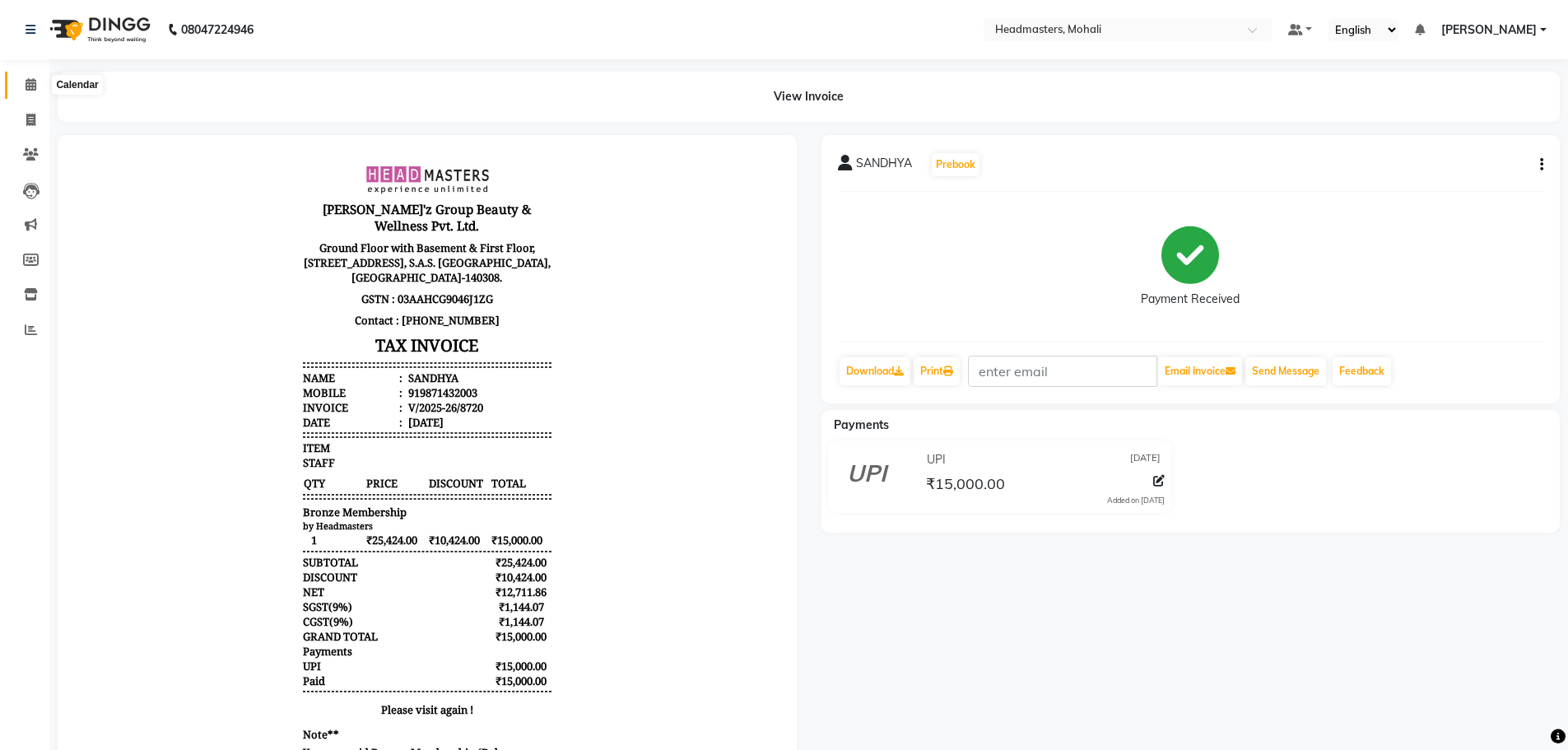
click at [33, 82] on icon at bounding box center [31, 83] width 11 height 12
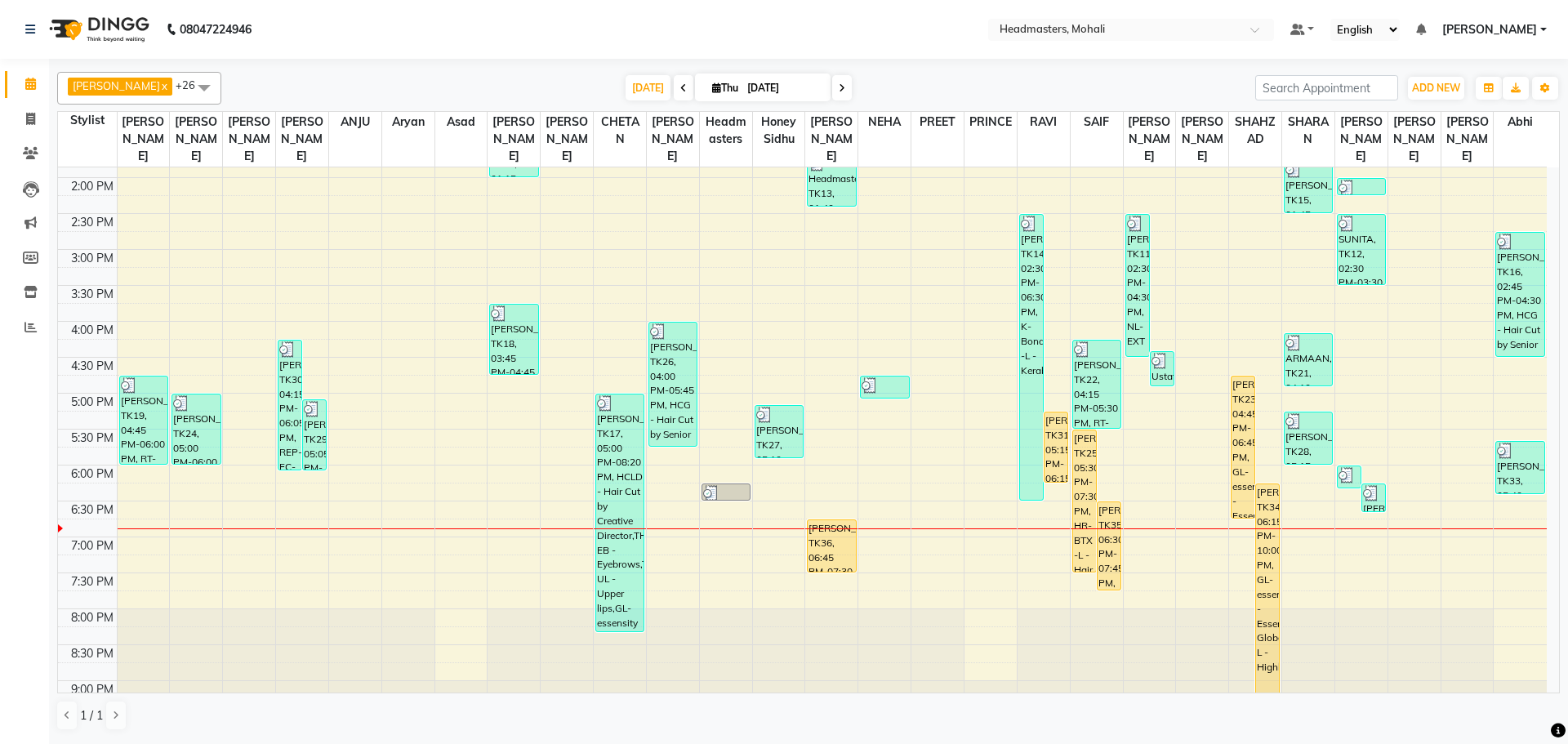
scroll to position [463, 0]
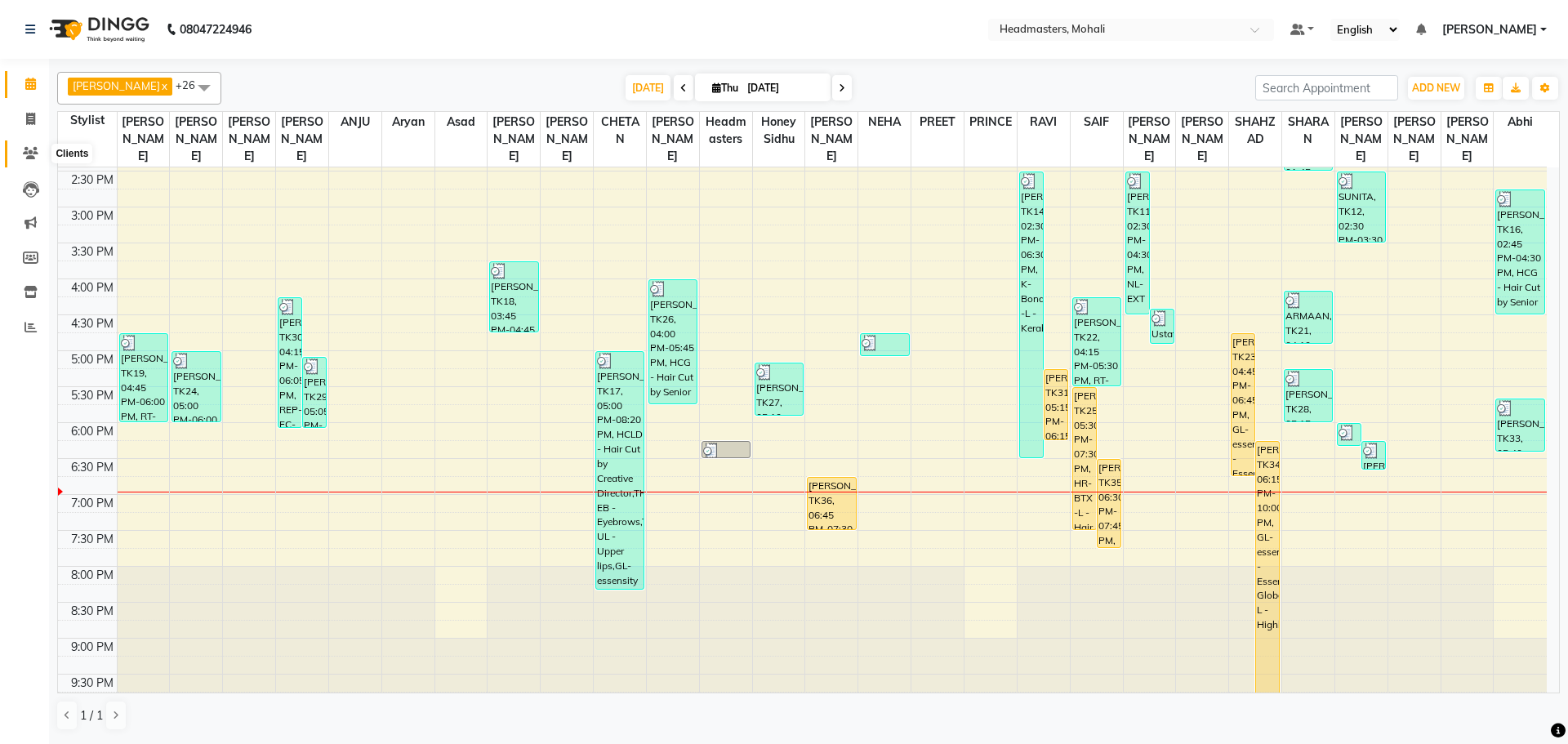
click at [28, 151] on icon at bounding box center [30, 152] width 16 height 12
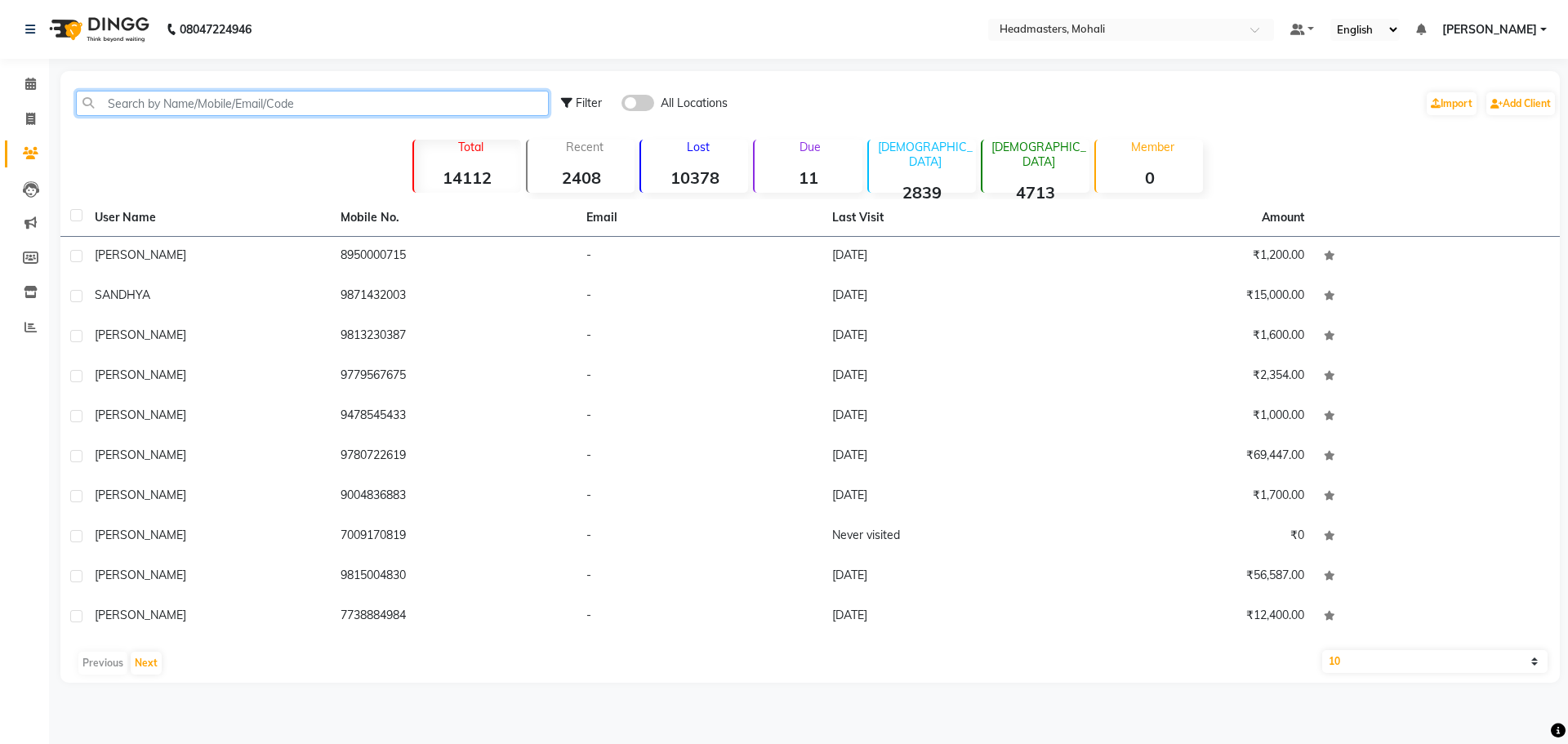
click at [225, 105] on input "text" at bounding box center [312, 104] width 473 height 26
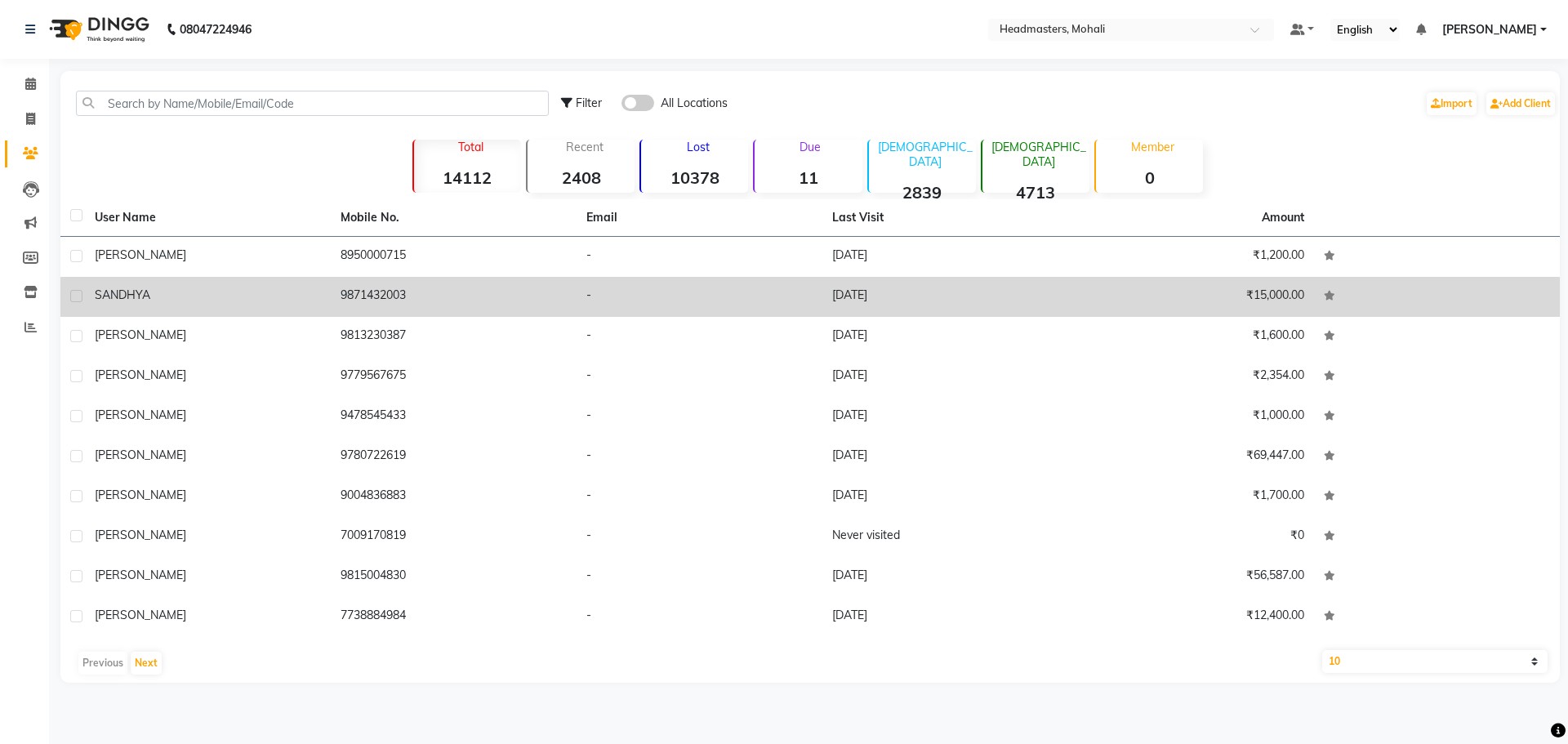
click at [376, 295] on td "9871432003" at bounding box center [454, 297] width 246 height 40
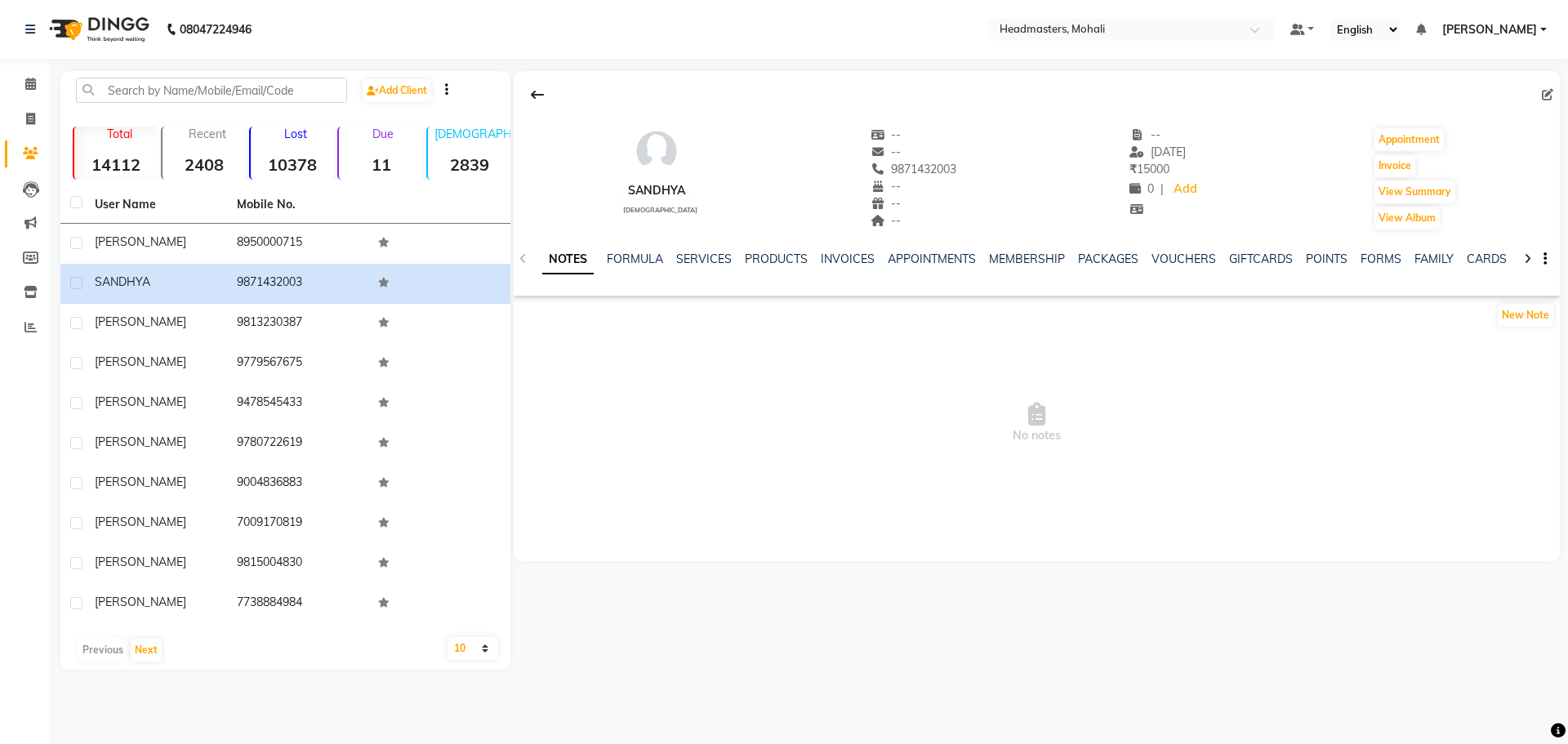
click at [945, 166] on div "SANDHYA [DEMOGRAPHIC_DATA] -- -- 9871432003 -- -- -- -- [DATE] ₹ 15000 0 | Add …" at bounding box center [1037, 171] width 1047 height 121
drag, startPoint x: 945, startPoint y: 166, endPoint x: 913, endPoint y: 162, distance: 32.2
click at [913, 162] on div "SANDHYA [DEMOGRAPHIC_DATA] -- -- [PHONE_NUMBER] Mobile No. -- -- -- -- [DATE] ₹…" at bounding box center [1037, 171] width 1047 height 121
copy div "9871432003"
click at [704, 253] on link "SERVICES" at bounding box center [704, 259] width 55 height 15
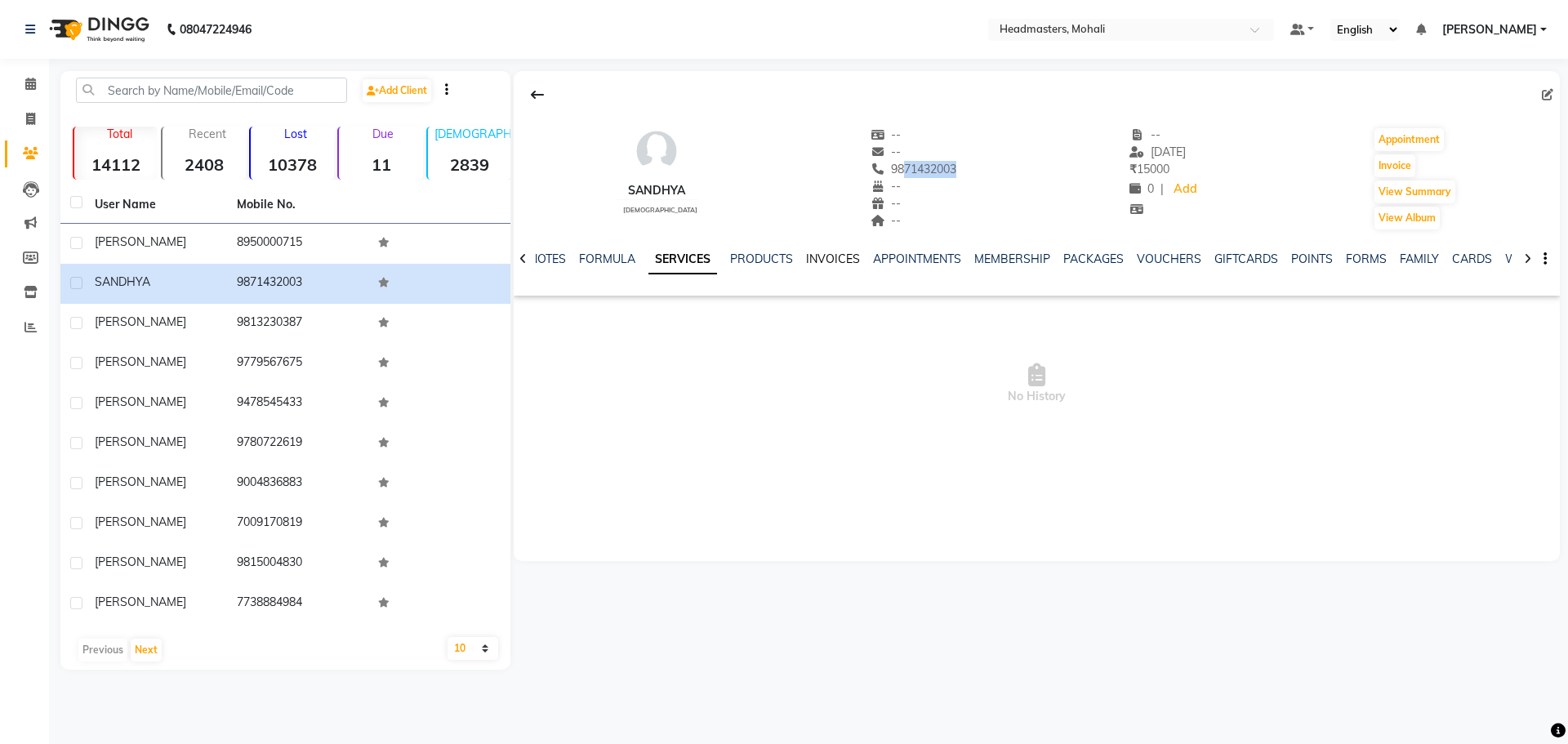
click at [831, 260] on link "INVOICES" at bounding box center [833, 259] width 54 height 15
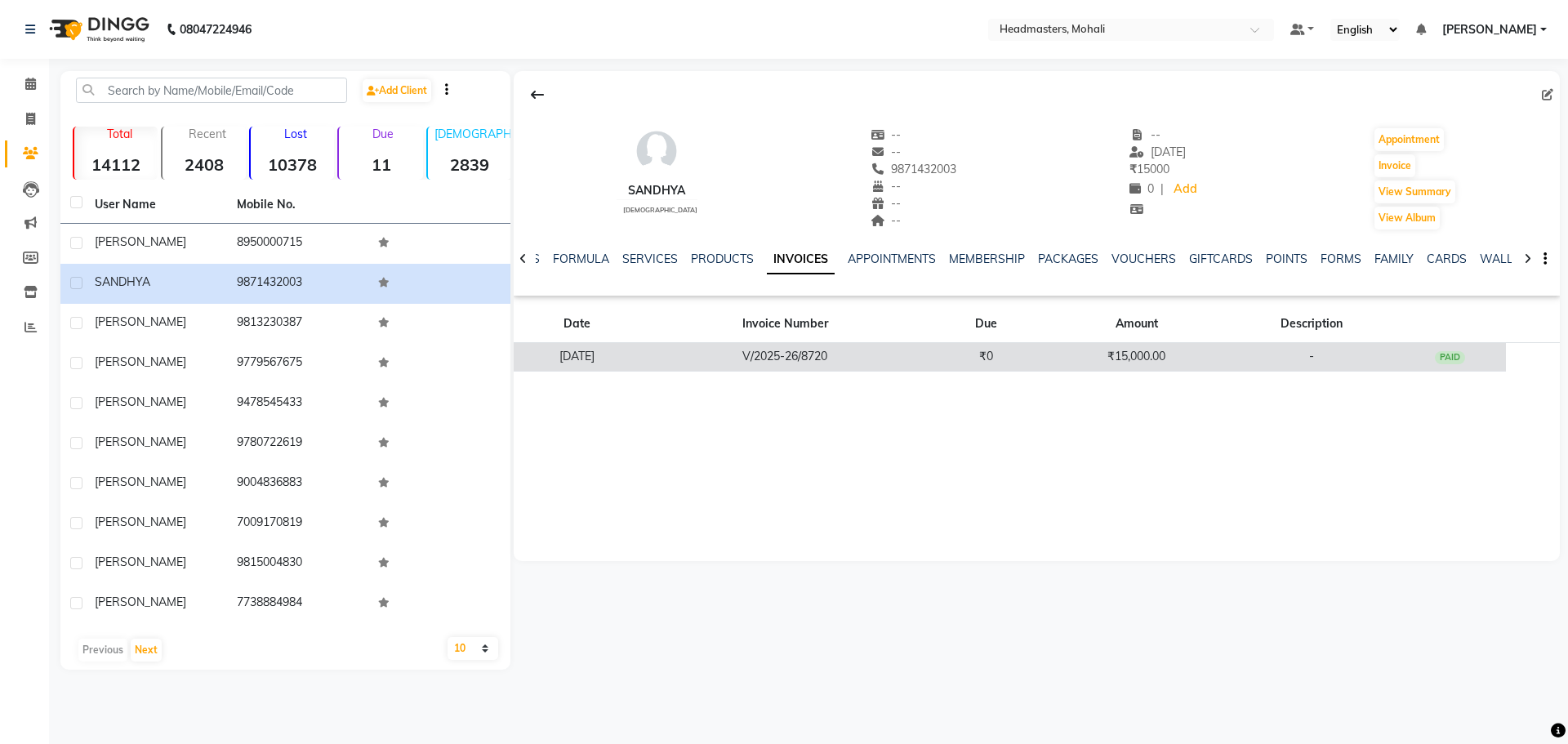
click at [1222, 359] on td "₹15,000.00" at bounding box center [1137, 356] width 187 height 28
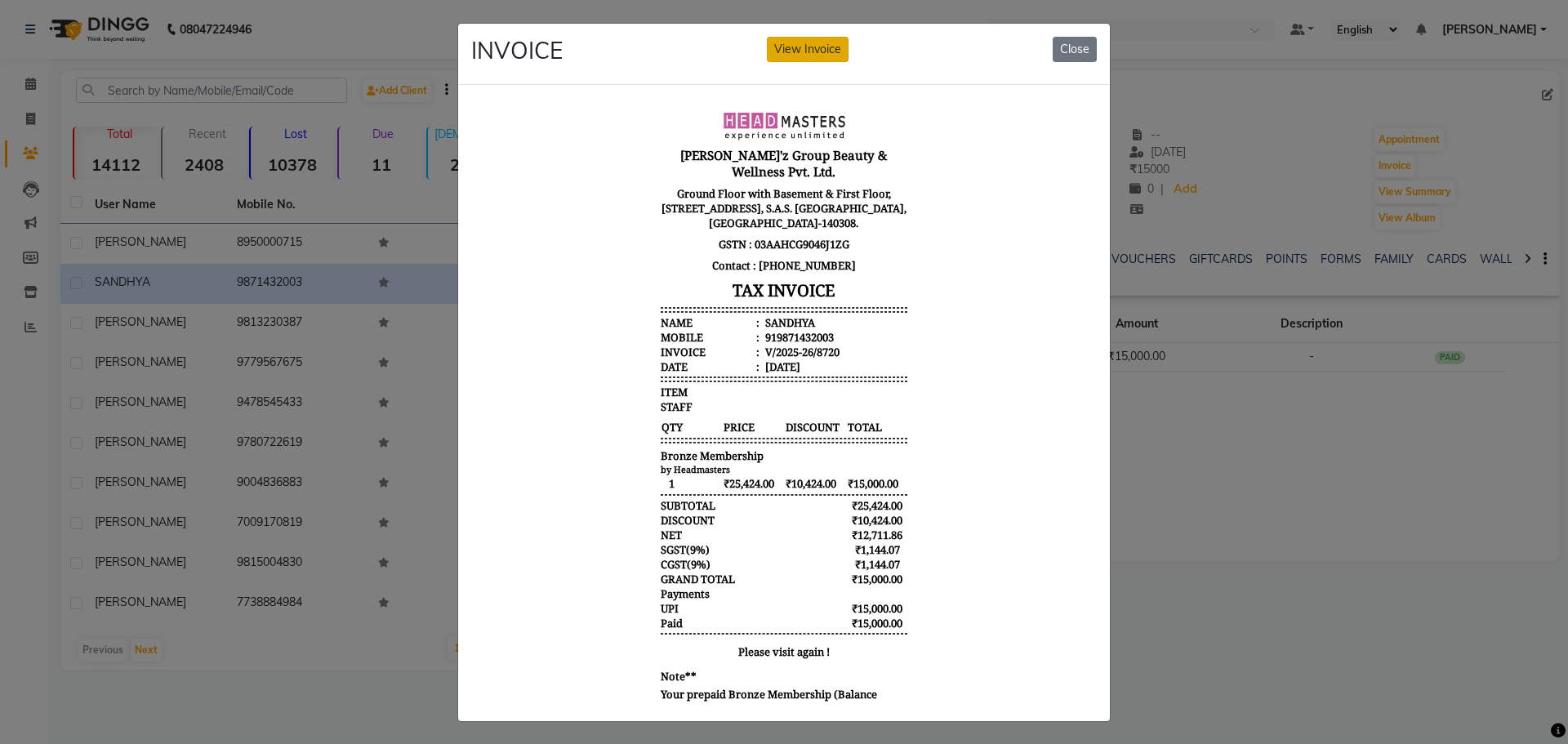
click at [813, 48] on button "View Invoice" at bounding box center [808, 50] width 82 height 26
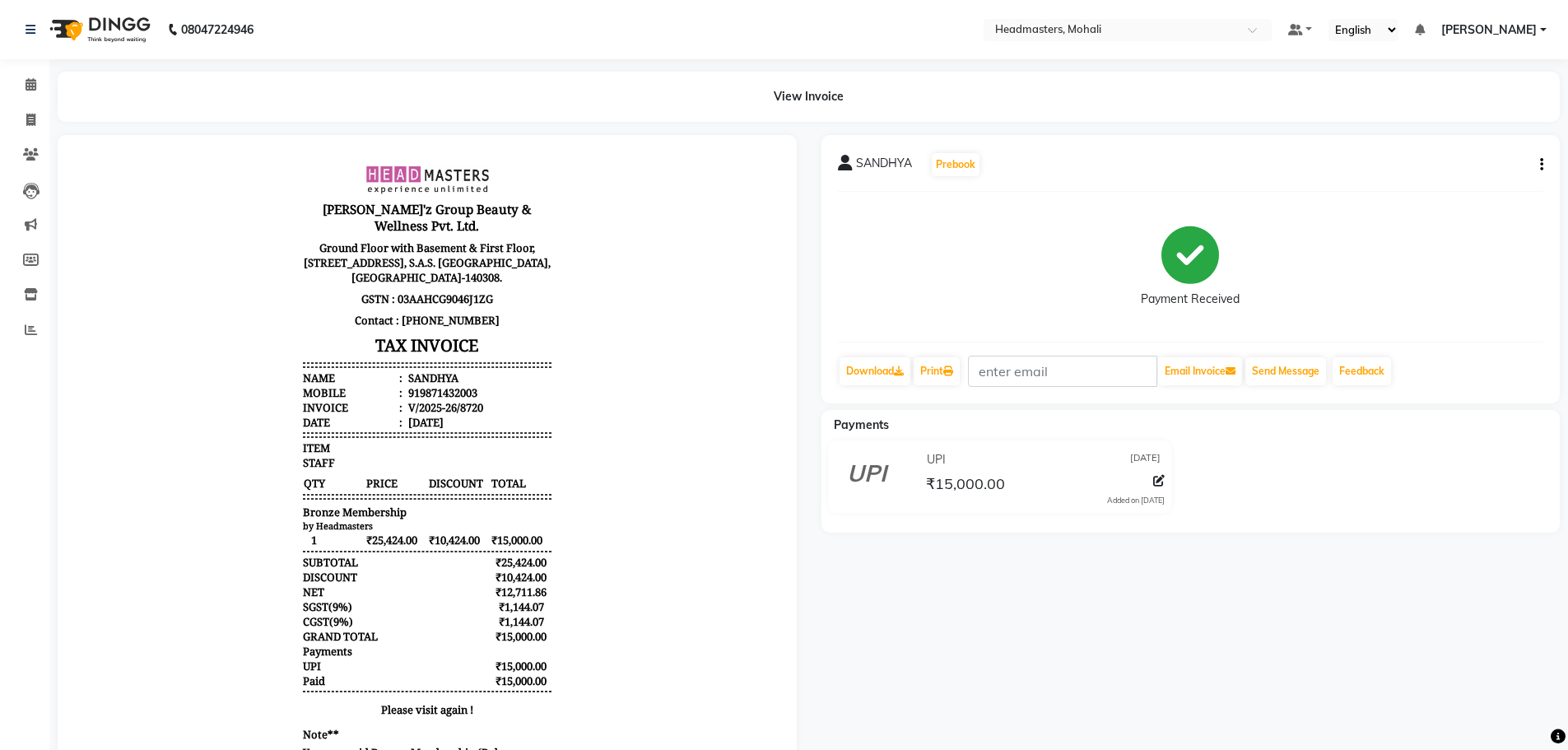
click at [1540, 166] on icon "button" at bounding box center [1542, 165] width 4 height 1
click at [36, 86] on icon at bounding box center [31, 83] width 11 height 12
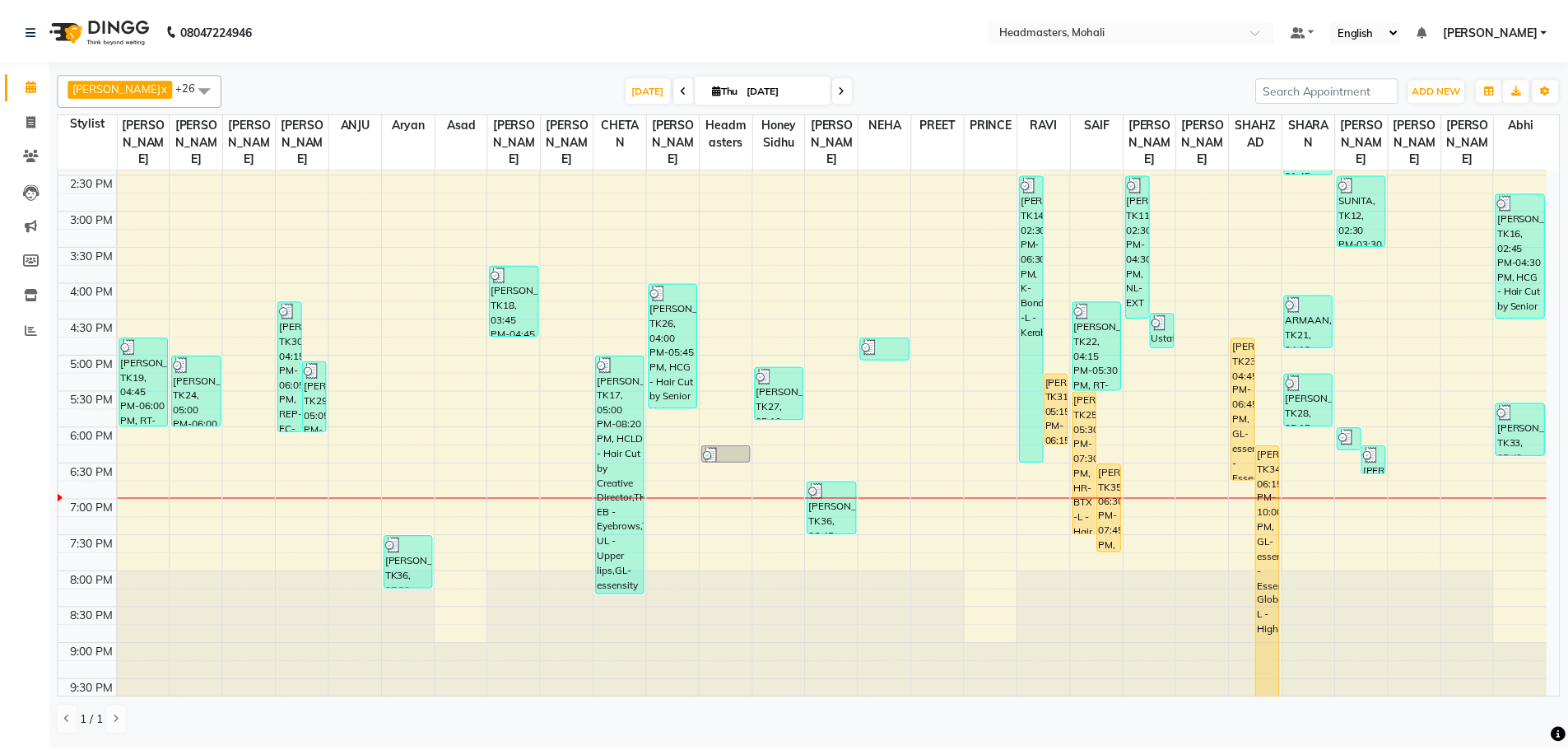
scroll to position [467, 0]
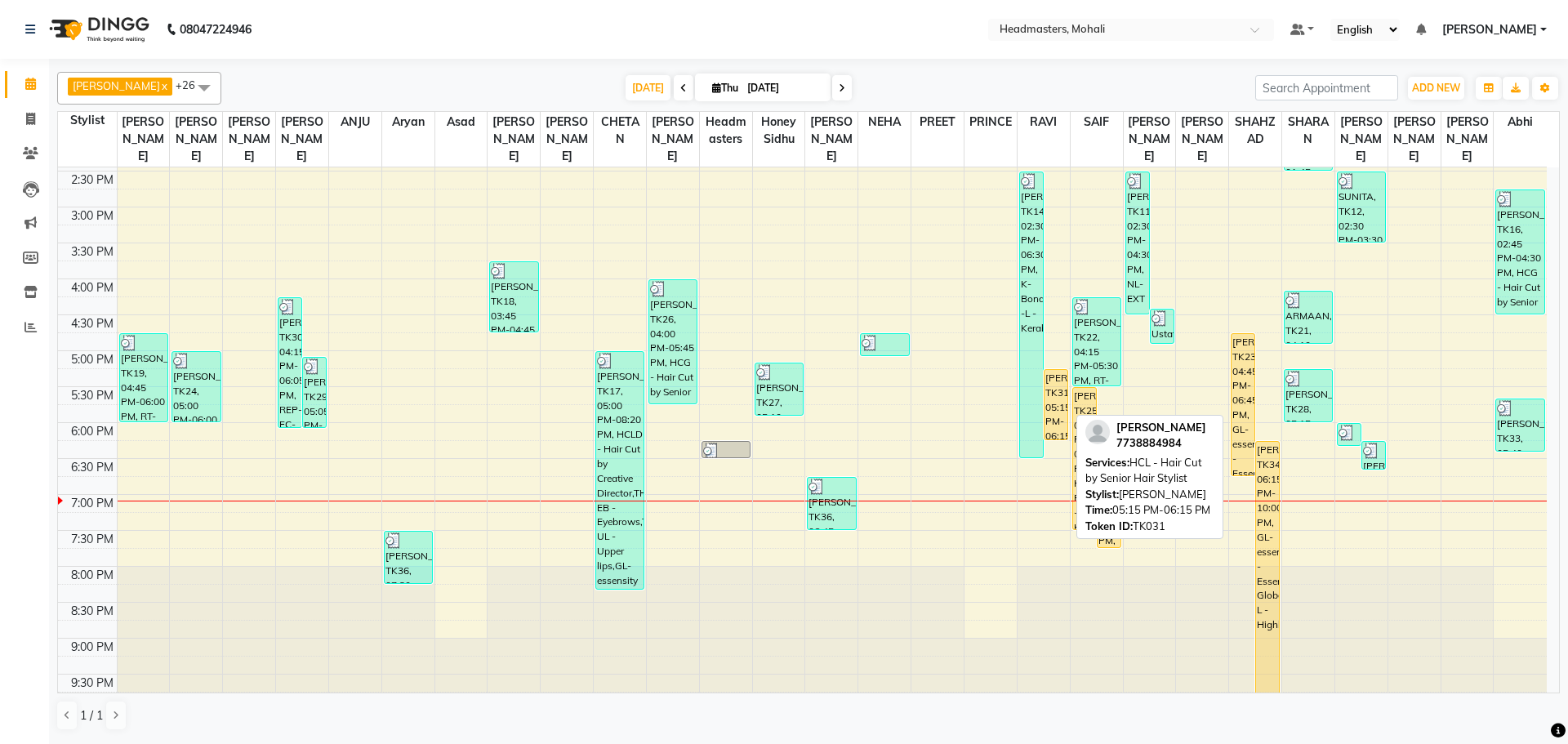
click at [1061, 370] on div "[PERSON_NAME], TK31, 05:15 PM-06:15 PM, HCL - Hair Cut by Senior Hair Stylist" at bounding box center [1056, 405] width 23 height 70
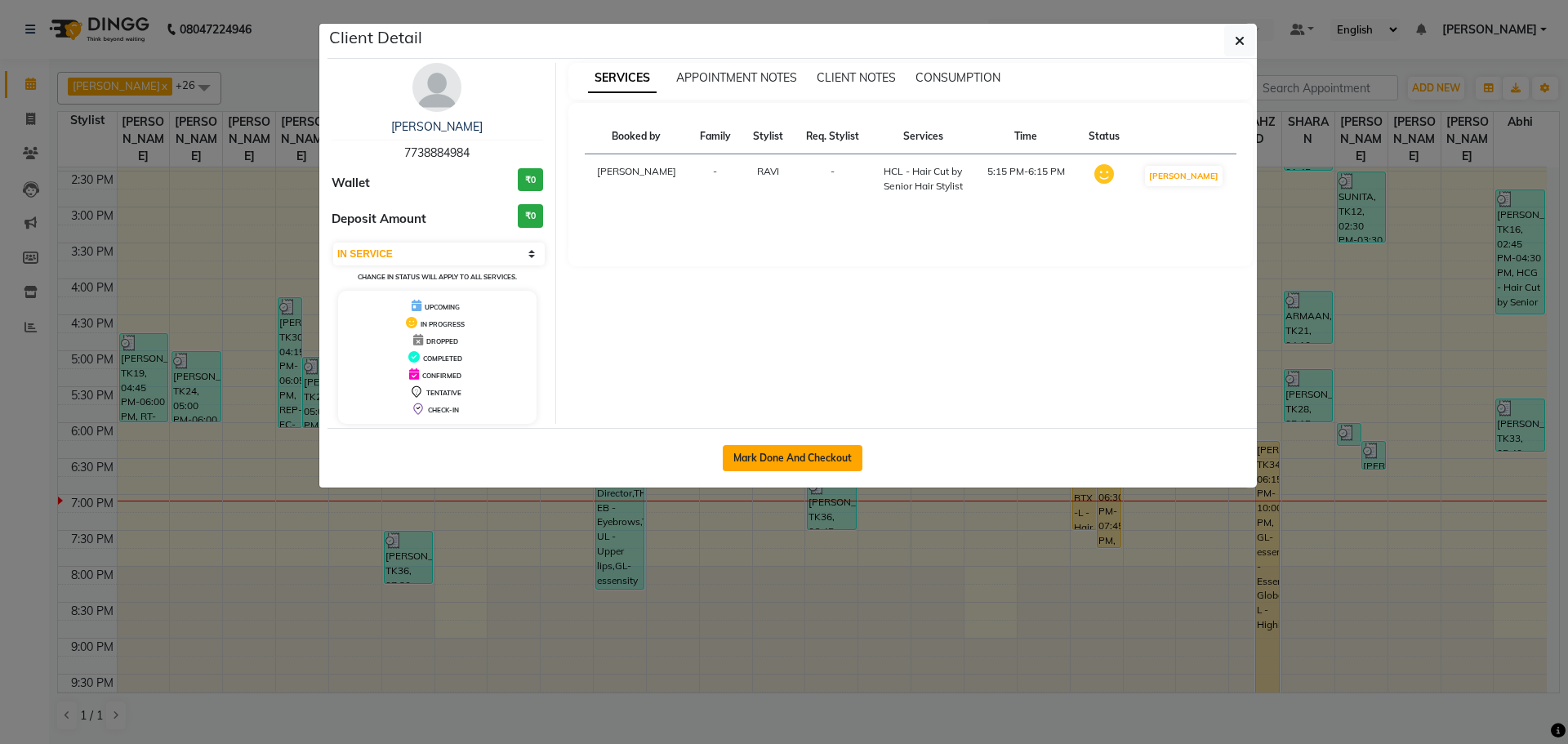
click at [831, 458] on button "Mark Done And Checkout" at bounding box center [793, 457] width 140 height 26
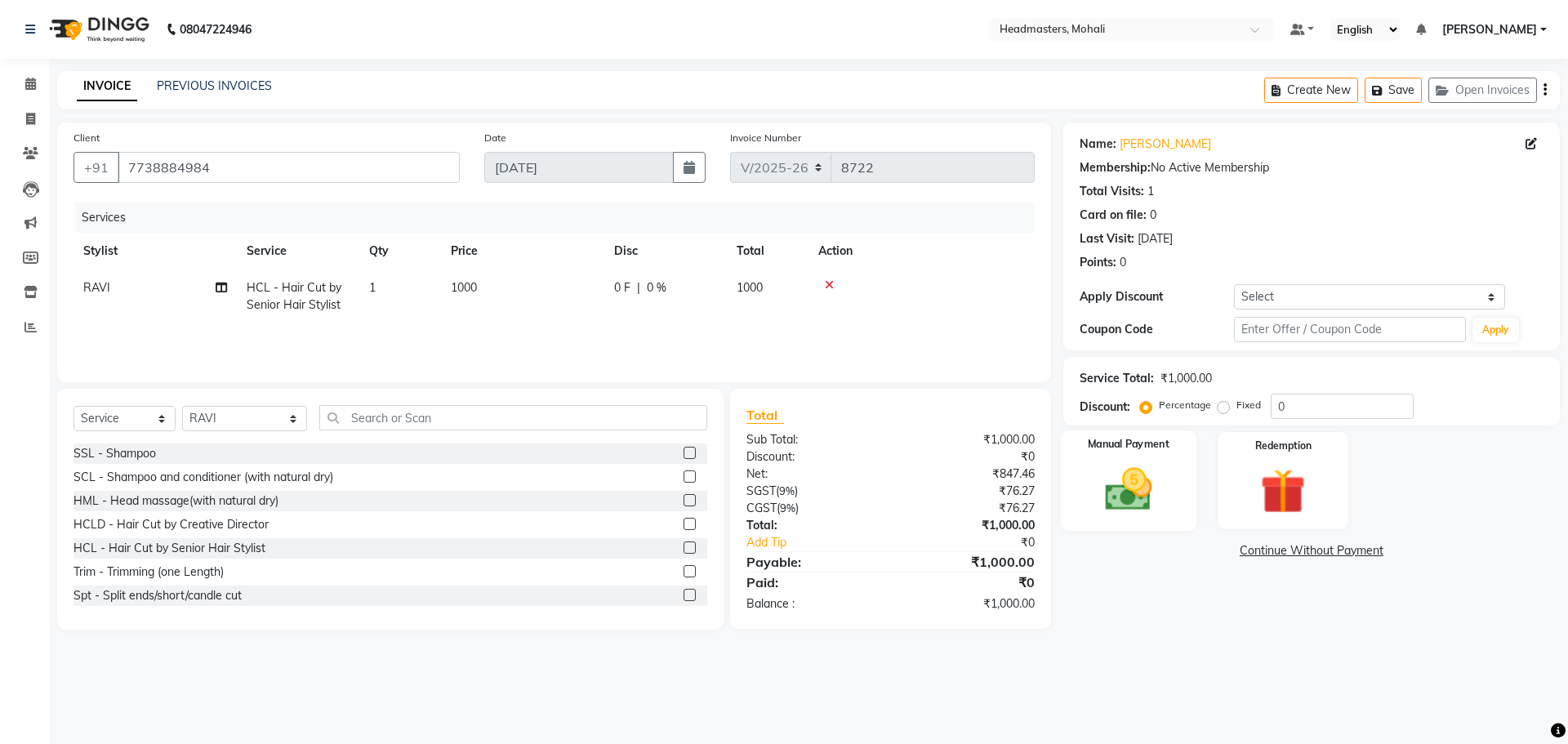
click at [1108, 499] on img at bounding box center [1129, 489] width 76 height 54
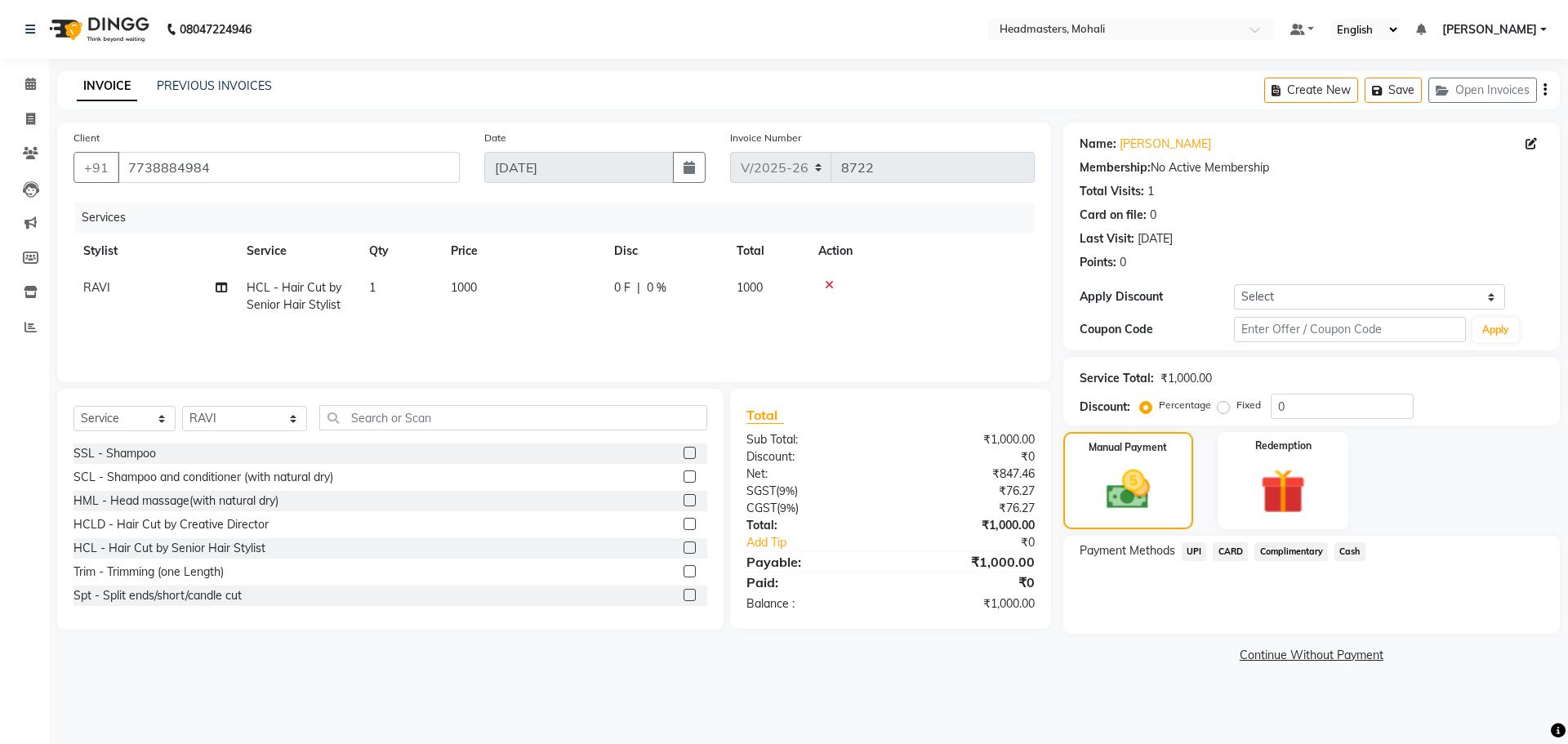
click at [1353, 551] on span "Cash" at bounding box center [1350, 551] width 31 height 18
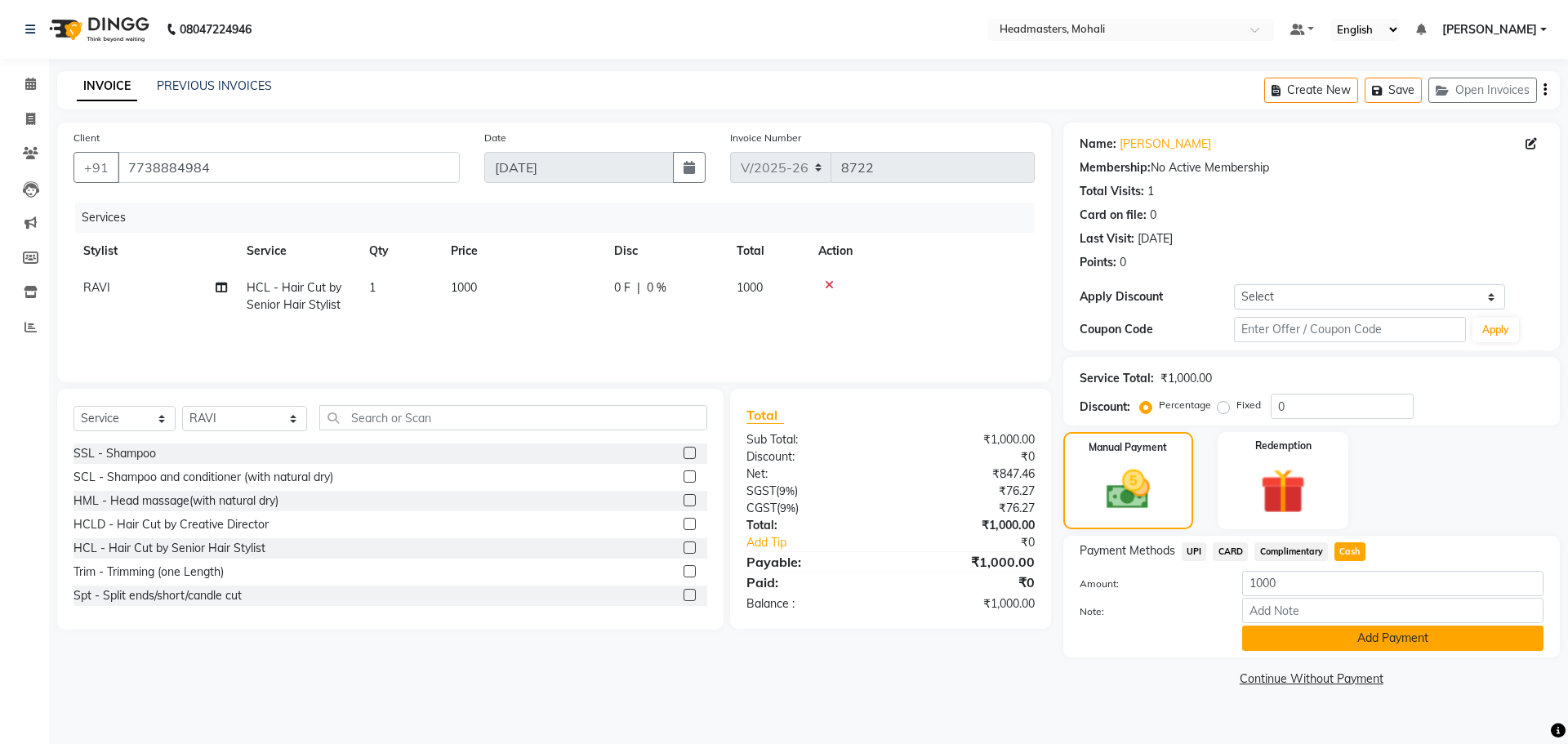
click at [1392, 647] on button "Add Payment" at bounding box center [1393, 638] width 301 height 26
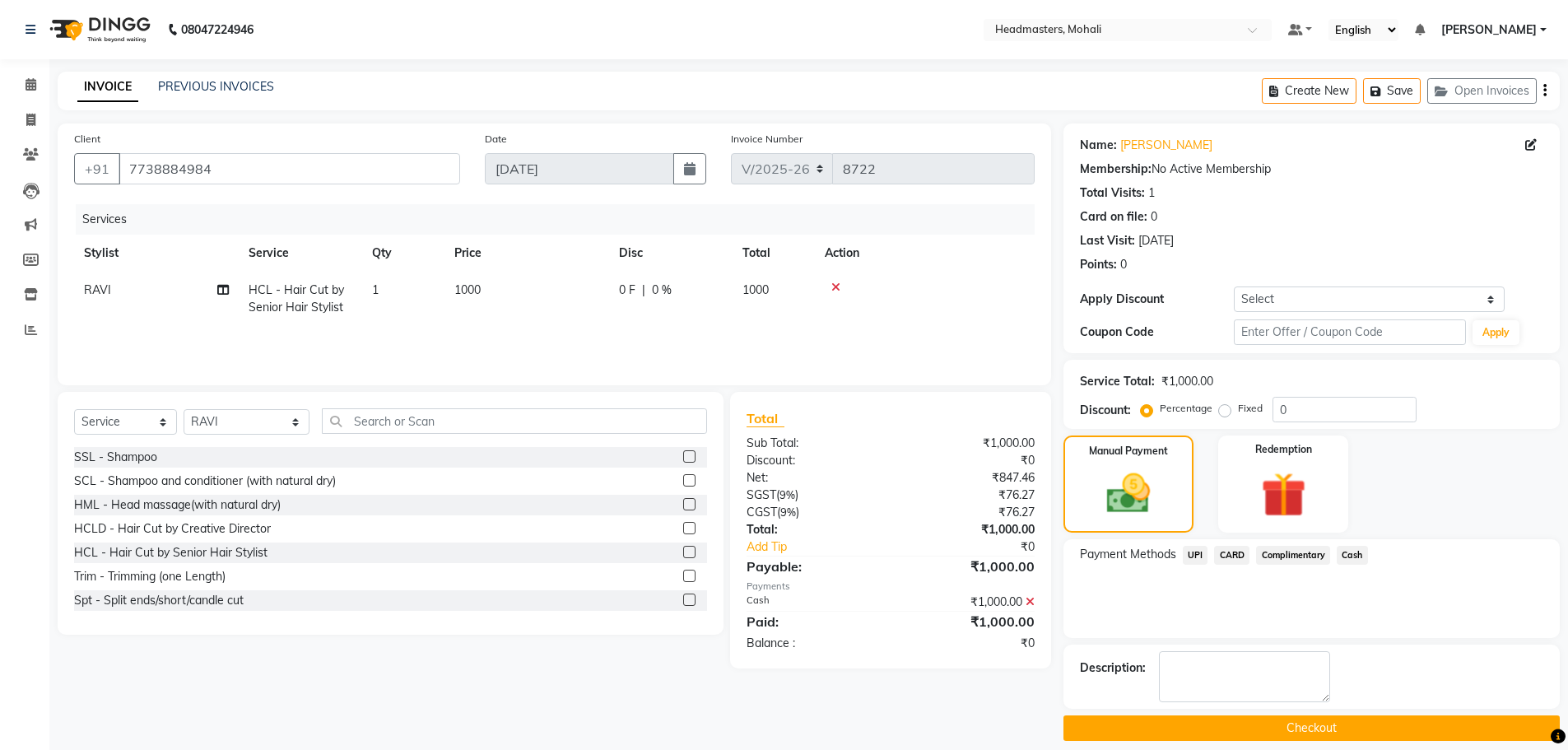
click at [1391, 728] on button "Checkout" at bounding box center [1311, 728] width 496 height 26
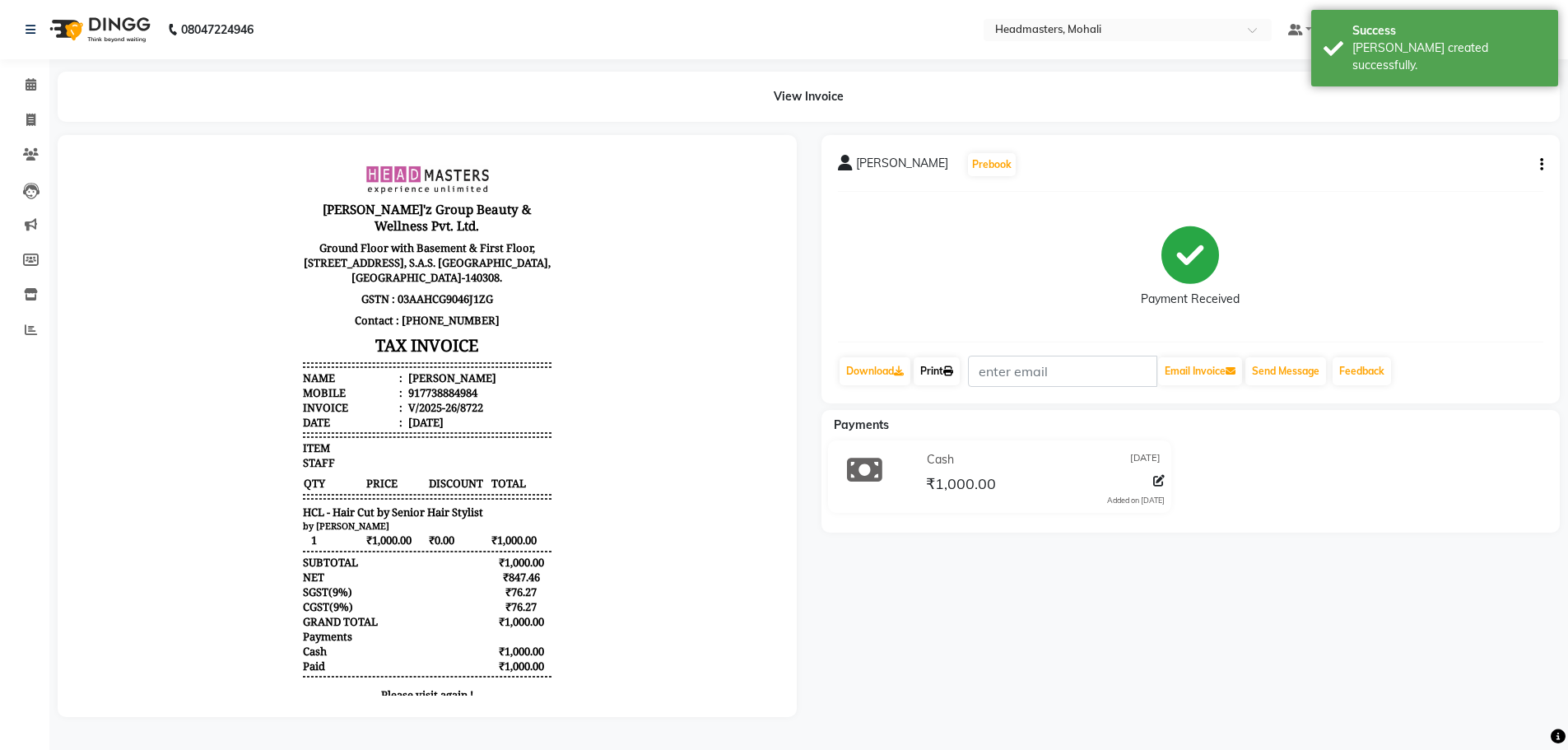
click at [944, 371] on link "Print" at bounding box center [937, 371] width 46 height 28
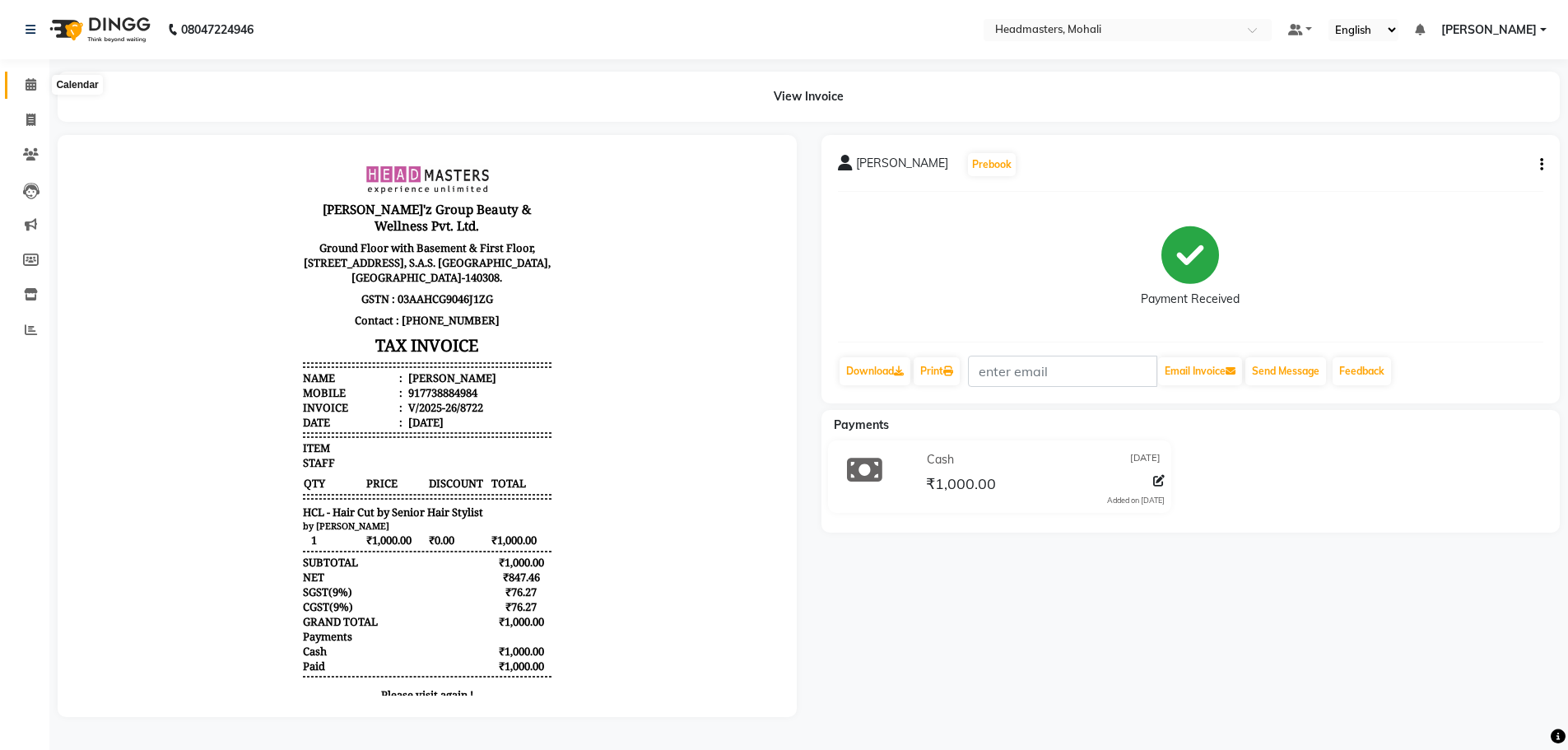
click at [34, 81] on icon at bounding box center [31, 83] width 11 height 12
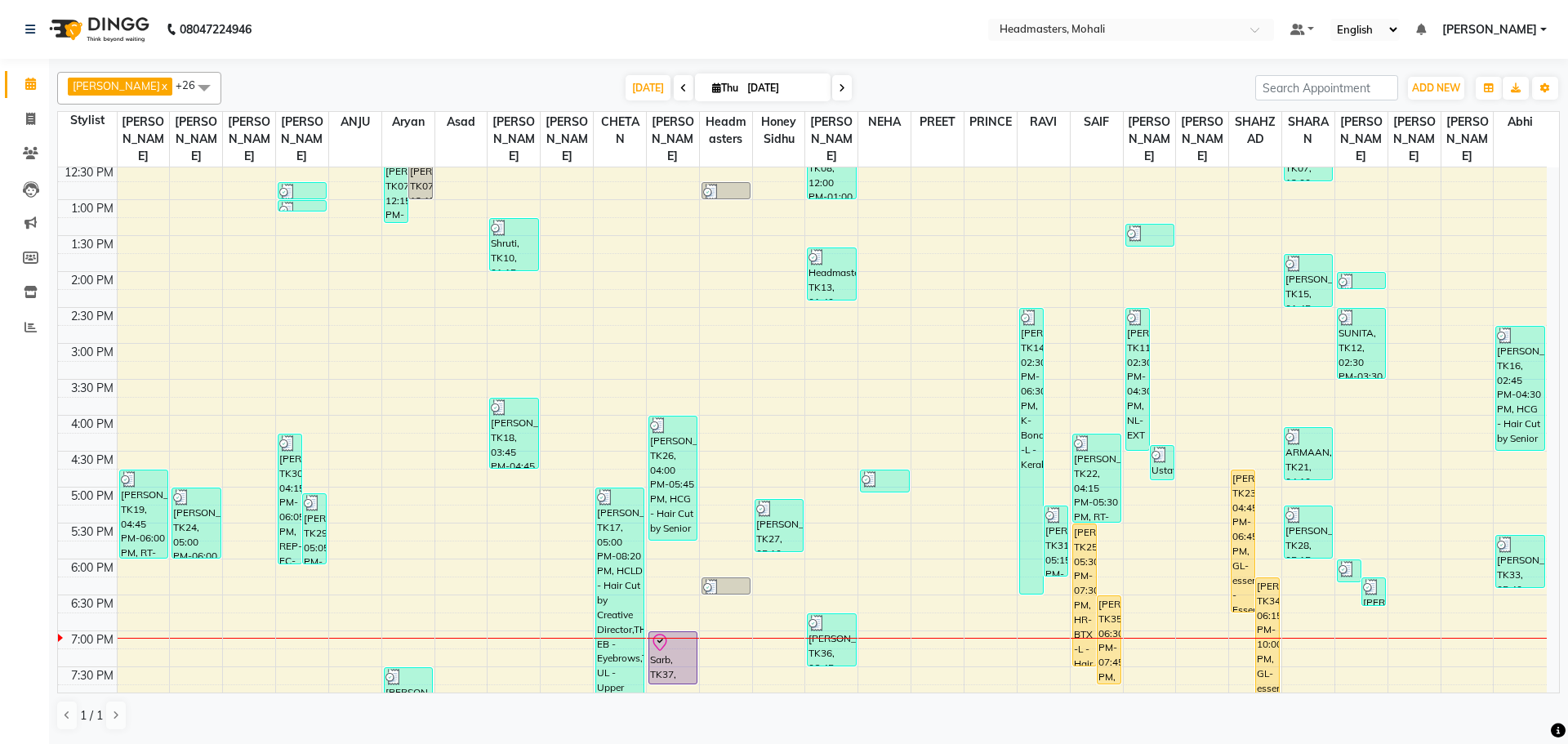
scroll to position [408, 0]
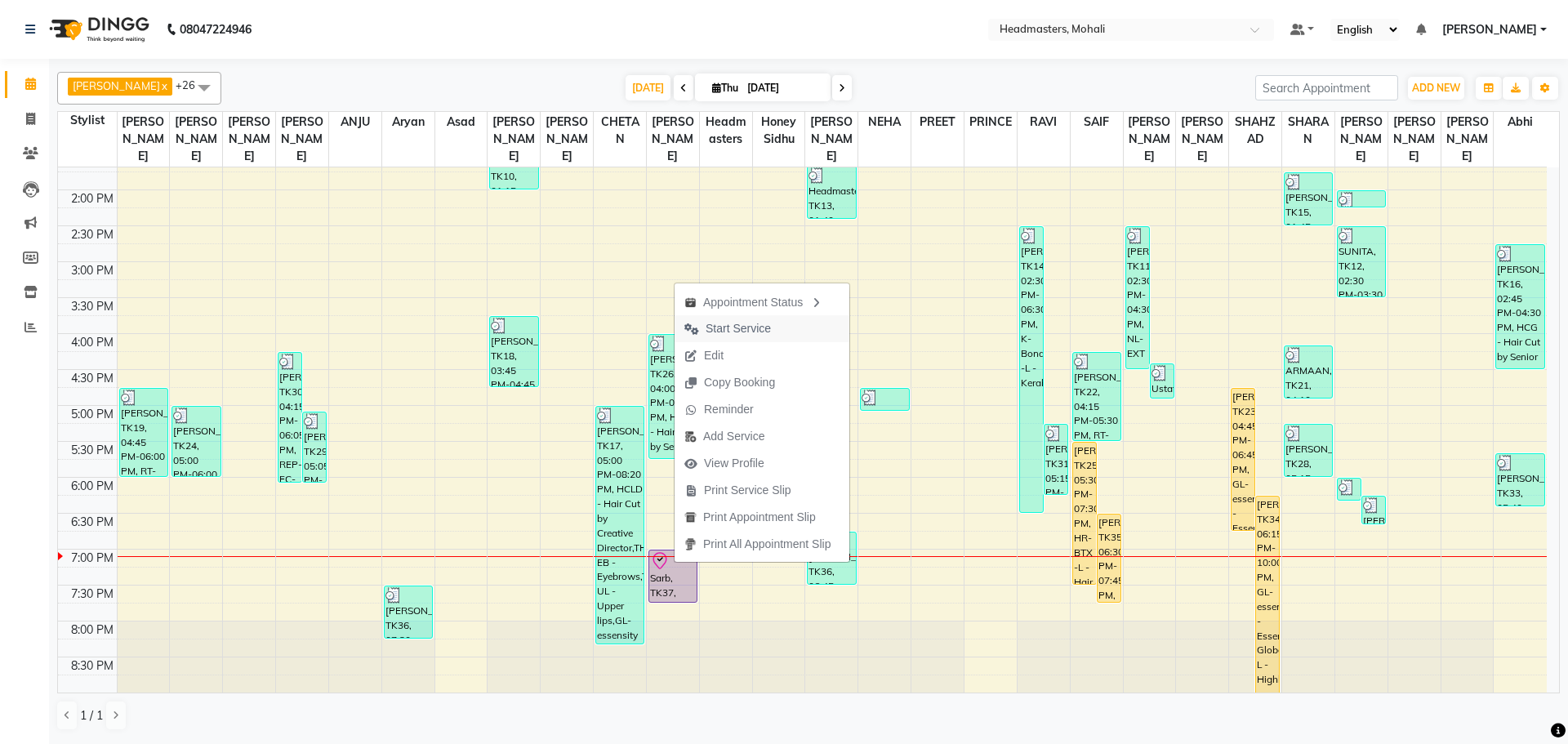
click at [767, 320] on span "Start Service" at bounding box center [728, 328] width 107 height 27
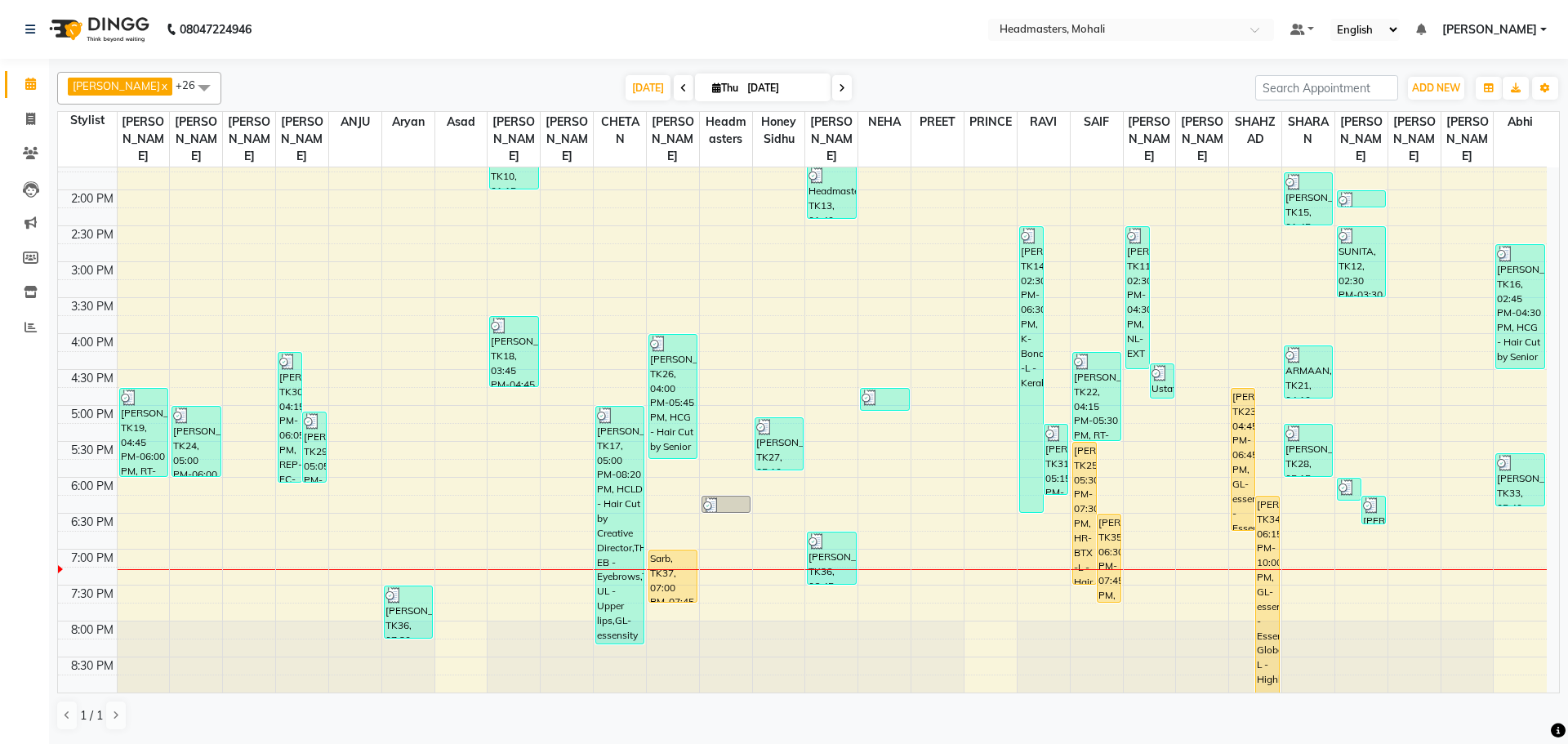
click at [832, 569] on div at bounding box center [831, 569] width 52 height 1
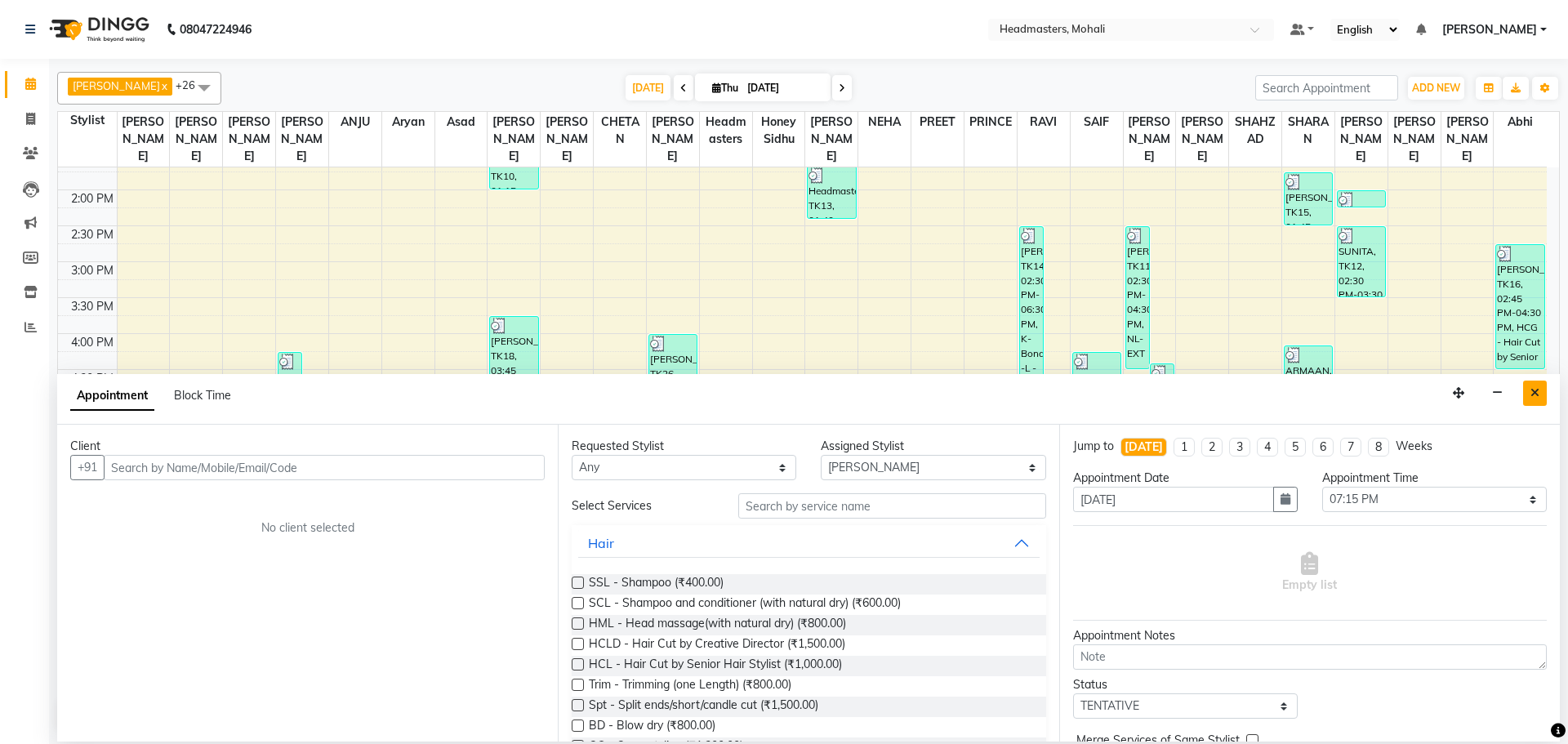
click at [1541, 402] on button "Close" at bounding box center [1536, 393] width 24 height 26
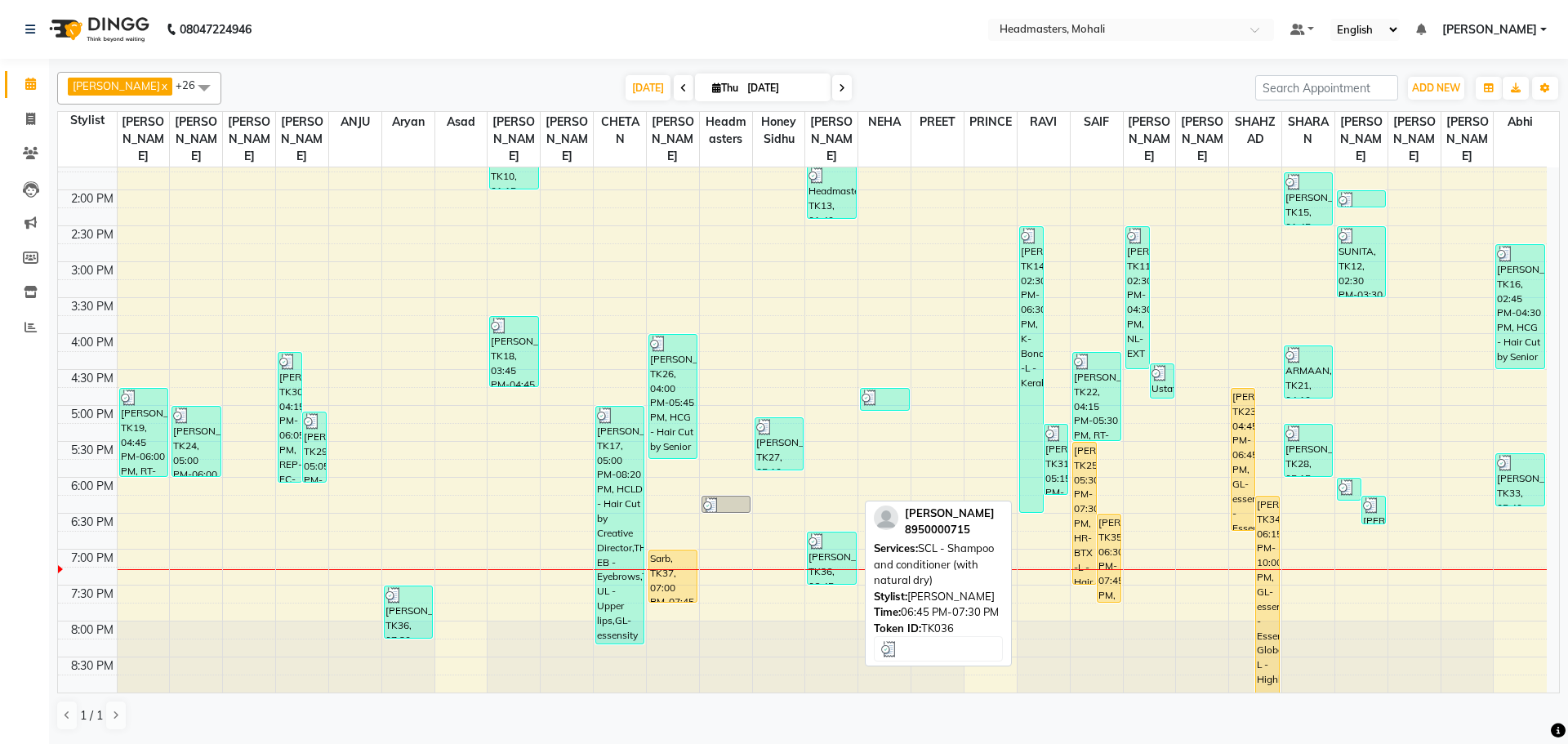
click at [840, 533] on div at bounding box center [832, 541] width 46 height 17
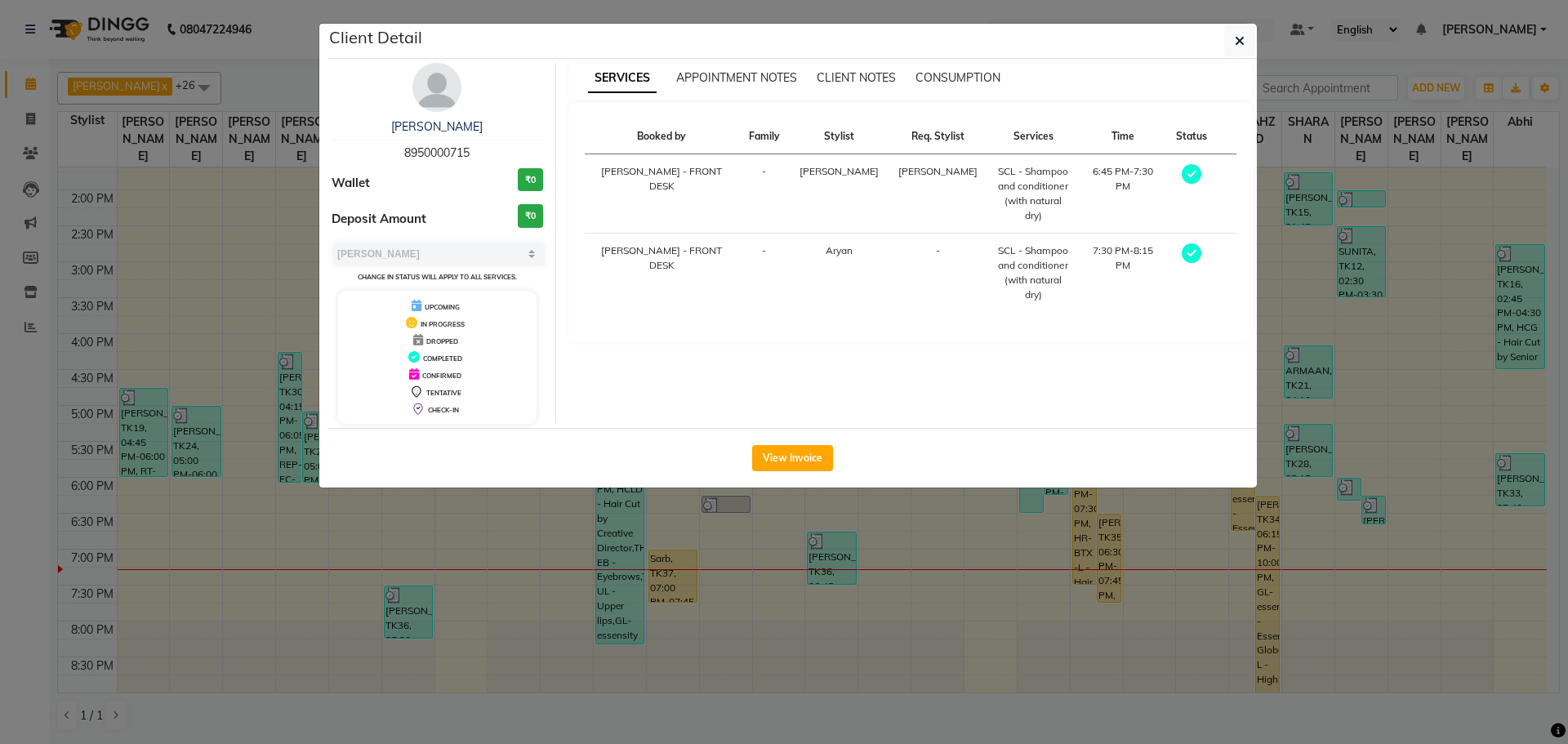
click at [472, 152] on div "[PERSON_NAME] 8950000715" at bounding box center [437, 140] width 211 height 43
drag, startPoint x: 472, startPoint y: 152, endPoint x: 412, endPoint y: 149, distance: 60.1
click at [412, 149] on div "[PERSON_NAME] 8950000715" at bounding box center [437, 140] width 211 height 43
copy span "8950000715"
click at [826, 573] on ngb-modal-window "Client Detail [PERSON_NAME] 8950000715 Wallet ₹0 Deposit Amount ₹0 Select MARK …" at bounding box center [784, 372] width 1568 height 744
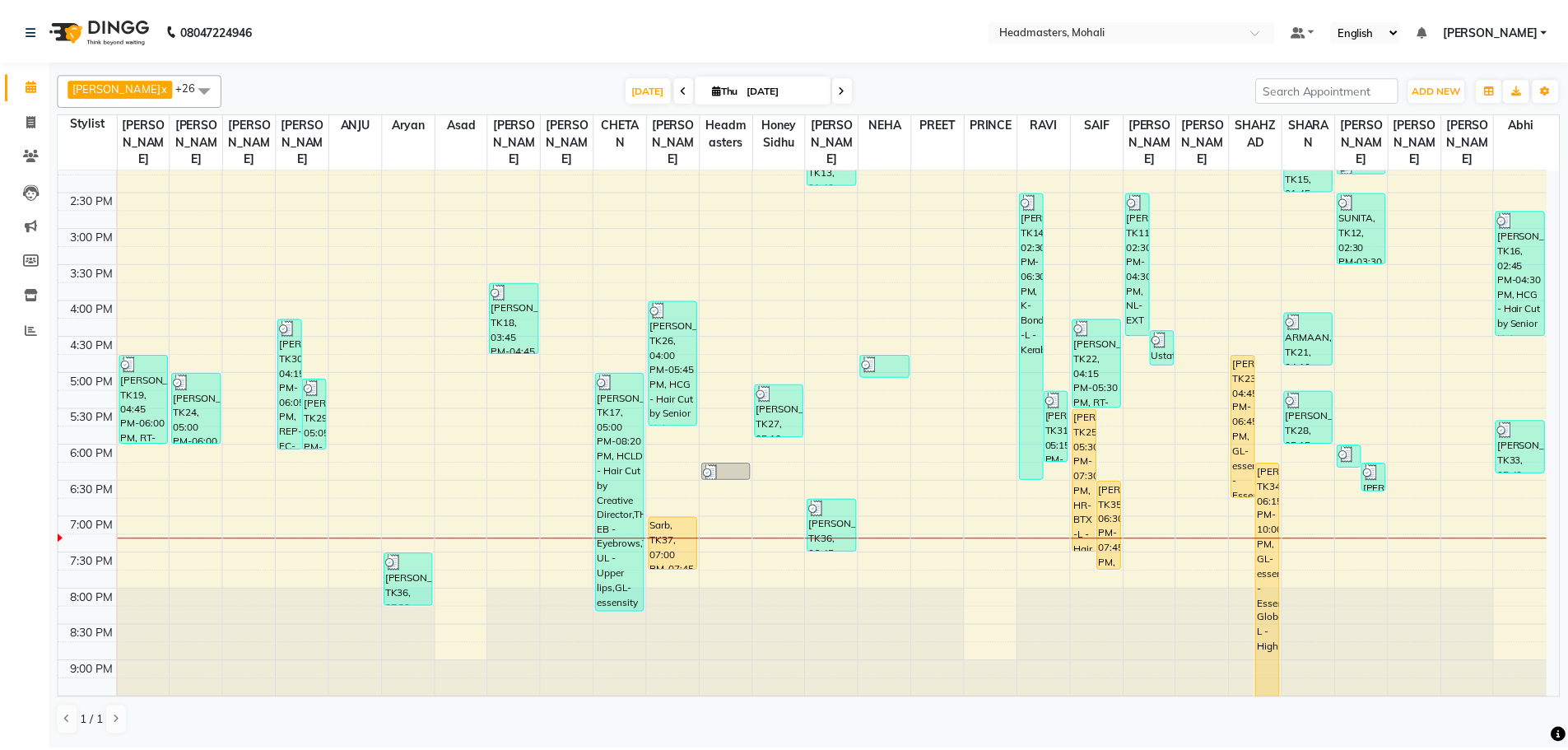
scroll to position [467, 0]
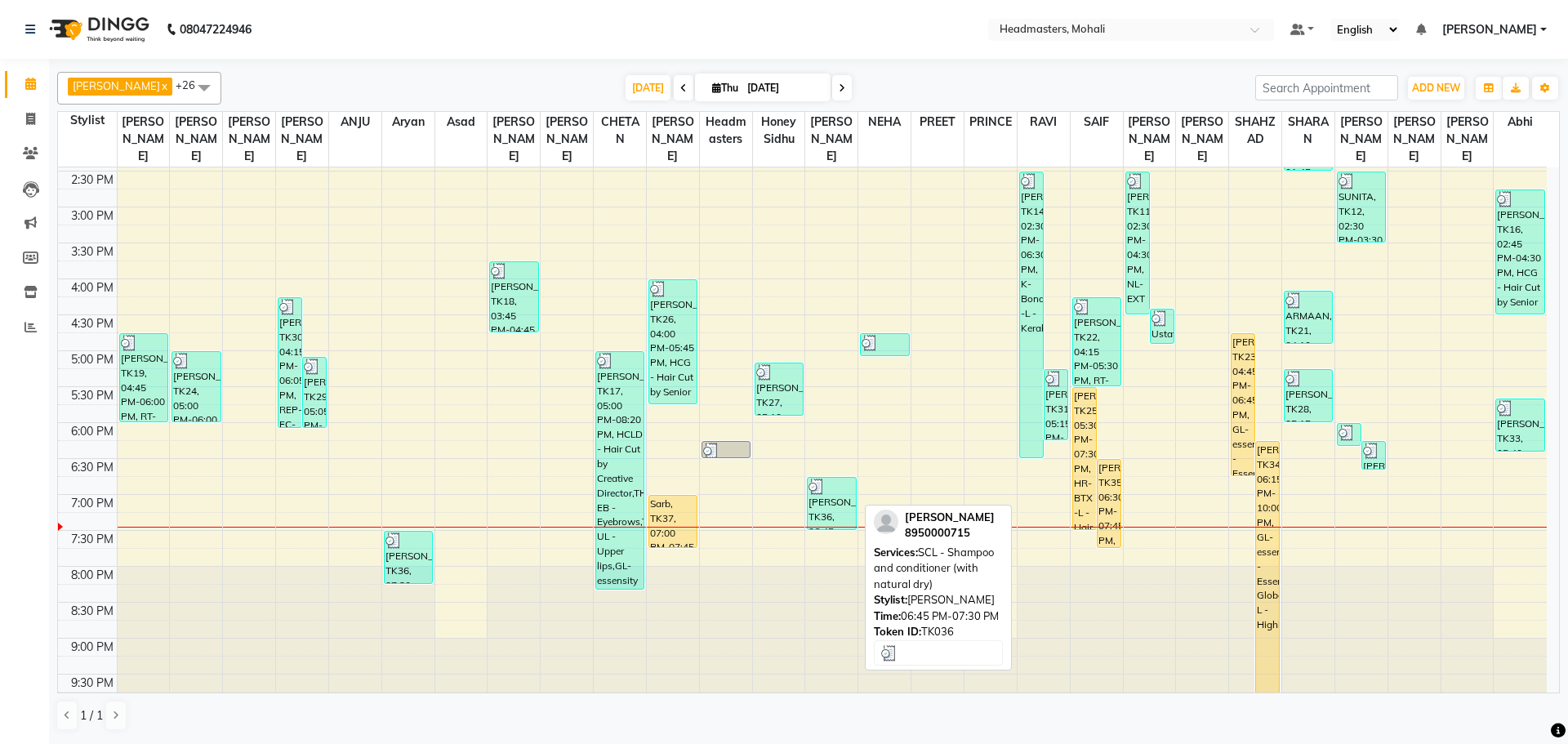
click at [826, 479] on div at bounding box center [832, 487] width 46 height 17
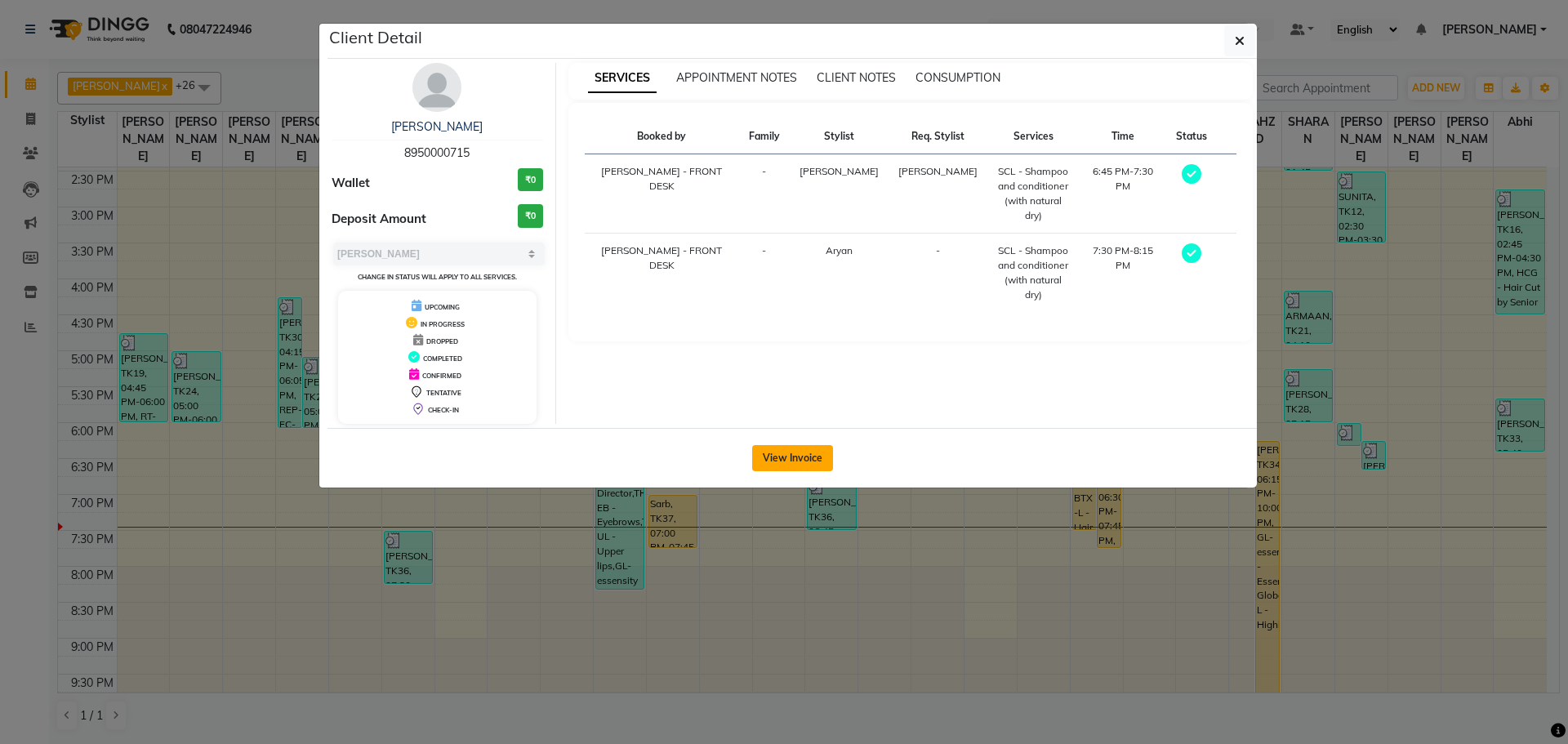
click at [790, 450] on button "View Invoice" at bounding box center [793, 457] width 81 height 26
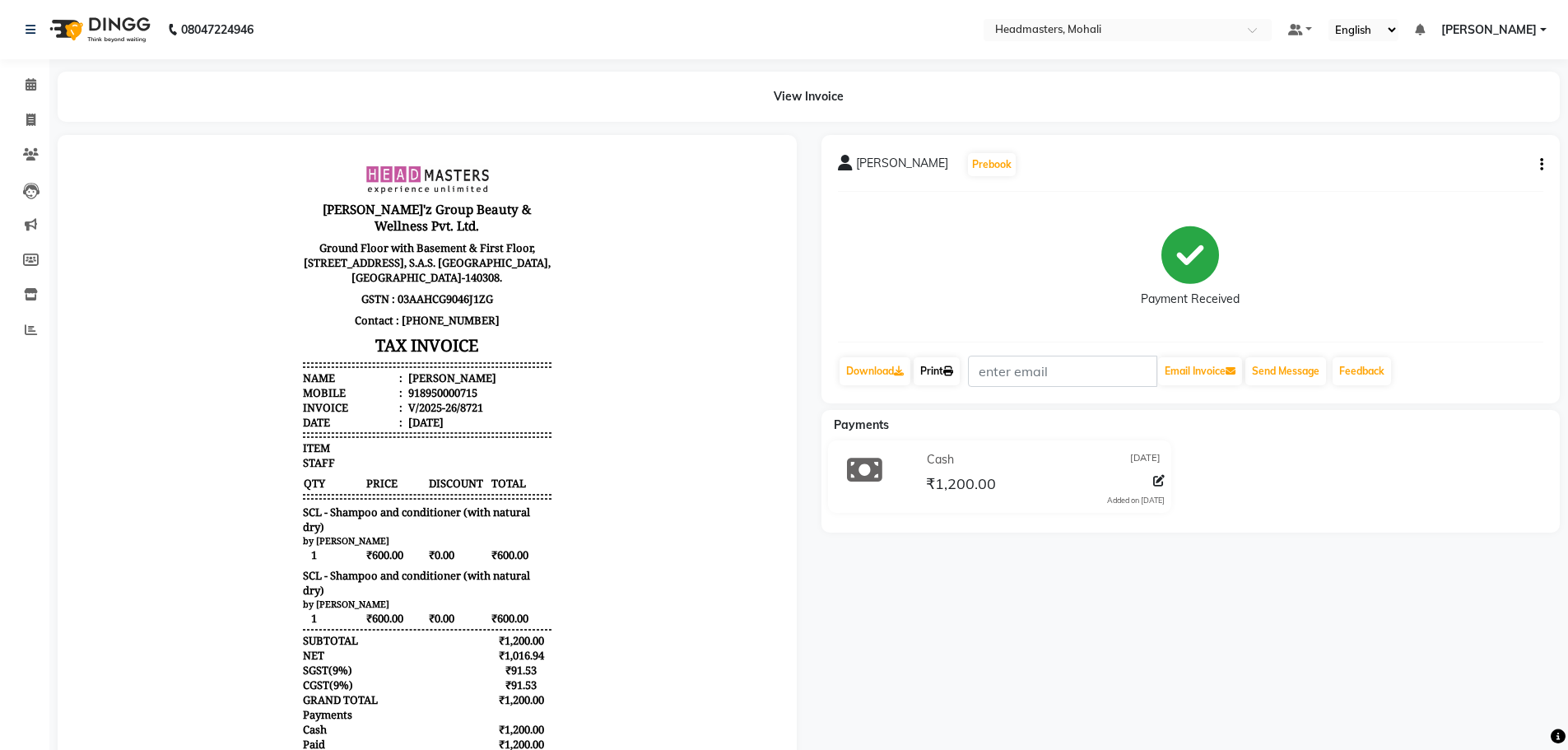
click at [933, 371] on link "Print" at bounding box center [937, 371] width 46 height 28
click at [28, 81] on icon at bounding box center [31, 83] width 11 height 12
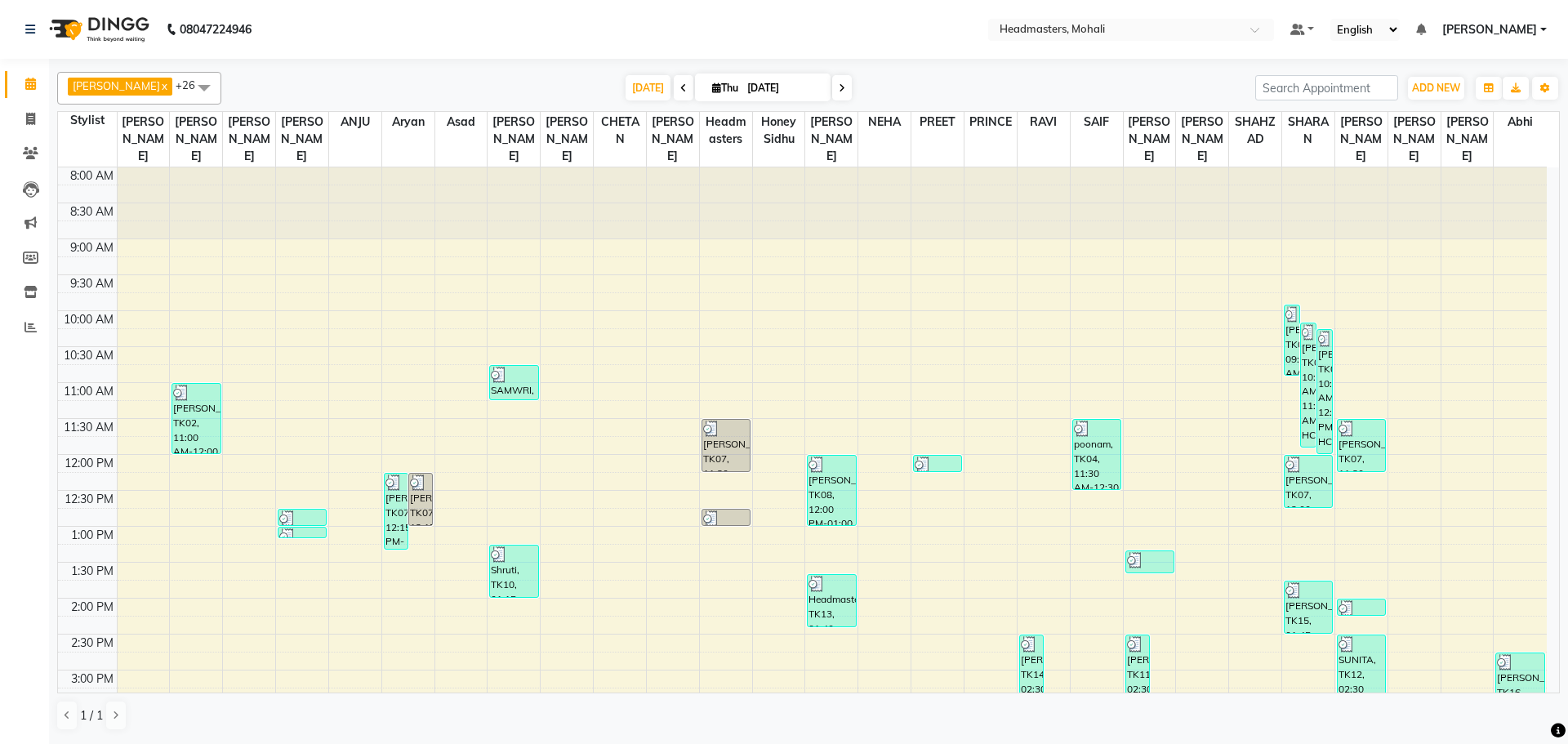
click at [674, 85] on span at bounding box center [683, 88] width 19 height 26
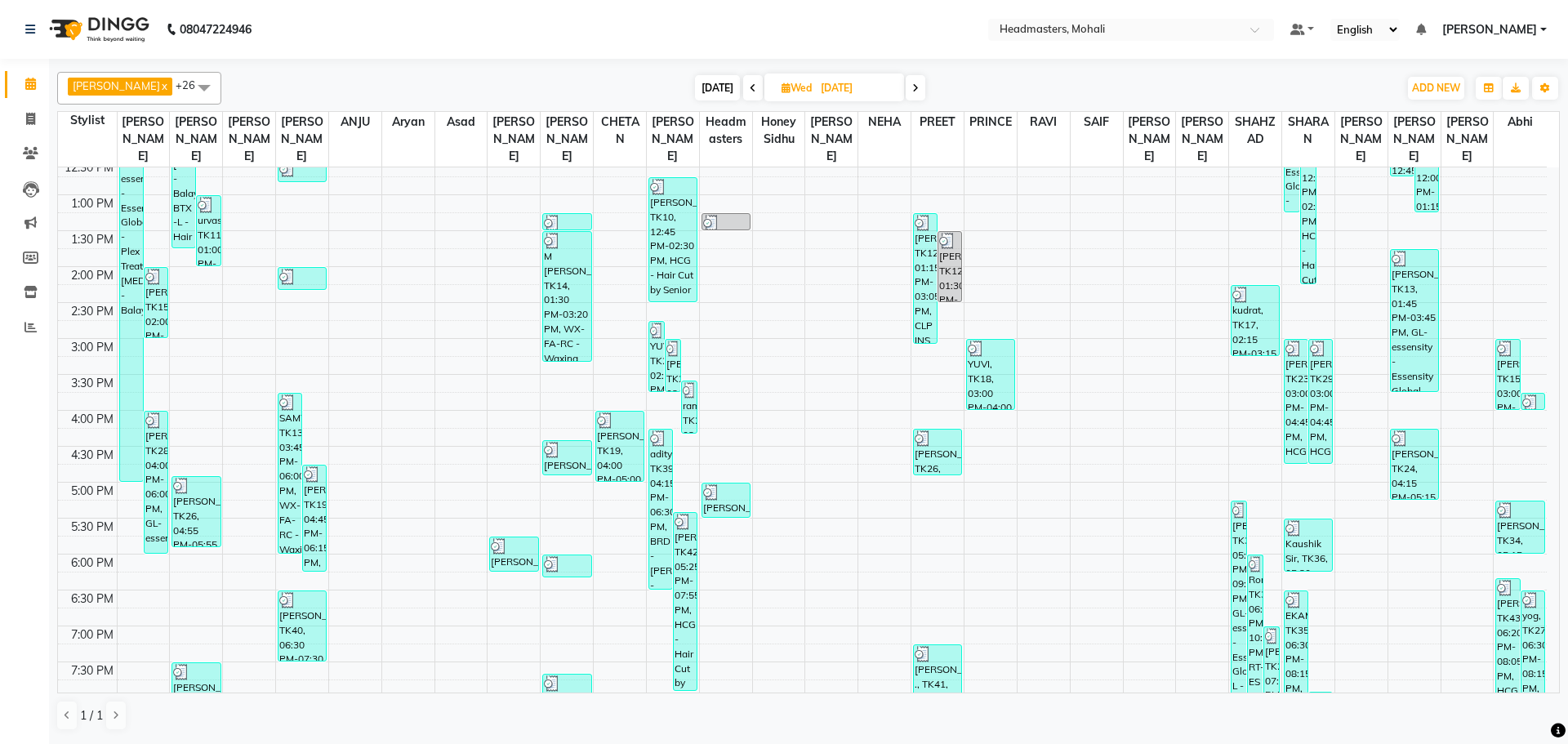
scroll to position [299, 0]
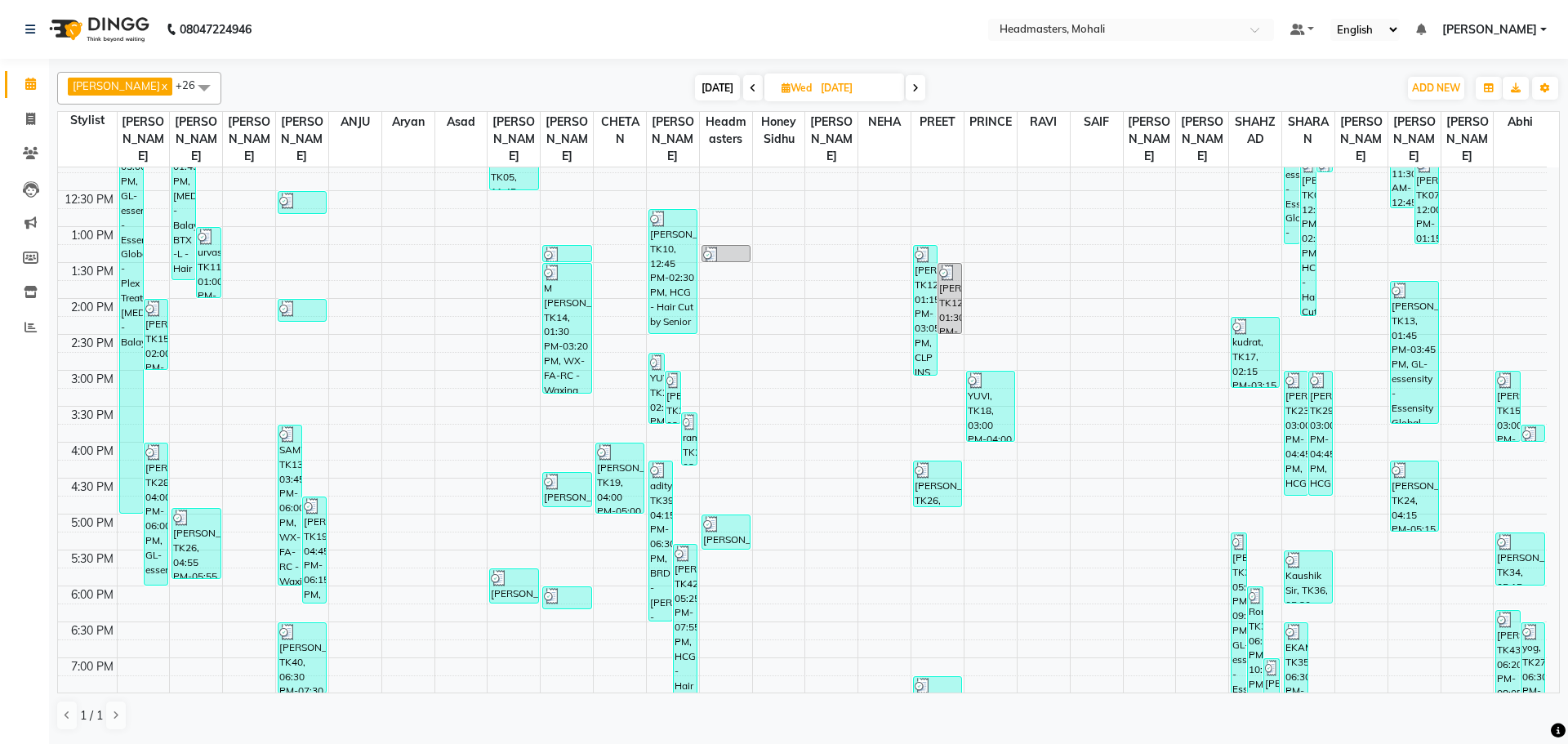
click at [744, 91] on span at bounding box center [753, 88] width 19 height 26
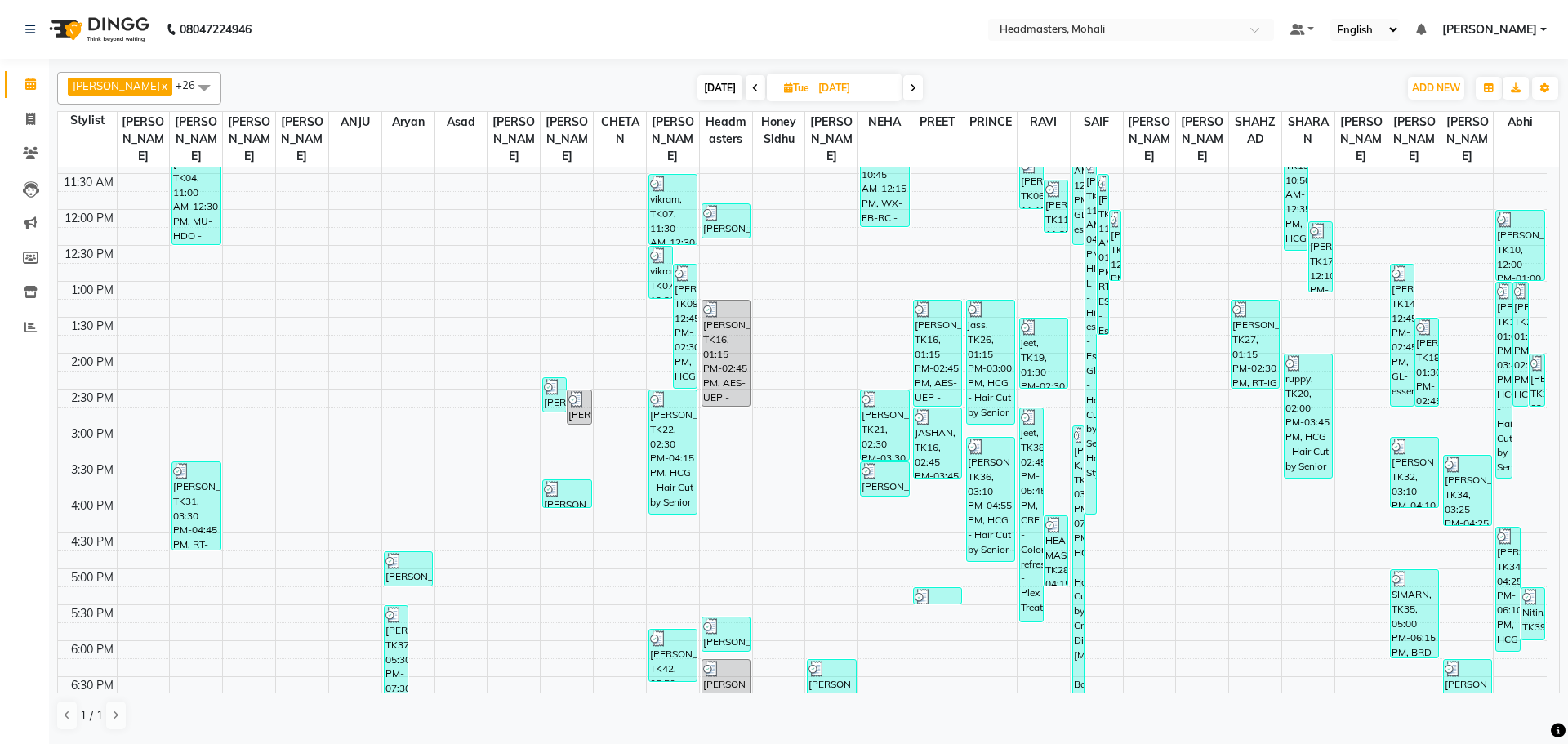
scroll to position [218, 0]
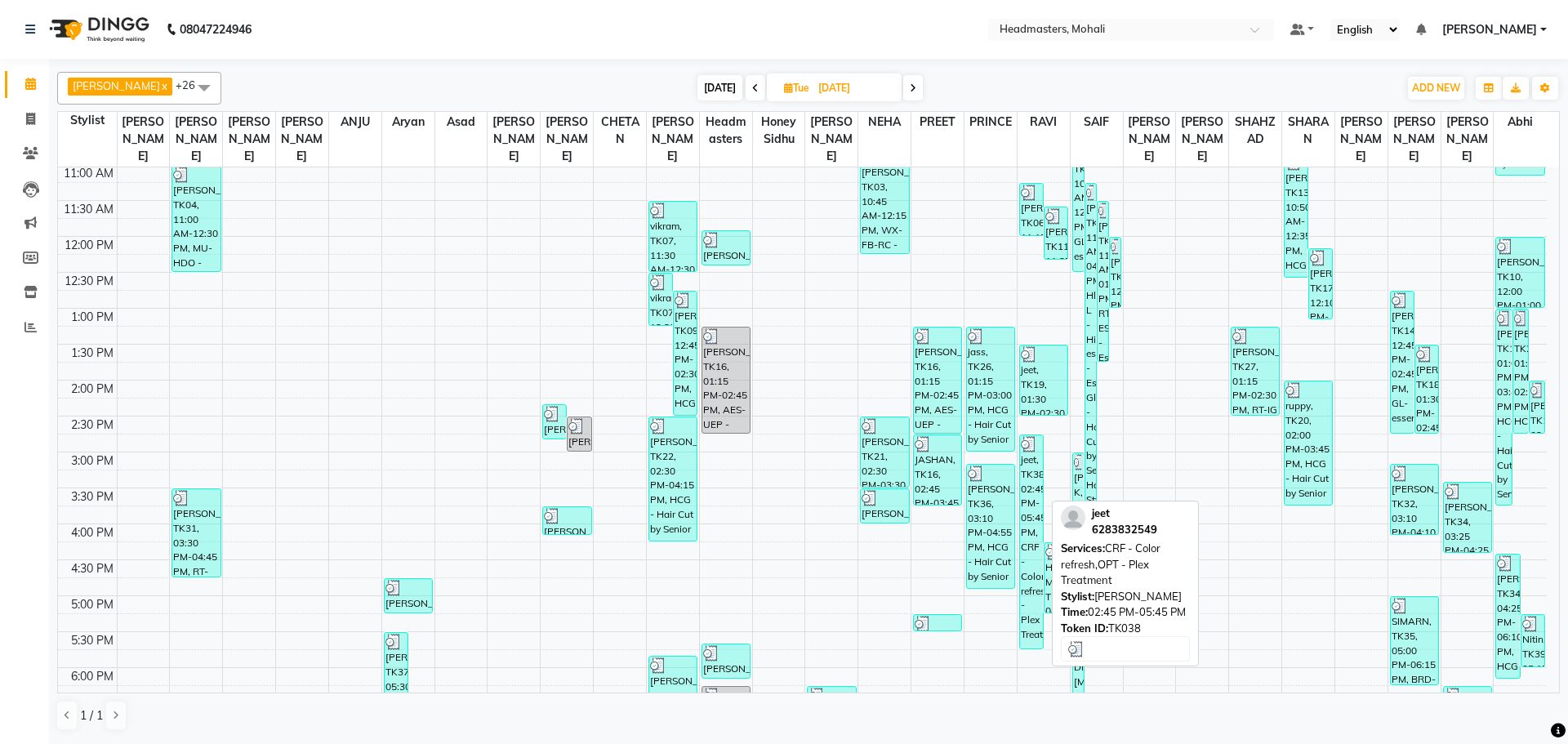
click at [1028, 457] on div "jeet, TK38, 02:45 PM-05:45 PM, CRF - Color refresh,OPT - Plex Treatment" at bounding box center [1031, 542] width 23 height 213
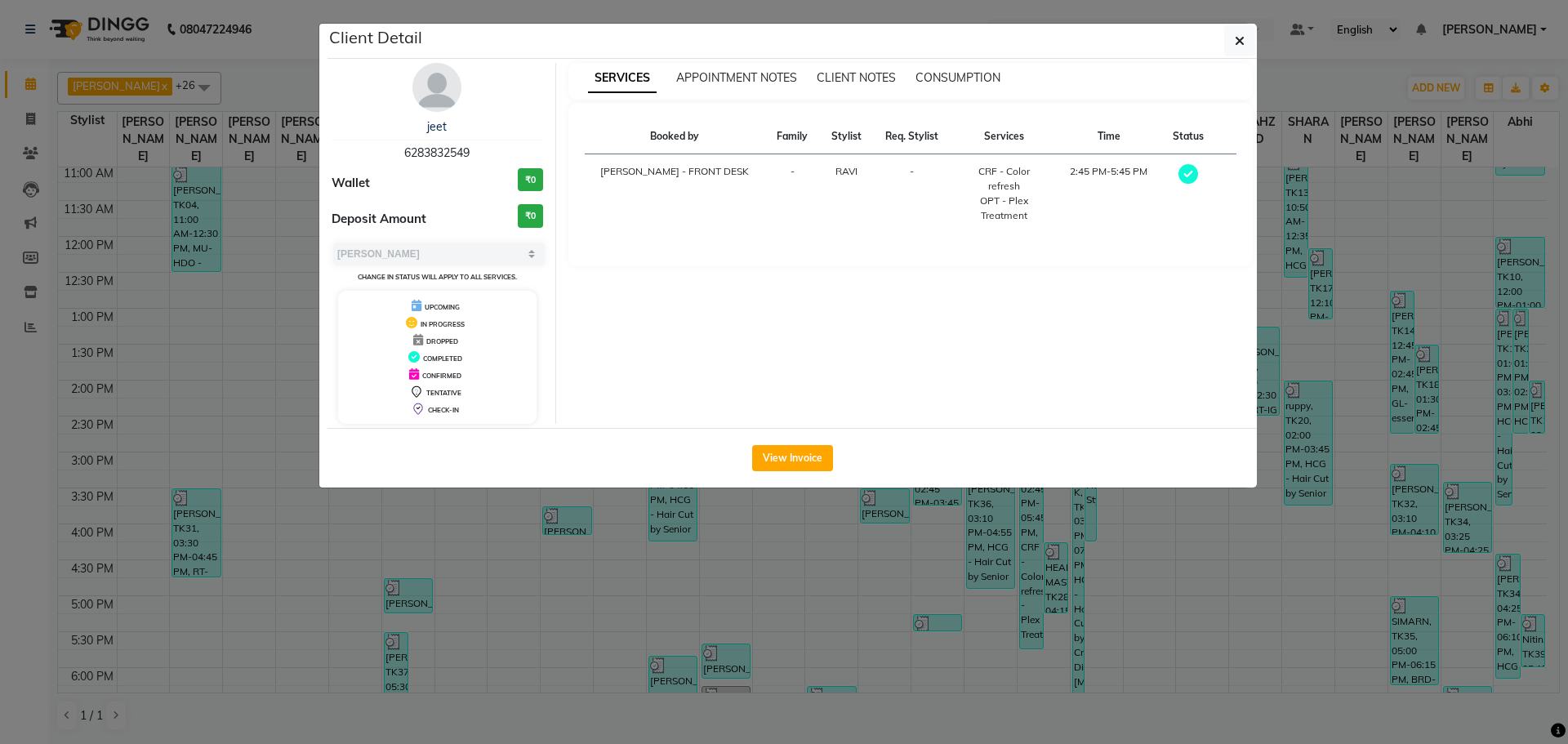
click at [473, 148] on div "jeet 6283832549" at bounding box center [437, 140] width 211 height 43
drag, startPoint x: 473, startPoint y: 148, endPoint x: 433, endPoint y: 152, distance: 40.2
click at [435, 152] on div "jeet 6283832549" at bounding box center [437, 140] width 211 height 43
copy span "6283832549"
click at [142, 378] on ngb-modal-window "Client Detail jeet 6283832549 Wallet ₹0 Deposit Amount ₹0 Select MARK DONE UPCO…" at bounding box center [784, 372] width 1568 height 744
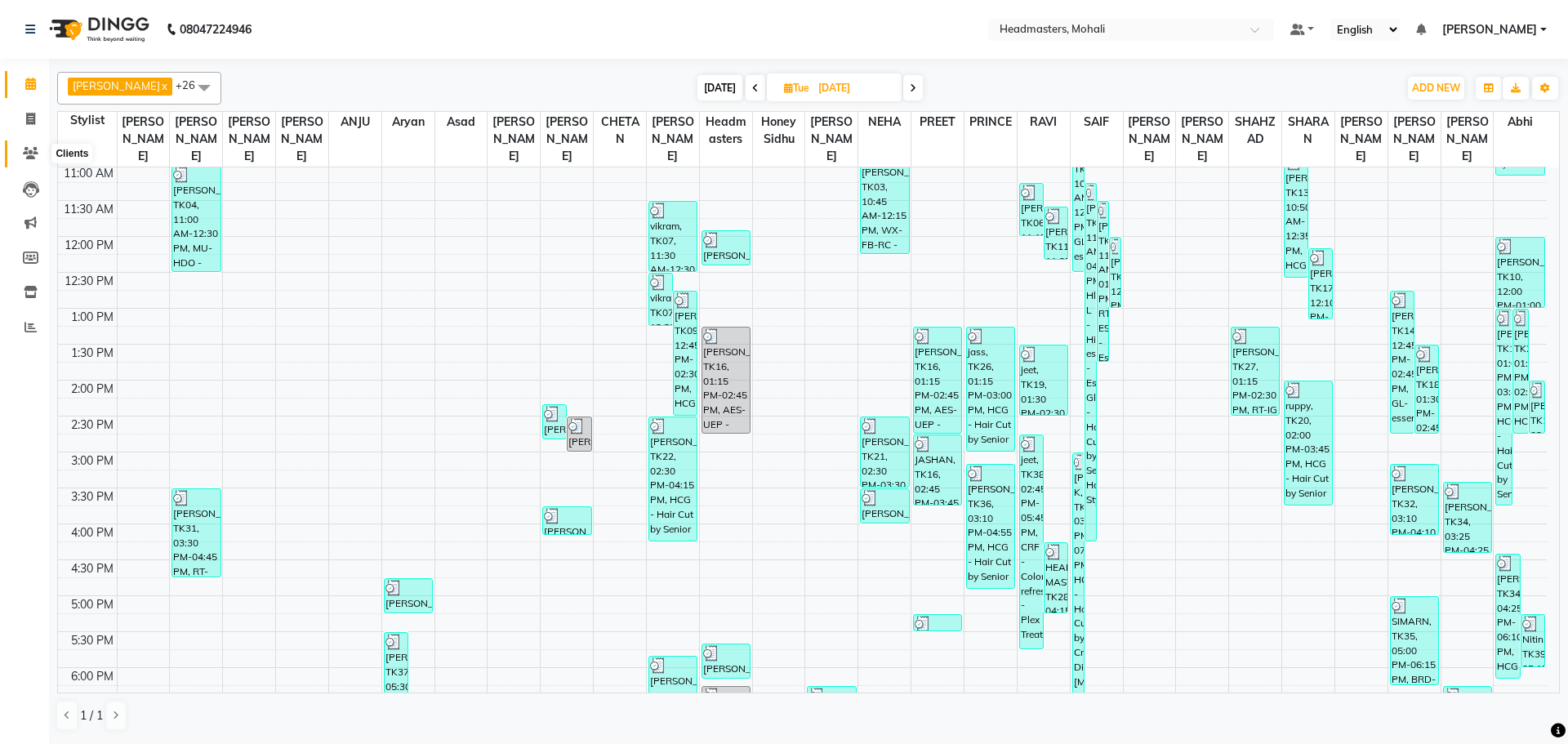
click at [33, 155] on icon at bounding box center [30, 152] width 16 height 12
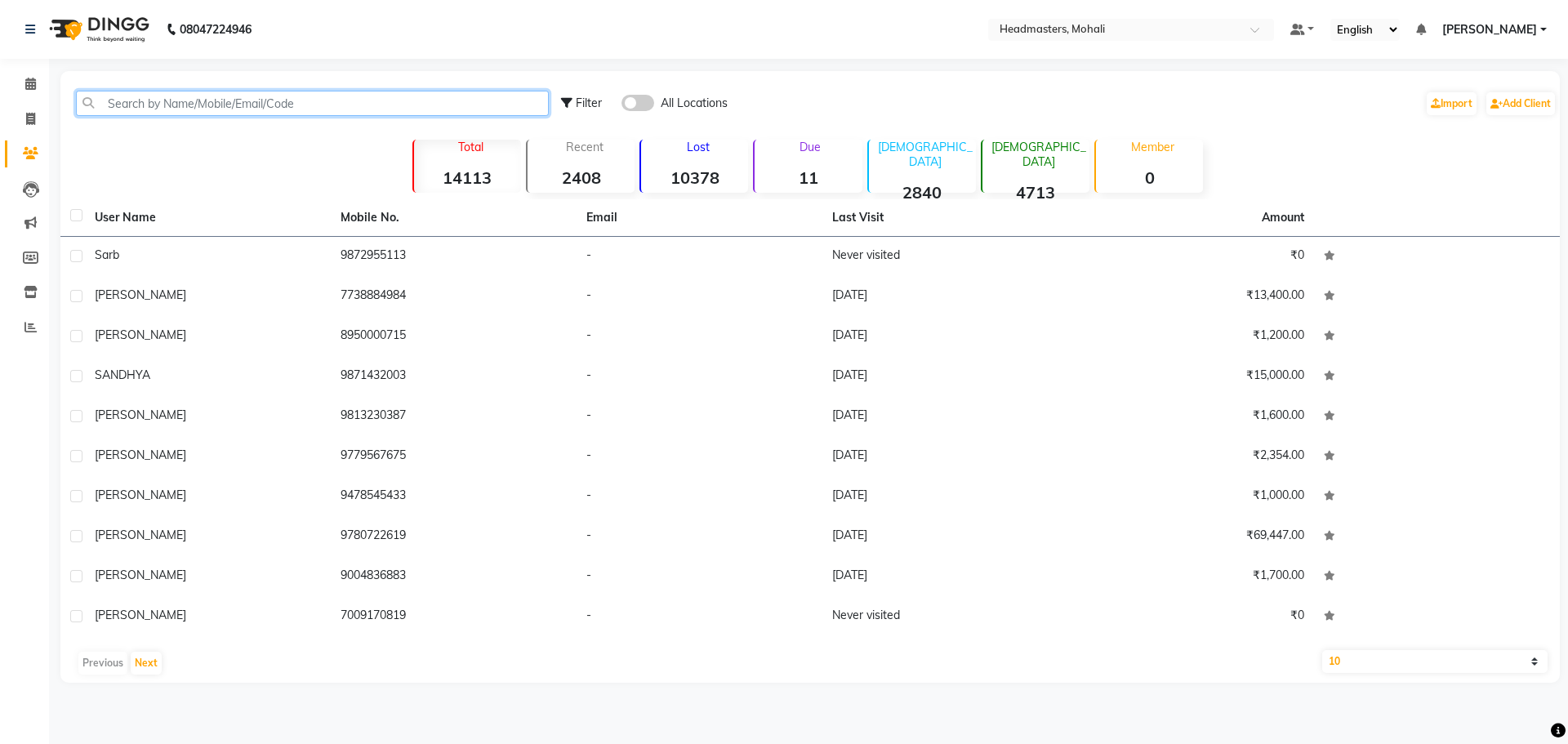
paste input "6283832549"
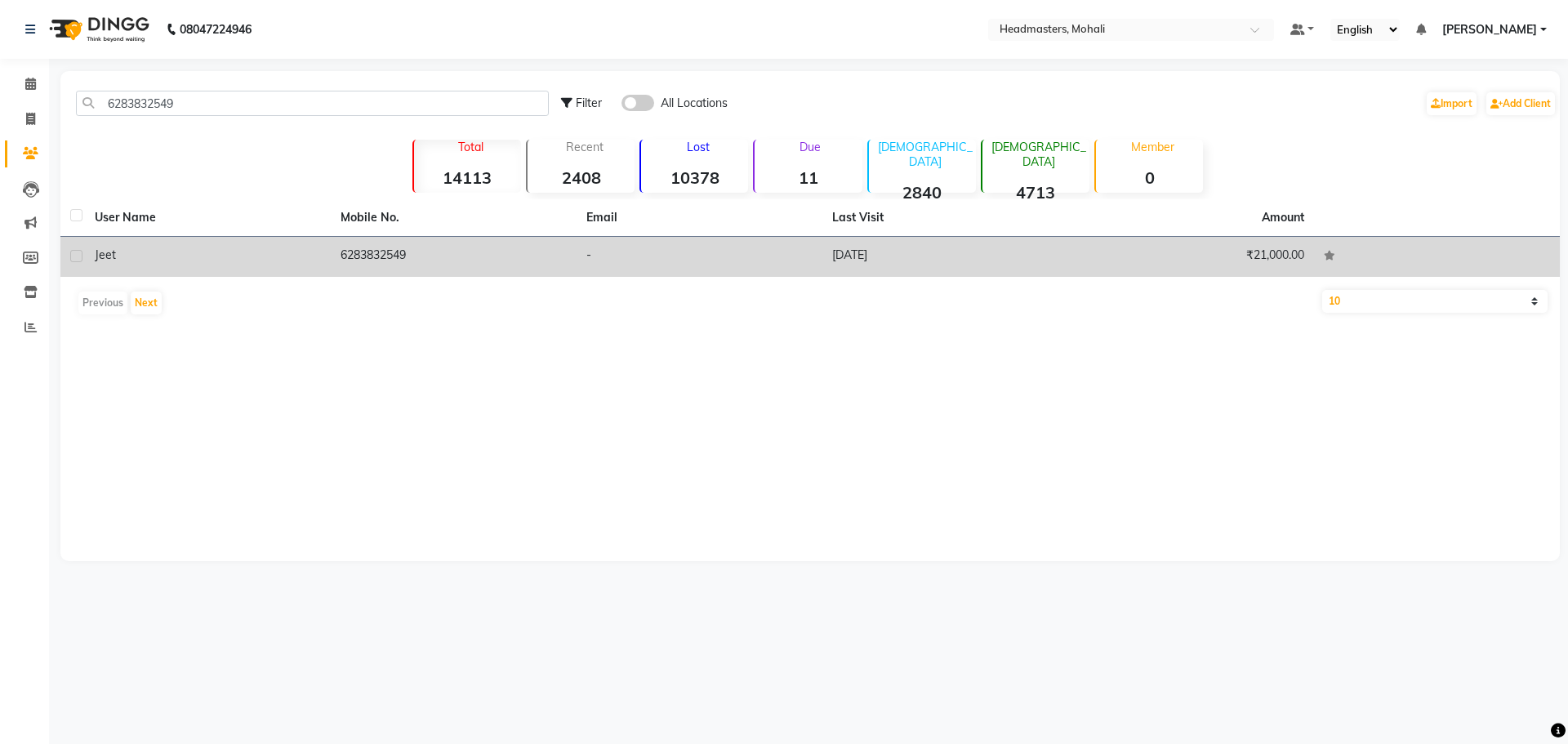
click at [433, 254] on td "6283832549" at bounding box center [454, 257] width 246 height 40
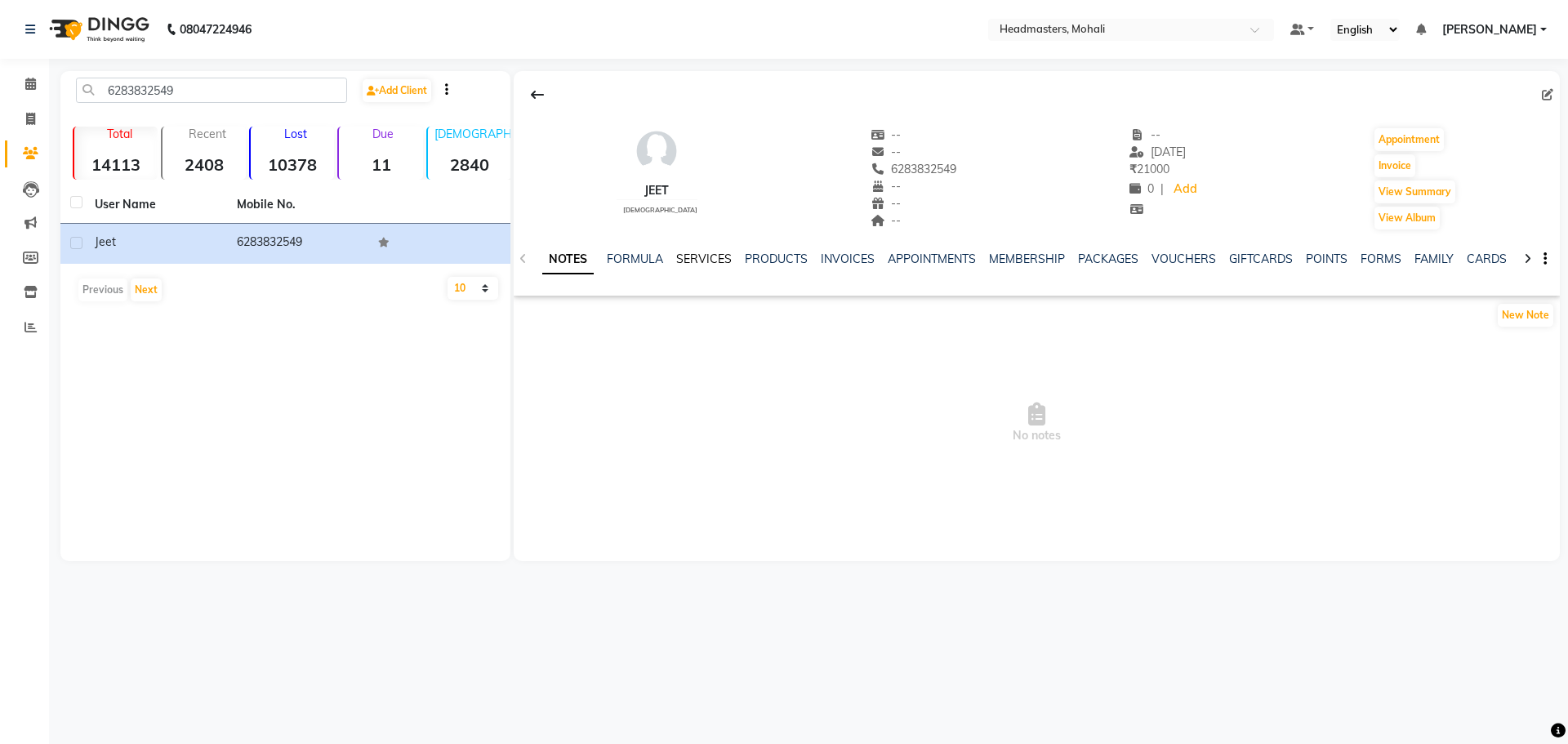
click at [707, 254] on link "SERVICES" at bounding box center [704, 259] width 55 height 15
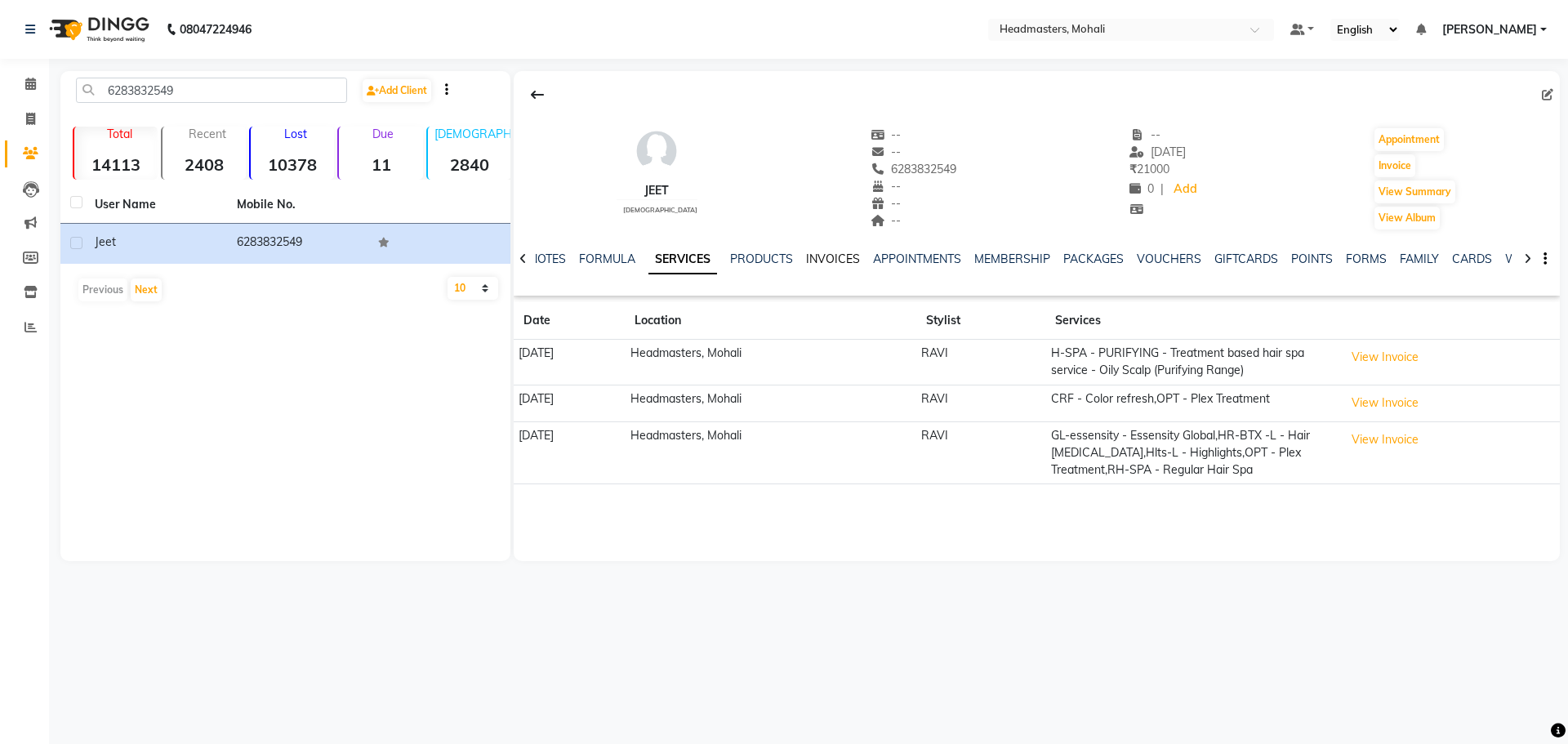
click at [822, 265] on link "INVOICES" at bounding box center [833, 259] width 54 height 15
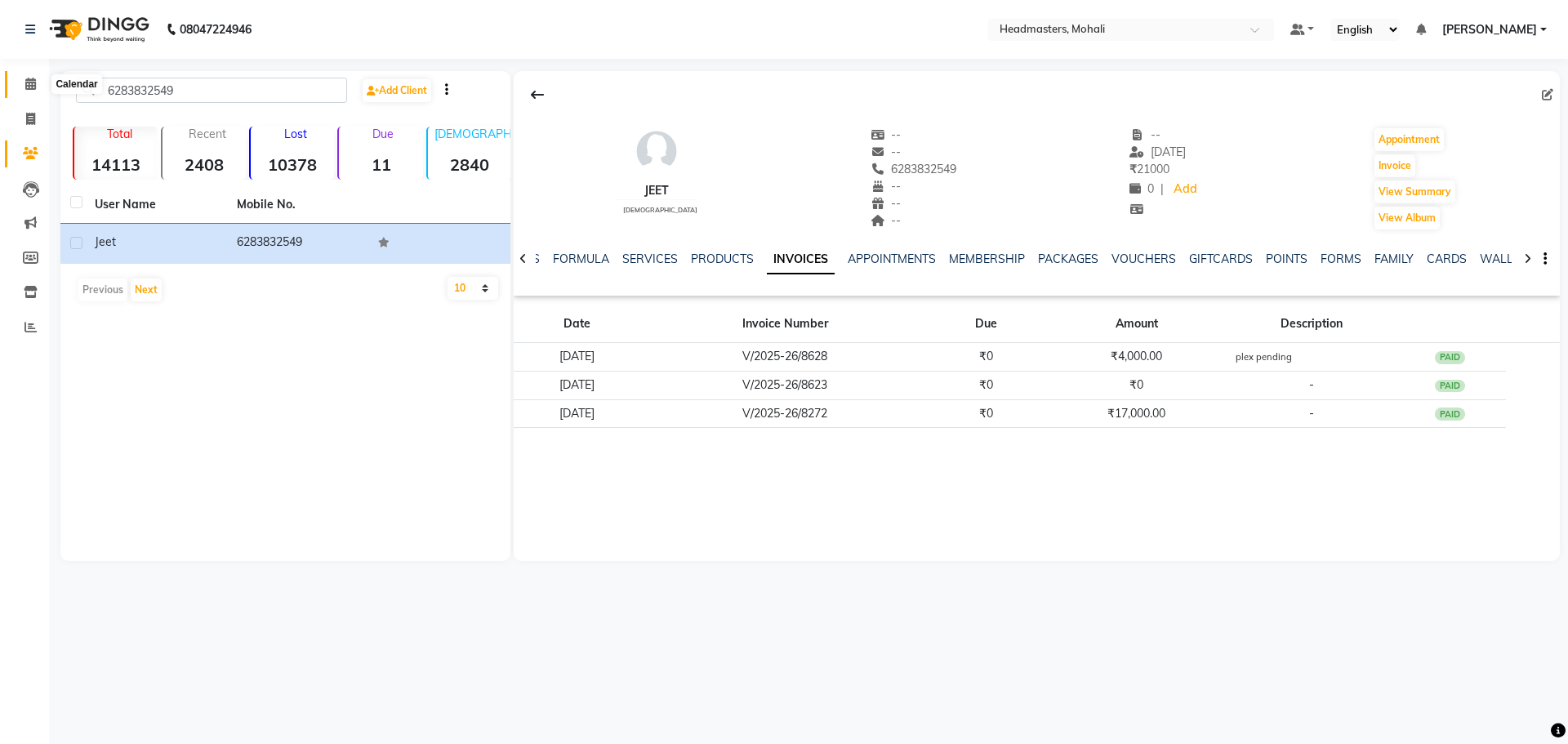
drag, startPoint x: 26, startPoint y: 81, endPoint x: 475, endPoint y: 48, distance: 450.2
click at [26, 81] on icon at bounding box center [31, 83] width 11 height 12
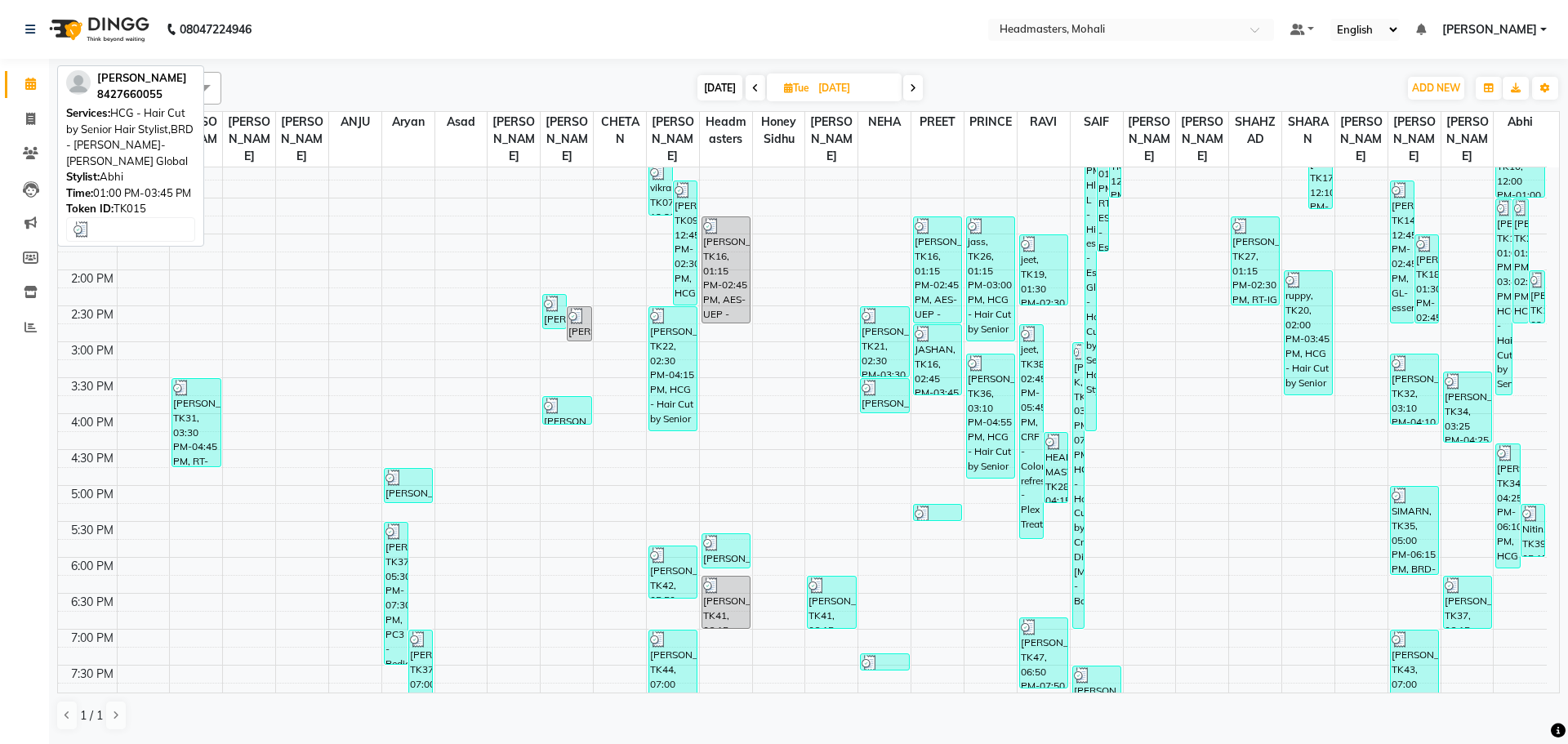
scroll to position [463, 0]
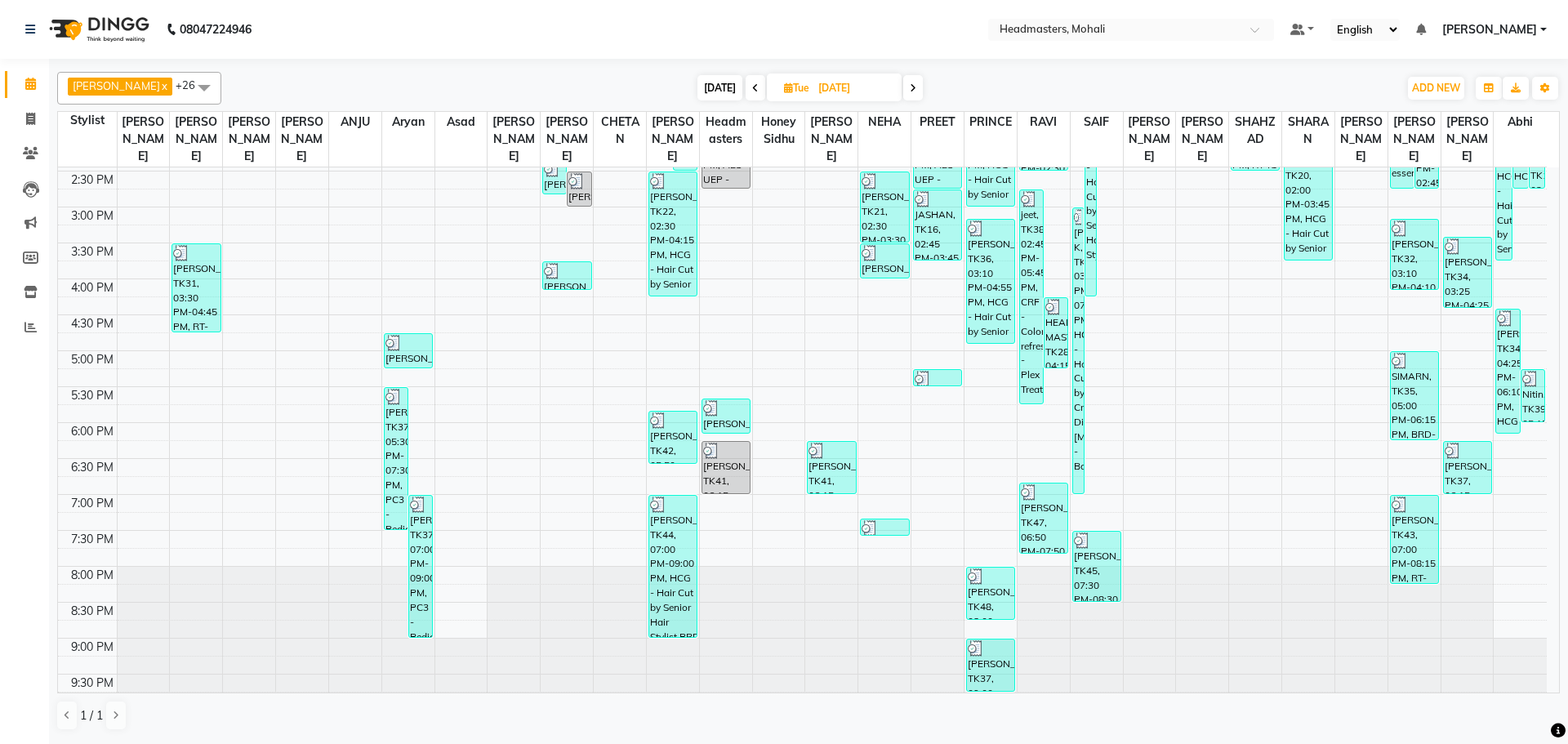
click at [699, 85] on span "[DATE]" at bounding box center [720, 88] width 45 height 26
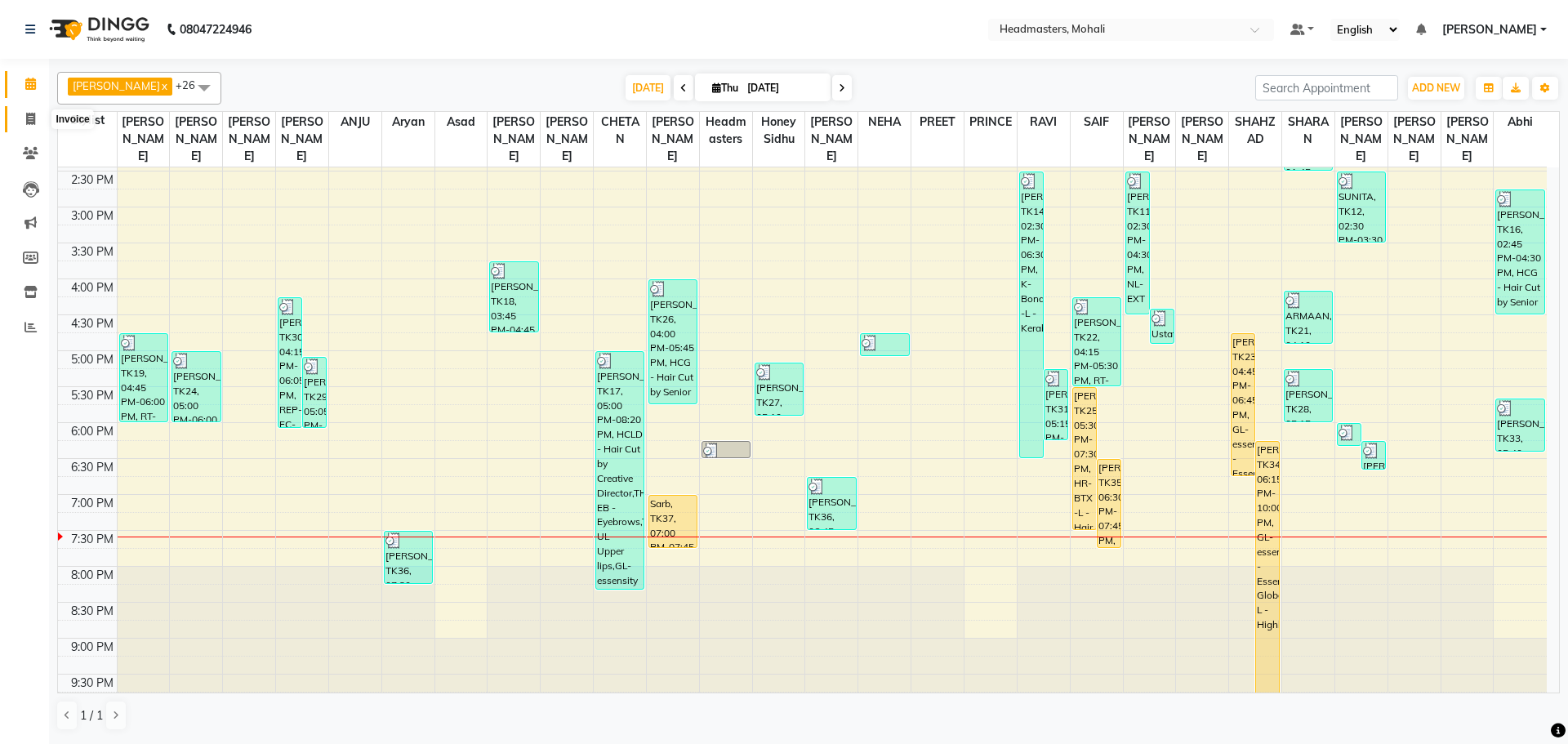
click at [25, 114] on span at bounding box center [30, 119] width 28 height 18
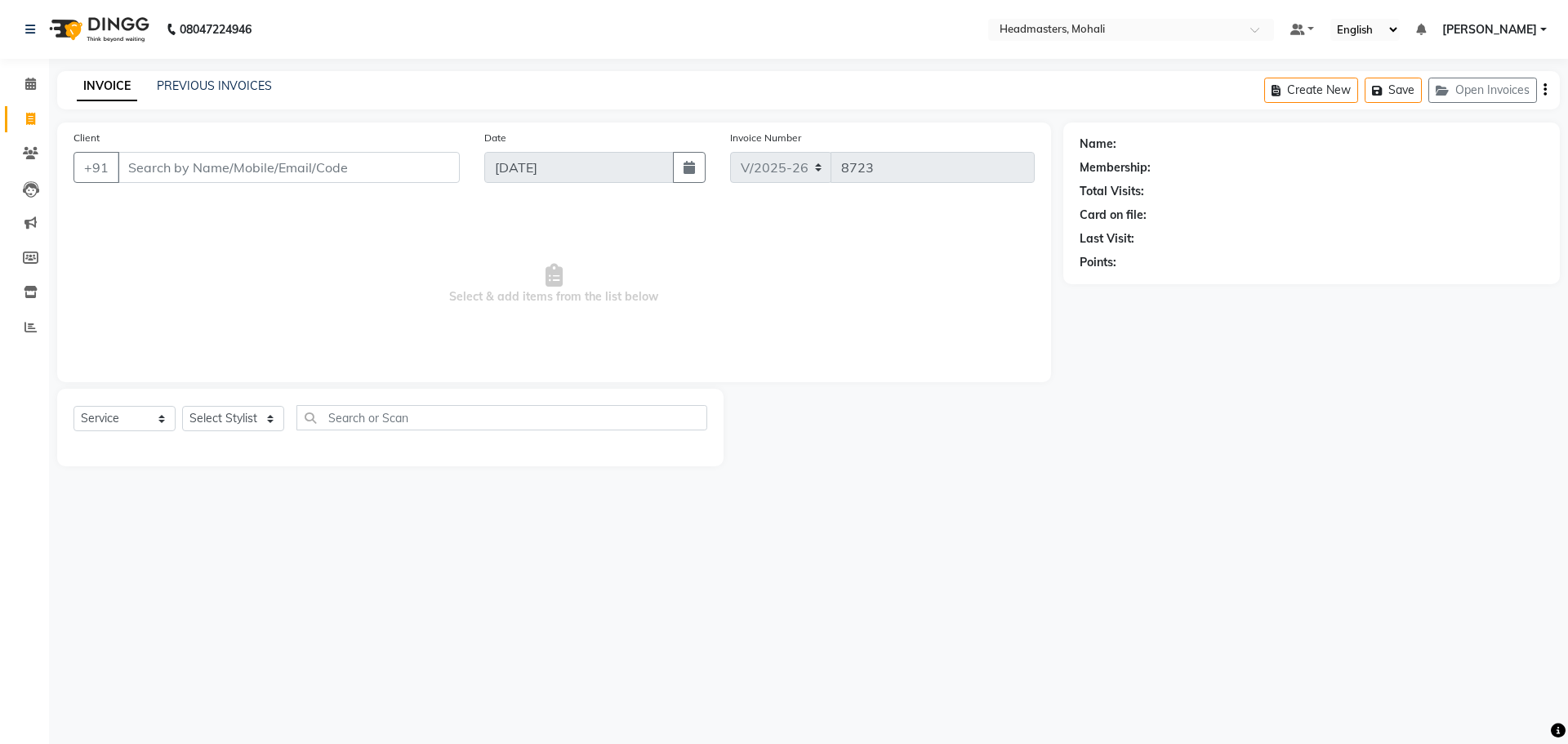
click at [210, 165] on input "Client" at bounding box center [289, 167] width 342 height 31
click at [397, 163] on span "Add Client" at bounding box center [418, 167] width 64 height 17
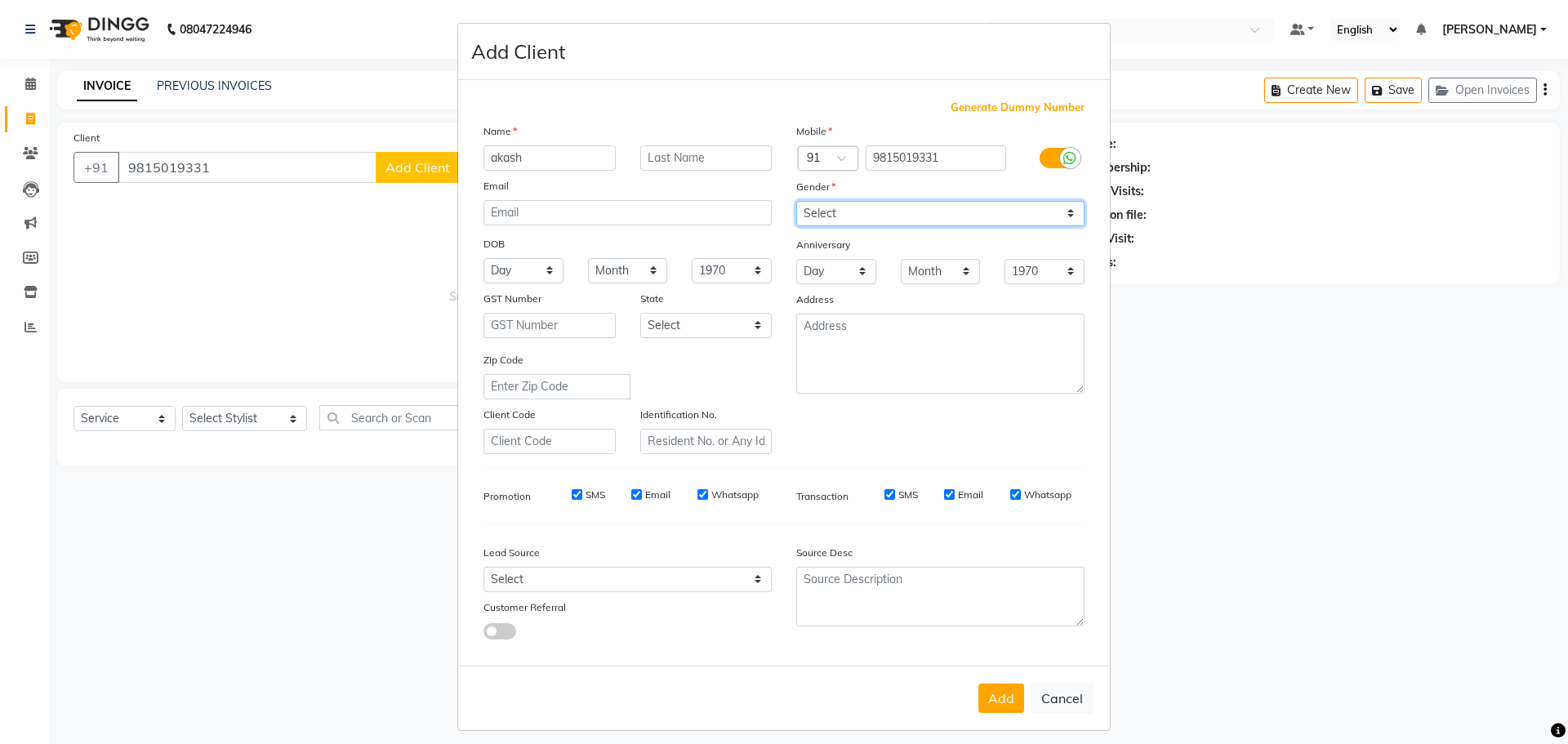
click at [835, 213] on select "Select [DEMOGRAPHIC_DATA] [DEMOGRAPHIC_DATA] Other Prefer Not To Say" at bounding box center [941, 214] width 289 height 26
click at [797, 201] on select "Select [DEMOGRAPHIC_DATA] [DEMOGRAPHIC_DATA] Other Prefer Not To Say" at bounding box center [941, 214] width 289 height 26
click at [1003, 688] on button "Add" at bounding box center [1002, 698] width 46 height 29
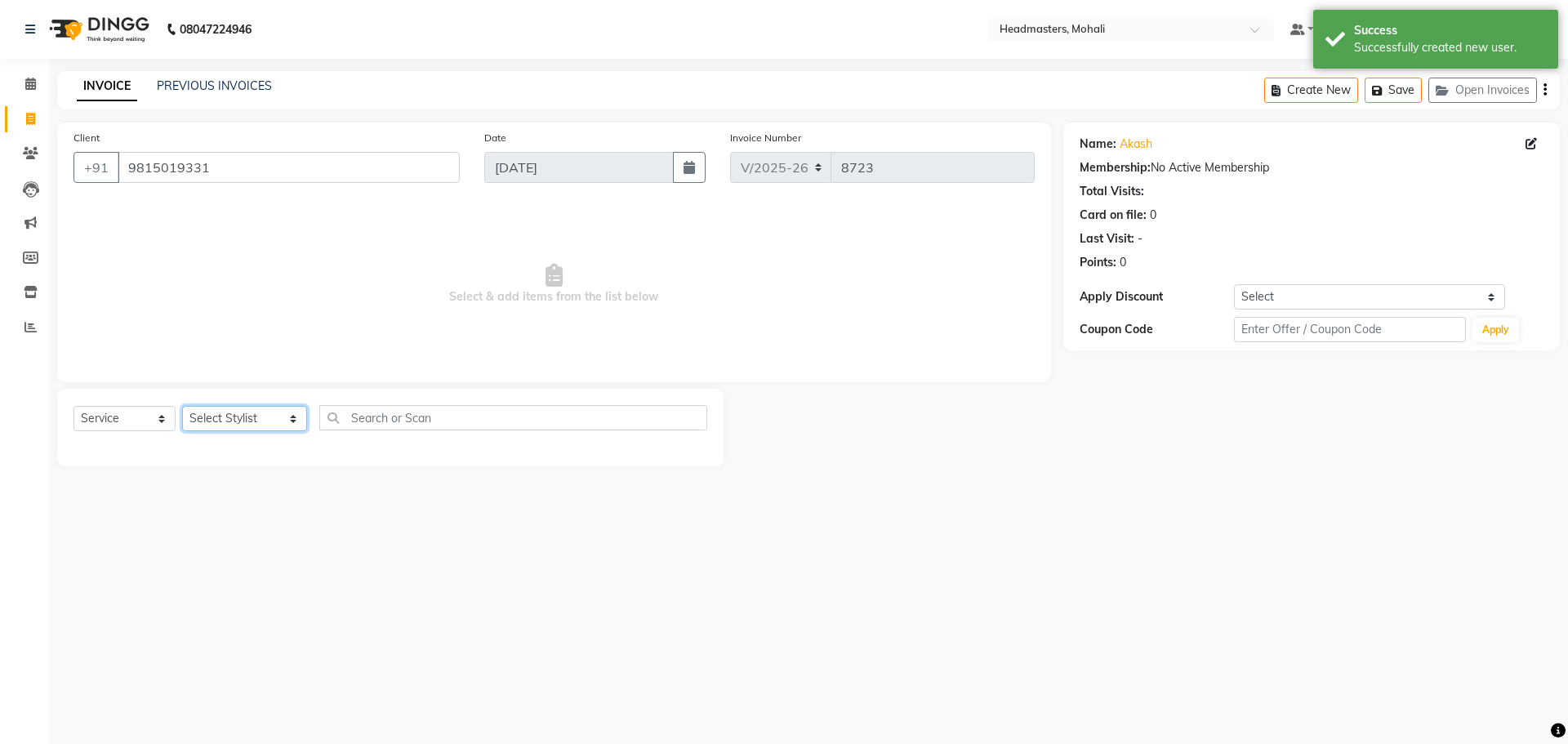
click at [246, 420] on select "Select Stylist [PERSON_NAME] [PERSON_NAME] [PERSON_NAME] [PERSON_NAME] [PERSON_…" at bounding box center [244, 419] width 125 height 26
click at [182, 406] on select "Select Stylist [PERSON_NAME] [PERSON_NAME] [PERSON_NAME] [PERSON_NAME] [PERSON_…" at bounding box center [244, 419] width 125 height 26
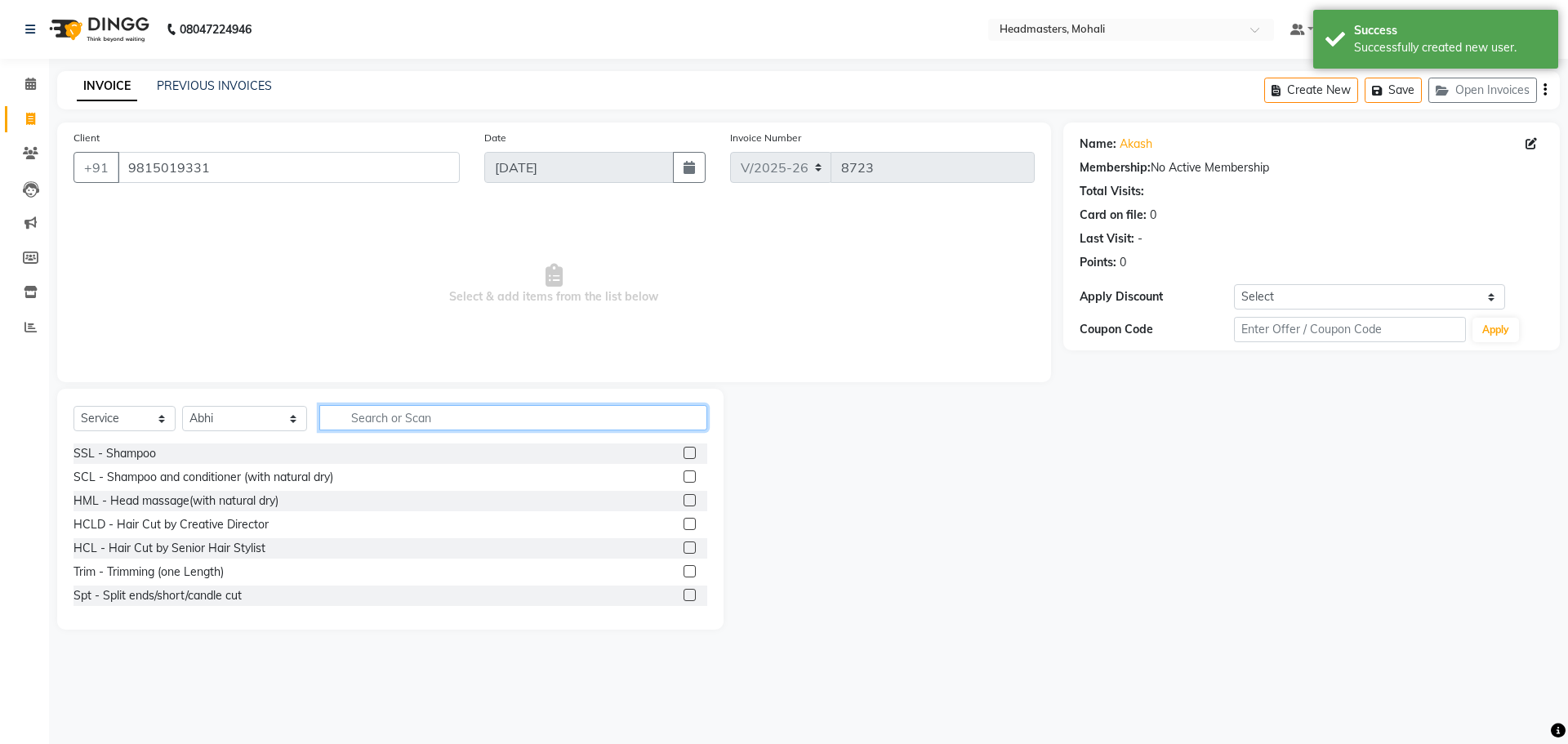
click at [342, 411] on input "text" at bounding box center [514, 418] width 388 height 26
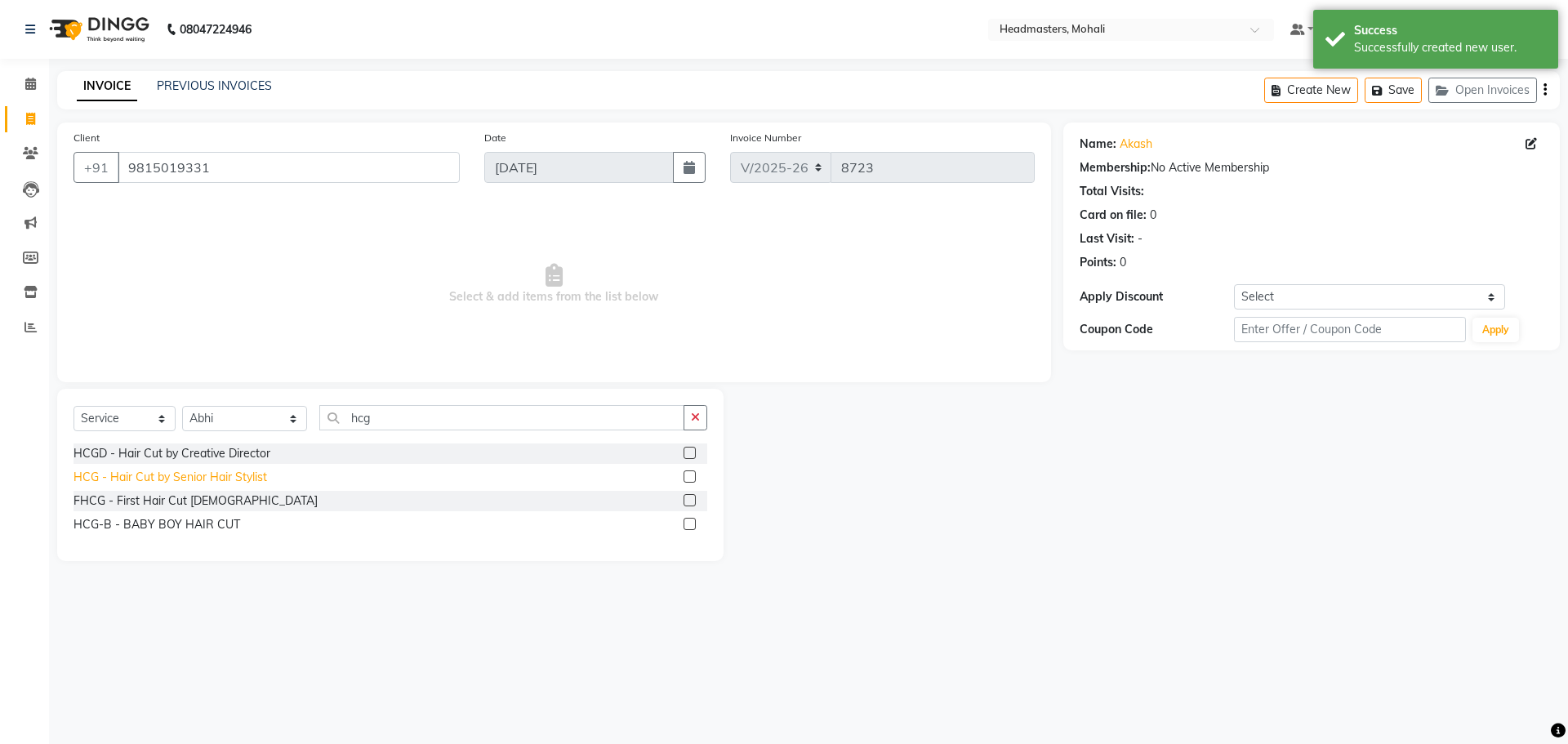
click at [239, 476] on div "HCG - Hair Cut by Senior Hair Stylist" at bounding box center [170, 477] width 194 height 17
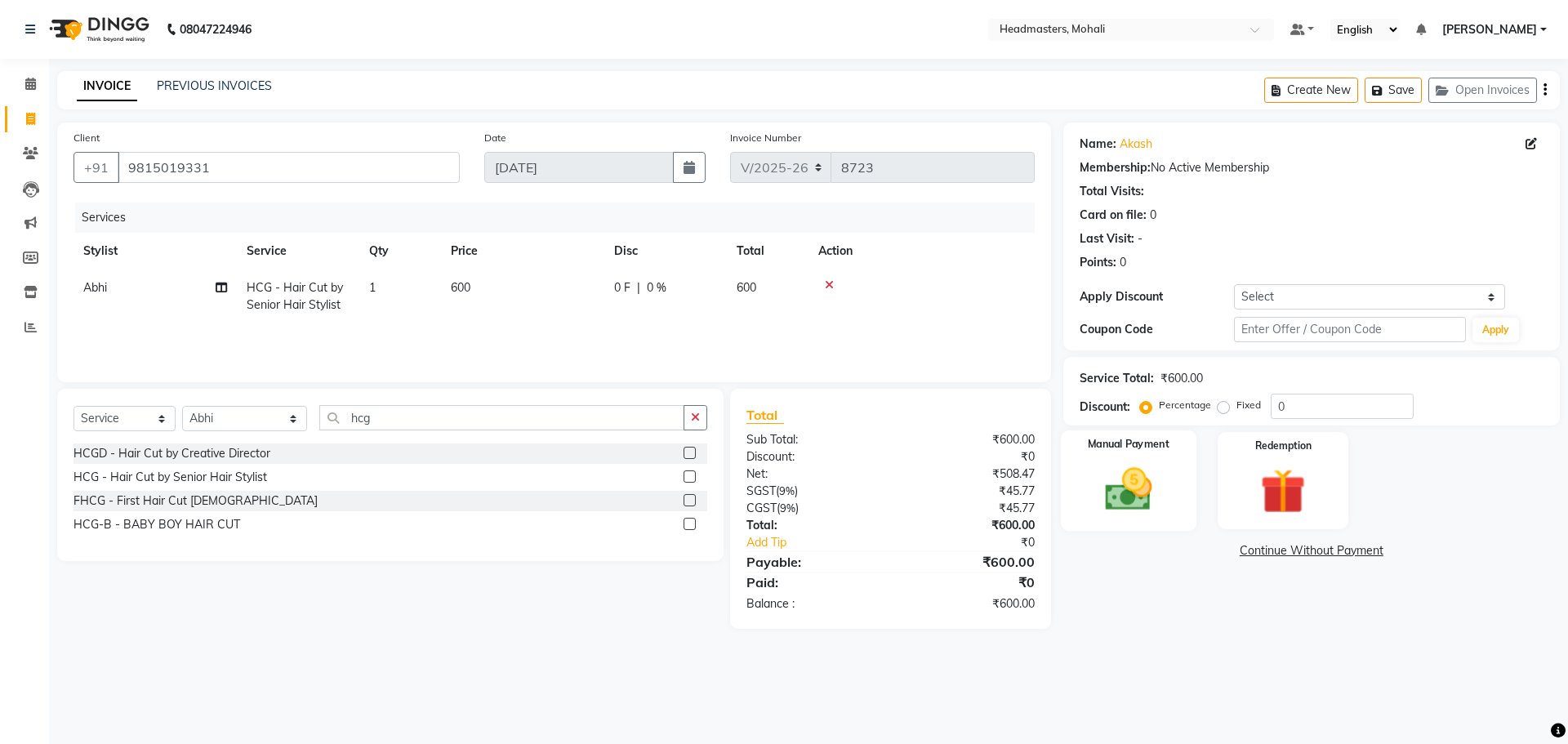
click at [1104, 490] on img at bounding box center [1129, 489] width 76 height 54
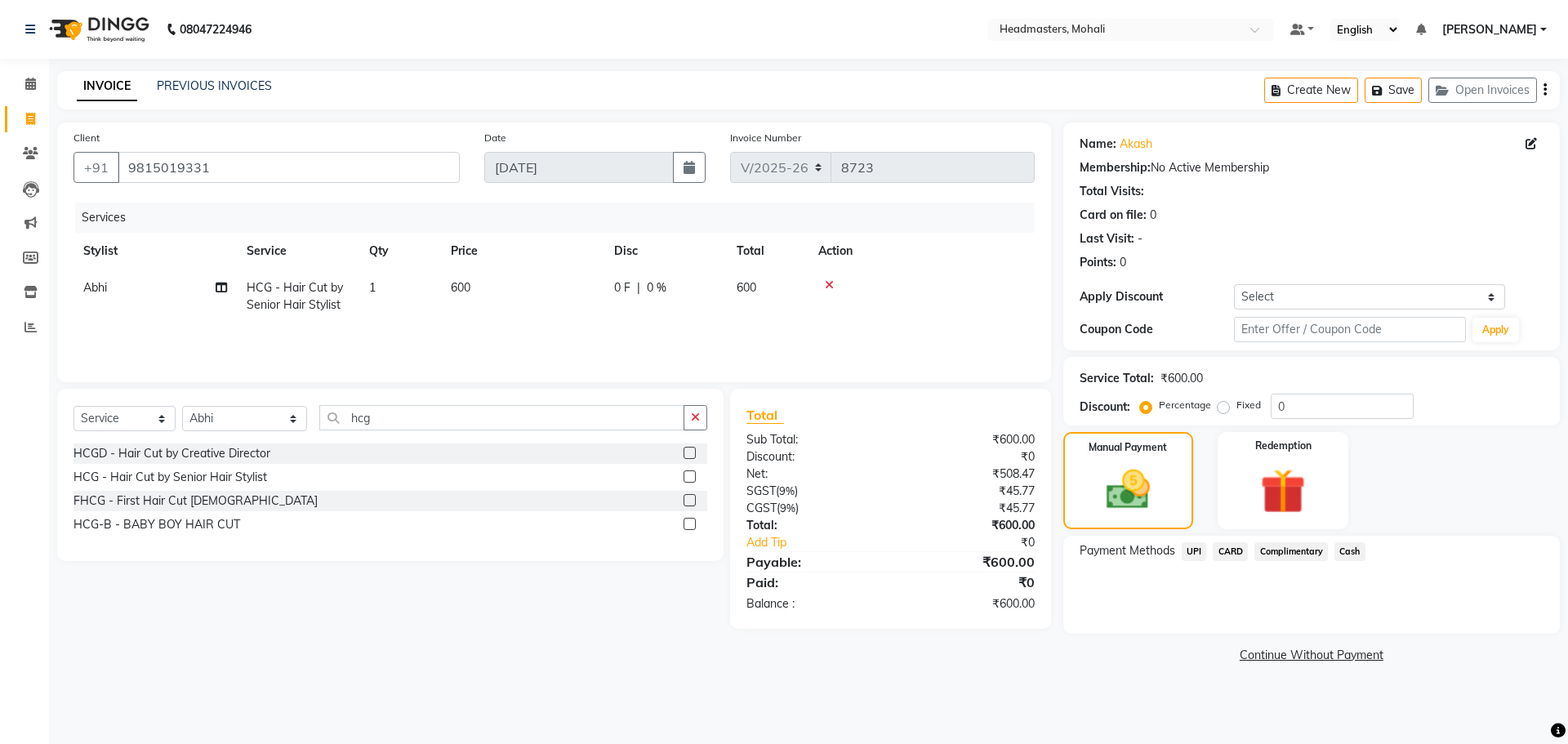
click at [1349, 557] on span "Cash" at bounding box center [1350, 551] width 31 height 18
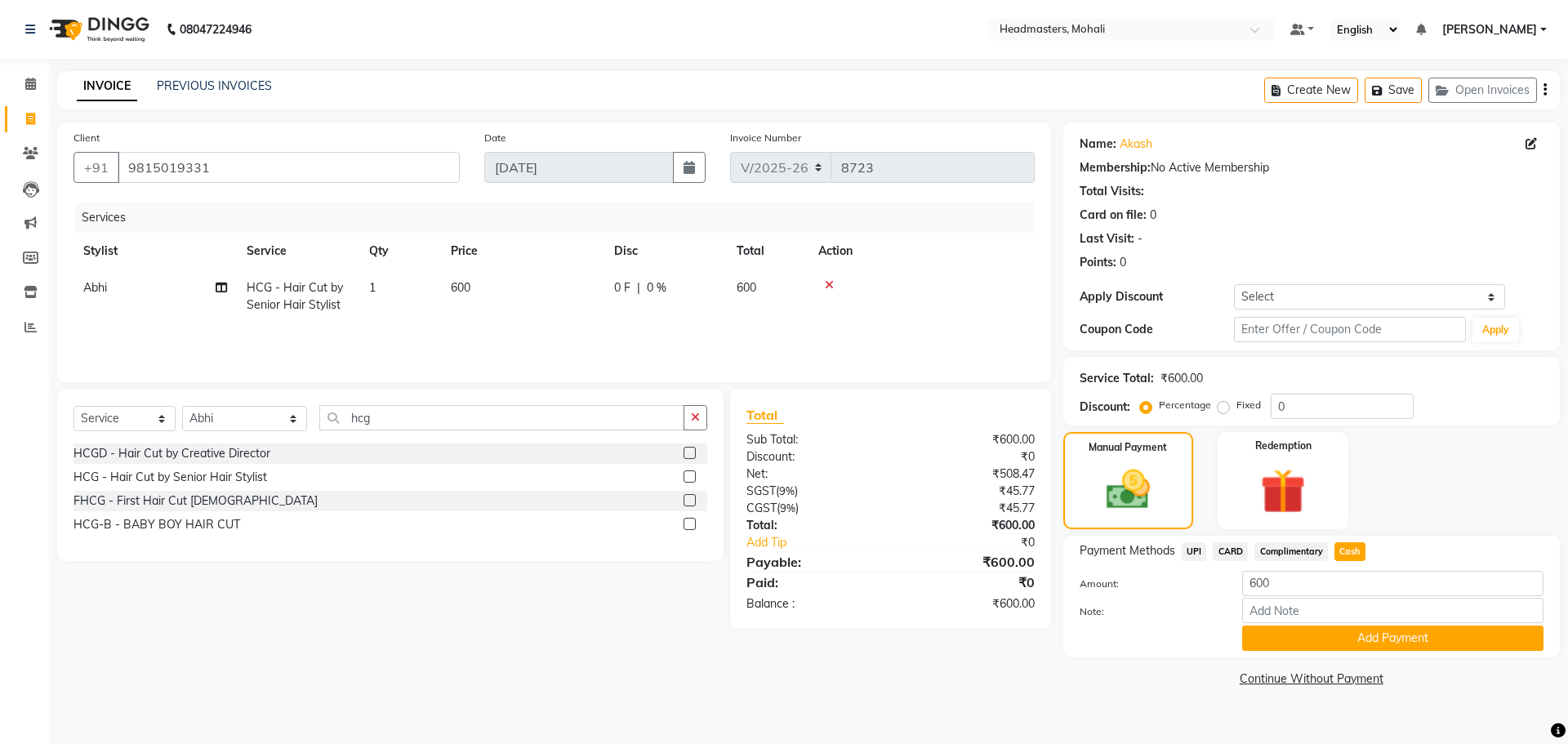
click at [114, 279] on td "Abhi" at bounding box center [155, 296] width 164 height 54
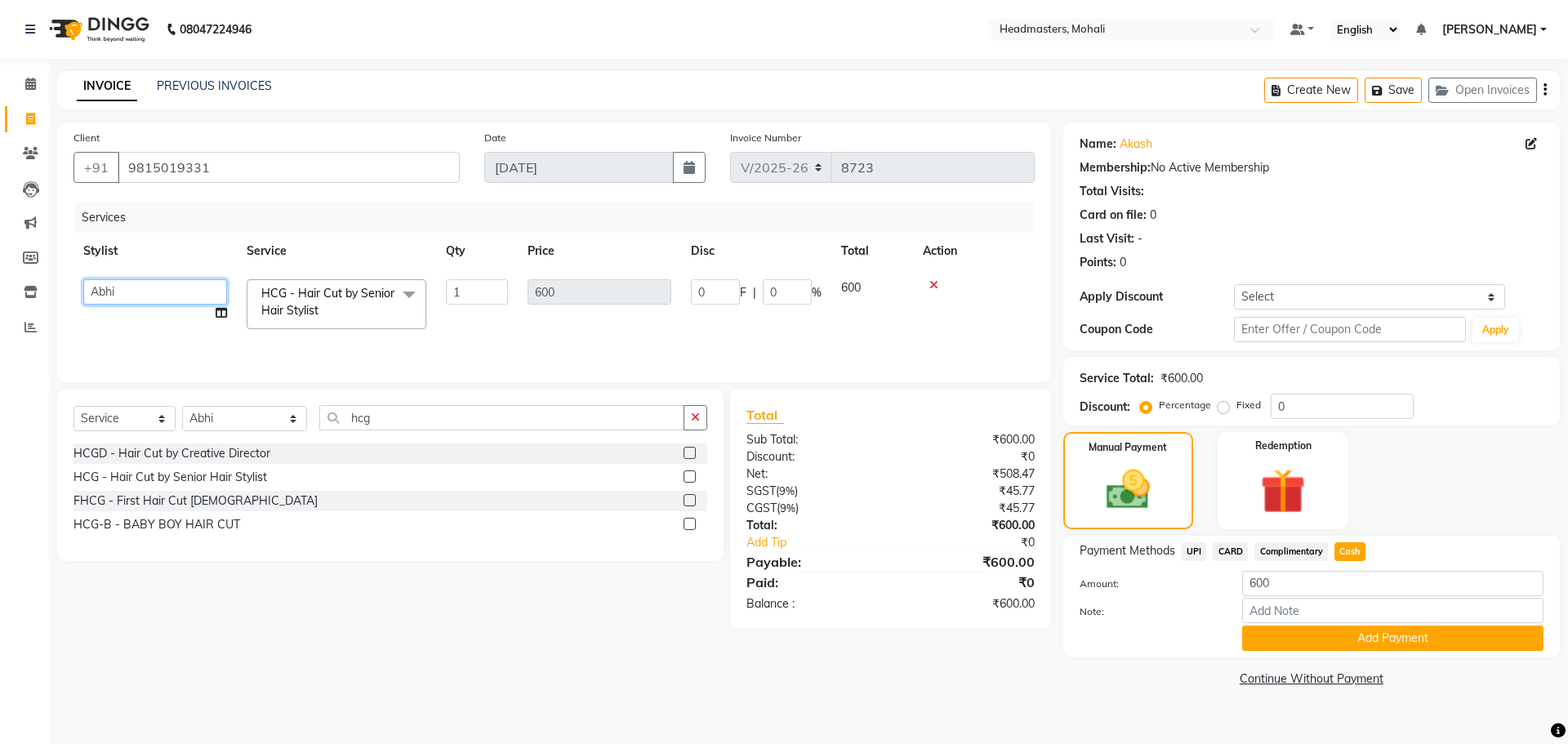
click at [135, 298] on select "[PERSON_NAME] [PERSON_NAME] [PERSON_NAME] [PERSON_NAME] [PERSON_NAME] [PERSON_N…" at bounding box center [155, 292] width 143 height 26
click at [1342, 630] on button "Add Payment" at bounding box center [1393, 638] width 301 height 26
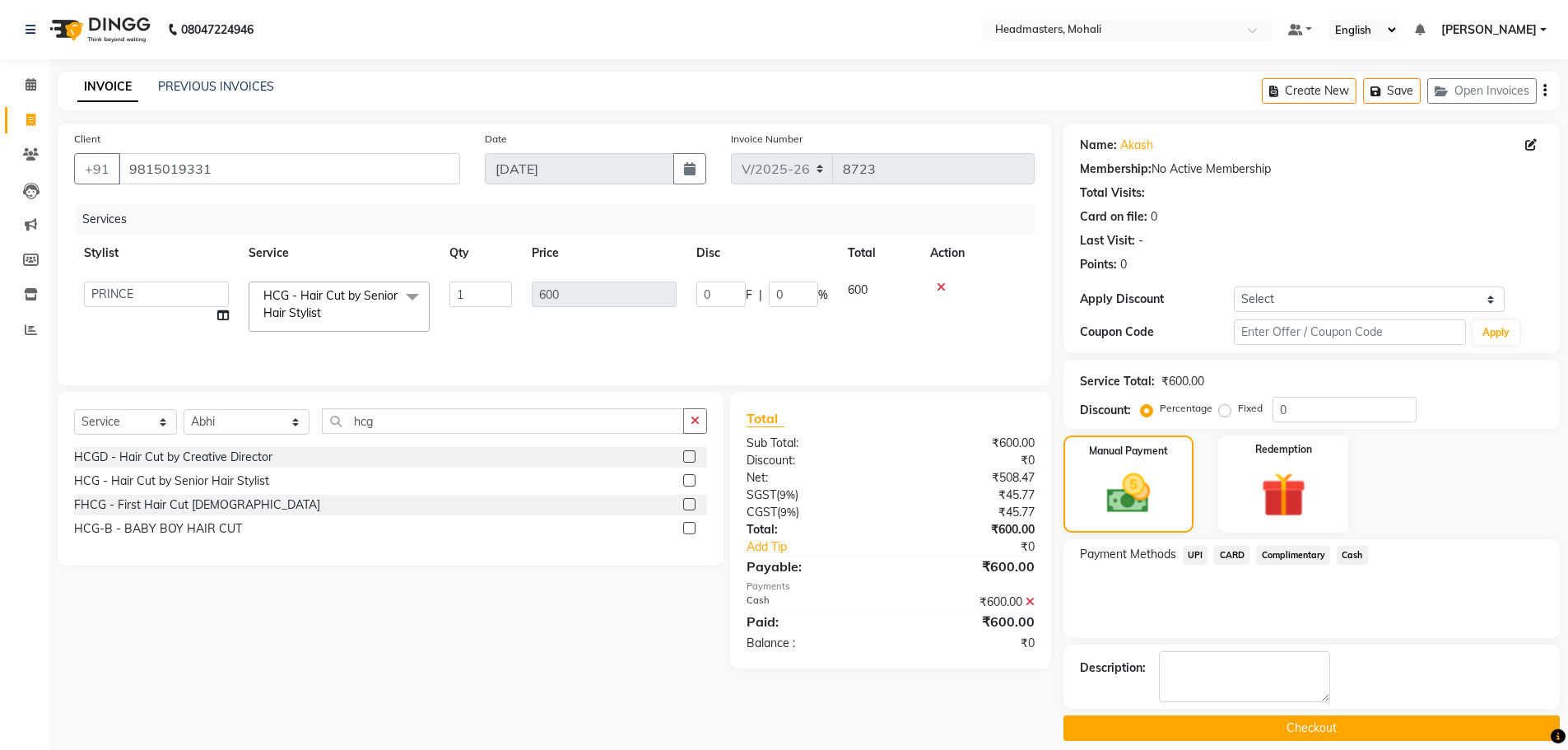
click at [1305, 727] on button "Checkout" at bounding box center [1311, 728] width 496 height 26
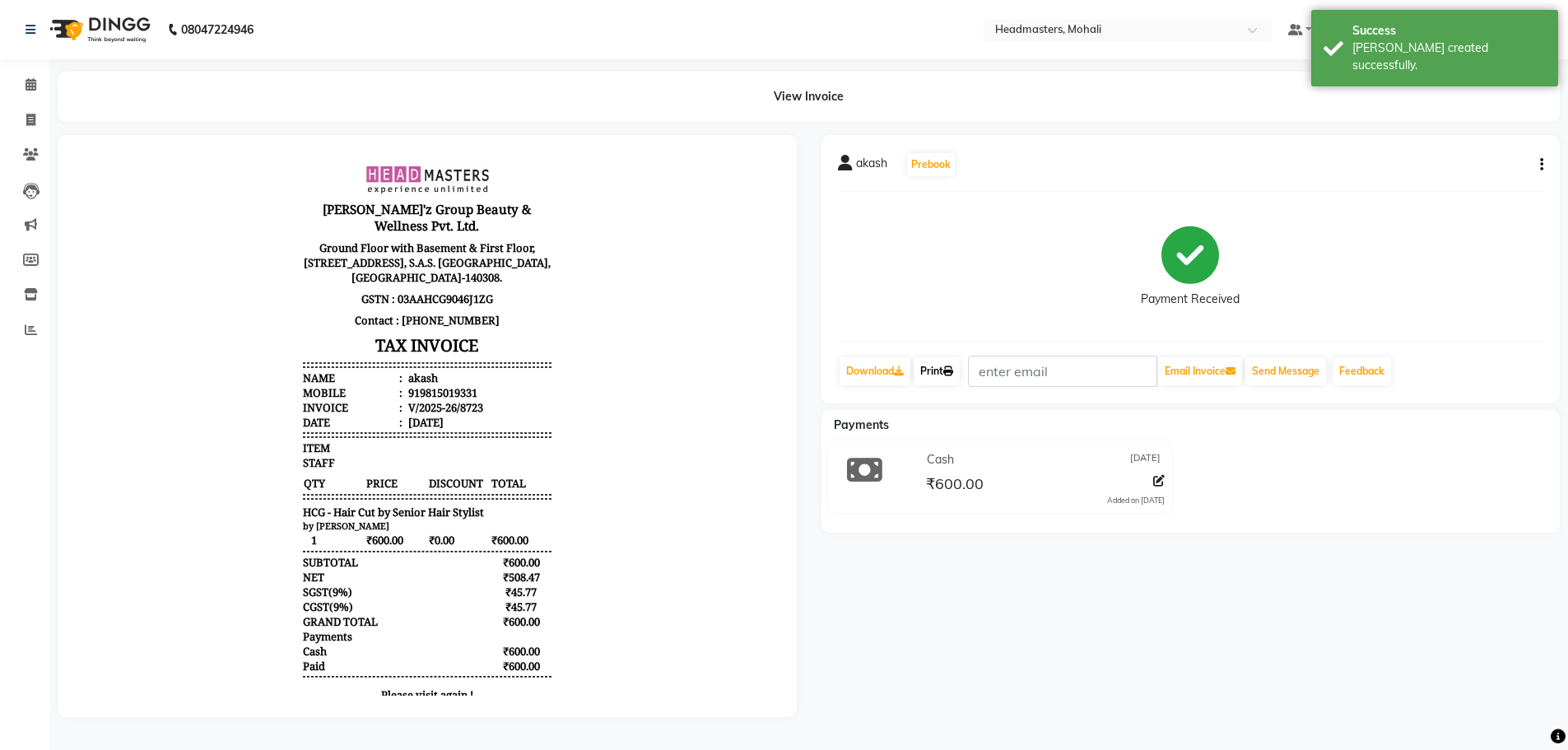
click at [929, 368] on link "Print" at bounding box center [937, 371] width 46 height 28
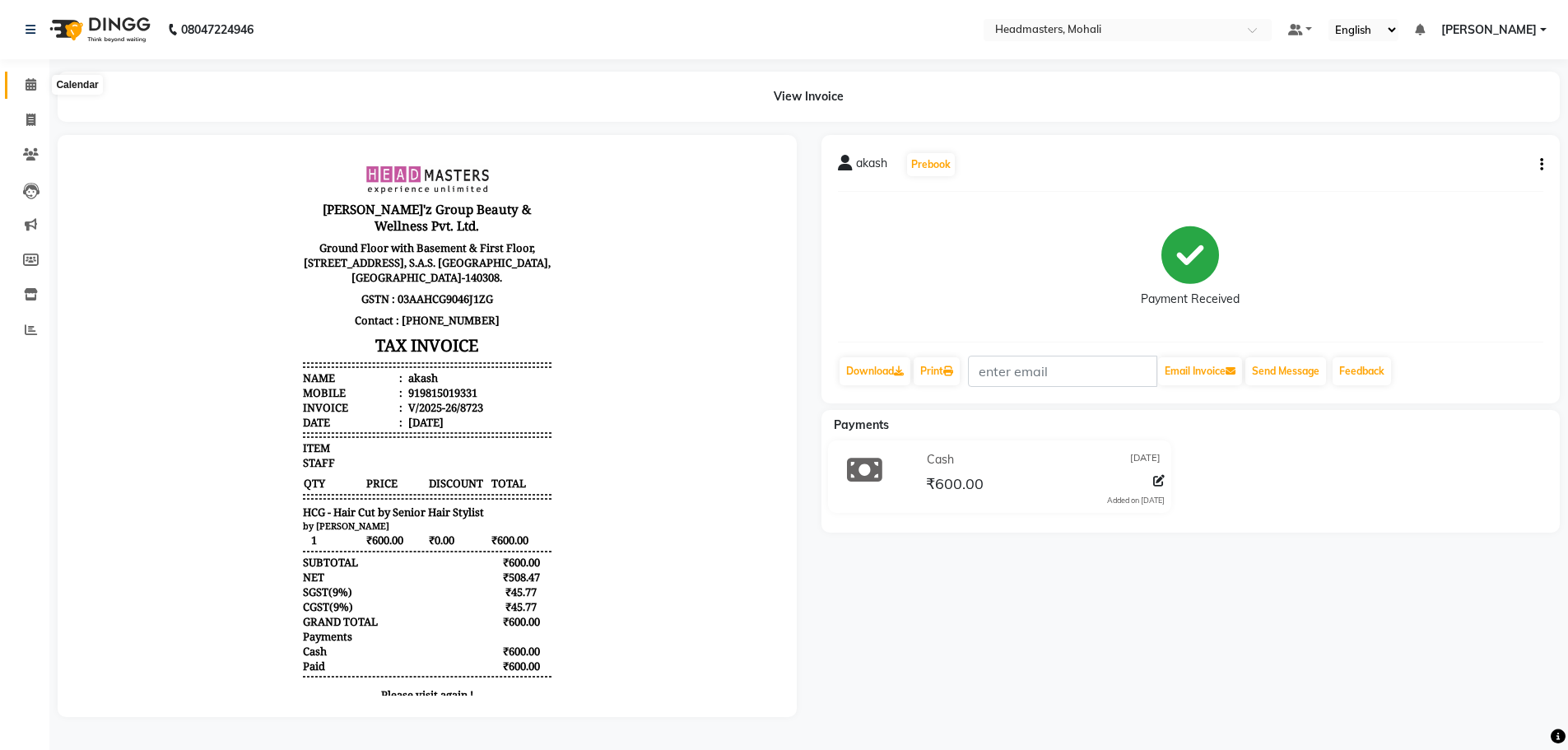
click at [32, 80] on icon at bounding box center [31, 83] width 11 height 12
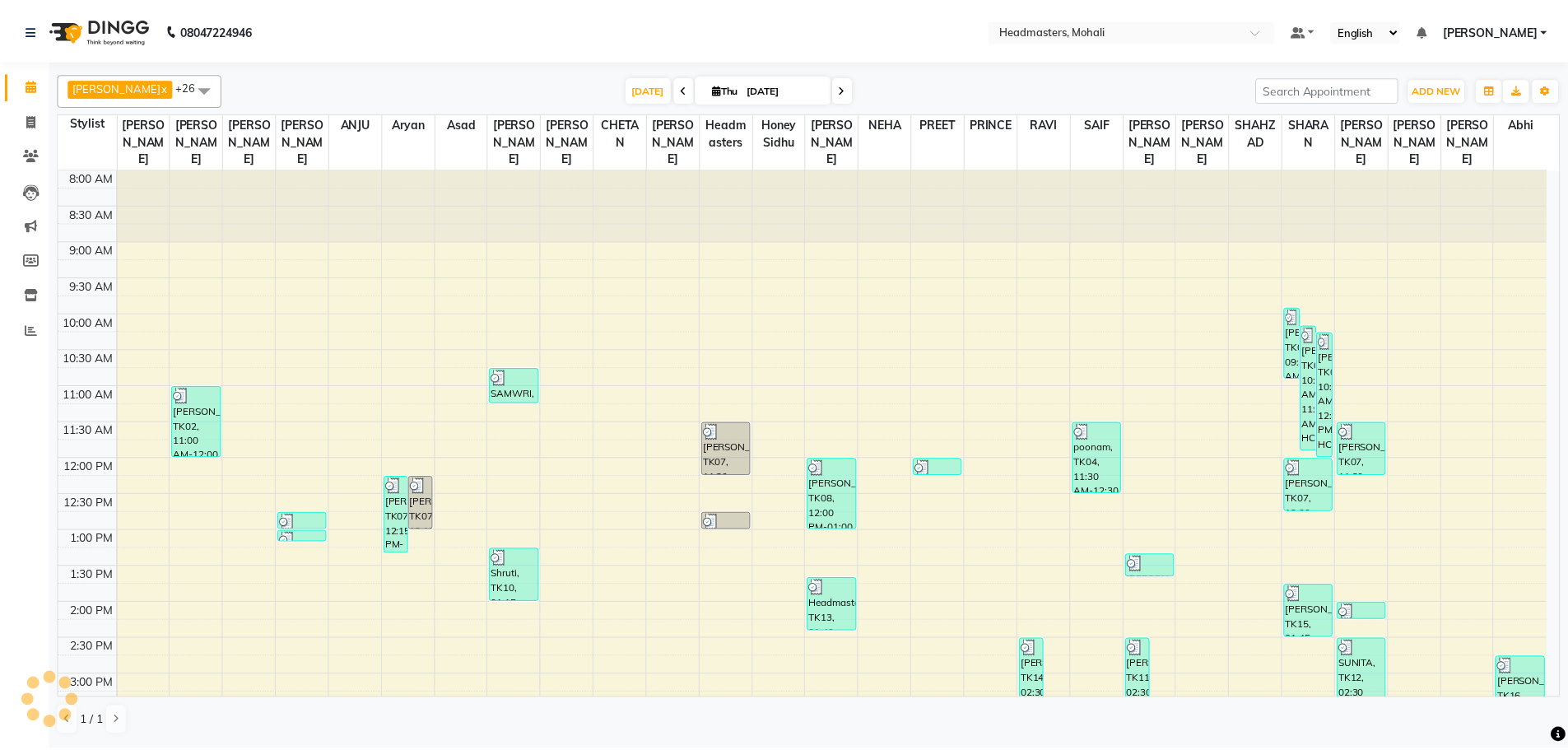
scroll to position [435, 0]
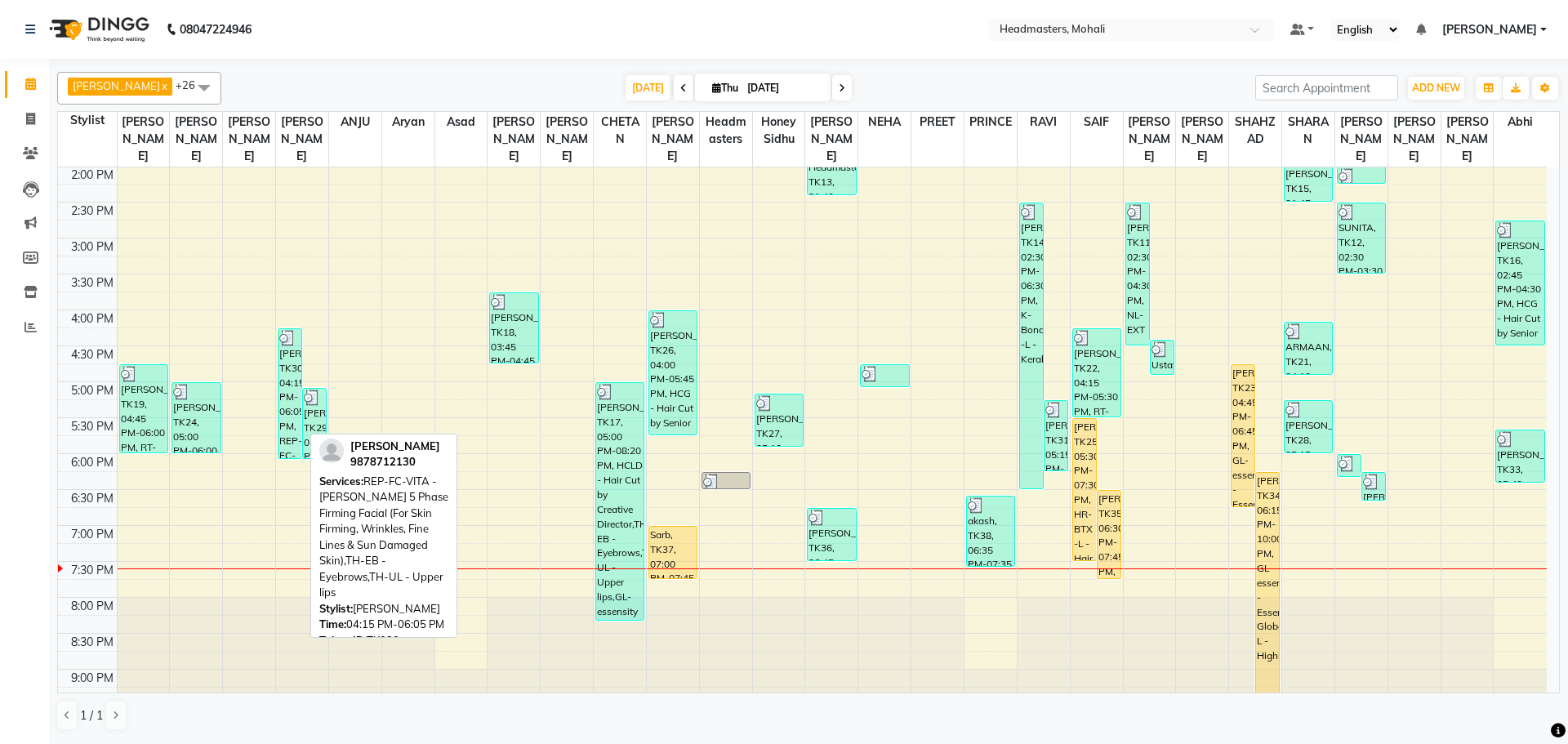
click at [292, 333] on div "[PERSON_NAME], TK30, 04:15 PM-06:05 PM, REP-FC-VITA - [PERSON_NAME] 5 Phase Fir…" at bounding box center [290, 393] width 23 height 129
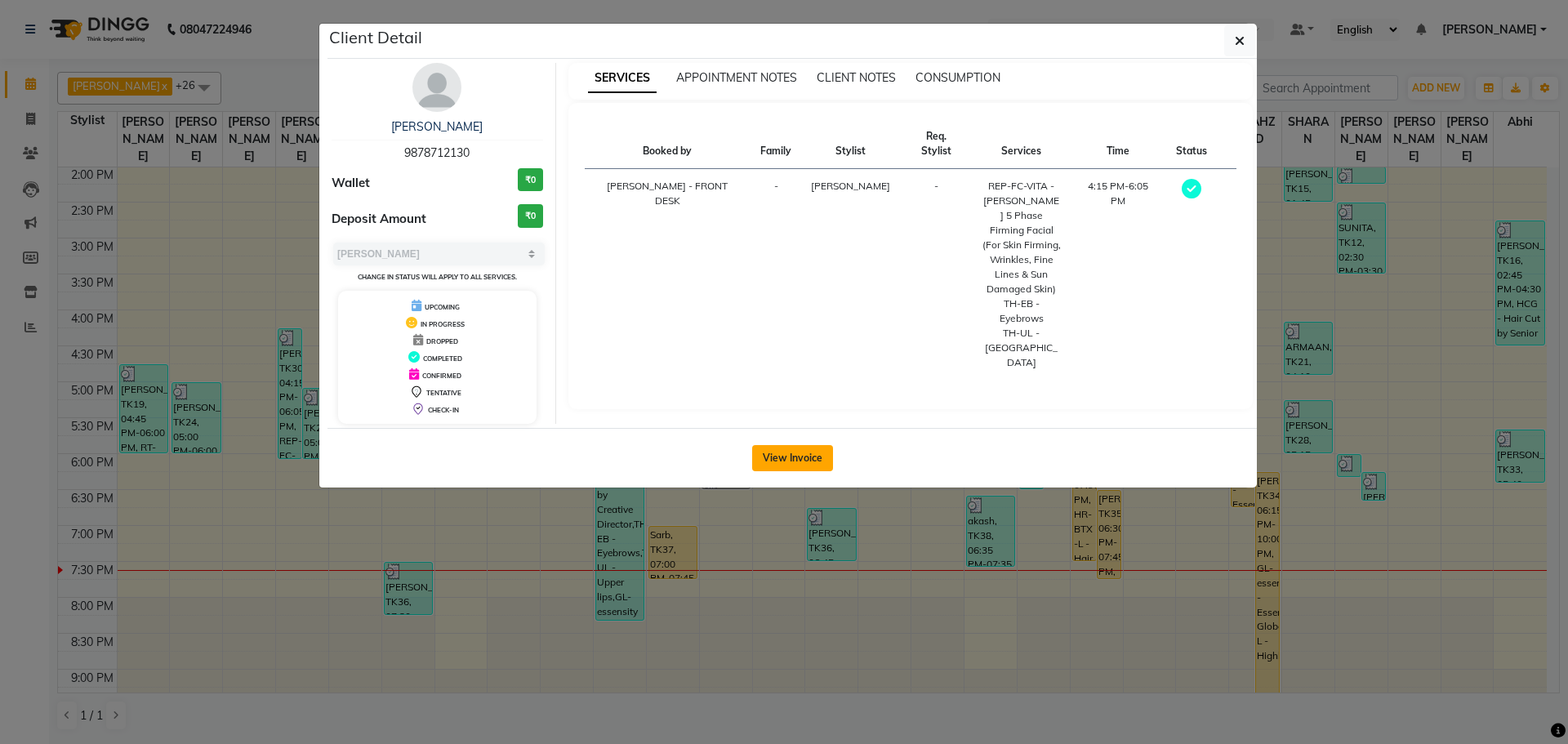
click at [767, 455] on button "View Invoice" at bounding box center [793, 457] width 81 height 26
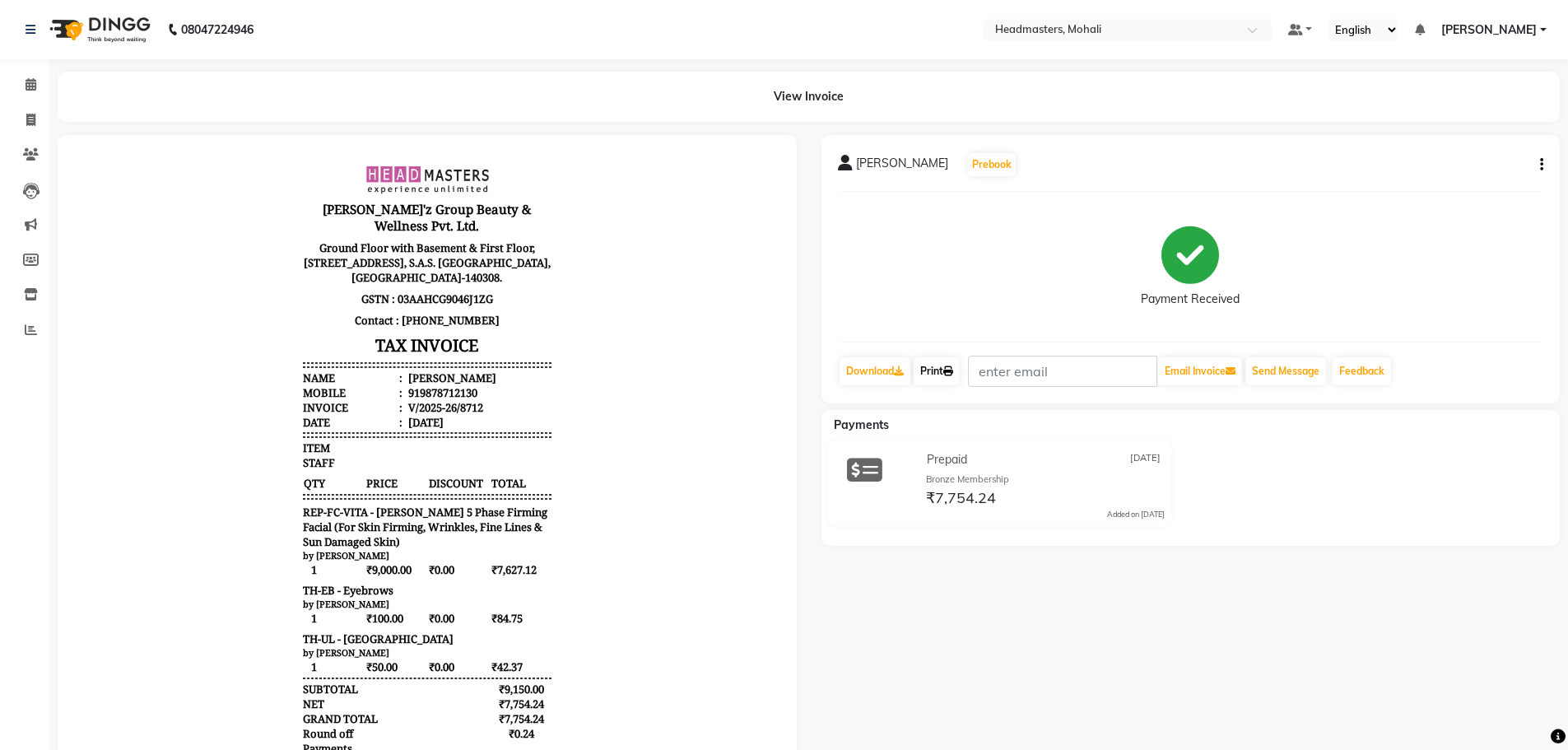
click at [926, 370] on link "Print" at bounding box center [937, 371] width 46 height 28
click at [29, 88] on icon at bounding box center [31, 83] width 11 height 12
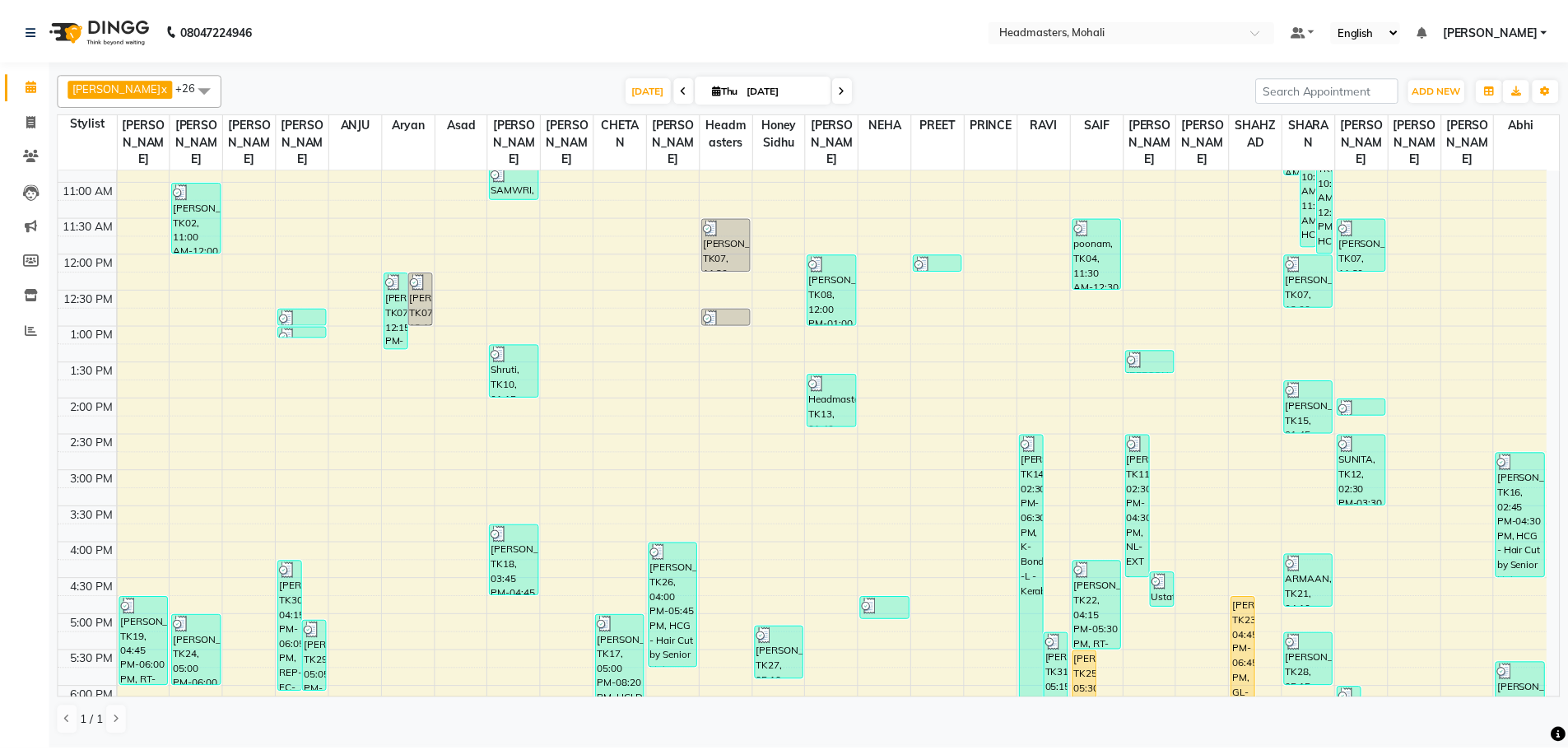
scroll to position [247, 0]
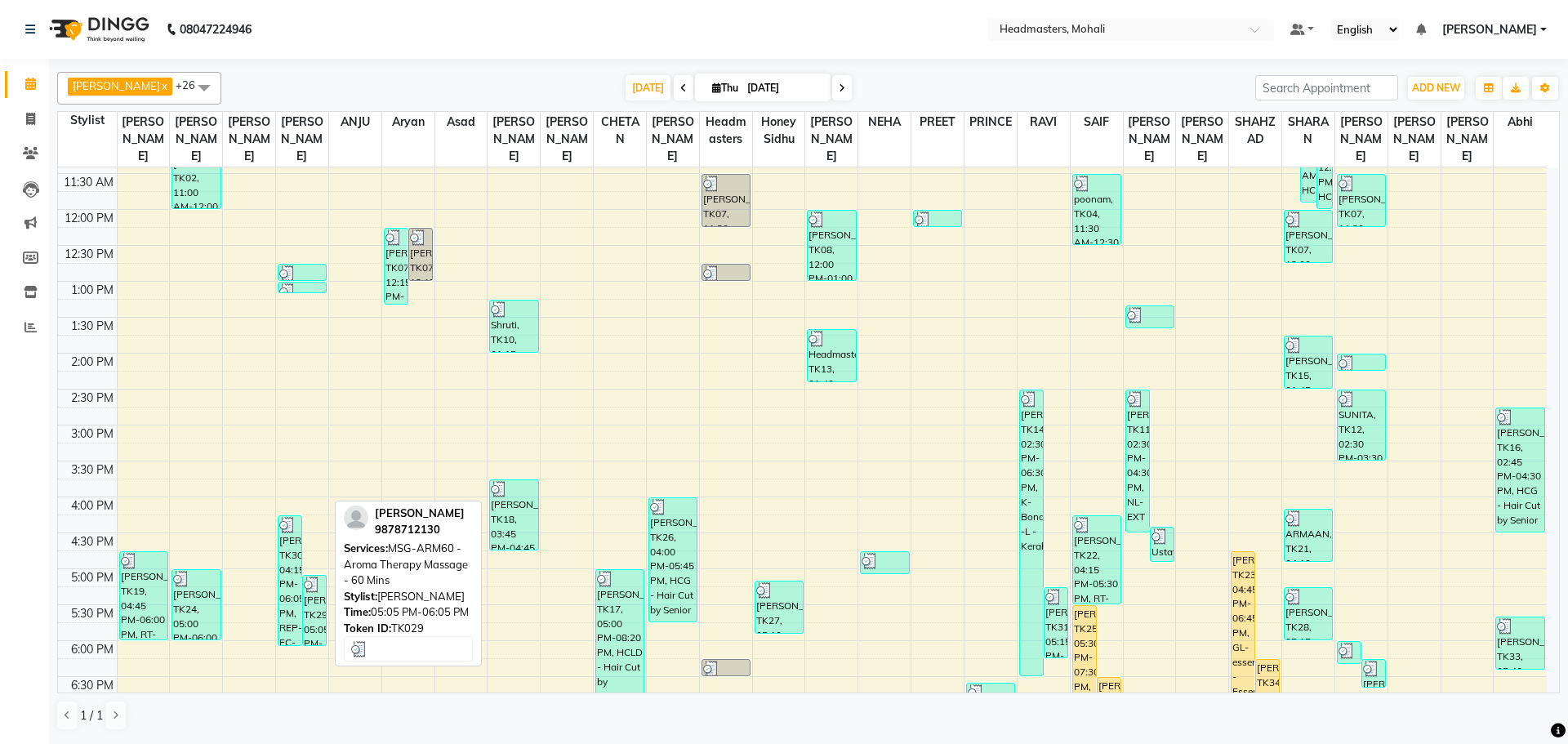
click at [315, 587] on div "[PERSON_NAME], TK29, 05:05 PM-06:05 PM, MSG-ARM60 - Aroma Therapy Massage - 60 …" at bounding box center [314, 611] width 23 height 70
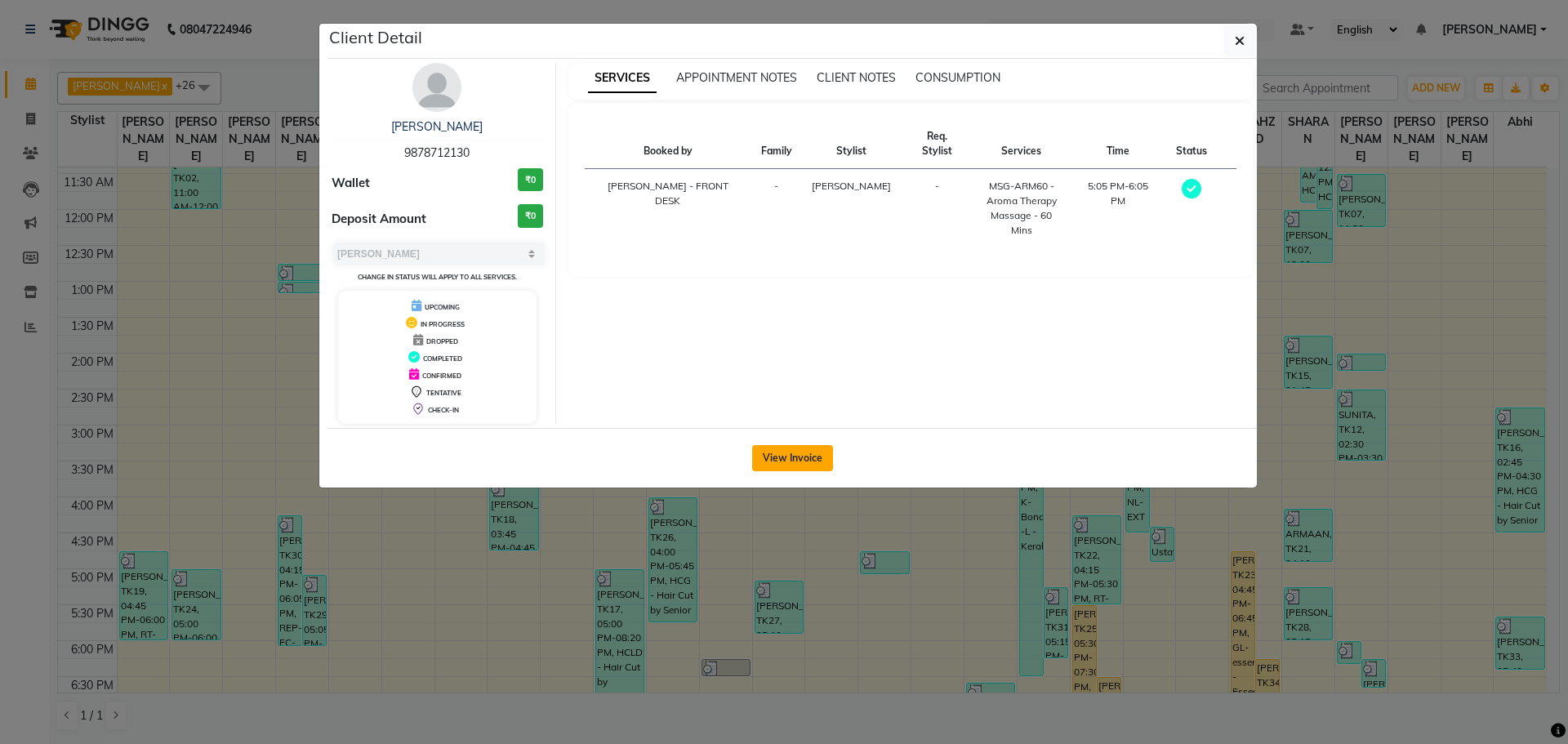
click at [766, 462] on button "View Invoice" at bounding box center [793, 457] width 81 height 26
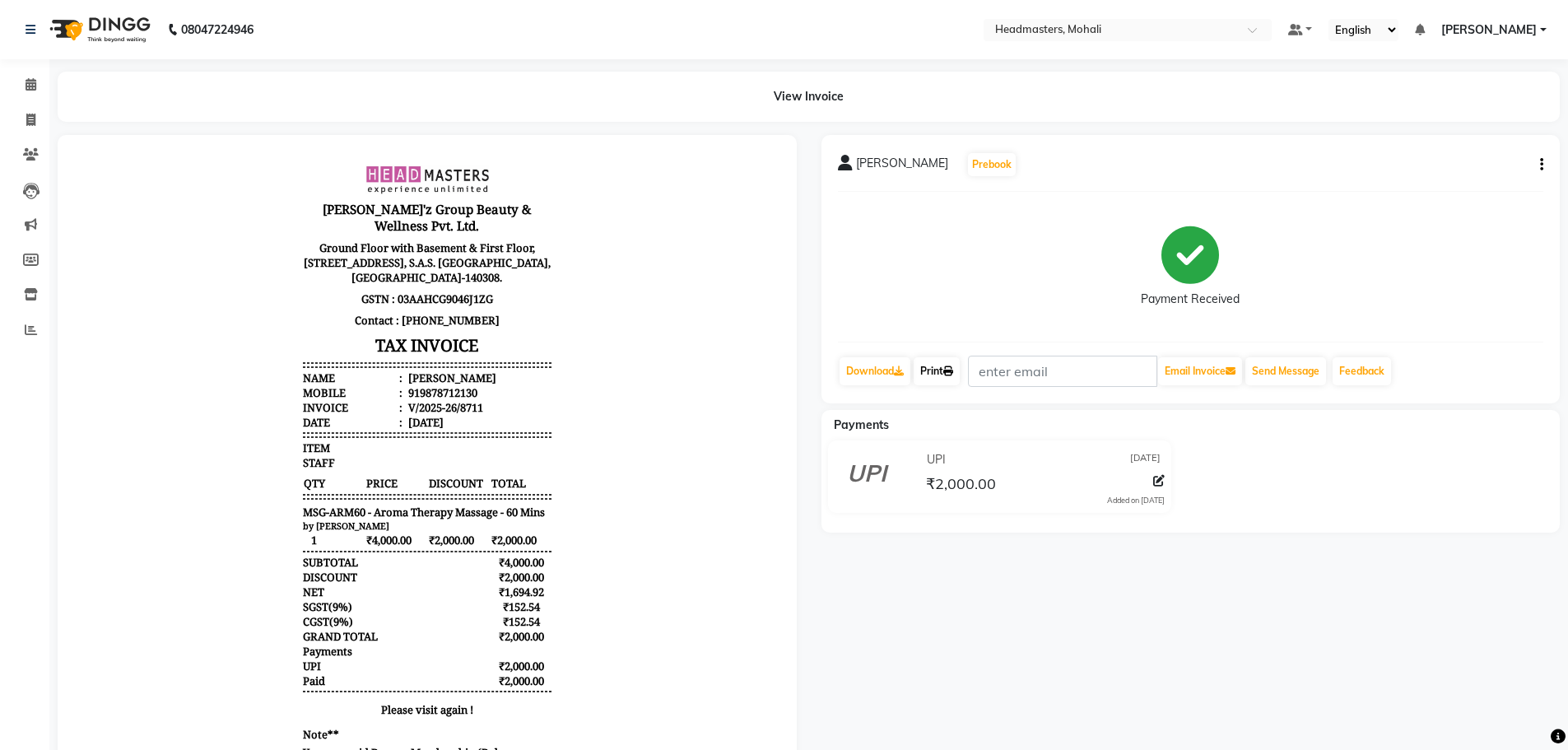
click at [944, 376] on link "Print" at bounding box center [937, 371] width 46 height 28
click at [33, 85] on icon at bounding box center [31, 83] width 11 height 12
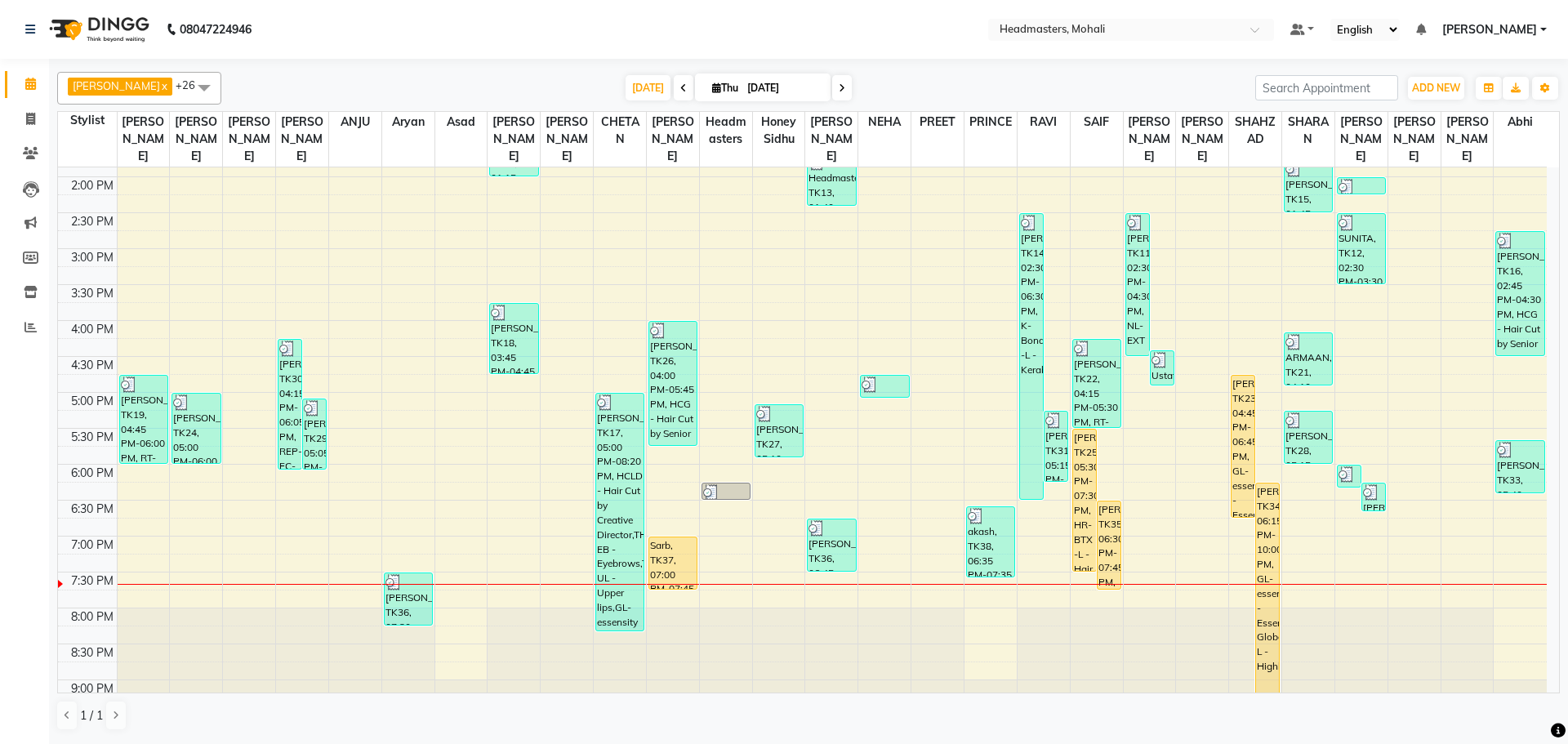
scroll to position [463, 0]
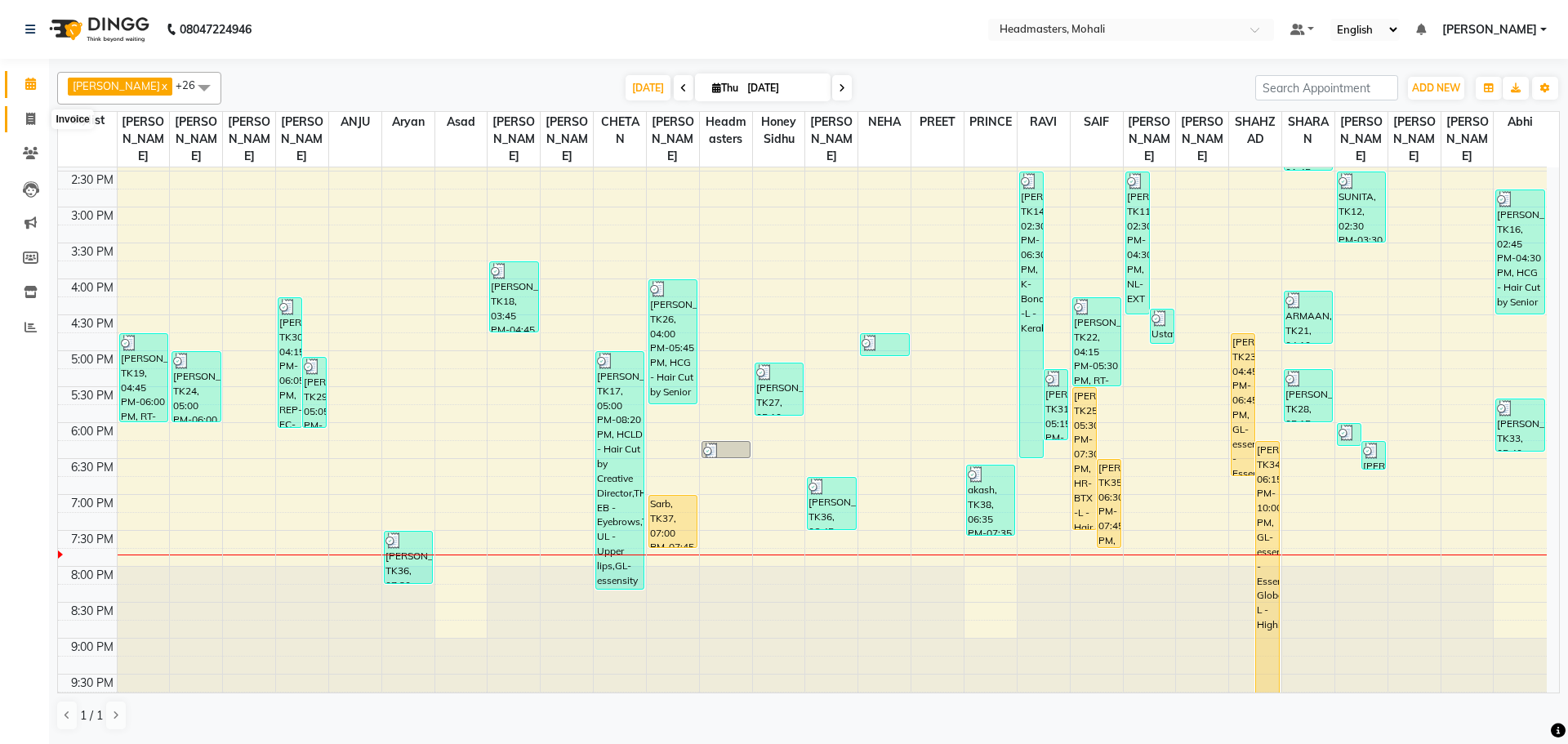
click at [28, 120] on icon at bounding box center [30, 118] width 9 height 12
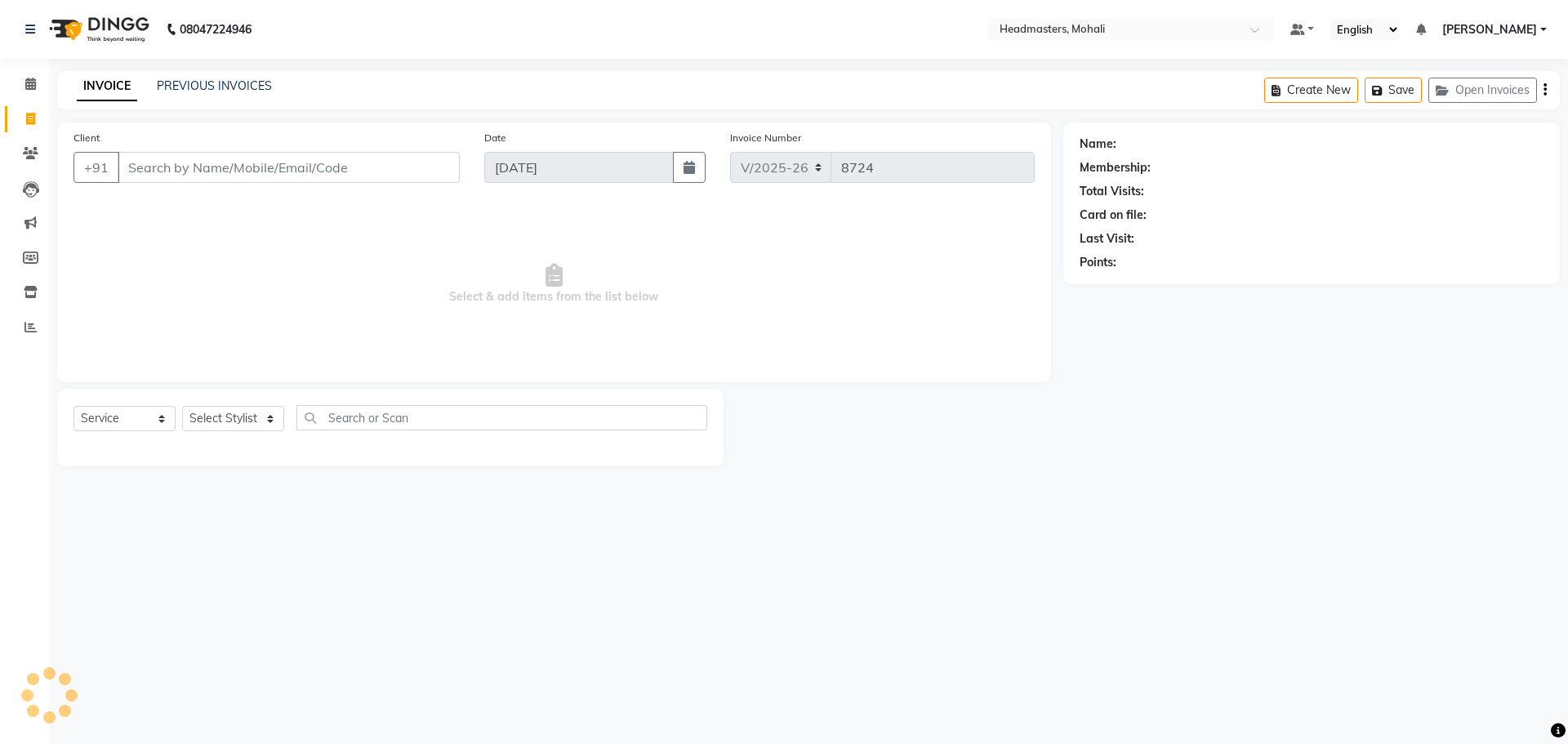
click at [147, 173] on input "Client" at bounding box center [289, 167] width 342 height 31
click at [21, 87] on span at bounding box center [30, 85] width 28 height 18
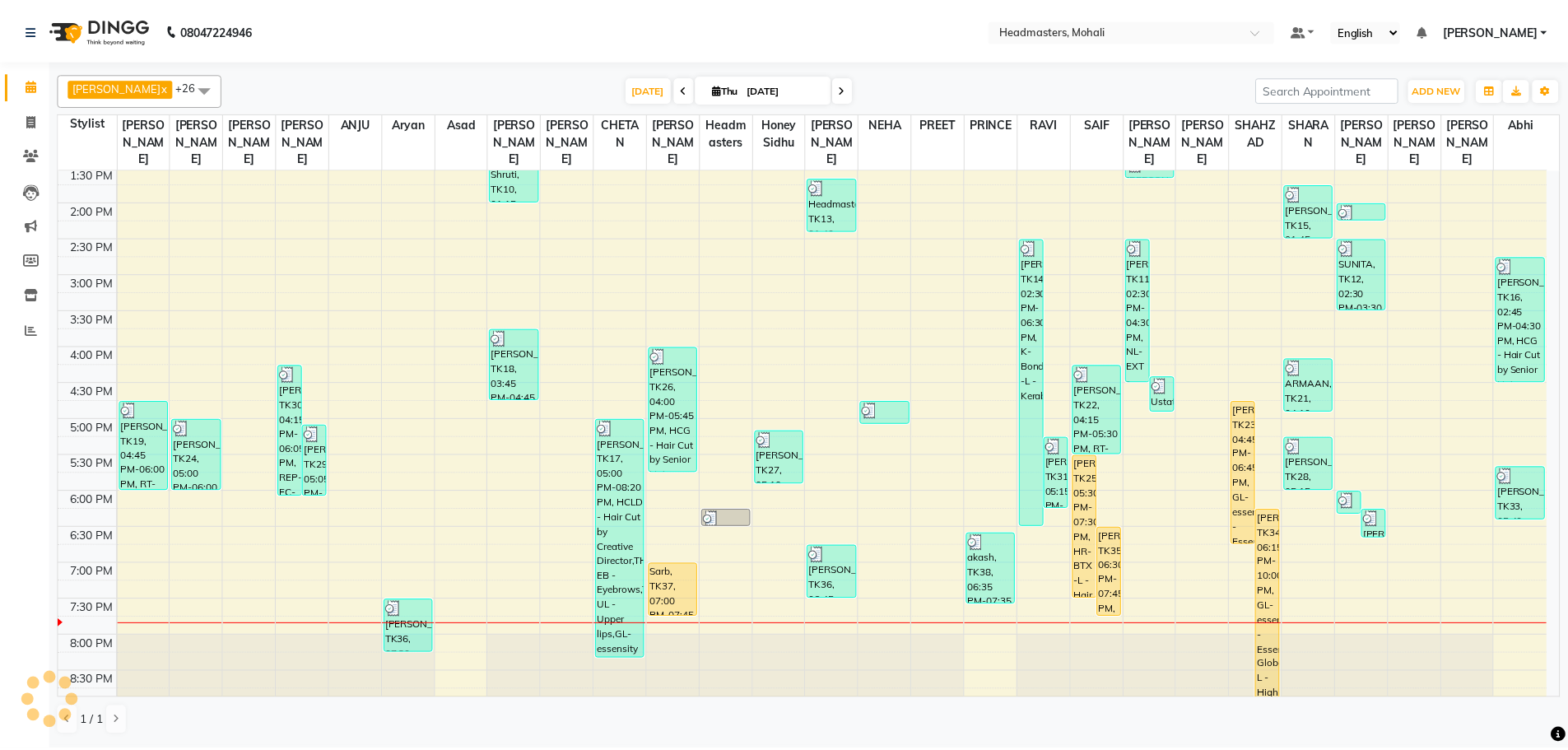
scroll to position [467, 0]
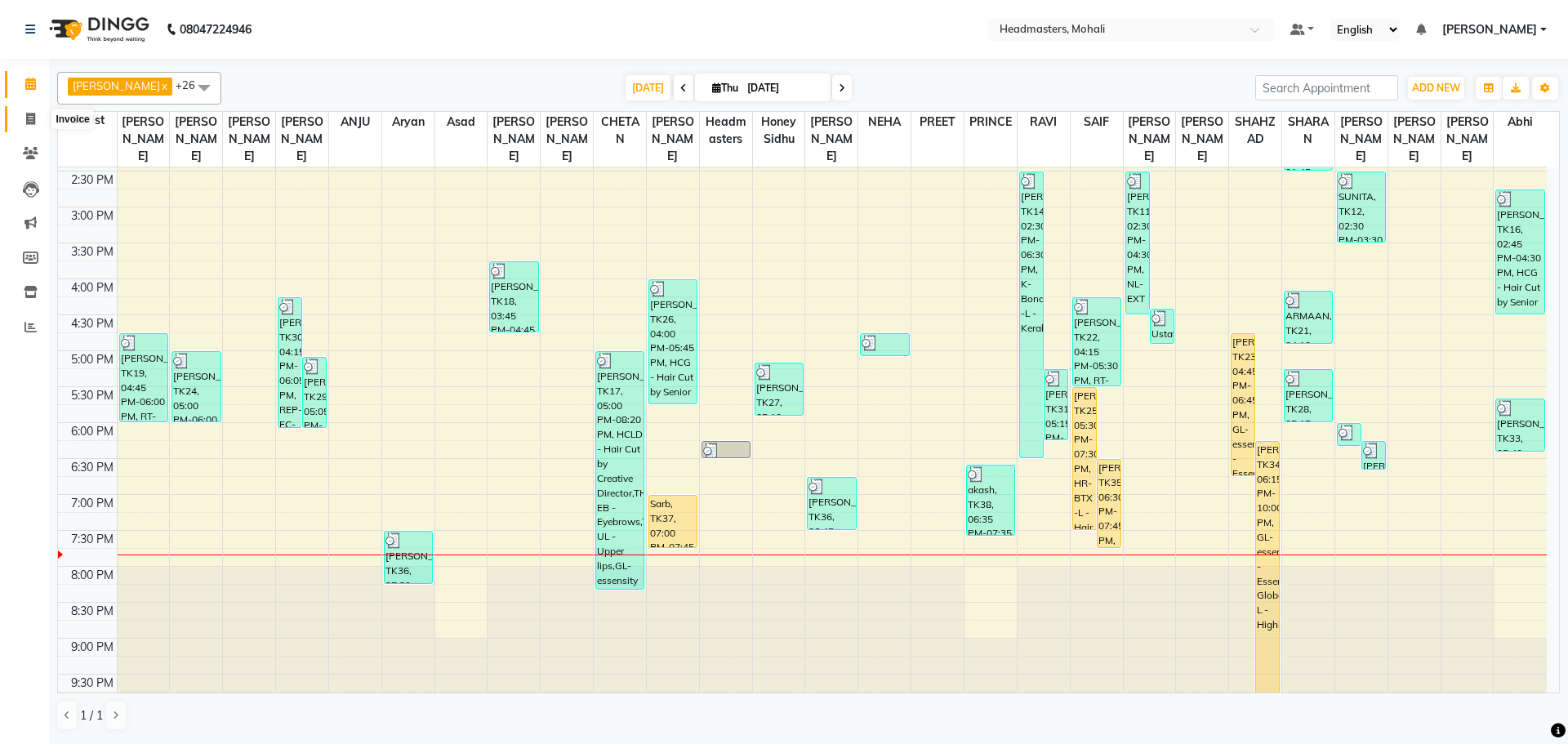
drag, startPoint x: 33, startPoint y: 114, endPoint x: 48, endPoint y: 108, distance: 16.2
click at [35, 111] on span at bounding box center [30, 119] width 28 height 18
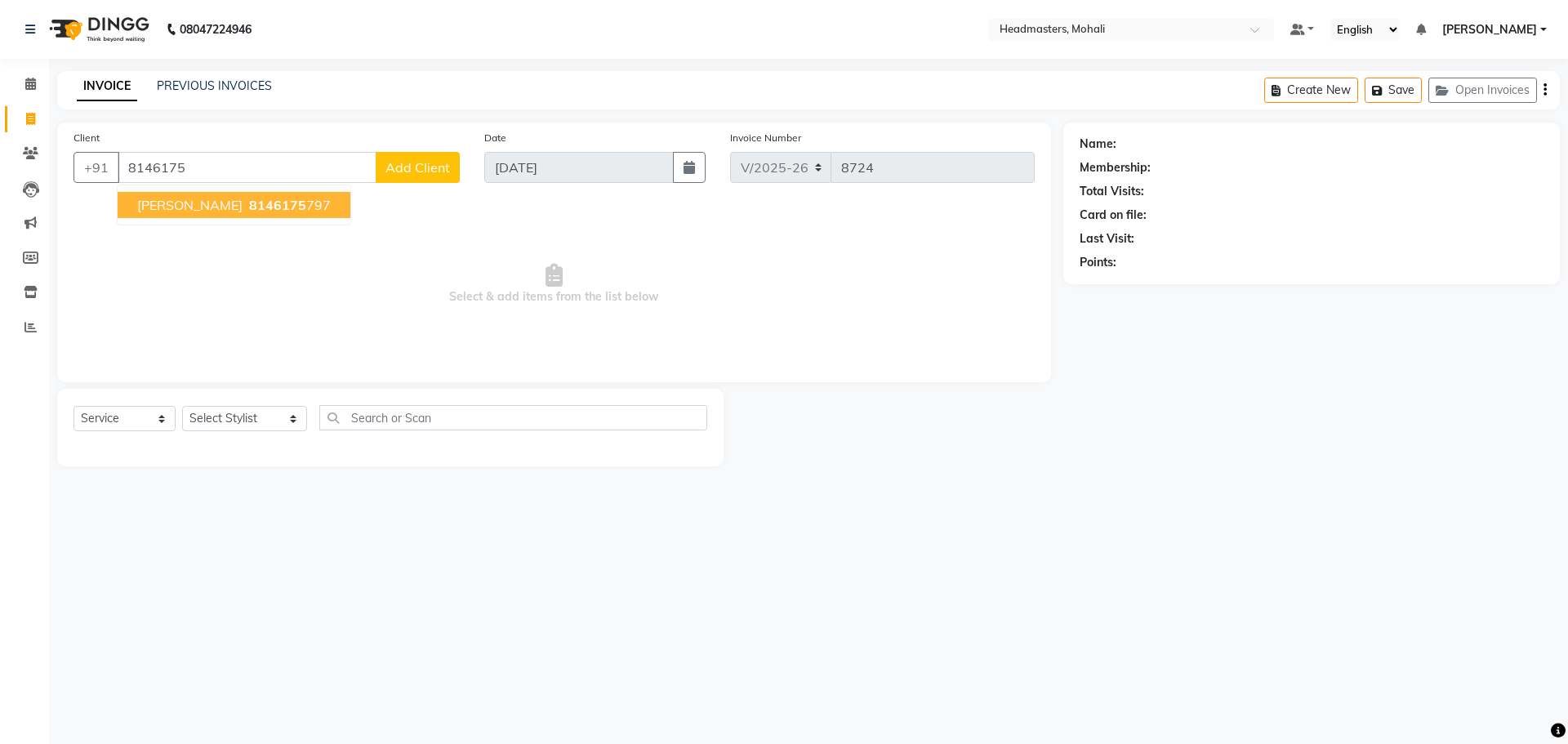
click at [249, 202] on span "8146175" at bounding box center [278, 205] width 57 height 17
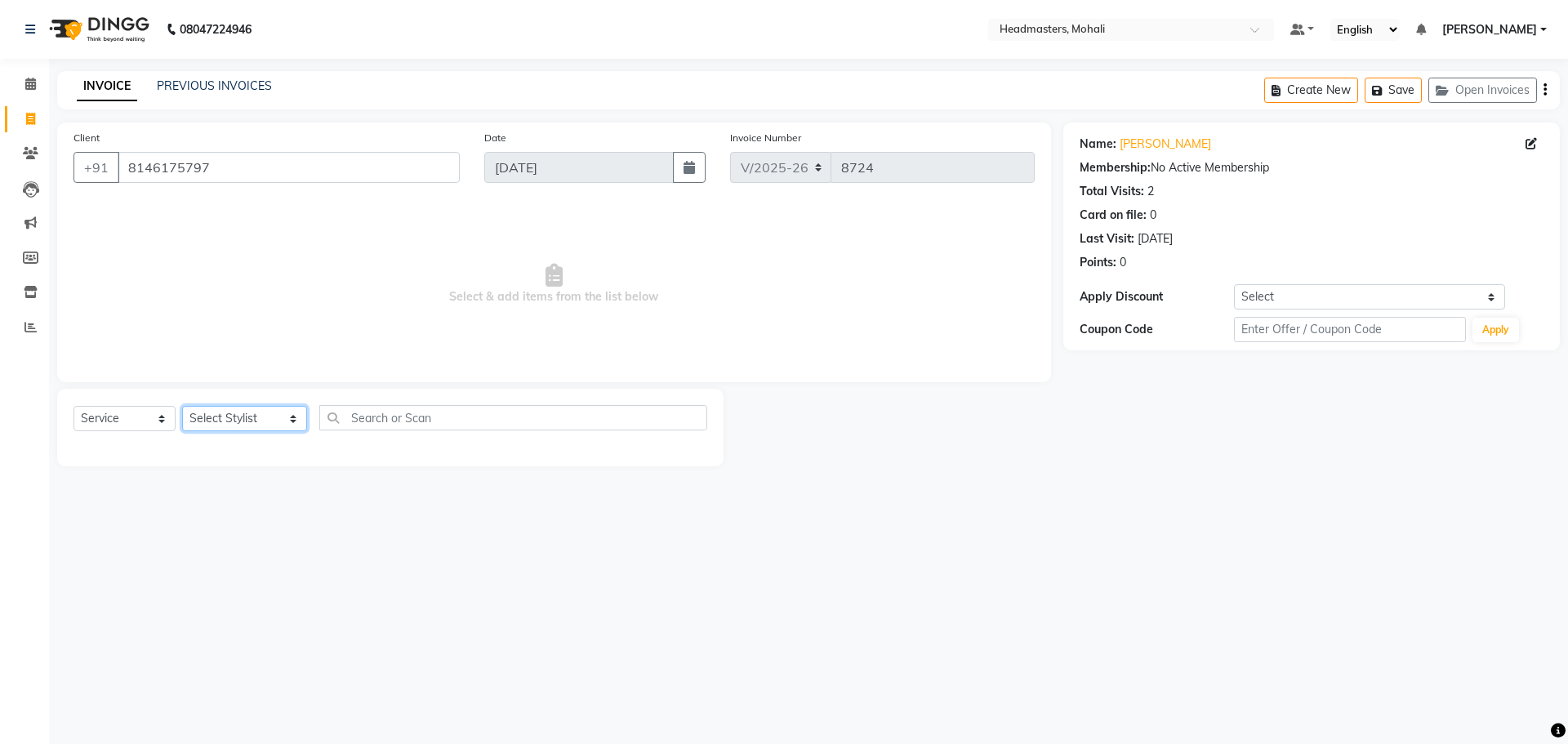
click at [254, 422] on select "Select Stylist [PERSON_NAME] [PERSON_NAME] [PERSON_NAME] [PERSON_NAME] [PERSON_…" at bounding box center [244, 419] width 125 height 26
click at [182, 406] on select "Select Stylist [PERSON_NAME] [PERSON_NAME] [PERSON_NAME] [PERSON_NAME] [PERSON_…" at bounding box center [244, 419] width 125 height 26
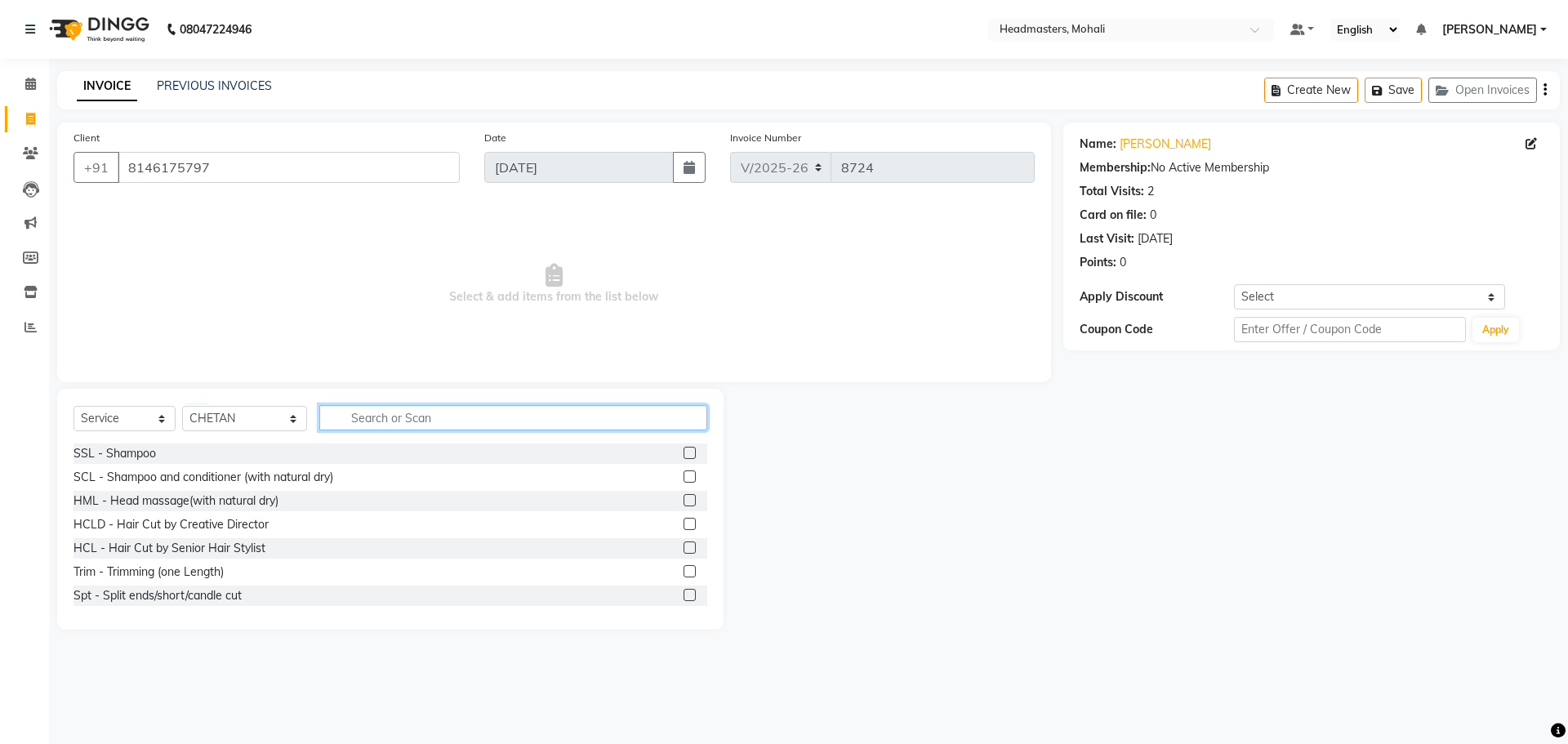
click at [344, 421] on input "text" at bounding box center [514, 418] width 388 height 26
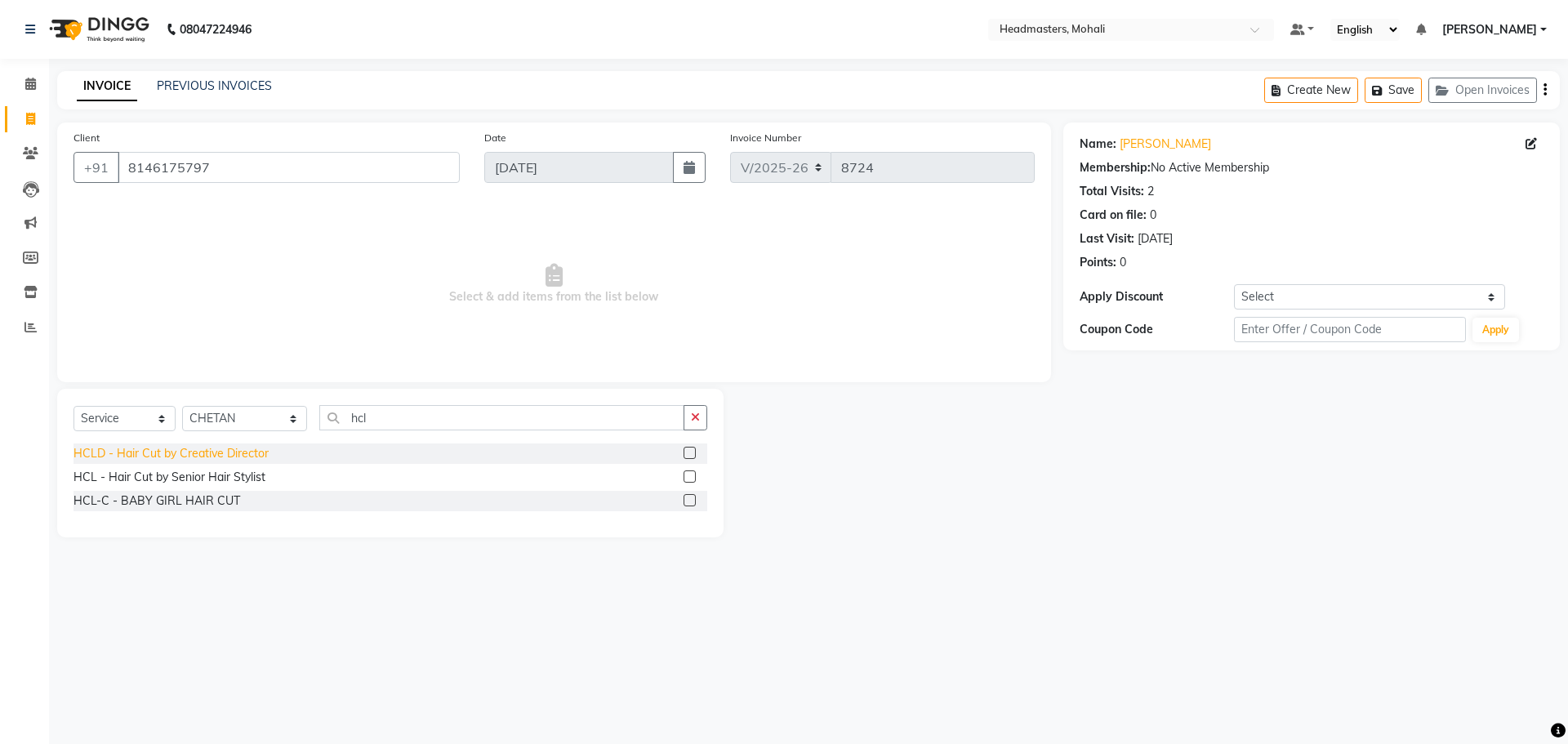
click at [244, 458] on div "HCLD - Hair Cut by Creative Director" at bounding box center [171, 453] width 195 height 17
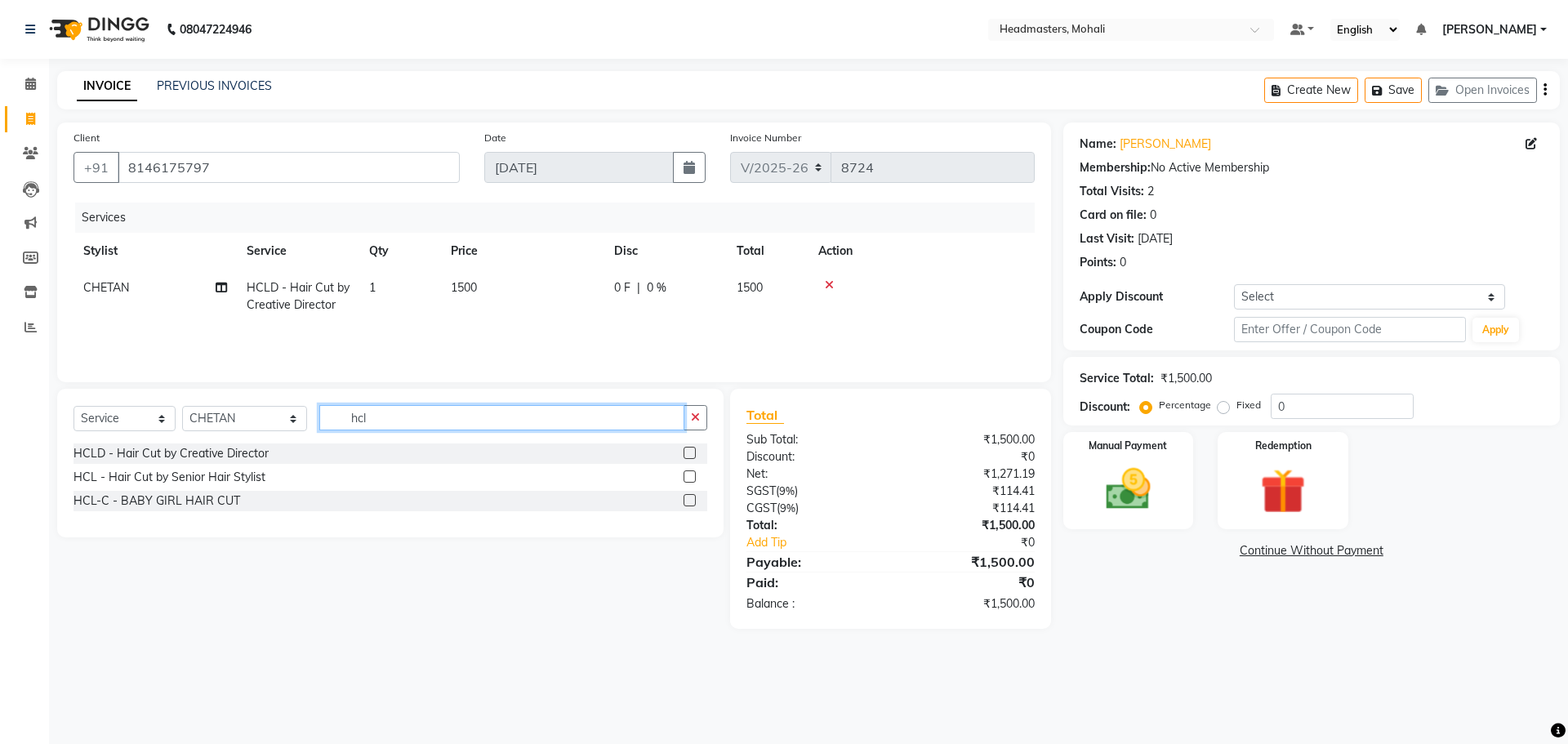
click at [358, 424] on input "hcl" at bounding box center [502, 418] width 365 height 26
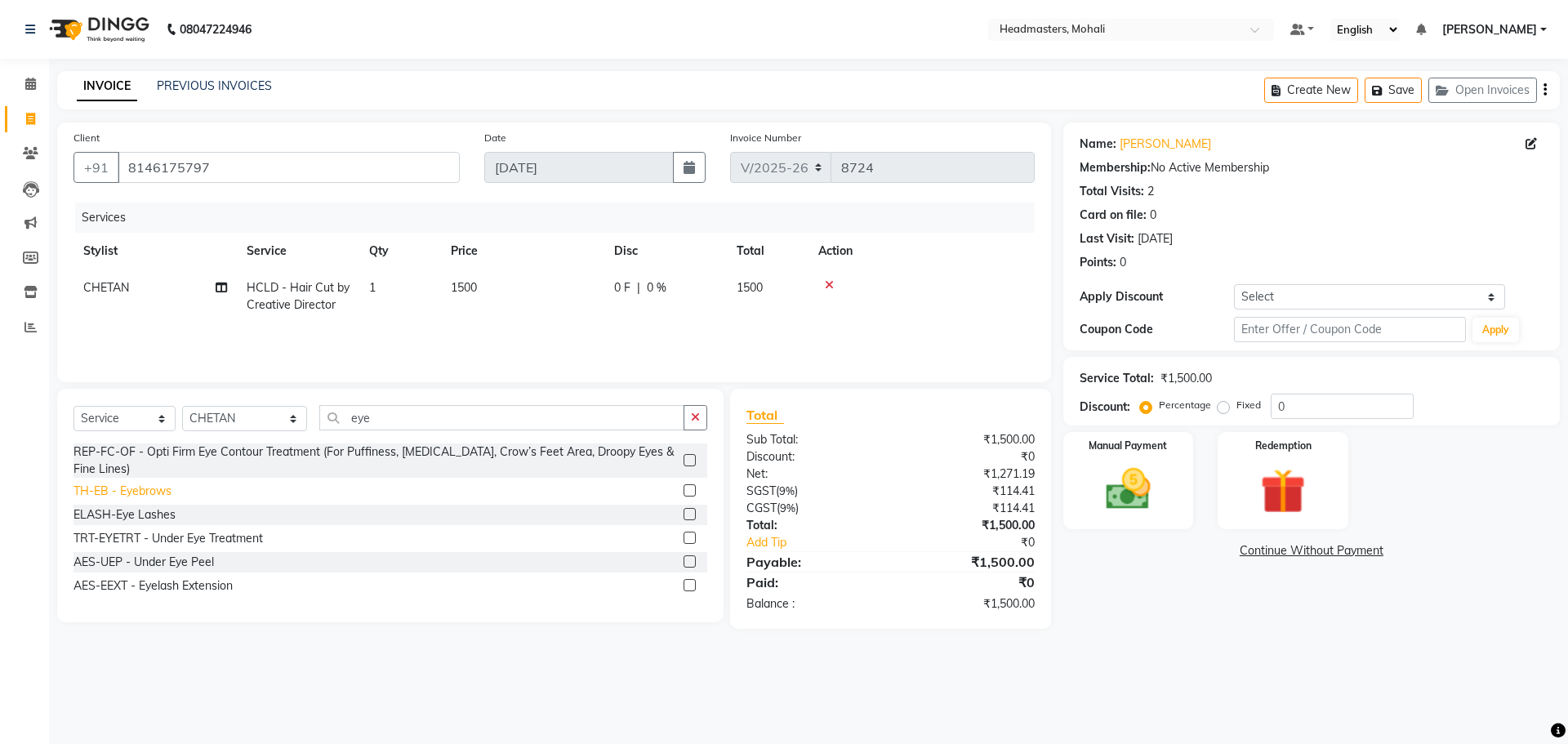
click at [142, 491] on div "TH-EB - Eyebrows" at bounding box center [122, 490] width 98 height 17
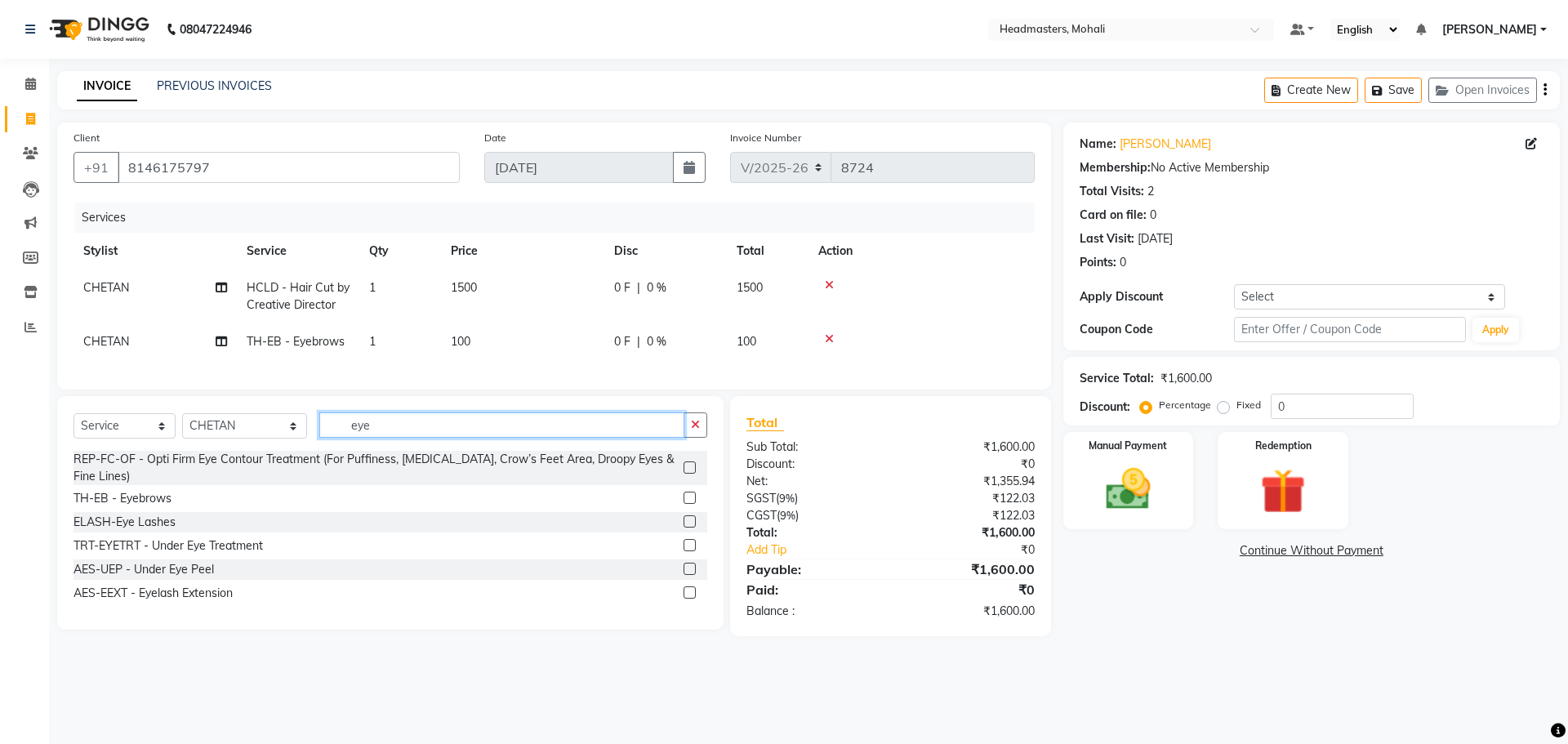
click at [381, 434] on input "eye" at bounding box center [502, 425] width 365 height 26
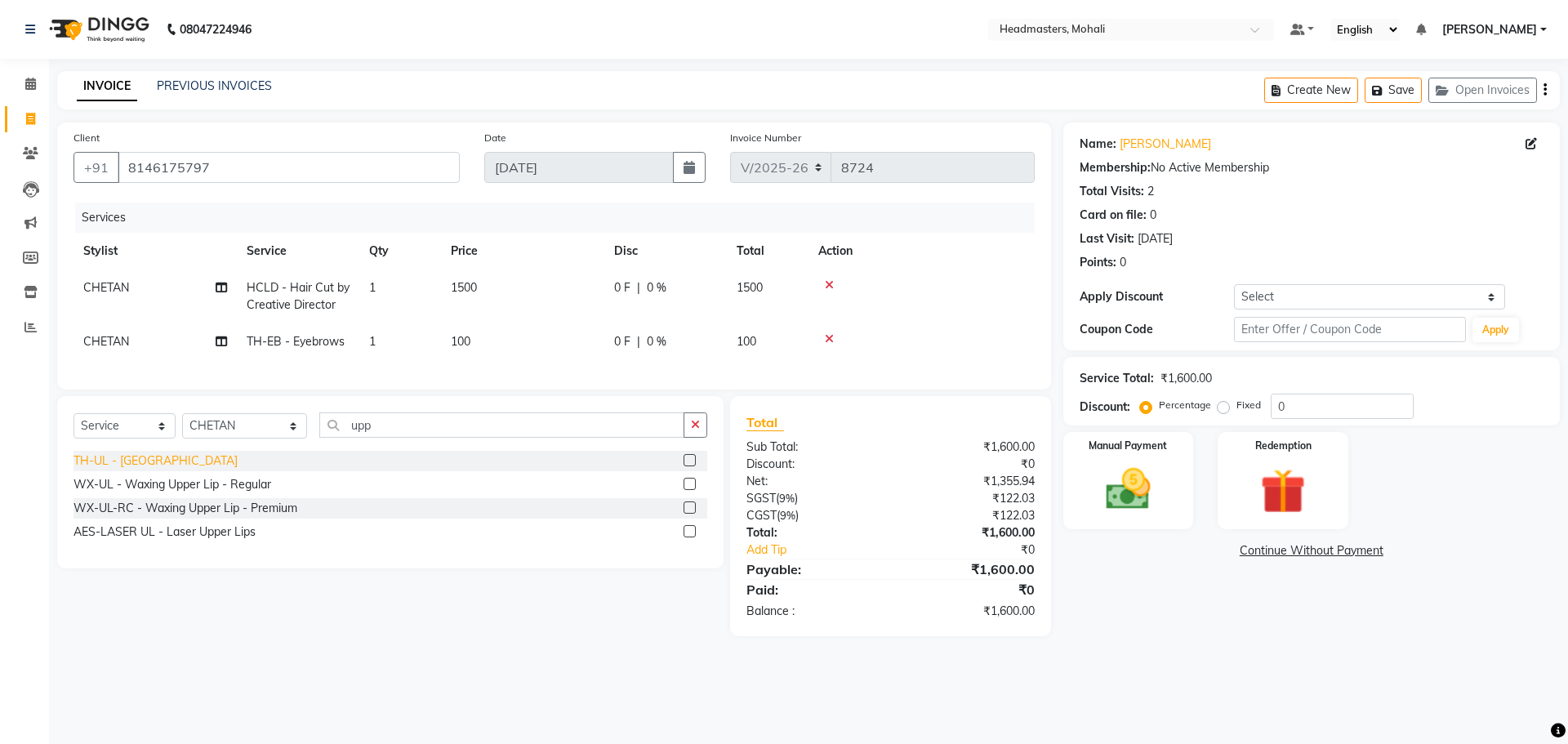
click at [136, 469] on div "TH-UL - [GEOGRAPHIC_DATA]" at bounding box center [155, 460] width 165 height 17
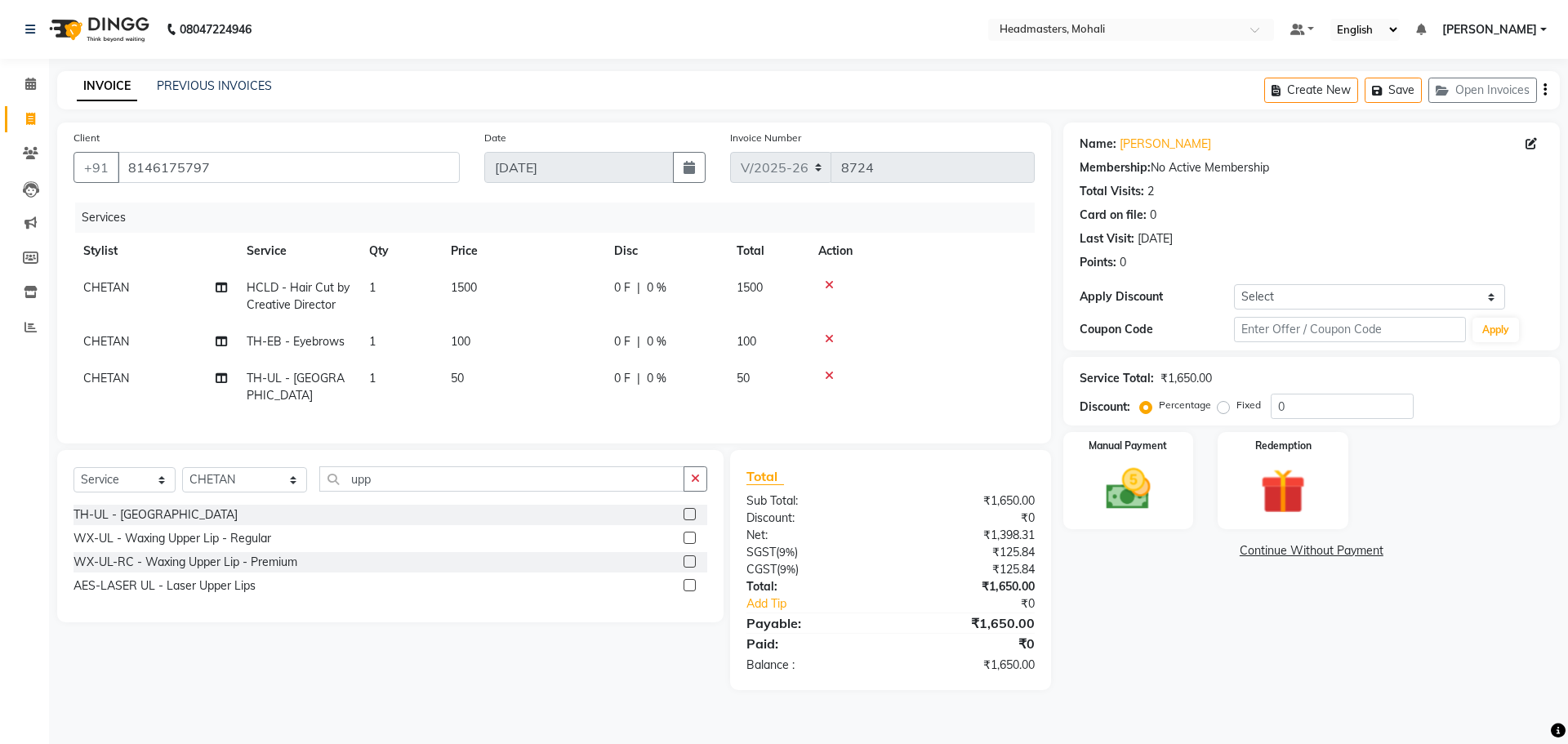
click at [113, 349] on td "CHETAN" at bounding box center [155, 342] width 164 height 37
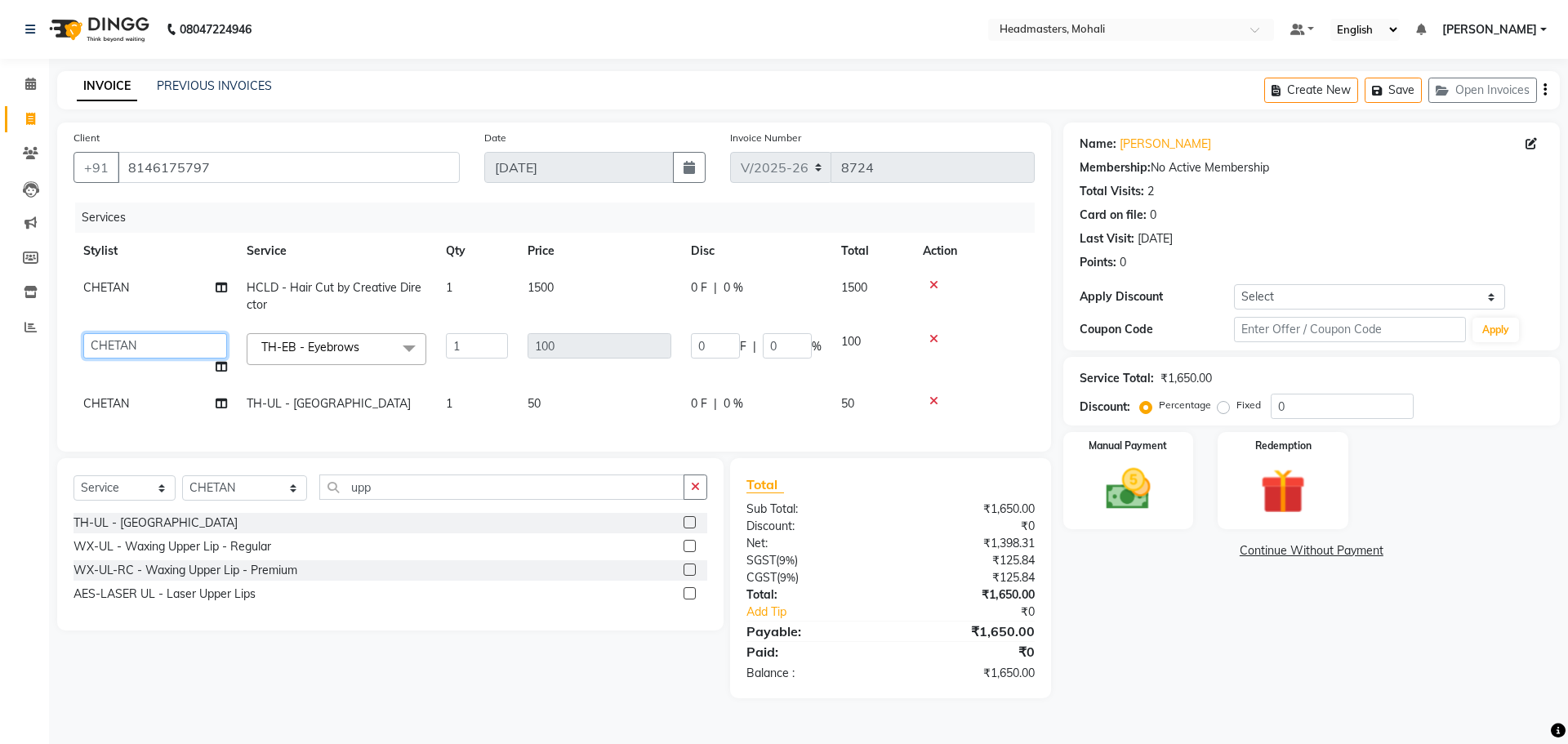
click at [113, 349] on select "[PERSON_NAME] [PERSON_NAME] [PERSON_NAME] [PERSON_NAME] [PERSON_NAME] [PERSON_N…" at bounding box center [155, 346] width 143 height 26
click at [109, 394] on td "CHETAN" at bounding box center [155, 404] width 164 height 37
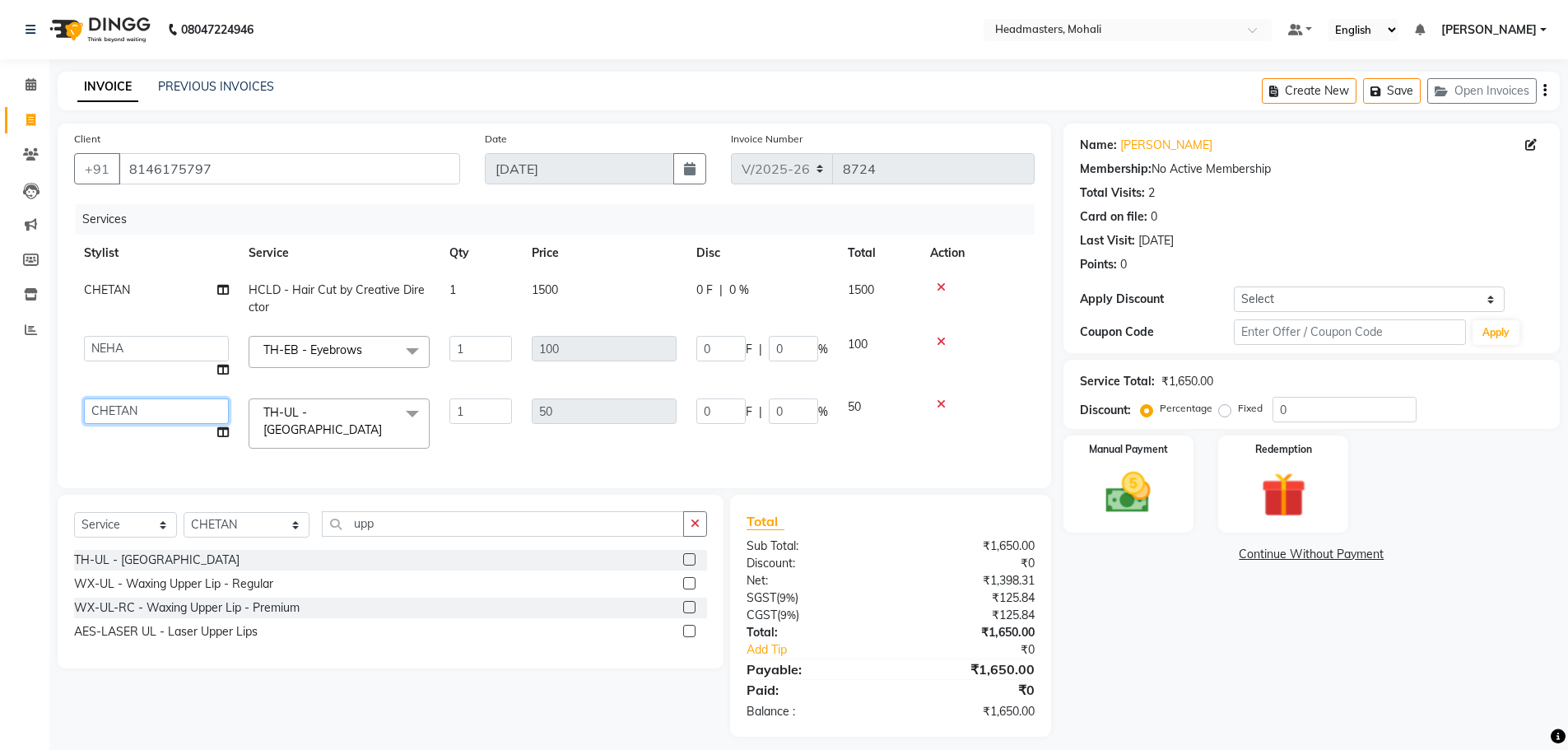
click at [115, 404] on select "[PERSON_NAME] [PERSON_NAME] [PERSON_NAME] [PERSON_NAME] [PERSON_NAME] [PERSON_N…" at bounding box center [157, 411] width 144 height 26
click at [1123, 498] on img at bounding box center [1129, 493] width 76 height 54
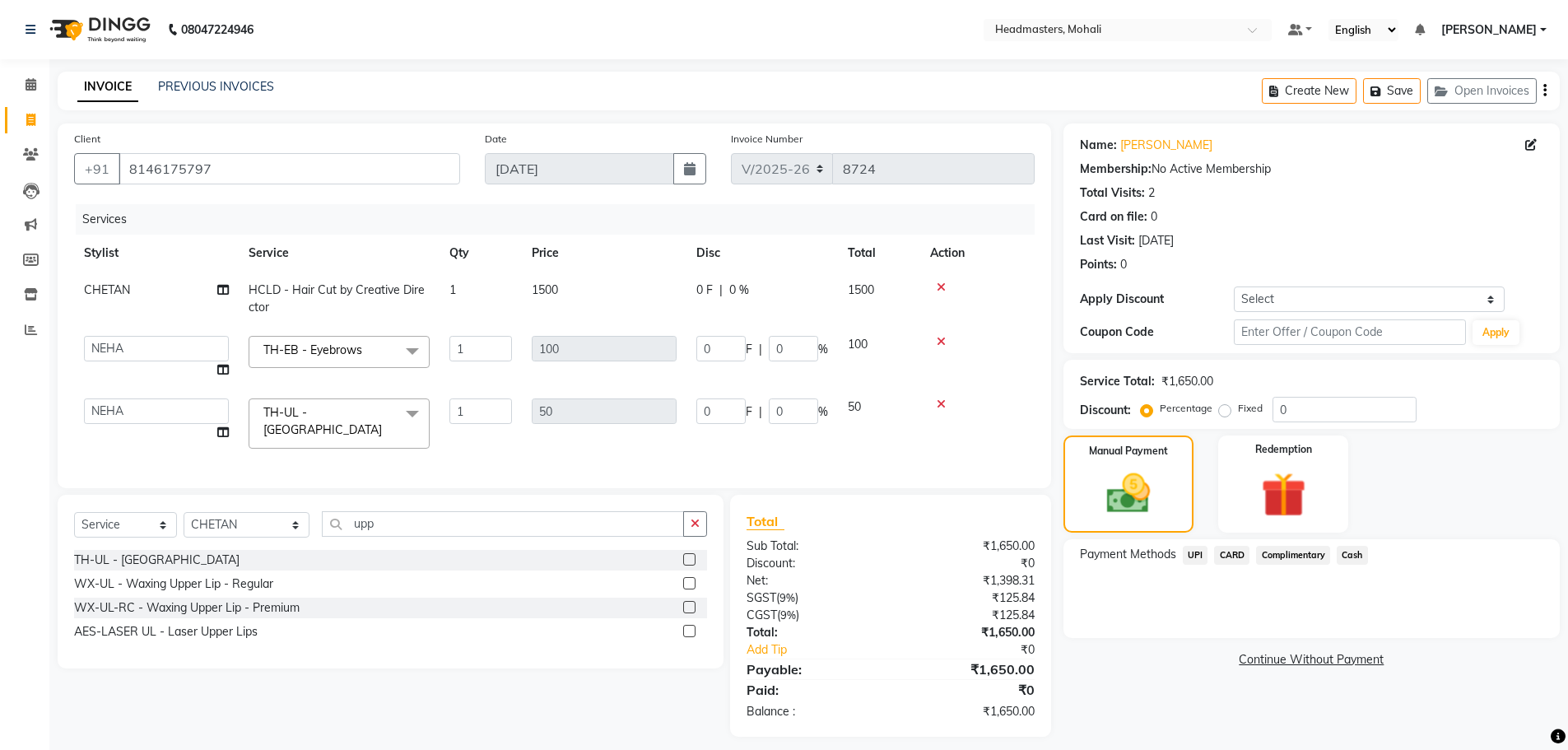
click at [1200, 560] on span "UPI" at bounding box center [1196, 555] width 26 height 19
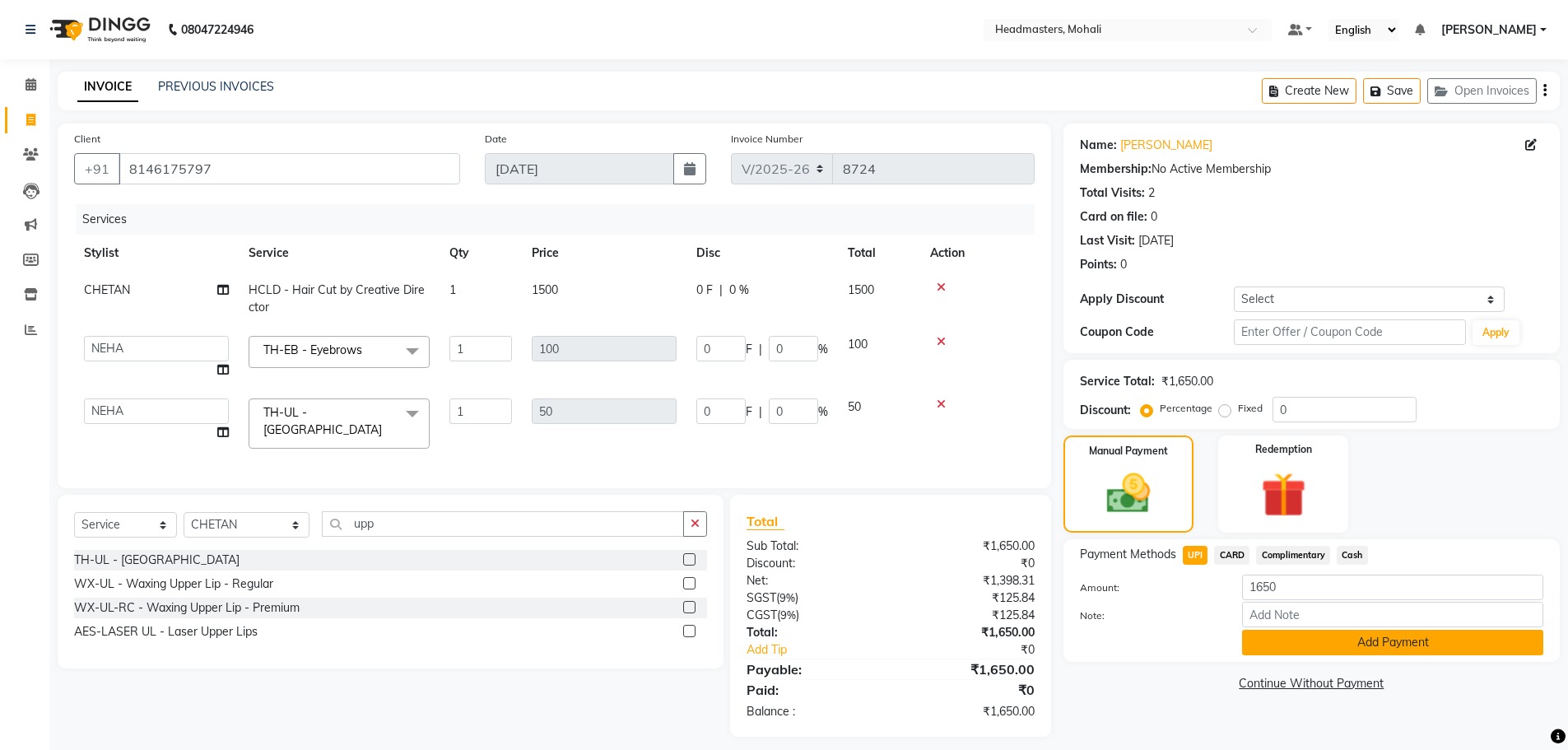
click at [1298, 640] on button "Add Payment" at bounding box center [1392, 643] width 301 height 26
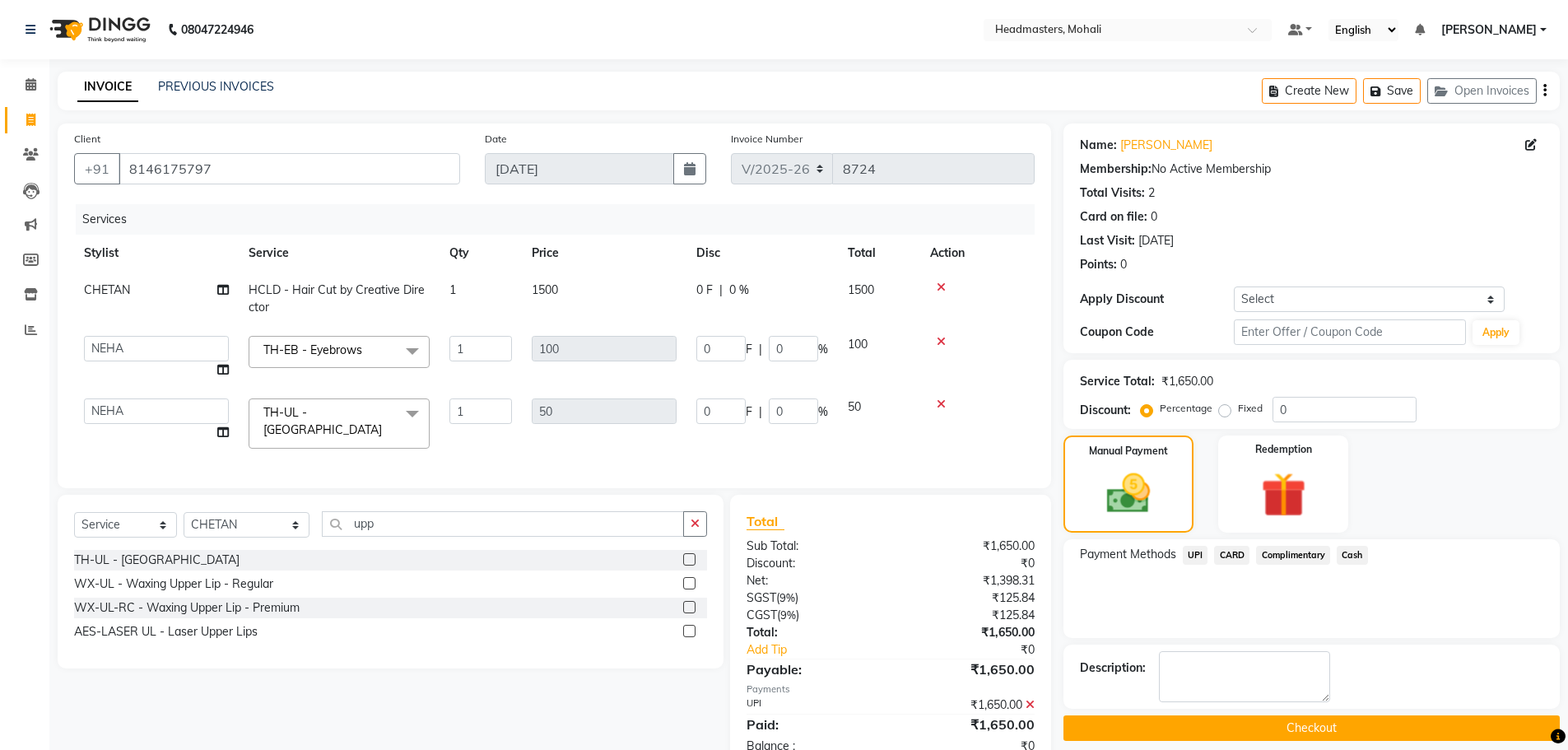
click at [1330, 724] on button "Checkout" at bounding box center [1311, 728] width 496 height 26
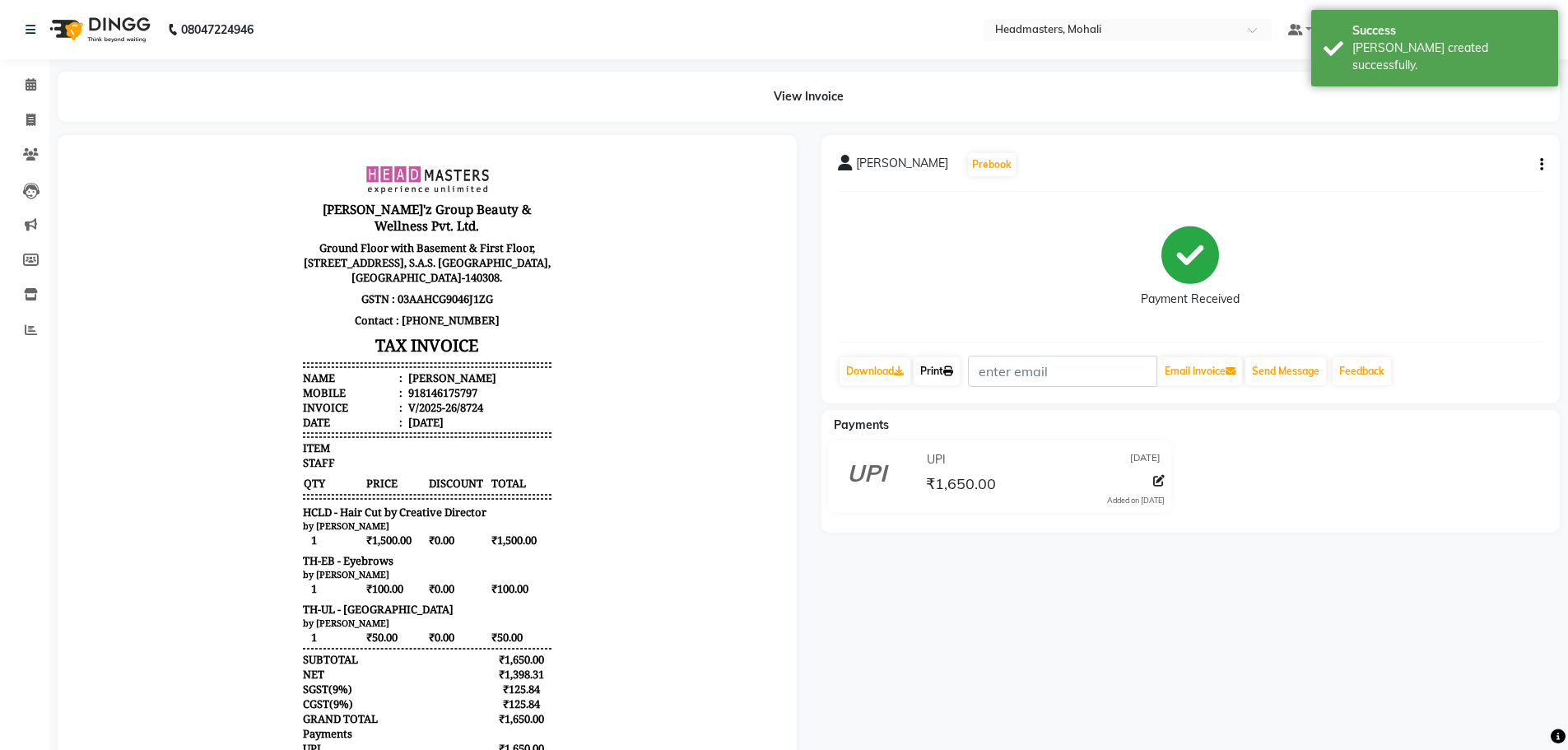
click at [938, 369] on link "Print" at bounding box center [937, 371] width 46 height 28
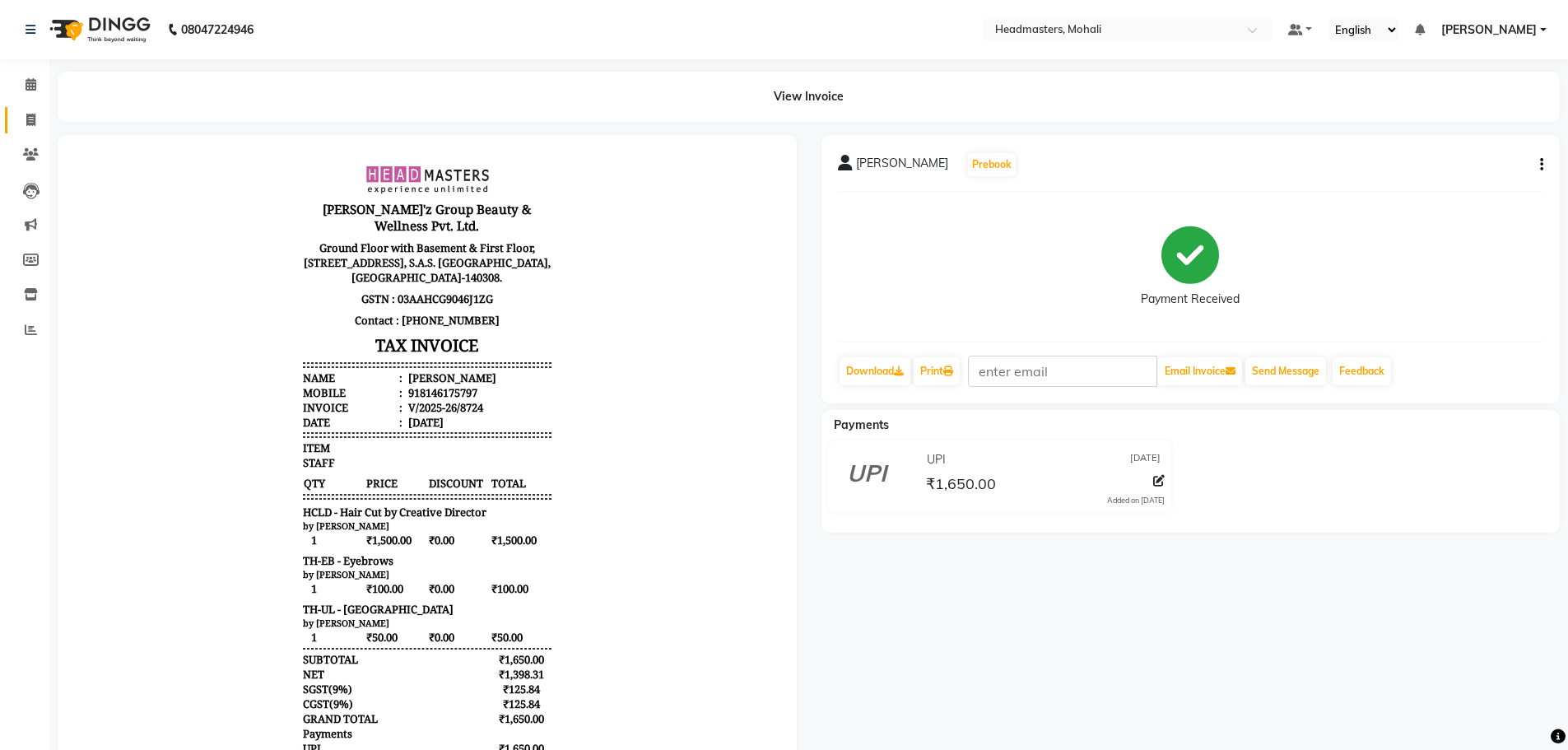
click at [26, 131] on link "Invoice" at bounding box center [24, 120] width 40 height 27
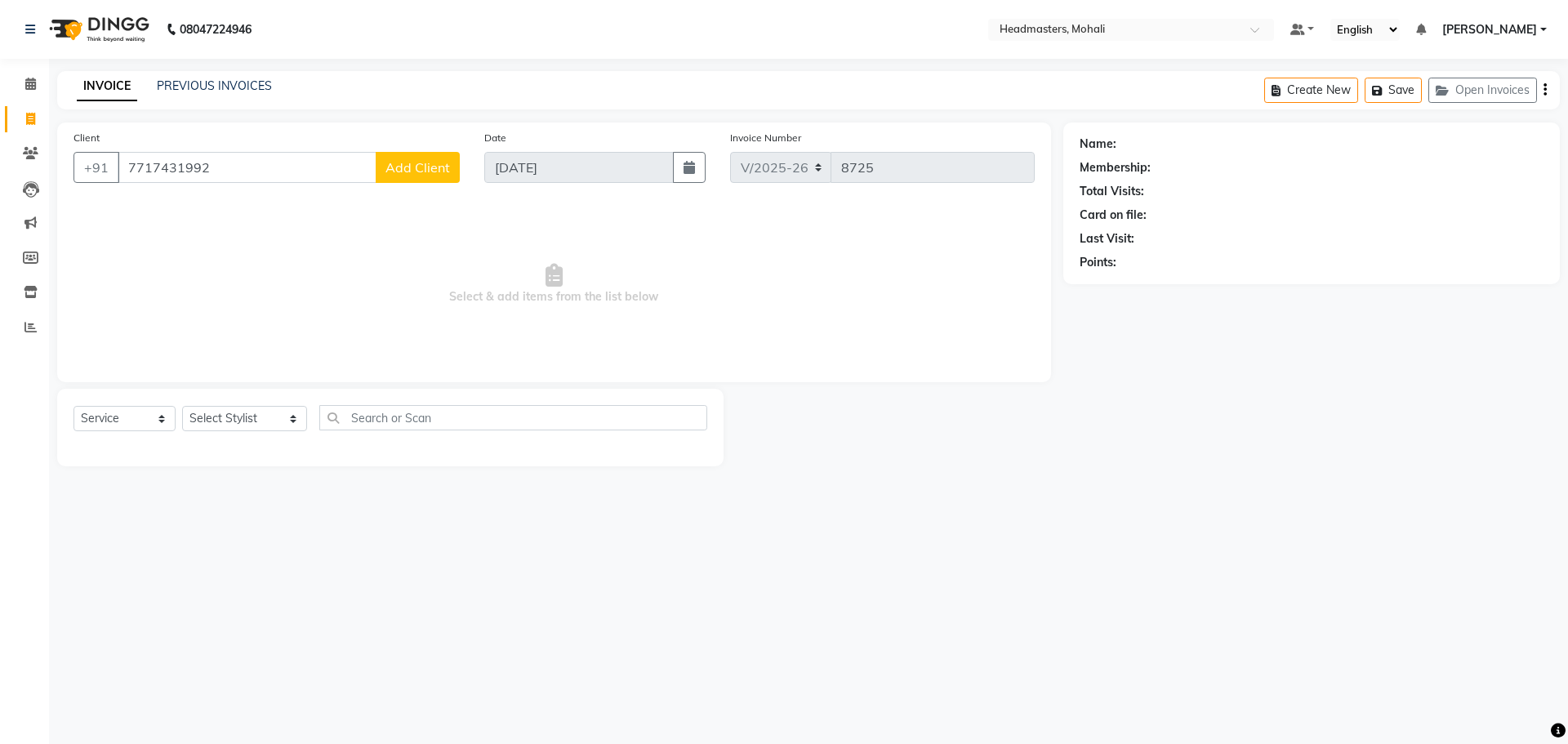
click at [445, 168] on span "Add Client" at bounding box center [418, 167] width 64 height 17
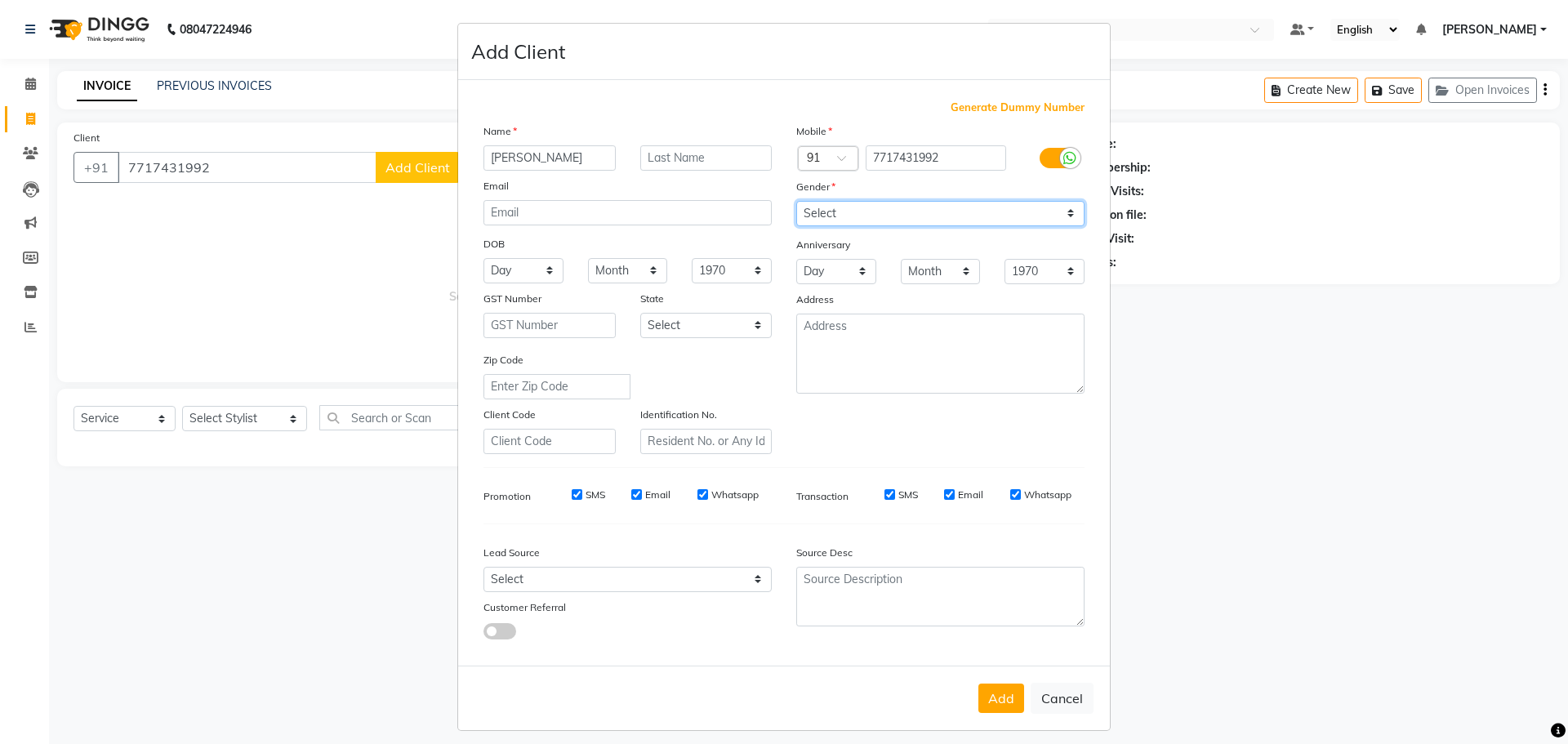
click at [905, 216] on select "Select [DEMOGRAPHIC_DATA] [DEMOGRAPHIC_DATA] Other Prefer Not To Say" at bounding box center [941, 214] width 289 height 26
click at [797, 201] on select "Select [DEMOGRAPHIC_DATA] [DEMOGRAPHIC_DATA] Other Prefer Not To Say" at bounding box center [941, 214] width 289 height 26
click at [984, 693] on button "Add" at bounding box center [1002, 698] width 46 height 29
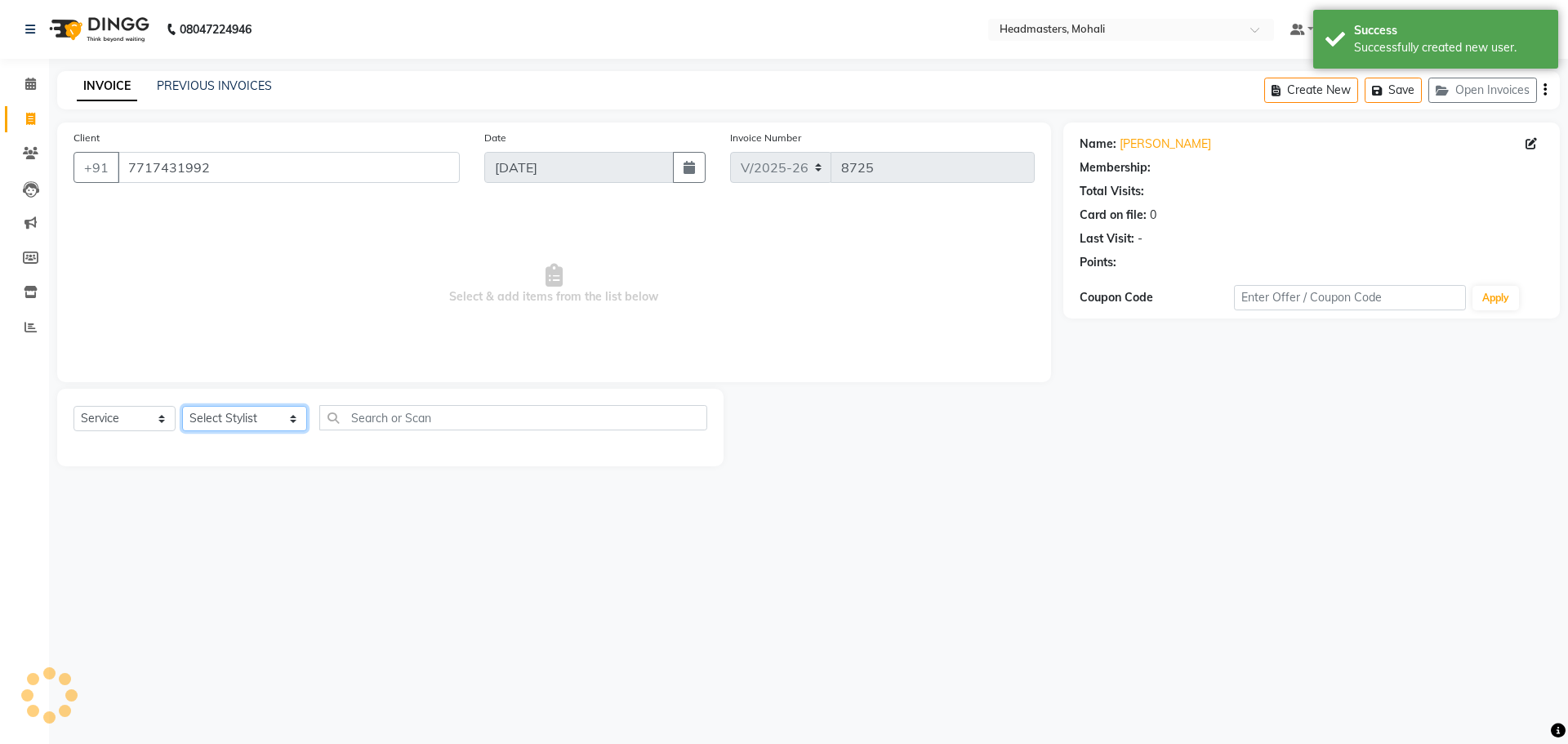
click at [194, 423] on select "Select Stylist [PERSON_NAME] [PERSON_NAME] [PERSON_NAME] [PERSON_NAME] [PERSON_…" at bounding box center [244, 419] width 125 height 26
click at [182, 406] on select "Select Stylist [PERSON_NAME] [PERSON_NAME] [PERSON_NAME] [PERSON_NAME] [PERSON_…" at bounding box center [244, 419] width 125 height 26
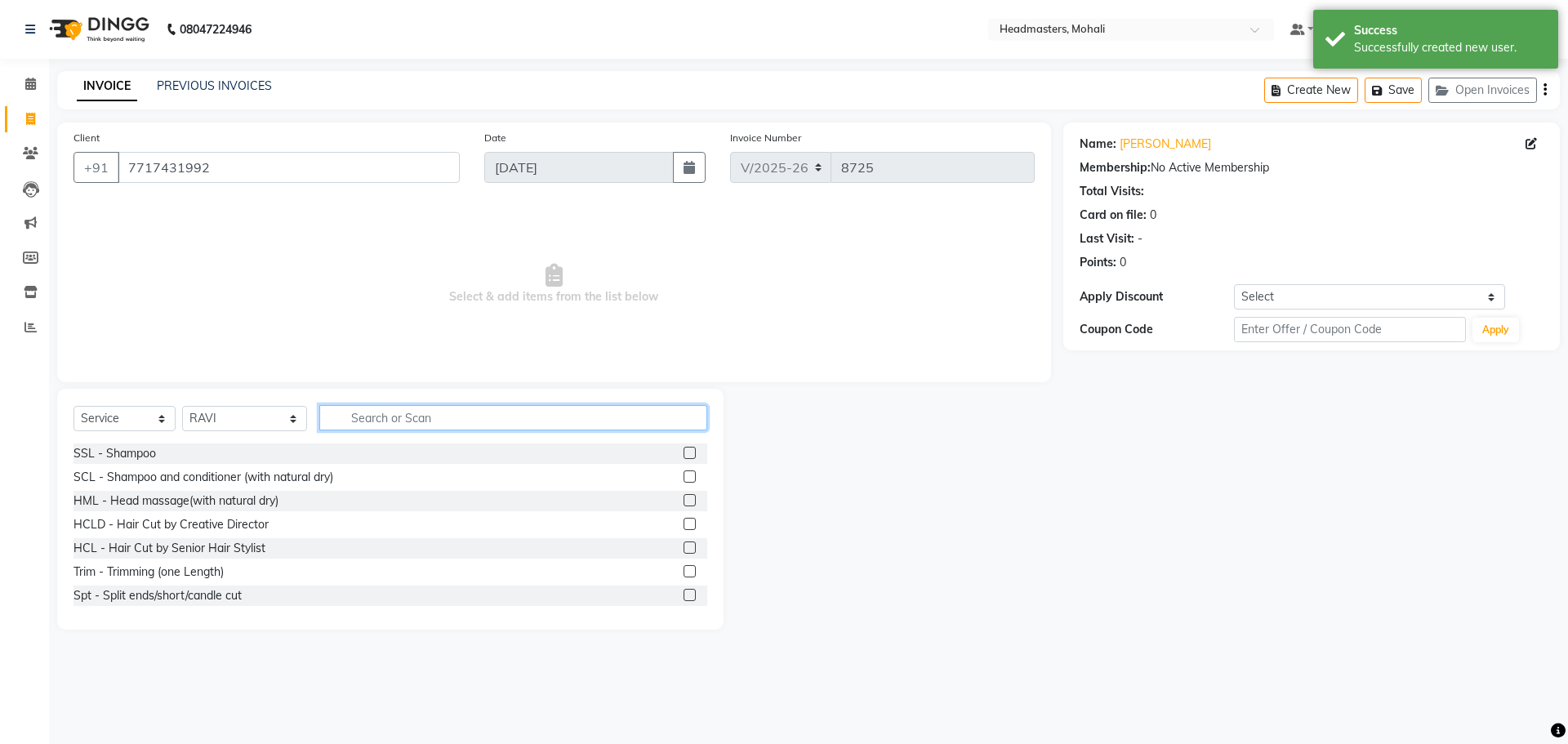
click at [341, 412] on input "text" at bounding box center [514, 418] width 388 height 26
click at [129, 417] on select "Select Service Product Membership Package Voucher Prepaid Gift Card" at bounding box center [124, 419] width 102 height 26
click at [74, 406] on select "Select Service Product Membership Package Voucher Prepaid Gift Card" at bounding box center [124, 419] width 102 height 26
click at [347, 423] on input "text" at bounding box center [514, 418] width 388 height 26
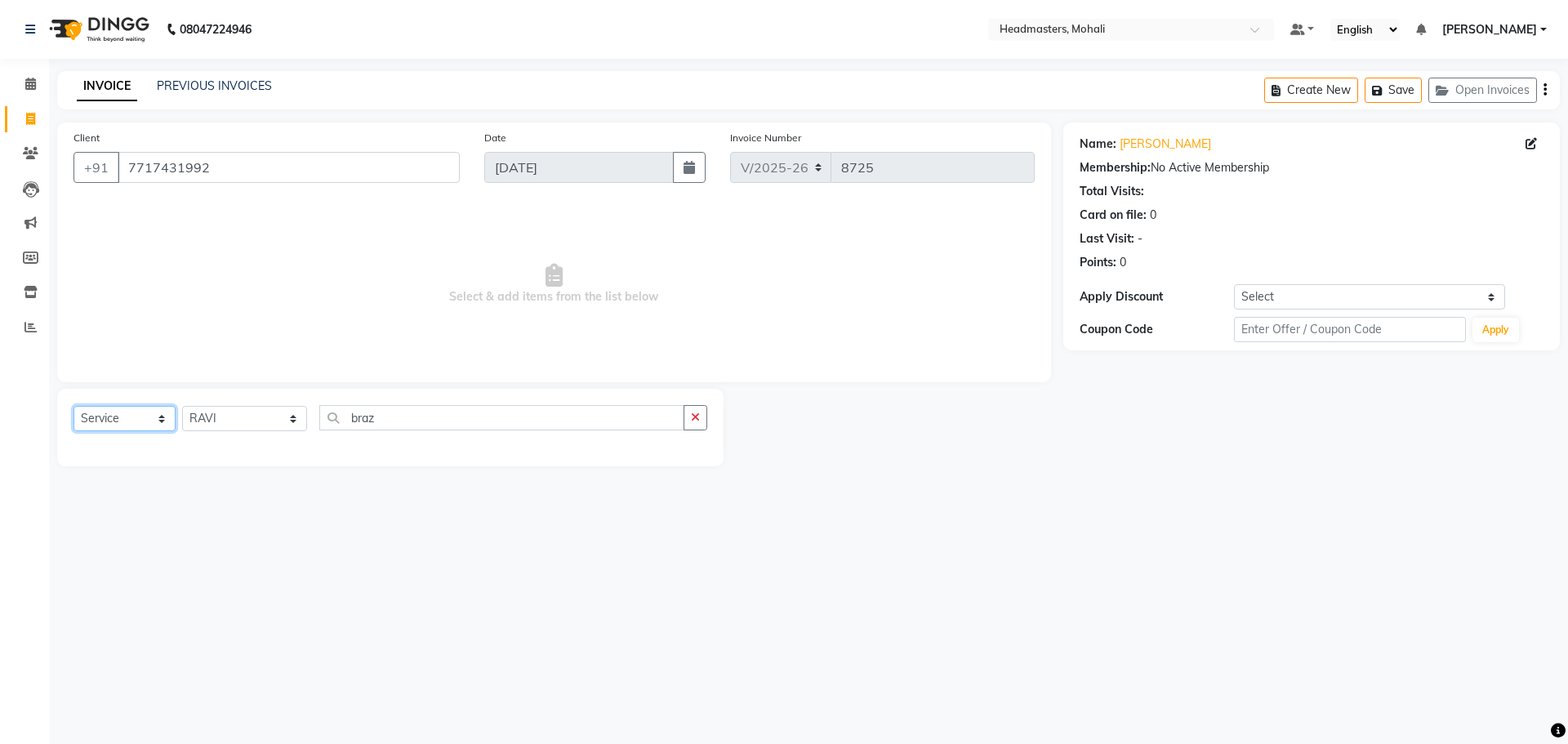
click at [98, 409] on select "Select Service Product Membership Package Voucher Prepaid Gift Card" at bounding box center [124, 419] width 102 height 26
click at [74, 406] on select "Select Service Product Membership Package Voucher Prepaid Gift Card" at bounding box center [124, 419] width 102 height 26
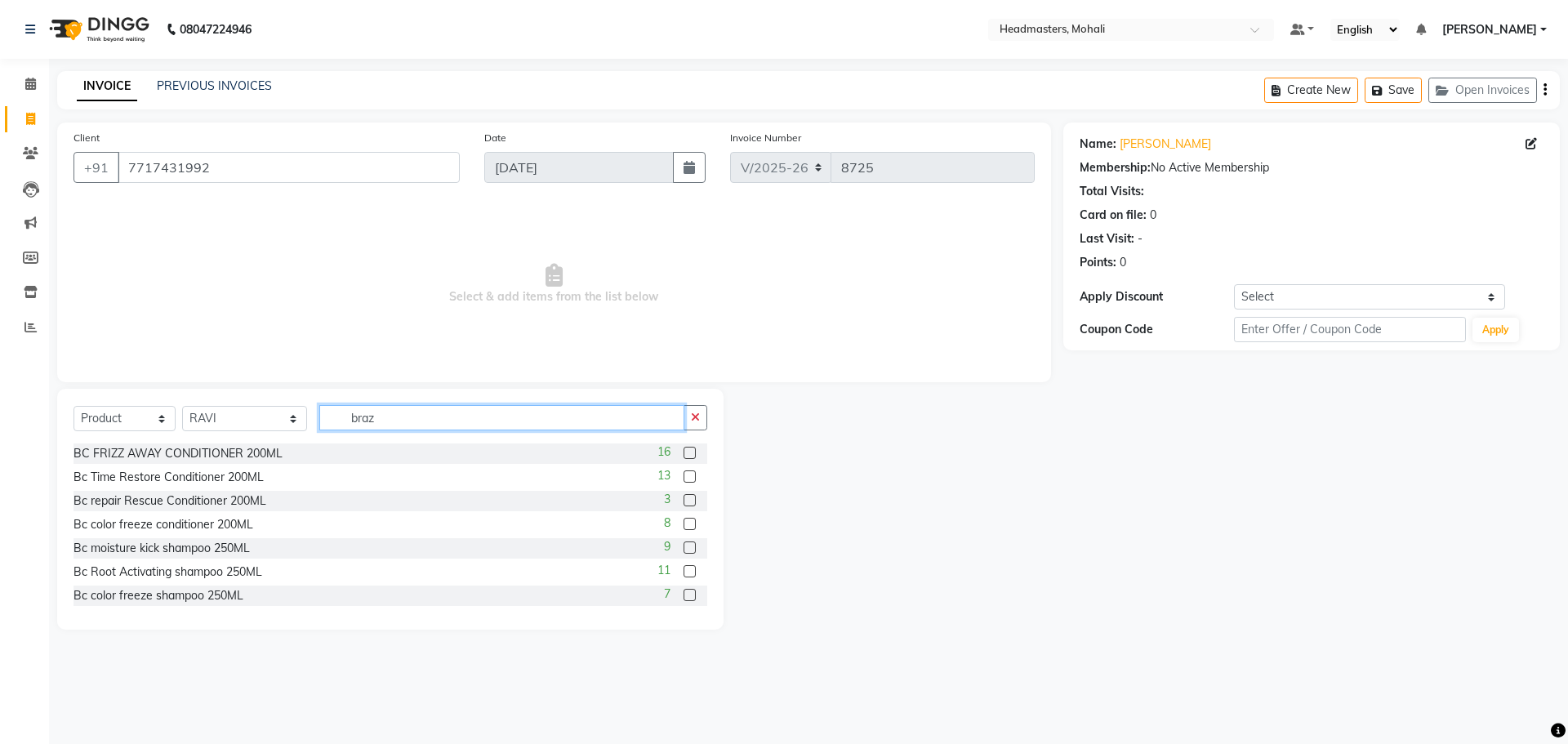
click at [365, 422] on input "braz" at bounding box center [502, 418] width 365 height 26
click at [182, 530] on div "Brazilian Anti frizz shampoo" at bounding box center [146, 524] width 146 height 17
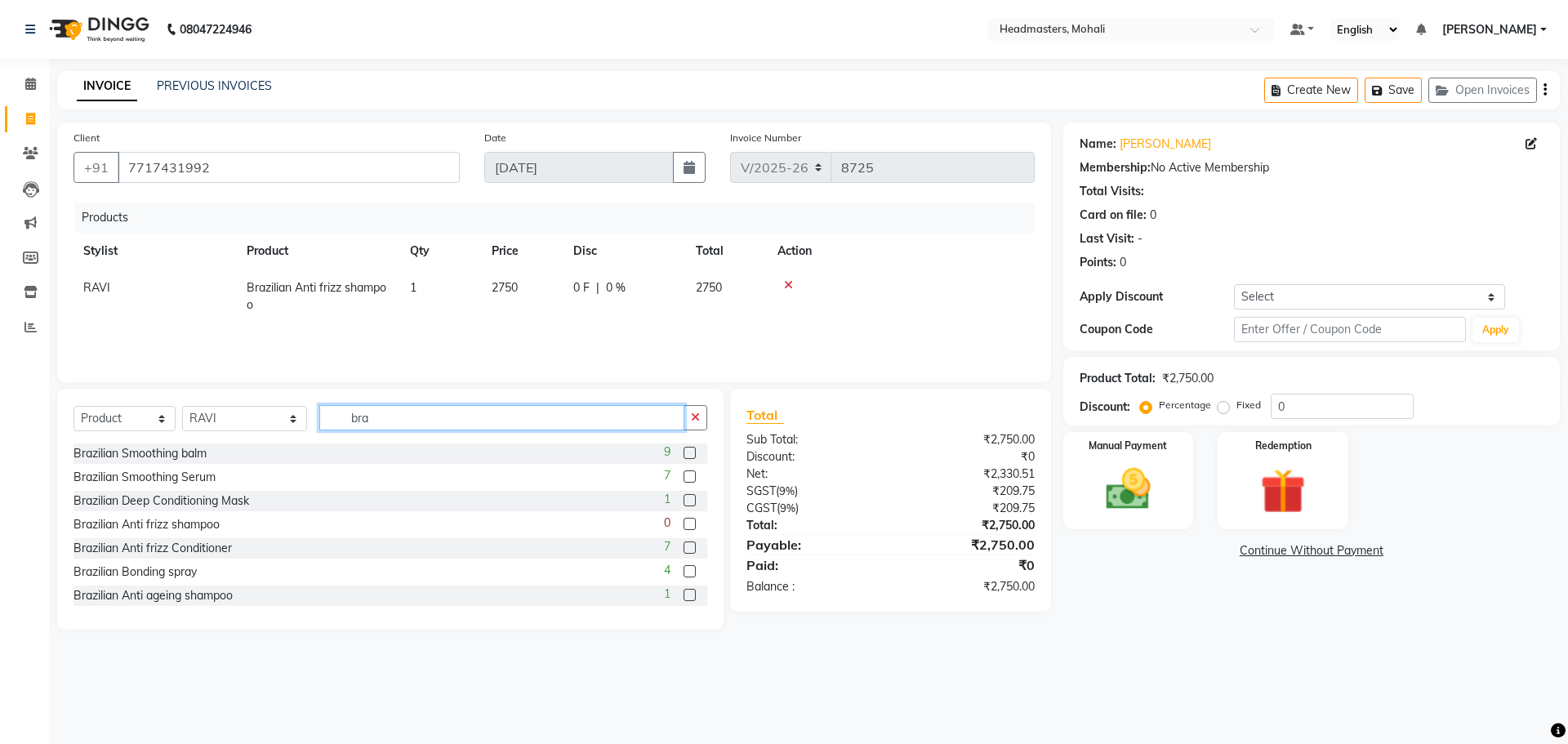
click at [364, 418] on input "bra" at bounding box center [502, 418] width 365 height 26
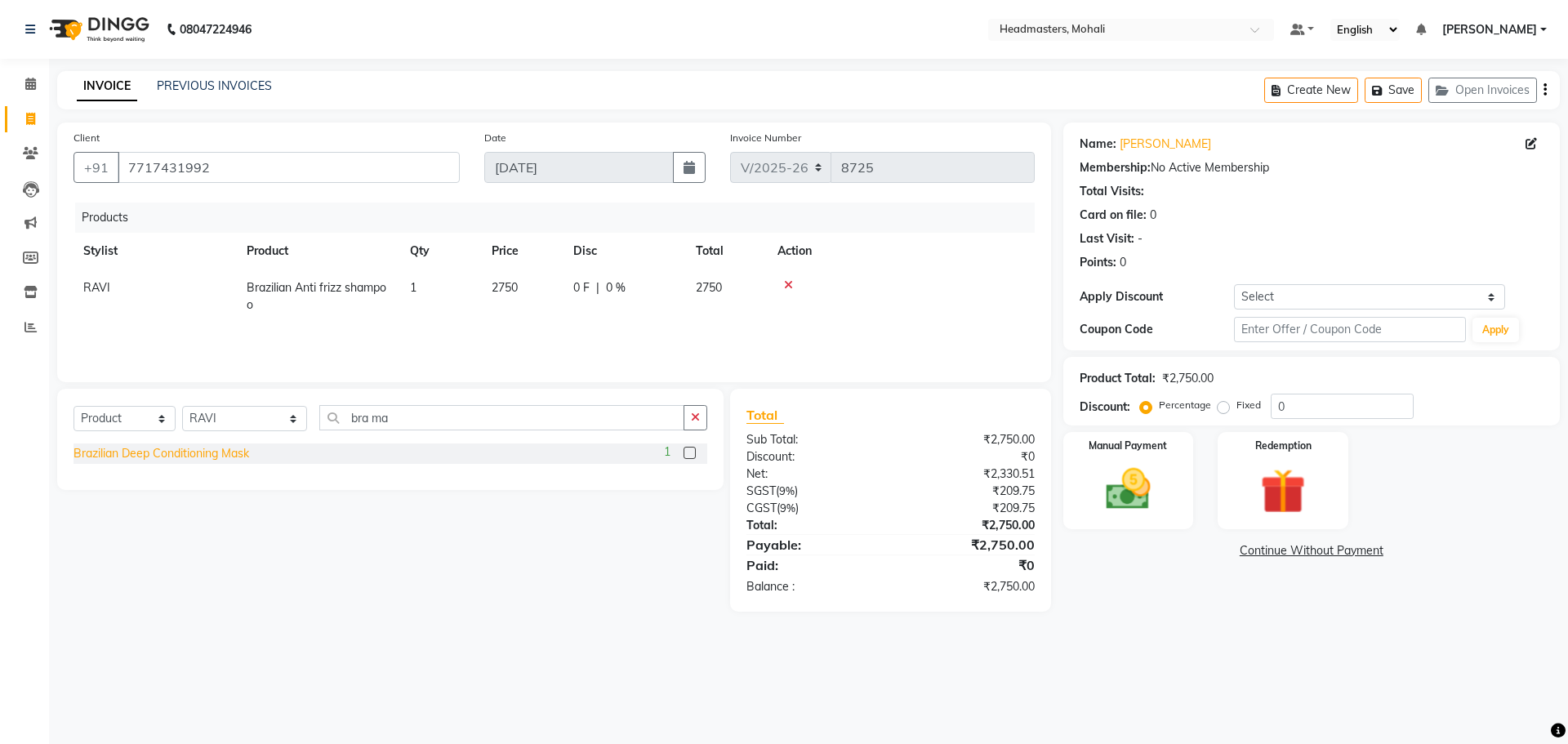
click at [193, 451] on div "Brazilian Deep Conditioning Mask" at bounding box center [161, 453] width 176 height 17
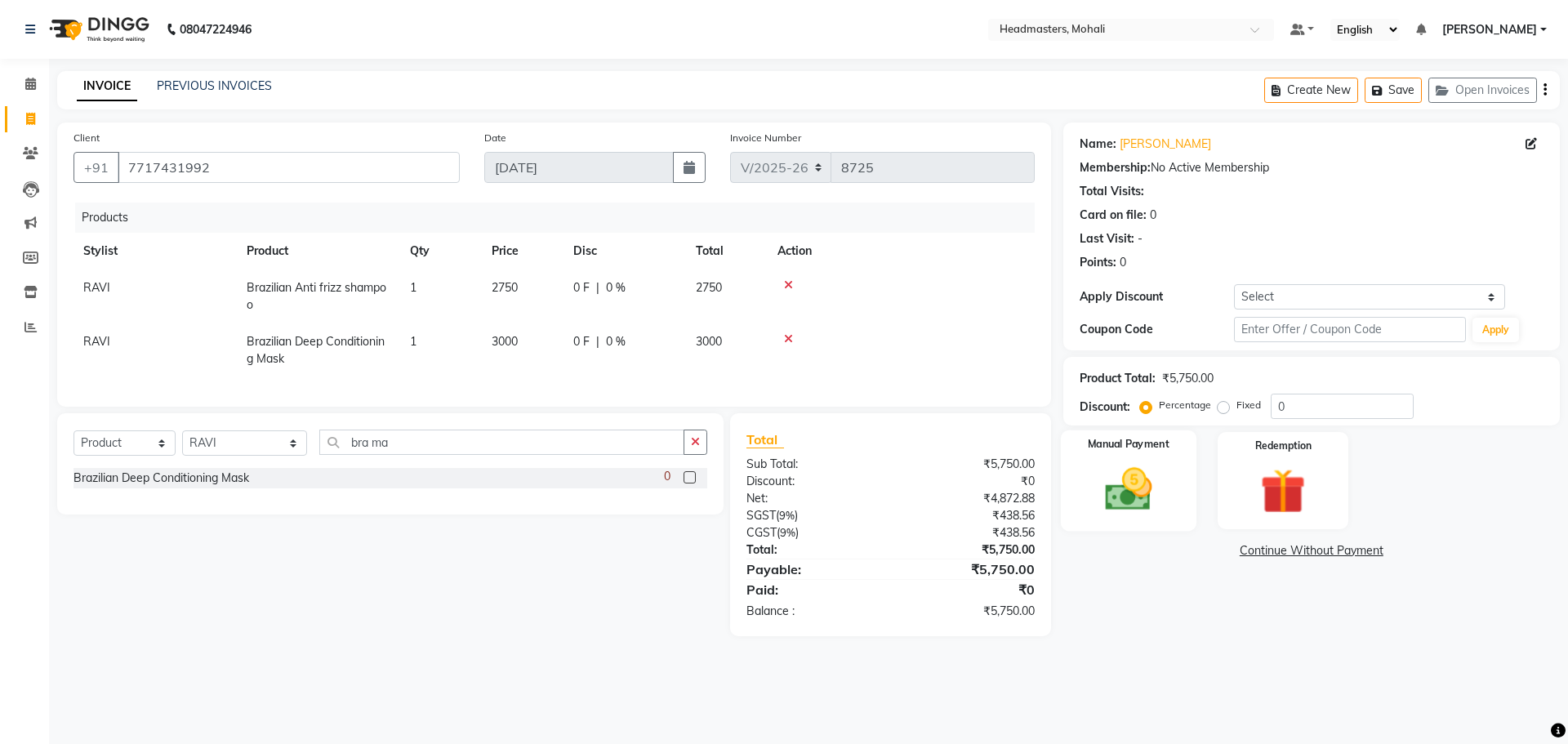
click at [1126, 477] on img at bounding box center [1129, 489] width 76 height 54
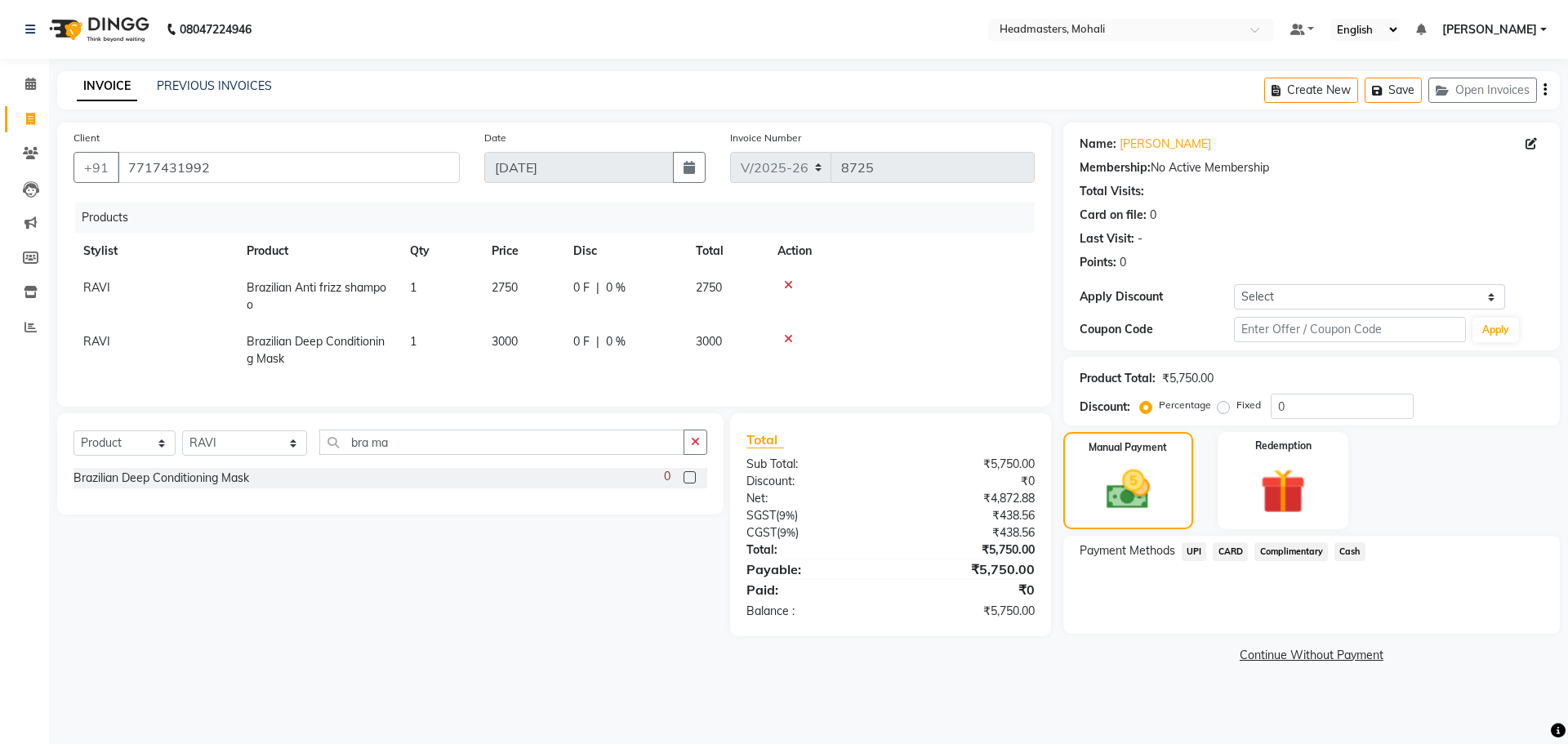
click at [1191, 548] on span "UPI" at bounding box center [1195, 551] width 26 height 18
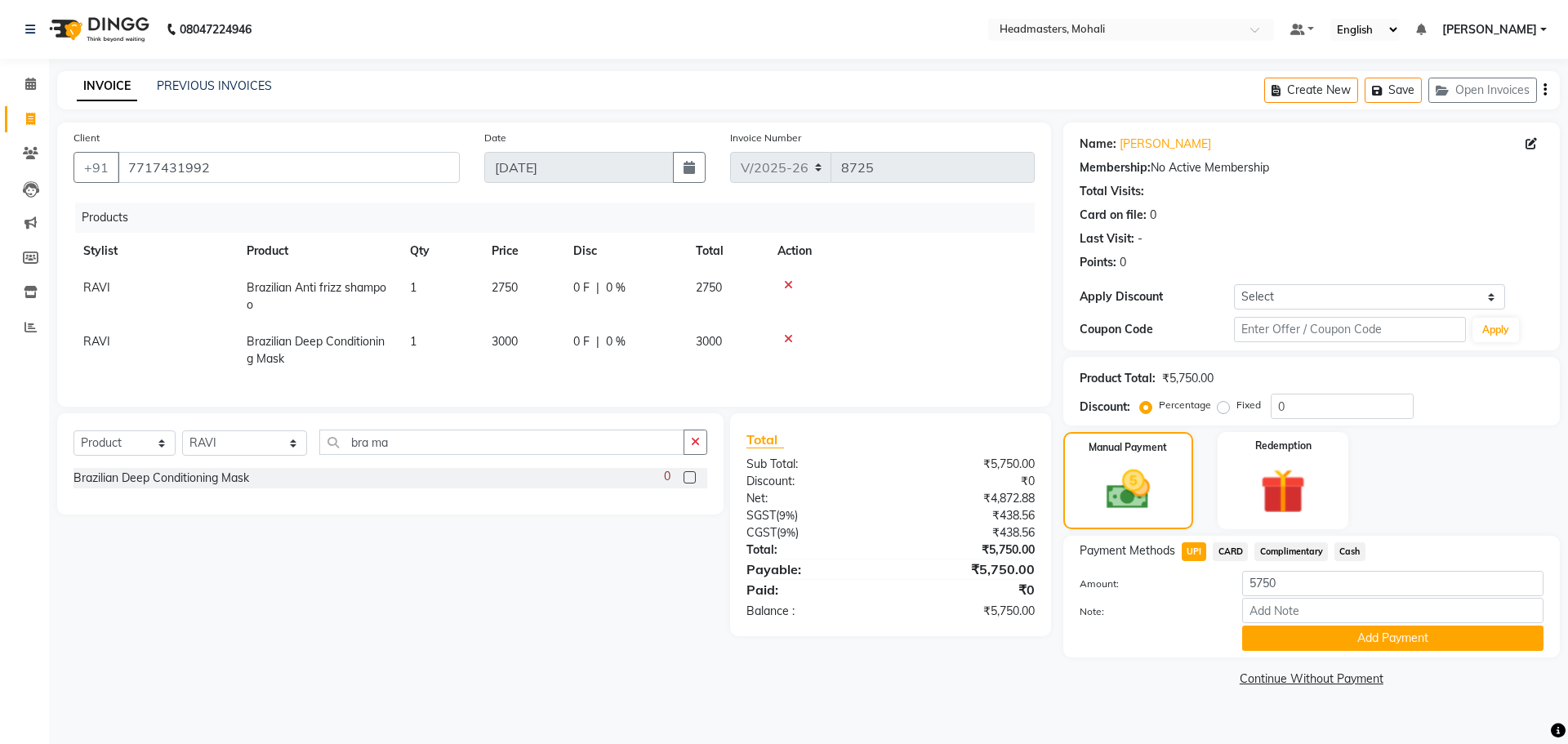
click at [1303, 651] on div "Payment Methods UPI CARD Complimentary Cash Amount: 5750 Note: Add Payment" at bounding box center [1312, 596] width 496 height 121
click at [1303, 647] on button "Add Payment" at bounding box center [1393, 638] width 301 height 26
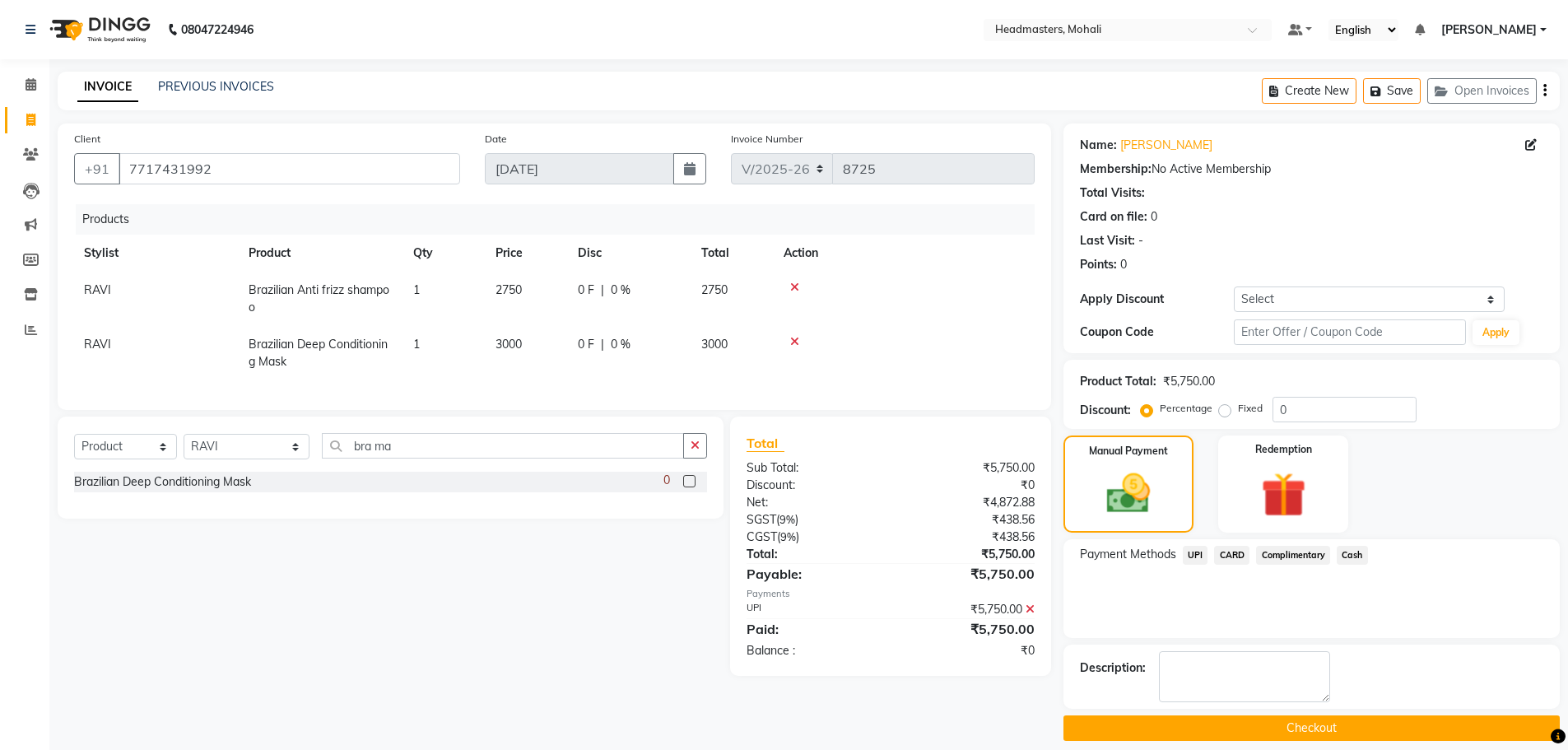
click at [1322, 729] on main "INVOICE PREVIOUS INVOICES Create New Save Open Invoices Client [PHONE_NUMBER] D…" at bounding box center [809, 418] width 1519 height 694
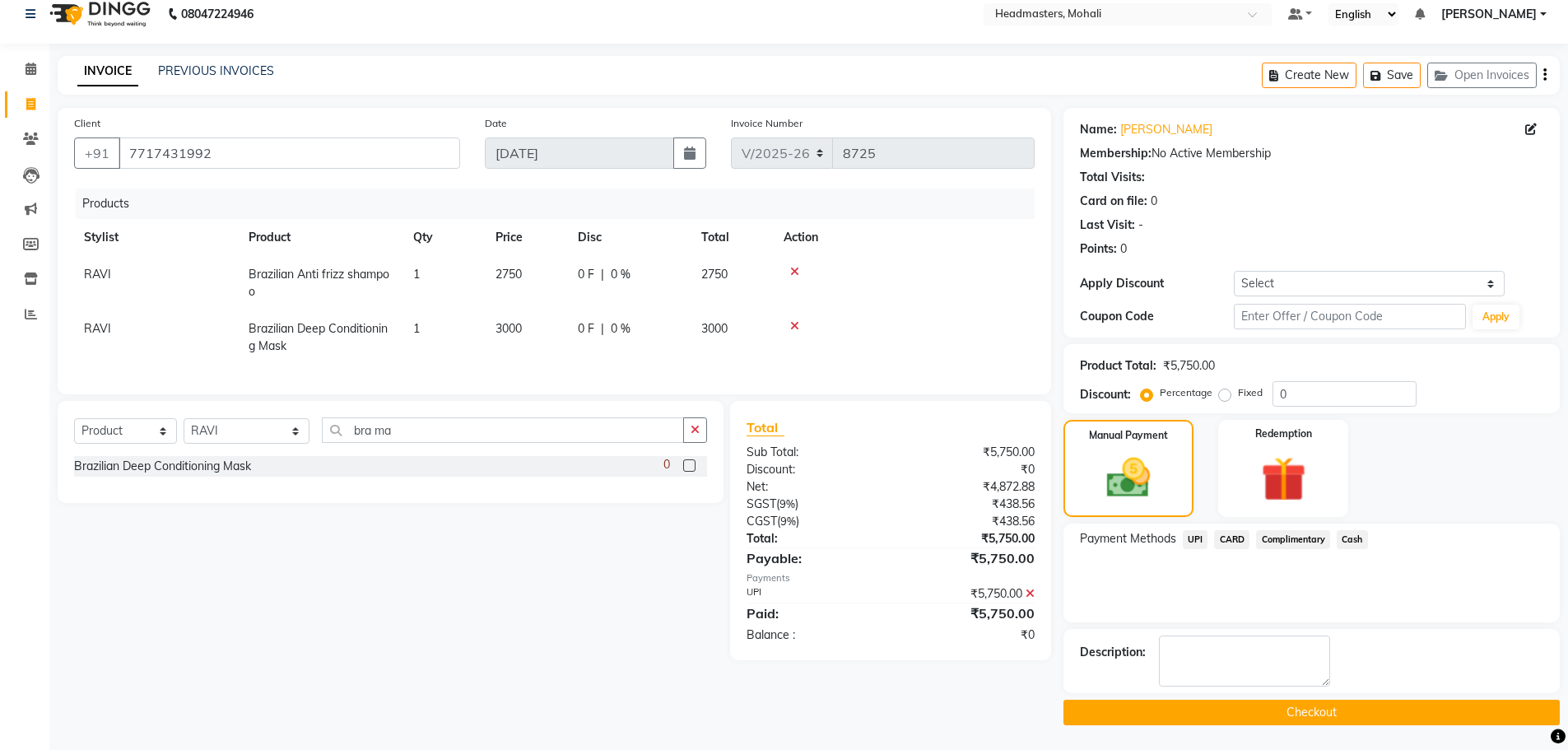
click at [1322, 712] on button "Checkout" at bounding box center [1311, 712] width 496 height 26
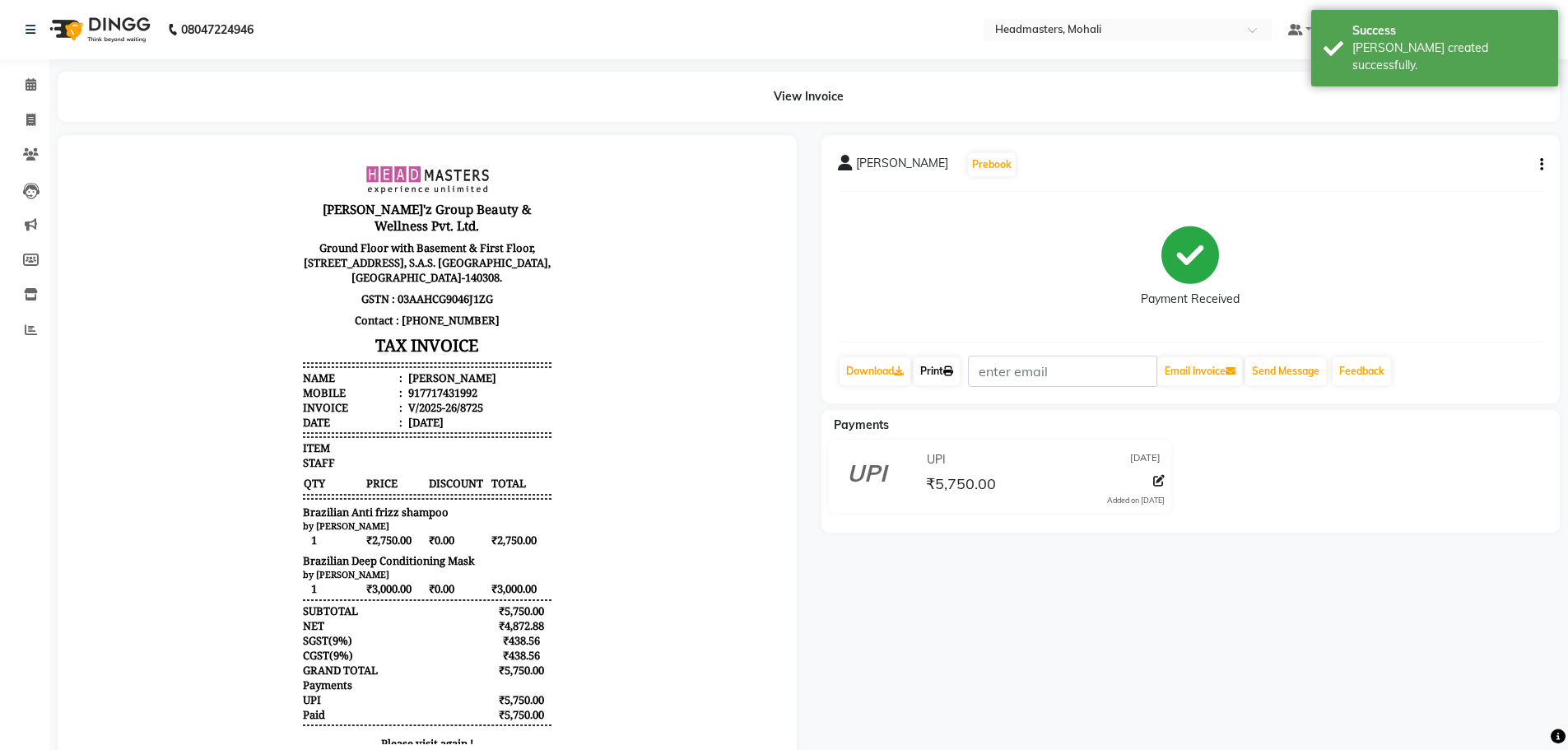
click at [942, 359] on link "Print" at bounding box center [937, 371] width 46 height 28
click at [943, 375] on link "Print" at bounding box center [937, 371] width 46 height 28
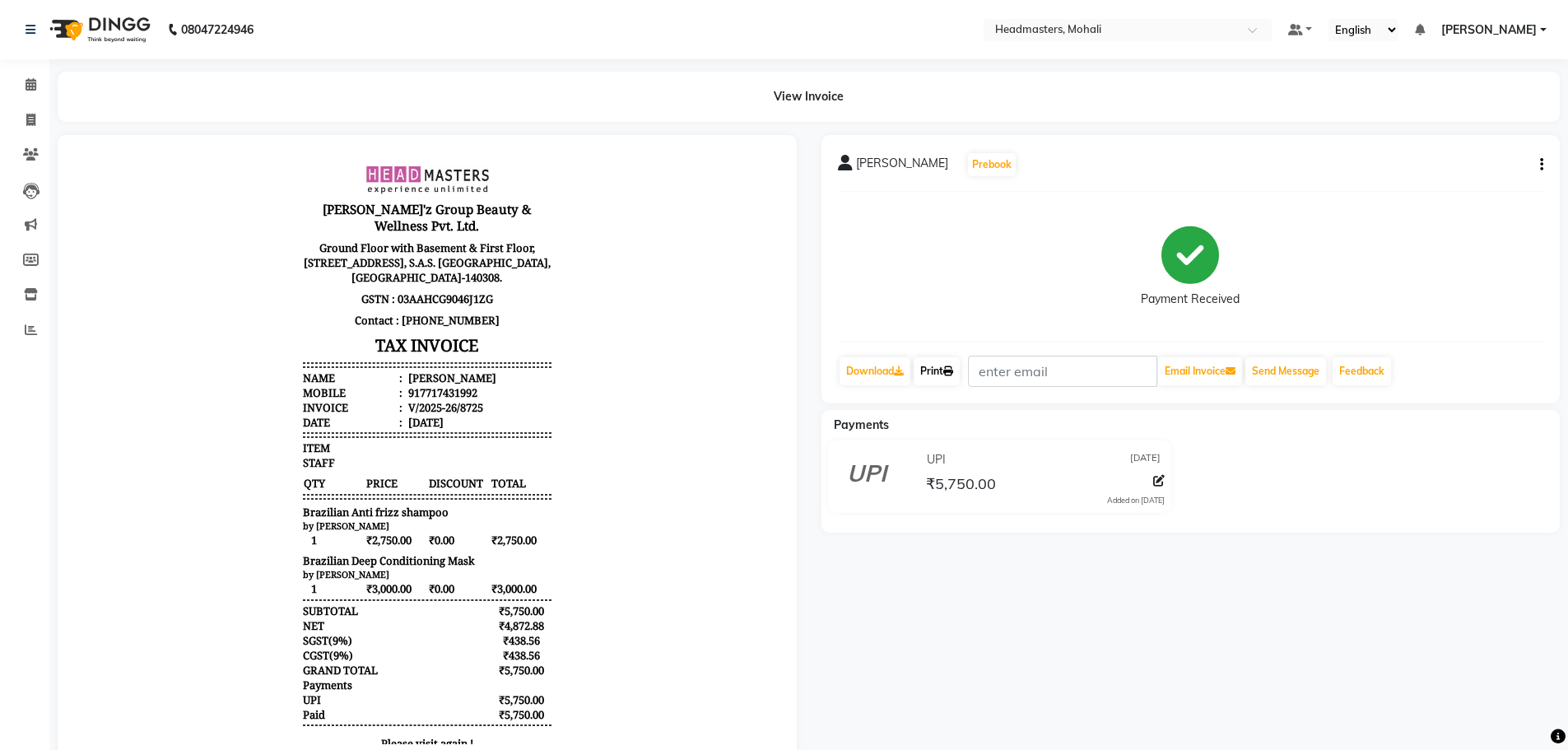
click at [951, 376] on link "Print" at bounding box center [937, 371] width 46 height 28
click at [27, 81] on icon at bounding box center [31, 83] width 11 height 12
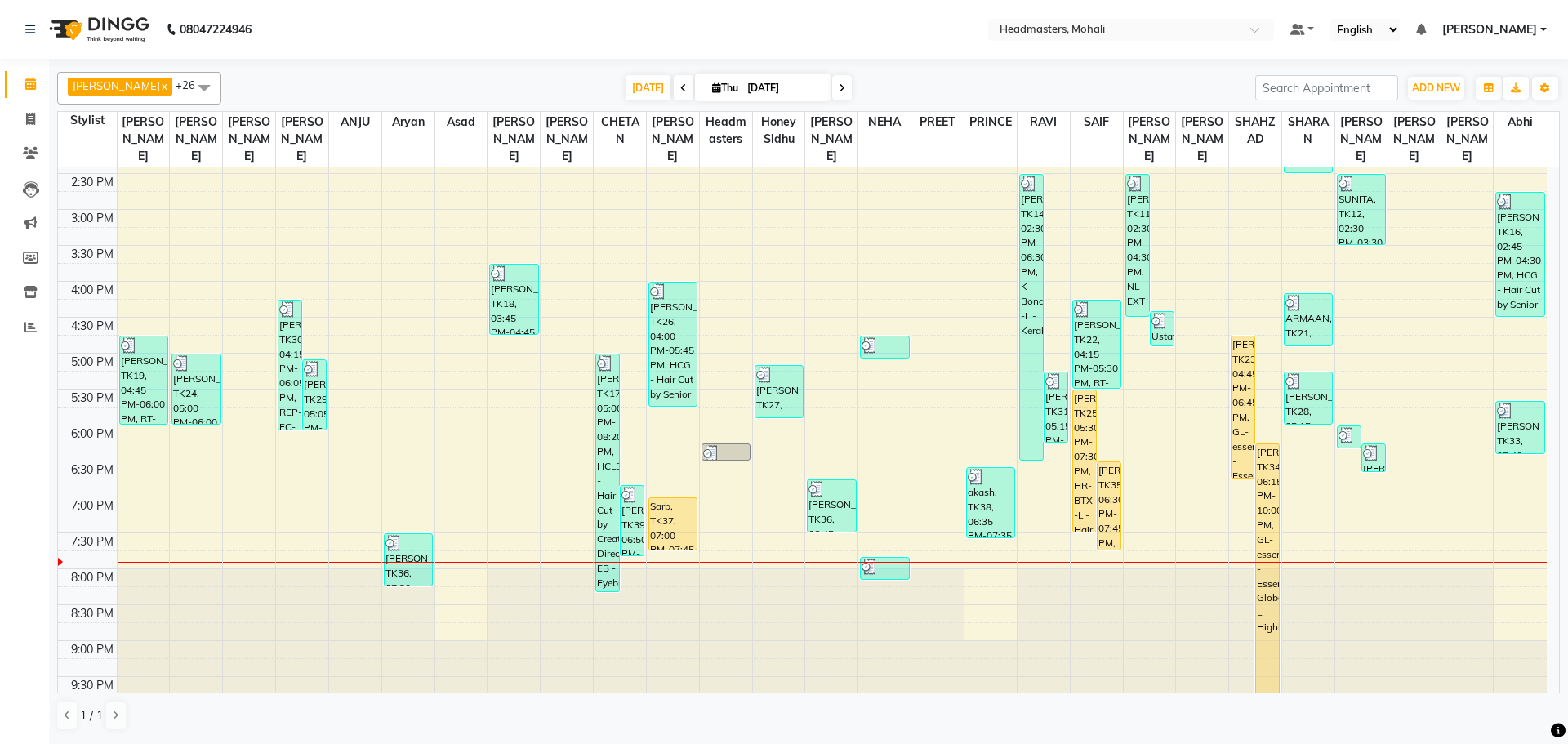
scroll to position [463, 0]
click at [626, 88] on span "[DATE]" at bounding box center [648, 88] width 45 height 26
click at [674, 86] on span at bounding box center [683, 88] width 19 height 26
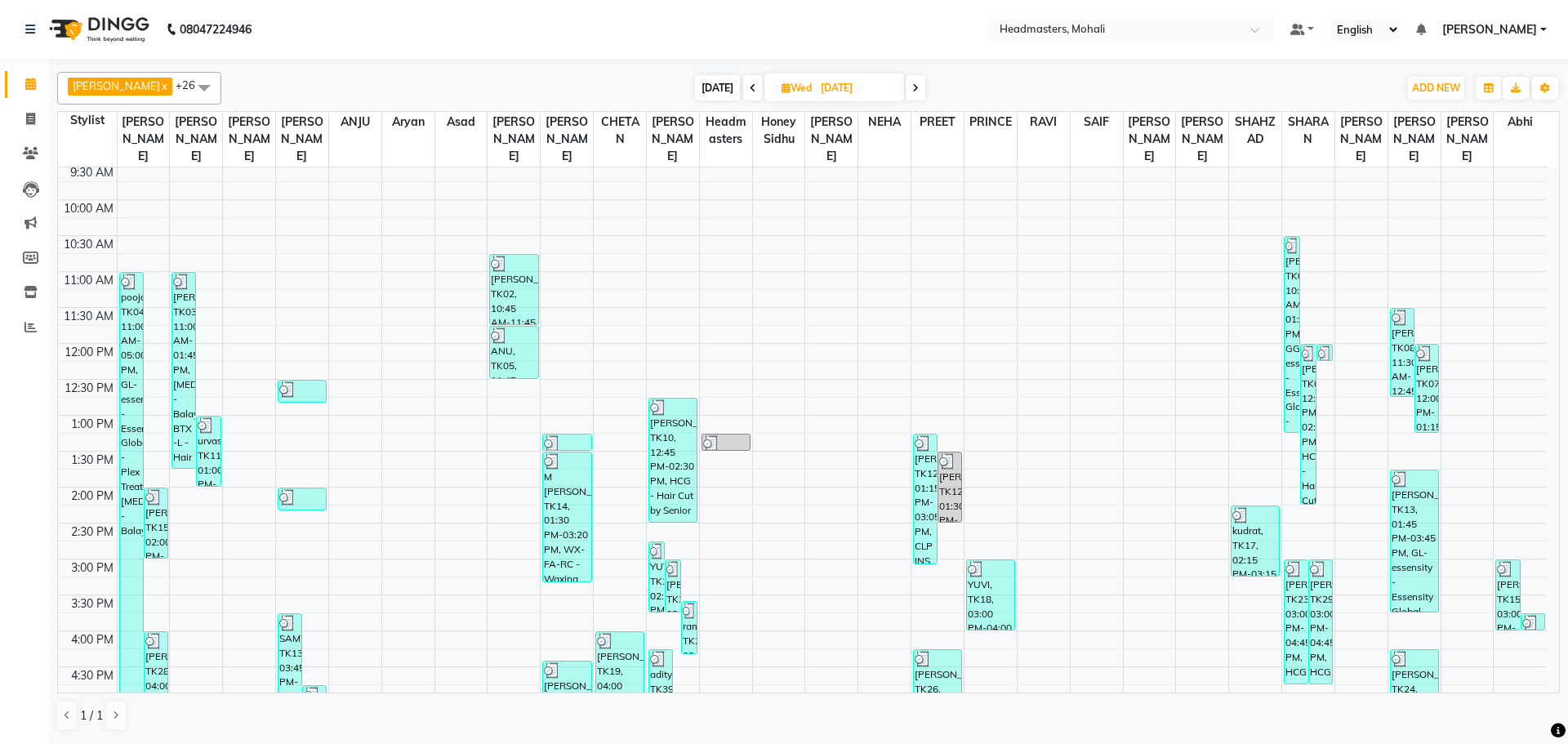
scroll to position [163, 0]
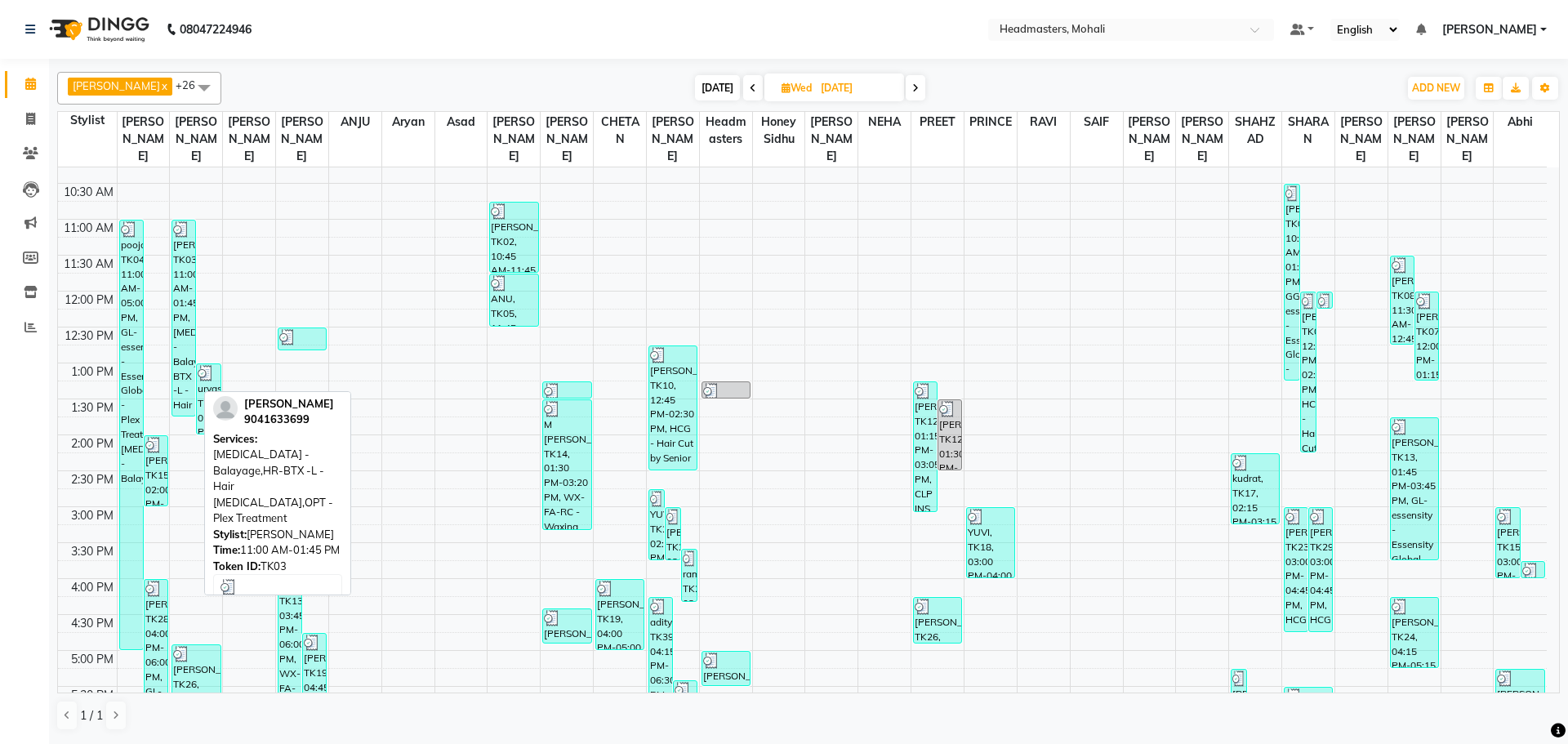
click at [185, 243] on div "[PERSON_NAME], TK03, 11:00 AM-01:45 PM, [MEDICAL_DATA] - Balayage,HR-BTX -L - H…" at bounding box center [184, 318] width 23 height 195
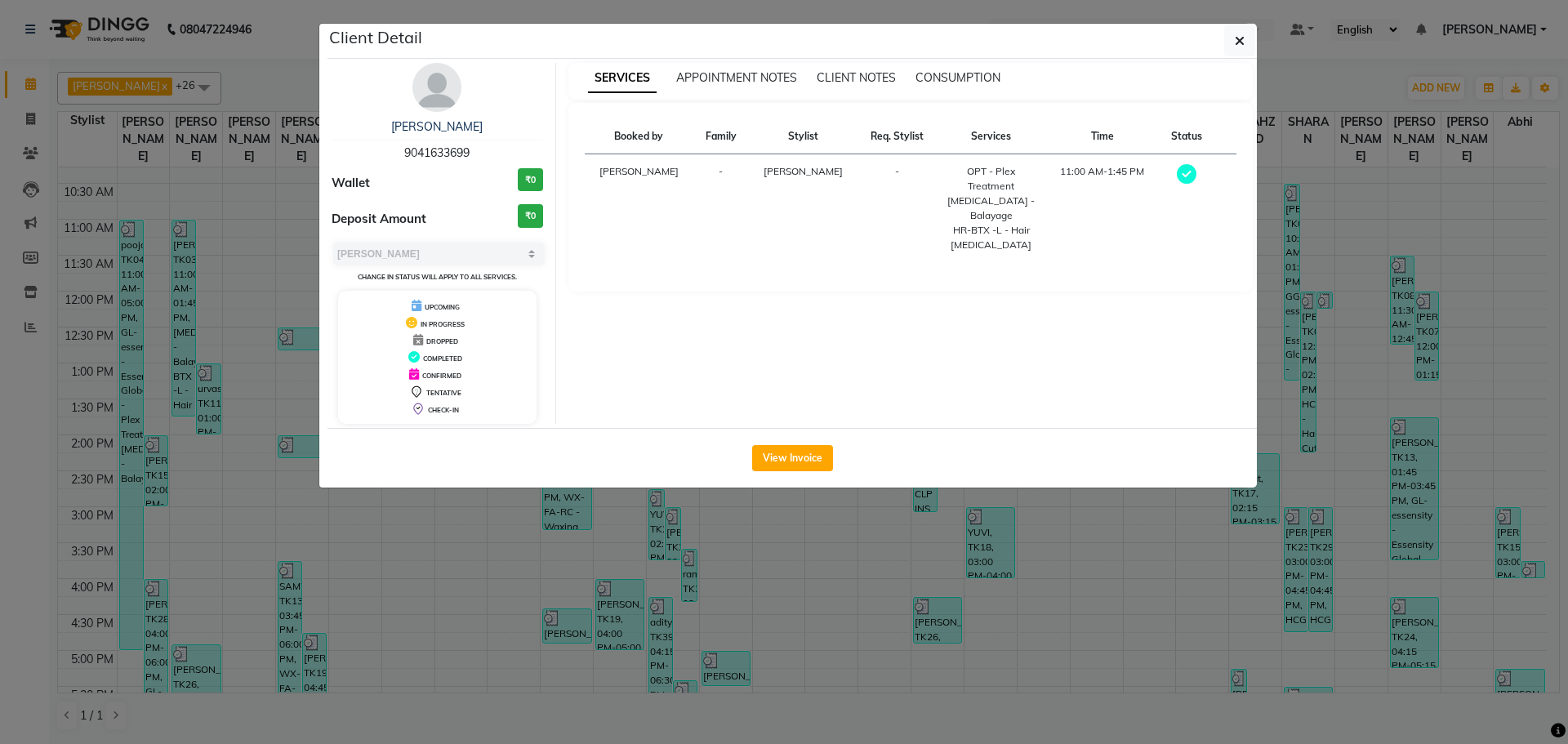
click at [1555, 100] on ngb-modal-window "Client Detail [PERSON_NAME] 9041633699 Wallet ₹0 Deposit Amount ₹0 Select MARK …" at bounding box center [784, 372] width 1568 height 744
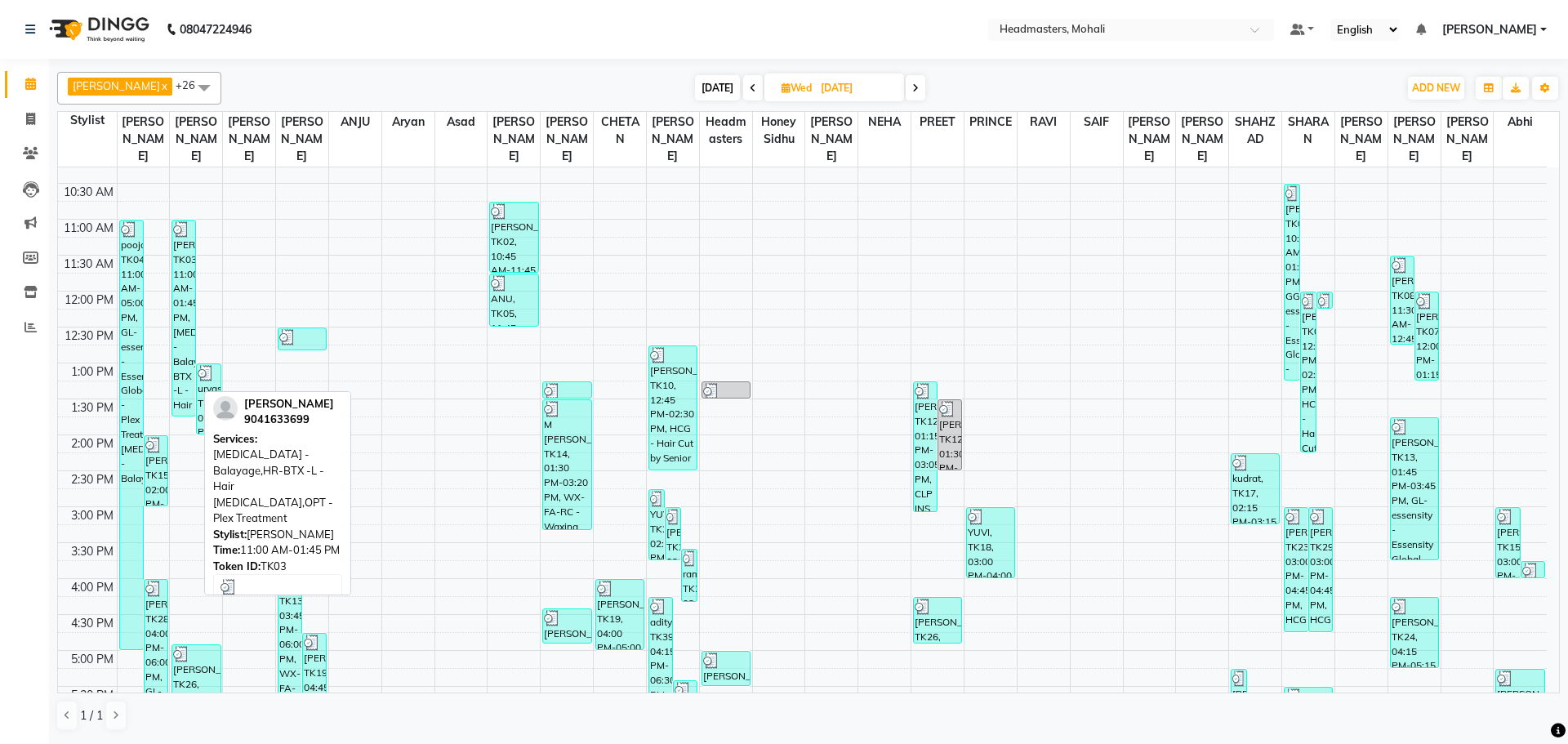
click at [180, 231] on div "[PERSON_NAME], TK03, 11:00 AM-01:45 PM, [MEDICAL_DATA] - Balayage,HR-BTX -L - H…" at bounding box center [184, 318] width 23 height 195
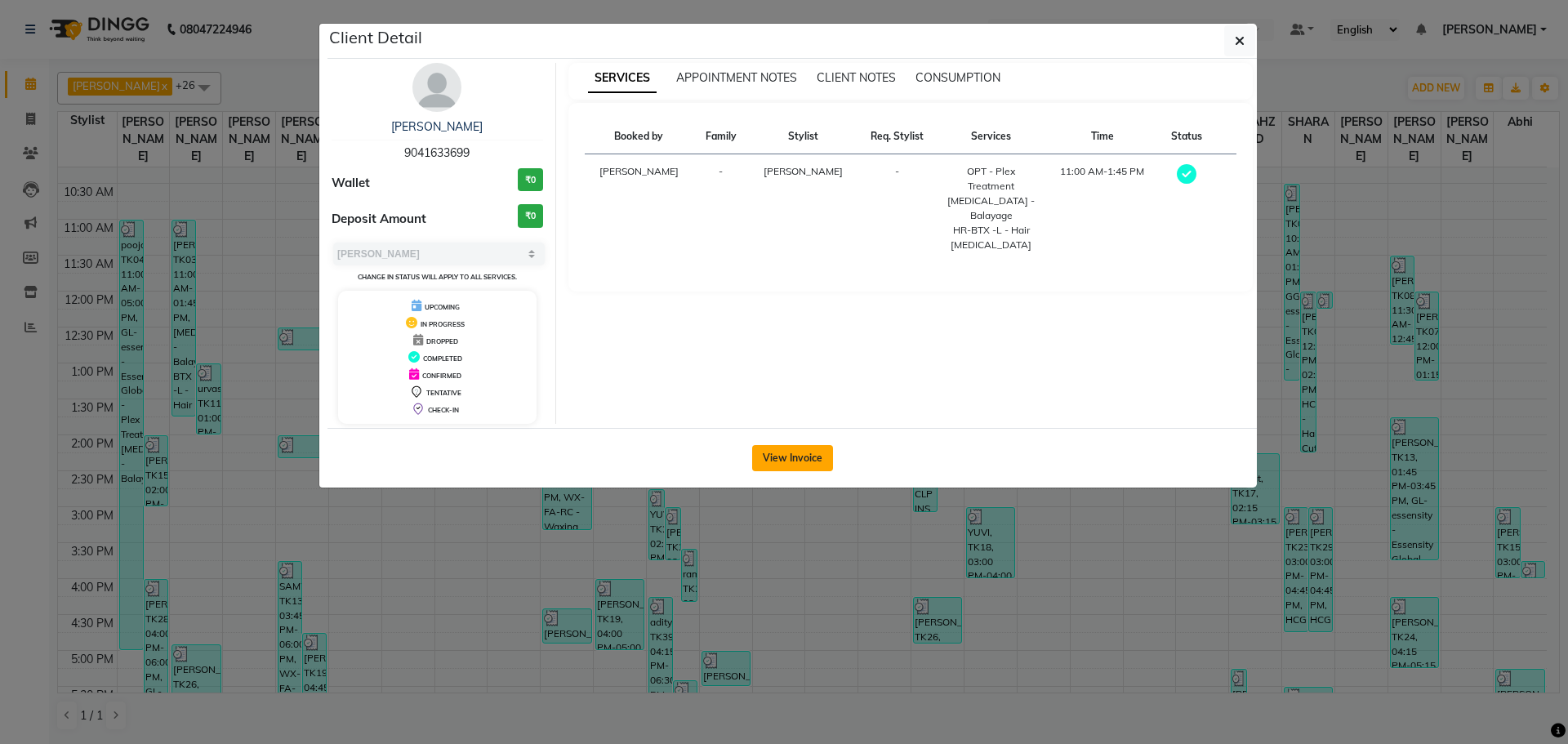
click at [789, 450] on button "View Invoice" at bounding box center [793, 457] width 81 height 26
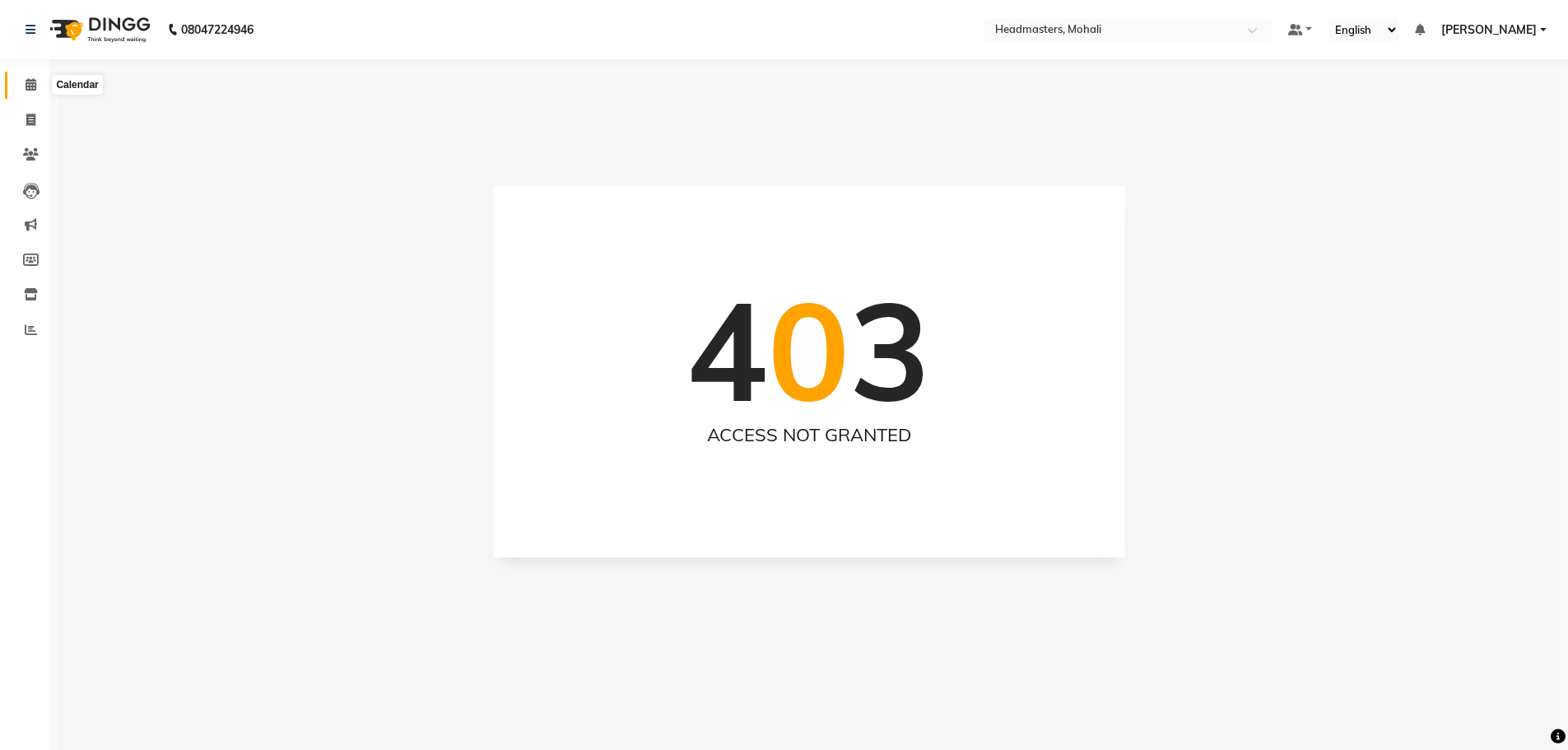
click at [26, 91] on span at bounding box center [31, 85] width 29 height 19
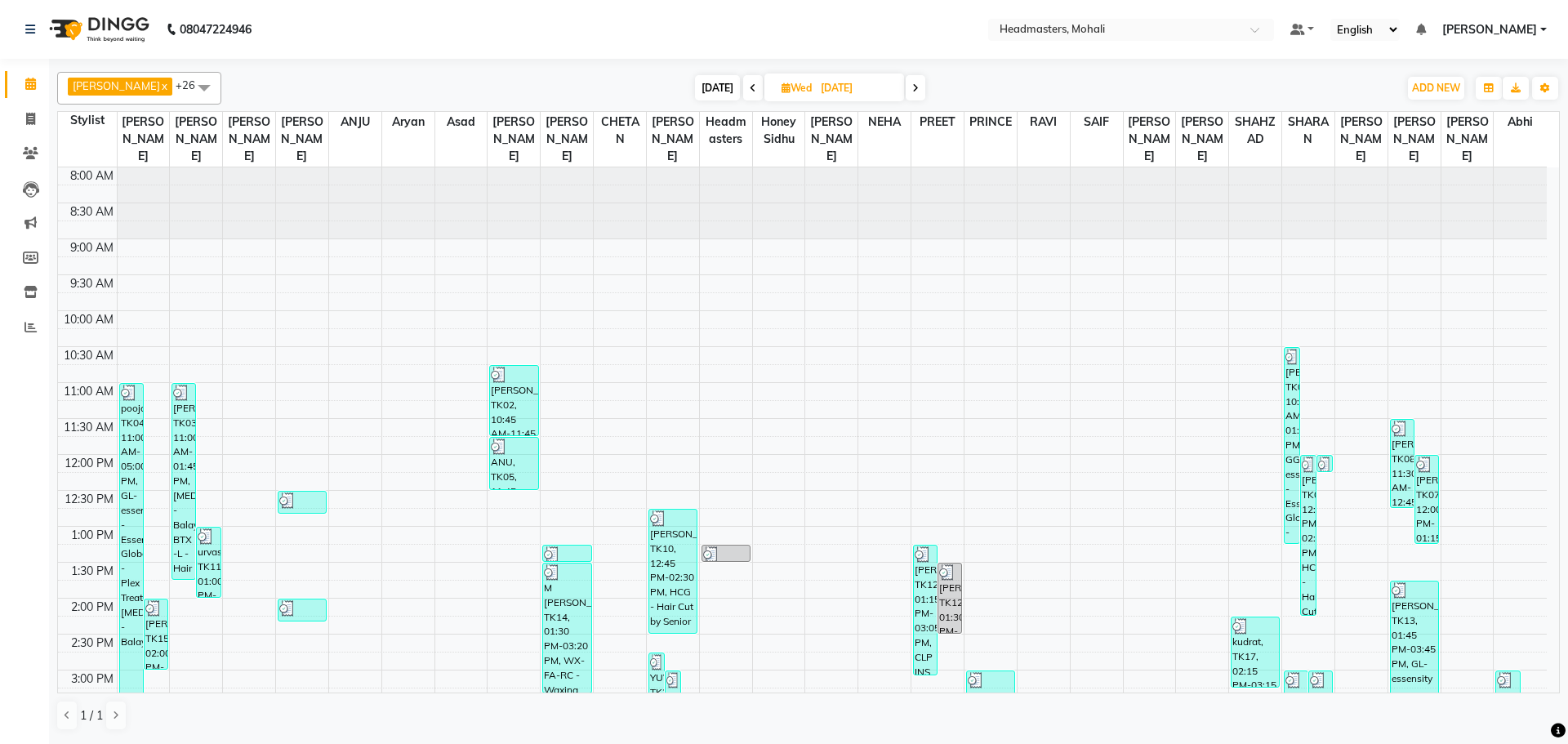
click at [700, 84] on span "[DATE]" at bounding box center [717, 88] width 45 height 26
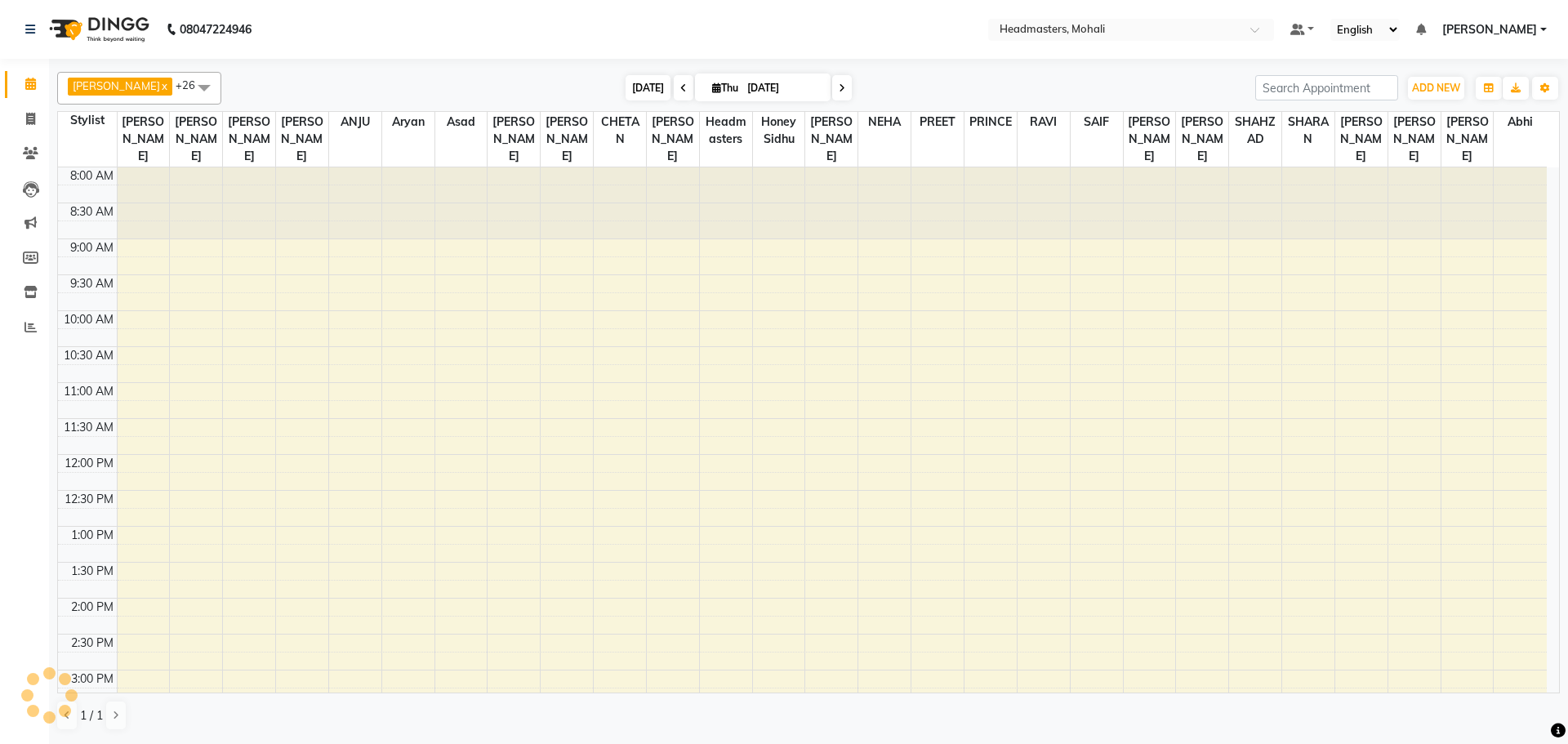
scroll to position [463, 0]
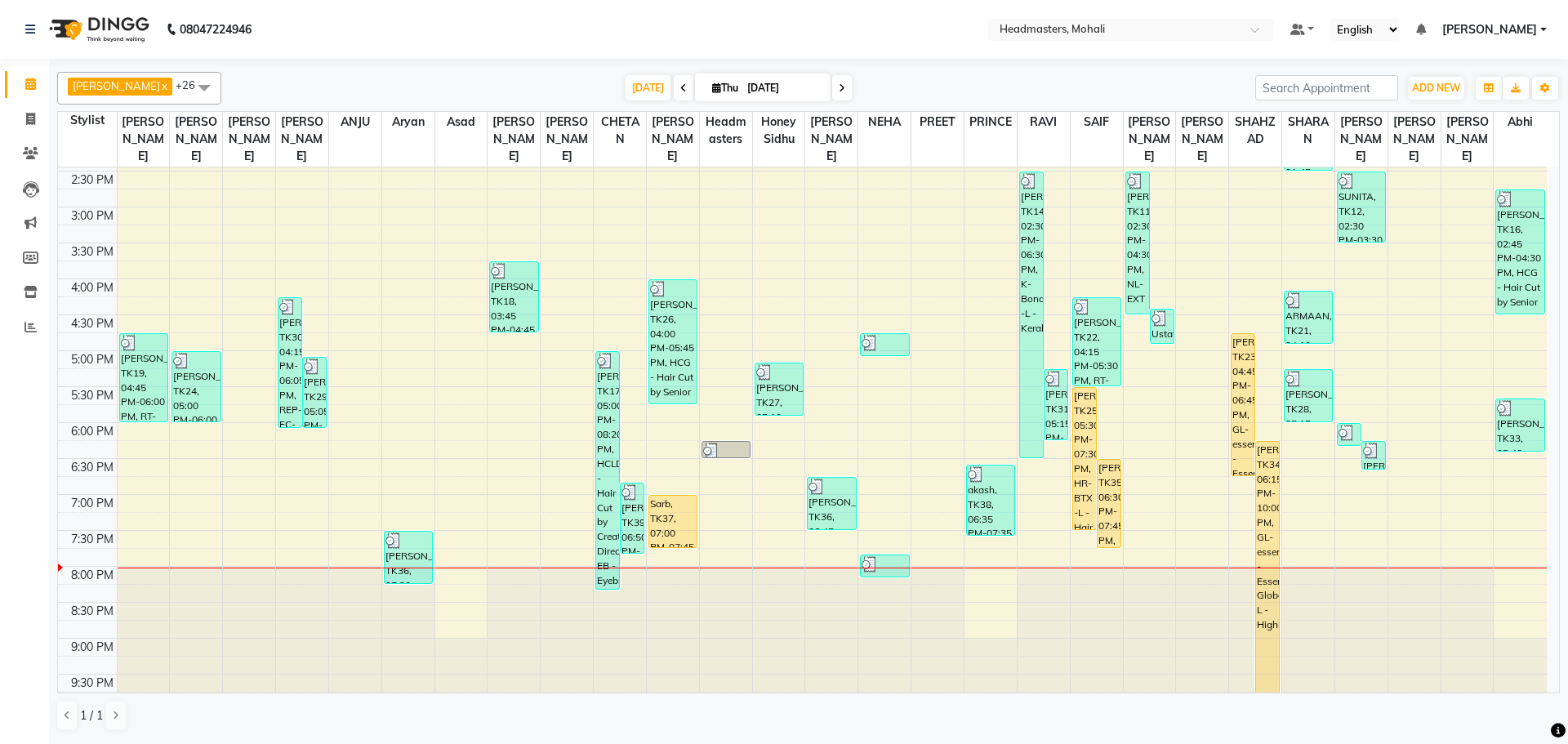
click at [1535, 28] on span "[PERSON_NAME]" at bounding box center [1490, 29] width 95 height 17
click at [1486, 118] on link "Sign out" at bounding box center [1463, 112] width 150 height 26
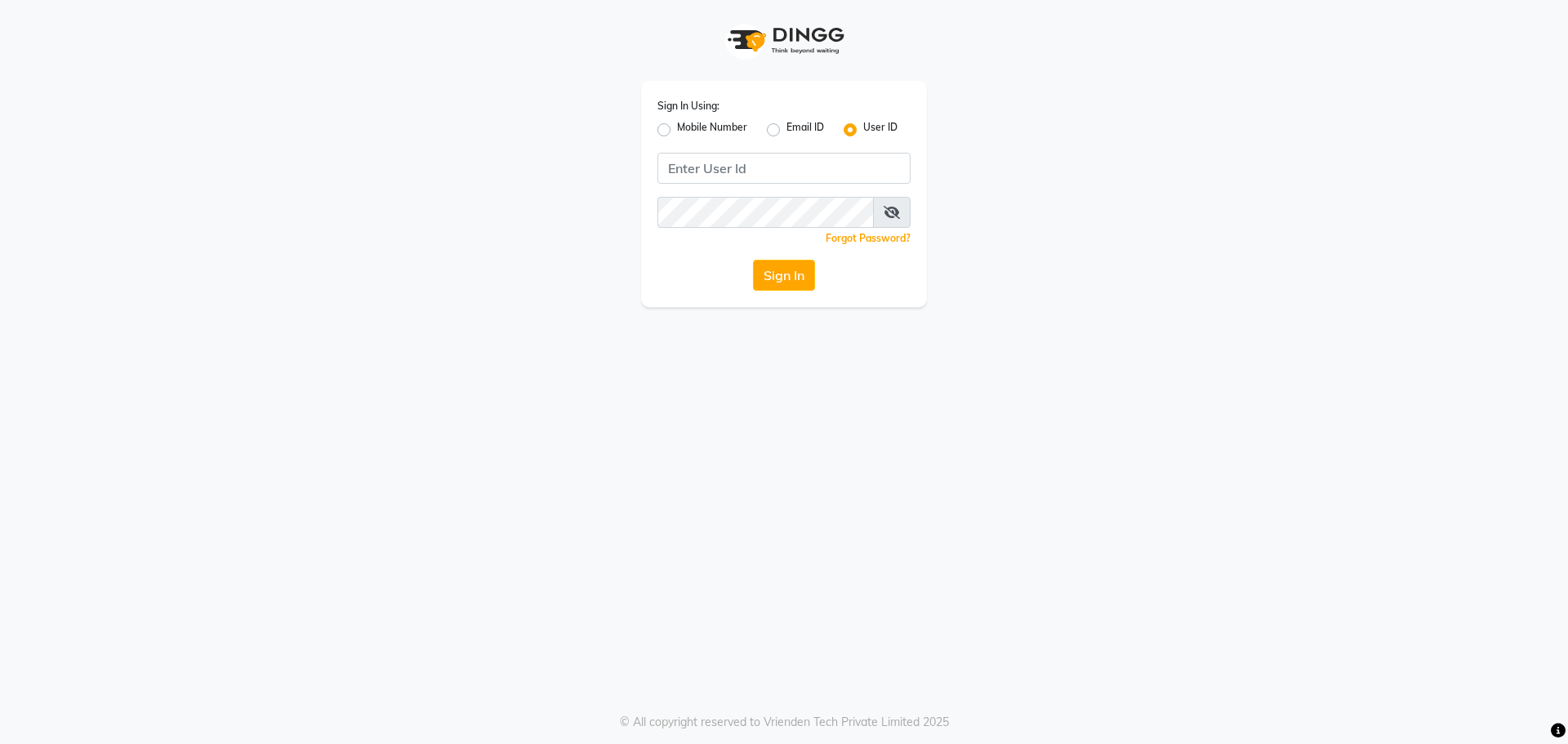
click at [724, 141] on div "Sign In Using: Mobile Number Email ID User ID Remember me Forgot Password? Sign…" at bounding box center [784, 194] width 286 height 226
click at [723, 137] on label "Mobile Number" at bounding box center [712, 130] width 70 height 19
click at [687, 130] on input "Mobile Number" at bounding box center [683, 126] width 11 height 11
click at [727, 163] on input "Username" at bounding box center [812, 168] width 199 height 31
click at [907, 208] on span at bounding box center [892, 212] width 38 height 31
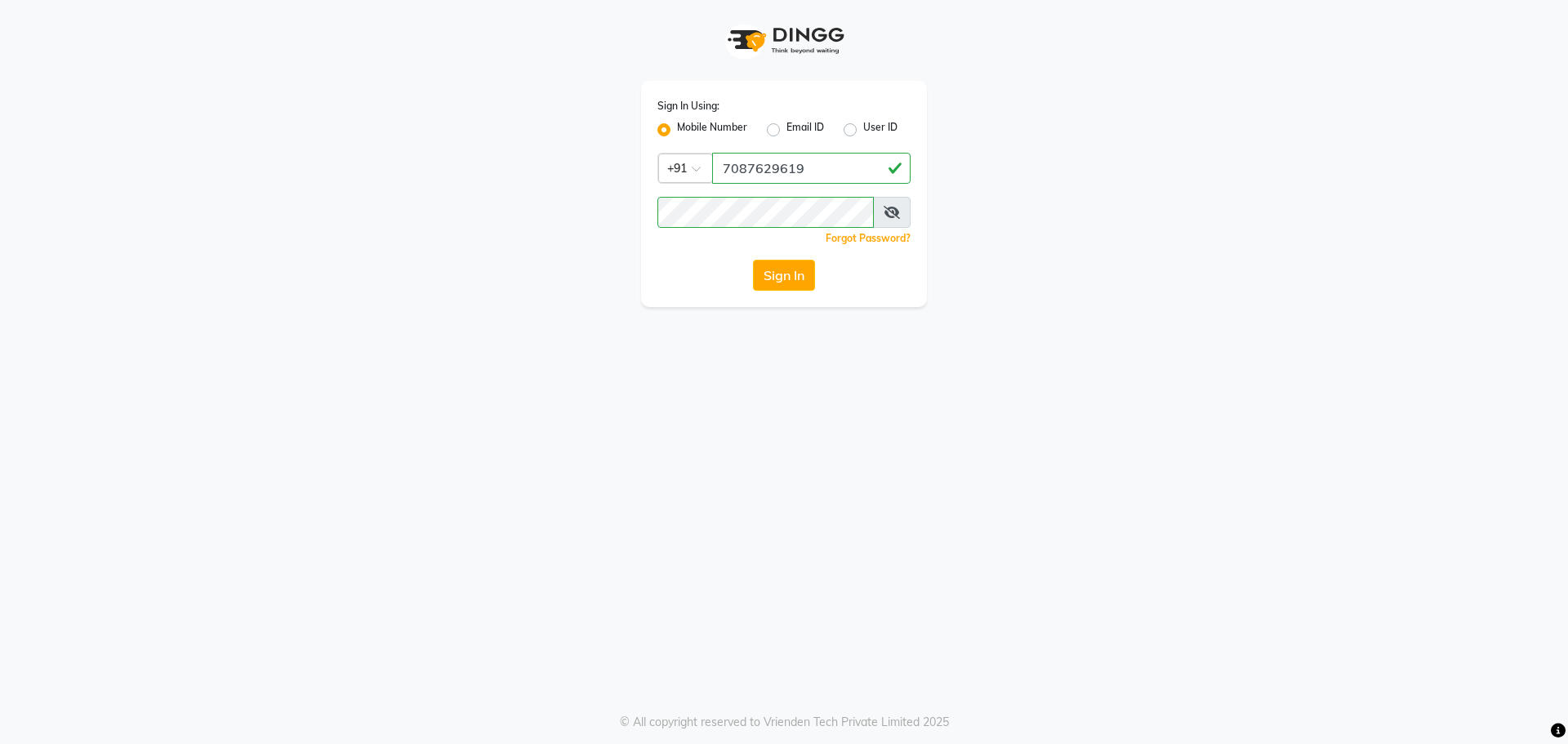
click at [906, 209] on span at bounding box center [892, 212] width 38 height 31
click at [891, 216] on icon at bounding box center [892, 212] width 17 height 13
drag, startPoint x: 759, startPoint y: 257, endPoint x: 763, endPoint y: 265, distance: 8.9
click at [760, 258] on div "Sign In Using: Mobile Number Email ID User ID Country Code × [PHONE_NUMBER] Rem…" at bounding box center [784, 194] width 286 height 226
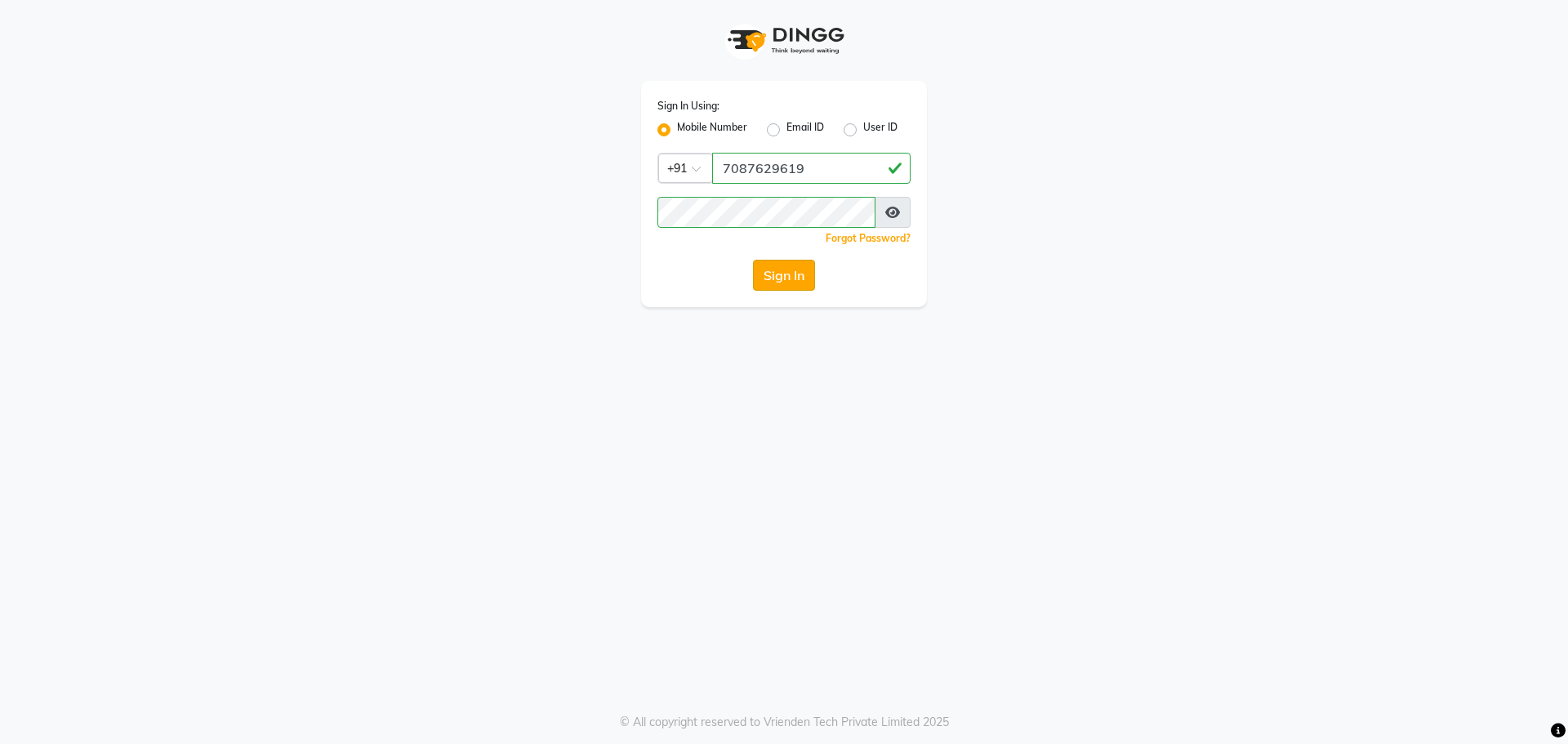
click at [763, 266] on button "Sign In" at bounding box center [784, 276] width 62 height 31
